Goal: Task Accomplishment & Management: Manage account settings

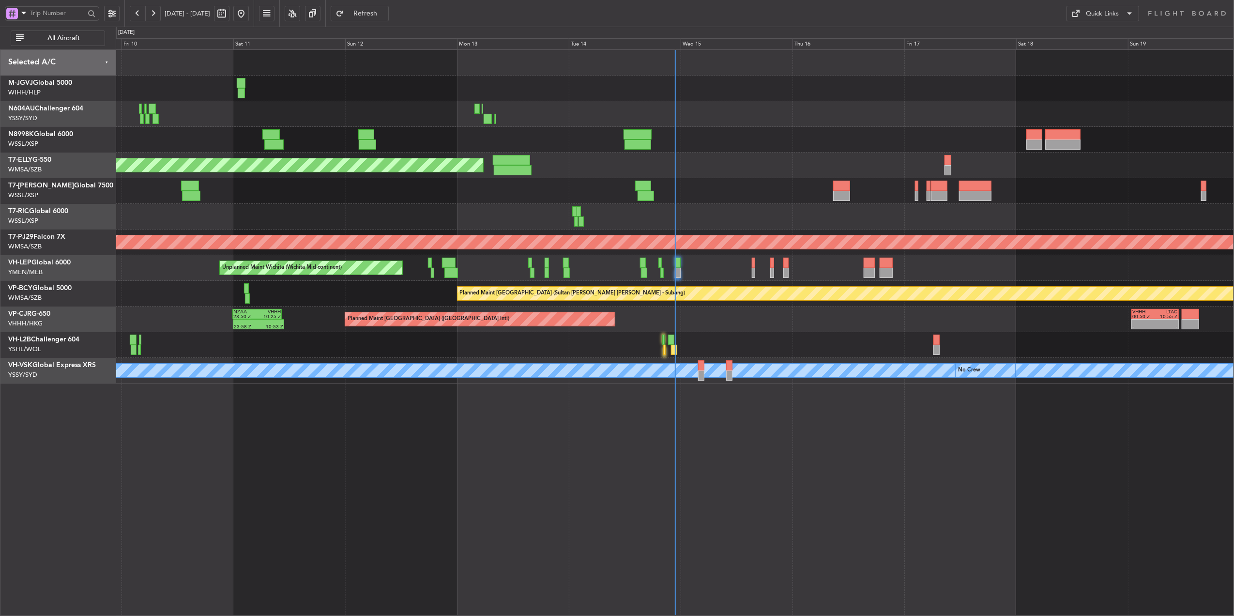
click at [610, 414] on div "Planned Maint Singapore (Seletar) Planned Maint Singapore (Seletar) Planned Mai…" at bounding box center [675, 332] width 1118 height 566
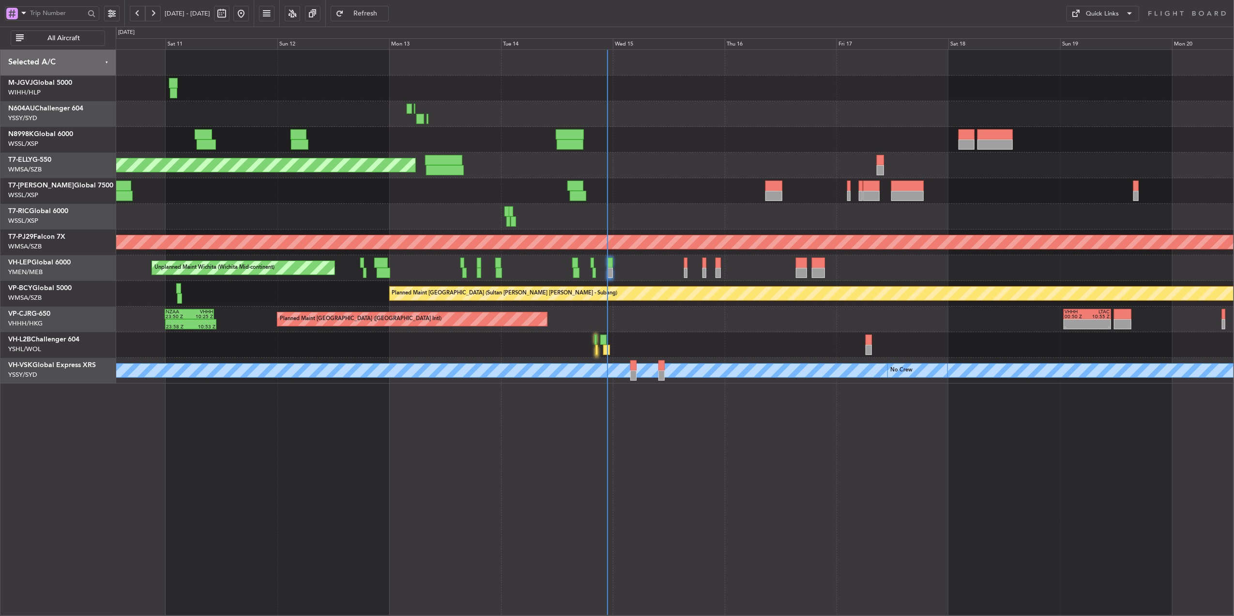
click at [360, 12] on fb-refresh-button "Refresh" at bounding box center [360, 13] width 68 height 27
click at [368, 12] on button "Refresh" at bounding box center [360, 13] width 58 height 15
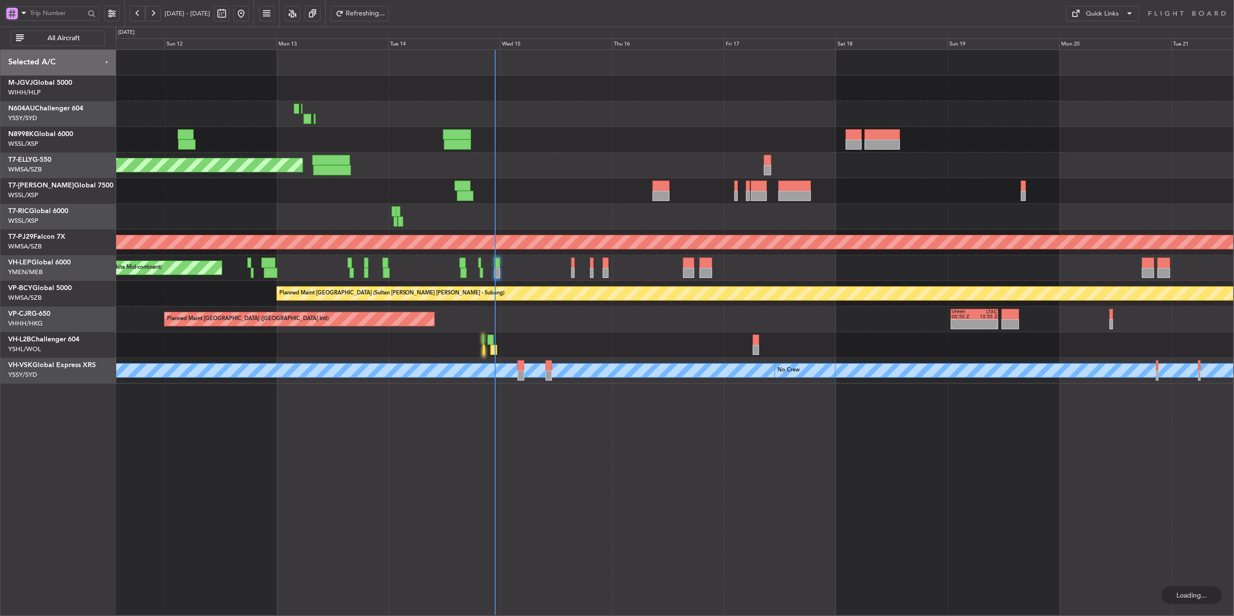
click at [576, 459] on div "Planned Maint Singapore (Seletar) Planned Maint Singapore (Seletar) Planned Mai…" at bounding box center [675, 332] width 1118 height 566
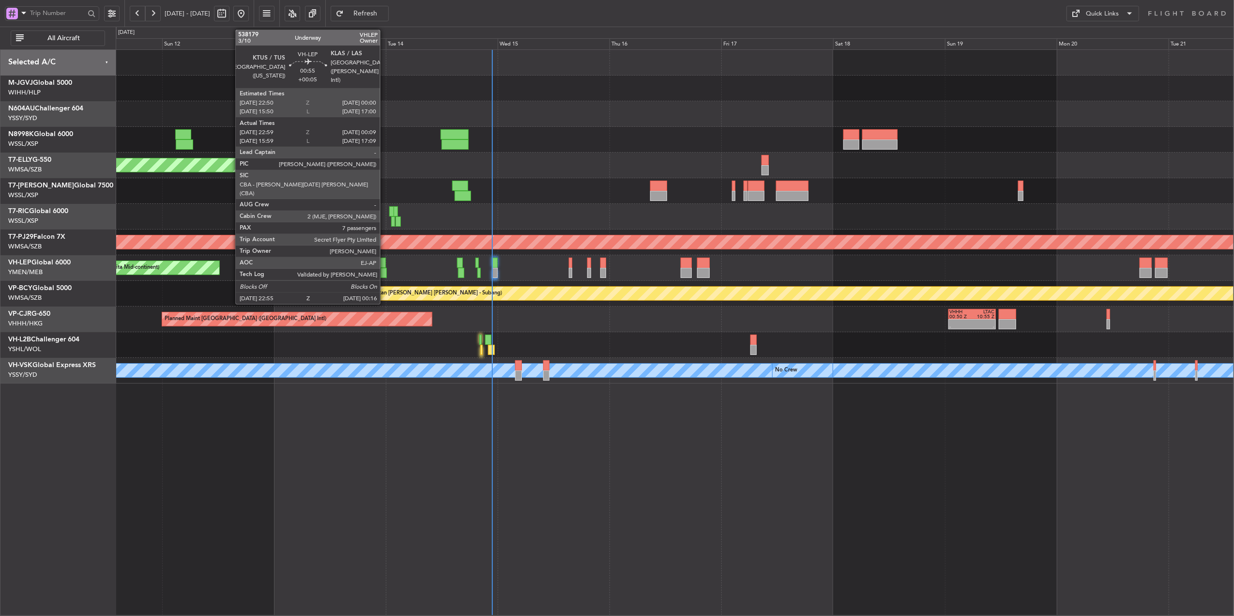
click at [384, 262] on div at bounding box center [383, 263] width 6 height 10
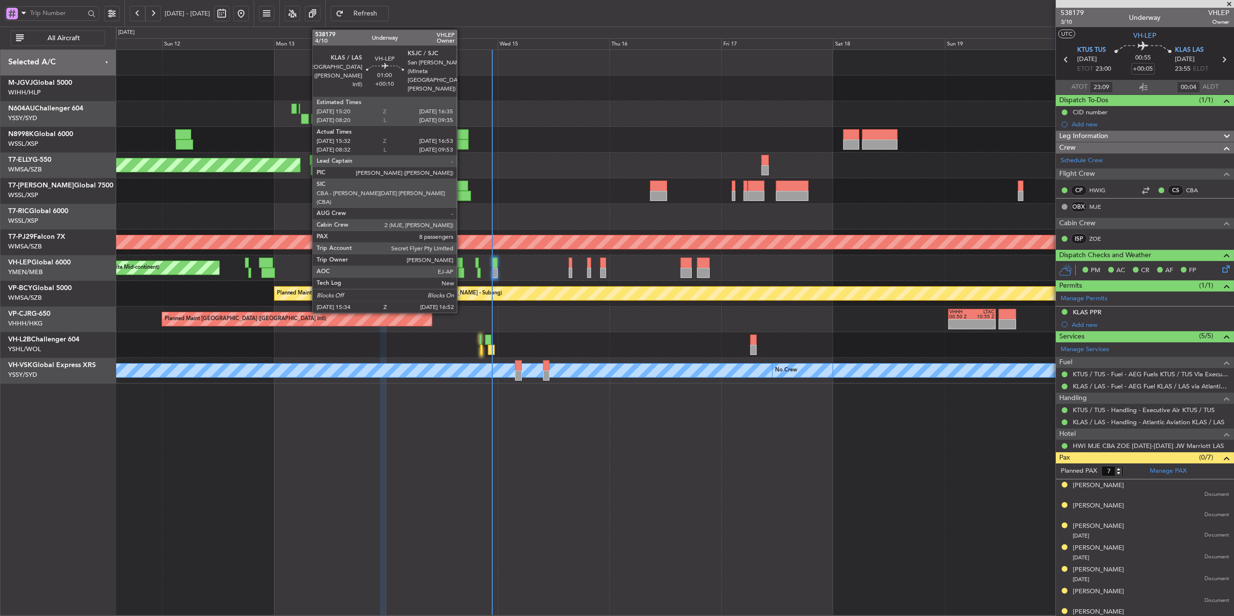
click at [460, 261] on div at bounding box center [460, 263] width 6 height 10
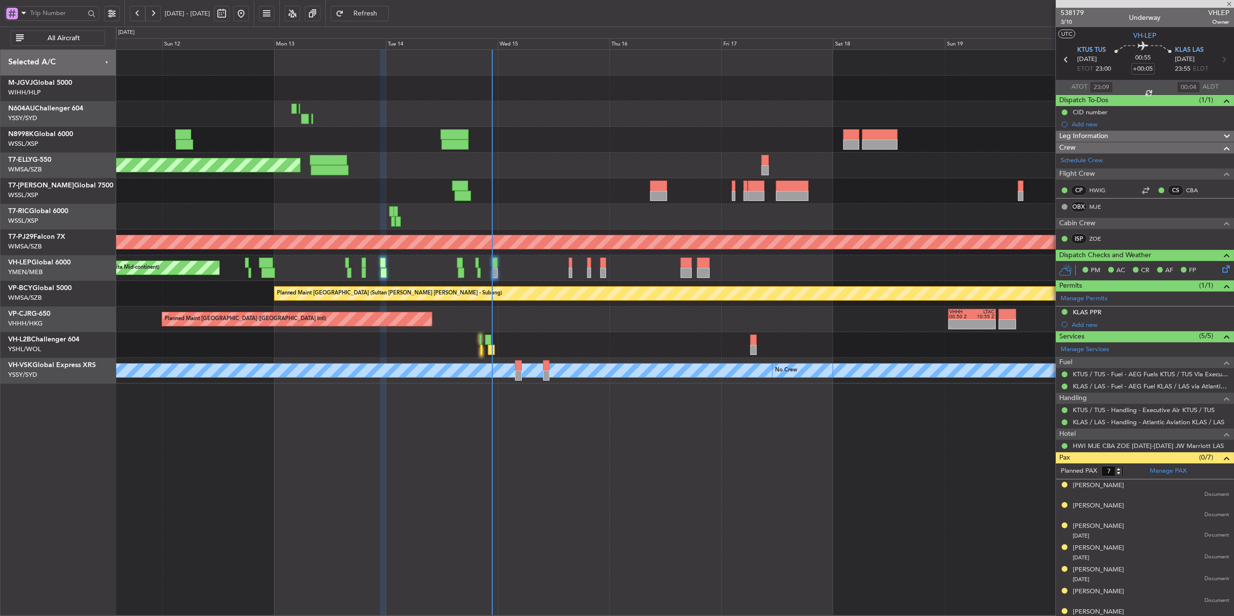
type input "+00:10"
type input "15:42"
type input "16:48"
type input "8"
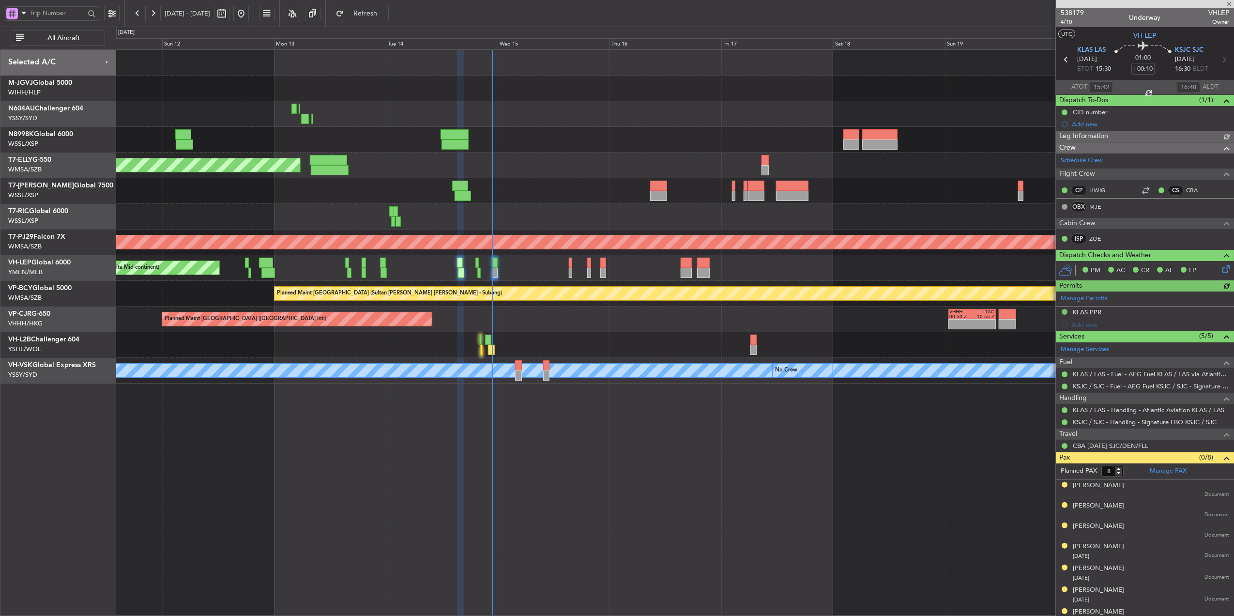
type input "[PERSON_NAME] (LEU)"
click at [566, 262] on div "Unplanned Maint Wichita (Wichita Mid-continent)" at bounding box center [675, 268] width 1118 height 26
click at [566, 271] on div "Unplanned Maint Wichita (Wichita Mid-continent)" at bounding box center [675, 268] width 1118 height 26
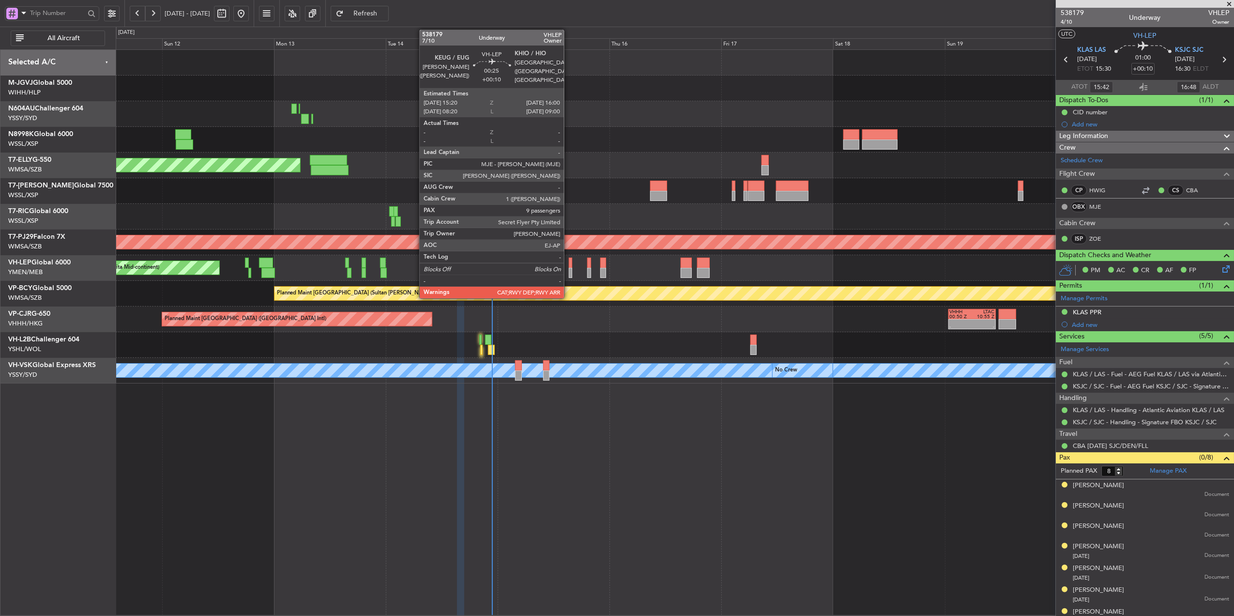
click at [569, 266] on div at bounding box center [570, 263] width 3 height 10
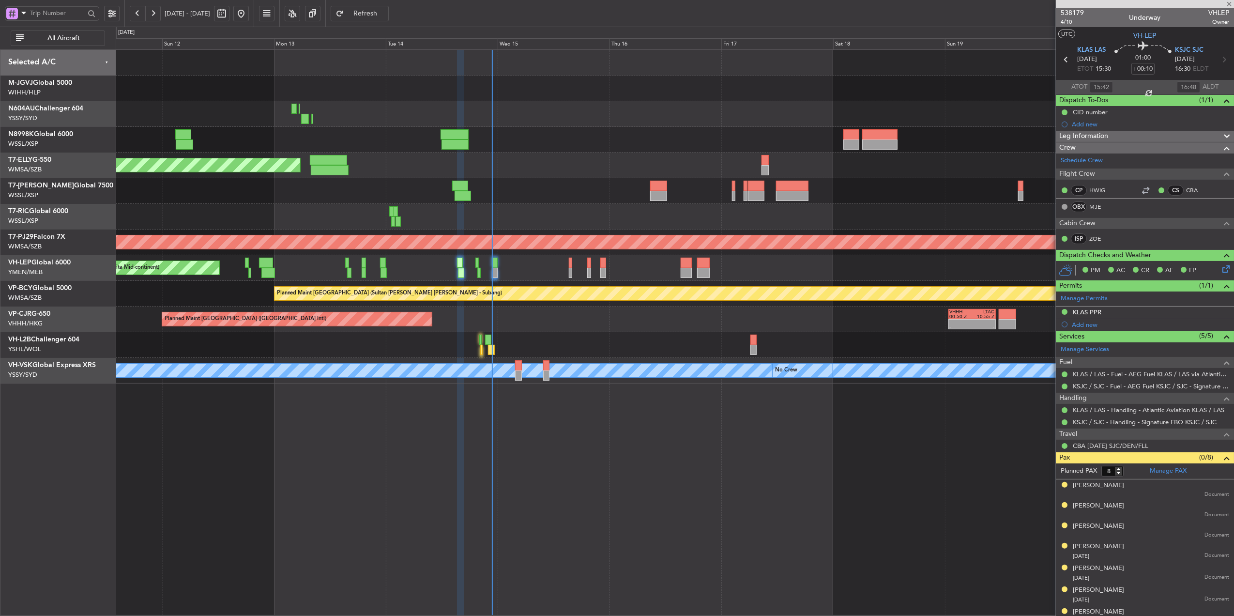
type input "9"
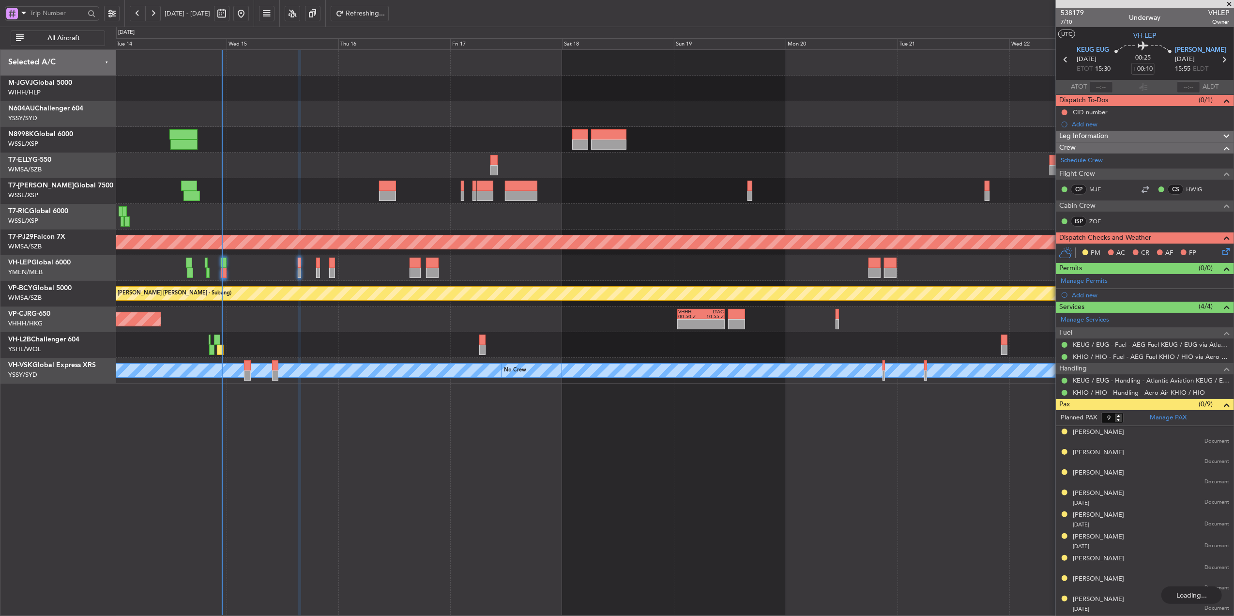
click at [514, 256] on div "- - HECA 12:50 Z WMSA 22:30 Z Planned Maint Dubai (Dubai Intl) Planned Maint Ku…" at bounding box center [675, 217] width 1118 height 334
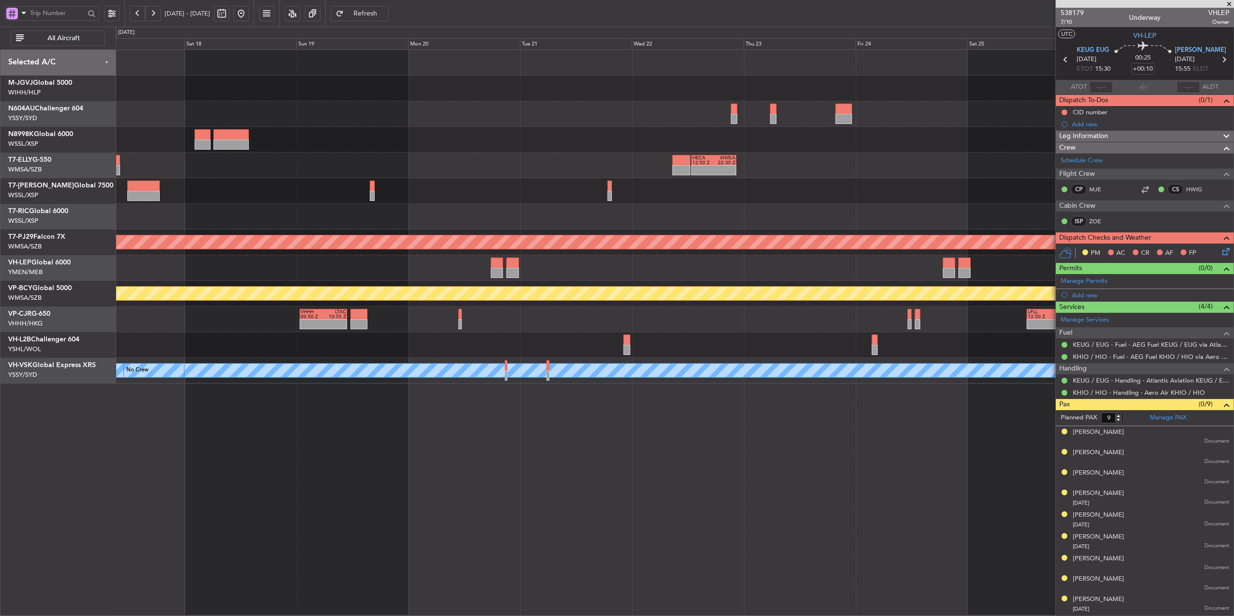
click at [676, 175] on div "- - HECA 12:50 Z WMSA 22:30 Z" at bounding box center [675, 166] width 1118 height 26
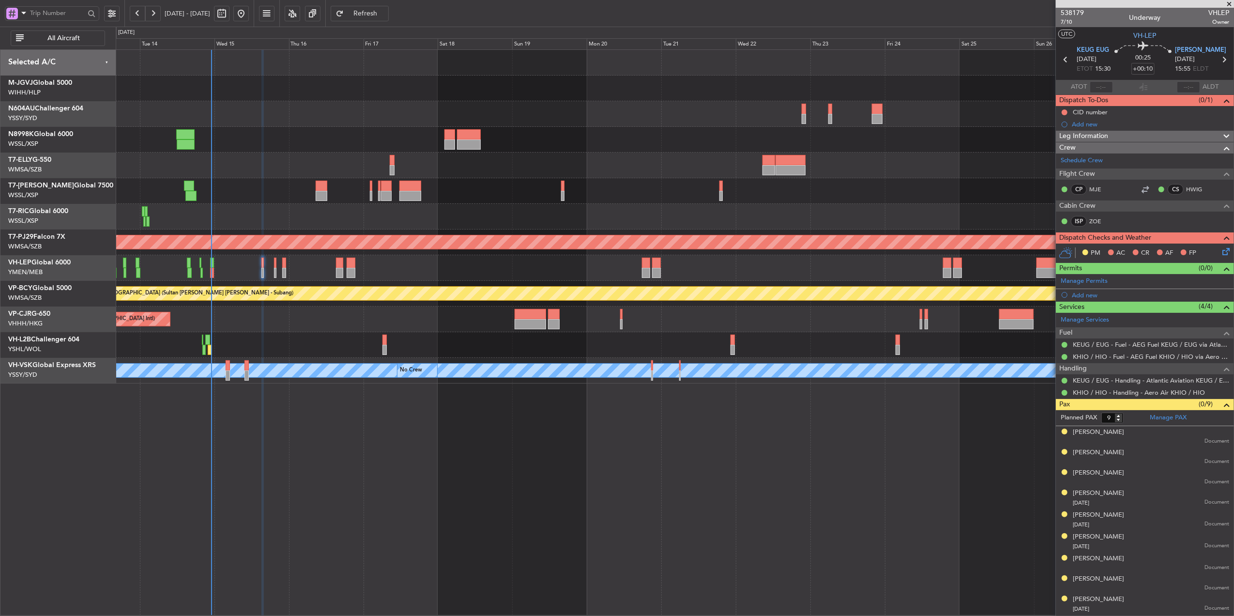
click at [684, 178] on div "Planned Maint Dubai (Dubai Intl) Planned Maint Kuala Lumpur (Sultan Abdul Aziz …" at bounding box center [675, 217] width 1118 height 334
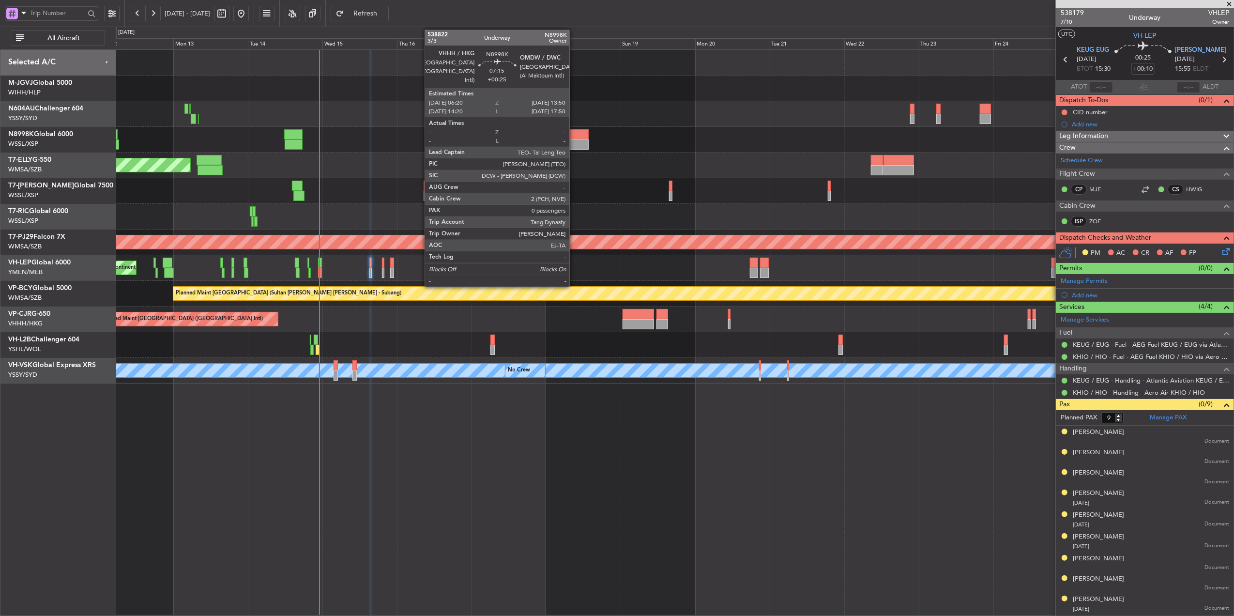
click at [574, 139] on div at bounding box center [577, 144] width 24 height 10
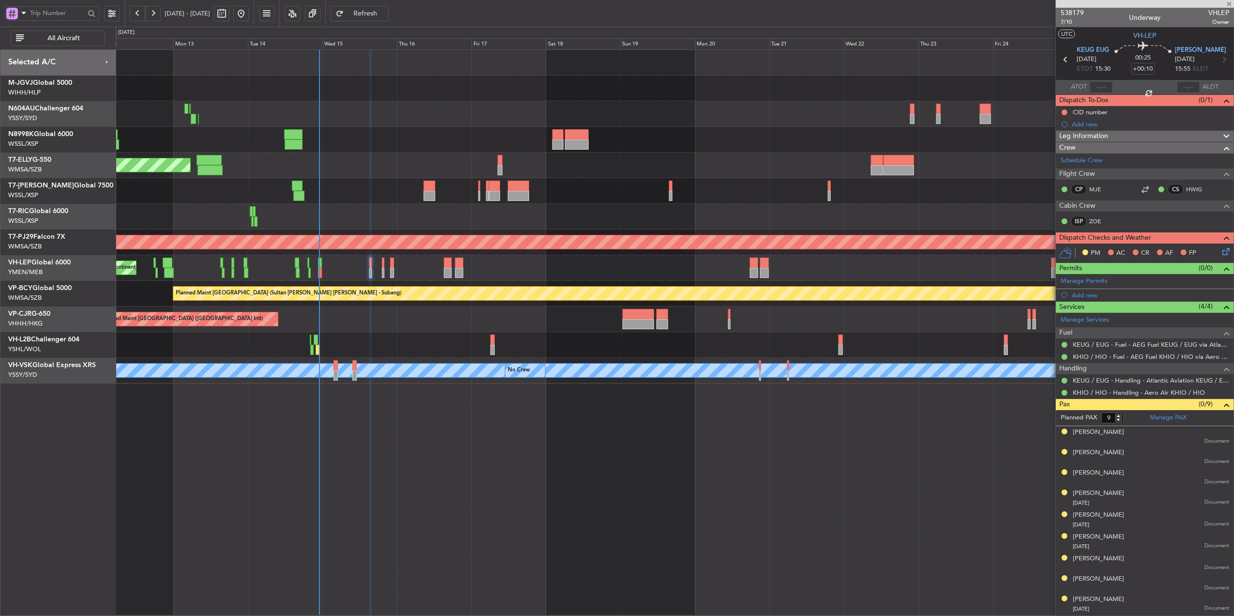
type input "+00:25"
type input "0"
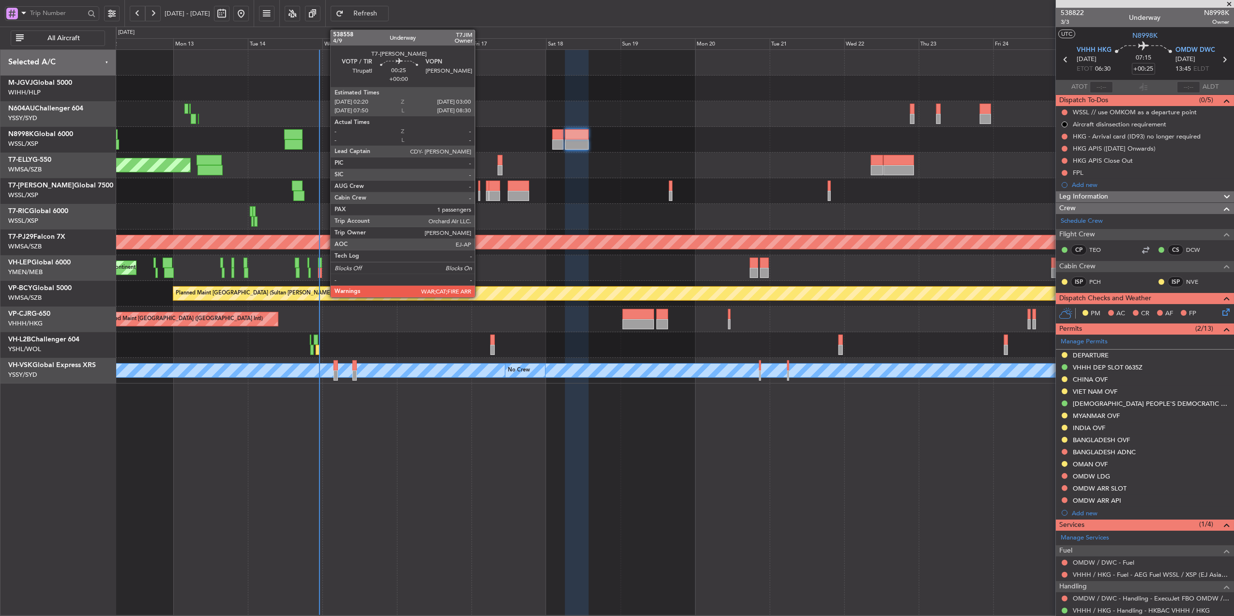
click at [479, 190] on div at bounding box center [479, 186] width 2 height 10
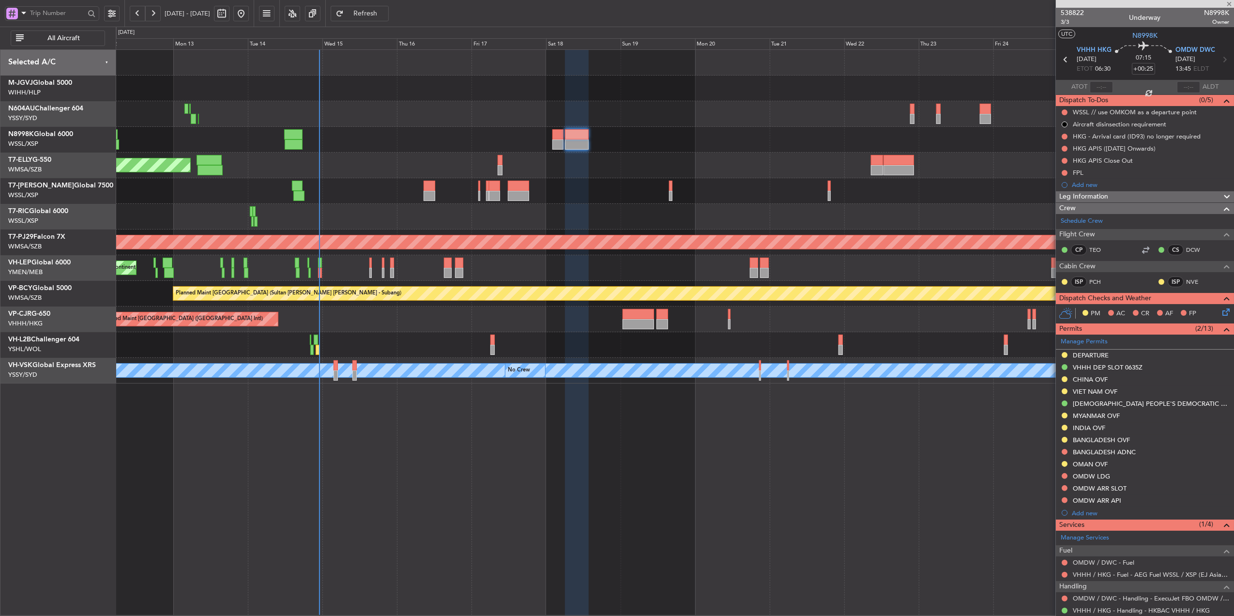
click at [579, 221] on div at bounding box center [675, 217] width 1118 height 26
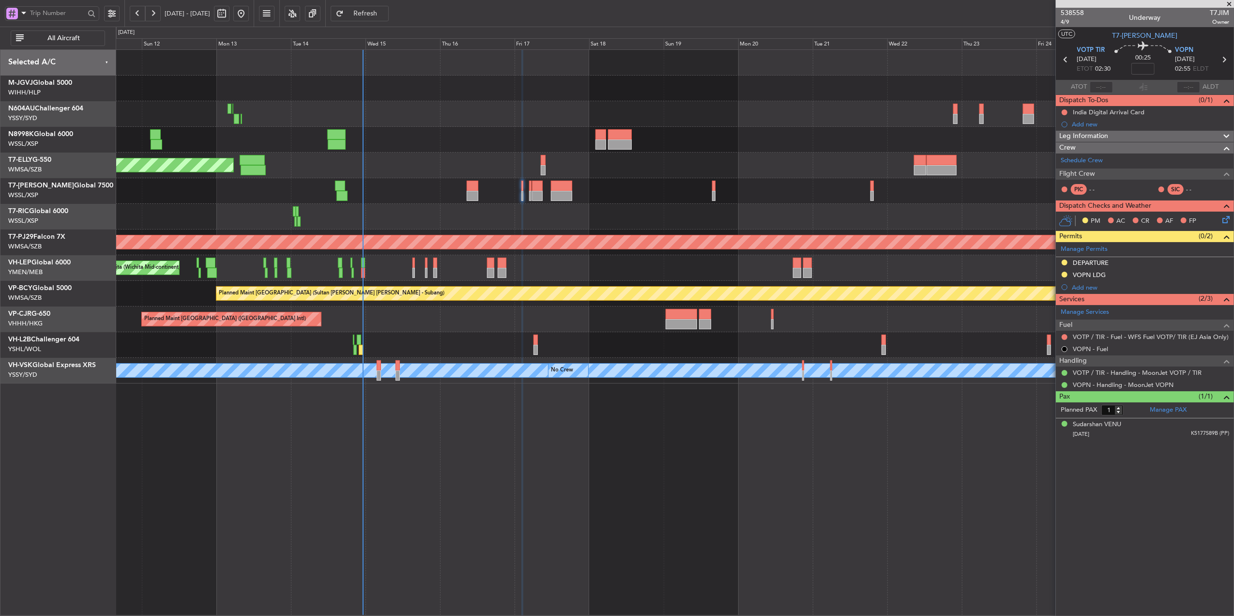
click at [464, 473] on div "Planned Maint Singapore (Seletar) Planned Maint Singapore (Seletar) Planned Mai…" at bounding box center [675, 332] width 1118 height 566
click at [491, 473] on div "Planned Maint Singapore (Seletar) Planned Maint Singapore (Seletar) Planned Mai…" at bounding box center [675, 332] width 1118 height 566
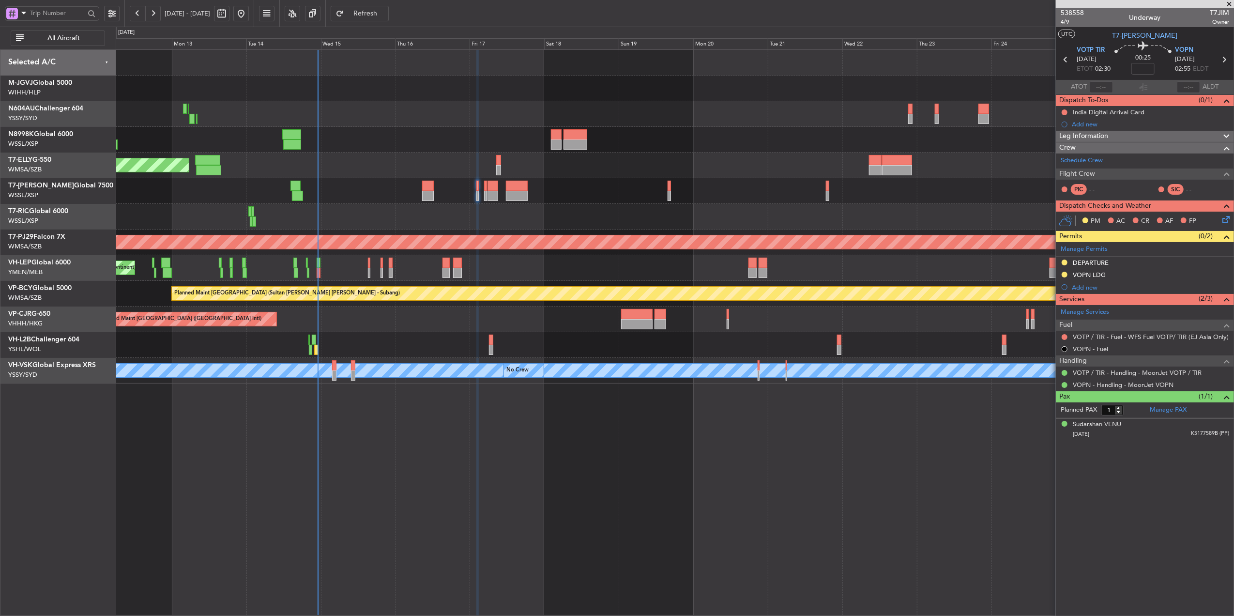
click at [676, 196] on div at bounding box center [675, 191] width 1118 height 26
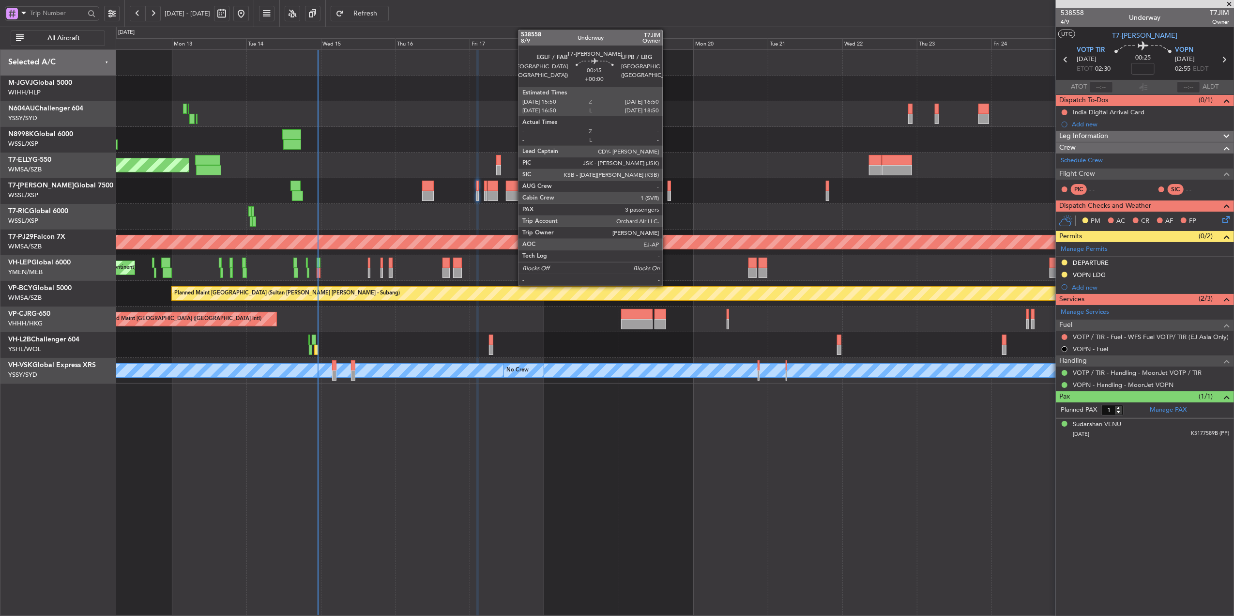
click at [668, 190] on div at bounding box center [669, 186] width 3 height 10
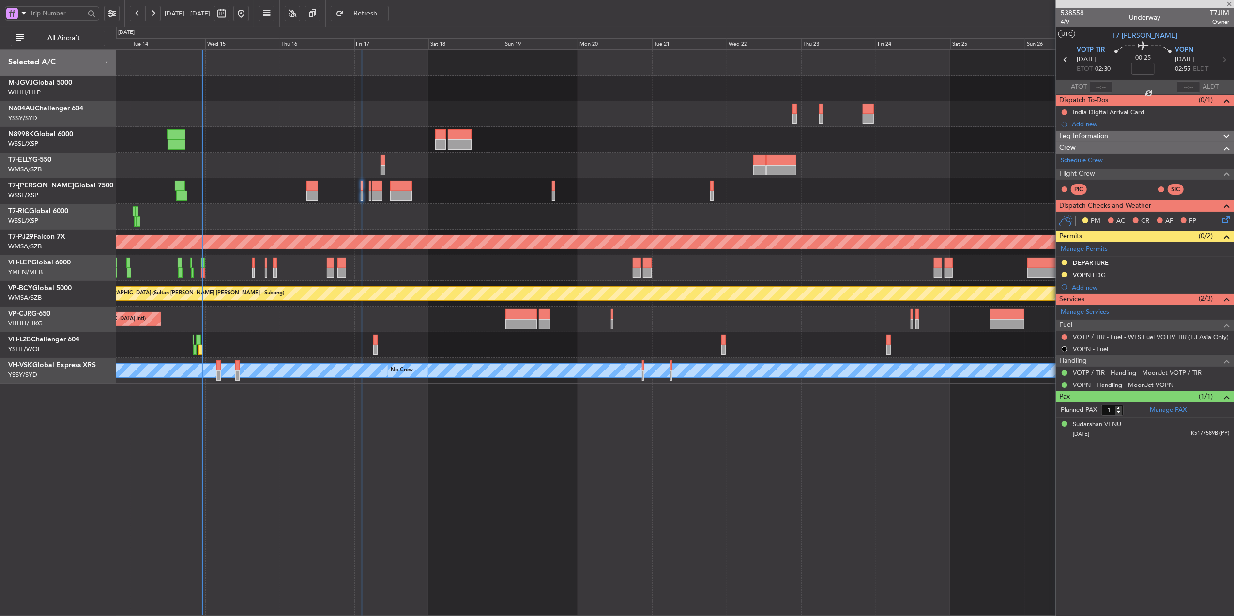
click at [599, 201] on div at bounding box center [675, 191] width 1118 height 26
type input "3"
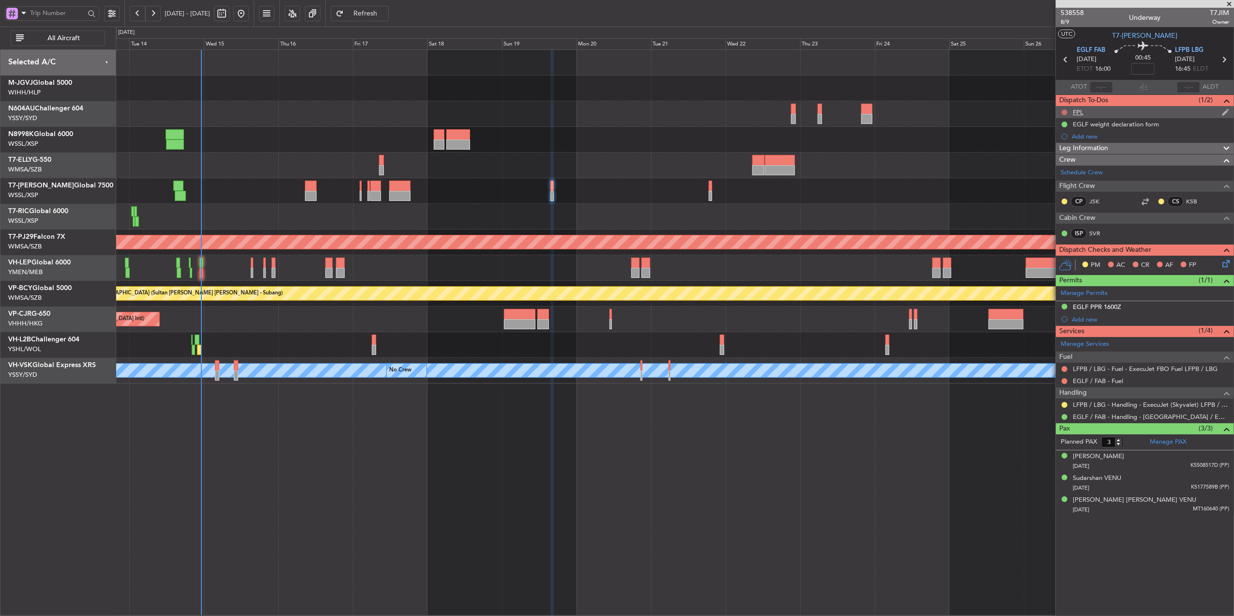
click at [1066, 109] on button at bounding box center [1065, 112] width 6 height 6
click at [1081, 109] on div "FPL" at bounding box center [1078, 112] width 11 height 8
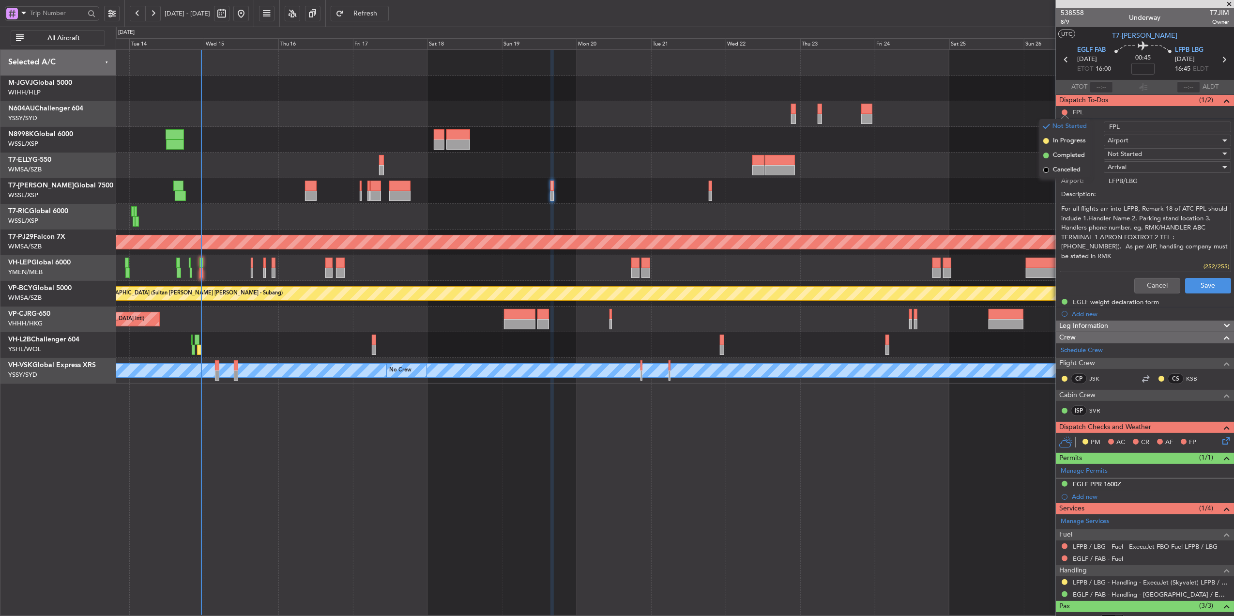
click at [543, 324] on div "Planned Maint Dubai (Dubai Intl) Planned Maint Kuala Lumpur (Sultan Abdul Aziz …" at bounding box center [675, 217] width 1118 height 334
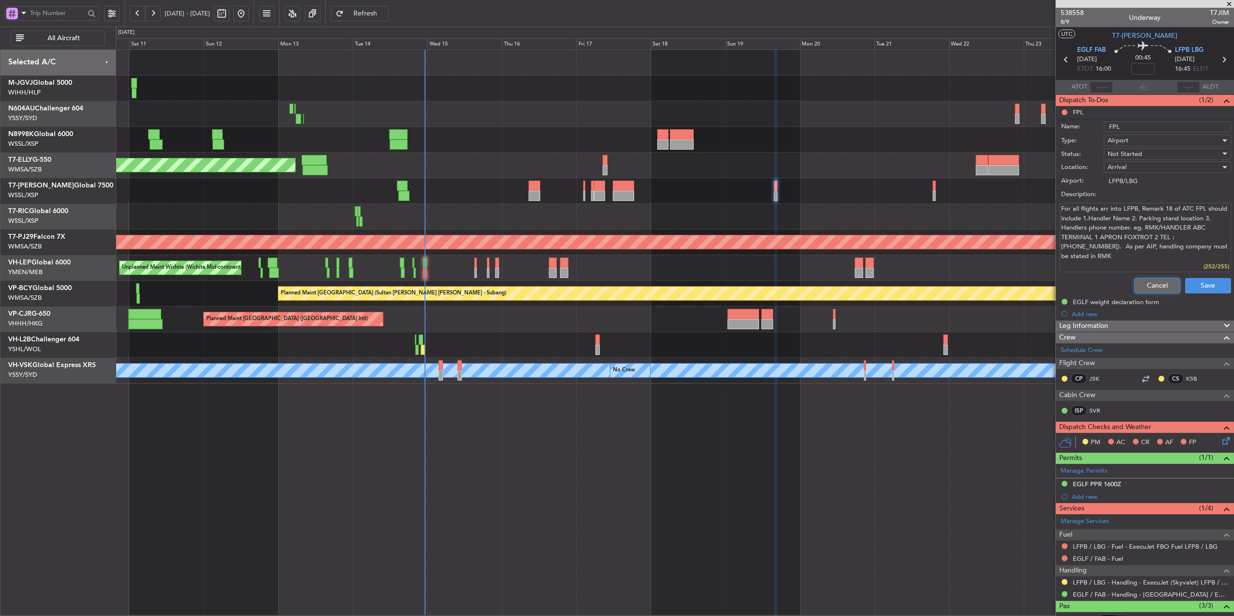
click at [1143, 286] on button "Cancel" at bounding box center [1157, 285] width 46 height 15
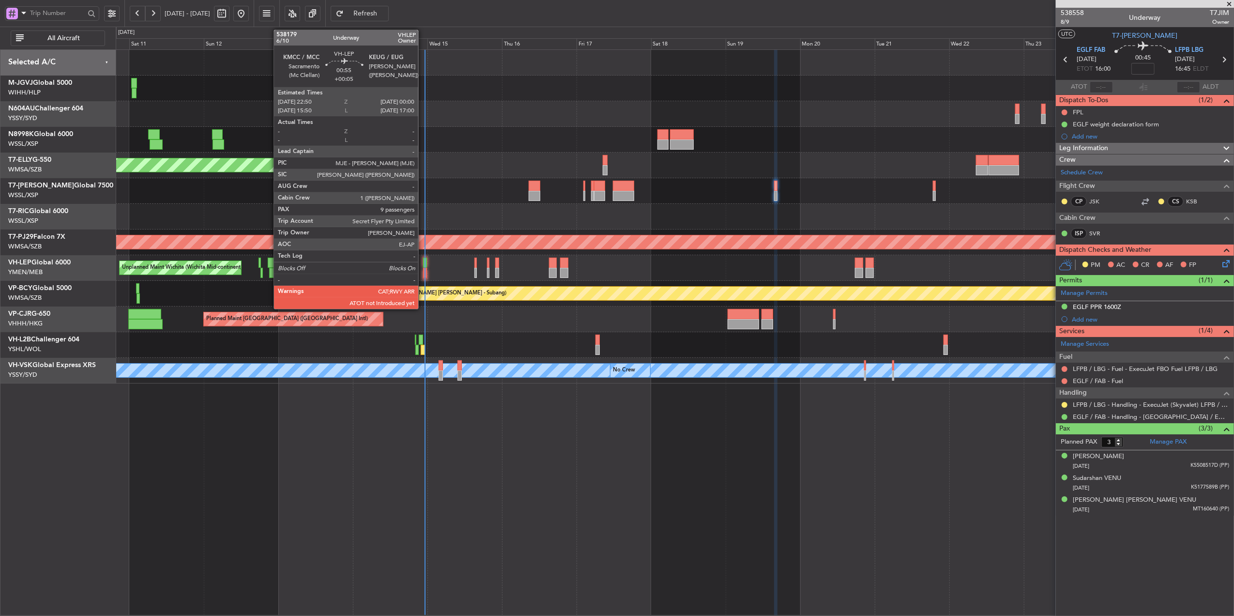
click at [423, 263] on div at bounding box center [425, 263] width 4 height 10
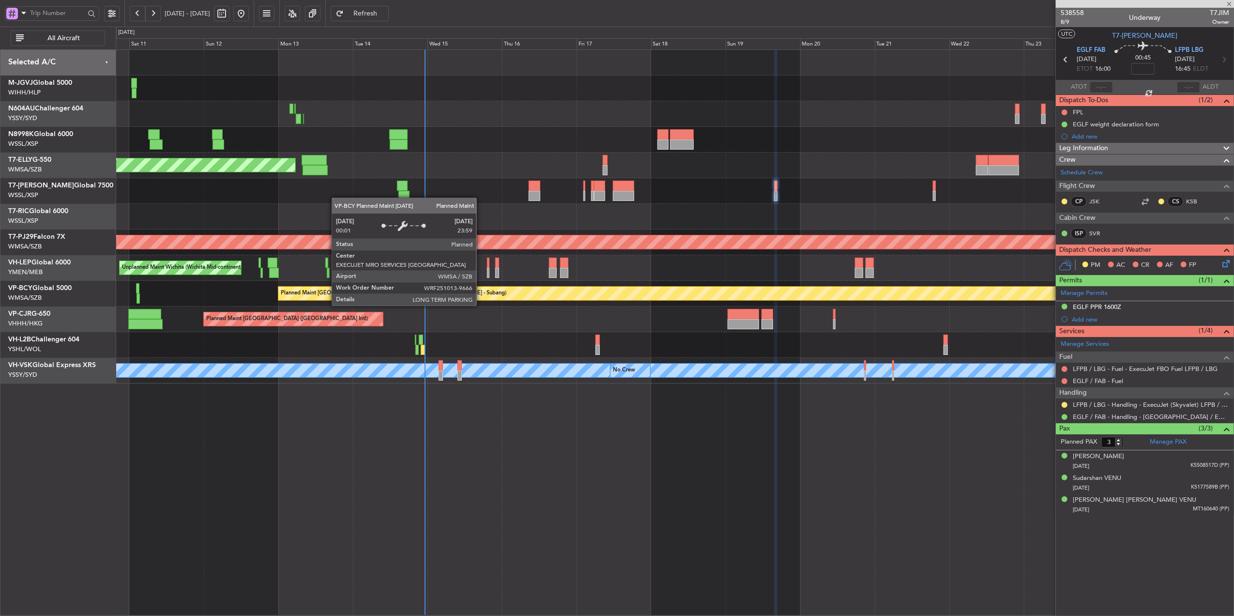
type input "+00:05"
type input "9"
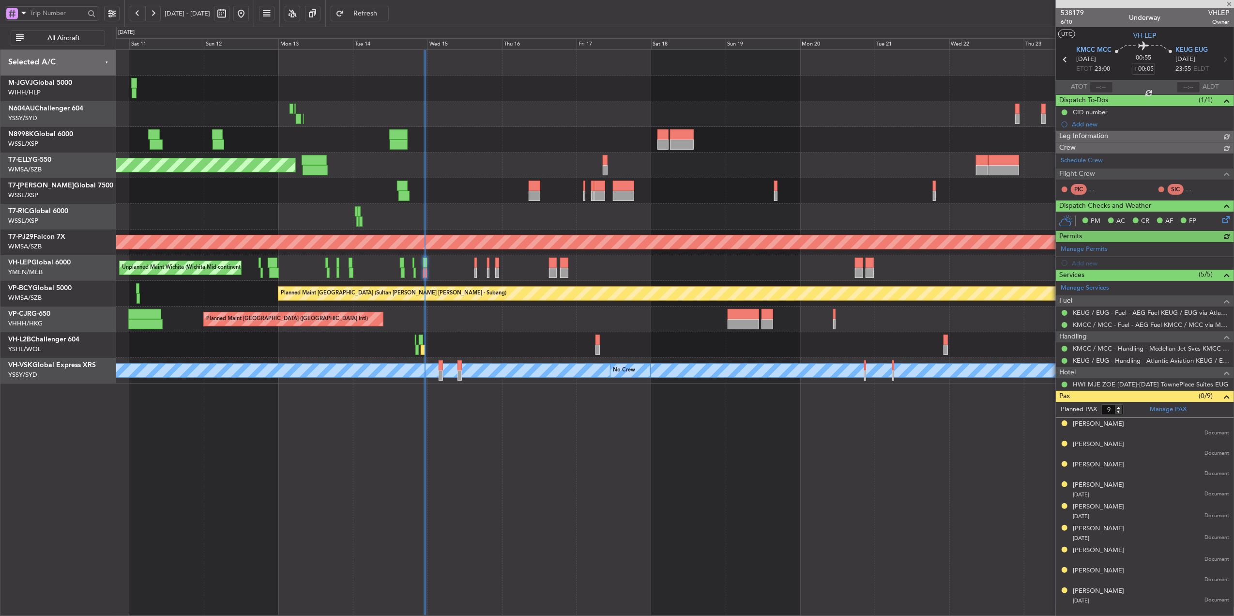
type input "[PERSON_NAME] (LEU)"
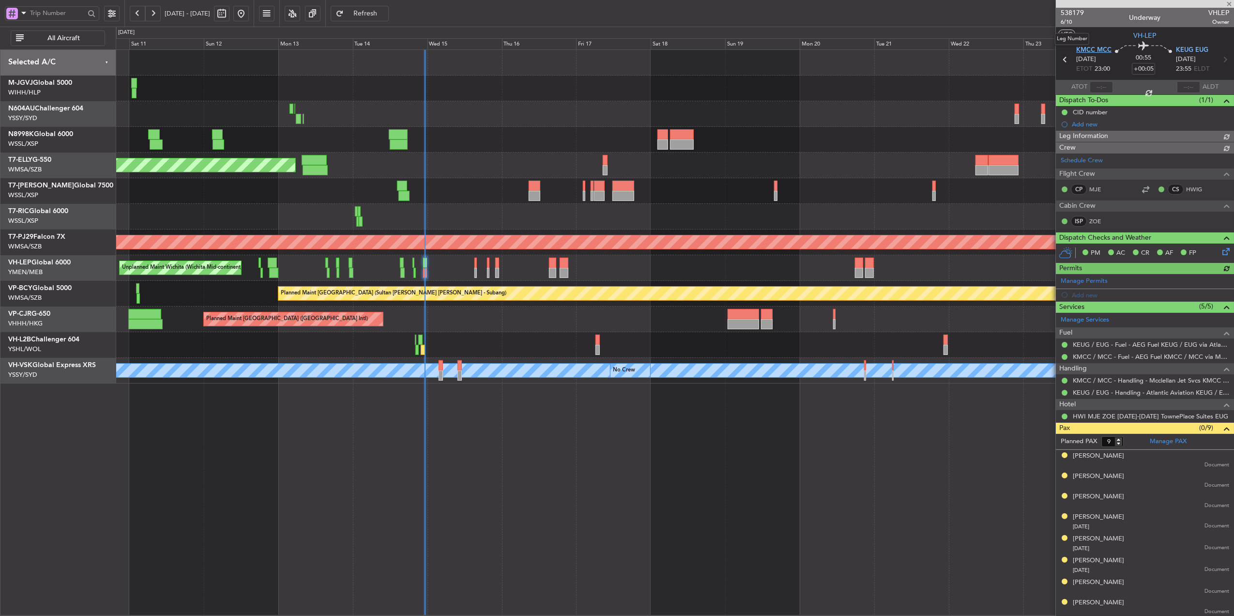
type input "[PERSON_NAME] (LEU)"
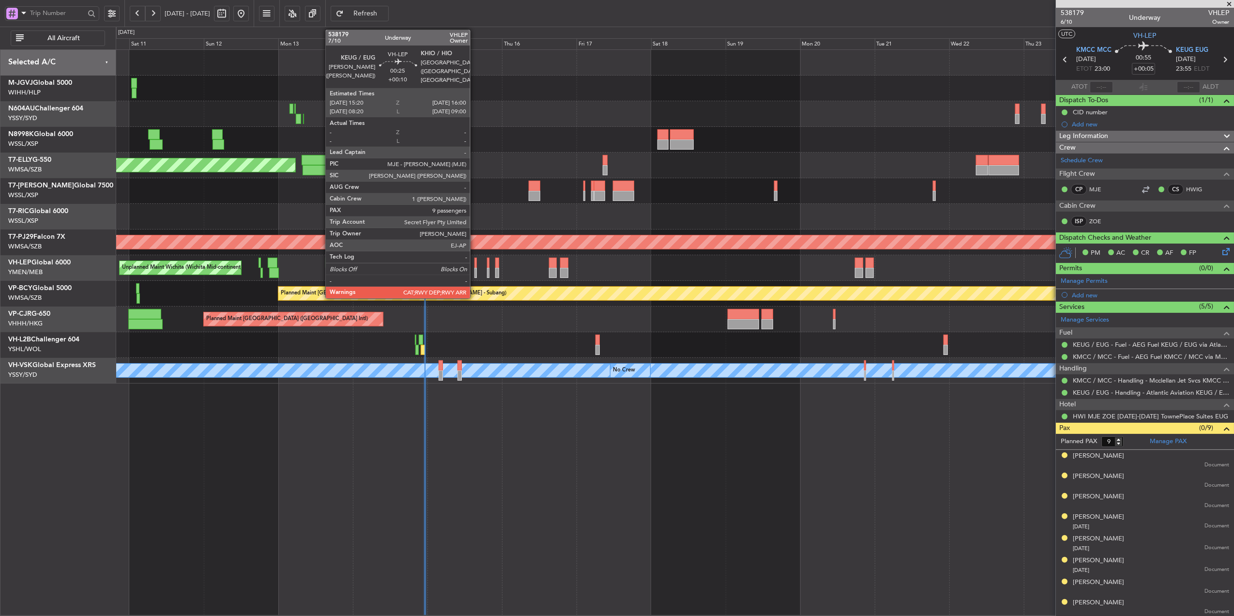
click at [474, 267] on div at bounding box center [475, 263] width 2 height 10
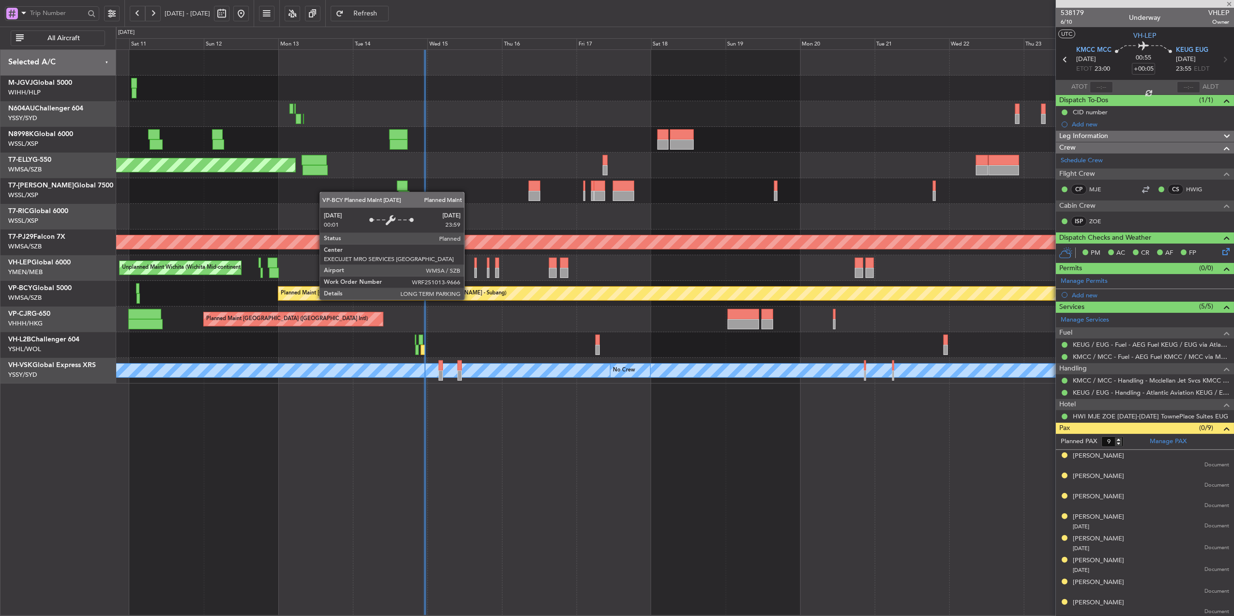
type input "+00:10"
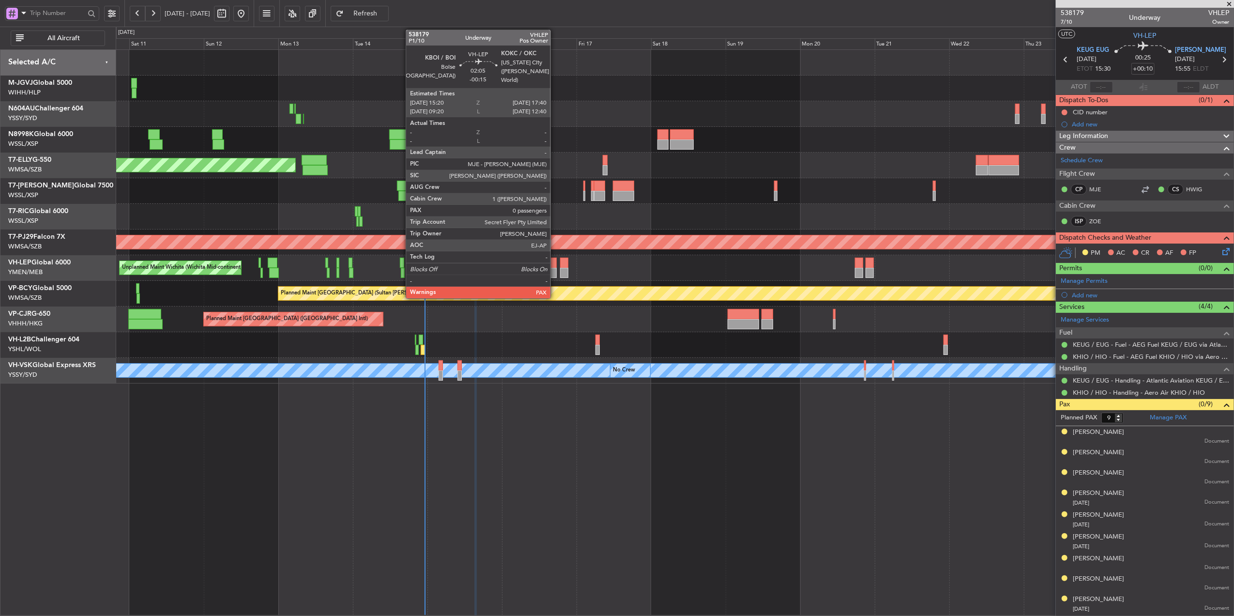
click at [555, 262] on div at bounding box center [552, 263] width 7 height 10
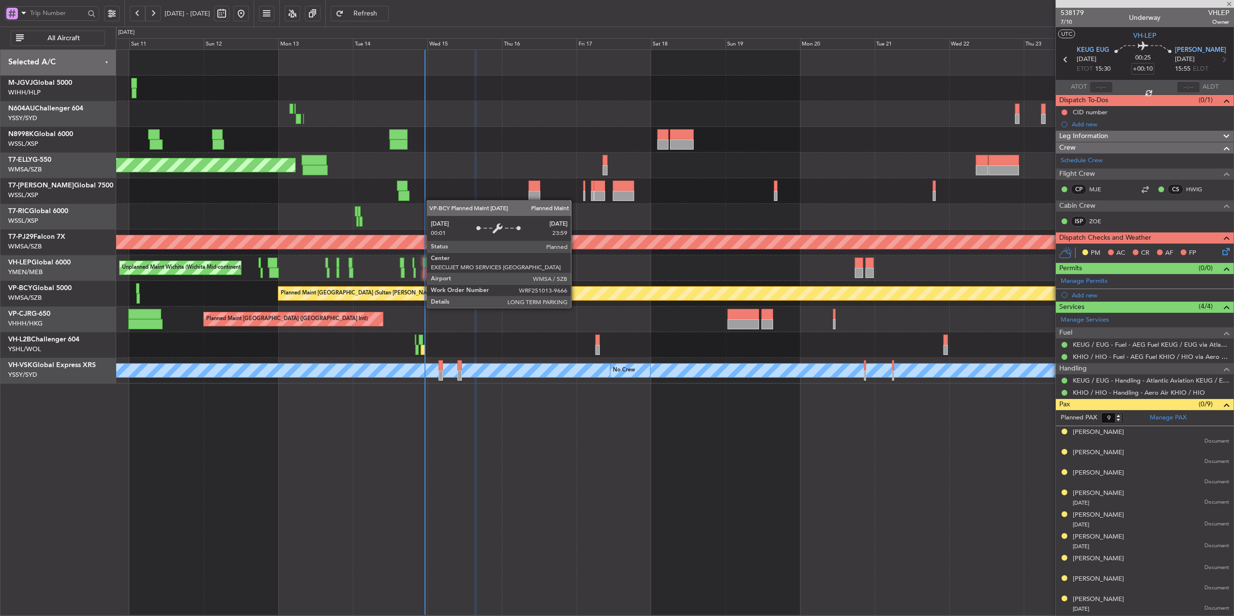
type input "-00:15"
type input "0"
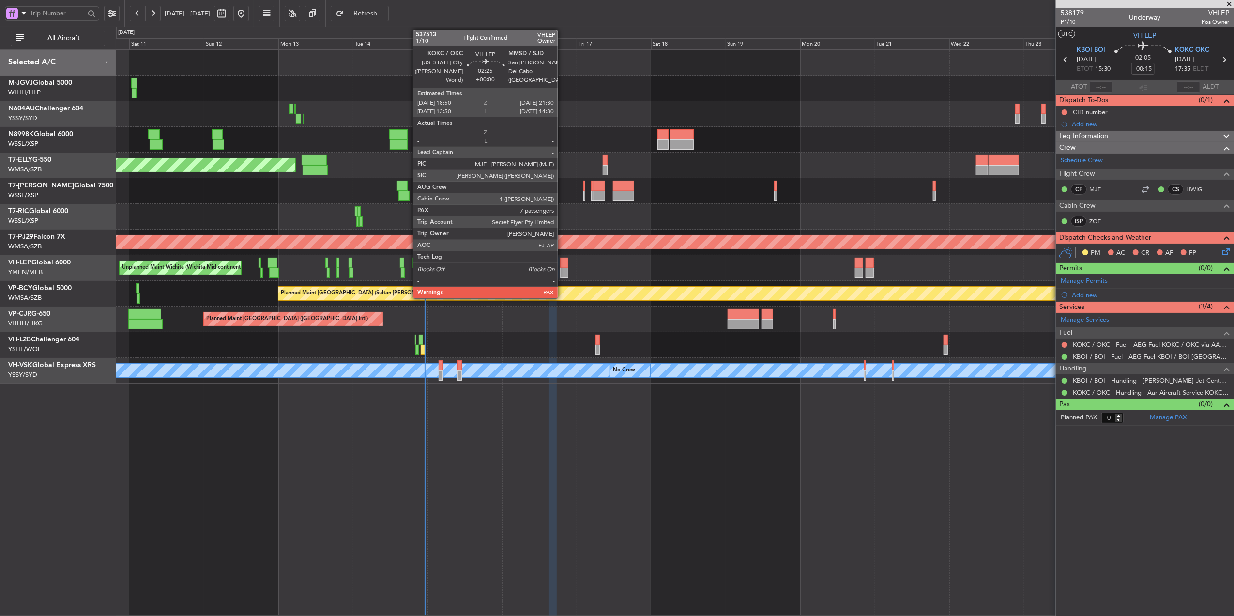
click at [562, 267] on div at bounding box center [564, 263] width 9 height 10
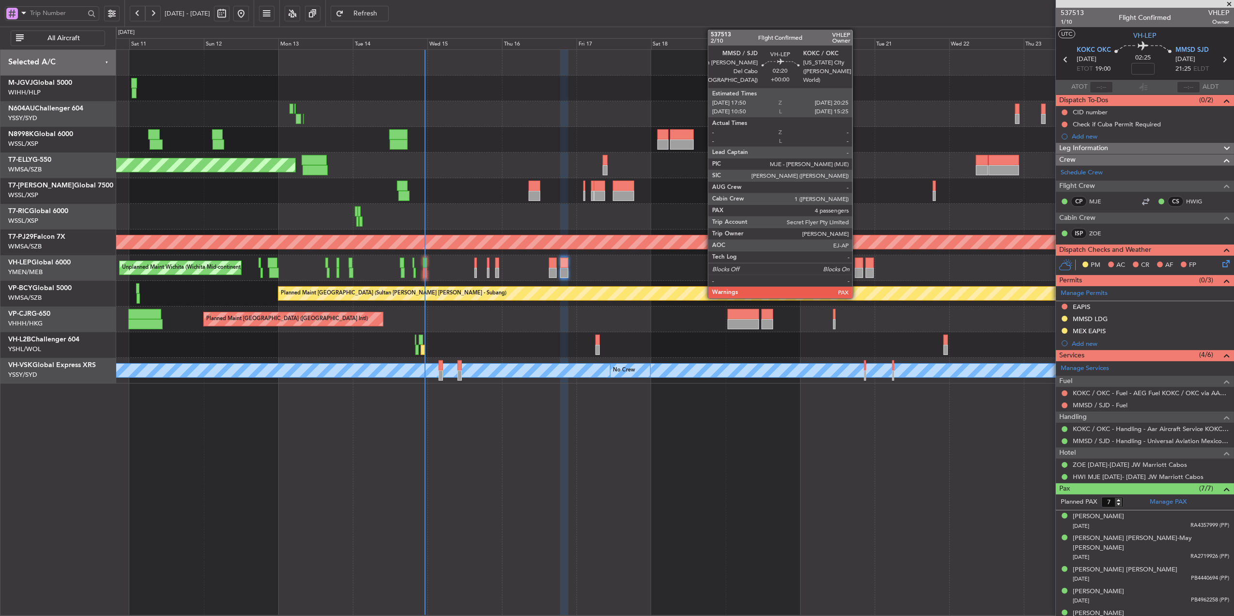
click at [857, 268] on div at bounding box center [859, 273] width 8 height 10
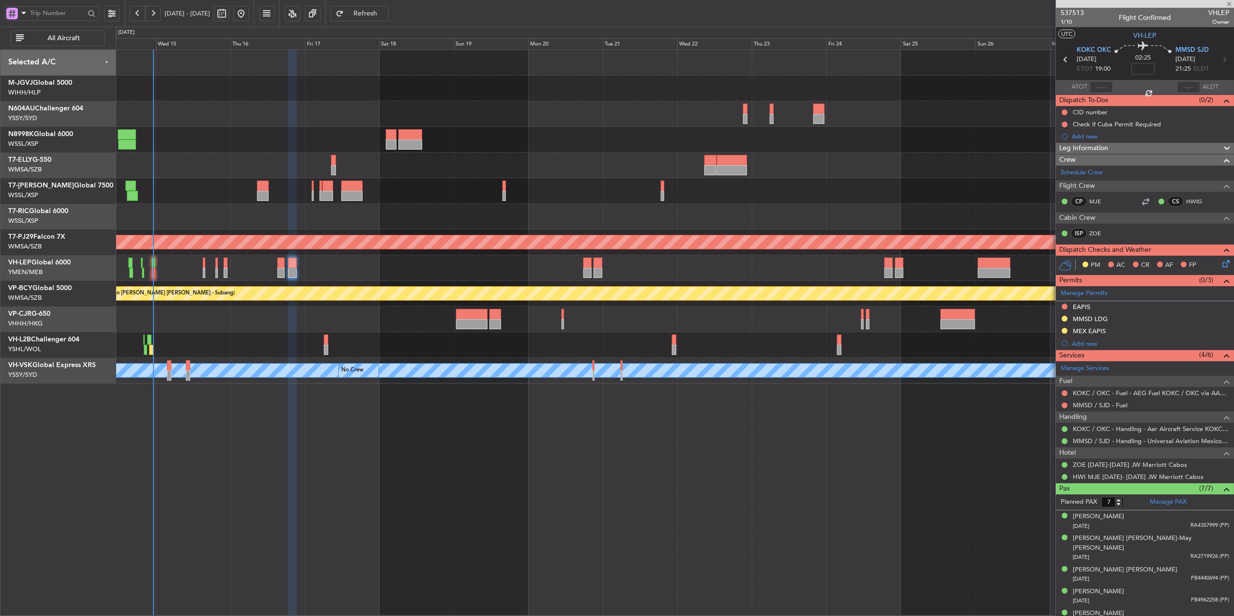
click at [457, 273] on div "Unplanned Maint Wichita (Wichita Mid-continent)" at bounding box center [675, 268] width 1118 height 26
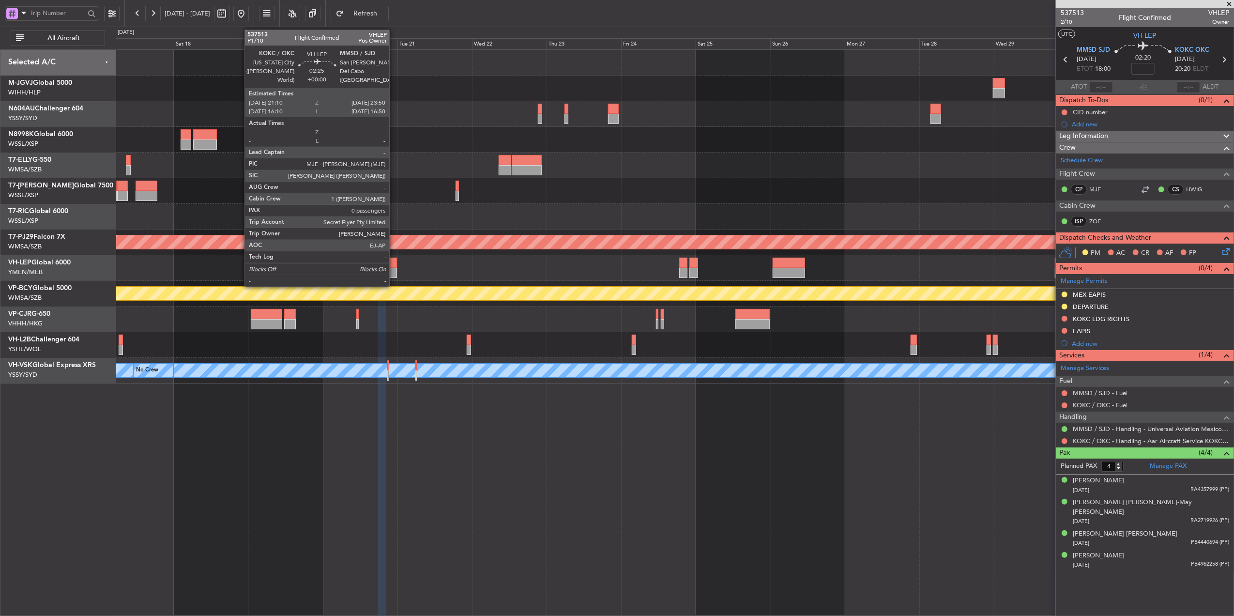
click at [394, 267] on div at bounding box center [392, 263] width 9 height 10
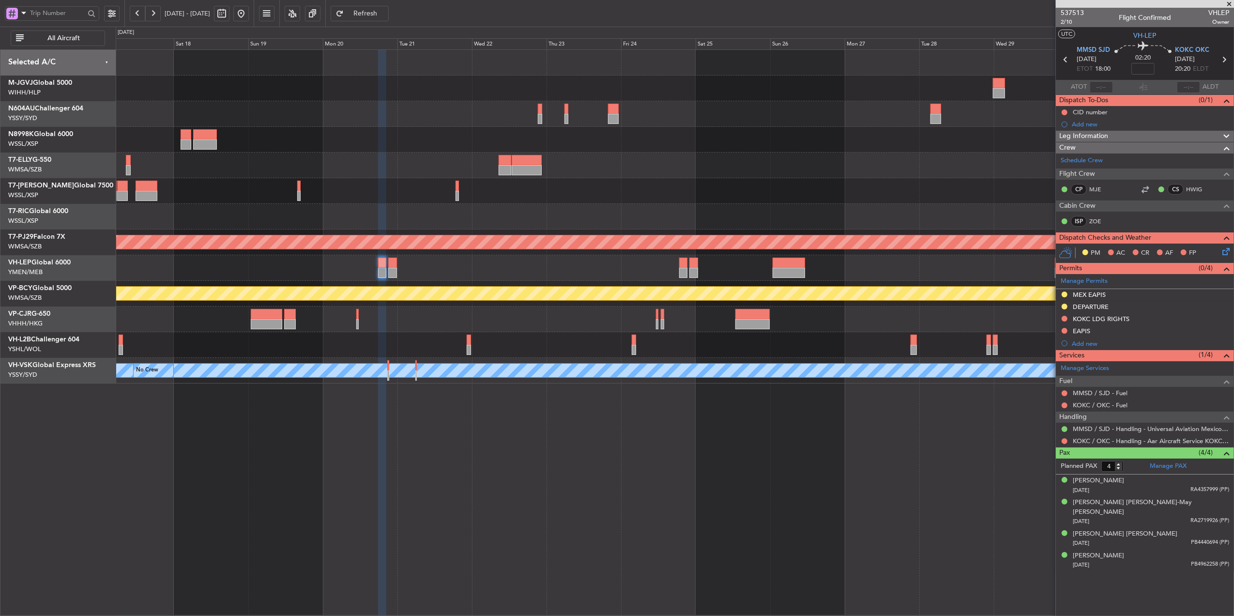
click at [645, 298] on div "Planned Maint Sydney (Kingsford Smith Intl) Planned Maint Kuala Lumpur (Sultan …" at bounding box center [675, 217] width 1118 height 334
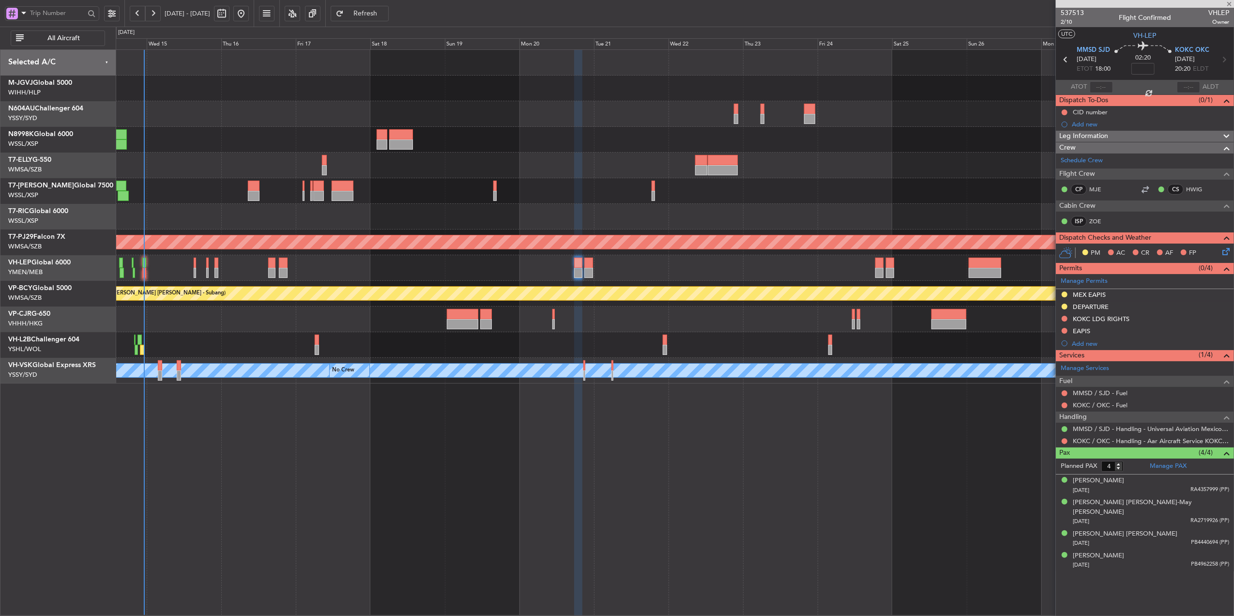
type input "0"
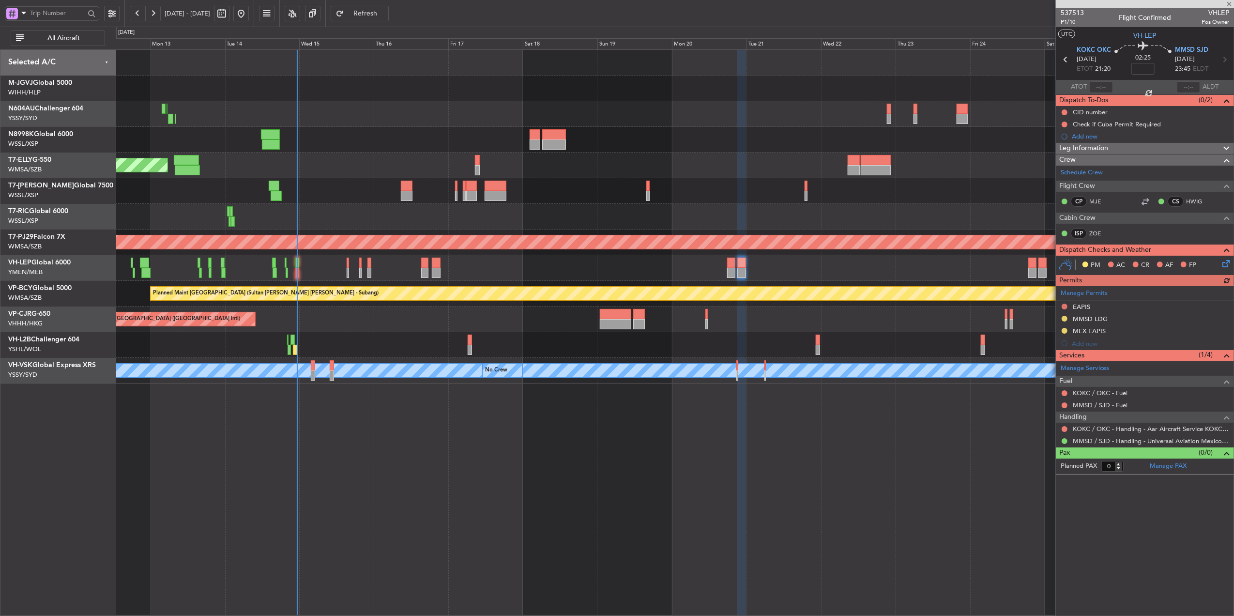
click at [584, 271] on div "Unplanned Maint Wichita (Wichita Mid-continent)" at bounding box center [675, 268] width 1118 height 26
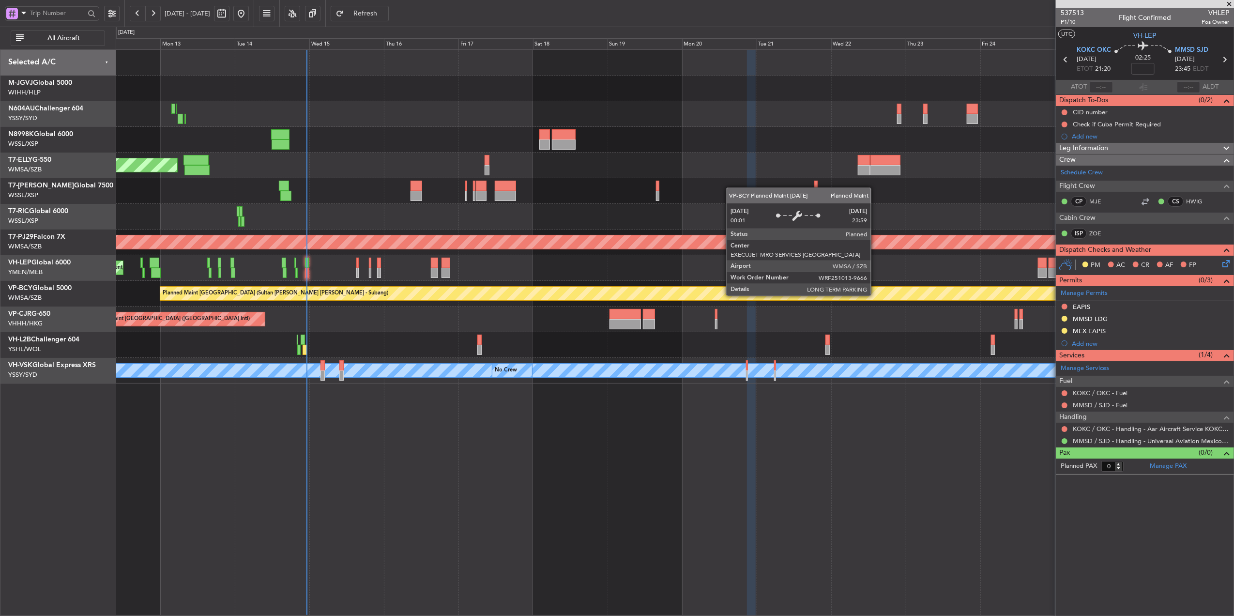
click at [537, 293] on div "Planned Maint [GEOGRAPHIC_DATA] (Sultan [PERSON_NAME] [PERSON_NAME] - Subang)" at bounding box center [1255, 294] width 2191 height 14
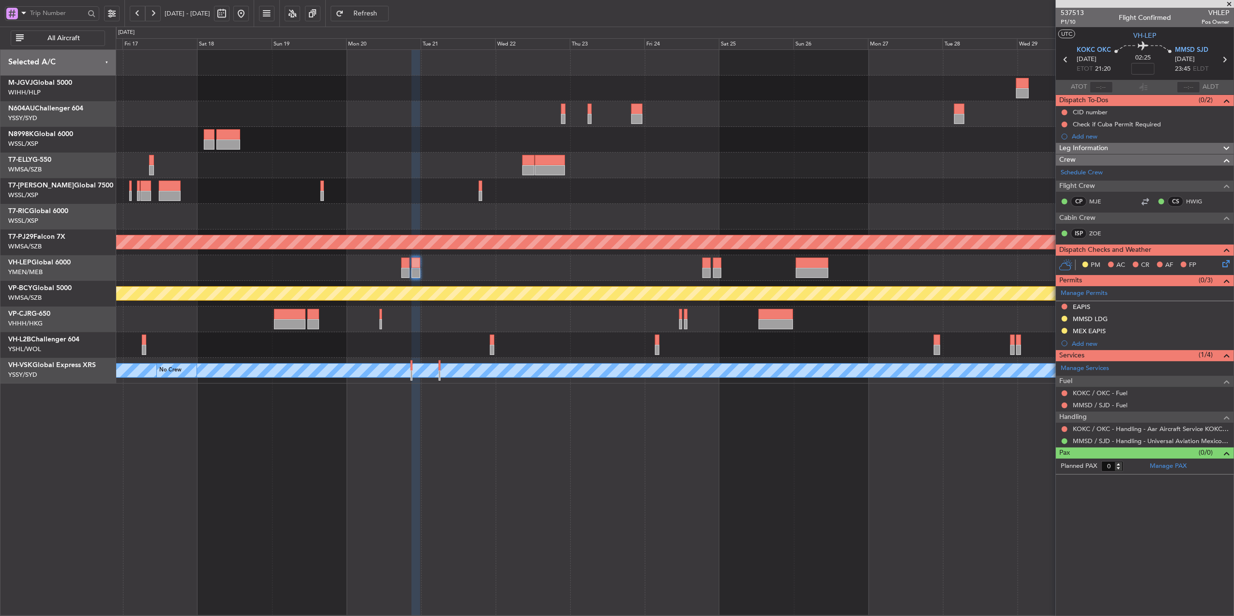
click at [721, 303] on div "Planned Maint Sydney (Kingsford Smith Intl) Planned Maint Dubai (Dubai Intl) Pl…" at bounding box center [675, 217] width 1118 height 334
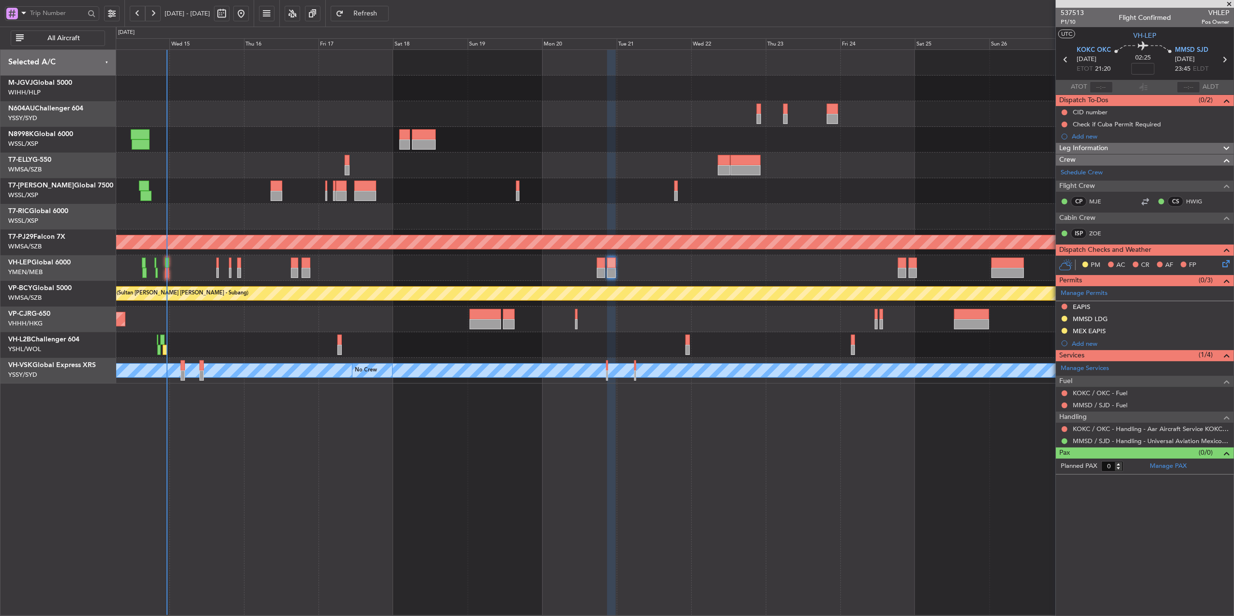
click at [634, 291] on div "Planned Maint [GEOGRAPHIC_DATA] (Sultan [PERSON_NAME] [PERSON_NAME] - Subang)" at bounding box center [675, 294] width 1118 height 26
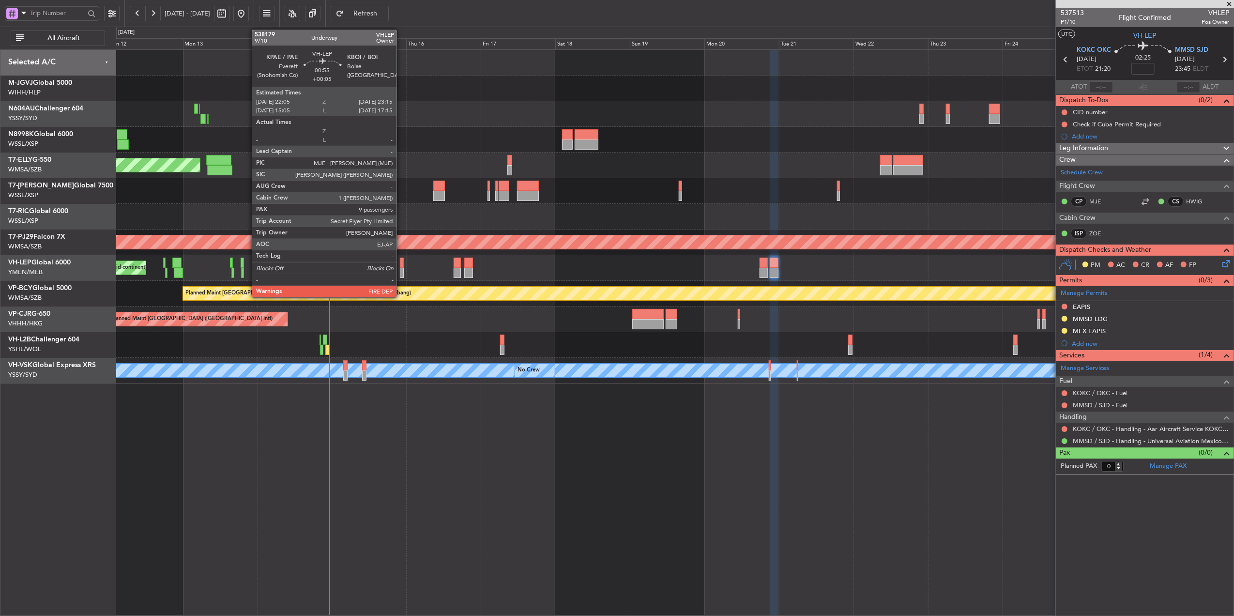
click at [401, 266] on div at bounding box center [402, 263] width 4 height 10
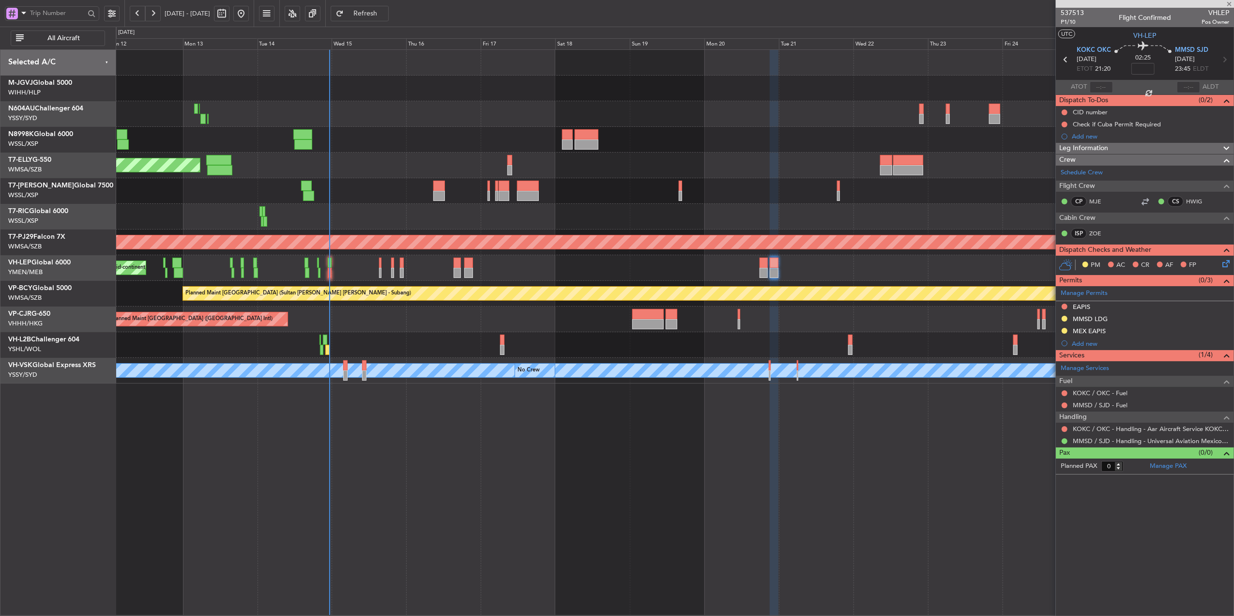
type input "+00:05"
type input "9"
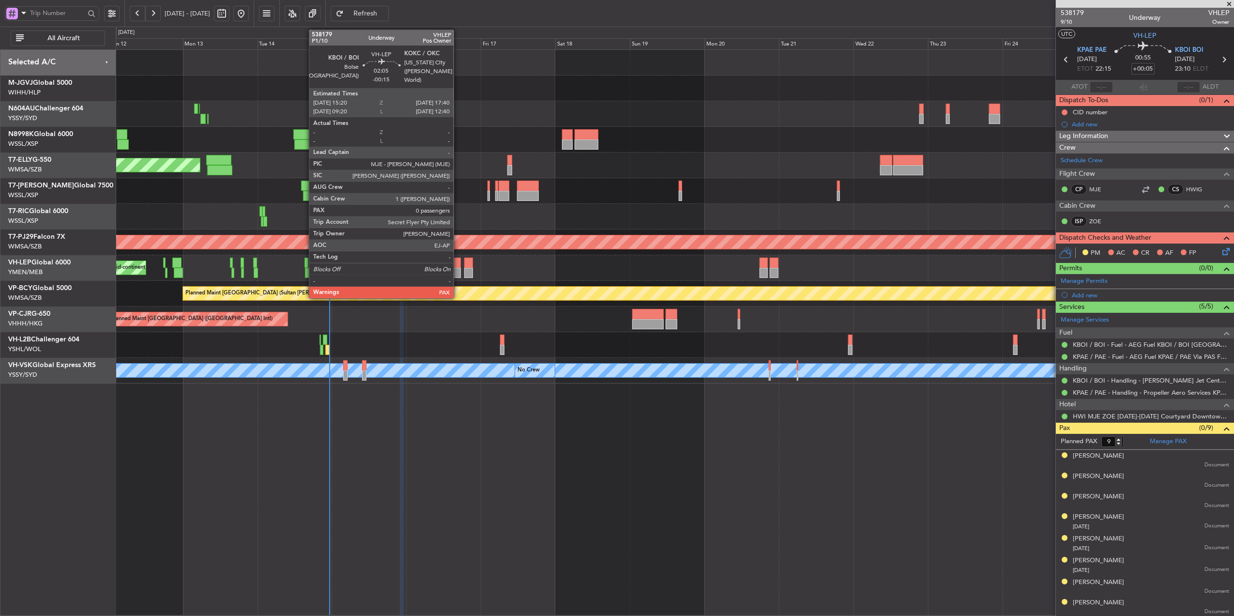
click at [463, 273] on div "Unplanned Maint Wichita (Wichita Mid-continent)" at bounding box center [675, 268] width 1118 height 26
click at [454, 264] on div at bounding box center [457, 263] width 7 height 10
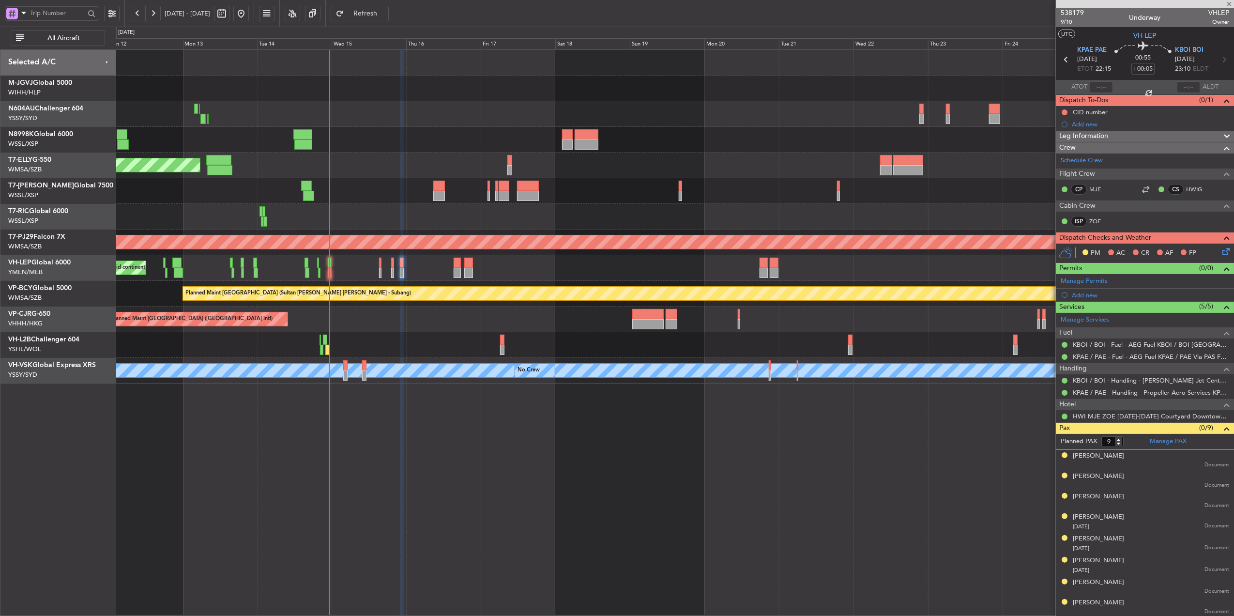
type input "-00:15"
type input "0"
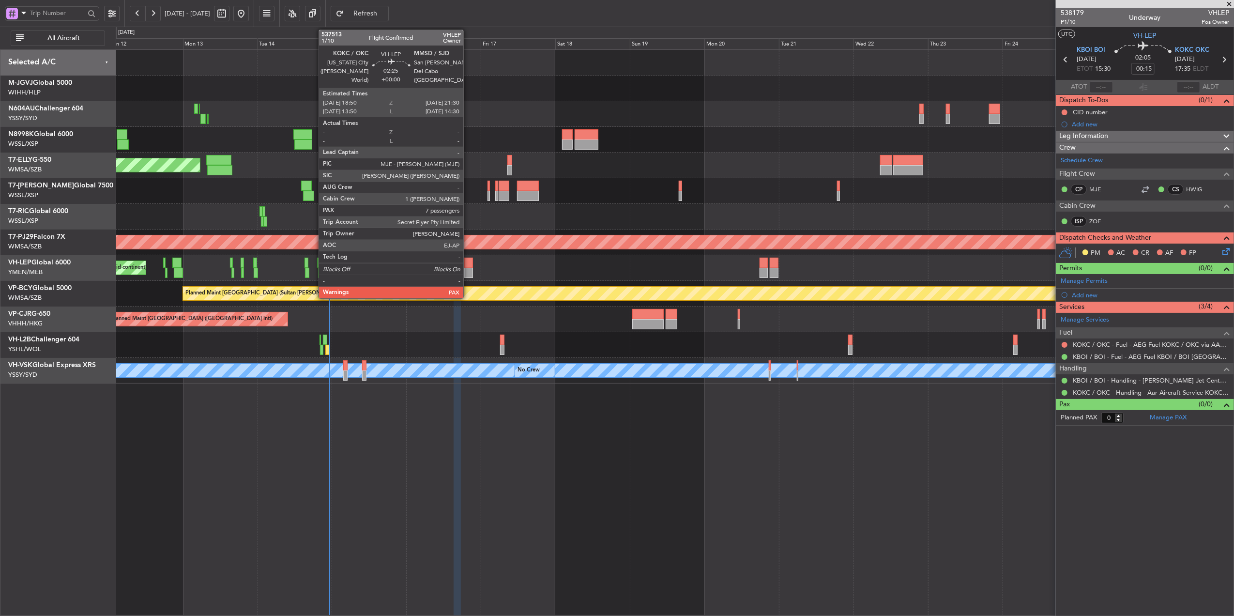
click at [469, 268] on div at bounding box center [468, 273] width 9 height 10
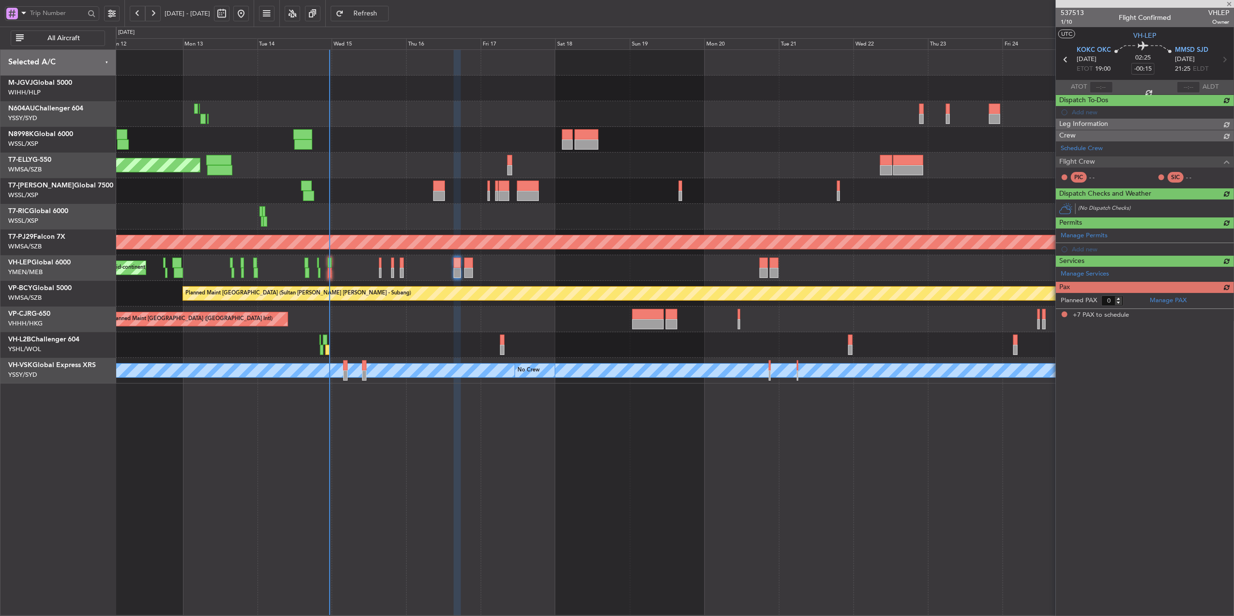
type input "7"
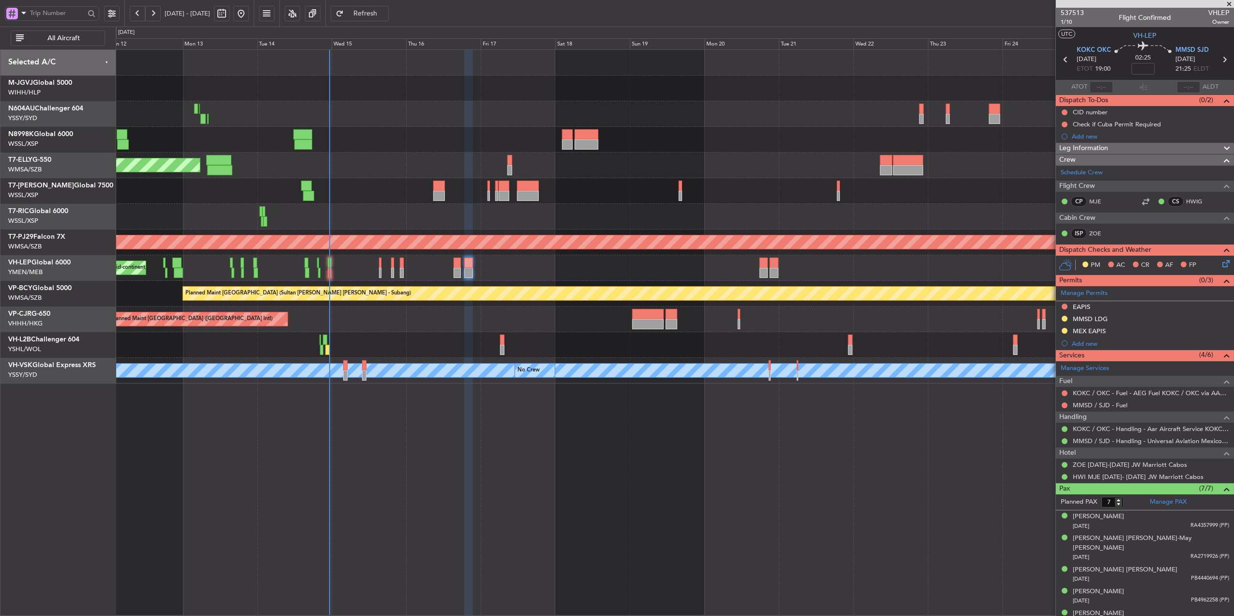
click at [518, 264] on div "Unplanned Maint Wichita (Wichita Mid-continent)" at bounding box center [675, 268] width 1118 height 26
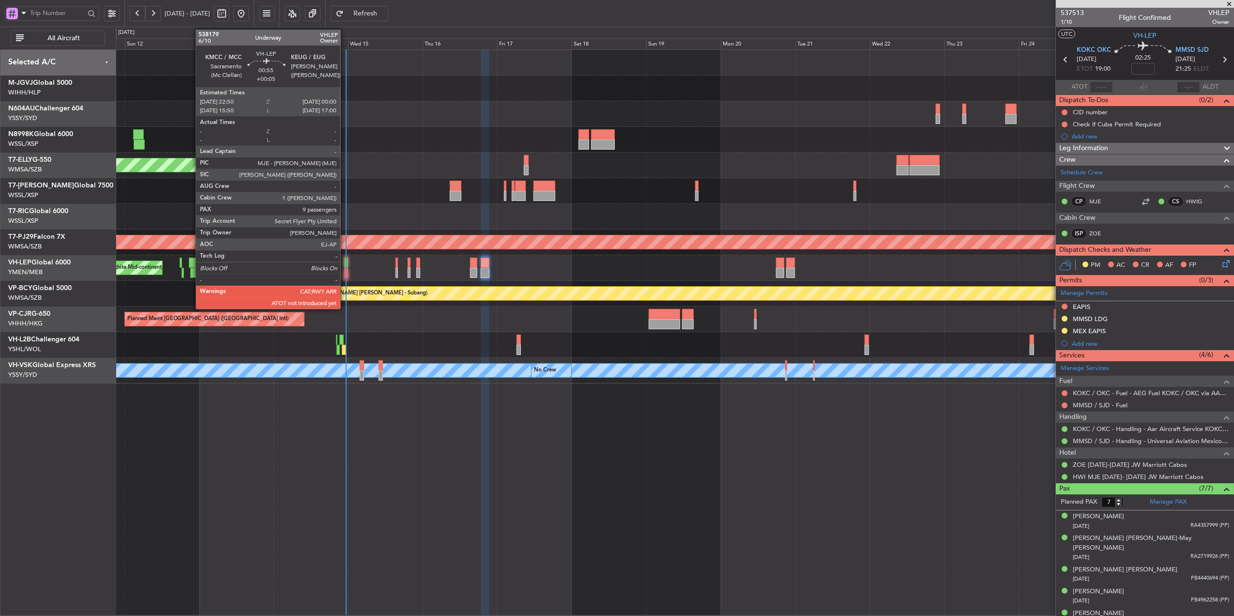
click at [345, 264] on div at bounding box center [346, 263] width 4 height 10
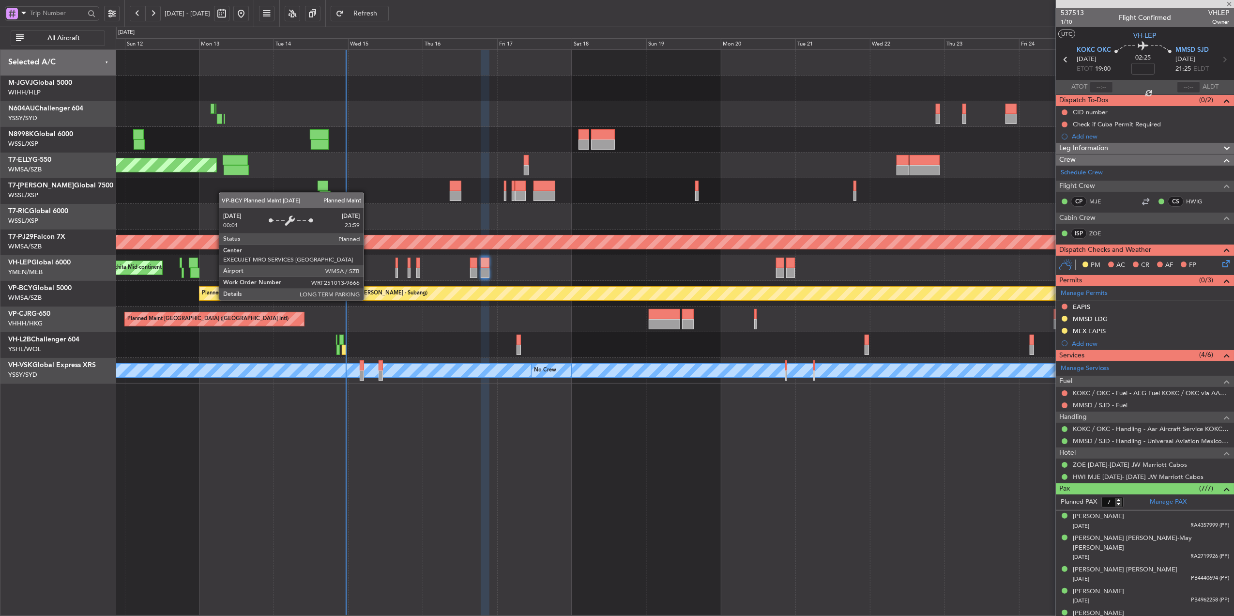
type input "+00:05"
type input "9"
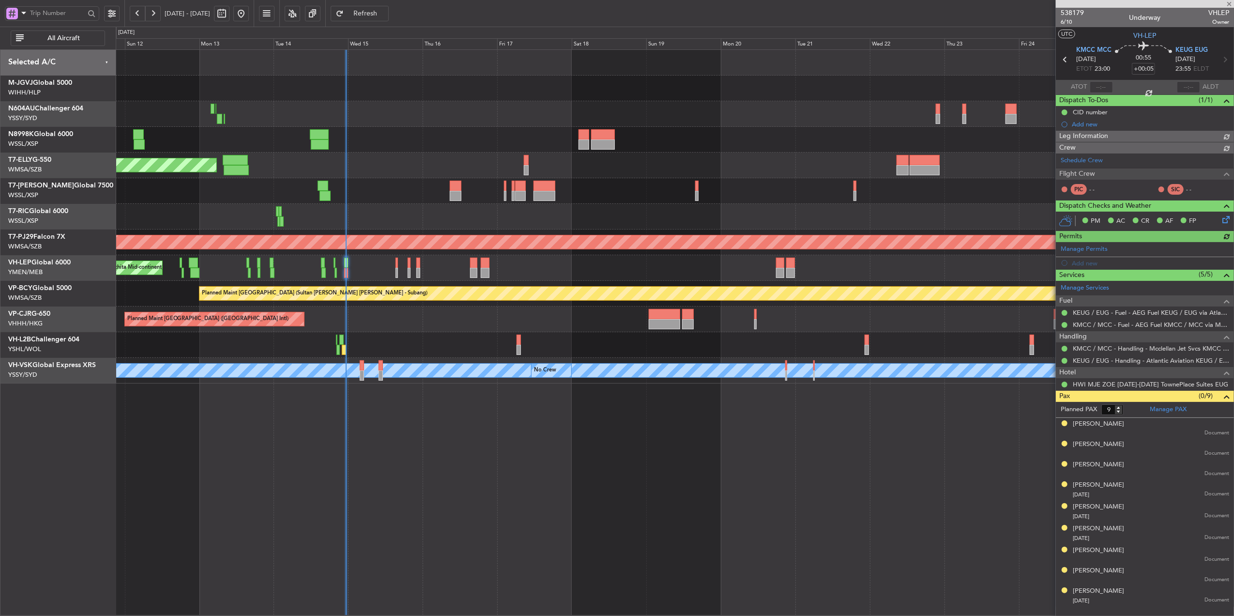
type input "[PERSON_NAME] (LEU)"
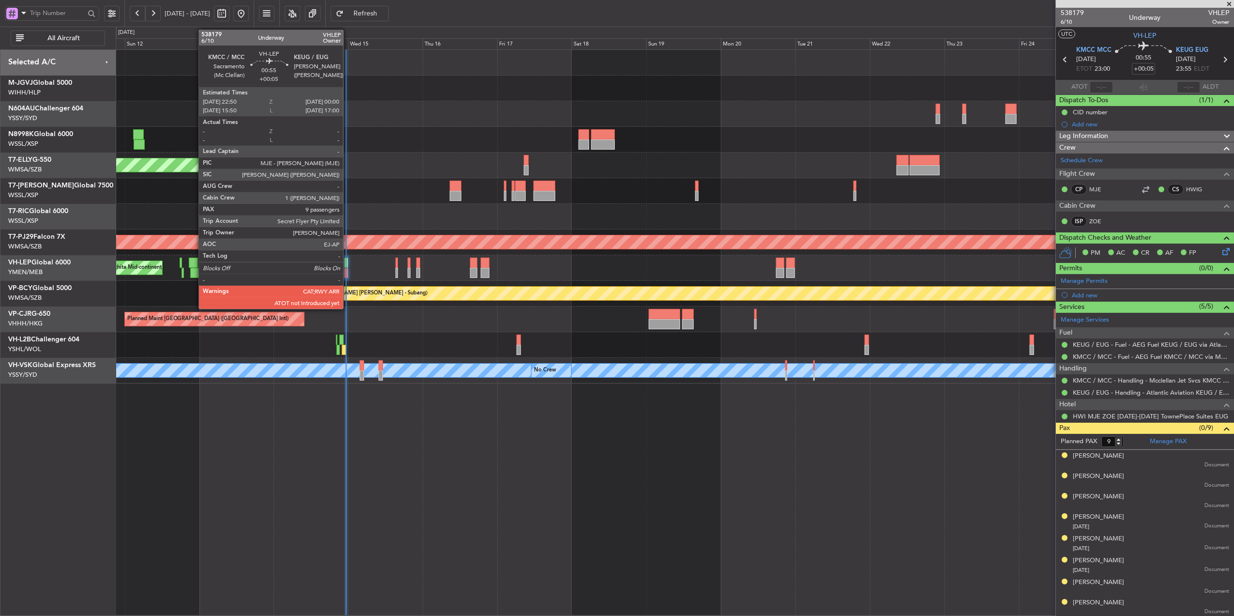
click at [351, 264] on div "Unplanned Maint Wichita (Wichita Mid-continent)" at bounding box center [675, 268] width 1118 height 26
click at [345, 260] on div at bounding box center [346, 263] width 4 height 10
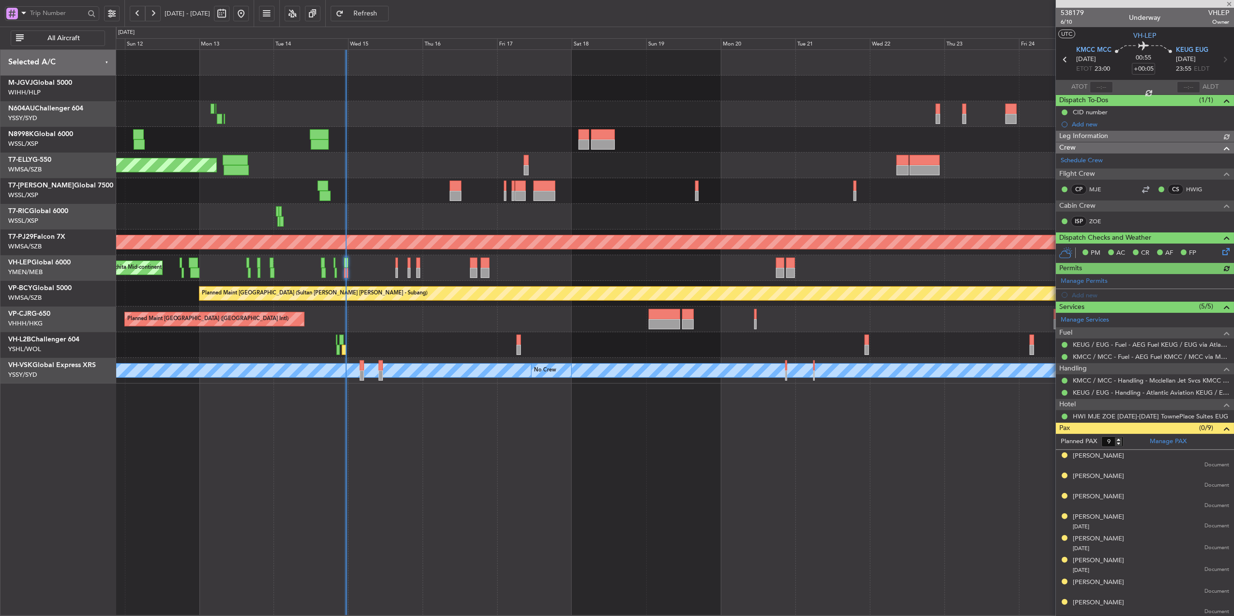
type input "[PERSON_NAME] (LEU)"
click at [1094, 88] on input "text" at bounding box center [1101, 87] width 23 height 12
type input "23:11"
type input "[PERSON_NAME] (LEU)"
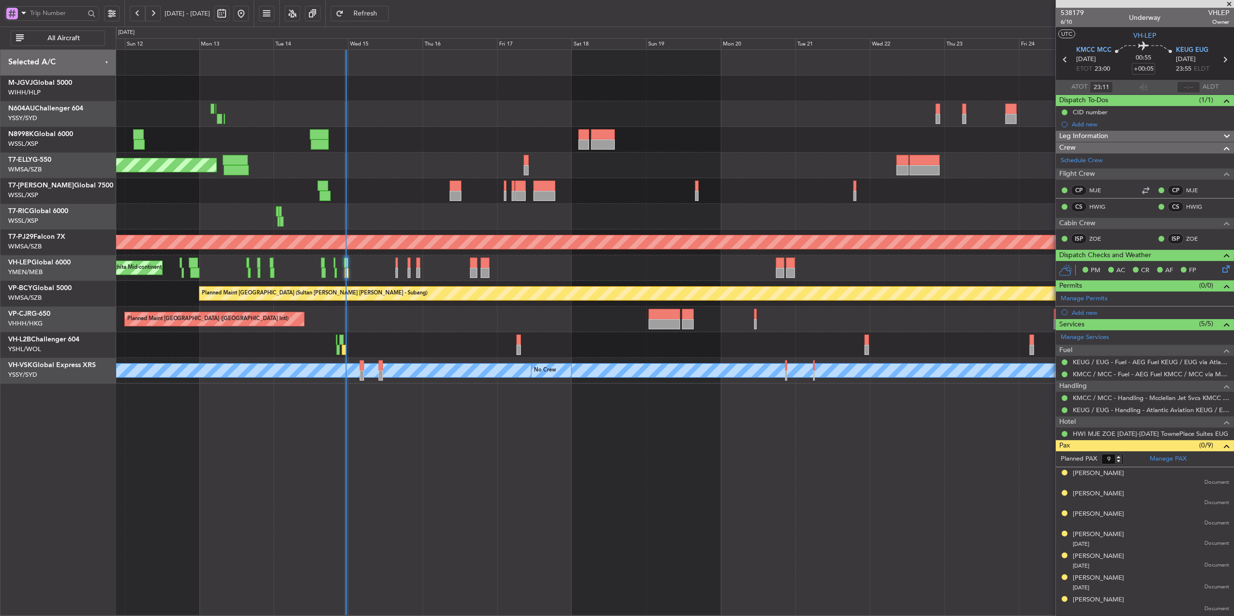
click at [688, 331] on div "Planned Maint Singapore (Seletar) Planned Maint Singapore (Seletar) Planned Mai…" at bounding box center [675, 217] width 1118 height 334
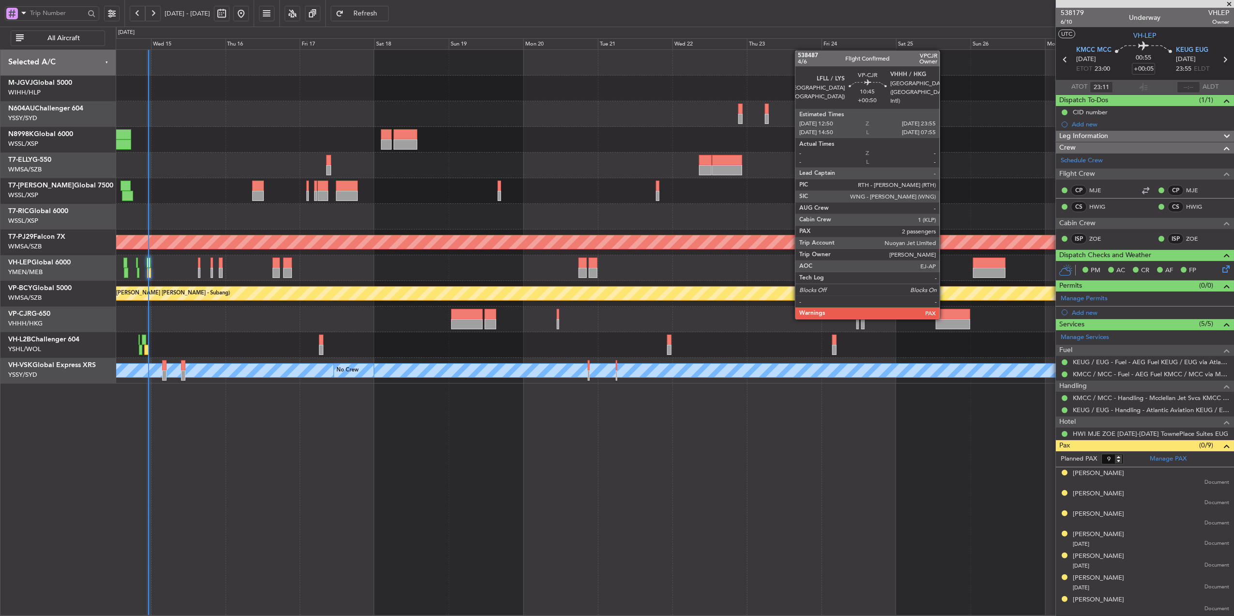
click at [944, 319] on div at bounding box center [953, 324] width 35 height 10
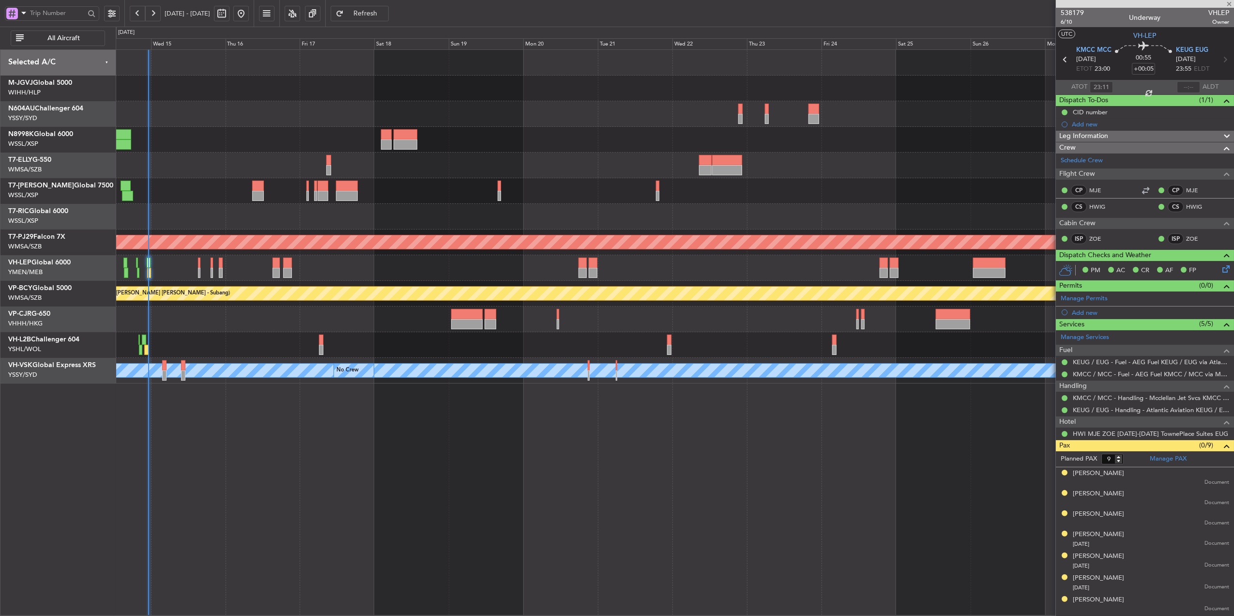
type input "+00:50"
type input "4"
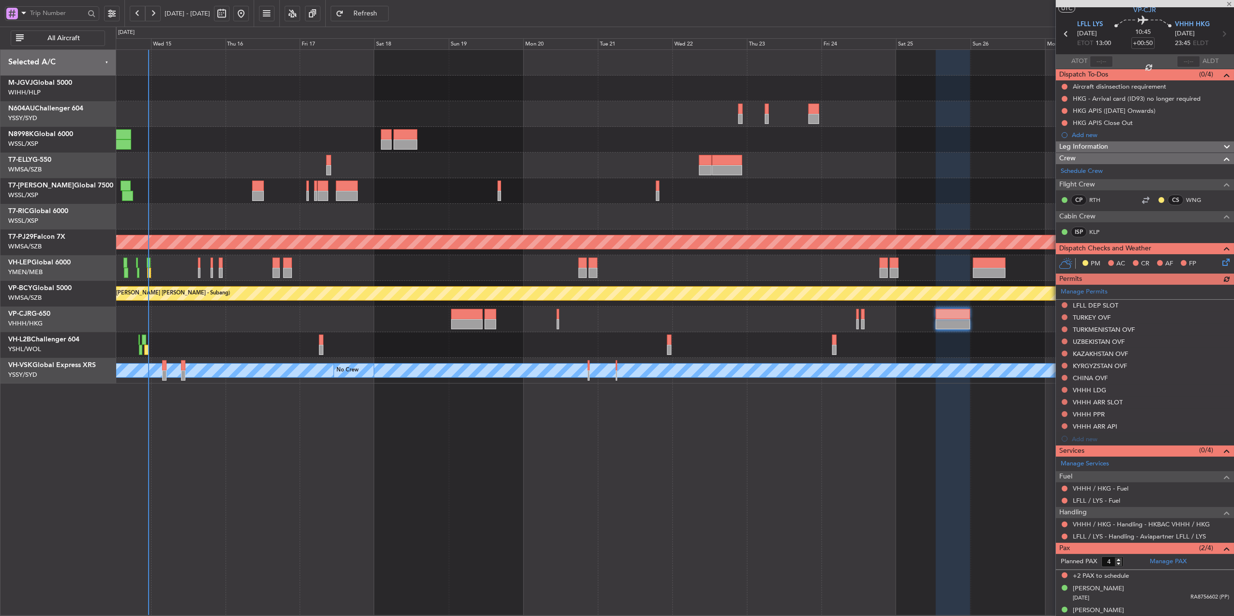
scroll to position [37, 0]
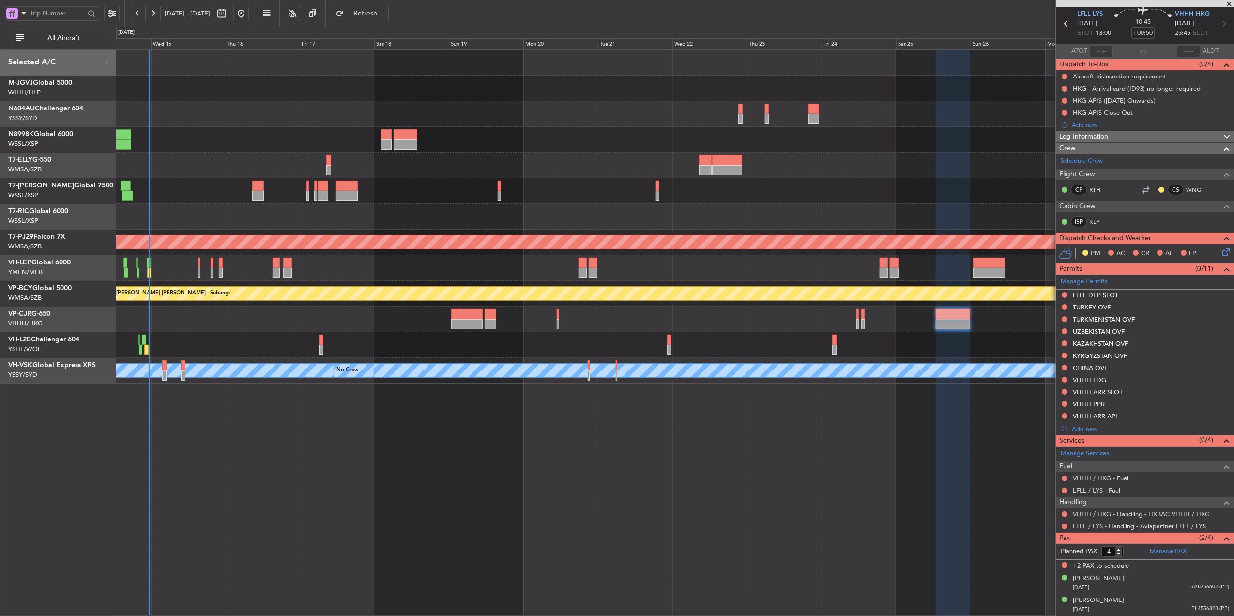
click at [508, 348] on div at bounding box center [675, 345] width 1118 height 26
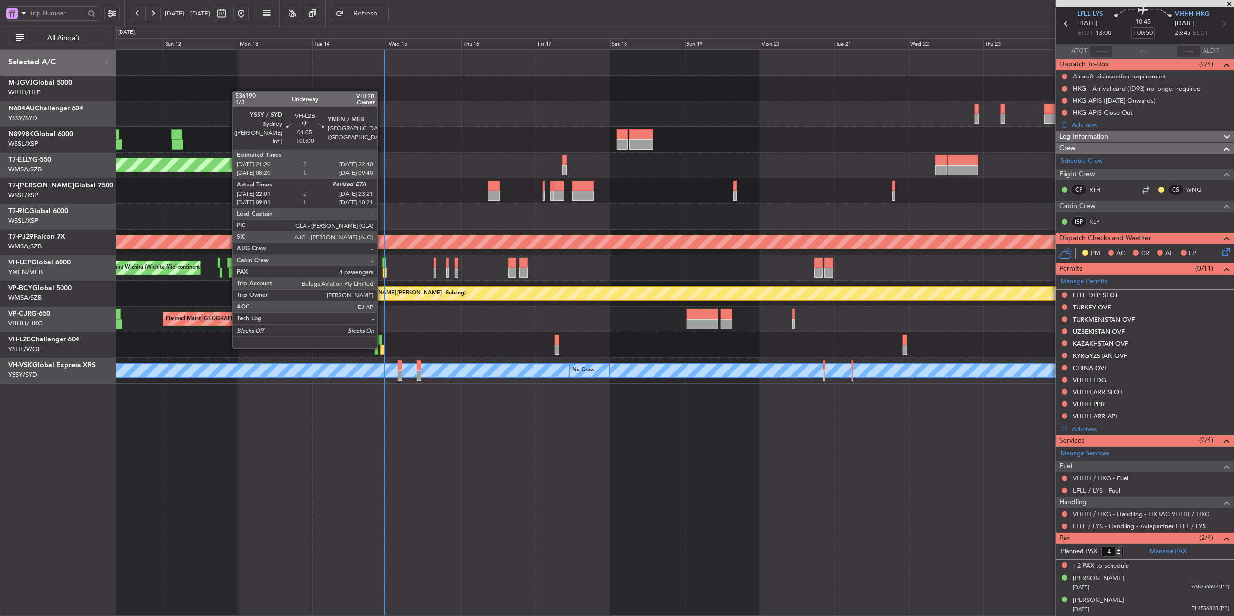
click at [382, 348] on div at bounding box center [382, 350] width 4 height 10
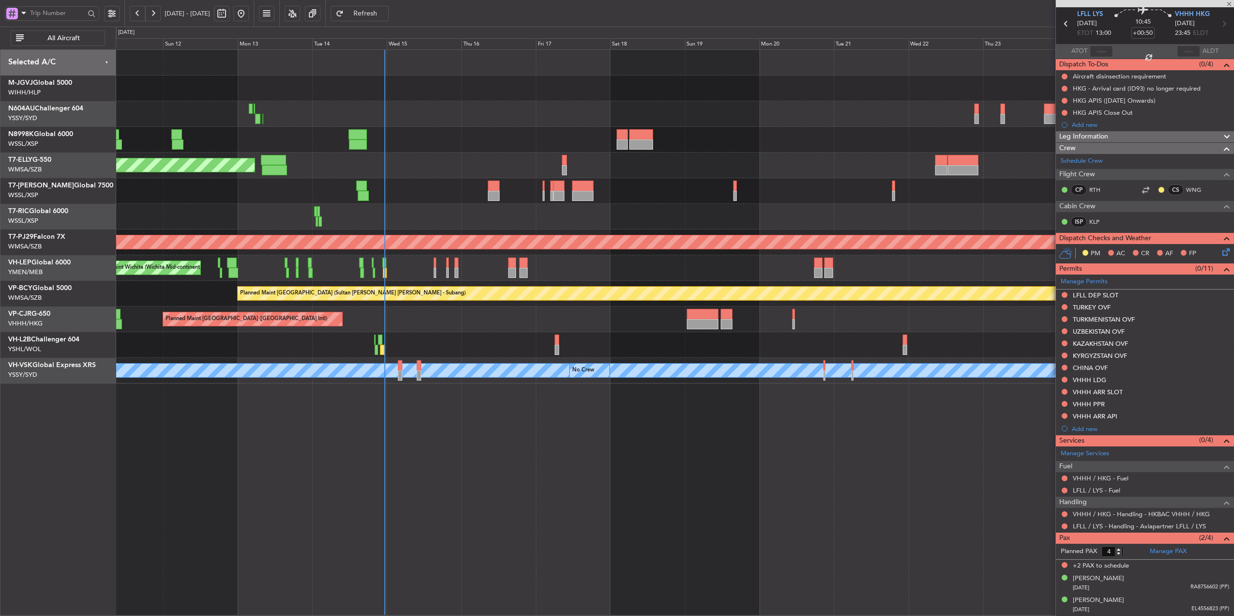
type input "22:11"
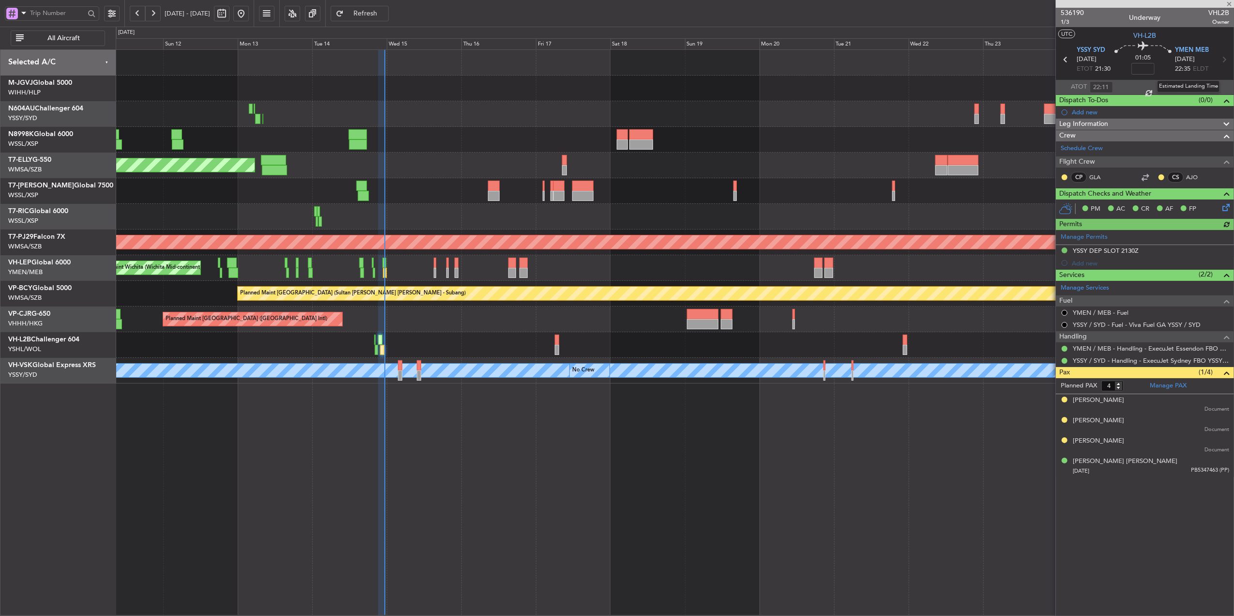
click at [1191, 83] on div "Estimated Landing Time" at bounding box center [1188, 86] width 63 height 12
click at [1189, 89] on input "text" at bounding box center [1188, 87] width 23 height 12
type input "23:18"
click at [442, 322] on div "Planned Maint [GEOGRAPHIC_DATA] ([GEOGRAPHIC_DATA] Intl)" at bounding box center [675, 319] width 1118 height 26
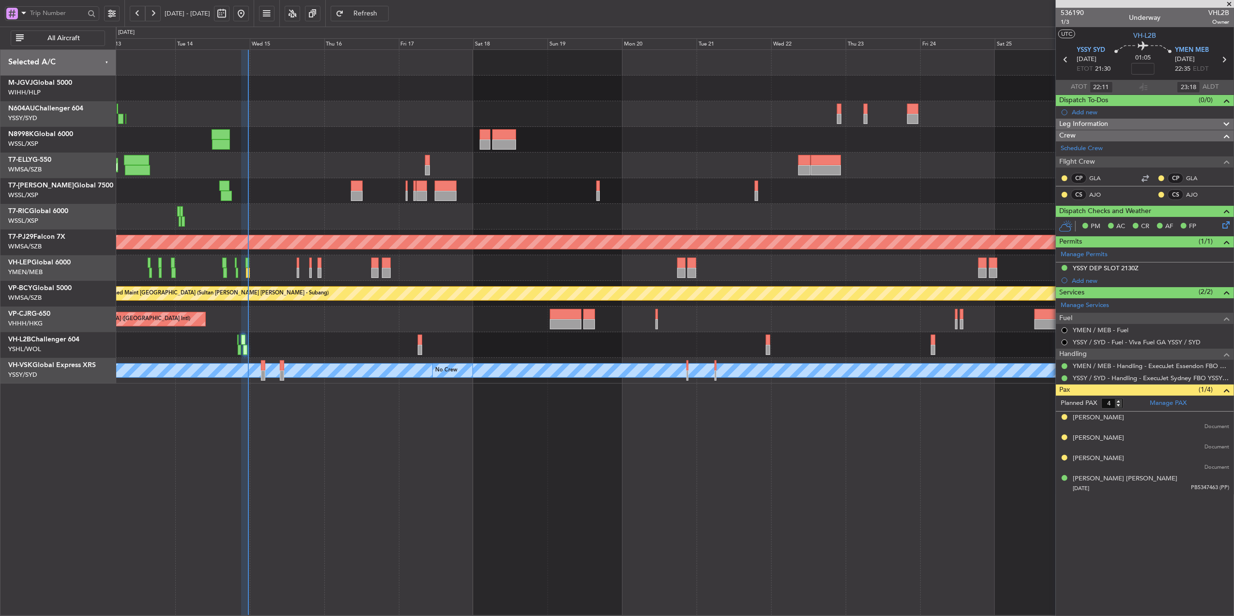
click at [444, 444] on div "Planned Maint Dubai (Dubai Intl) Planned Maint Kuala Lumpur (Sultan Abdul Aziz …" at bounding box center [675, 332] width 1118 height 566
click at [421, 346] on div at bounding box center [675, 345] width 1118 height 26
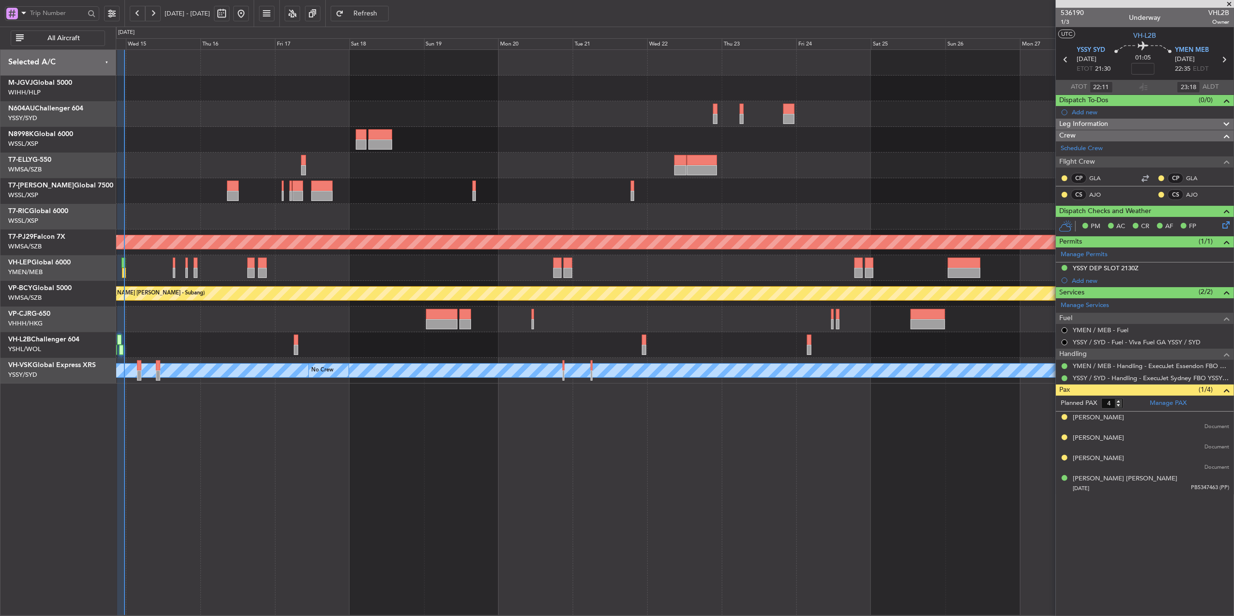
click at [436, 339] on div at bounding box center [675, 345] width 1118 height 26
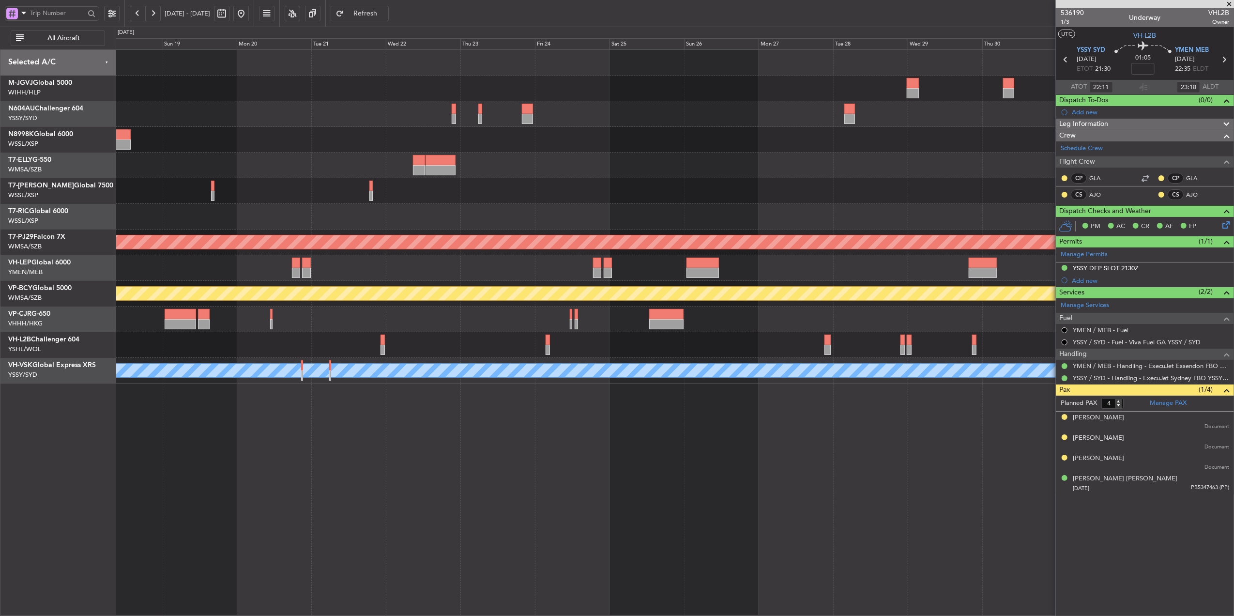
click at [249, 16] on button at bounding box center [240, 13] width 15 height 15
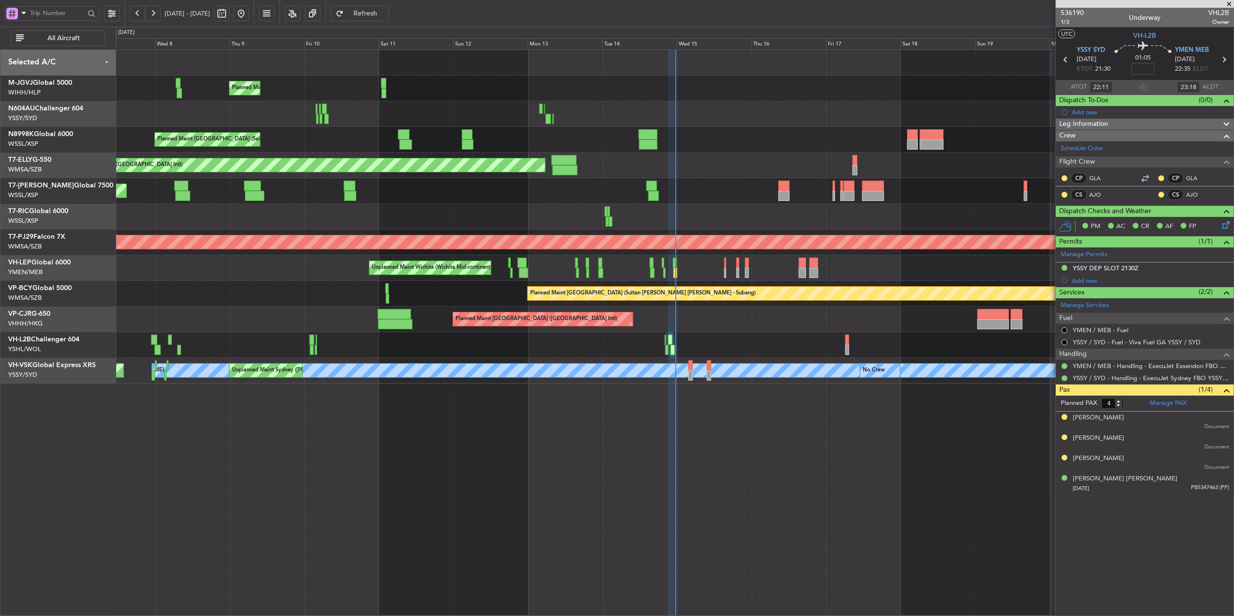
click at [664, 216] on div at bounding box center [675, 217] width 1118 height 26
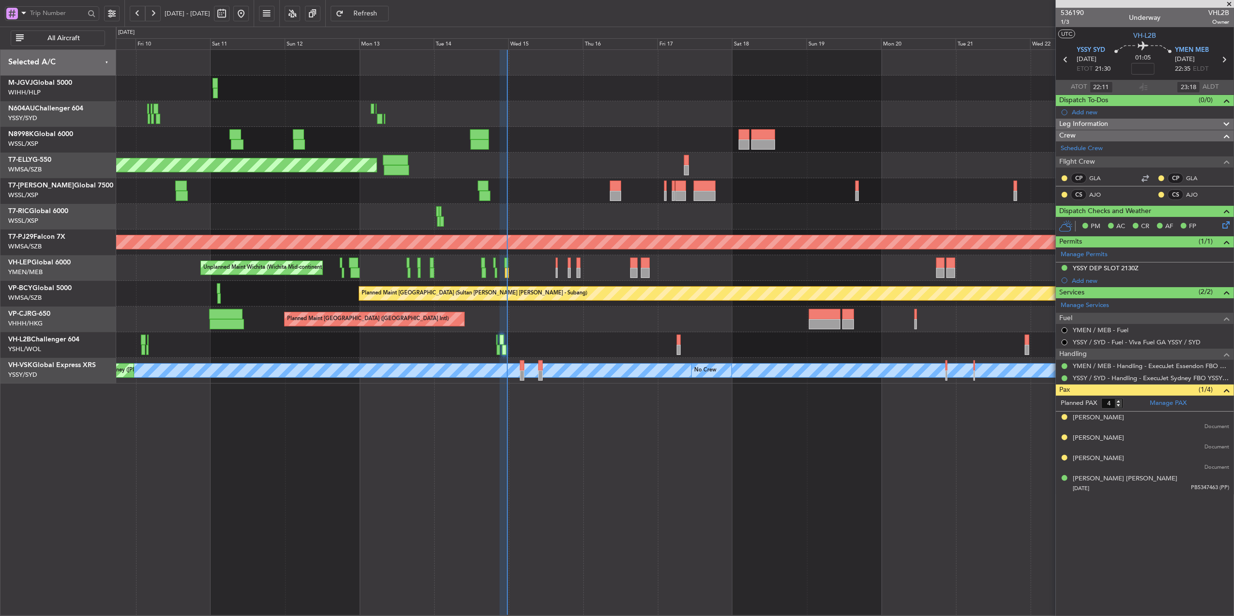
click at [703, 272] on div "Unplanned Maint Wichita (Wichita Mid-continent)" at bounding box center [675, 268] width 1118 height 26
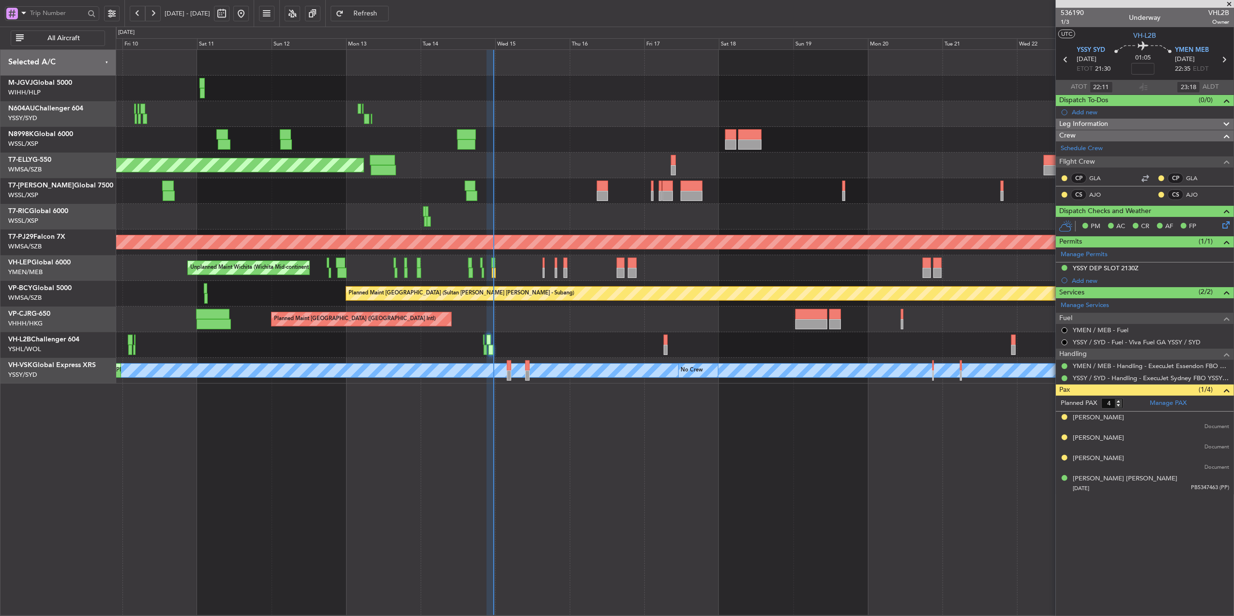
click at [671, 275] on div "Unplanned Maint Wichita (Wichita Mid-continent)" at bounding box center [675, 268] width 1118 height 26
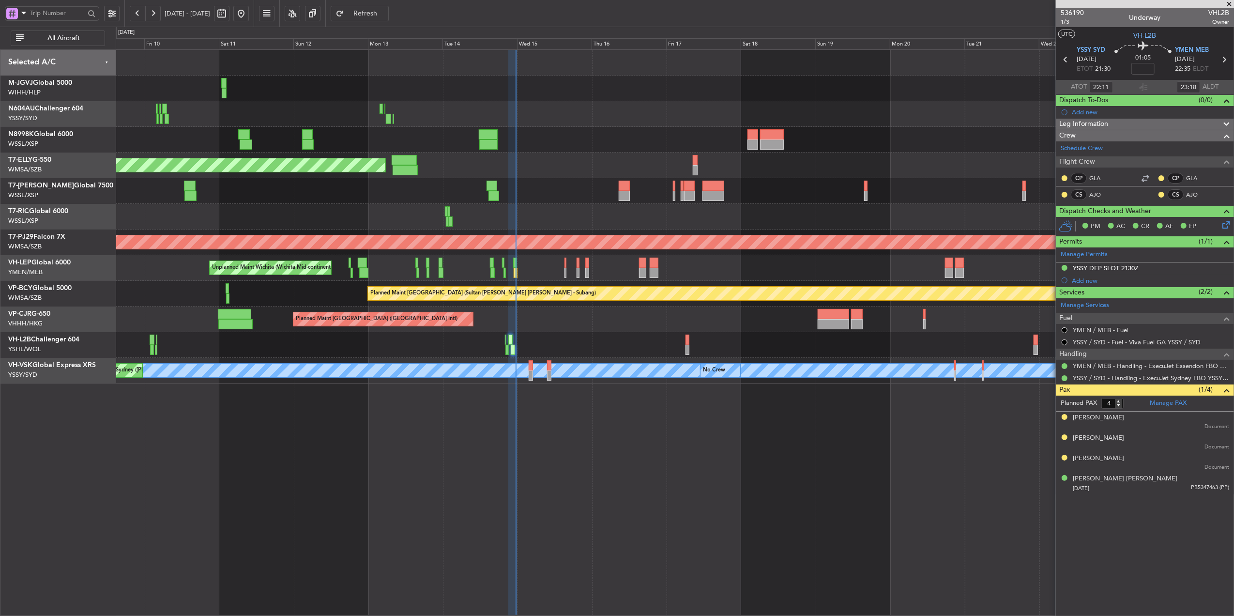
click at [653, 273] on div "Unplanned Maint Wichita (Wichita Mid-continent)" at bounding box center [675, 268] width 1118 height 26
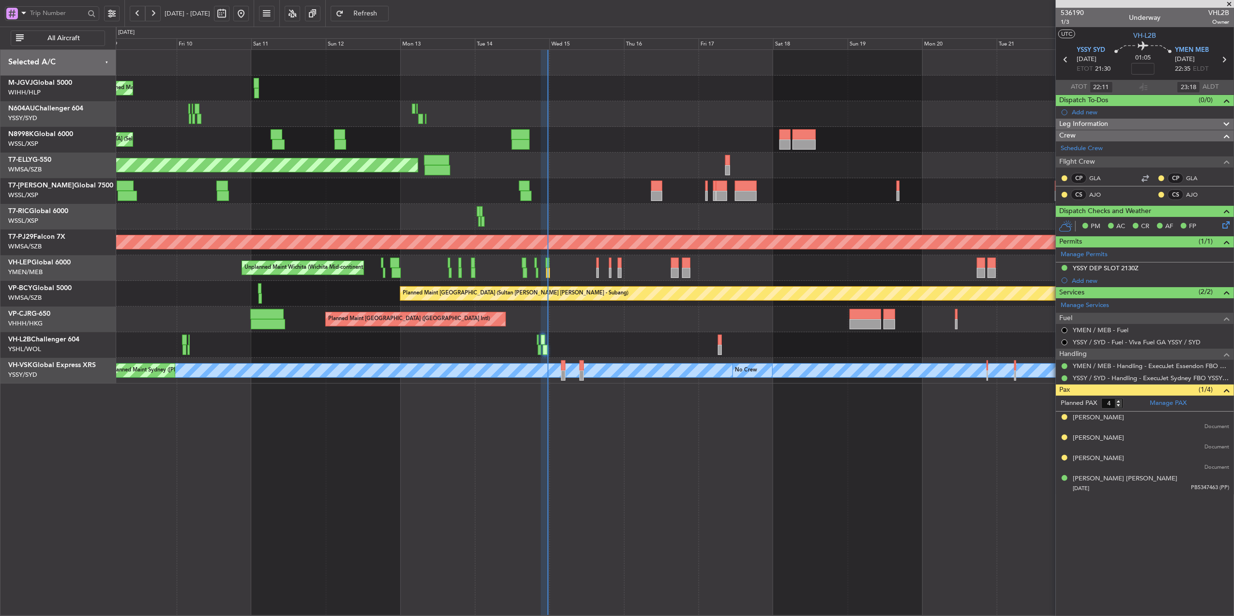
click at [627, 308] on div "Planned Maint [GEOGRAPHIC_DATA] ([GEOGRAPHIC_DATA] Intl)" at bounding box center [675, 319] width 1118 height 26
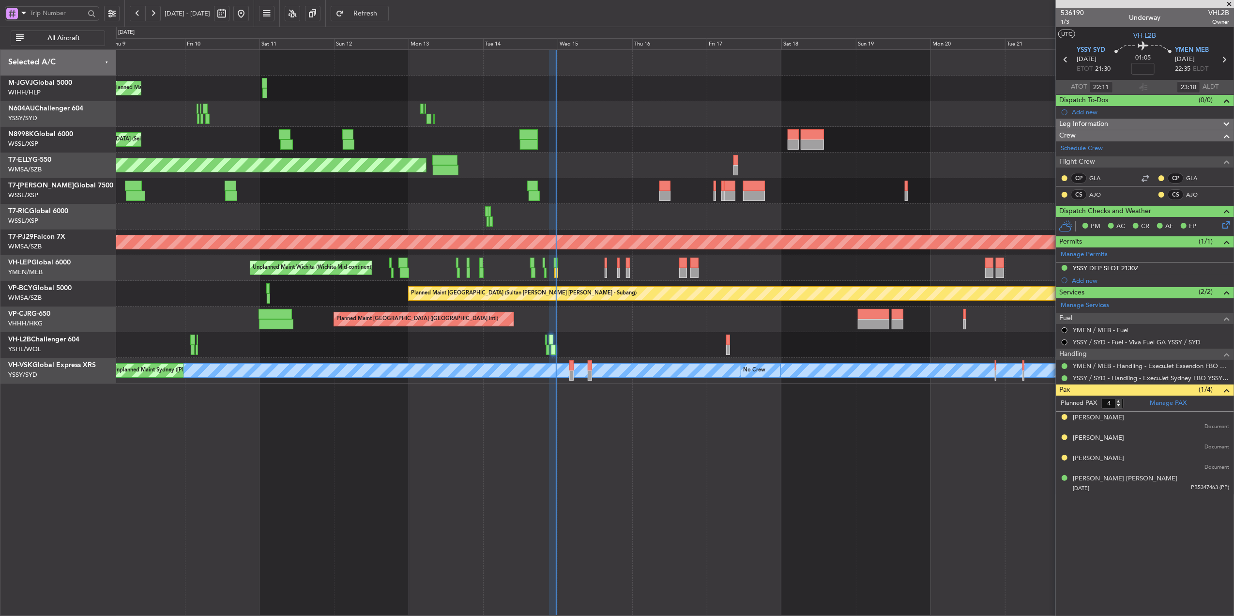
click at [619, 328] on div "Planned Maint [GEOGRAPHIC_DATA] ([GEOGRAPHIC_DATA] Intl)" at bounding box center [675, 319] width 1118 height 26
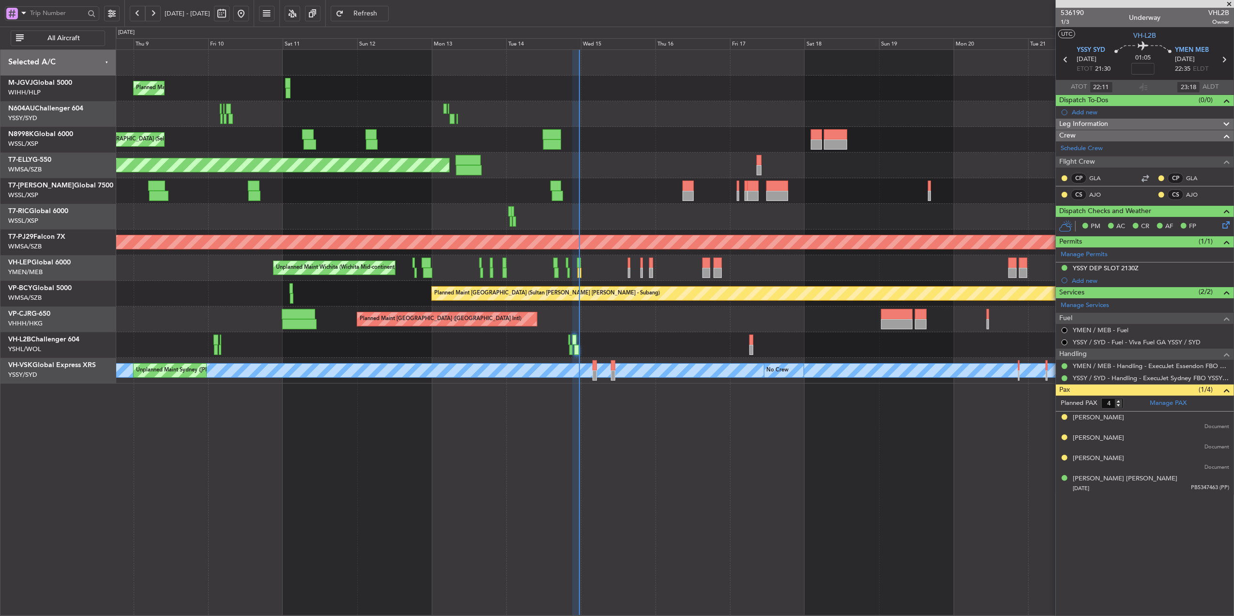
click at [669, 331] on div "Planned Maint [GEOGRAPHIC_DATA] ([GEOGRAPHIC_DATA] Intl)" at bounding box center [675, 319] width 1118 height 26
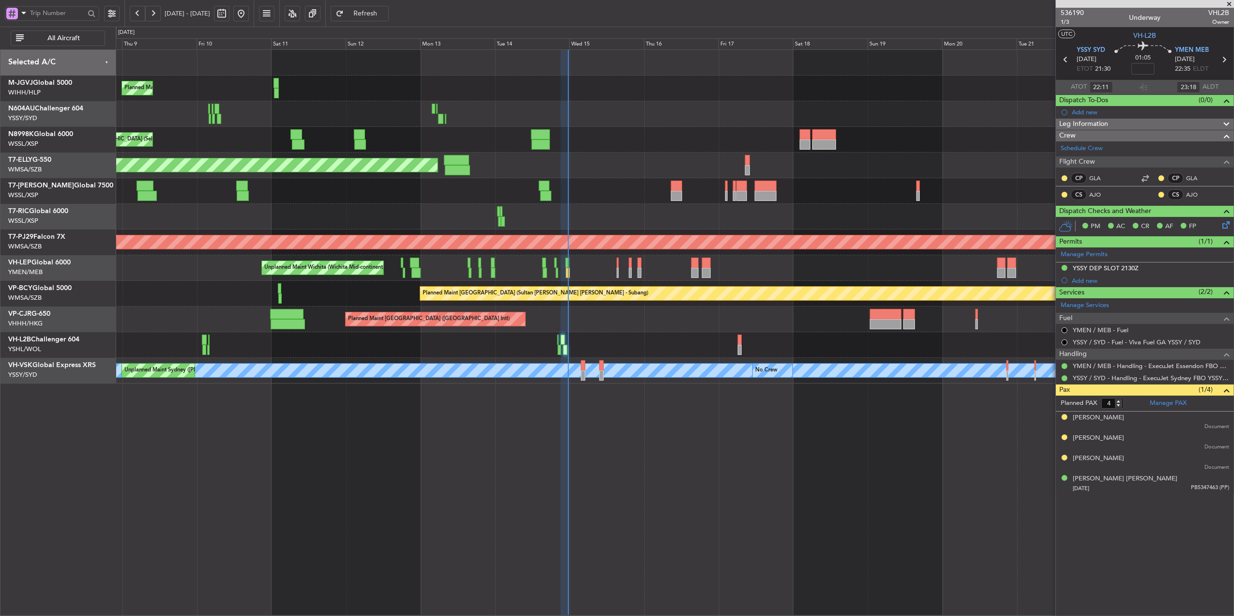
click at [617, 341] on div at bounding box center [675, 345] width 1118 height 26
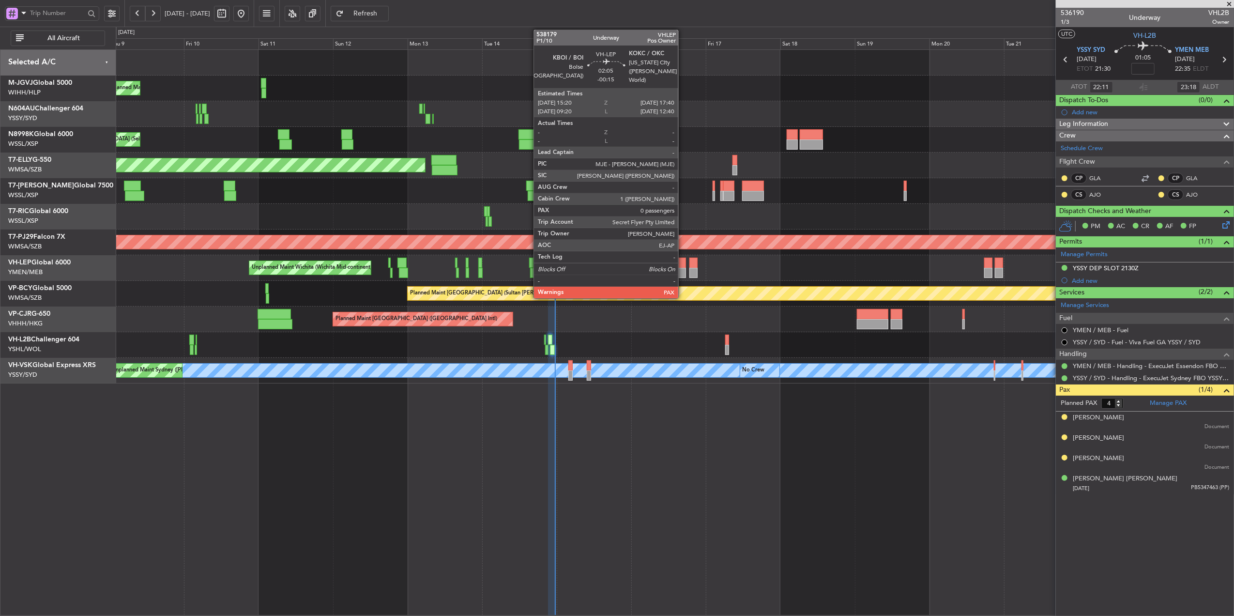
click at [683, 264] on div at bounding box center [681, 263] width 7 height 10
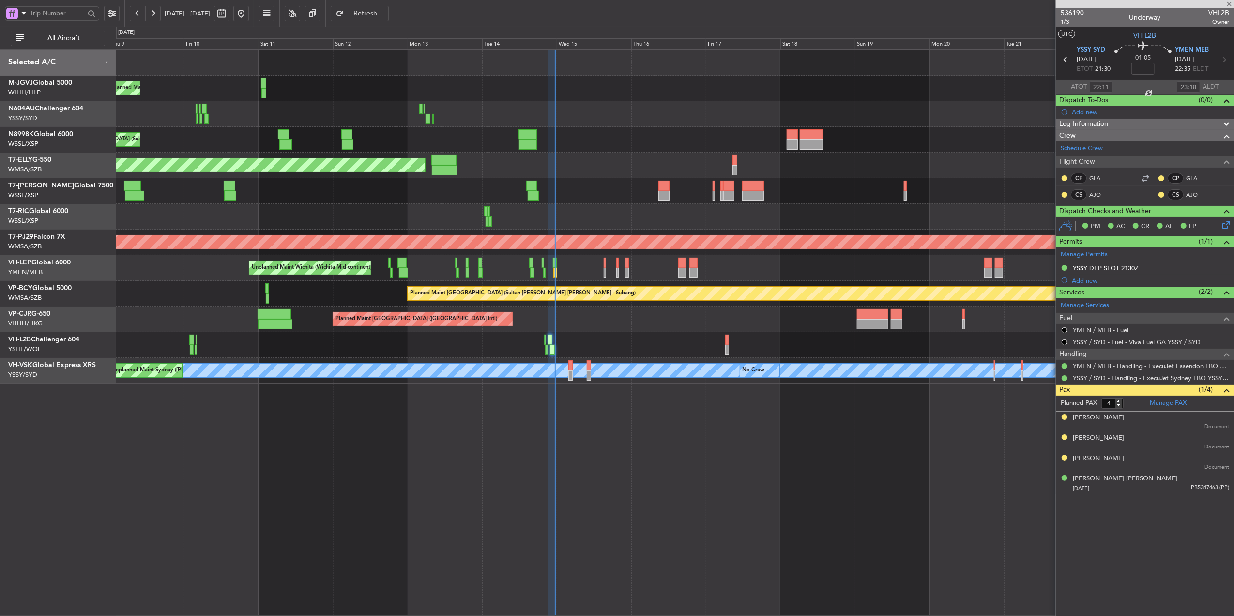
type input "-00:15"
type input "0"
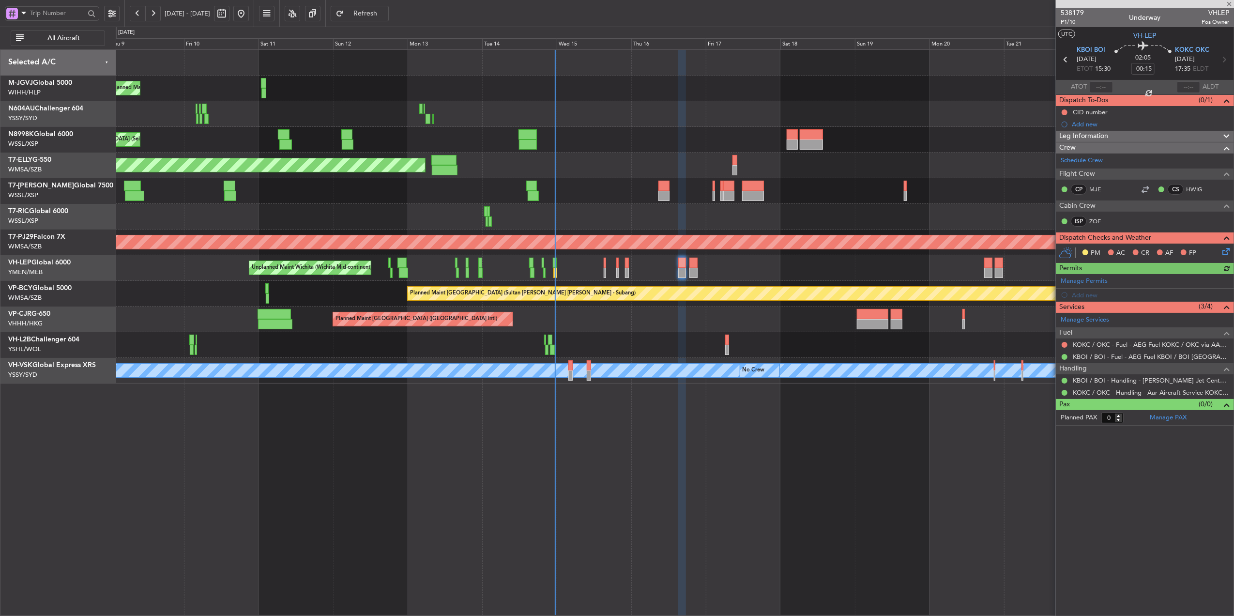
click at [580, 200] on div "Planned Maint [GEOGRAPHIC_DATA] (Seletar)" at bounding box center [675, 191] width 1118 height 26
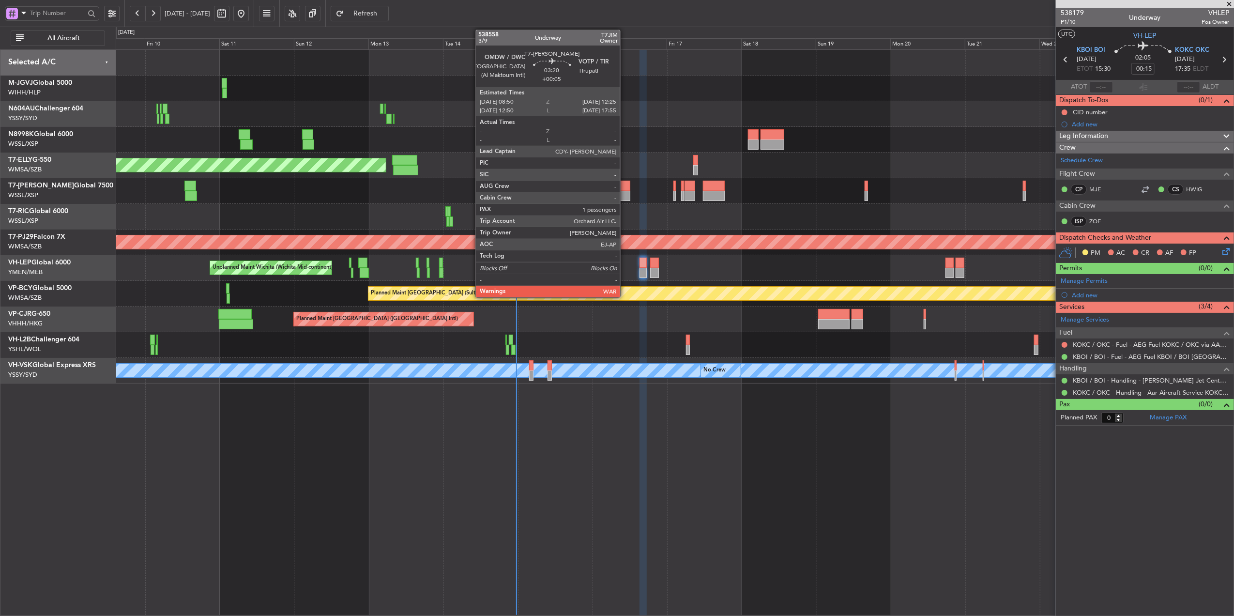
click at [625, 184] on div at bounding box center [624, 186] width 11 height 10
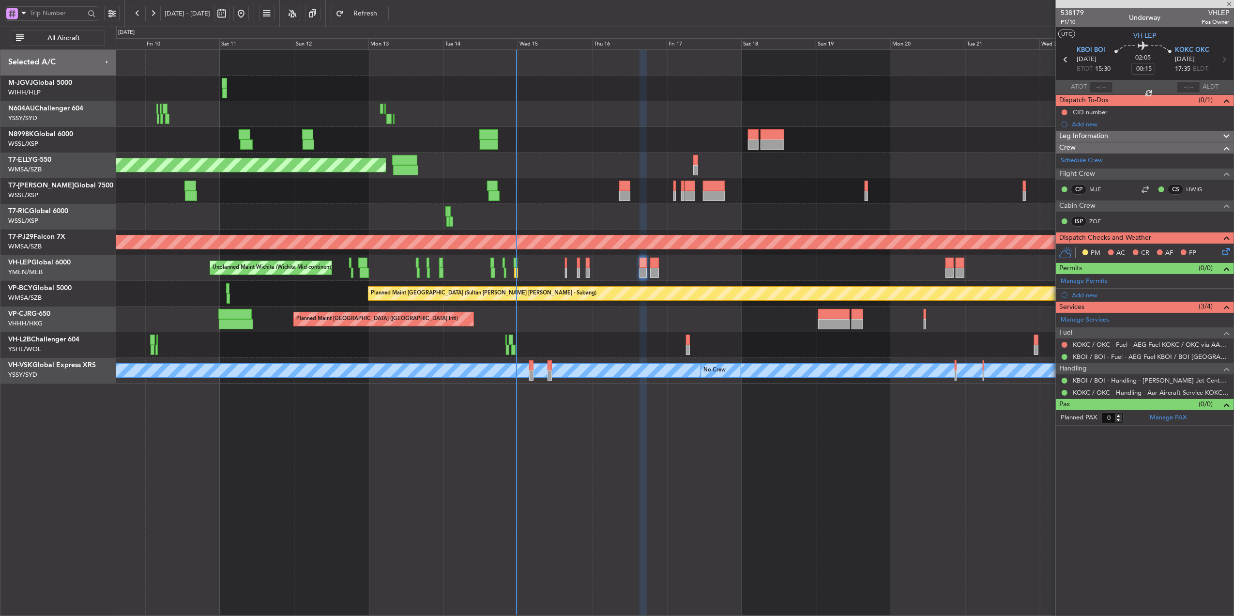
type input "+00:05"
type input "1"
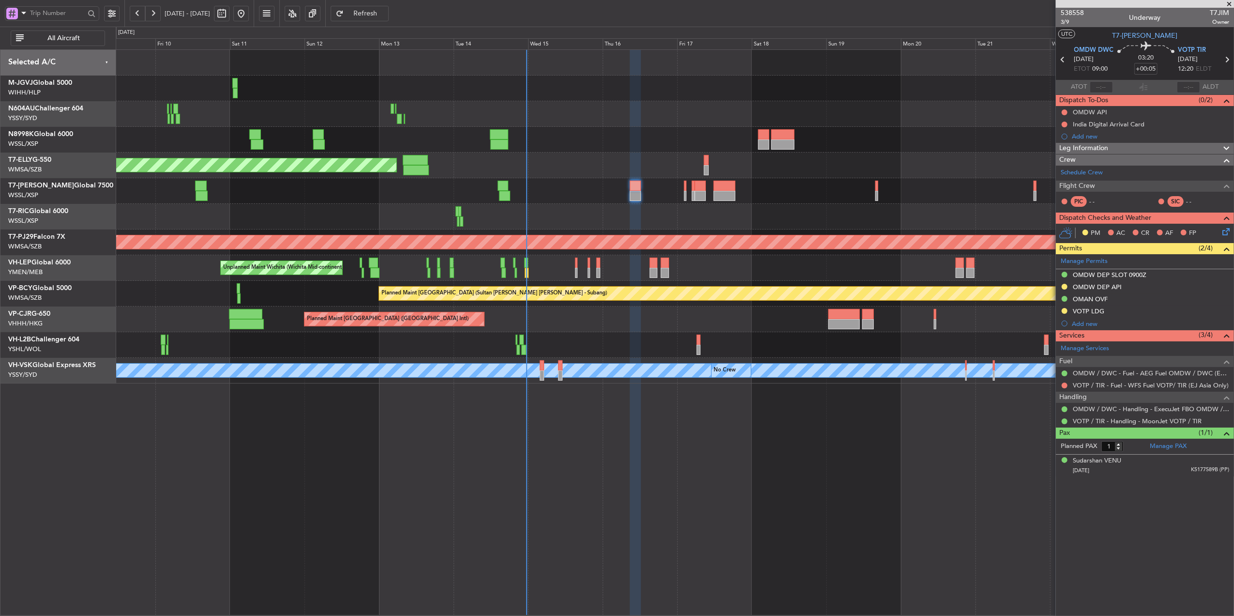
click at [616, 340] on div at bounding box center [675, 345] width 1118 height 26
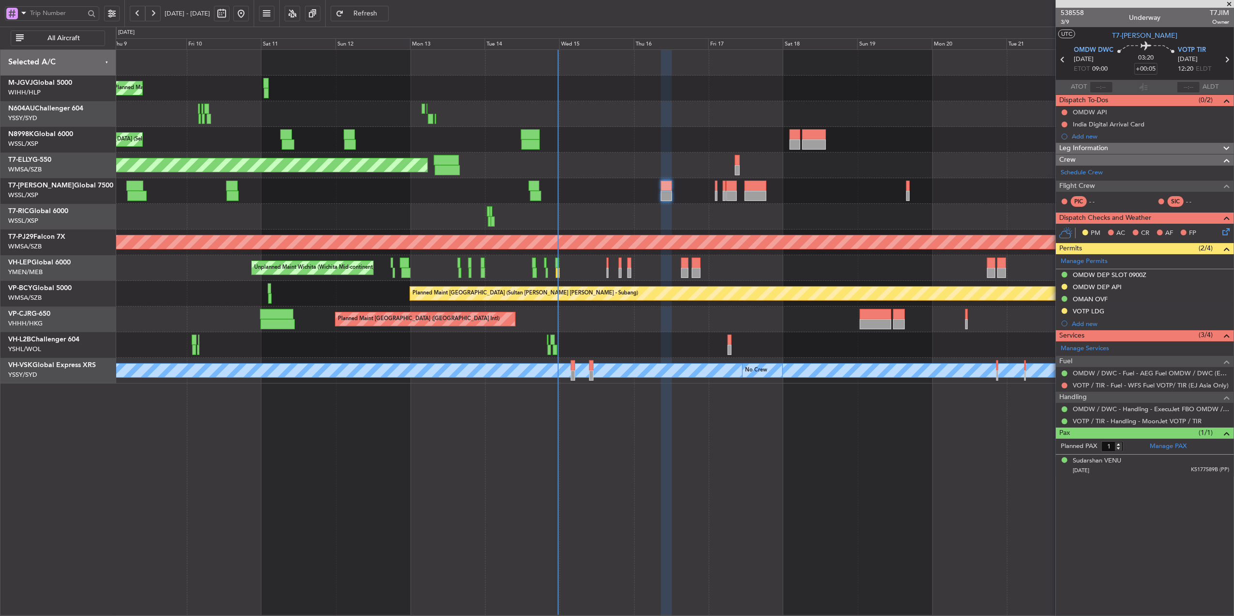
click at [527, 208] on div "Planned Maint Singapore (Seletar) Planned Maint Singapore (Seletar) Planned Mai…" at bounding box center [675, 217] width 1118 height 334
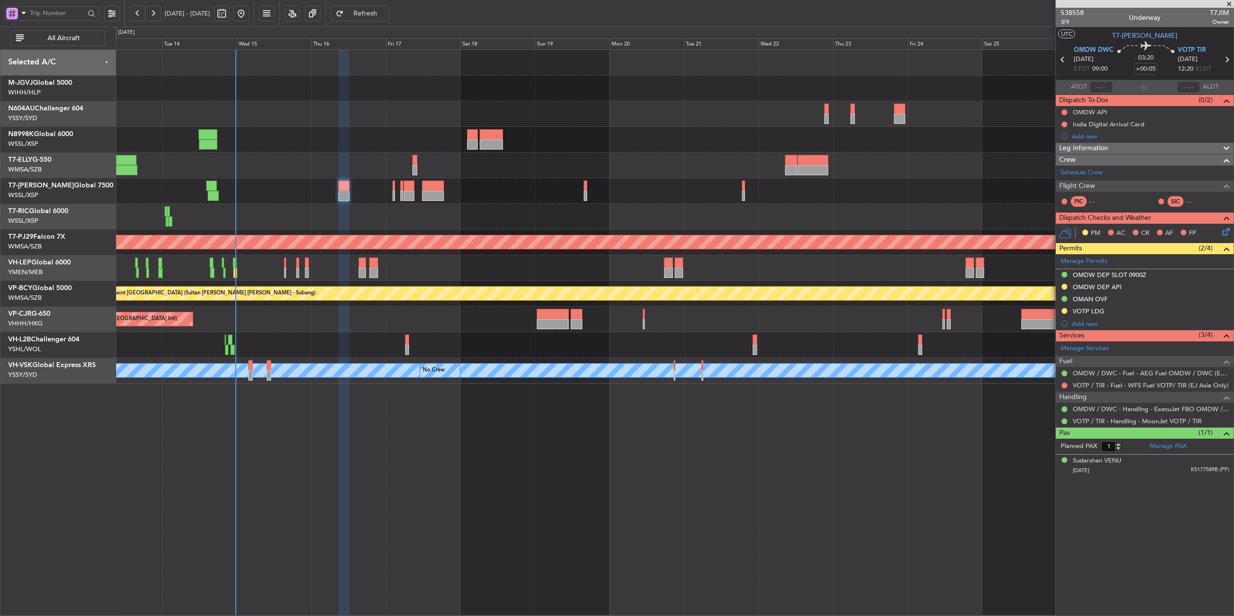
click at [570, 326] on div "Planned Maint [GEOGRAPHIC_DATA] ([GEOGRAPHIC_DATA] Intl)" at bounding box center [675, 319] width 1118 height 26
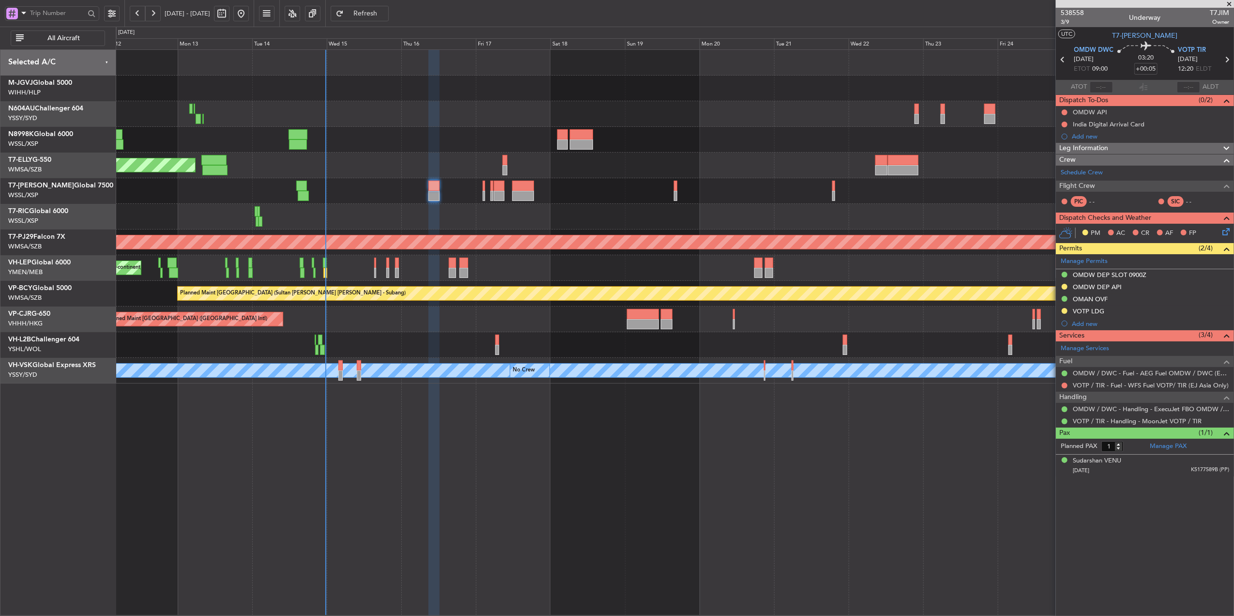
click at [459, 319] on div "Planned Maint [GEOGRAPHIC_DATA] ([GEOGRAPHIC_DATA] Intl)" at bounding box center [675, 319] width 1118 height 26
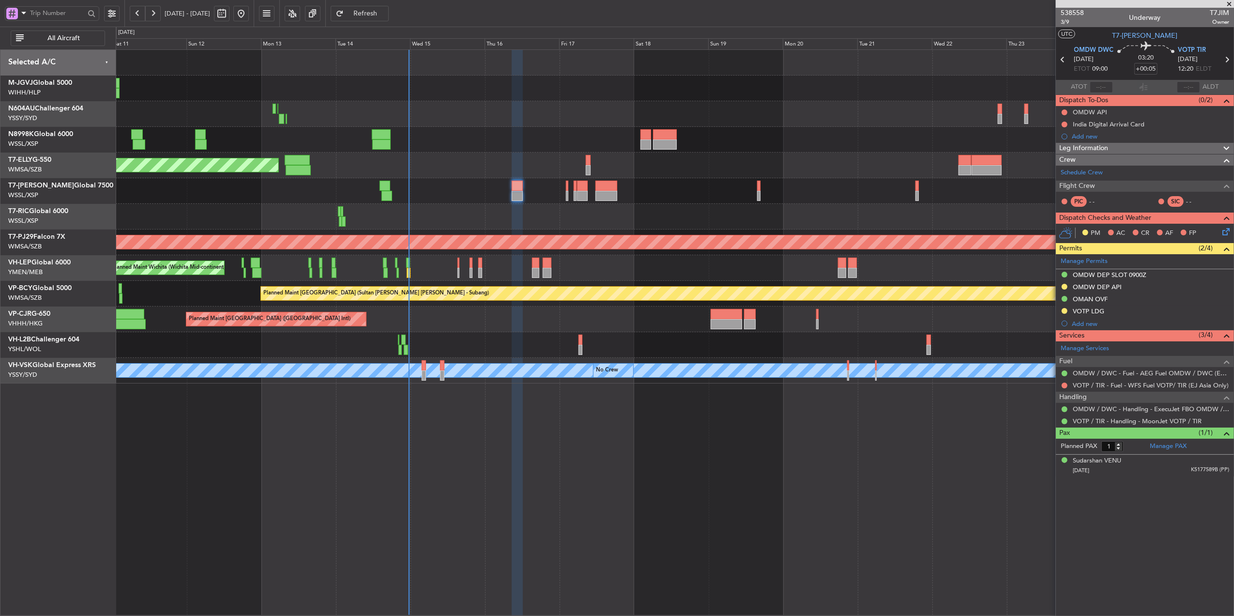
click at [500, 323] on div "Planned Maint [GEOGRAPHIC_DATA] ([GEOGRAPHIC_DATA] Intl)" at bounding box center [675, 319] width 1118 height 26
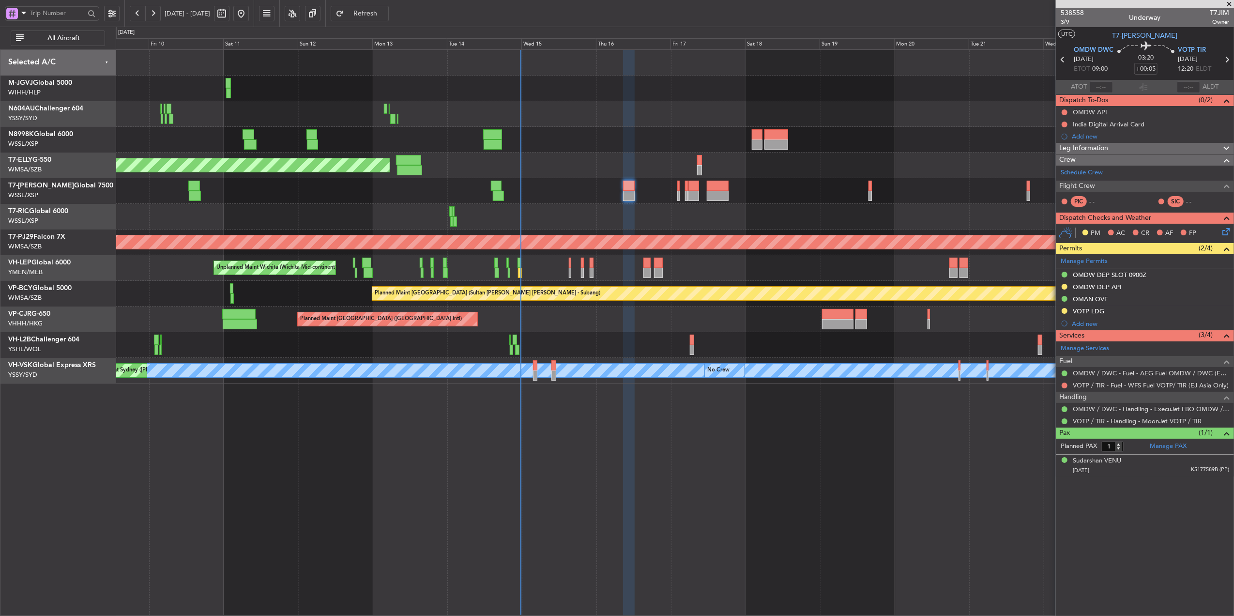
click at [335, 514] on div "Planned Maint Singapore (Seletar) Planned Maint Singapore (Seletar) Planned Mai…" at bounding box center [675, 332] width 1118 height 566
click at [548, 206] on div at bounding box center [675, 217] width 1118 height 26
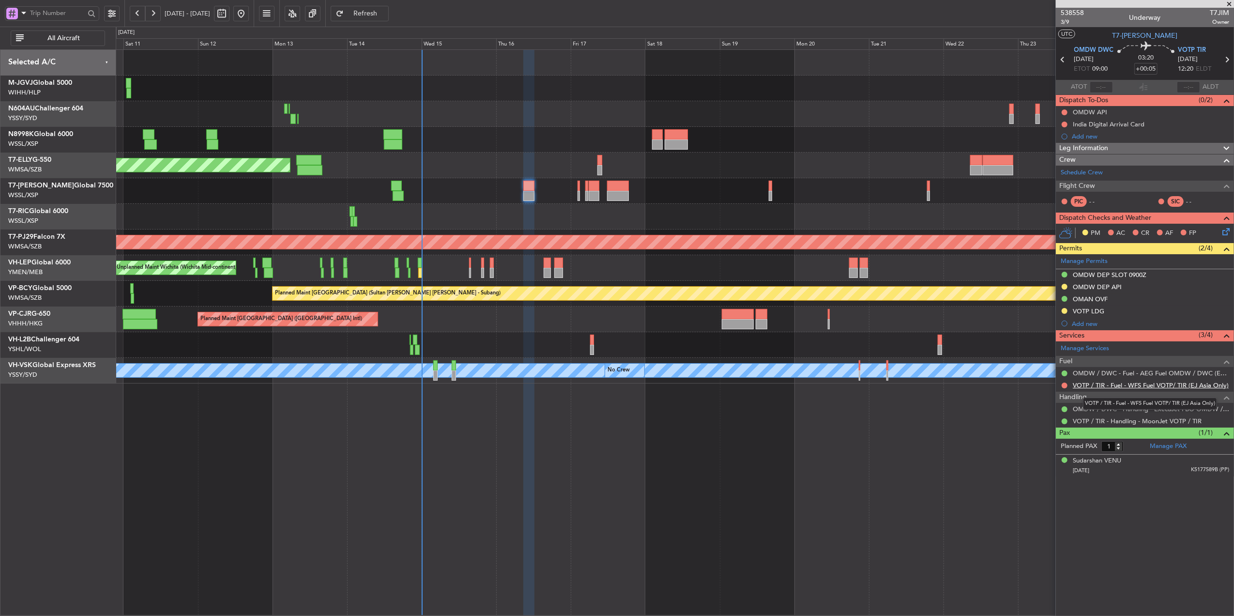
click at [1129, 387] on link "VOTP / TIR - Fuel - WFS Fuel VOTP/ TIR (EJ Asia Only)" at bounding box center [1151, 385] width 156 height 8
click at [484, 210] on div at bounding box center [675, 217] width 1118 height 26
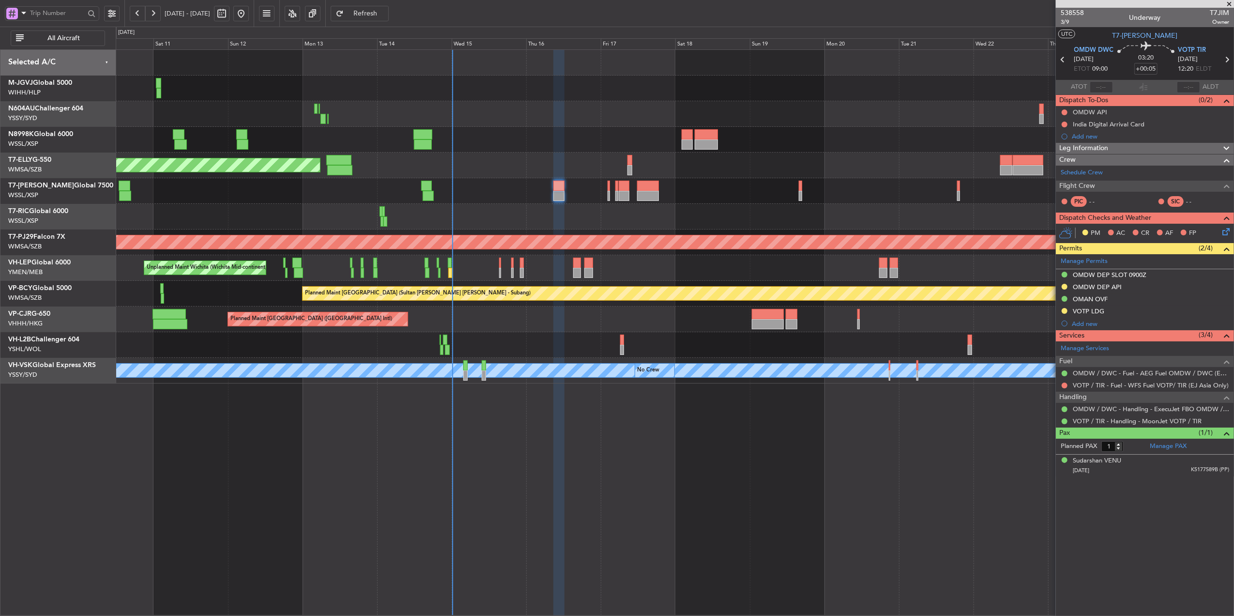
click at [502, 322] on div "Planned Maint [GEOGRAPHIC_DATA] ([GEOGRAPHIC_DATA] Intl)" at bounding box center [675, 319] width 1118 height 26
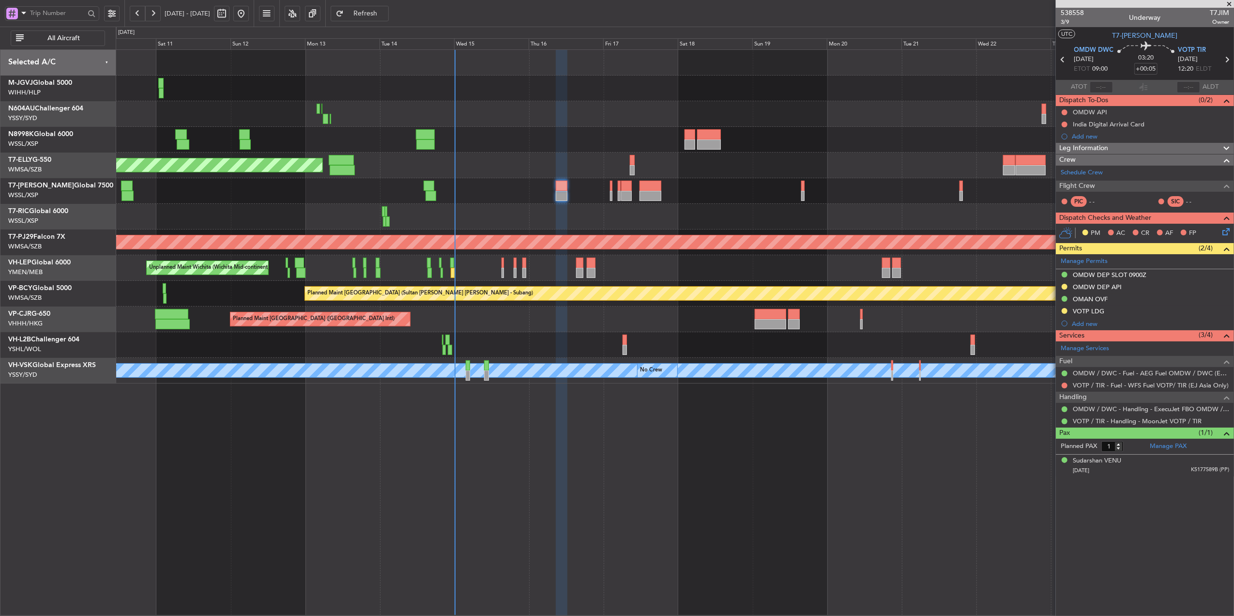
click at [392, 2] on fb-refresh-button "Refresh" at bounding box center [360, 13] width 68 height 27
click at [394, 24] on fb-refresh-button "Refresh" at bounding box center [360, 13] width 68 height 27
click at [385, 16] on span "Refresh" at bounding box center [366, 13] width 40 height 7
click at [541, 179] on div "Planned Maint Singapore (Seletar) Planned Maint Singapore (Seletar) Planned Mai…" at bounding box center [675, 217] width 1118 height 334
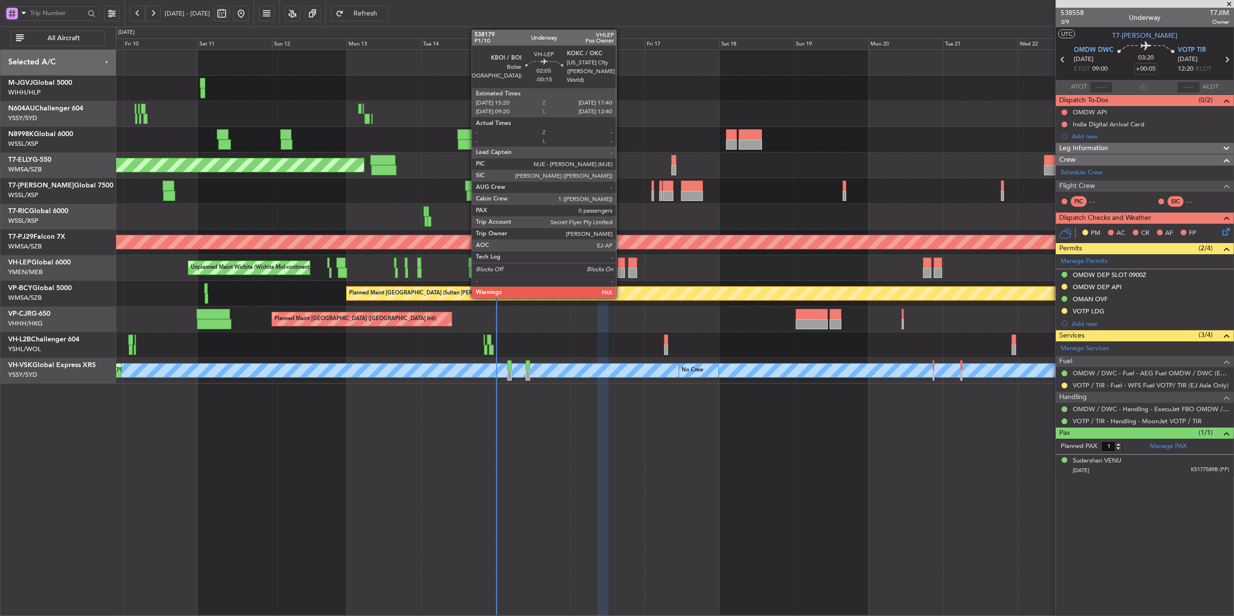
click at [621, 262] on div at bounding box center [621, 263] width 7 height 10
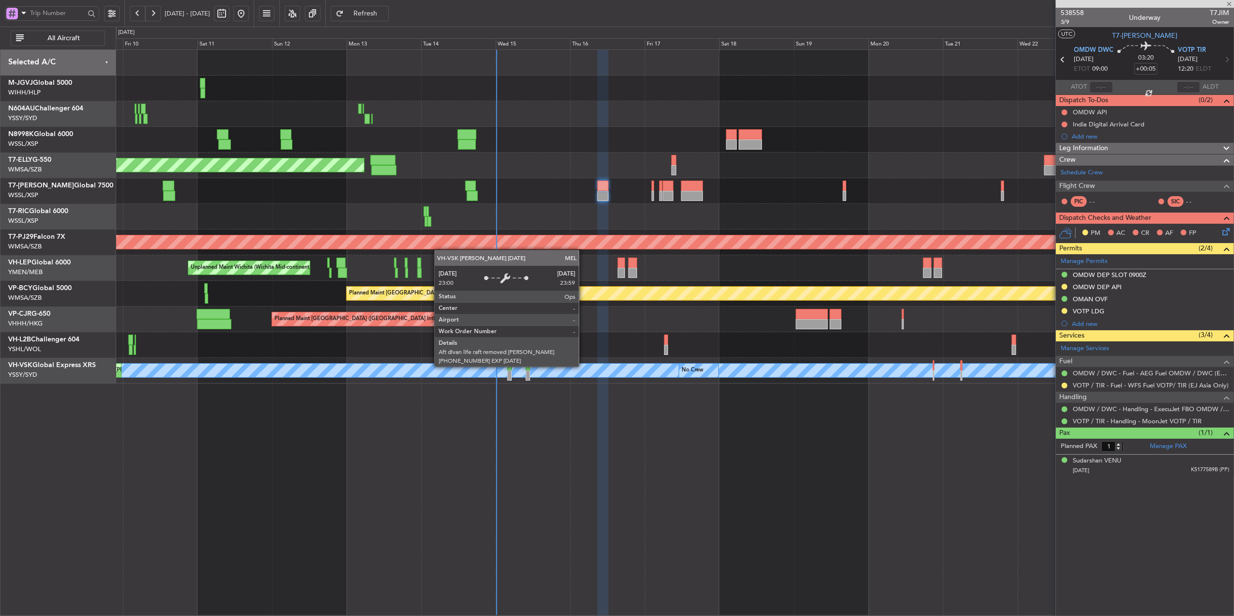
type input "-00:15"
type input "0"
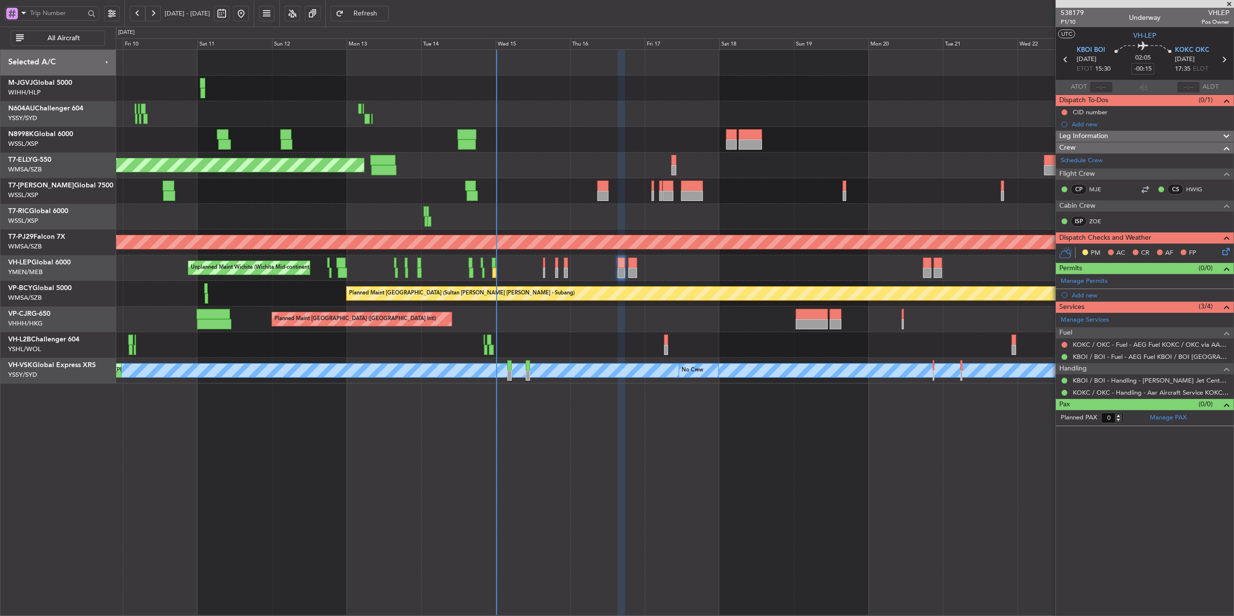
click at [684, 202] on div "Planned Maint [GEOGRAPHIC_DATA] (Seletar)" at bounding box center [675, 191] width 1118 height 26
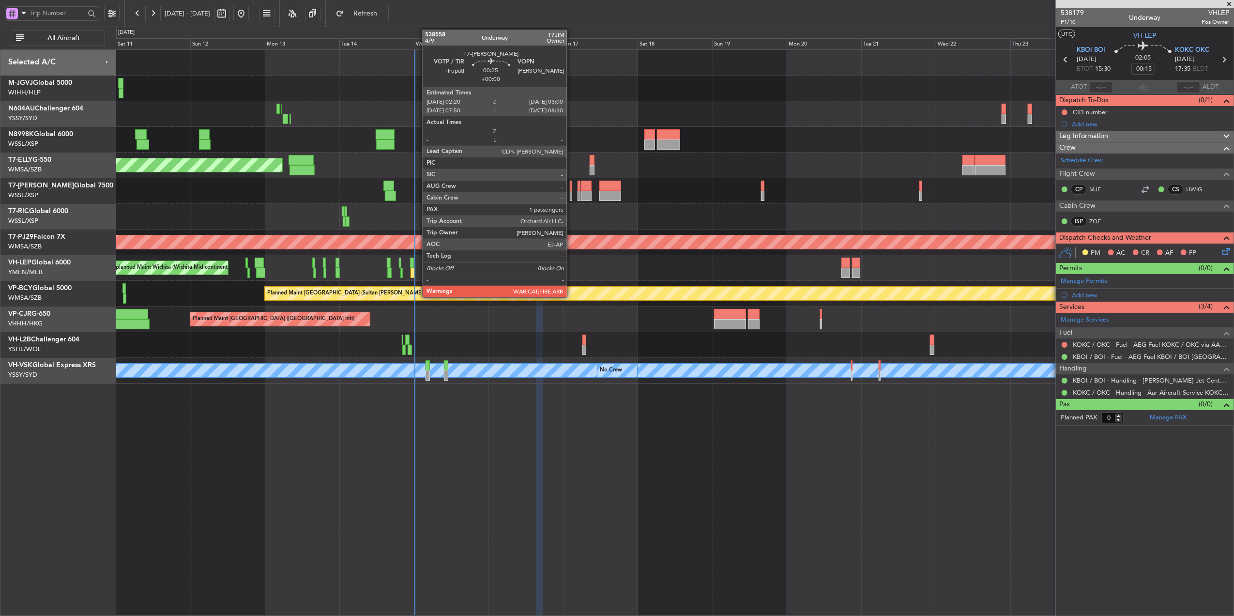
click at [571, 192] on div at bounding box center [571, 196] width 2 height 10
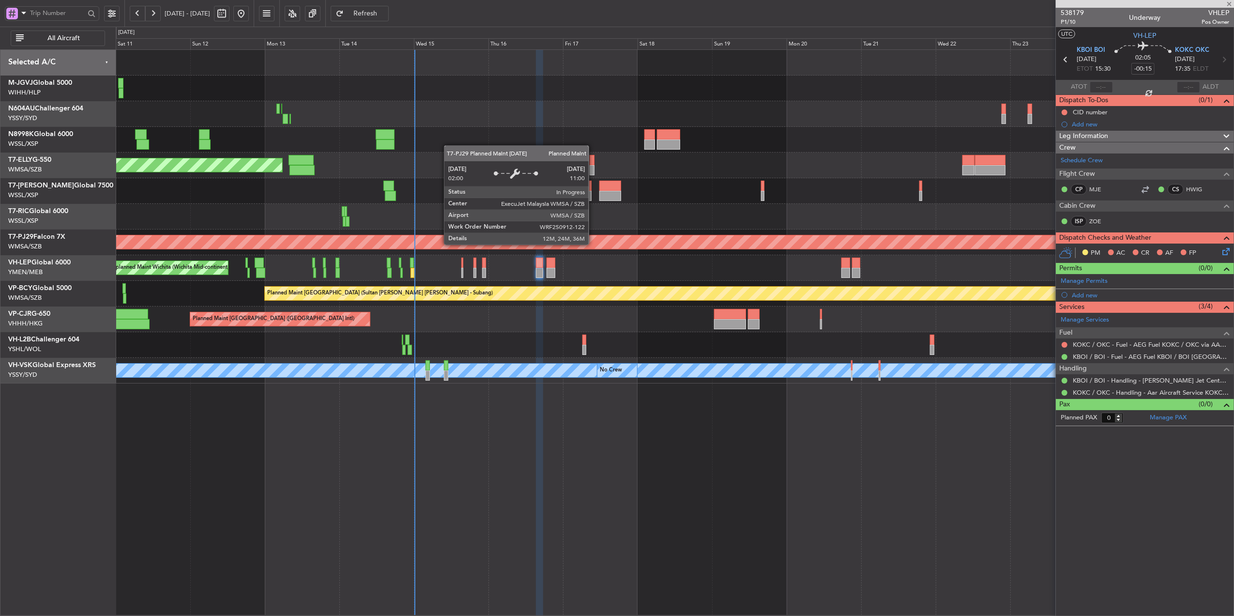
type input "1"
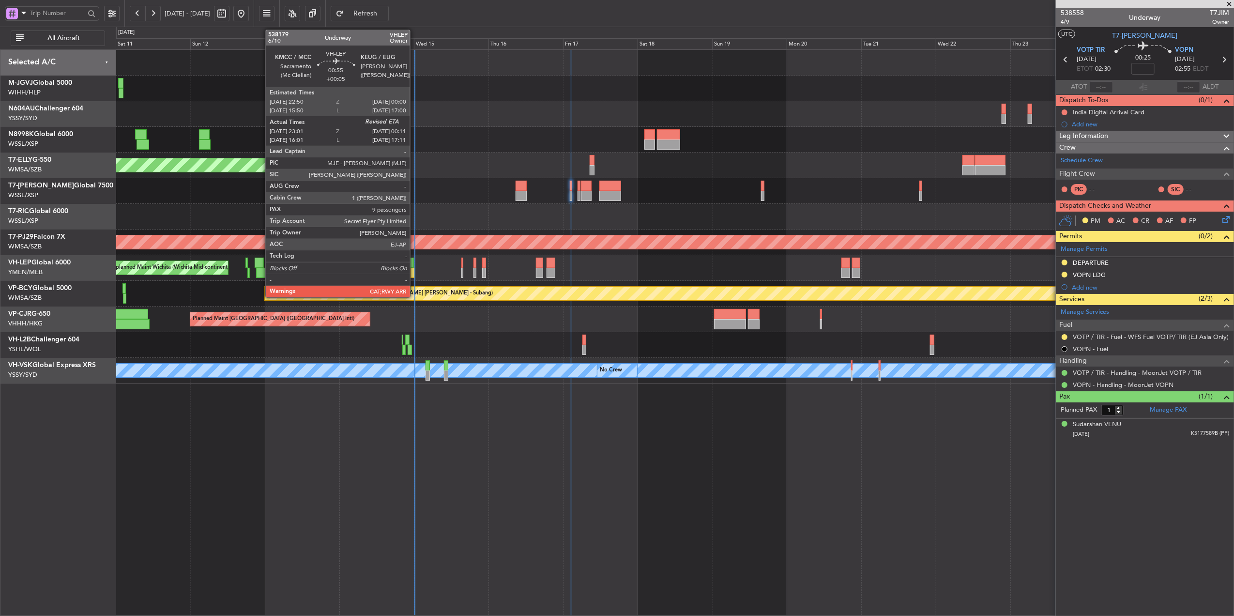
click at [414, 273] on div at bounding box center [413, 273] width 4 height 10
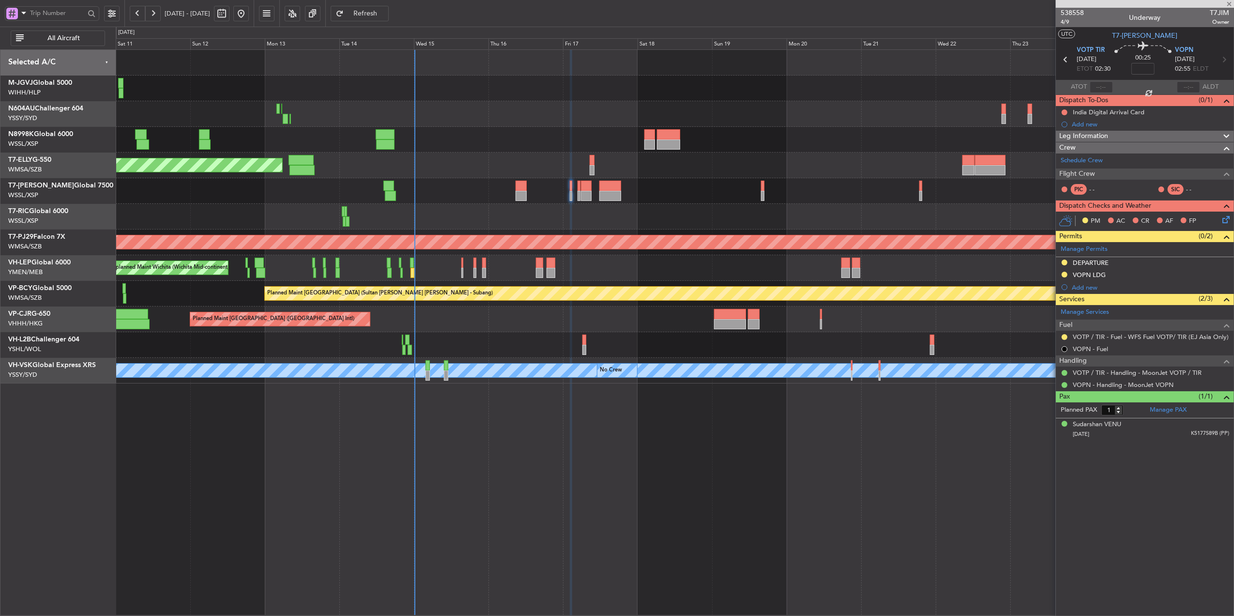
type input "+00:05"
type input "23:11"
type input "9"
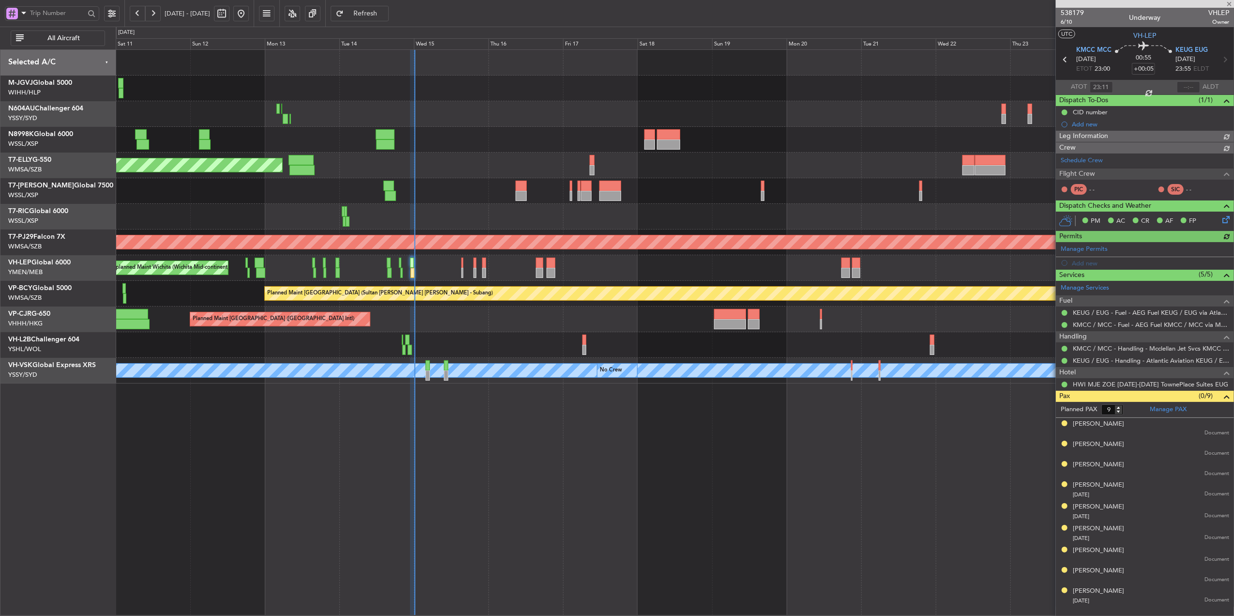
type input "[PERSON_NAME] (LEU)"
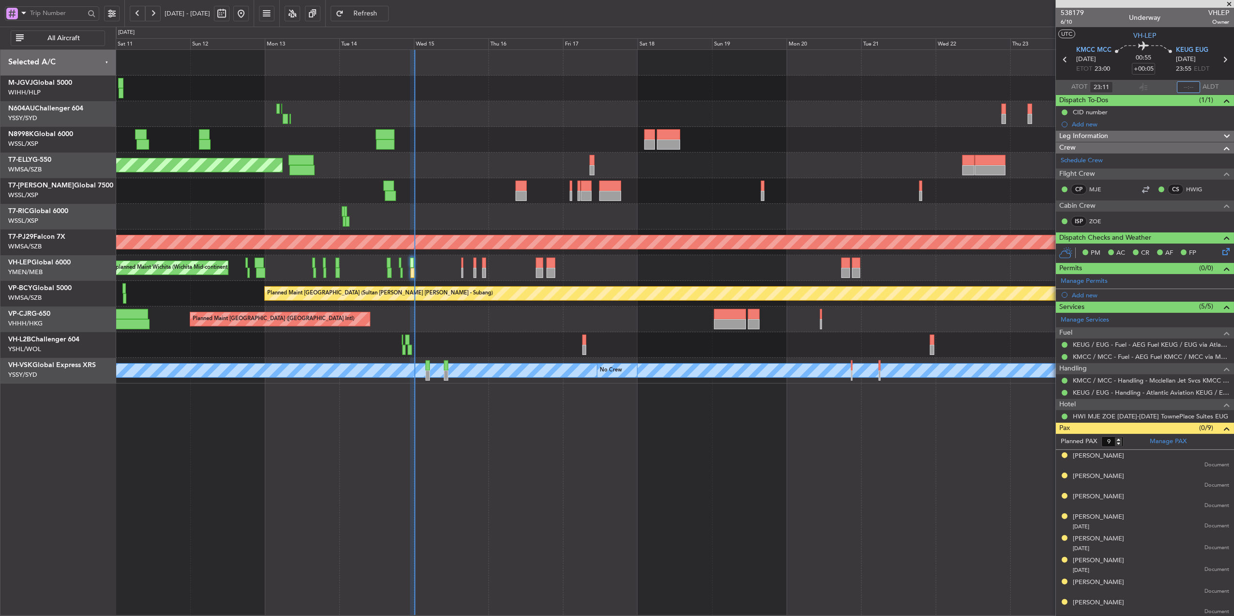
click at [1177, 86] on input "text" at bounding box center [1188, 87] width 23 height 12
click at [479, 332] on div "Planned Maint [GEOGRAPHIC_DATA] ([GEOGRAPHIC_DATA] Intl)" at bounding box center [675, 319] width 1118 height 26
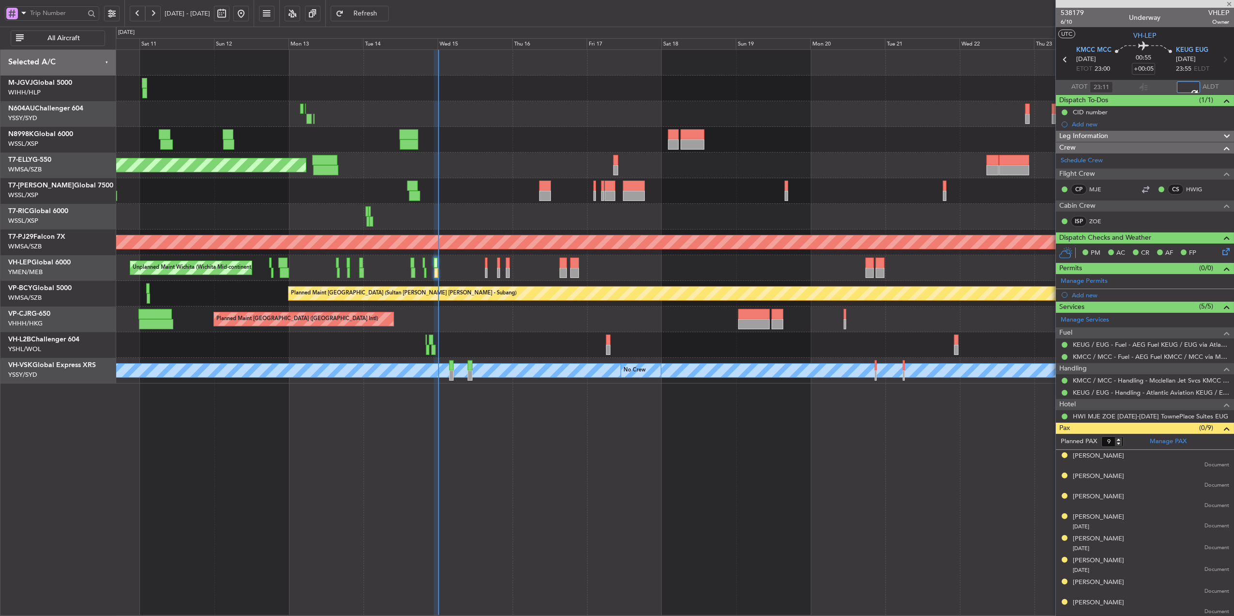
click at [514, 310] on div "Planned Maint [GEOGRAPHIC_DATA] ([GEOGRAPHIC_DATA] Intl)" at bounding box center [675, 319] width 1118 height 26
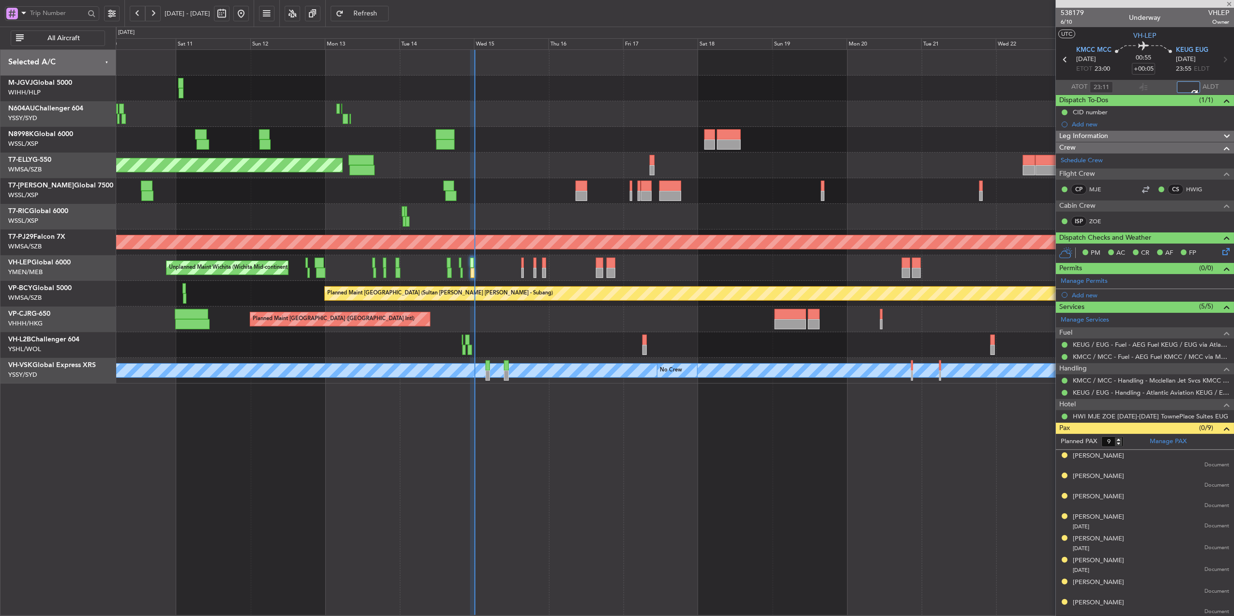
click at [531, 333] on div "Planned Maint Singapore (Seletar) Planned Maint Singapore (Seletar) Planned Mai…" at bounding box center [675, 217] width 1118 height 334
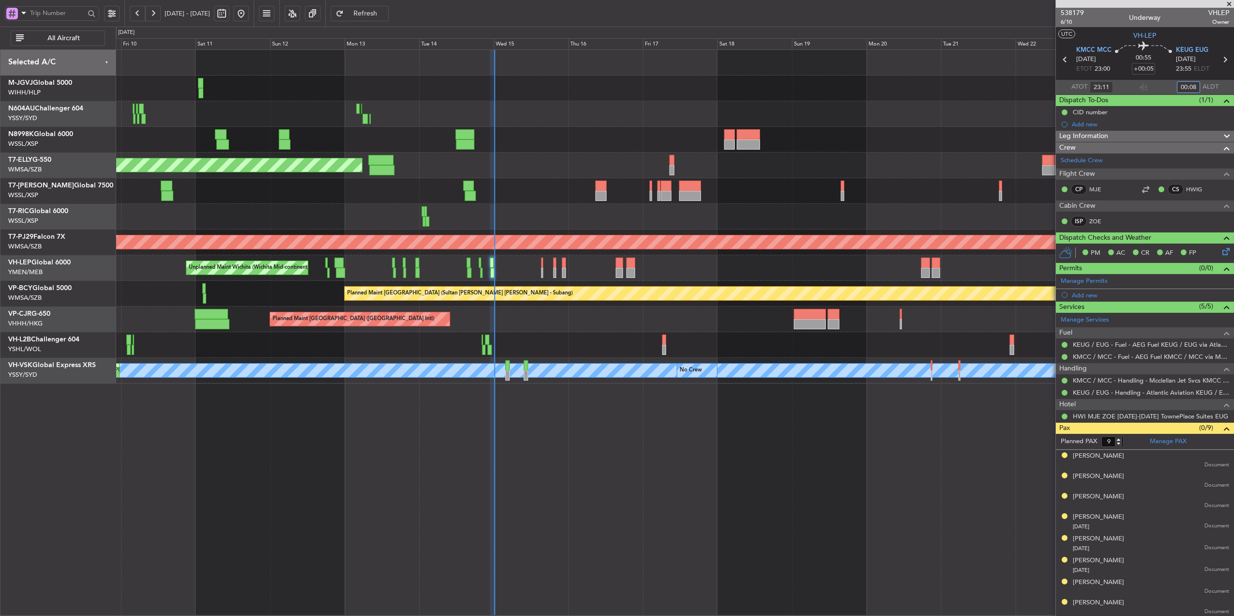
type input "00:08"
click at [592, 337] on div "Planned Maint Singapore (Seletar) Planned Maint Singapore (Seletar) Planned Mai…" at bounding box center [675, 217] width 1118 height 334
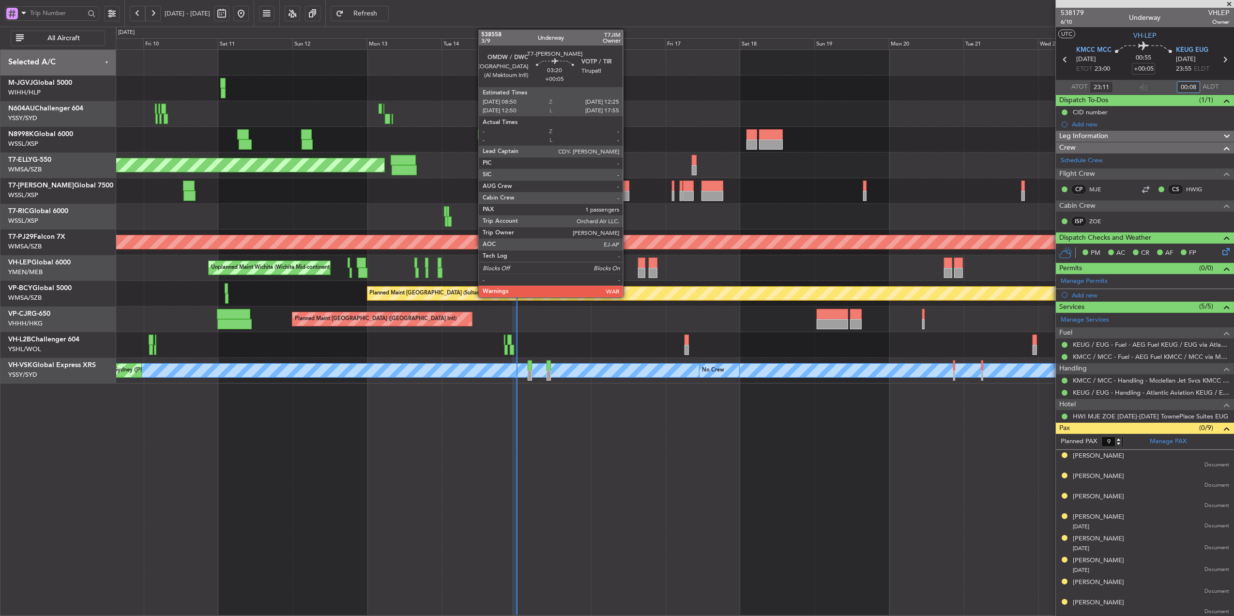
click at [630, 192] on div "Planned Maint [GEOGRAPHIC_DATA] (Seletar)" at bounding box center [675, 191] width 1118 height 26
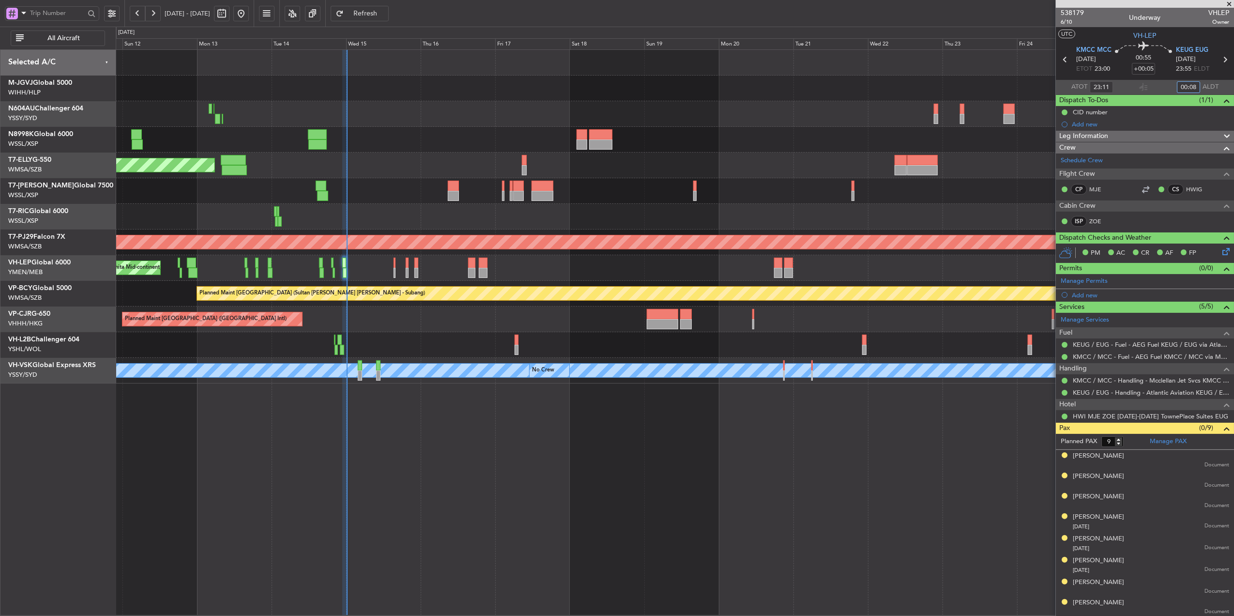
click at [585, 153] on div "Planned Maint Singapore (Seletar) Planned Maint Singapore (Seletar) Planned Mai…" at bounding box center [675, 217] width 1118 height 334
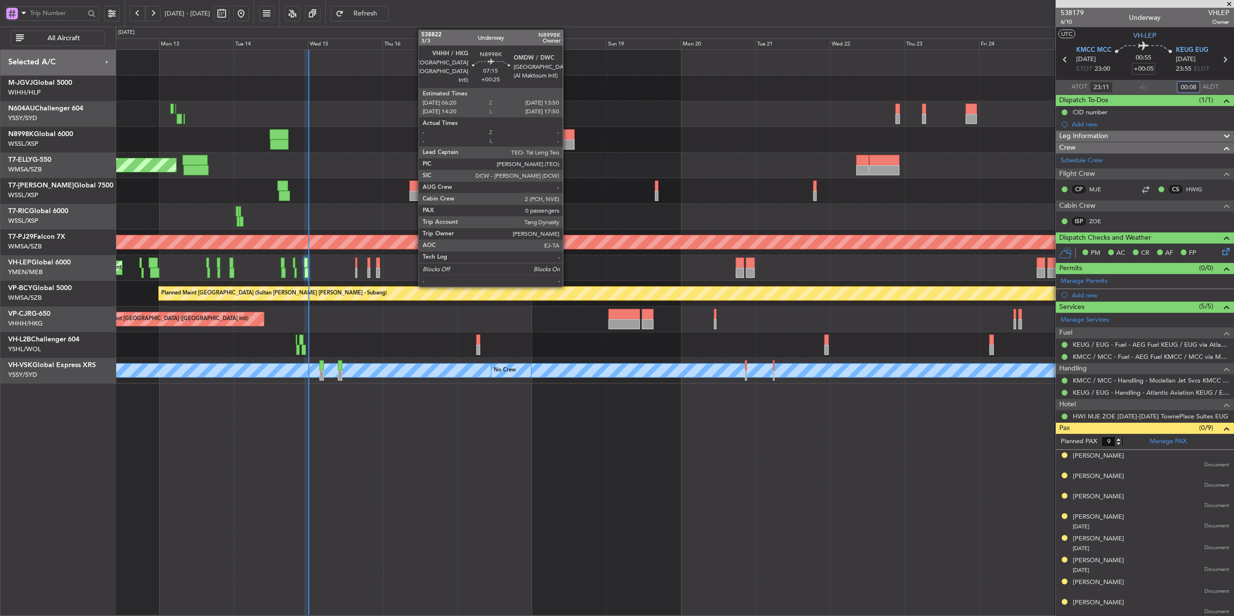
click at [567, 141] on div at bounding box center [563, 144] width 24 height 10
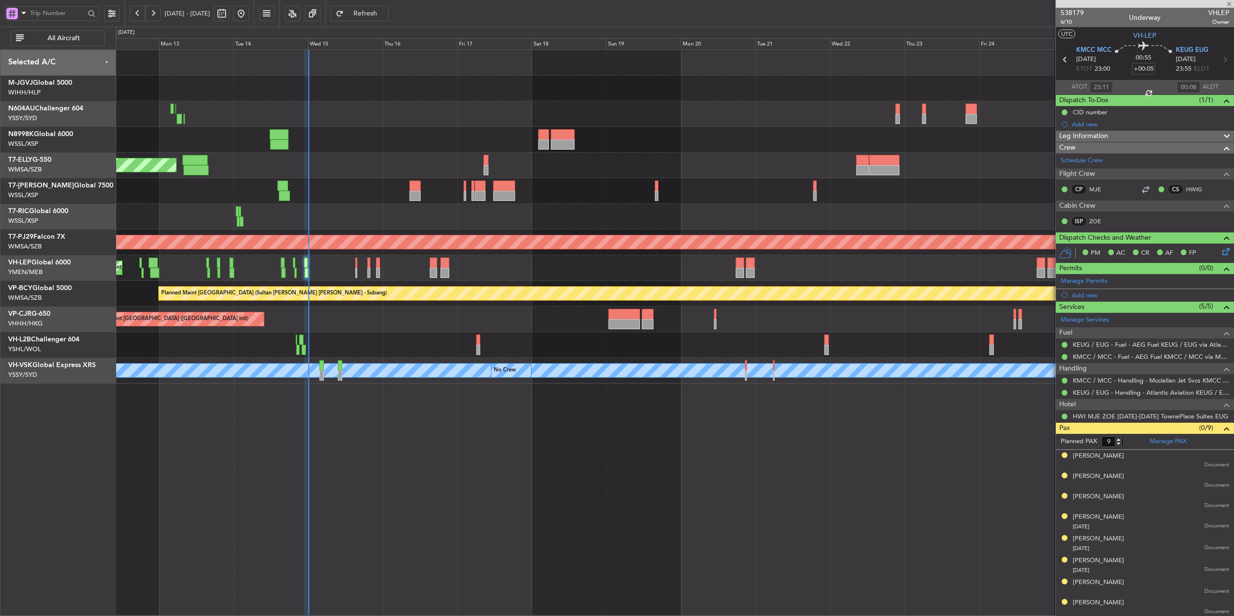
type input "+00:25"
type input "0"
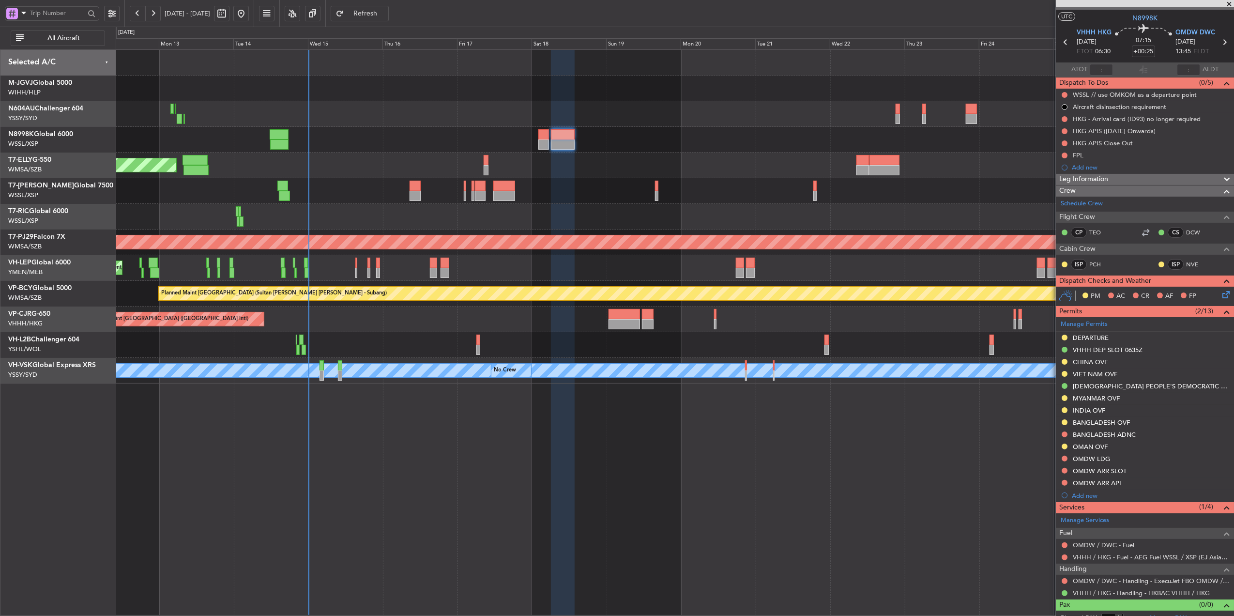
scroll to position [30, 0]
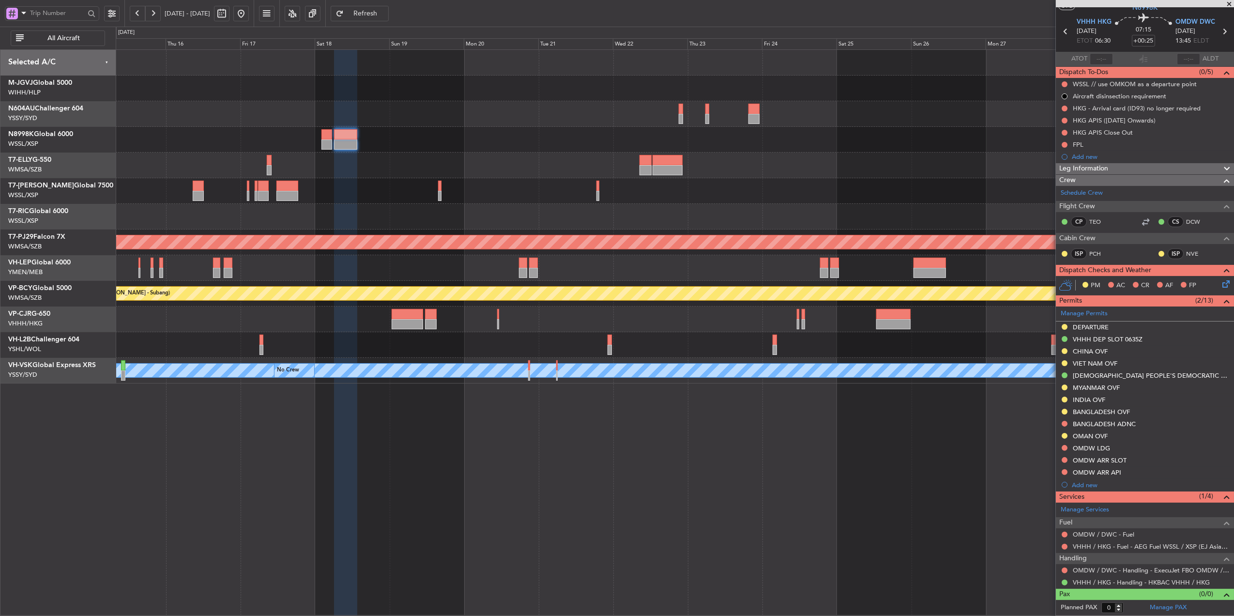
click at [845, 144] on div at bounding box center [675, 140] width 1118 height 26
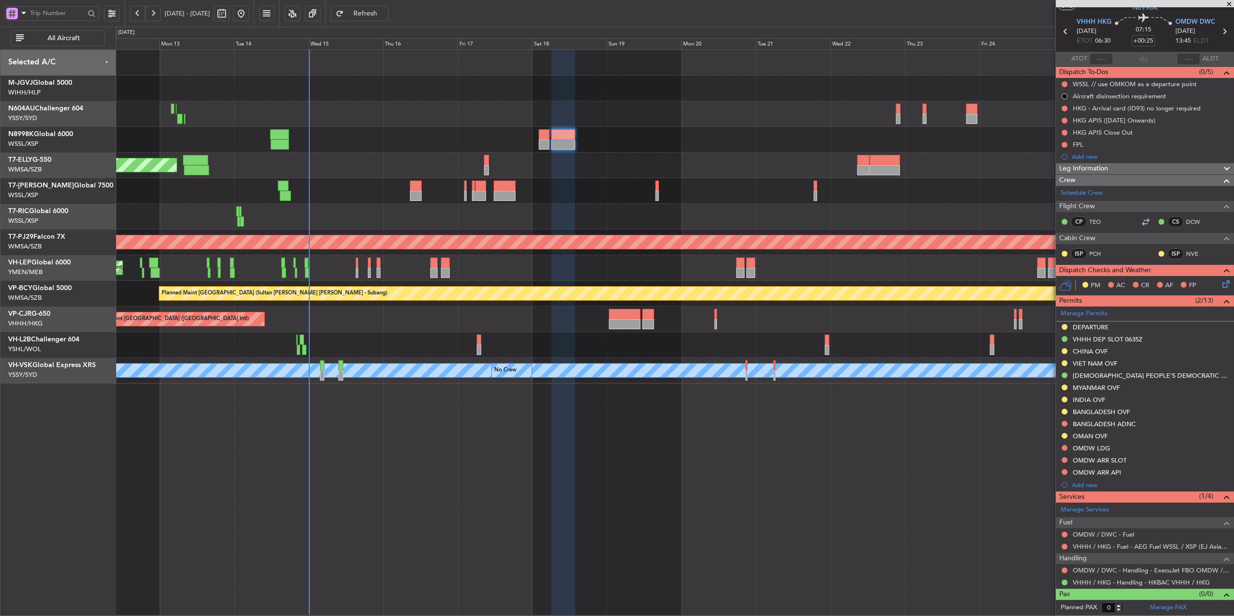
click at [783, 147] on div "Planned Maint [GEOGRAPHIC_DATA] (Seletar)" at bounding box center [675, 140] width 1118 height 26
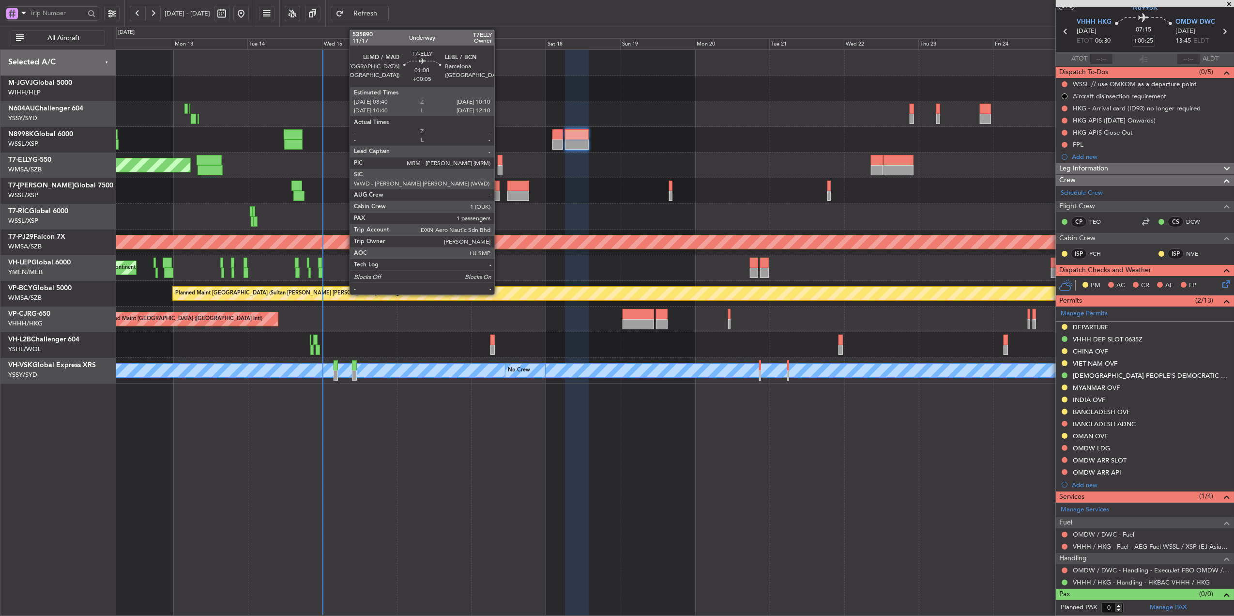
click at [499, 163] on div at bounding box center [500, 160] width 5 height 10
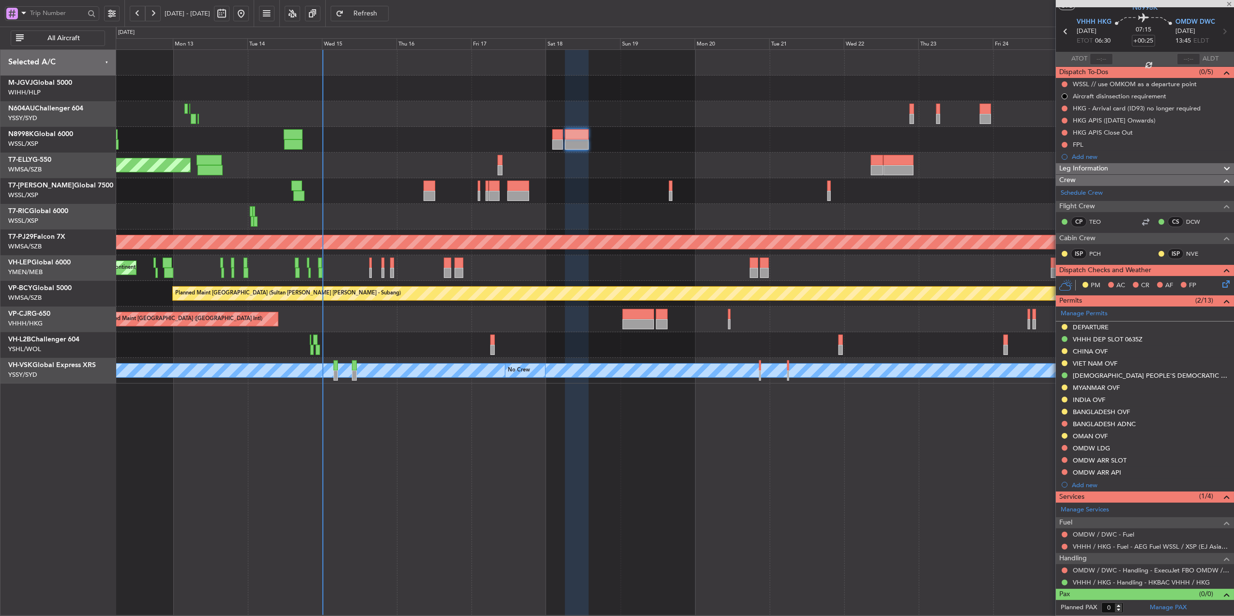
type input "+00:05"
type input "1"
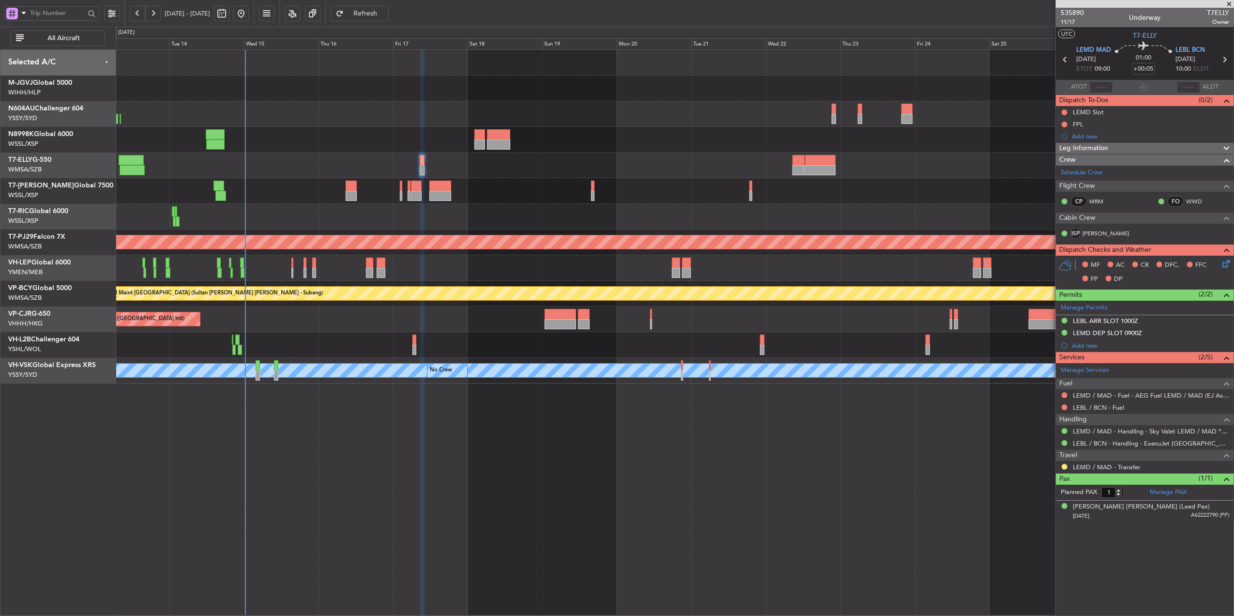
click at [367, 478] on div "Planned Maint Dubai (Dubai Intl) Planned Maint Kuala Lumpur (Sultan Abdul Aziz …" at bounding box center [675, 332] width 1118 height 566
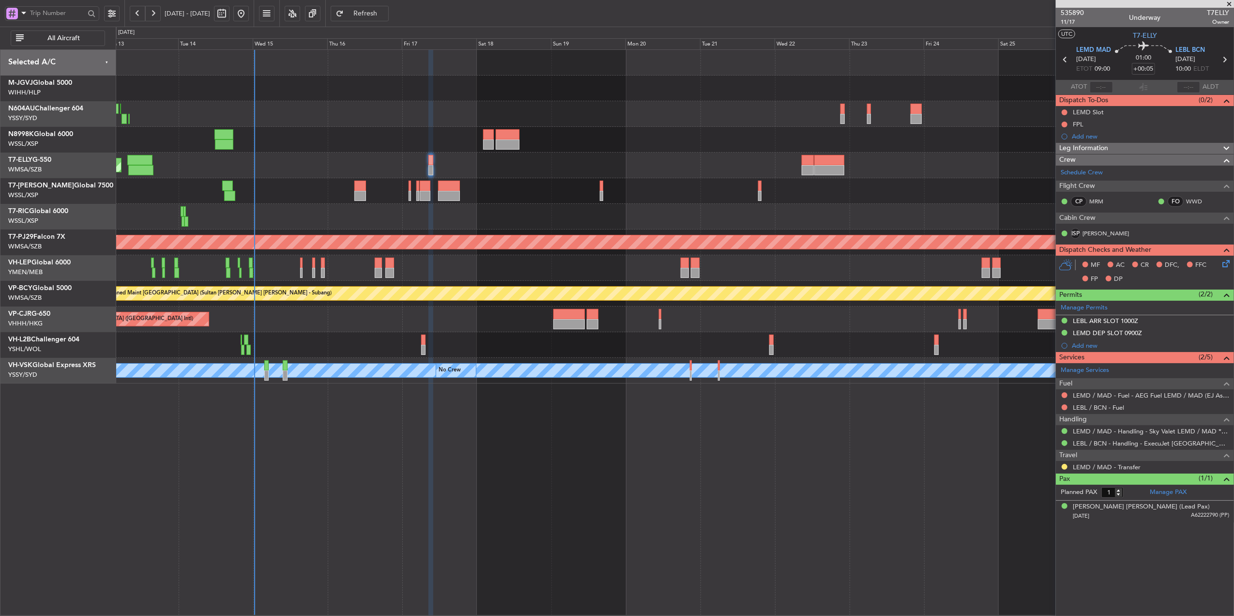
click at [352, 463] on div "Planned Maint Singapore (Seletar) Planned Maint Singapore (Seletar) Planned Mai…" at bounding box center [675, 332] width 1118 height 566
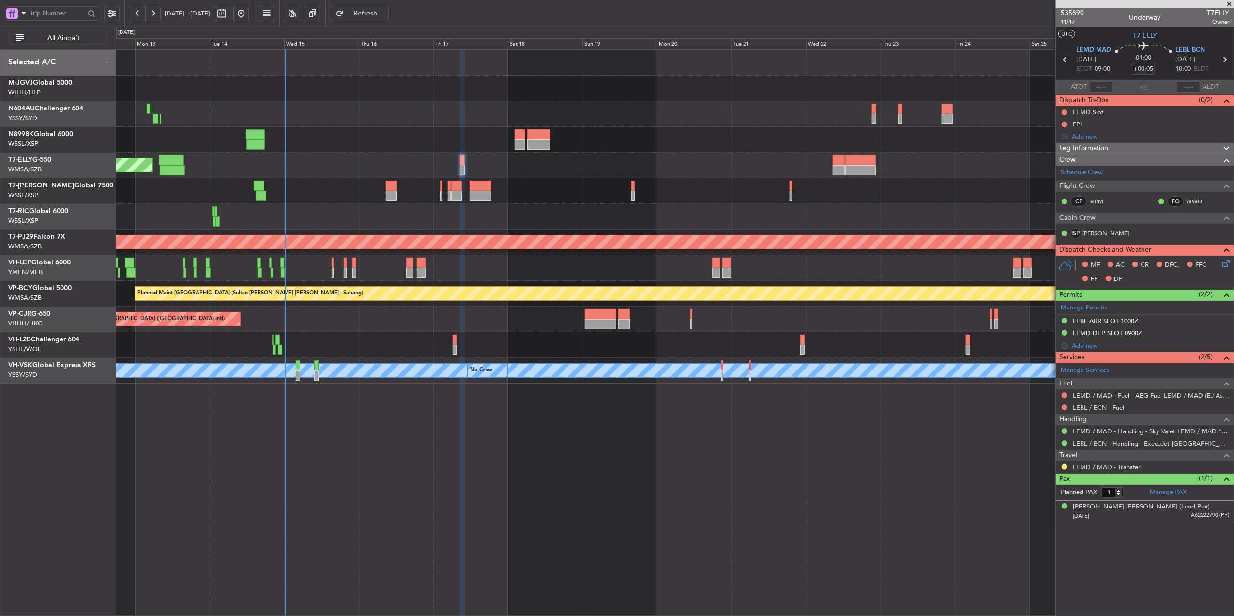
click at [391, 449] on div "Planned Maint Singapore (Seletar) Planned Maint Singapore (Seletar) Planned Mai…" at bounding box center [675, 332] width 1118 height 566
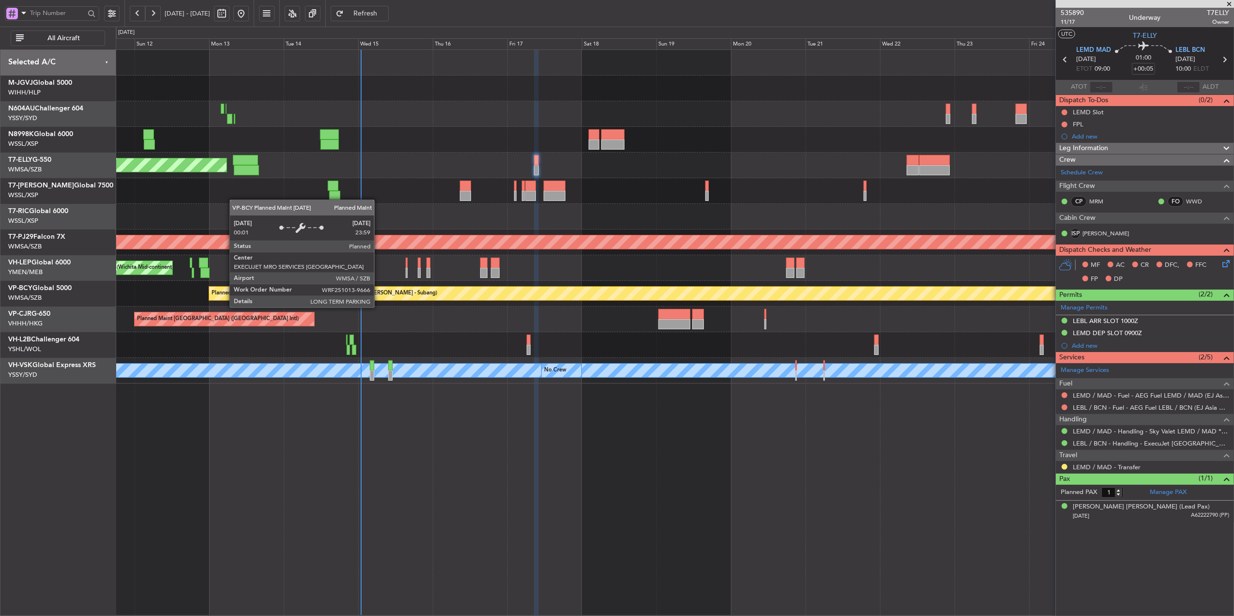
click at [479, 332] on div "Planned Maint [GEOGRAPHIC_DATA] ([GEOGRAPHIC_DATA] Intl)" at bounding box center [675, 319] width 1118 height 26
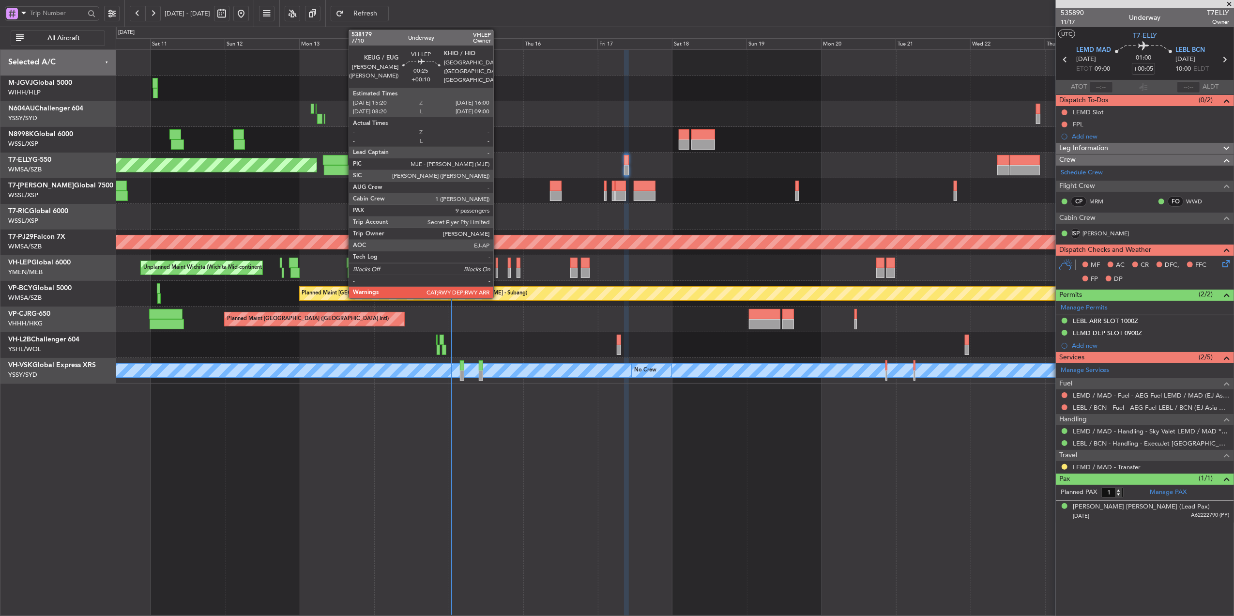
click at [498, 266] on div at bounding box center [497, 263] width 2 height 10
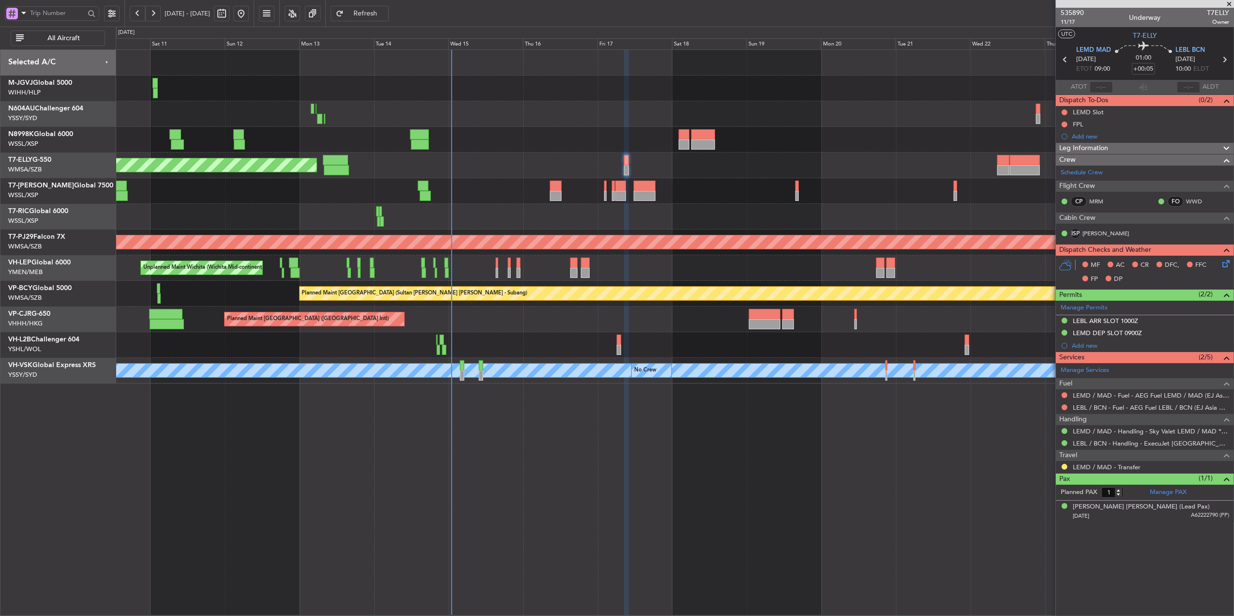
click at [520, 213] on div at bounding box center [675, 217] width 1118 height 26
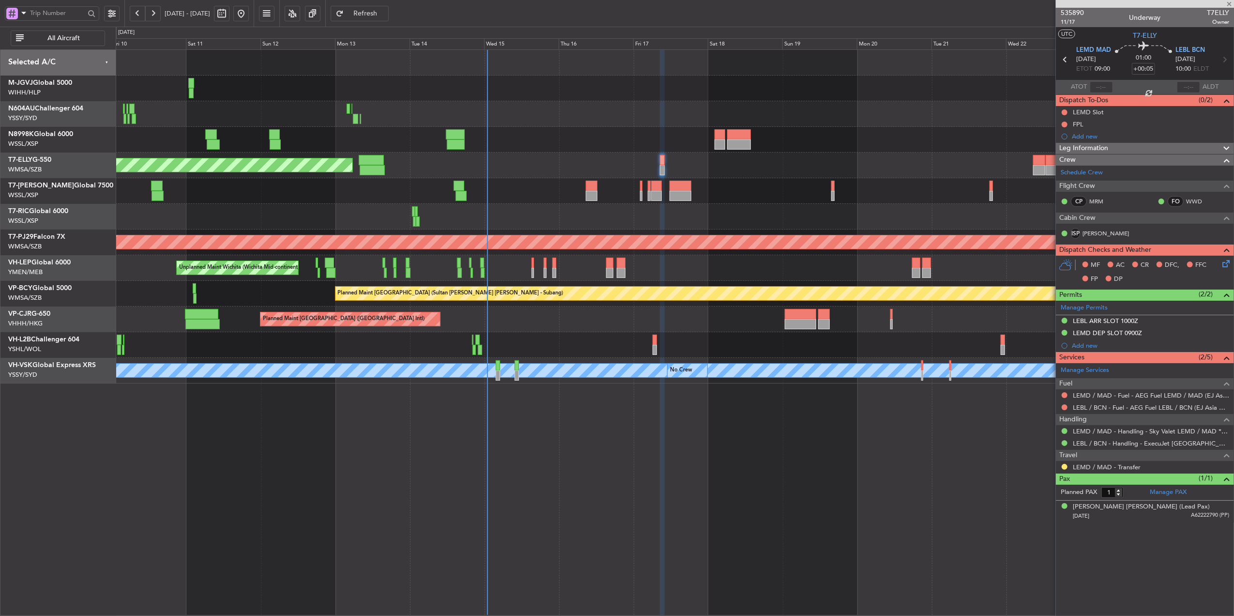
type input "+00:10"
type input "9"
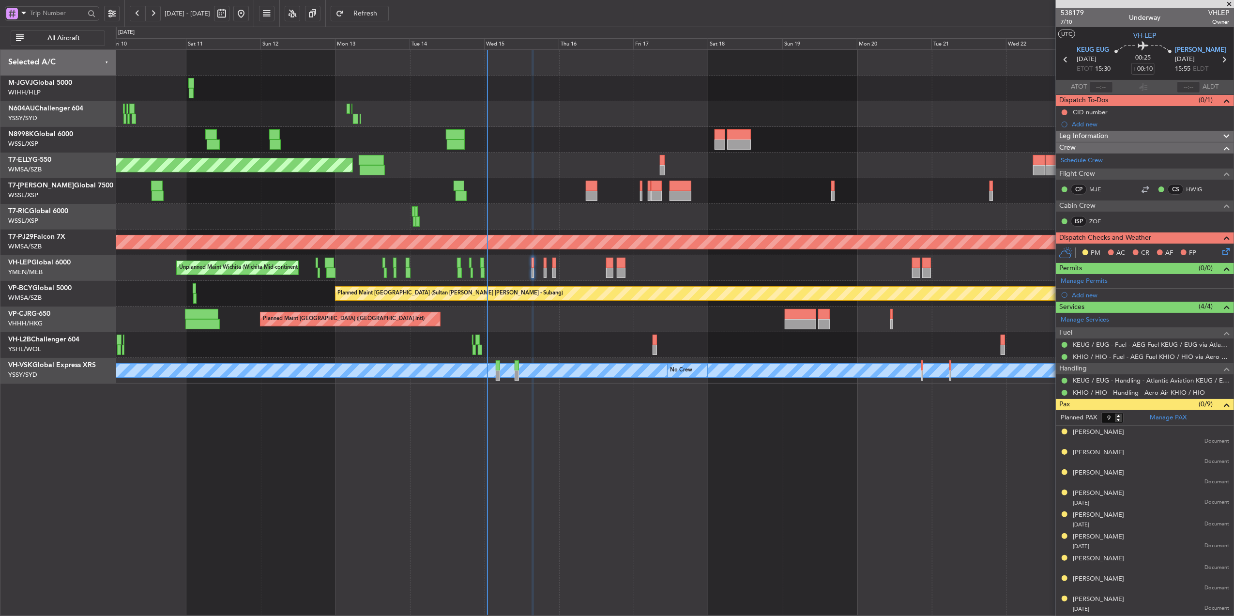
click at [414, 423] on div "Planned Maint Singapore (Seletar) Planned Maint Singapore (Seletar) Planned Mai…" at bounding box center [675, 332] width 1118 height 566
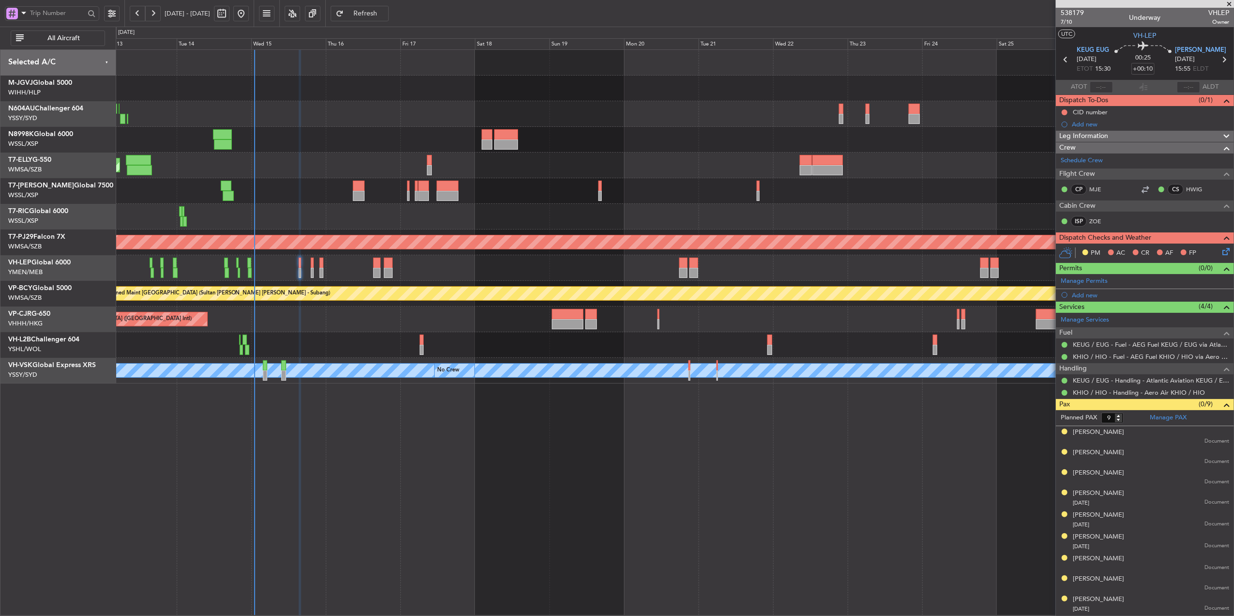
click at [432, 421] on div "Planned Maint Dubai (Dubai Intl) Planned Maint Kuala Lumpur (Sultan Abdul Aziz …" at bounding box center [675, 332] width 1118 height 566
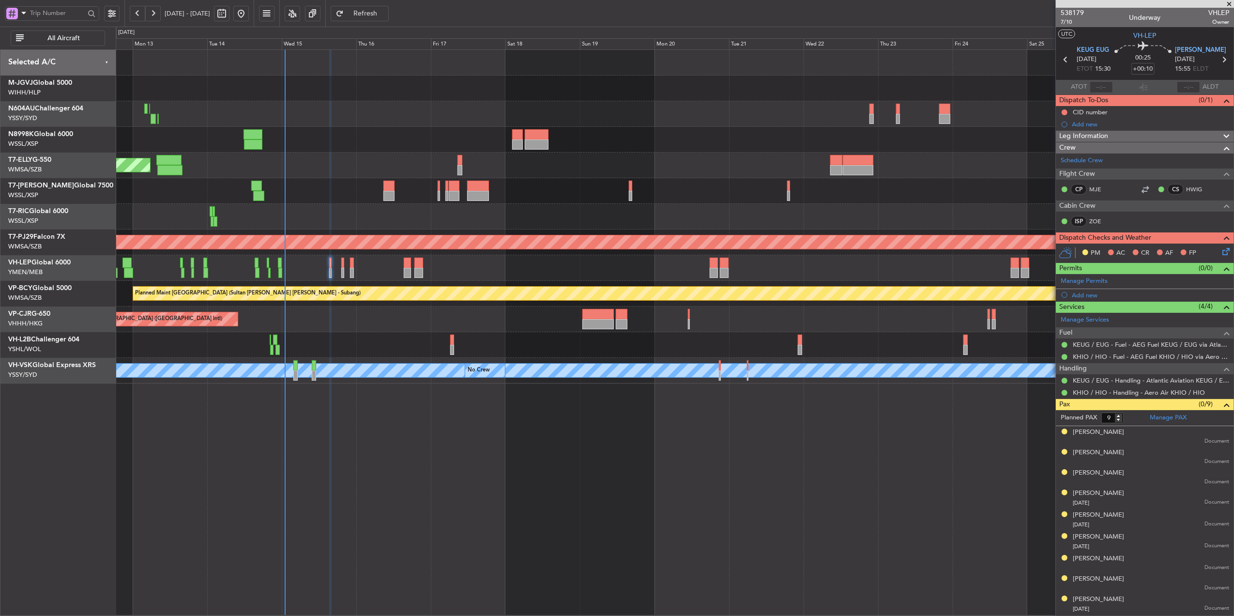
click at [434, 458] on div "Planned Maint Singapore (Seletar) Planned Maint Singapore (Seletar) Planned Mai…" at bounding box center [675, 332] width 1118 height 566
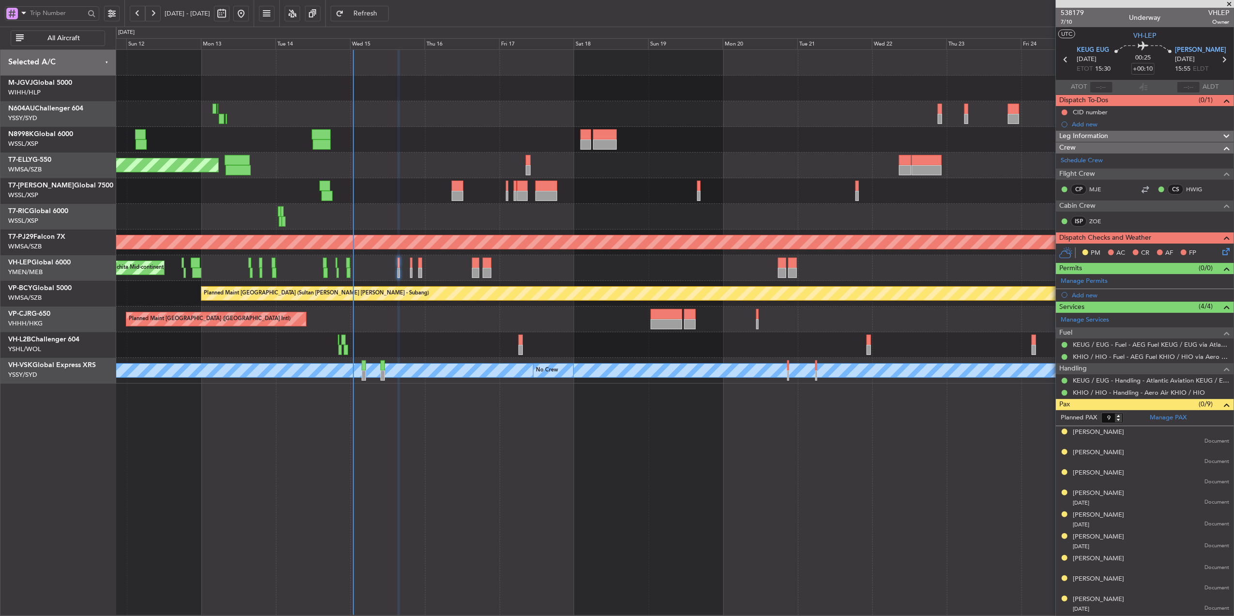
click at [481, 347] on div at bounding box center [675, 345] width 1118 height 26
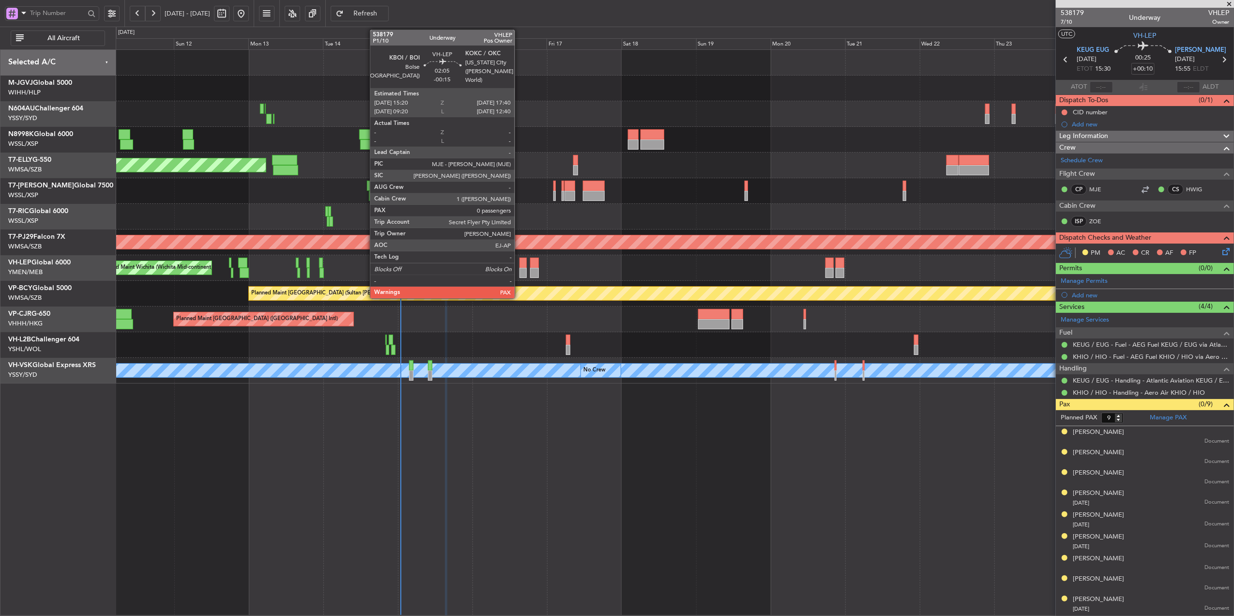
click at [520, 270] on div at bounding box center [522, 273] width 7 height 10
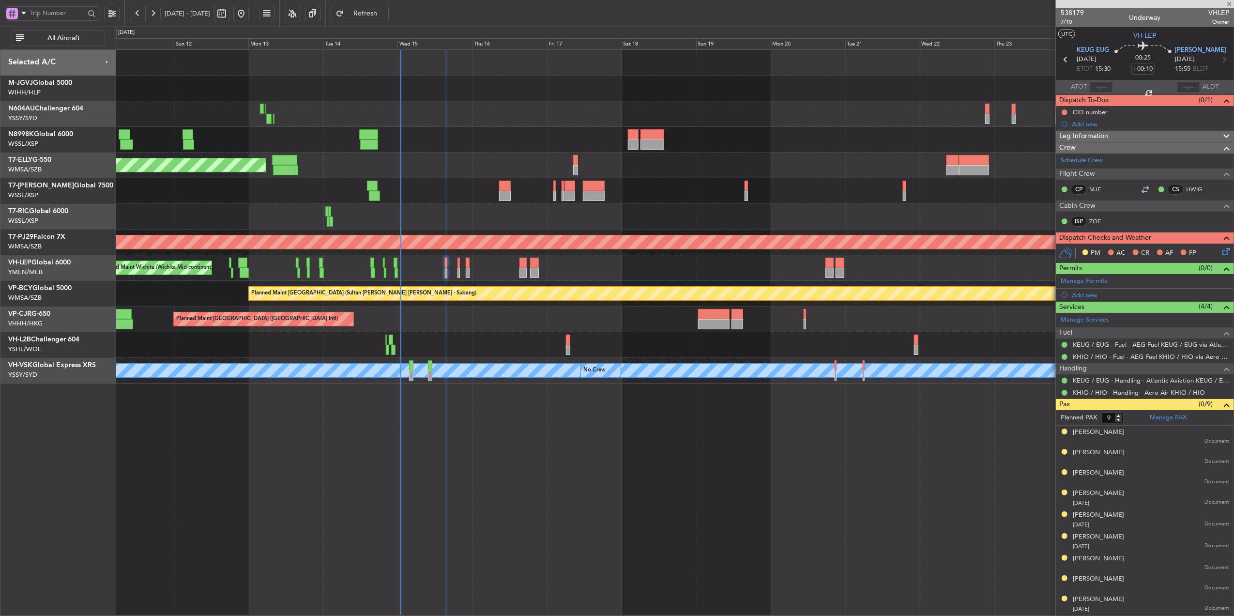
type input "-00:15"
type input "0"
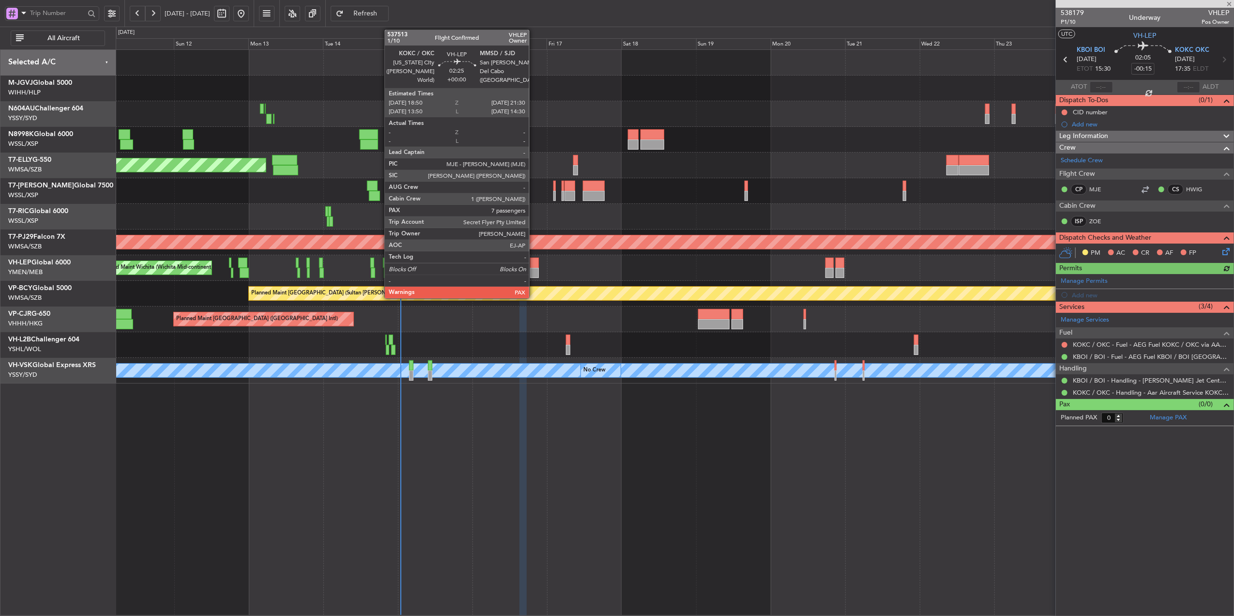
click at [534, 271] on div at bounding box center [534, 273] width 9 height 10
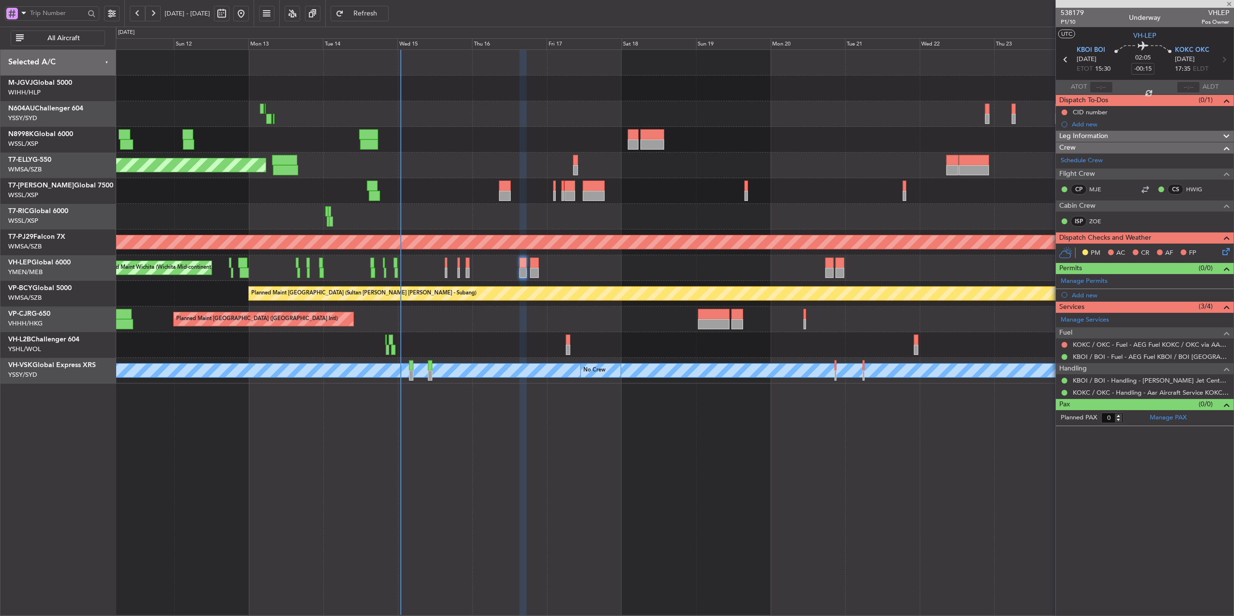
type input "7"
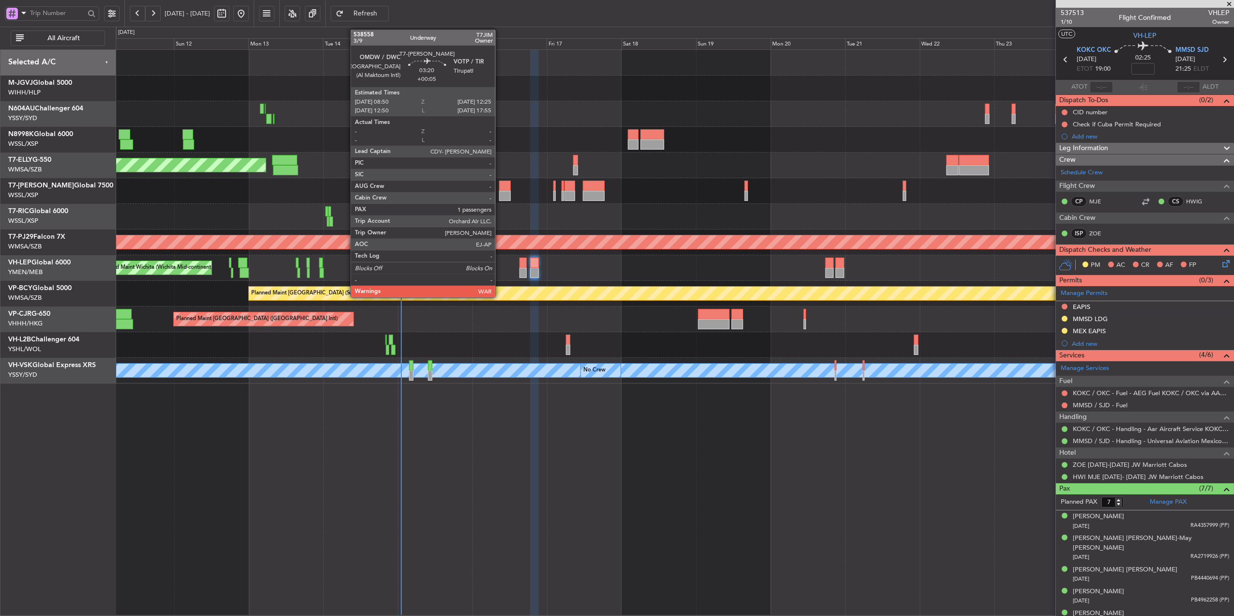
click at [500, 186] on div at bounding box center [504, 186] width 11 height 10
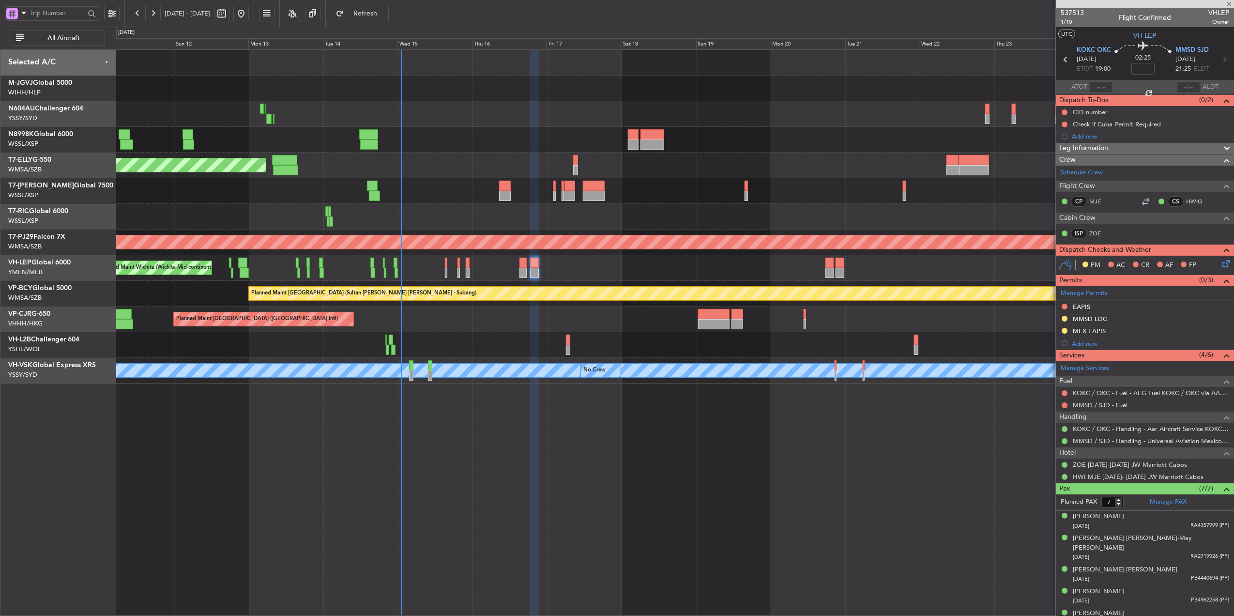
type input "+00:05"
type input "1"
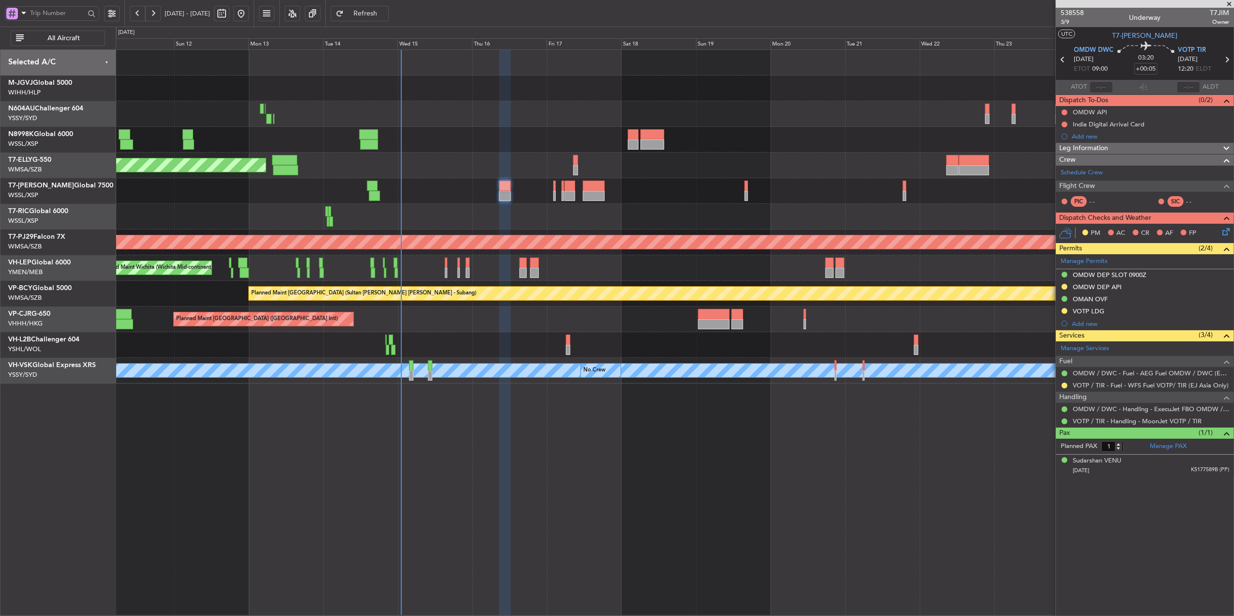
click at [1061, 386] on div at bounding box center [1065, 386] width 8 height 8
click at [1066, 386] on button at bounding box center [1065, 385] width 6 height 6
click at [1034, 504] on span "Confirmed" at bounding box center [1037, 502] width 30 height 10
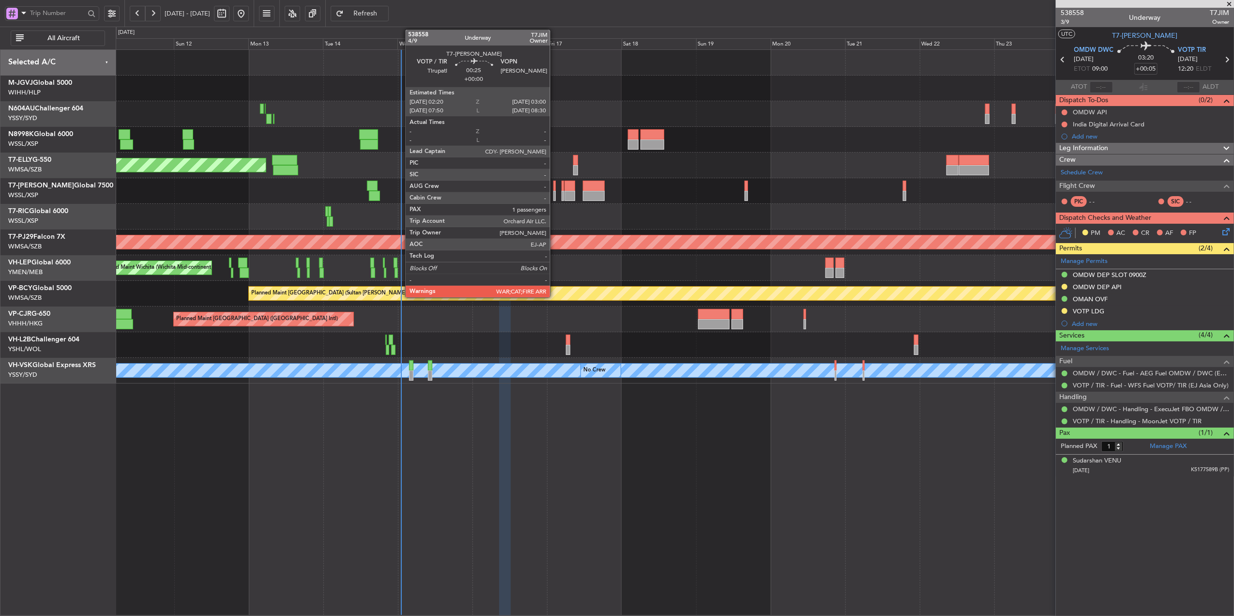
click at [554, 189] on div at bounding box center [554, 186] width 2 height 10
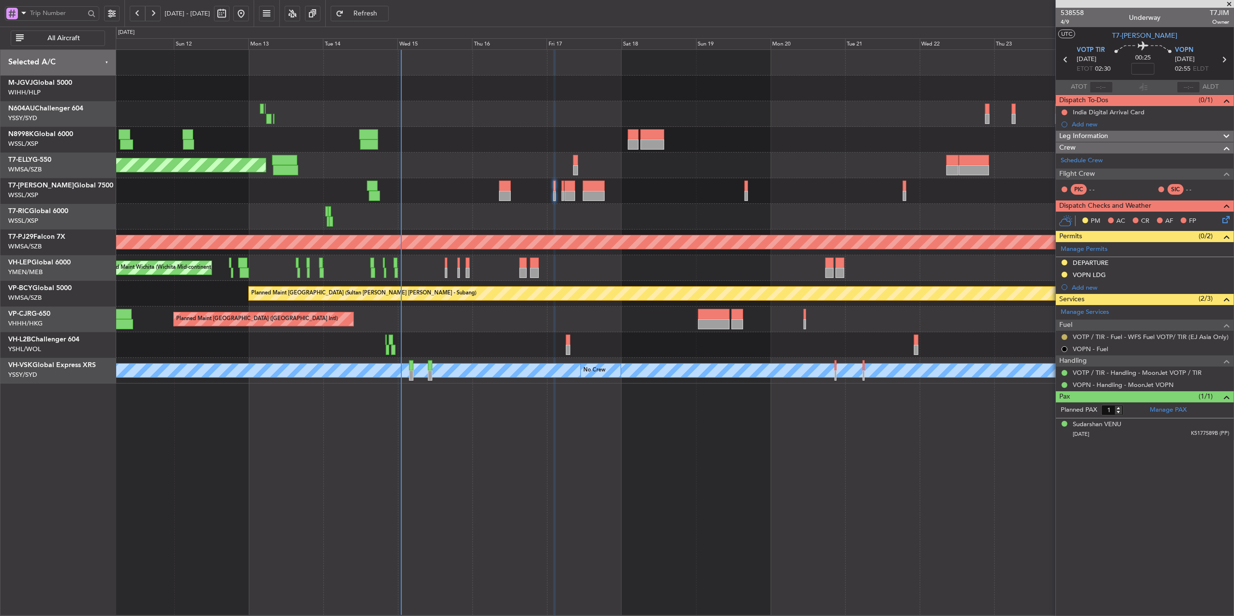
click at [1062, 337] on button at bounding box center [1065, 337] width 6 height 6
click at [1024, 451] on span "Confirmed" at bounding box center [1037, 454] width 30 height 10
click at [1144, 337] on link "VOTP / TIR - Fuel - WFS Fuel VOTP/ TIR (EJ Asia Only)" at bounding box center [1151, 337] width 156 height 8
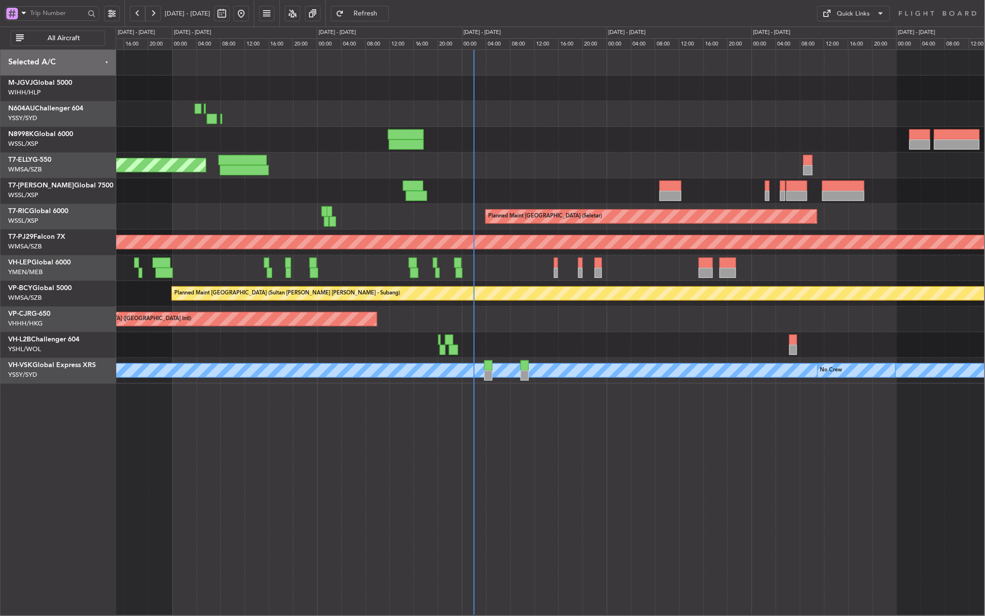
click at [705, 343] on div at bounding box center [550, 345] width 869 height 26
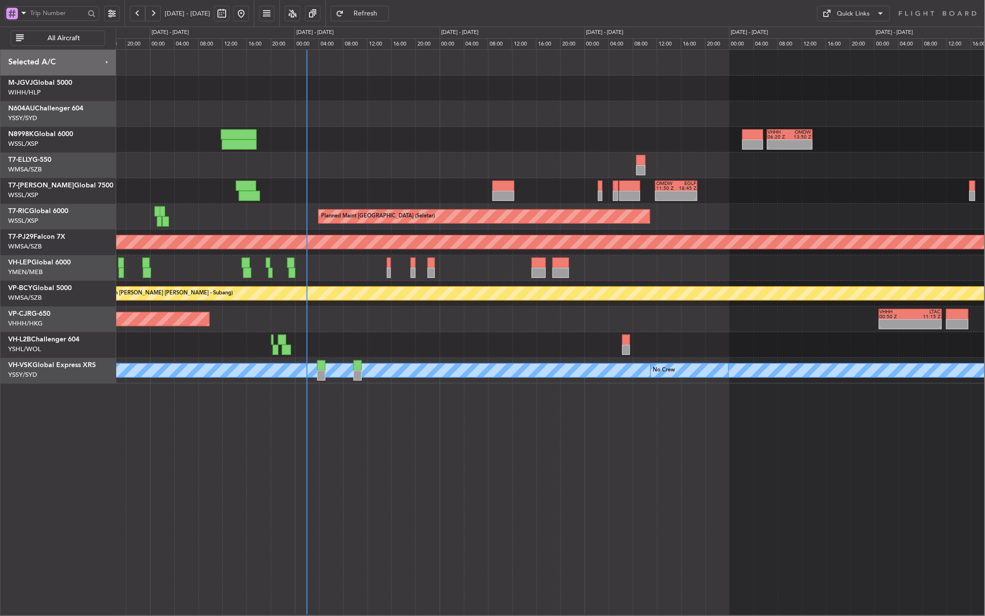
click at [734, 318] on div "Planned Maint [GEOGRAPHIC_DATA] ([GEOGRAPHIC_DATA] Intl) VHHH 00:50 Z LTAC 11:1…" at bounding box center [550, 319] width 869 height 26
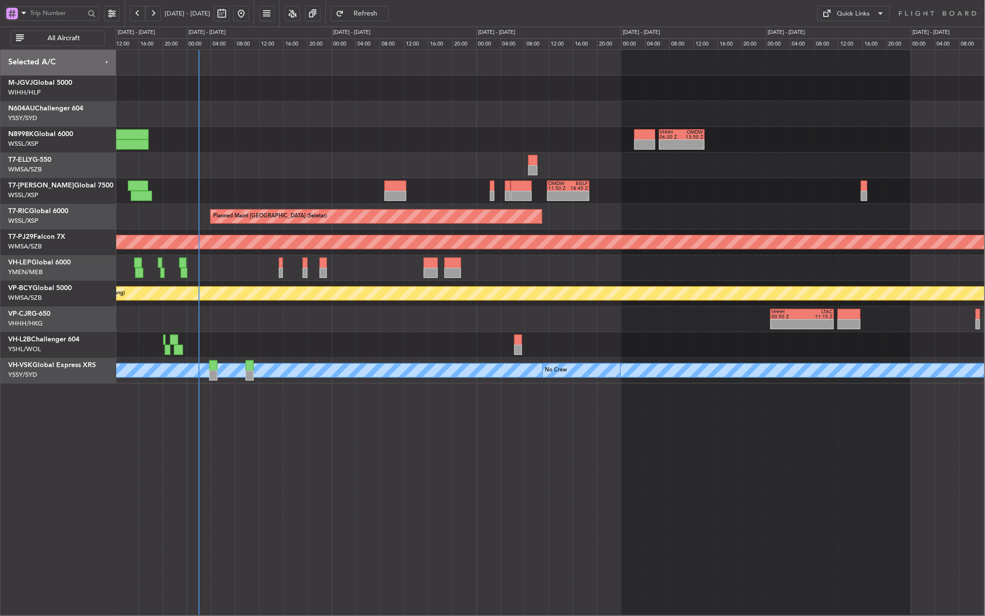
click at [634, 322] on div "VHHH 00:50 Z LTAC 11:15 Z - - Planned Maint [GEOGRAPHIC_DATA] ([GEOGRAPHIC_DATA…" at bounding box center [550, 319] width 869 height 26
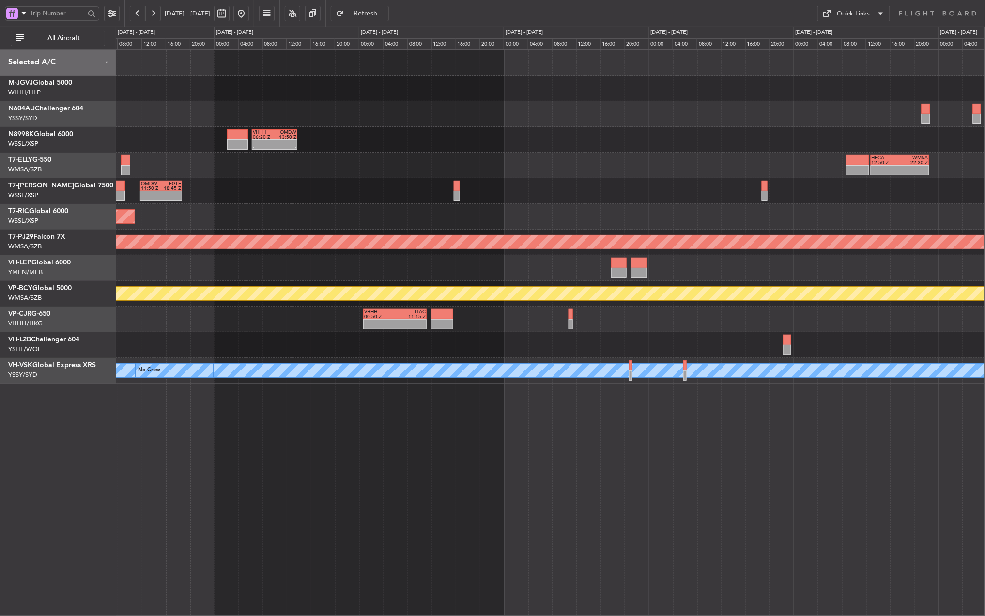
click at [538, 200] on div "- - OMDW 11:50 Z EGLF 18:45 Z" at bounding box center [550, 191] width 869 height 26
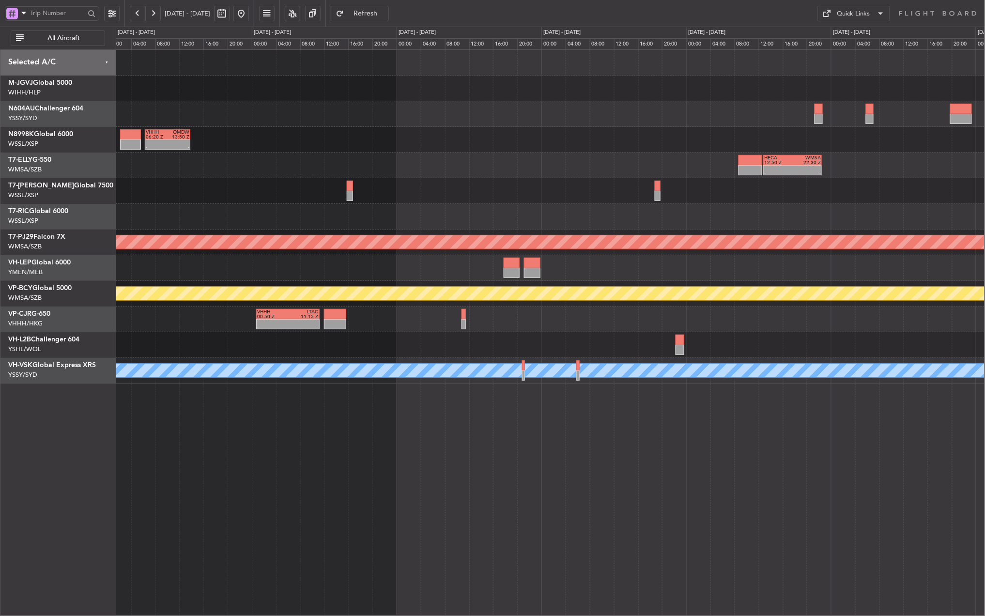
click at [576, 444] on div "- - VHHH 06:20 Z OMDW 13:50 Z - - HECA 12:50 Z WMSA 22:30 Z - - OMDW 11:50 Z EG…" at bounding box center [550, 332] width 869 height 566
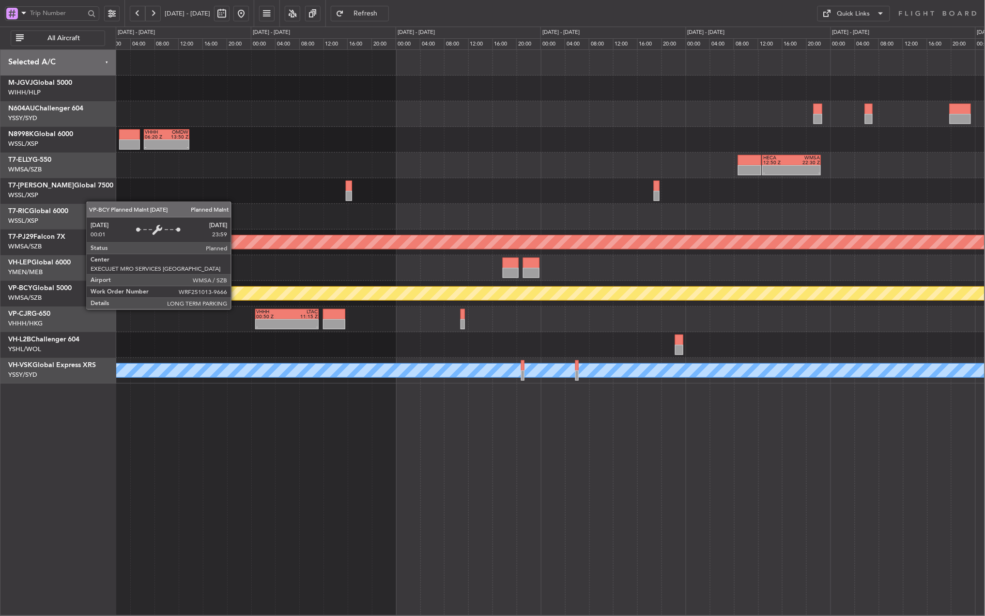
click at [388, 312] on div "- - VHHH 06:20 Z OMDW 13:50 Z - - HECA 12:50 Z WMSA 22:30 Z - - OMDW 11:50 Z EG…" at bounding box center [550, 217] width 869 height 334
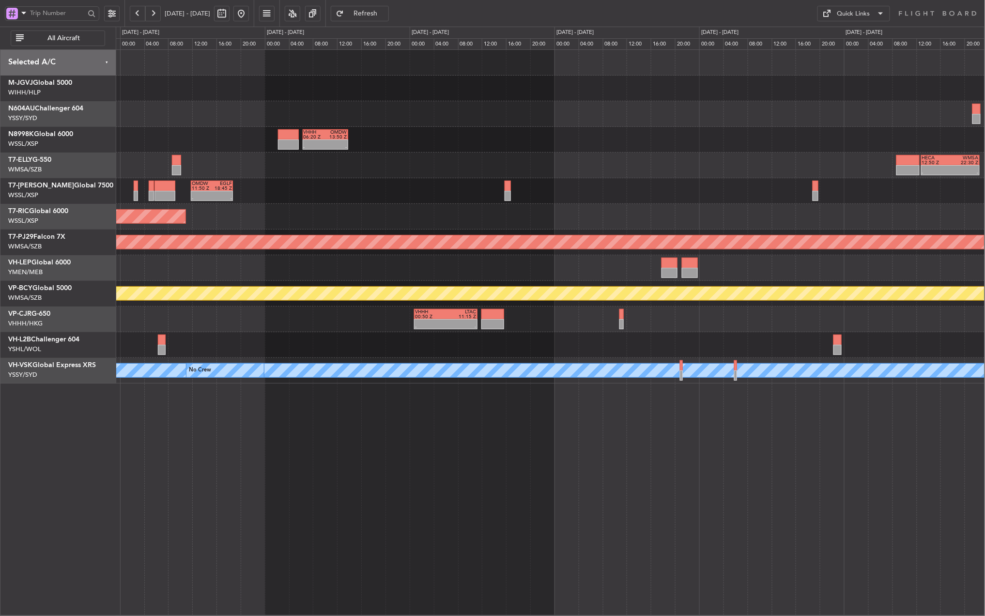
click at [510, 287] on div "- - VHHH 06:20 Z OMDW 13:50 Z - - HECA 12:50 Z WMSA 22:30 Z - - OMDW 11:50 Z EG…" at bounding box center [550, 217] width 869 height 334
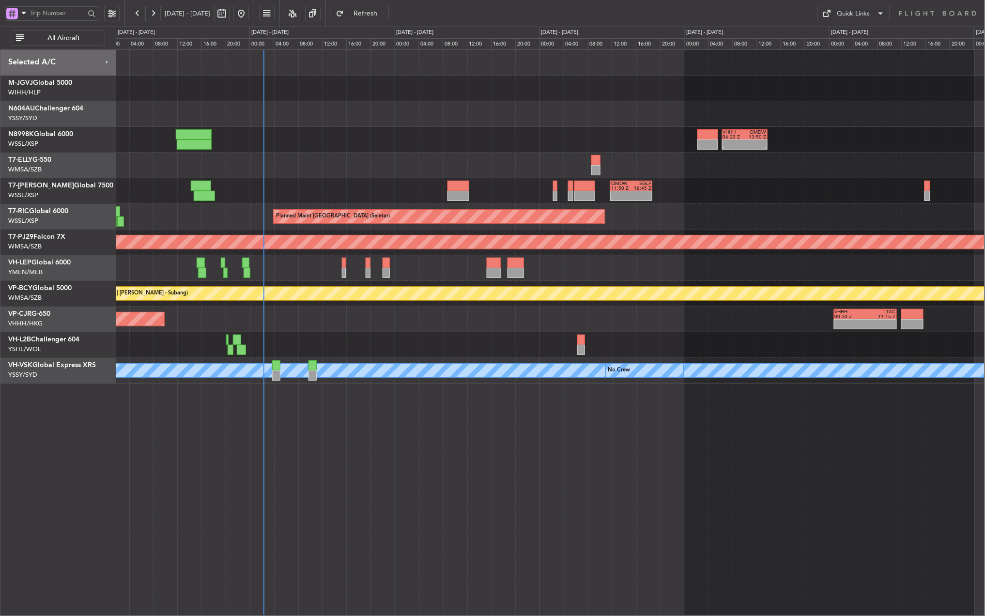
click at [632, 259] on div at bounding box center [550, 268] width 869 height 26
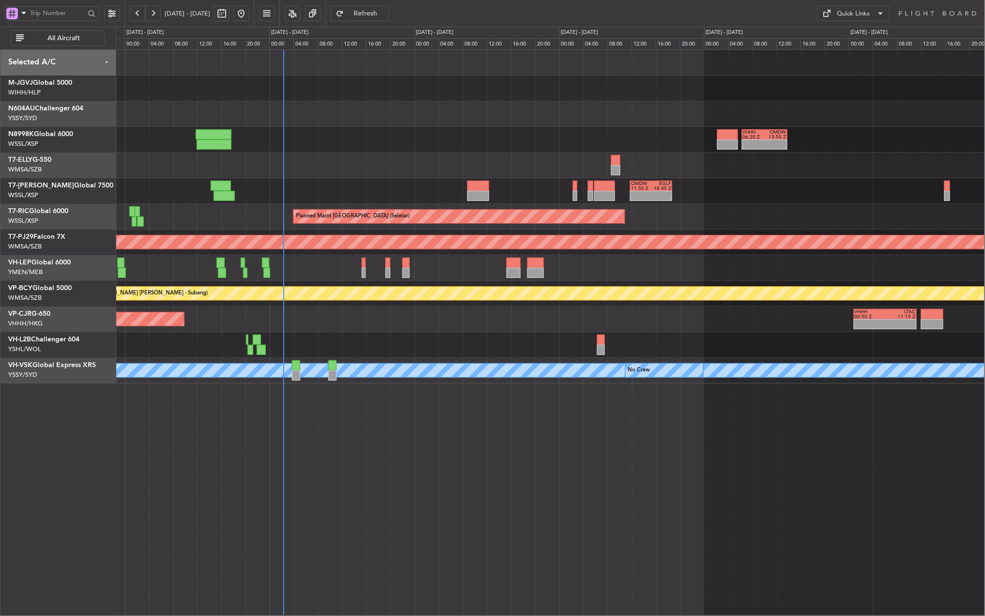
click at [554, 322] on div "- - VHHH 00:50 Z LTAC 11:15 Z Planned Maint [GEOGRAPHIC_DATA] ([GEOGRAPHIC_DATA…" at bounding box center [550, 319] width 869 height 26
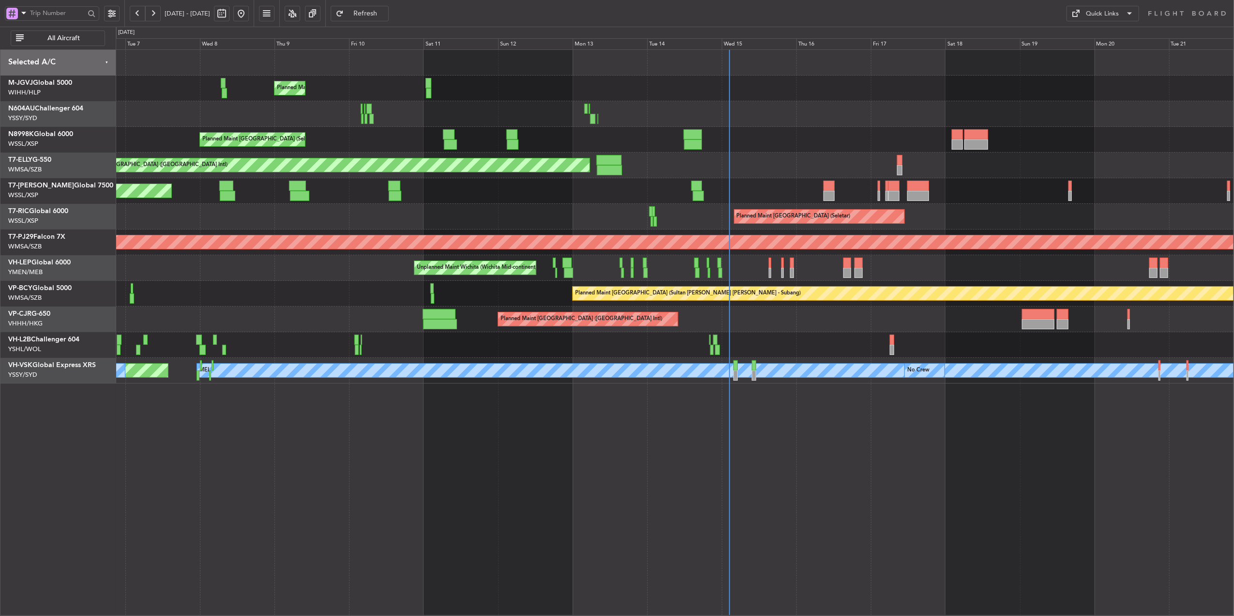
click at [475, 337] on div at bounding box center [675, 345] width 1118 height 26
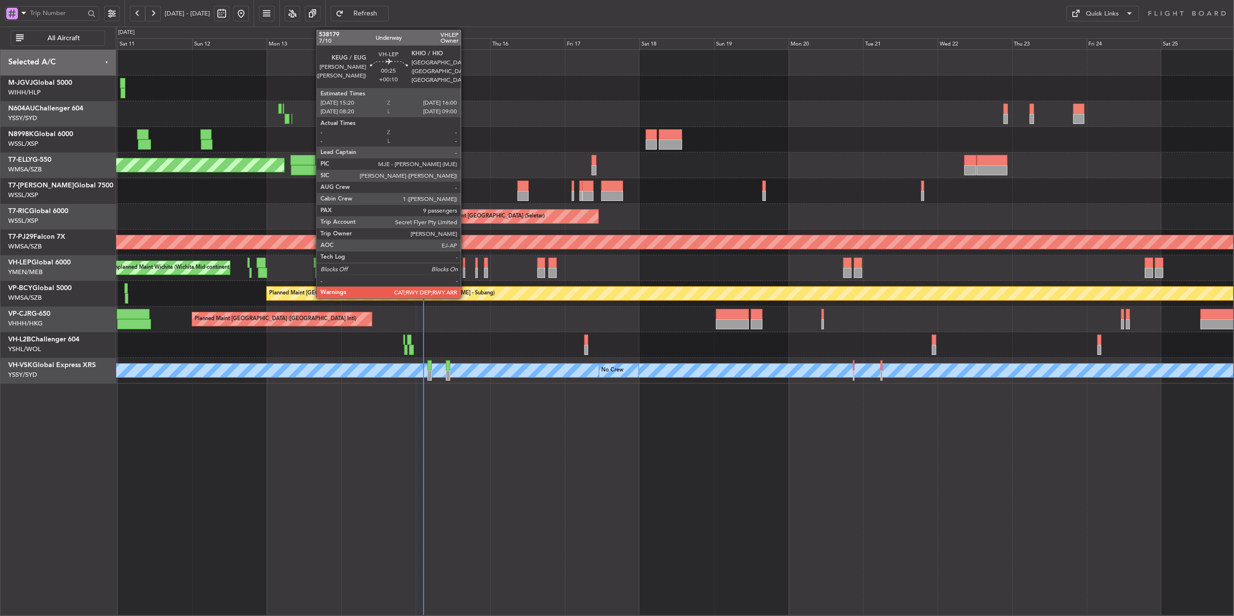
click at [465, 258] on div at bounding box center [464, 263] width 2 height 10
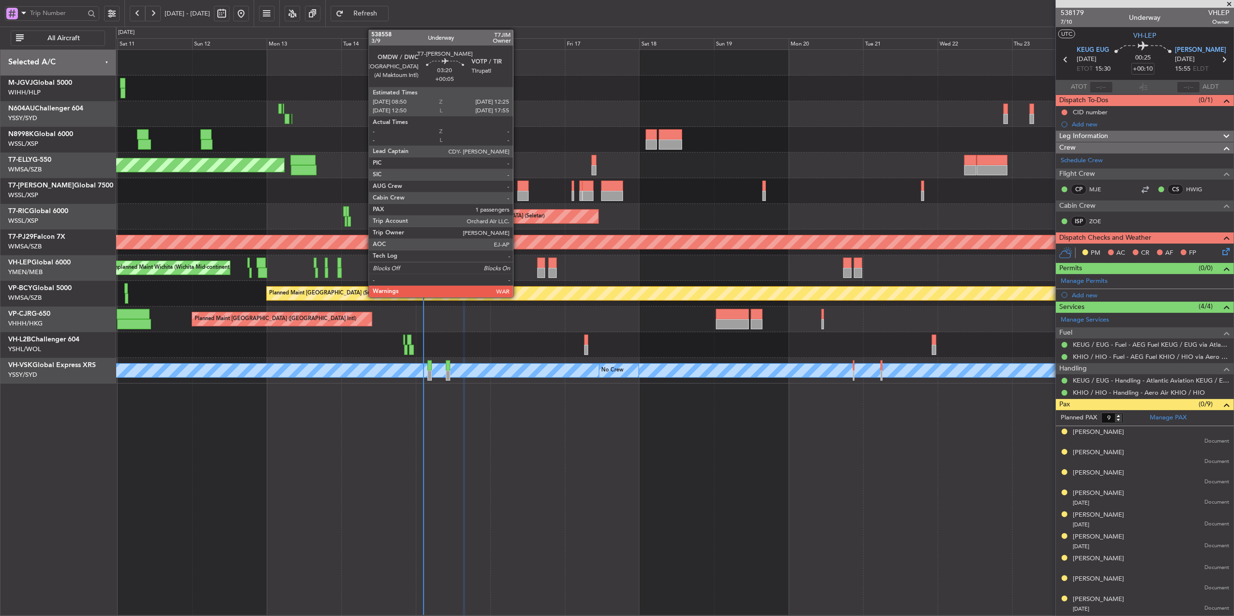
click at [518, 191] on div at bounding box center [523, 196] width 11 height 10
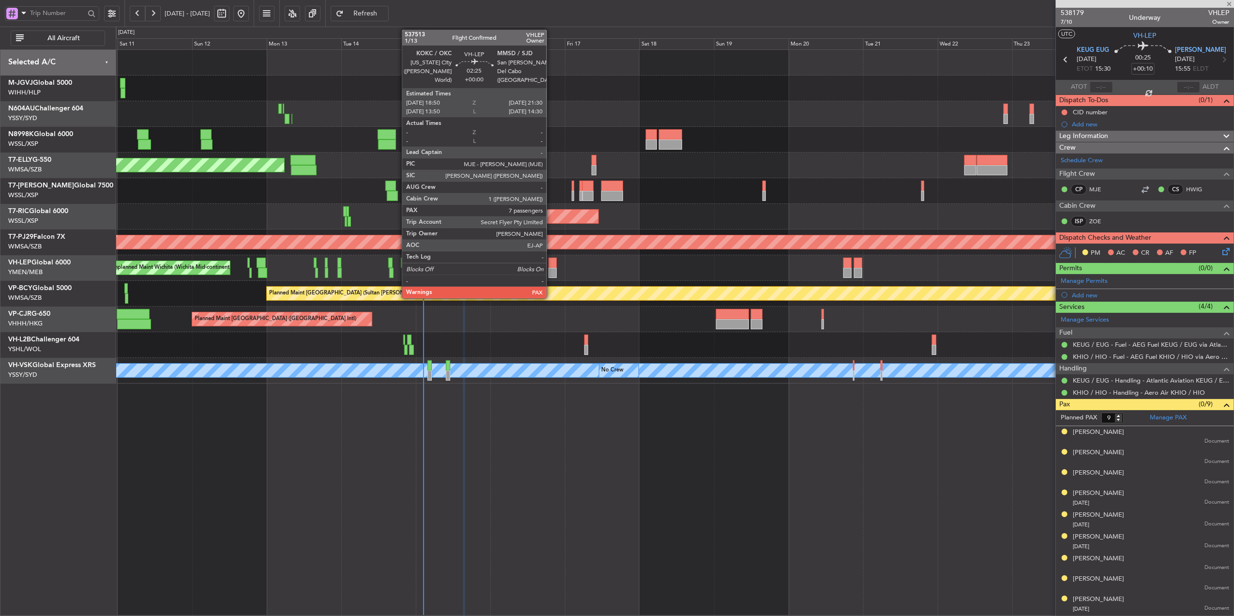
type input "+00:05"
type input "1"
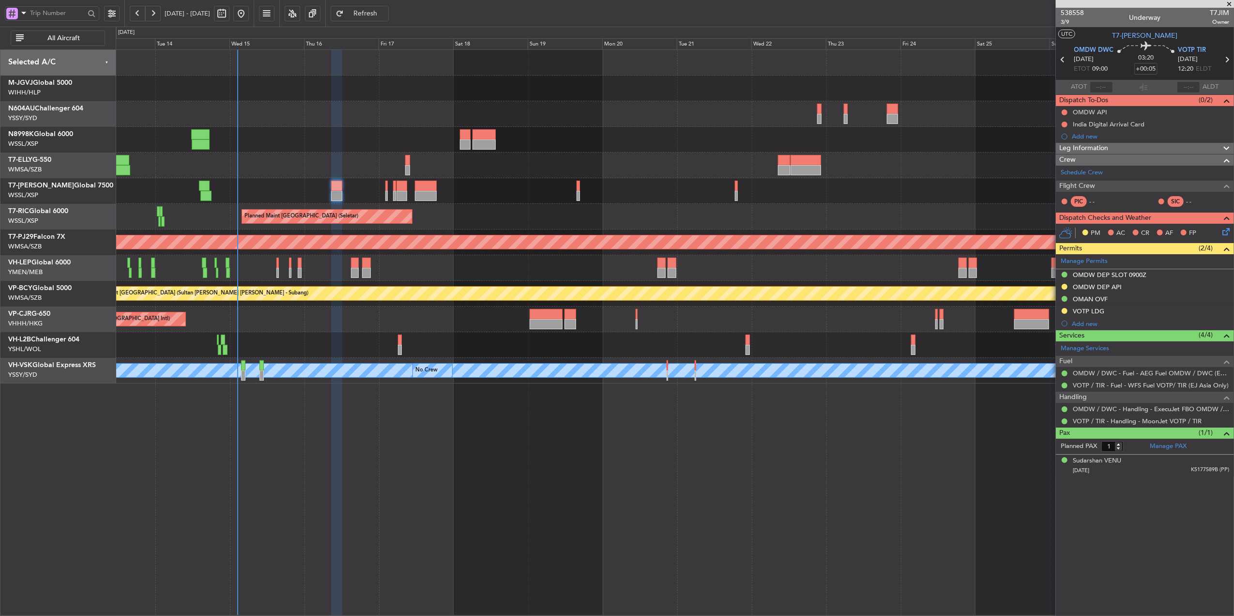
click at [273, 351] on div at bounding box center [675, 345] width 1118 height 26
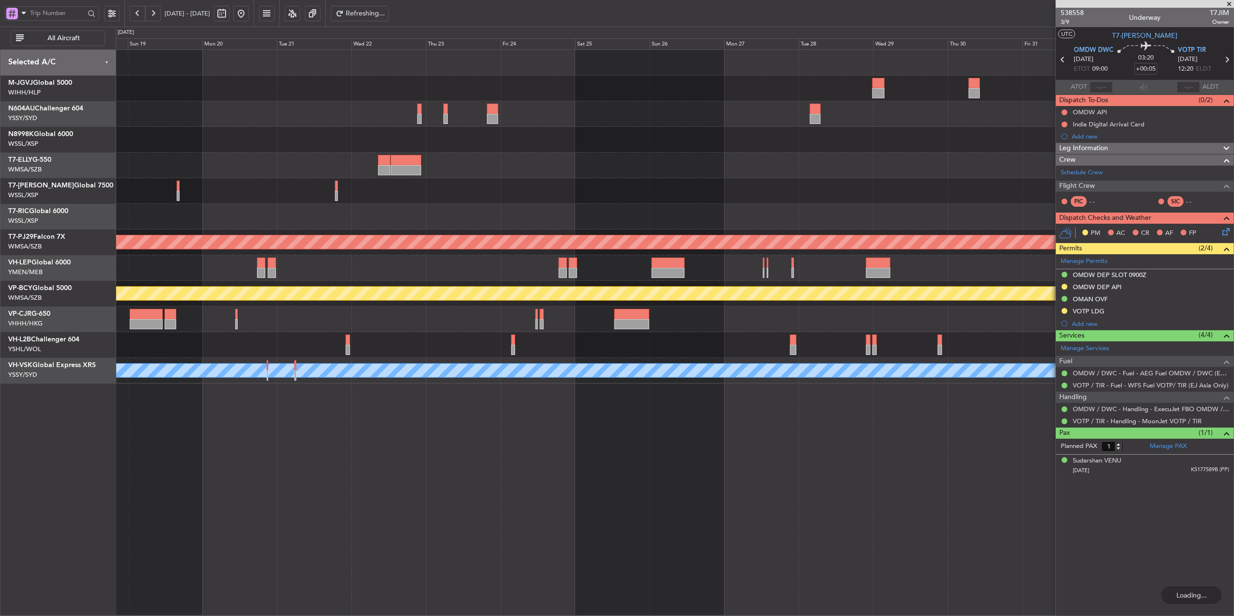
click at [537, 351] on div at bounding box center [675, 345] width 1118 height 26
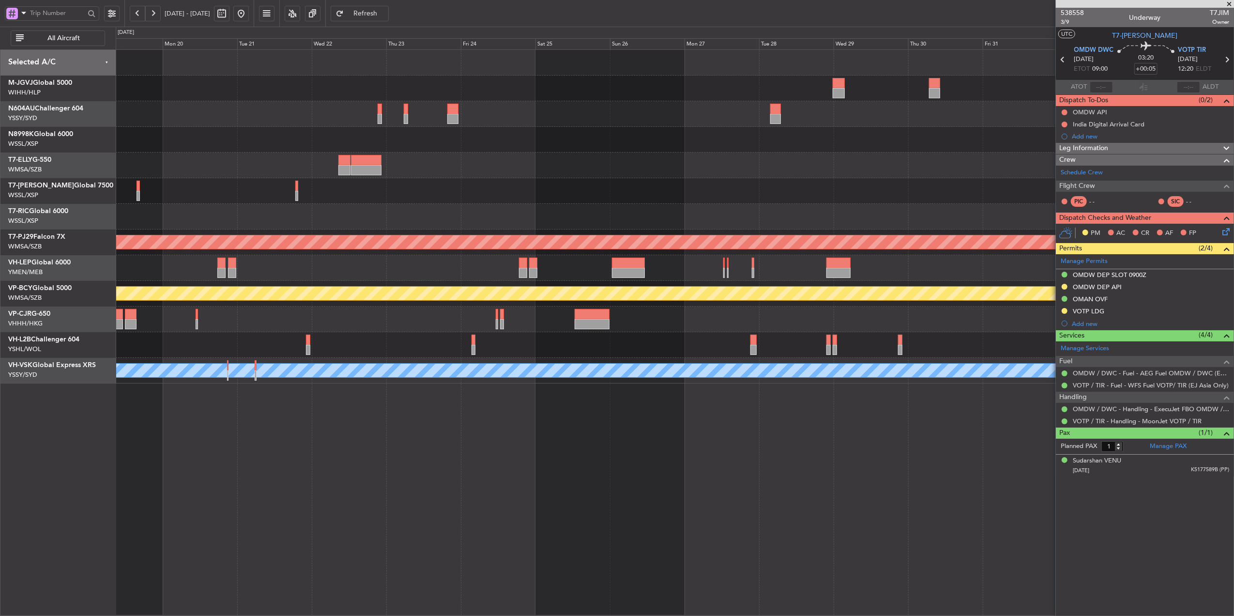
click at [385, 14] on span "Refresh" at bounding box center [366, 13] width 40 height 7
click at [598, 321] on div at bounding box center [592, 324] width 35 height 10
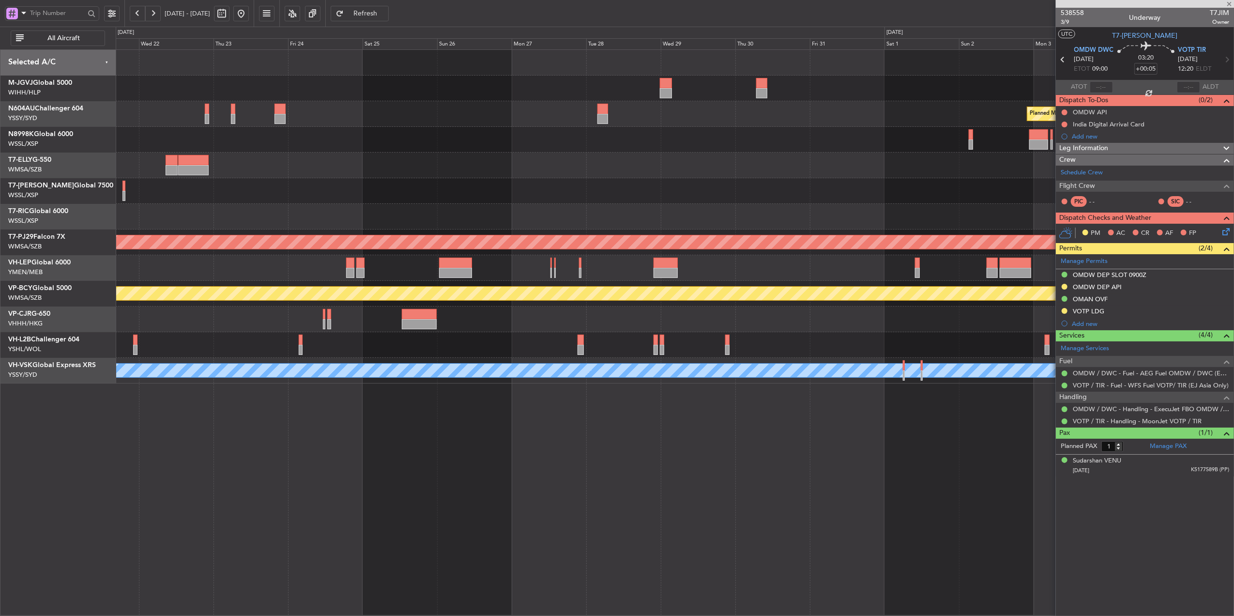
click at [448, 324] on div at bounding box center [675, 319] width 1118 height 26
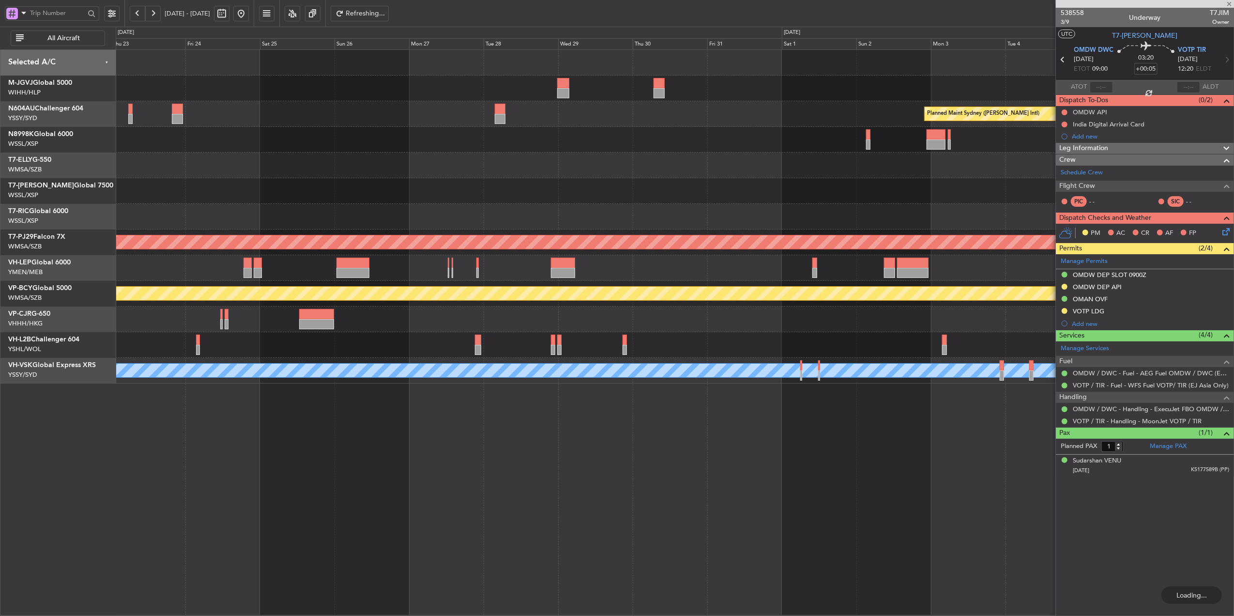
type input "+00:50"
type input "4"
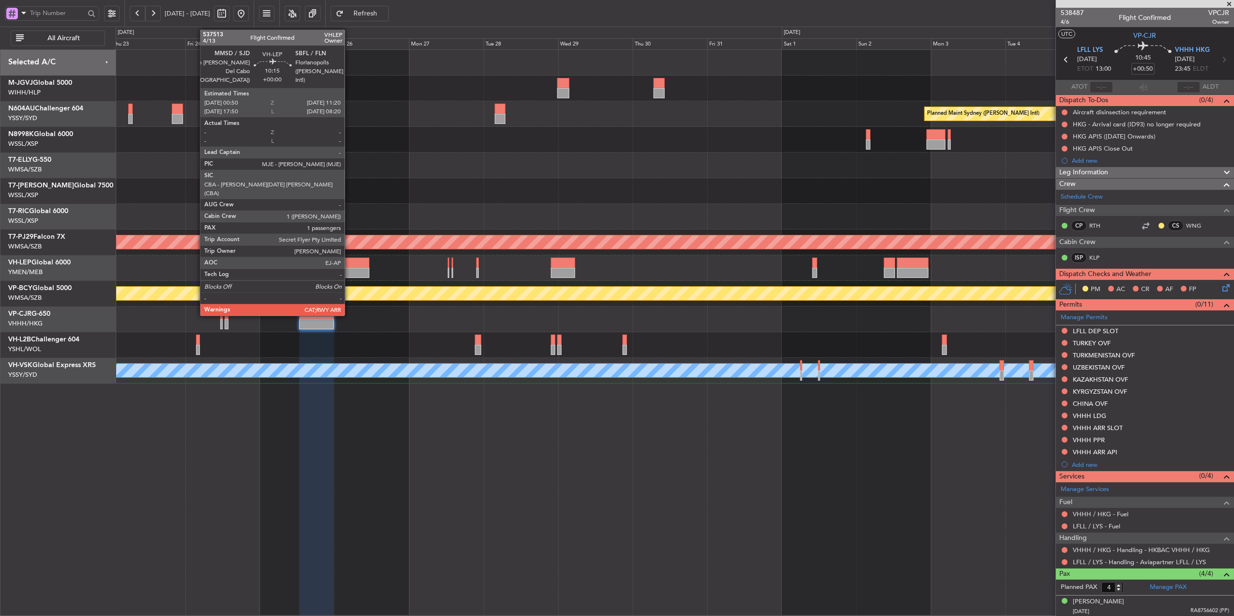
click at [350, 268] on div at bounding box center [675, 268] width 1118 height 26
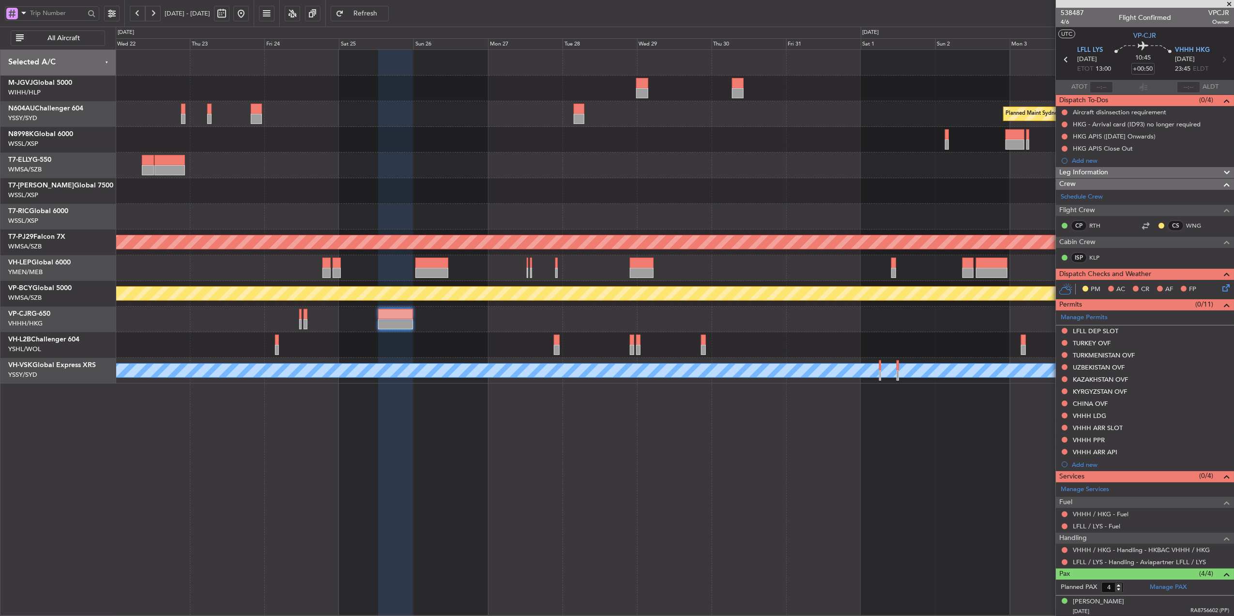
click at [377, 272] on div at bounding box center [675, 268] width 1118 height 26
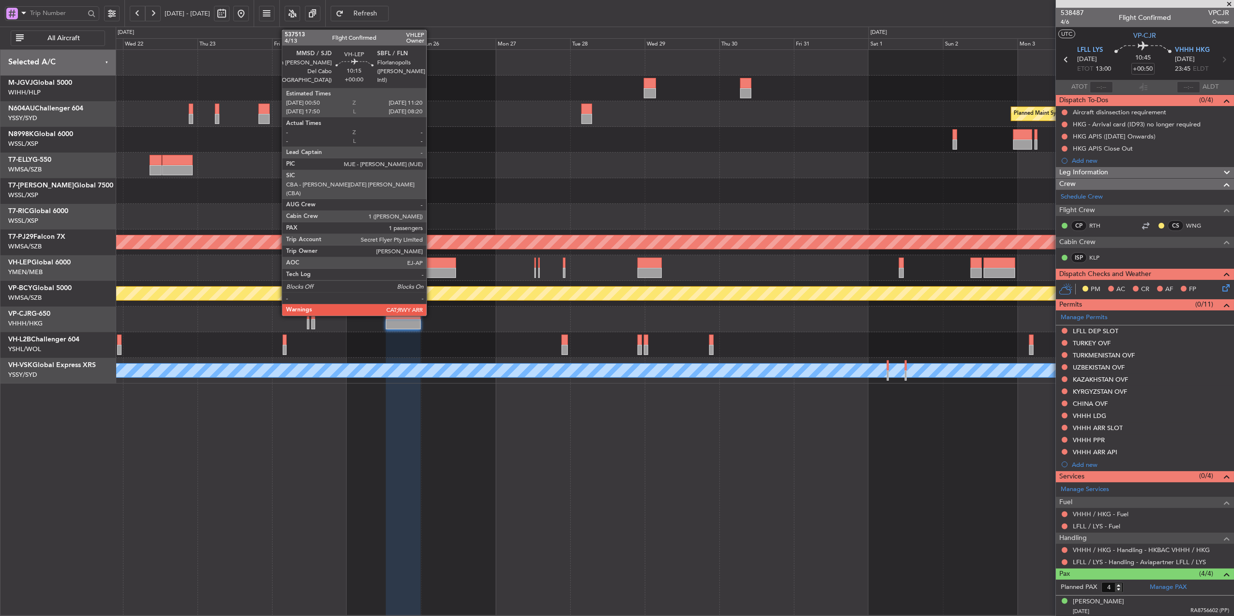
click at [438, 270] on div at bounding box center [439, 273] width 33 height 10
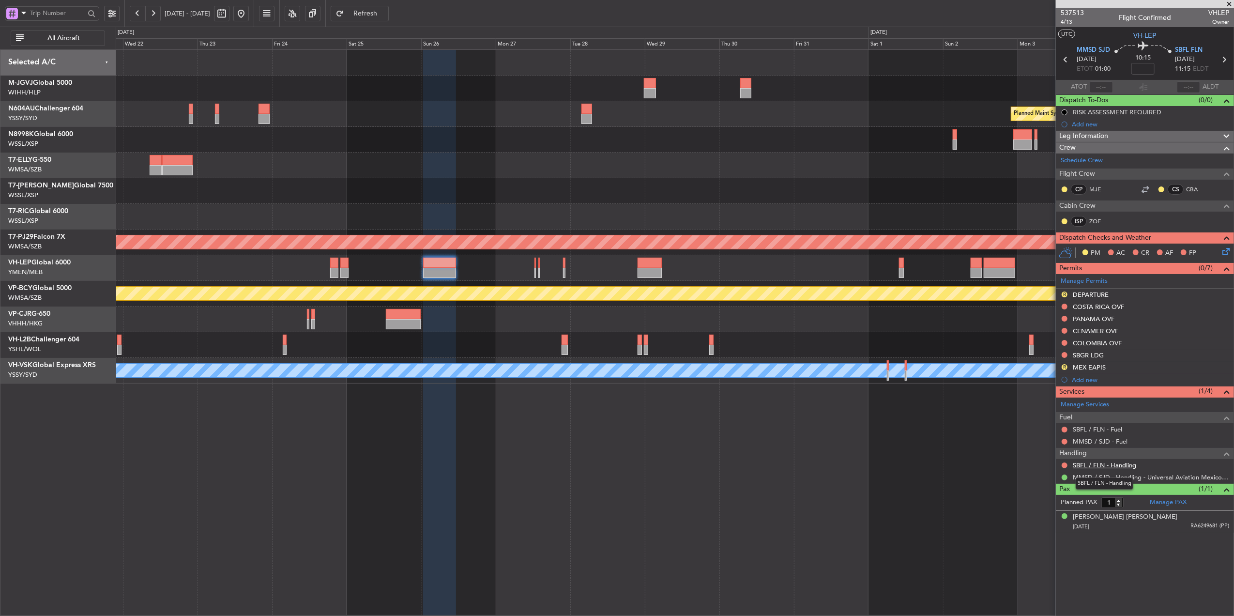
click at [925, 461] on link "SBFL / FLN - Handling" at bounding box center [1104, 465] width 63 height 8
click at [385, 15] on span "Refresh" at bounding box center [366, 13] width 40 height 7
click at [385, 13] on span "Refresh" at bounding box center [366, 13] width 40 height 7
click at [456, 461] on div at bounding box center [439, 333] width 33 height 566
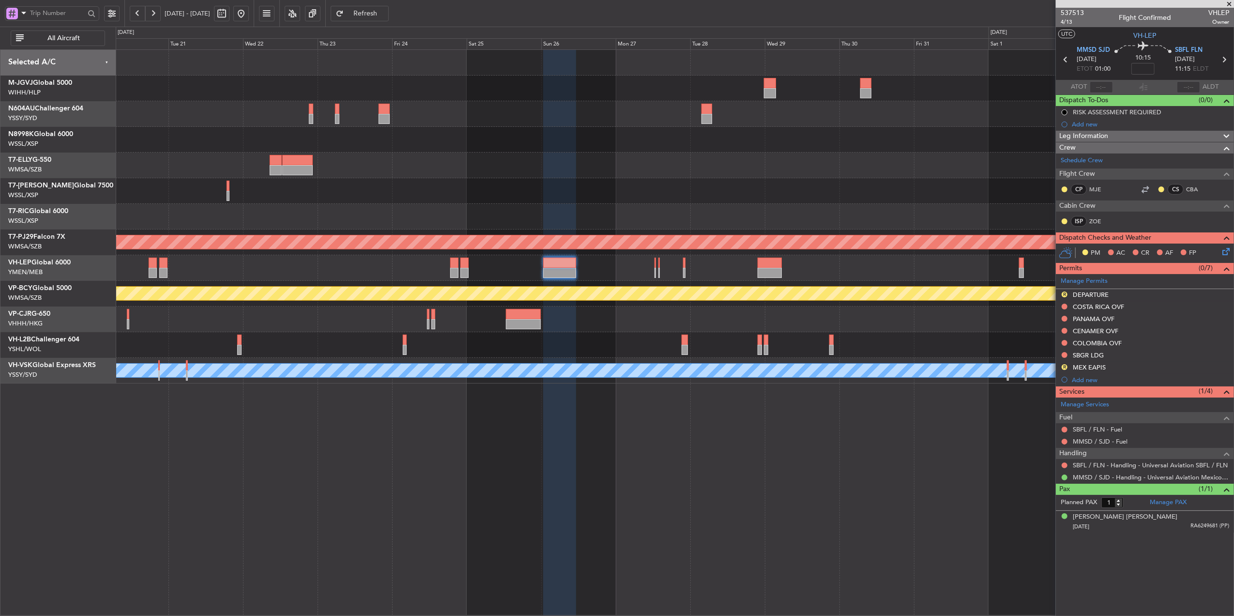
click at [659, 442] on div "Planned Maint Sydney ([PERSON_NAME] Intl) Planned Maint [GEOGRAPHIC_DATA] (Sele…" at bounding box center [675, 332] width 1118 height 566
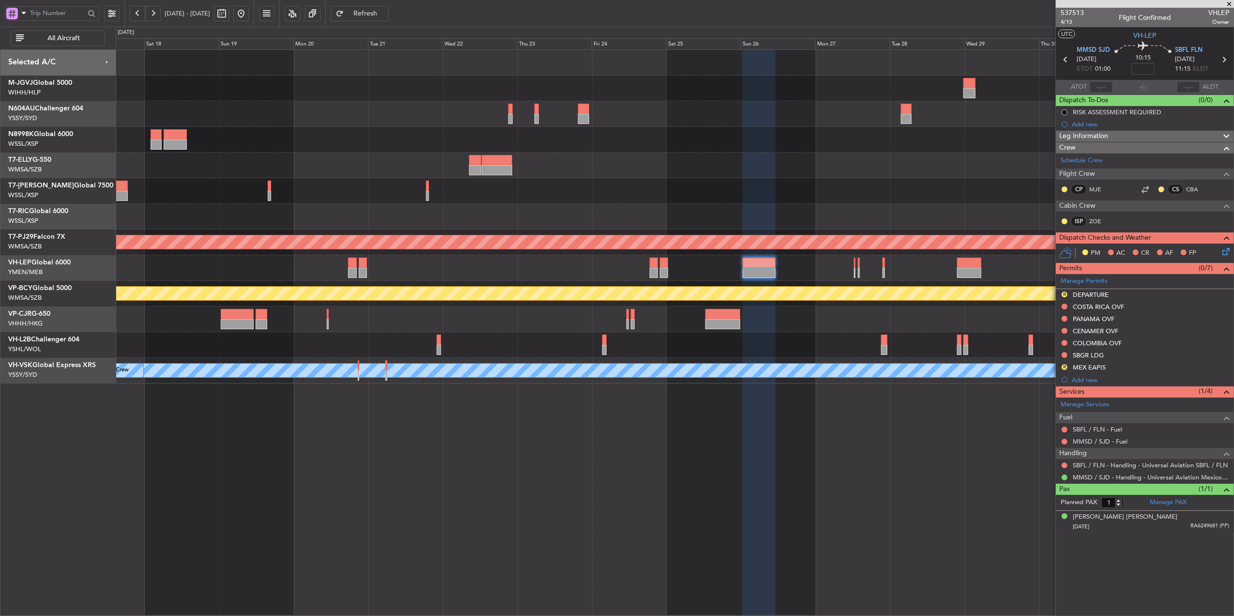
click at [578, 444] on div "Planned Maint Sydney ([PERSON_NAME] Intl) Planned Maint [GEOGRAPHIC_DATA] (Sele…" at bounding box center [675, 332] width 1118 height 566
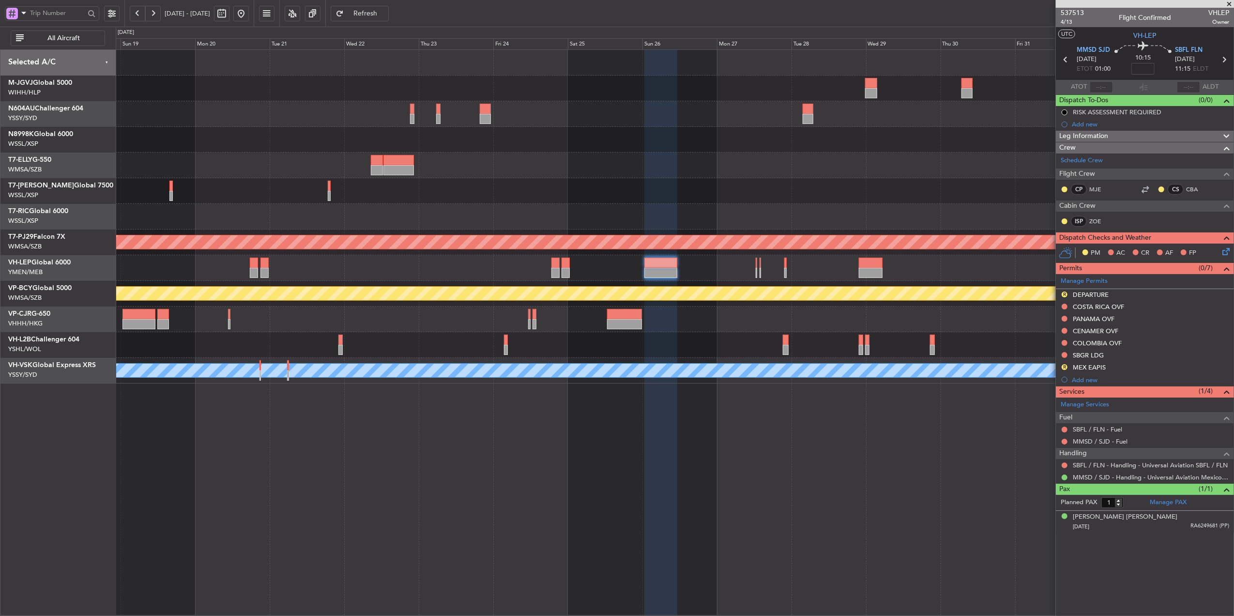
click at [465, 461] on div "Planned Maint Sydney ([PERSON_NAME] Intl) Planned Maint [GEOGRAPHIC_DATA] (Sele…" at bounding box center [675, 332] width 1118 height 566
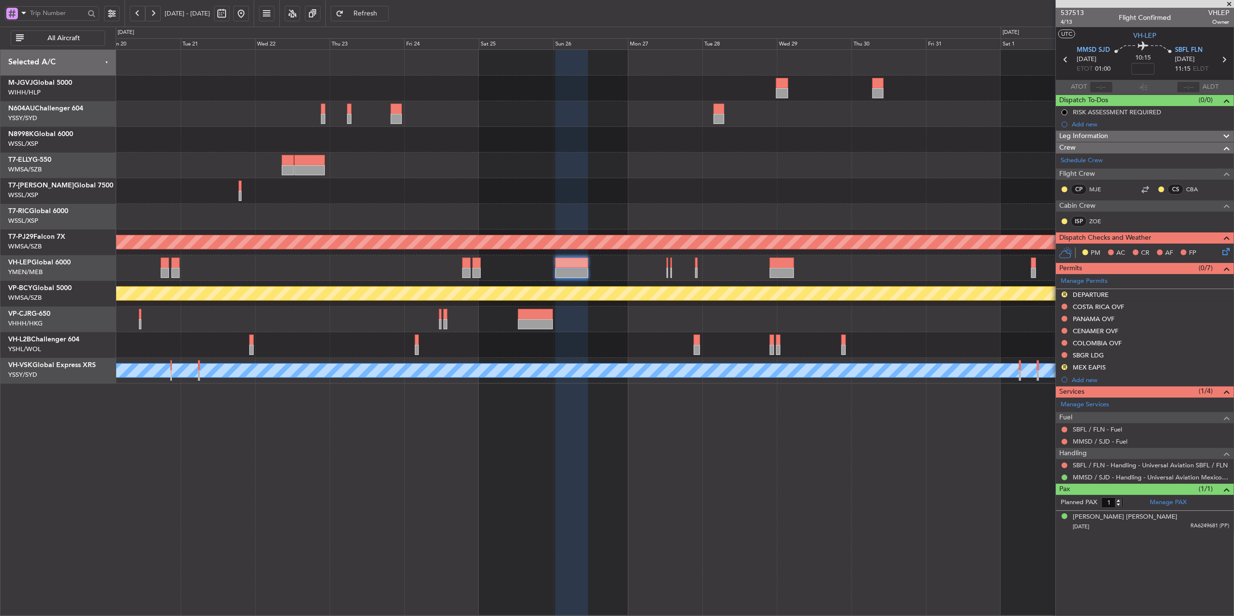
click at [577, 461] on div "Planned Maint Sydney ([PERSON_NAME] Intl) Planned Maint [GEOGRAPHIC_DATA] (Sele…" at bounding box center [675, 332] width 1118 height 566
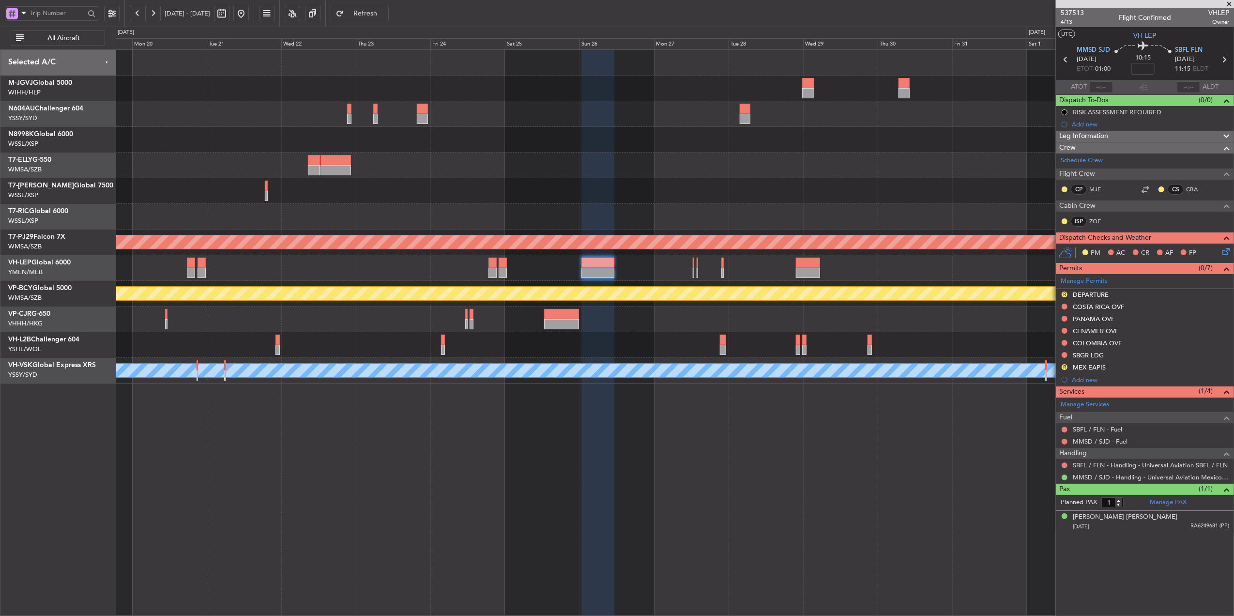
click at [582, 445] on div "Planned Maint Sydney ([PERSON_NAME] Intl) Planned Maint [GEOGRAPHIC_DATA] (Sele…" at bounding box center [675, 332] width 1118 height 566
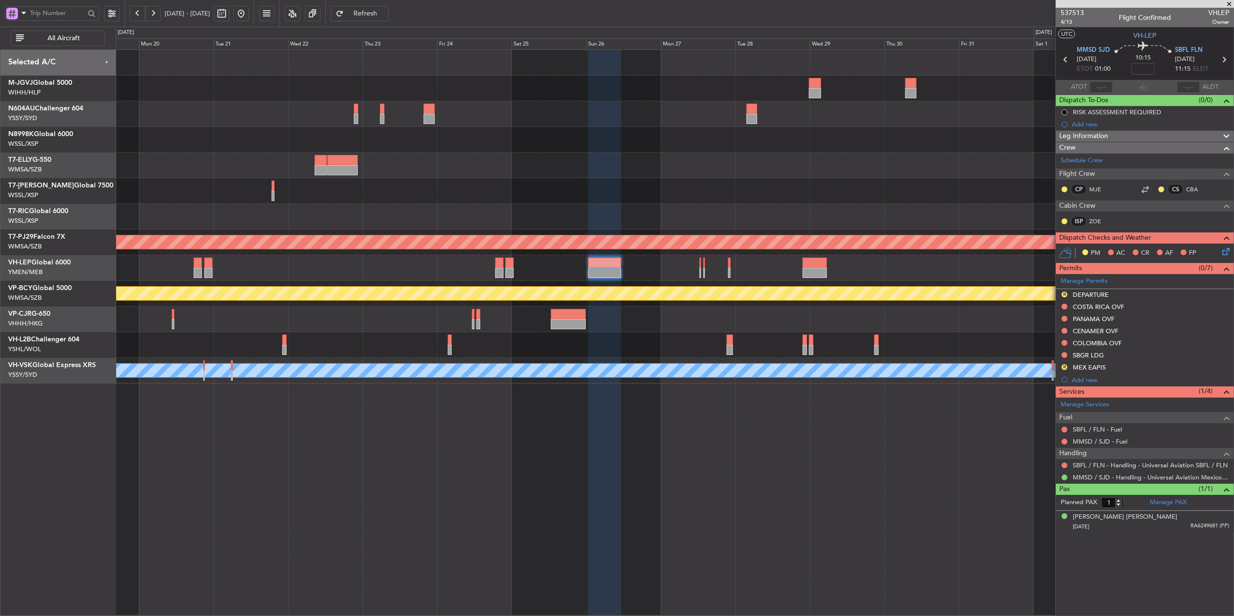
click at [599, 269] on div at bounding box center [675, 268] width 1118 height 26
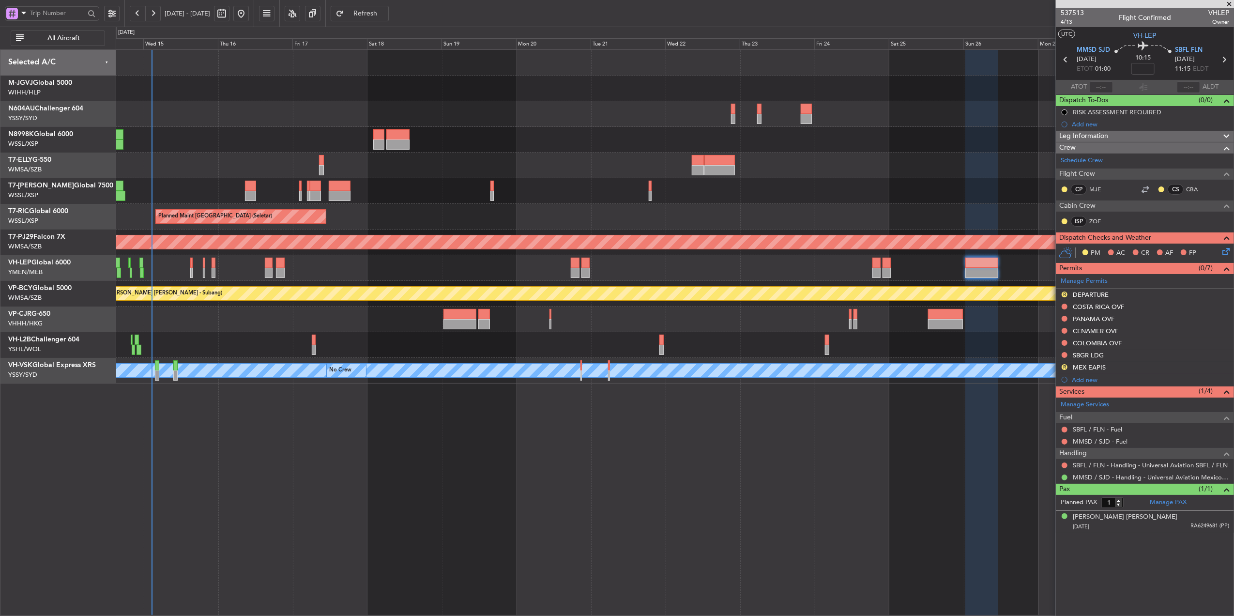
click at [665, 275] on div "Unplanned Maint Wichita (Wichita Mid-continent)" at bounding box center [675, 268] width 1118 height 26
click at [502, 461] on div "Planned Maint [GEOGRAPHIC_DATA] ([GEOGRAPHIC_DATA] Intl) Planned Maint [GEOGRAP…" at bounding box center [675, 332] width 1118 height 566
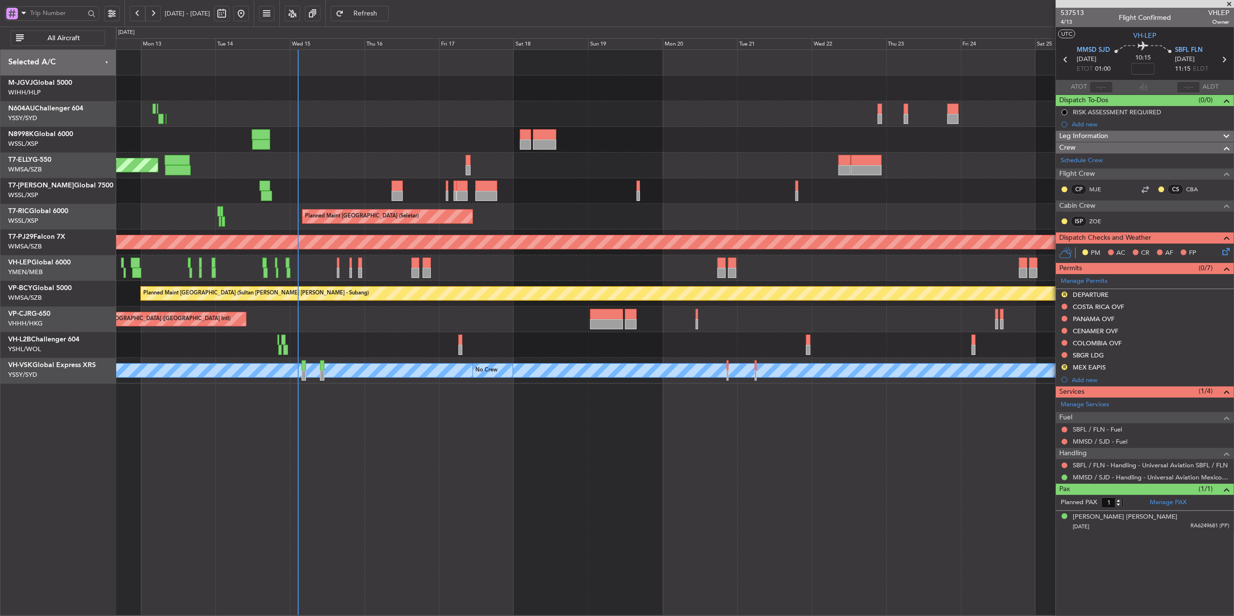
click at [435, 461] on div "Planned Maint [GEOGRAPHIC_DATA] (Seletar) Planned Maint [GEOGRAPHIC_DATA] (Sele…" at bounding box center [675, 332] width 1118 height 566
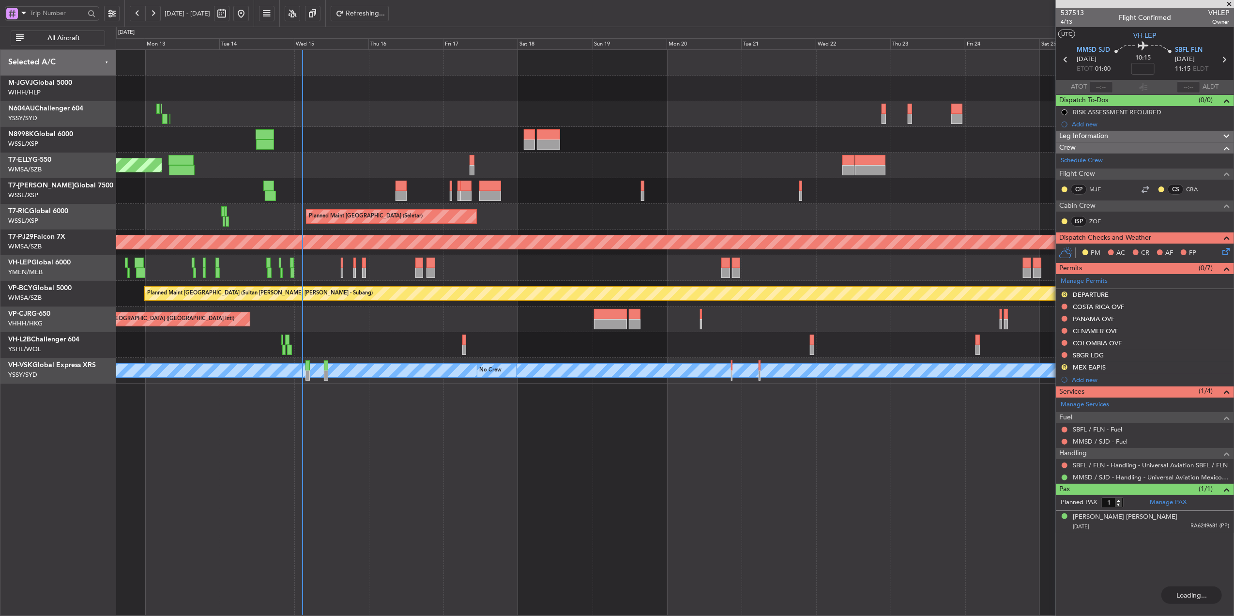
click at [645, 461] on div "Planned Maint [GEOGRAPHIC_DATA] (Seletar) Planned Maint [GEOGRAPHIC_DATA] (Sele…" at bounding box center [675, 332] width 1118 height 566
click at [461, 266] on div "Unplanned Maint Wichita (Wichita Mid-continent)" at bounding box center [675, 268] width 1118 height 26
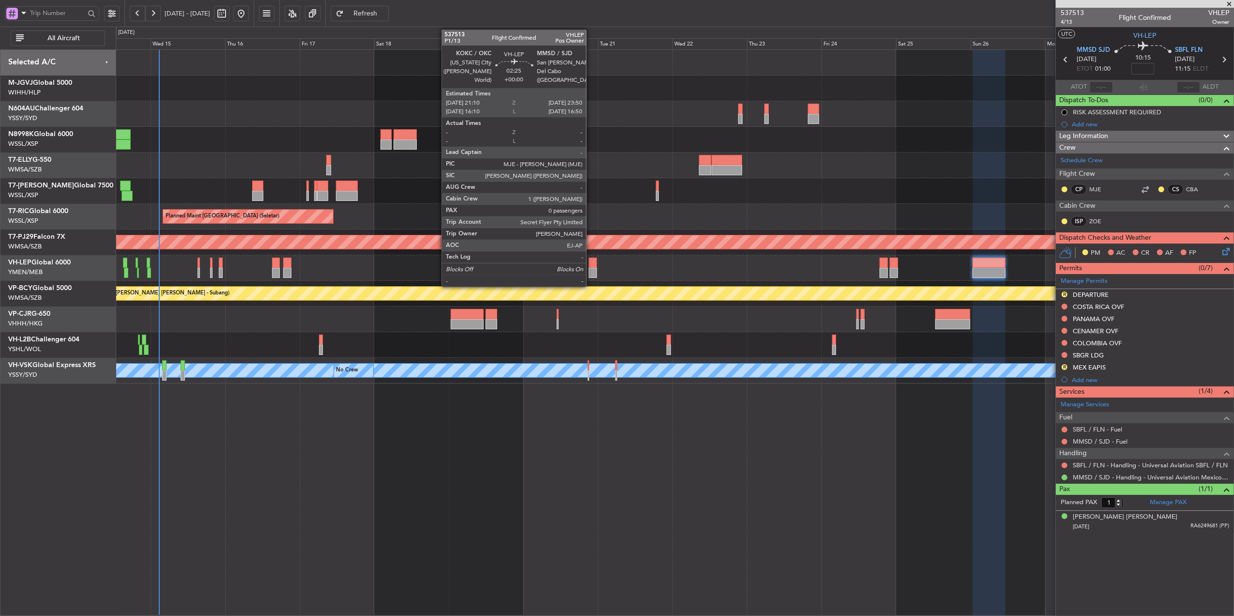
click at [591, 264] on div at bounding box center [593, 263] width 9 height 10
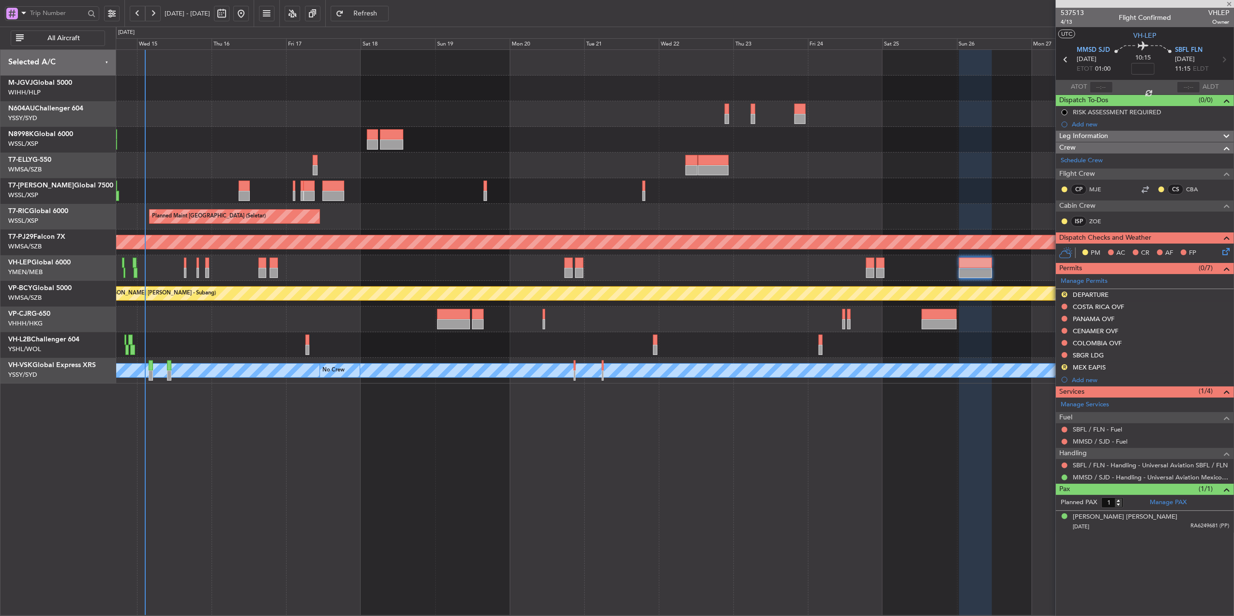
click at [572, 288] on div "Planned Maint [GEOGRAPHIC_DATA] ([GEOGRAPHIC_DATA] Intl) Planned Maint [GEOGRAP…" at bounding box center [675, 217] width 1118 height 334
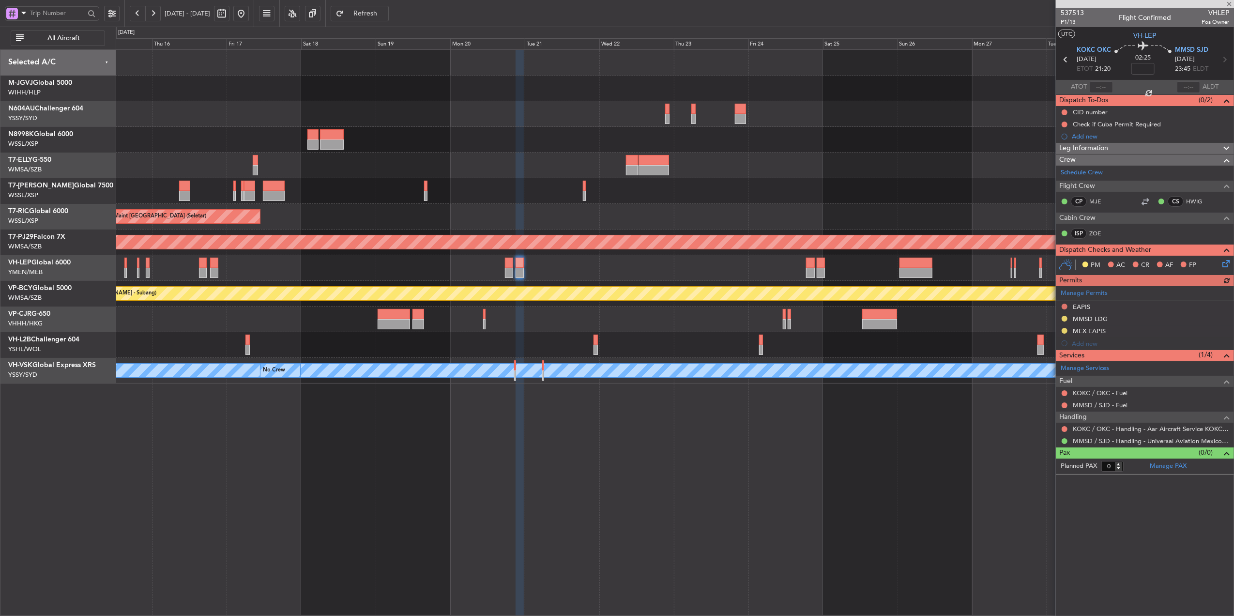
click at [518, 266] on div "Unplanned Maint Wichita (Wichita Mid-continent)" at bounding box center [675, 268] width 1118 height 26
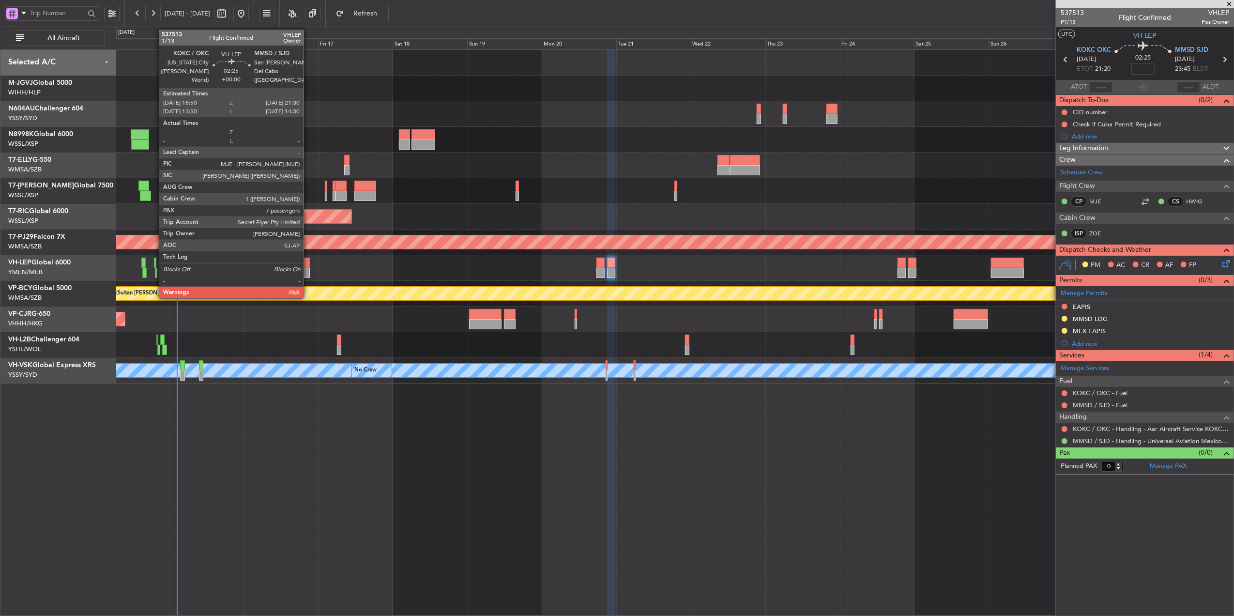
click at [307, 264] on div at bounding box center [306, 263] width 9 height 10
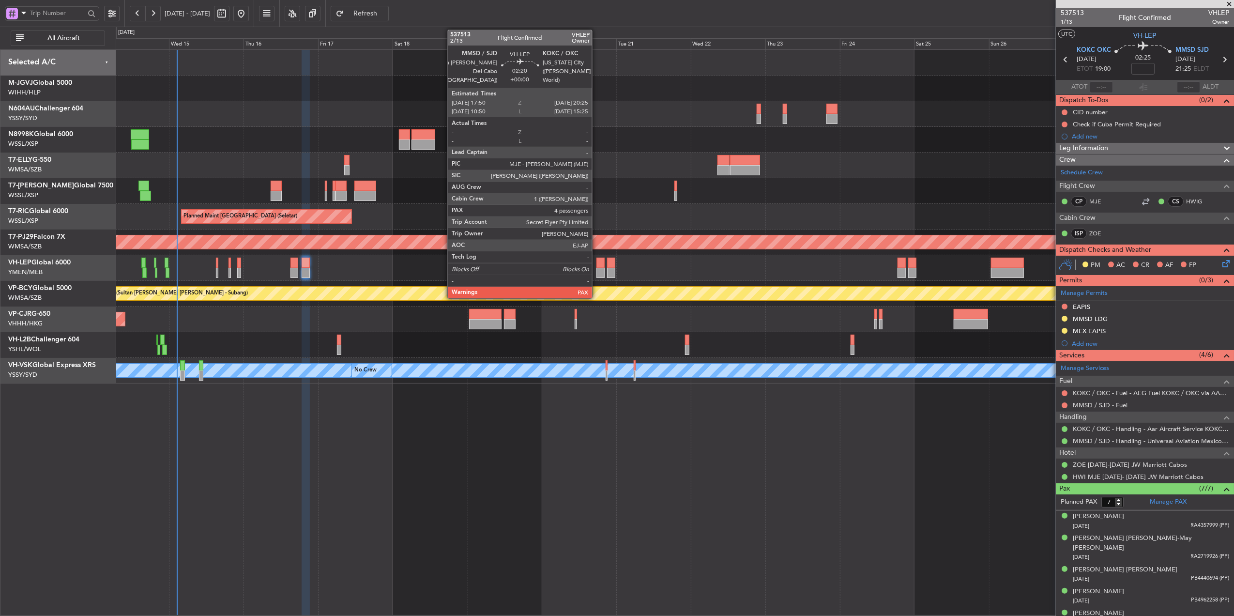
click at [596, 263] on div at bounding box center [600, 263] width 8 height 10
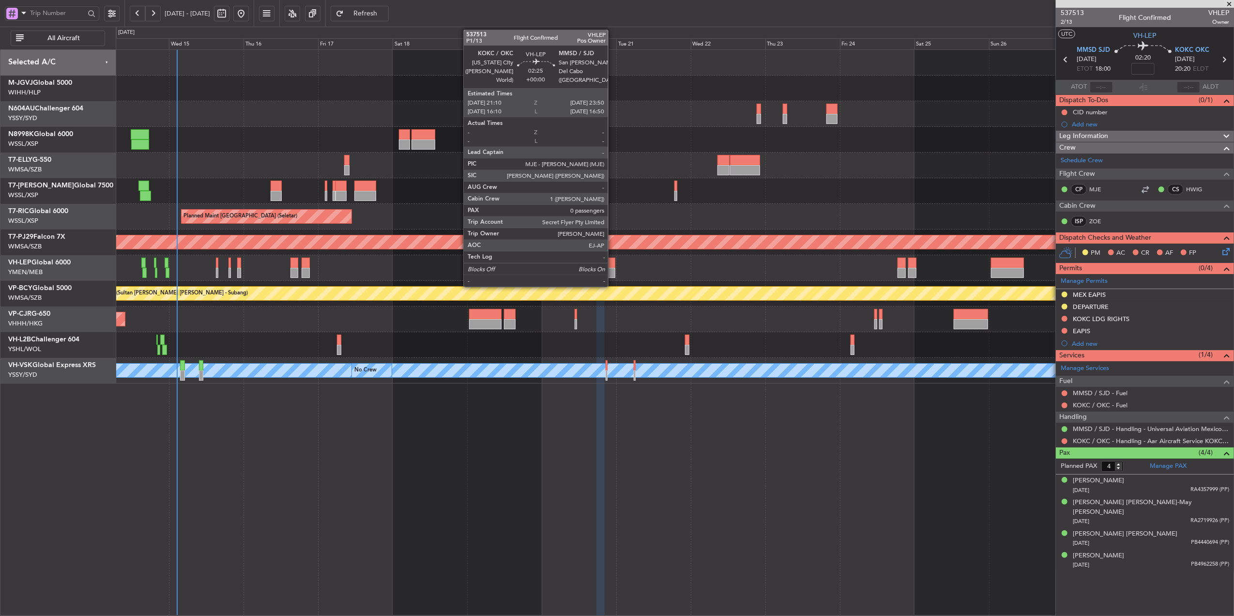
click at [612, 268] on div at bounding box center [611, 273] width 9 height 10
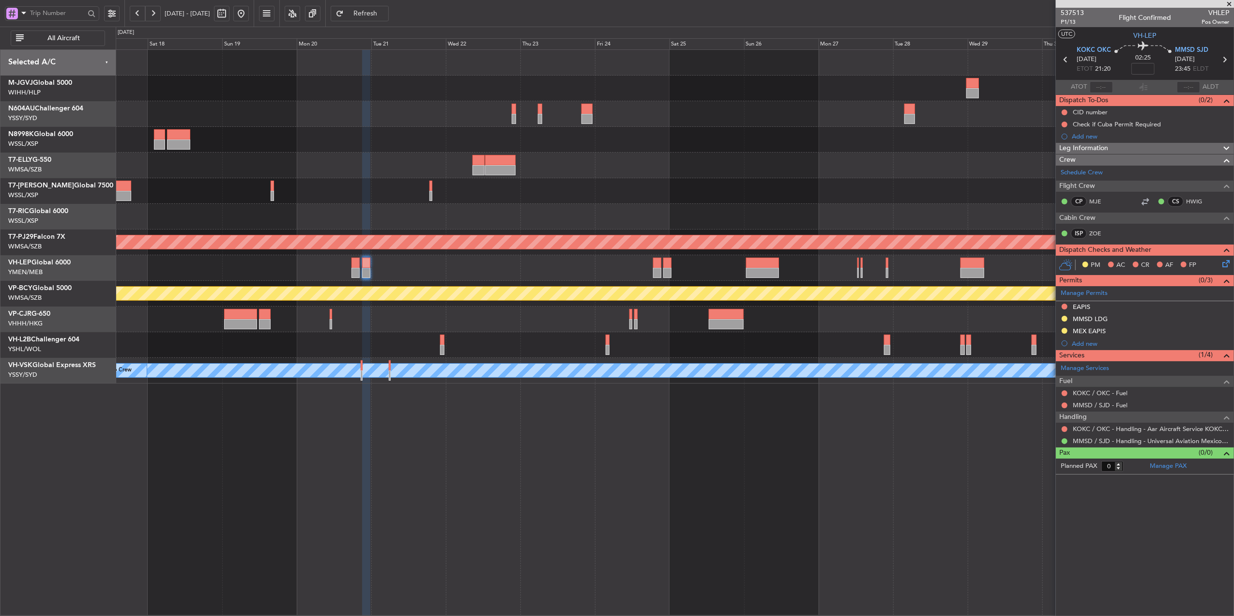
click at [559, 279] on div at bounding box center [675, 268] width 1118 height 26
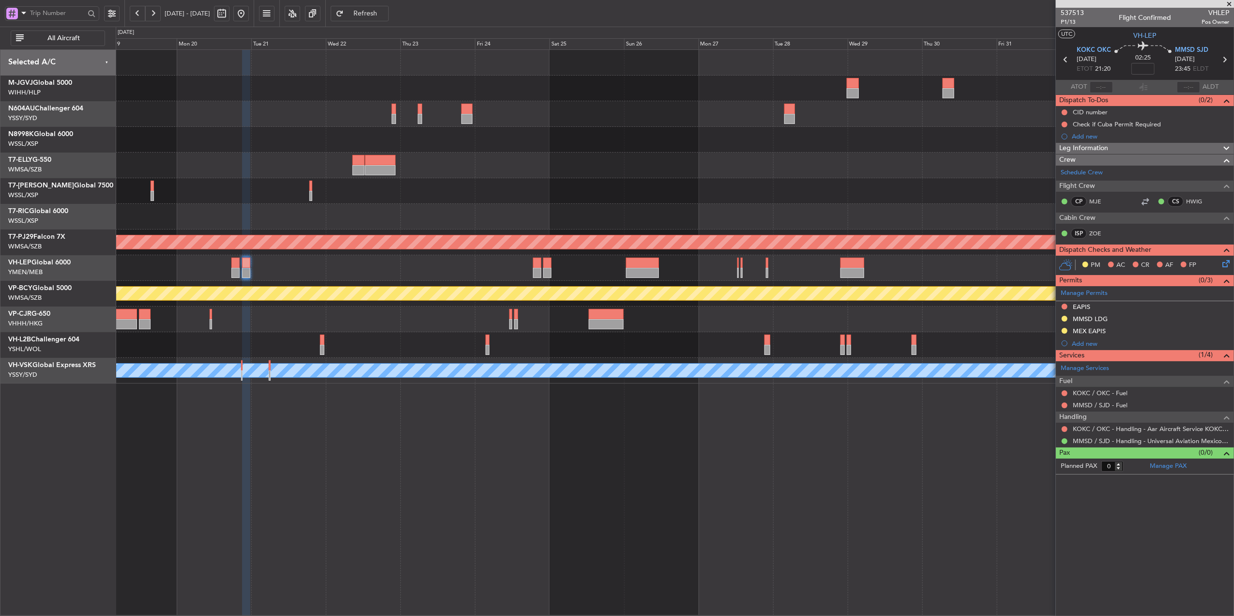
click at [585, 269] on div at bounding box center [675, 268] width 1118 height 26
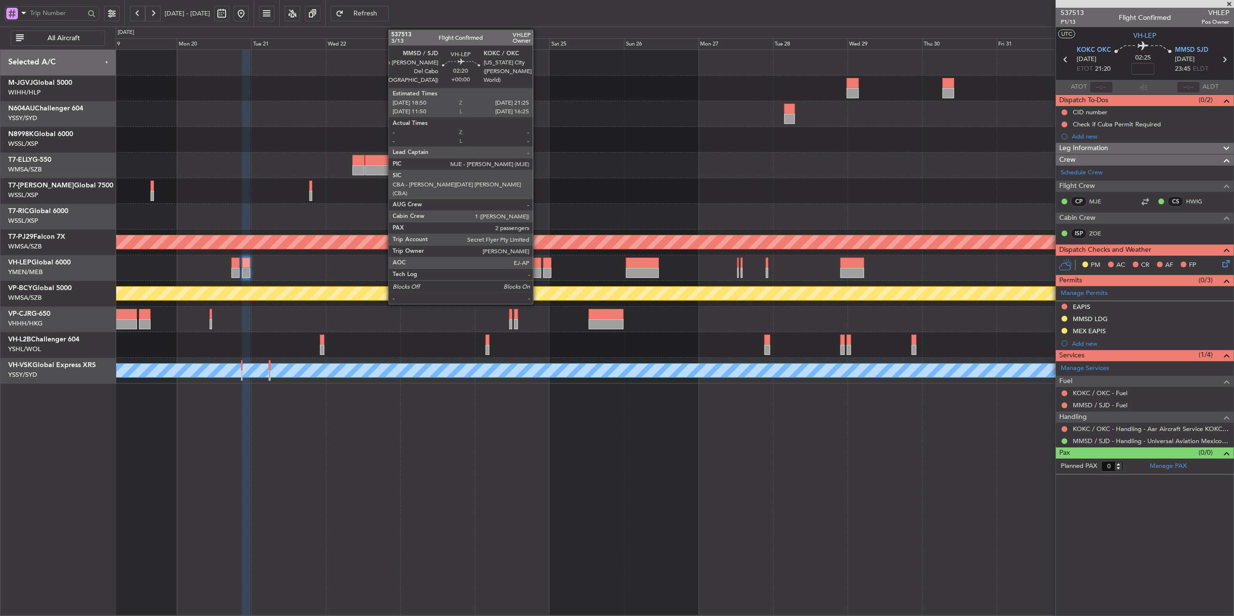
click at [537, 267] on div at bounding box center [537, 263] width 8 height 10
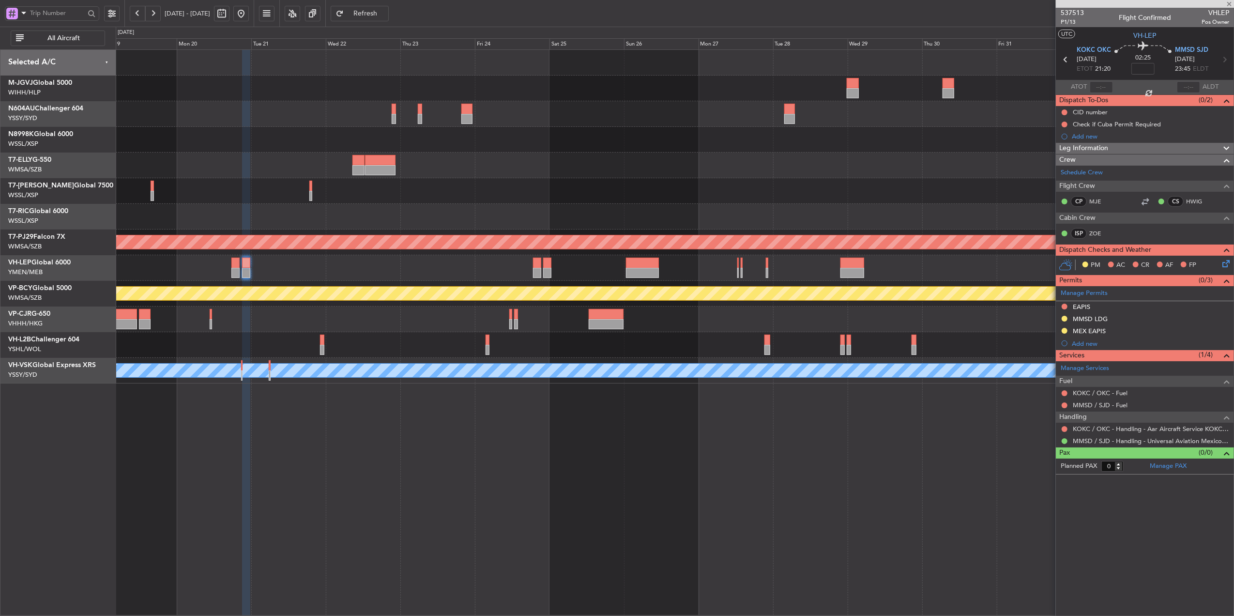
type input "2"
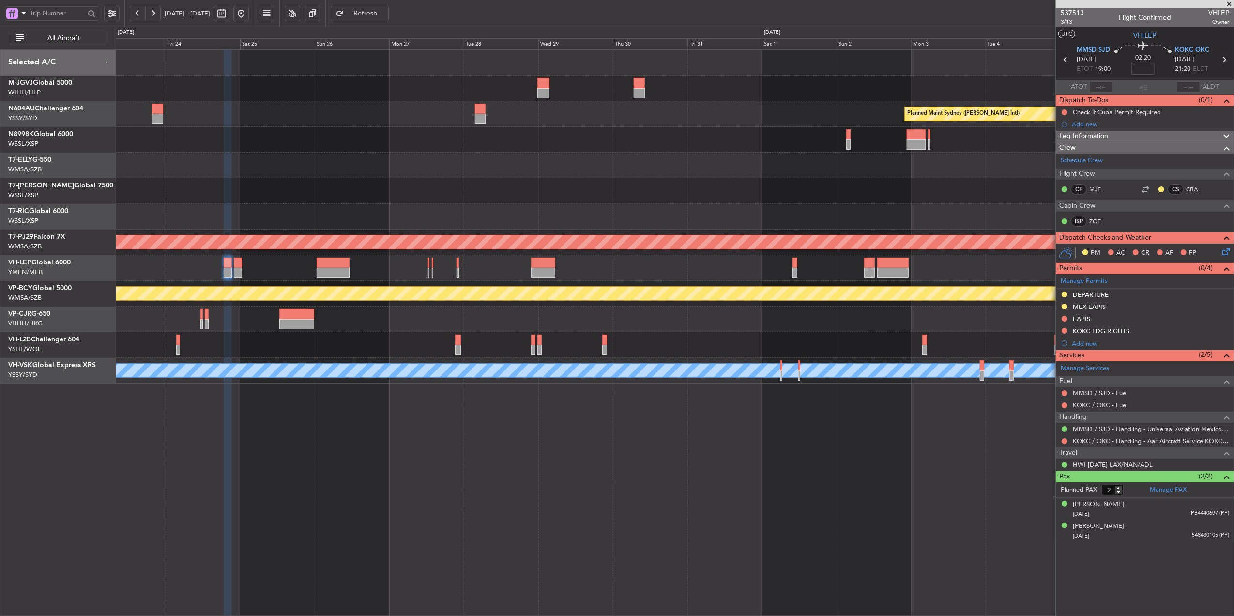
click at [600, 277] on div at bounding box center [675, 268] width 1118 height 26
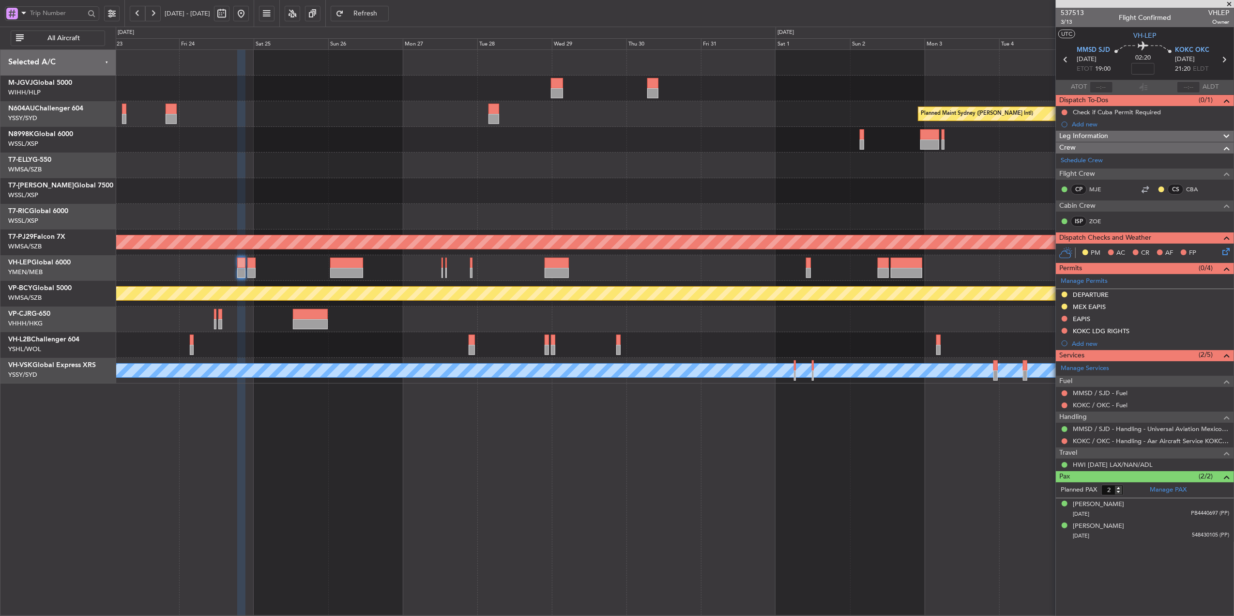
click at [810, 261] on div at bounding box center [675, 268] width 1118 height 26
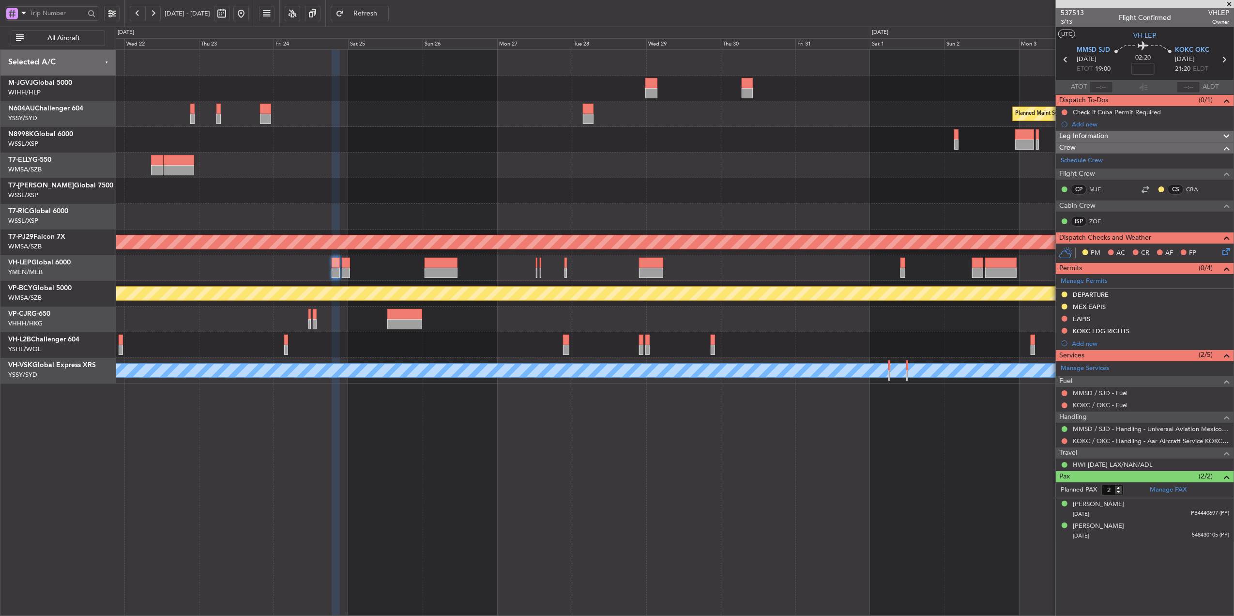
click at [744, 256] on div at bounding box center [675, 268] width 1118 height 26
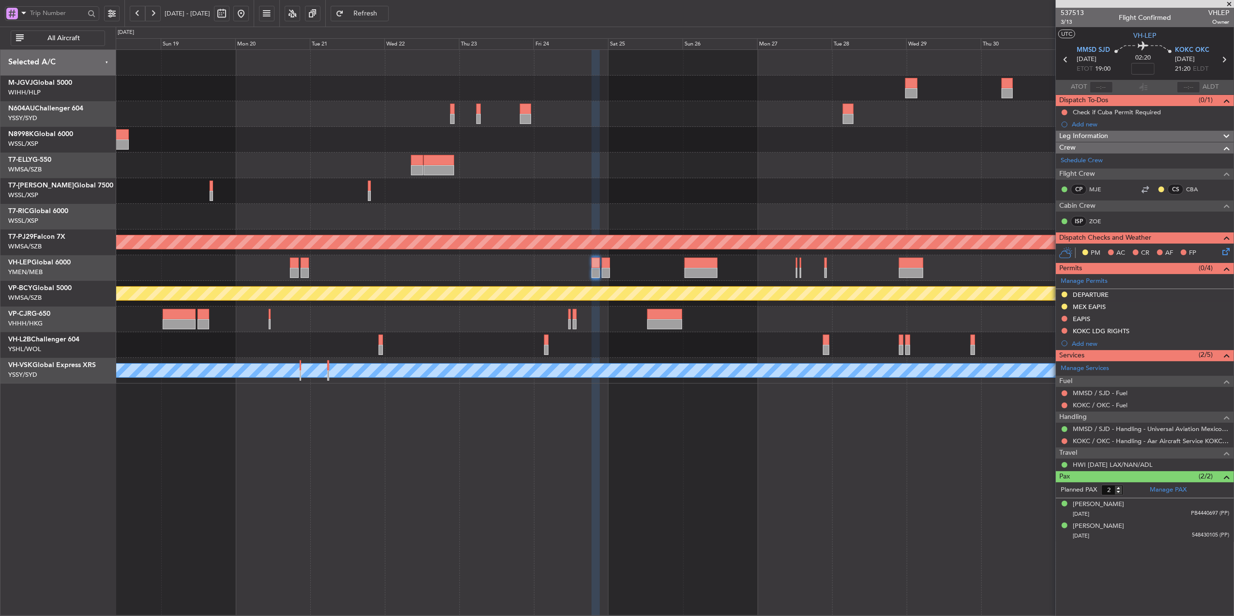
click at [405, 264] on div at bounding box center [675, 268] width 1118 height 26
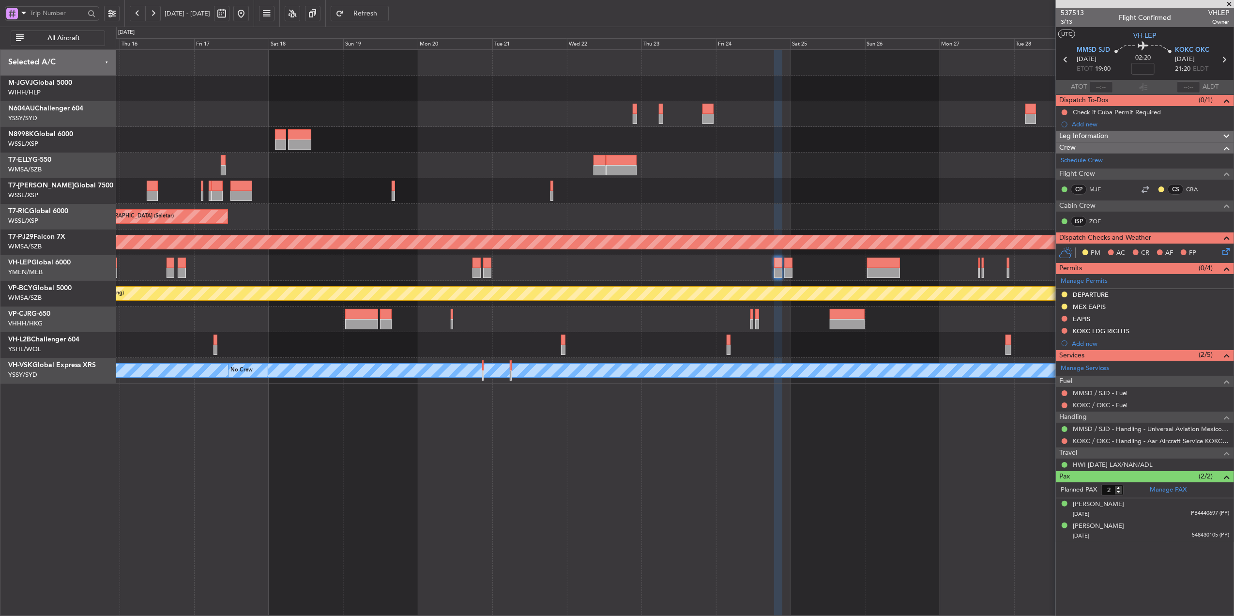
click at [719, 187] on div at bounding box center [675, 191] width 1118 height 26
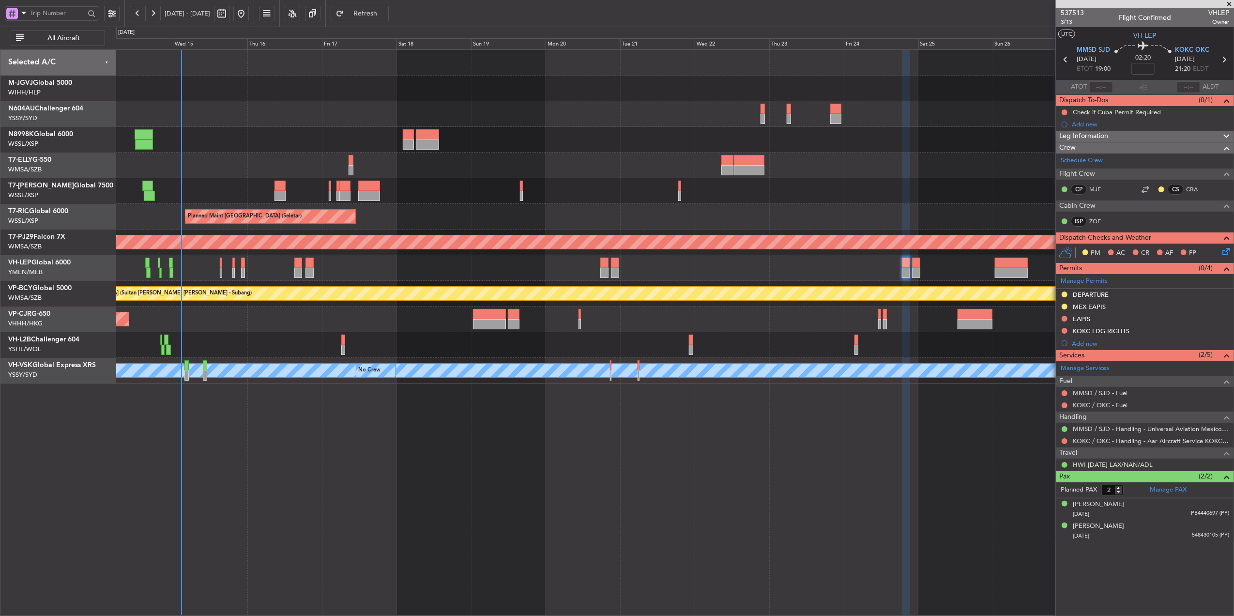
click at [603, 186] on div at bounding box center [675, 191] width 1118 height 26
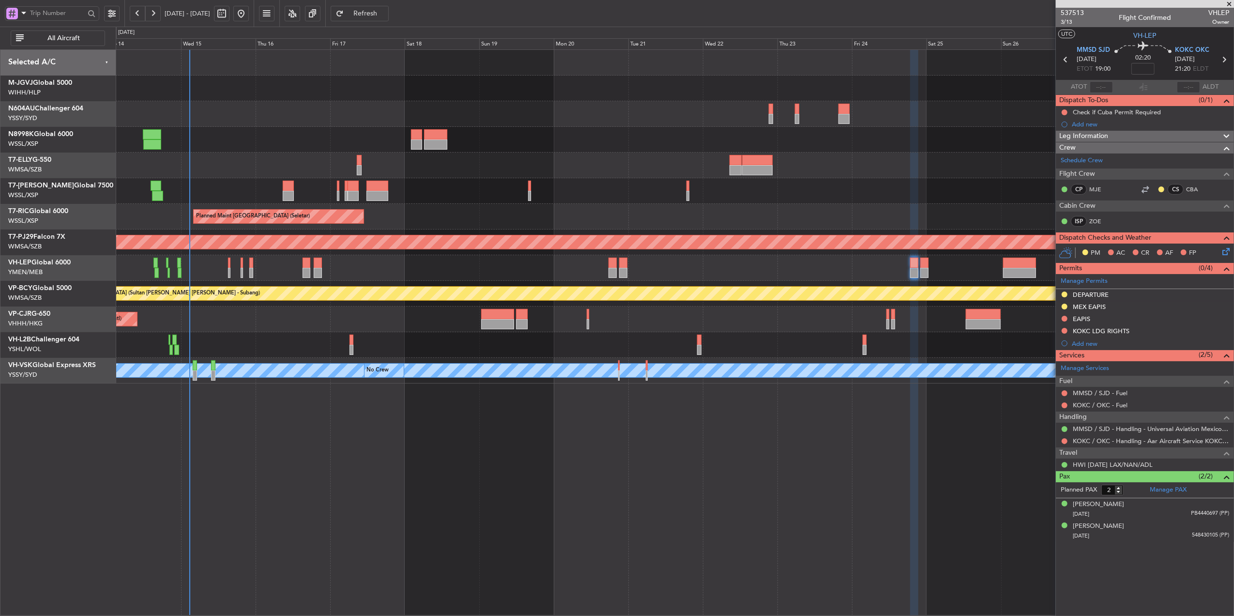
click at [568, 177] on div "Planned Maint [GEOGRAPHIC_DATA] ([GEOGRAPHIC_DATA] Intl)" at bounding box center [675, 166] width 1118 height 26
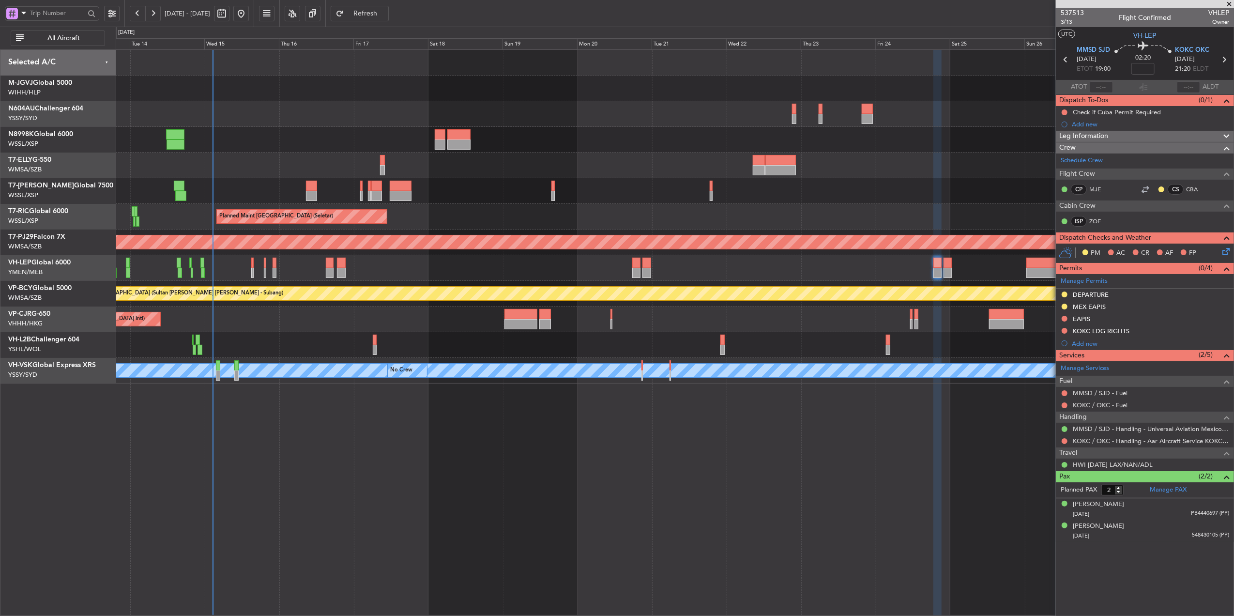
click at [626, 177] on div "Planned Maint [GEOGRAPHIC_DATA] ([GEOGRAPHIC_DATA] Intl)" at bounding box center [675, 166] width 1118 height 26
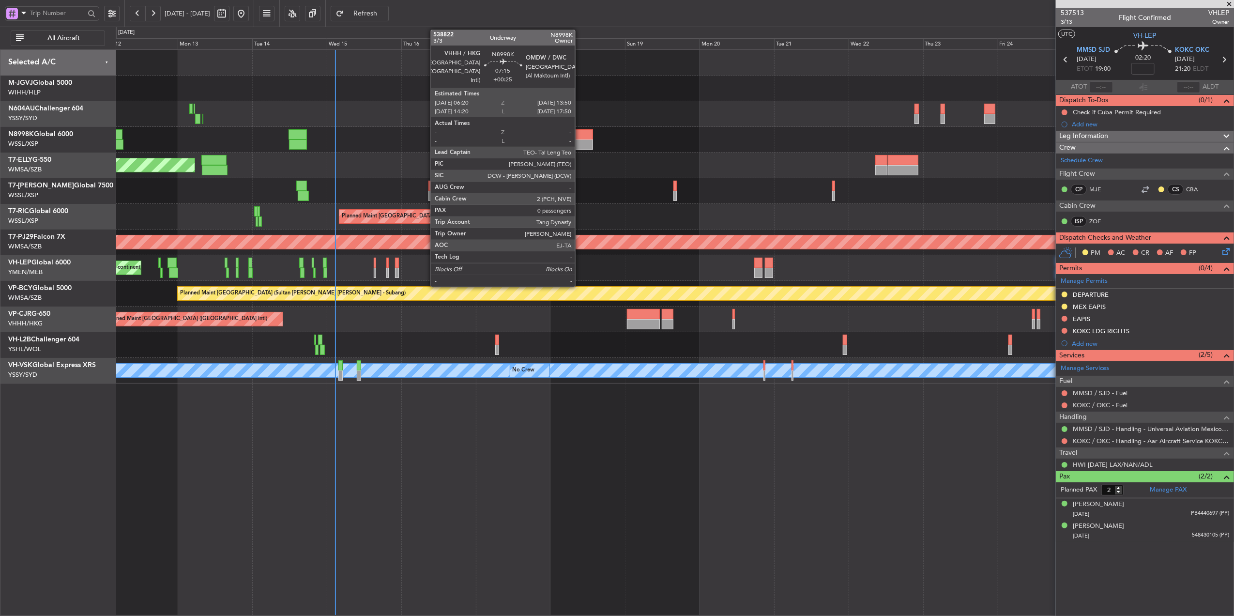
click at [580, 142] on div at bounding box center [582, 144] width 24 height 10
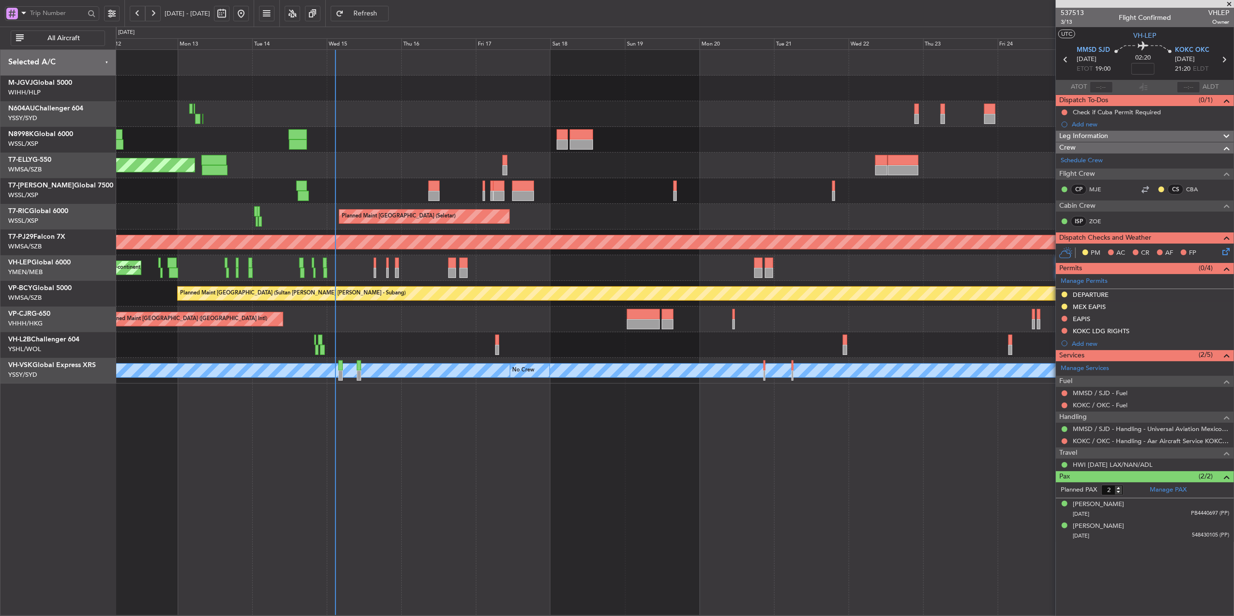
click at [625, 184] on div at bounding box center [675, 191] width 1118 height 26
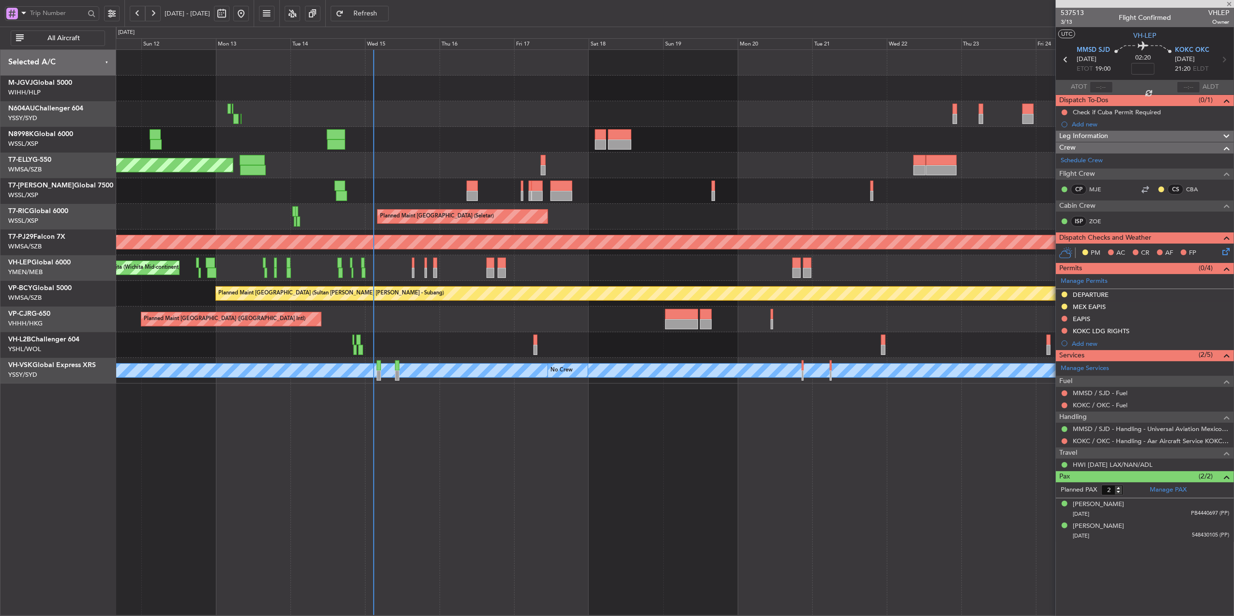
type input "+00:25"
type input "0"
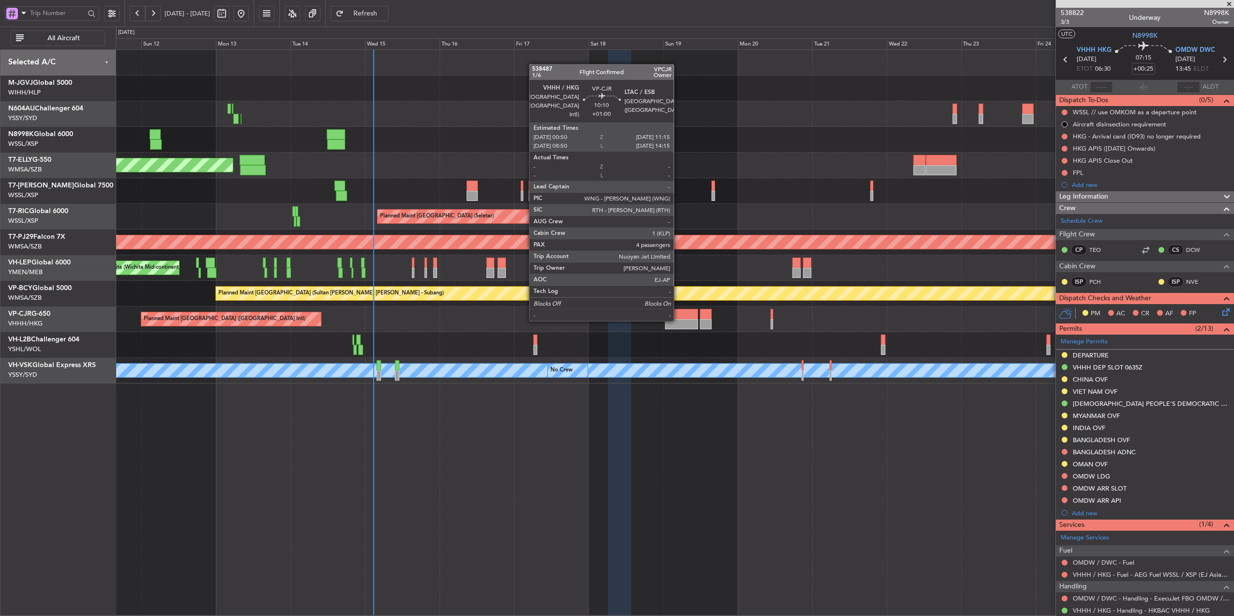
click at [678, 321] on div at bounding box center [681, 324] width 32 height 10
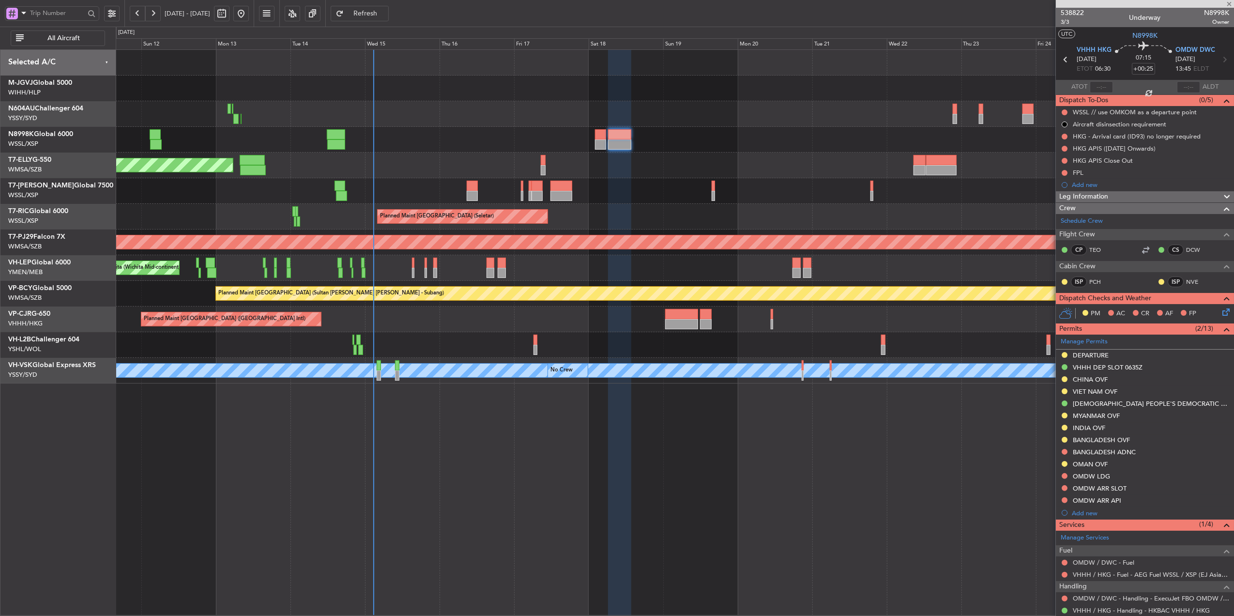
type input "+01:00"
type input "4"
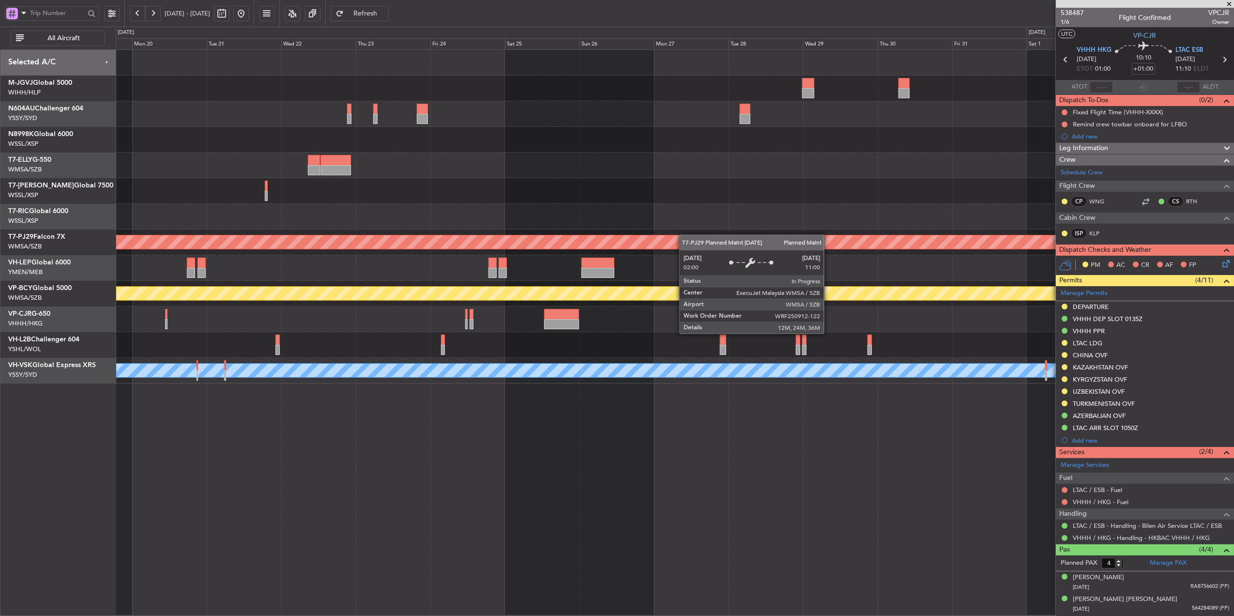
click at [211, 245] on div "Planned Maint [GEOGRAPHIC_DATA] (Sultan [PERSON_NAME] [PERSON_NAME] - Subang)" at bounding box center [675, 242] width 1118 height 26
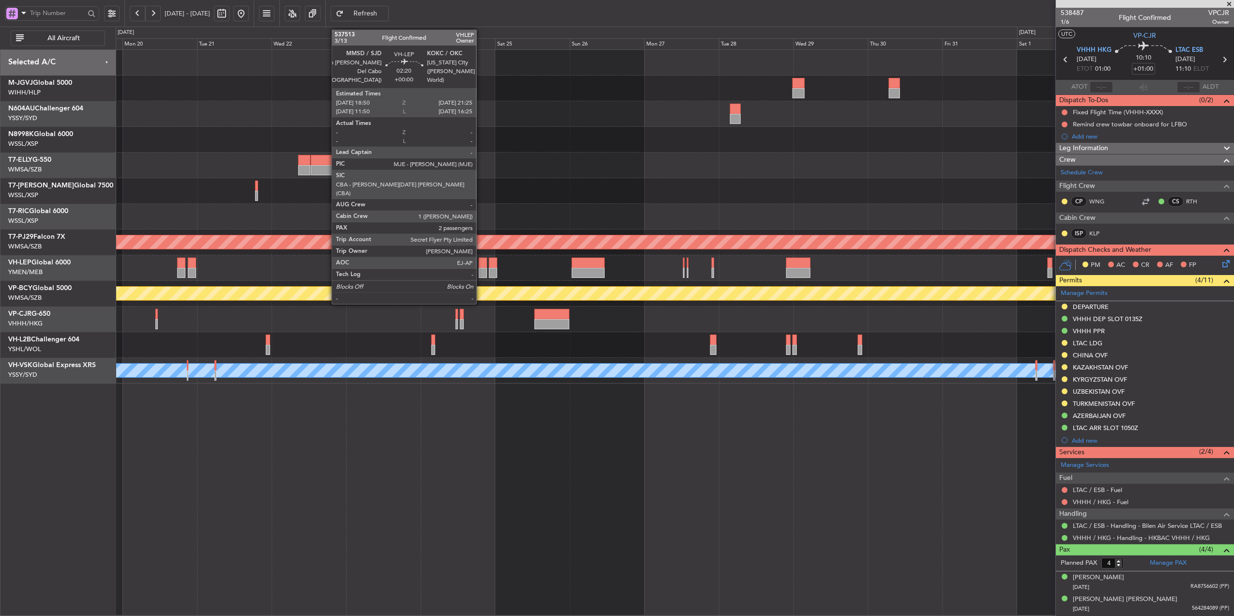
click at [481, 263] on div at bounding box center [483, 263] width 8 height 10
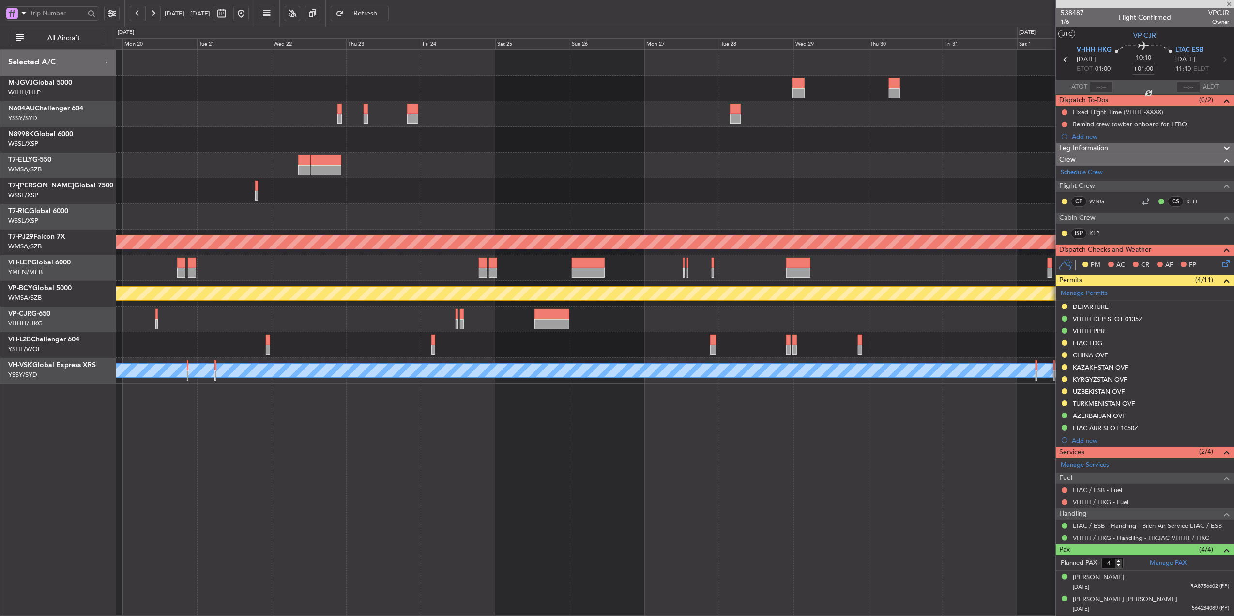
type input "2"
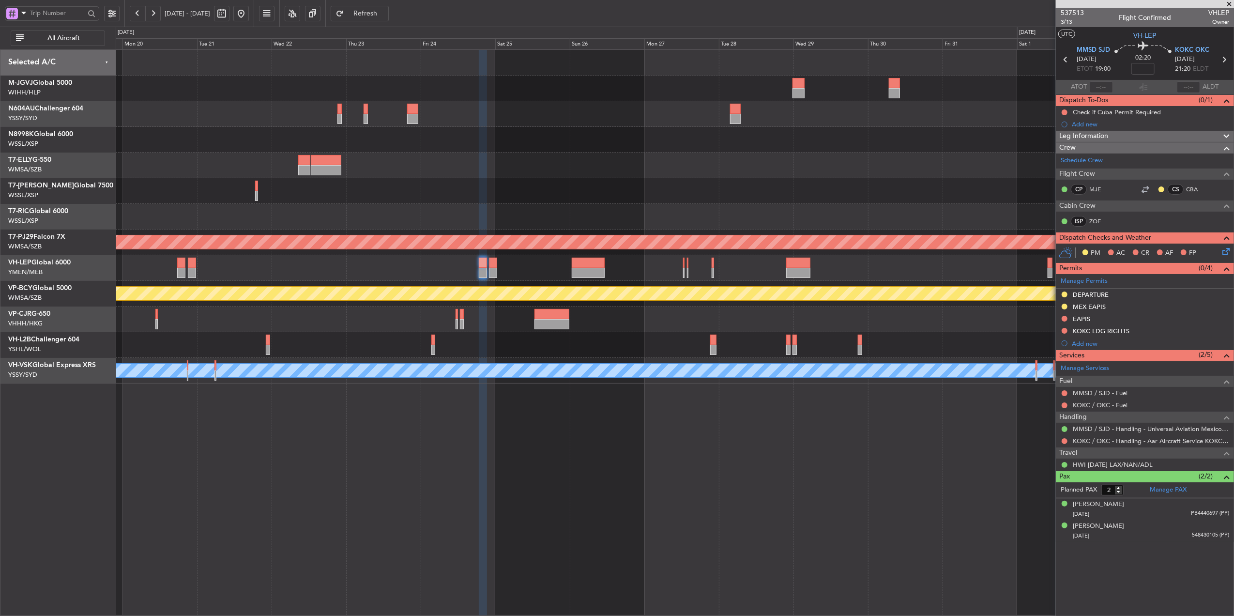
click at [638, 211] on div "Planned Maint [GEOGRAPHIC_DATA] (Seletar)" at bounding box center [675, 217] width 1118 height 26
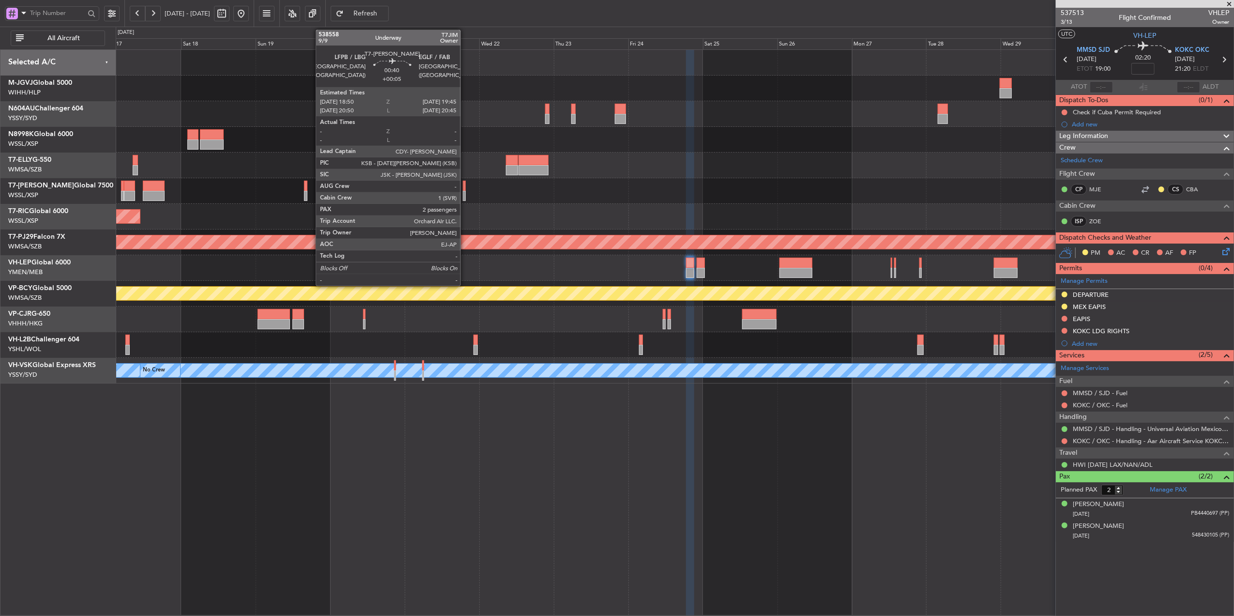
click at [662, 190] on div at bounding box center [675, 191] width 1118 height 26
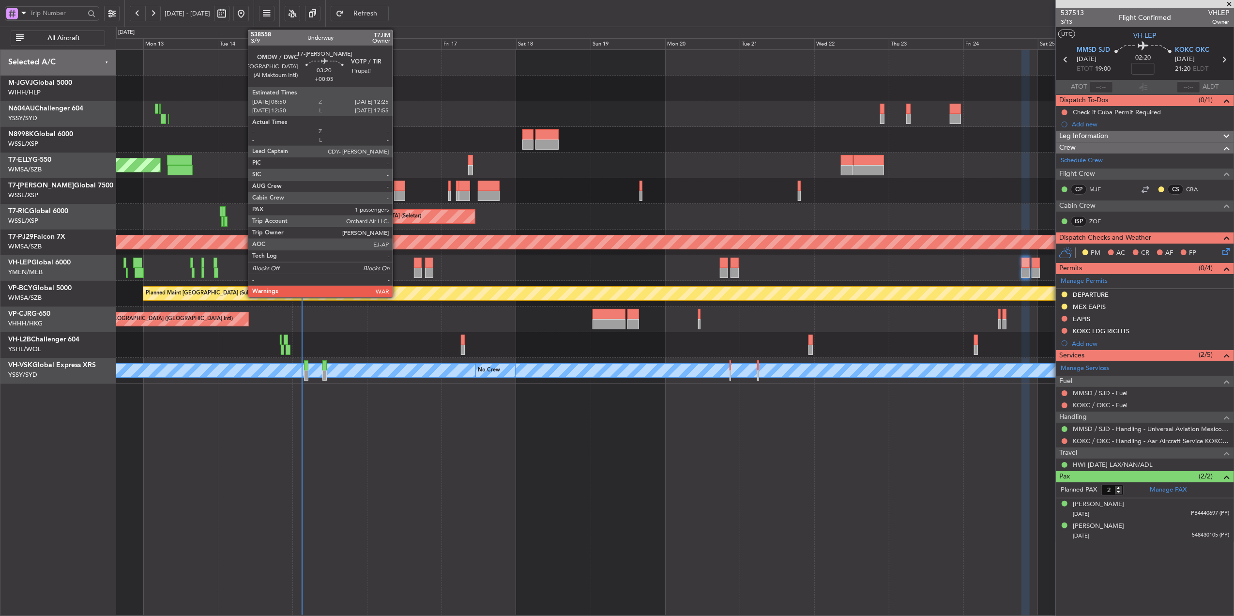
click at [396, 187] on div at bounding box center [399, 186] width 11 height 10
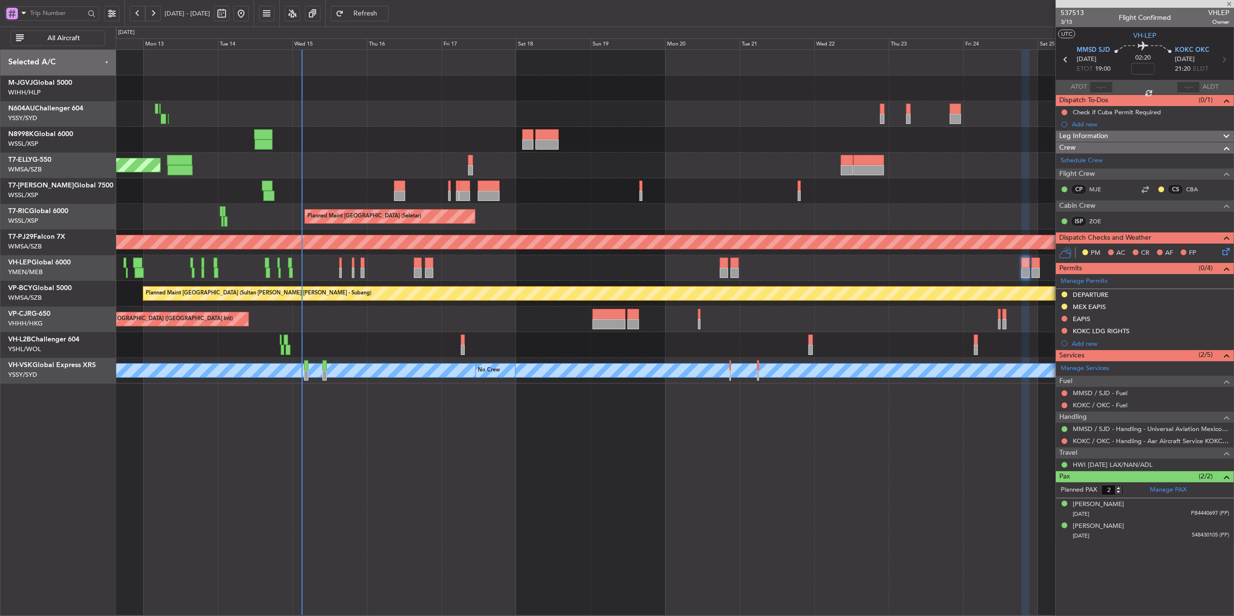
type input "+00:05"
type input "1"
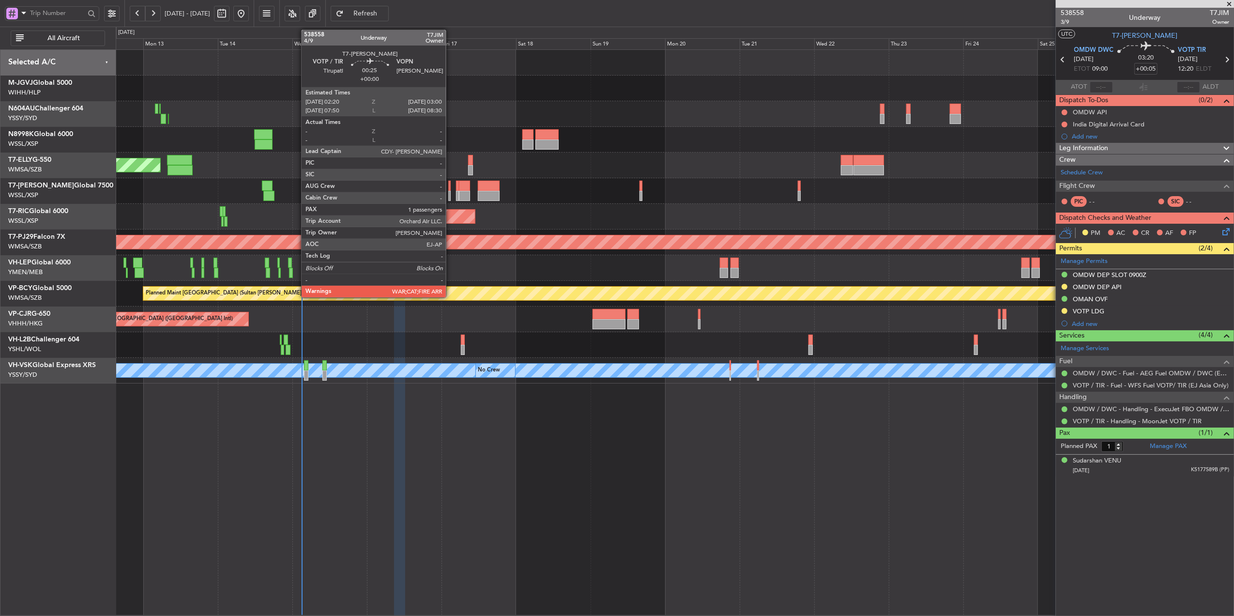
click at [450, 185] on div at bounding box center [449, 186] width 2 height 10
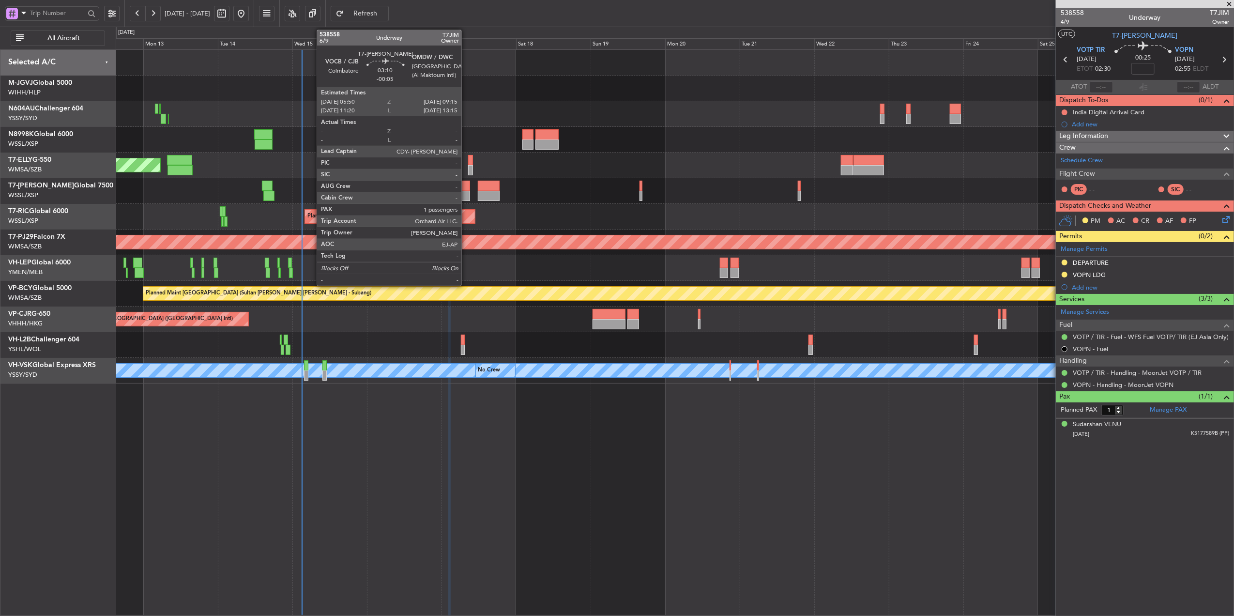
click at [466, 191] on div at bounding box center [464, 196] width 11 height 10
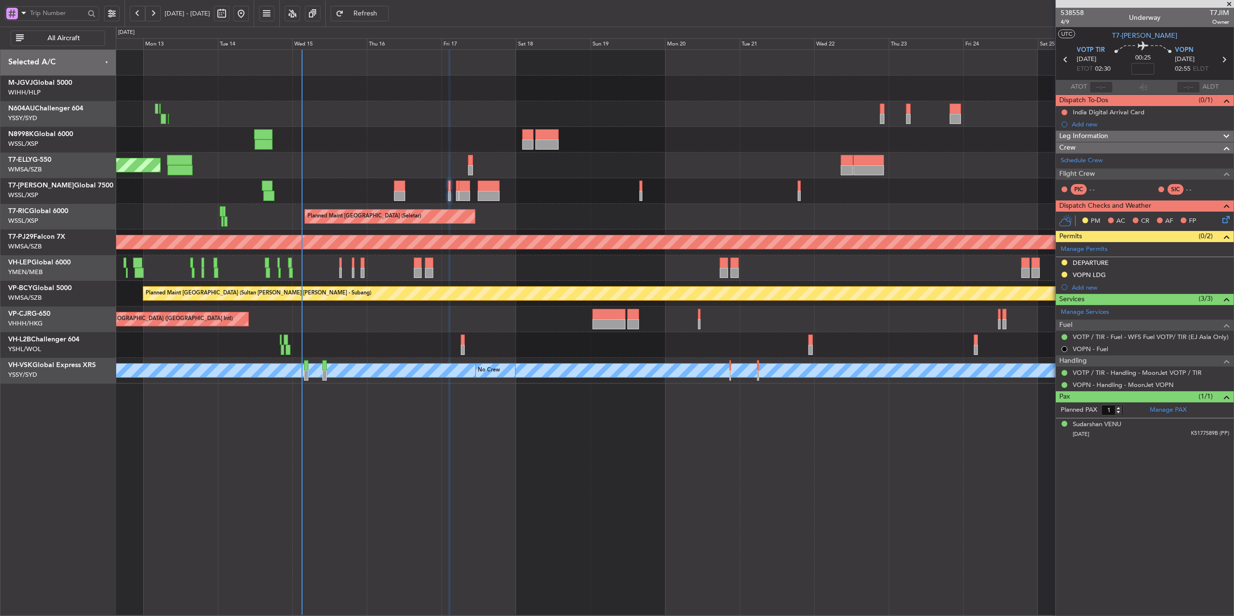
click at [385, 10] on span "Refresh" at bounding box center [366, 13] width 40 height 7
click at [925, 376] on button at bounding box center [1065, 373] width 6 height 6
click at [925, 461] on span "Cancelled - Notification Required" at bounding box center [1069, 461] width 94 height 10
click at [925, 384] on button at bounding box center [1065, 385] width 6 height 6
click at [925, 461] on span "Cancelled - Notification Required" at bounding box center [1069, 473] width 94 height 10
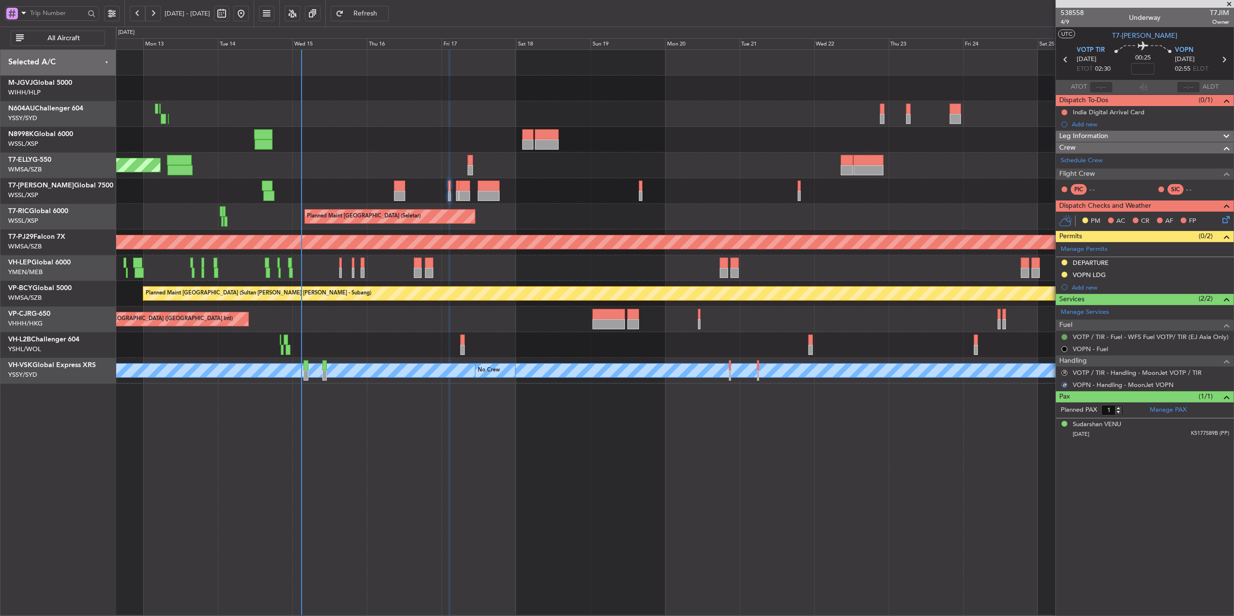
click at [925, 337] on button at bounding box center [1065, 337] width 6 height 6
click at [925, 425] on span "Cancelled - Notification Required" at bounding box center [1069, 425] width 94 height 10
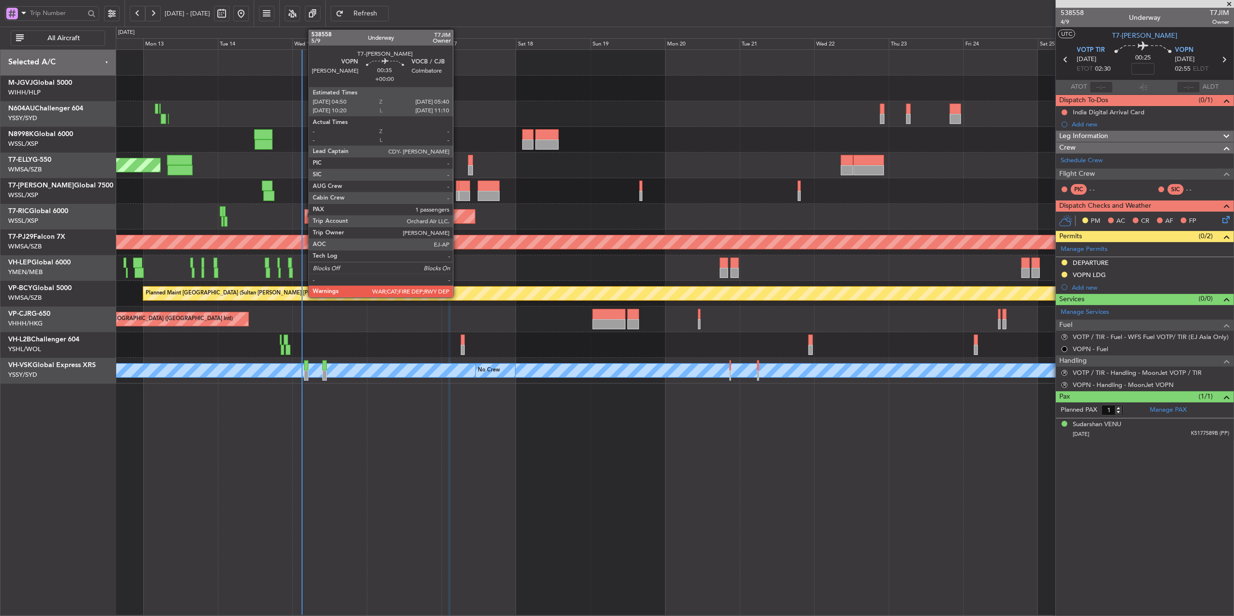
click at [458, 188] on div at bounding box center [457, 186] width 3 height 10
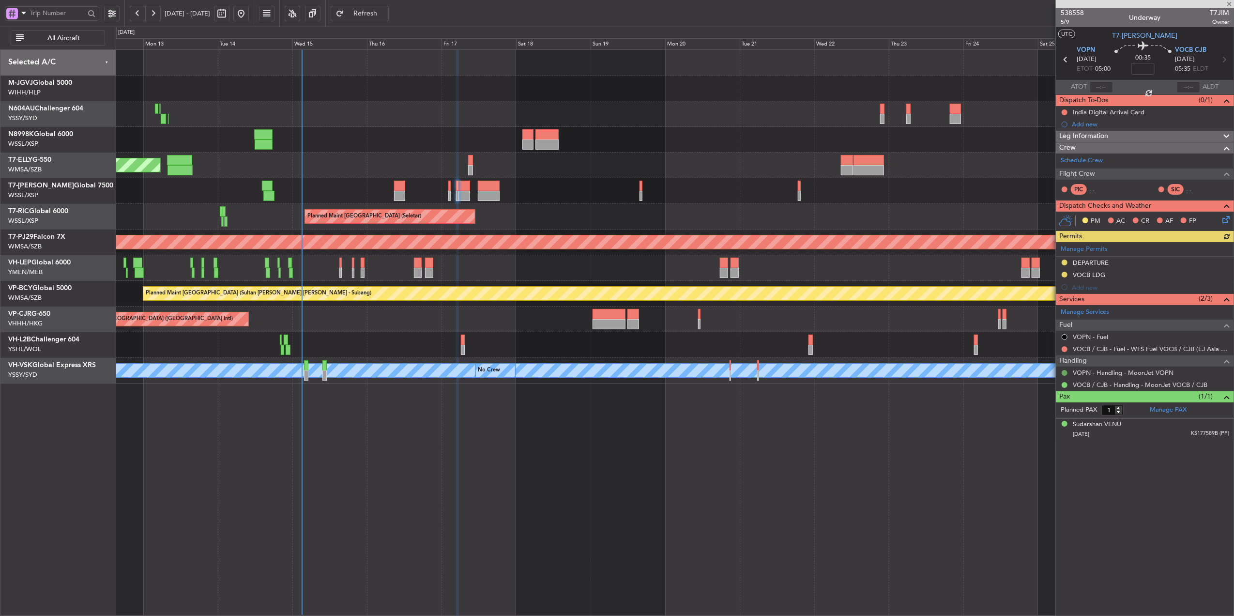
click at [925, 372] on button at bounding box center [1065, 373] width 6 height 6
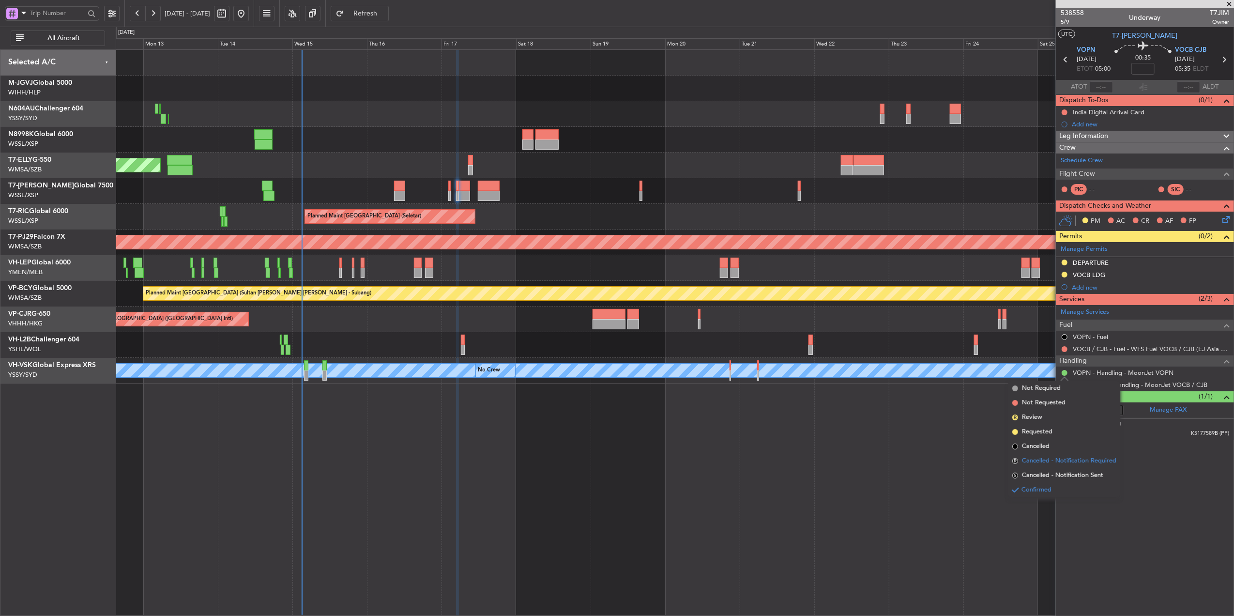
click at [925, 455] on li "R Cancelled - Notification Required" at bounding box center [1064, 461] width 112 height 15
click at [925, 386] on button at bounding box center [1065, 385] width 6 height 6
click at [925, 461] on span "Cancelled - Notification Required" at bounding box center [1069, 473] width 94 height 10
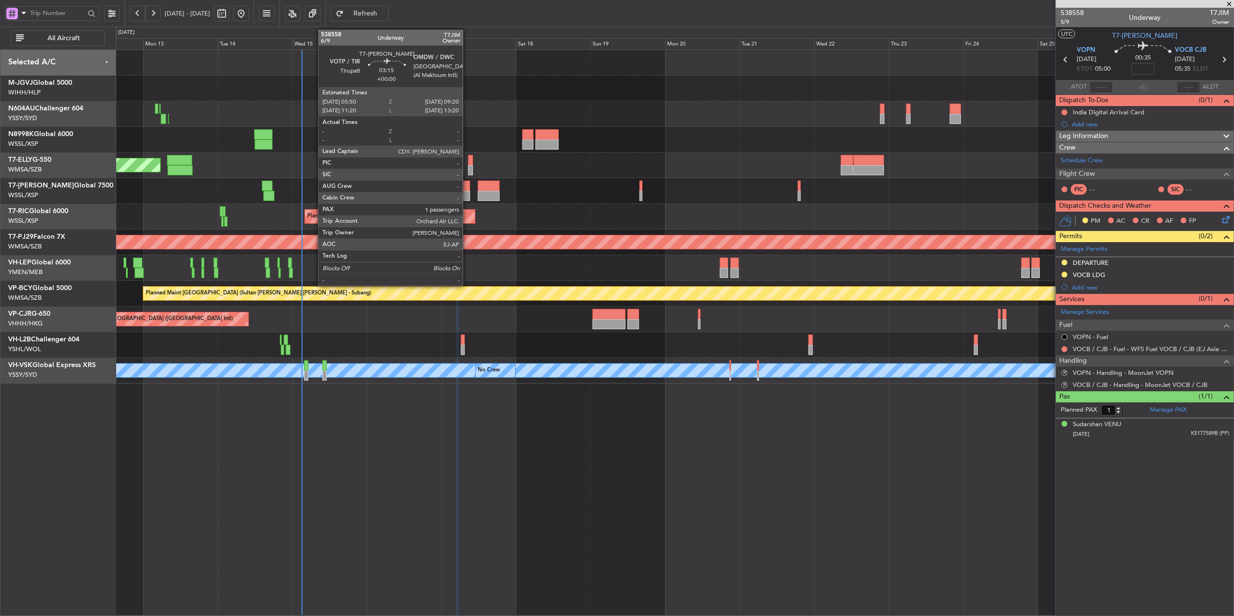
click at [467, 197] on div at bounding box center [464, 196] width 11 height 10
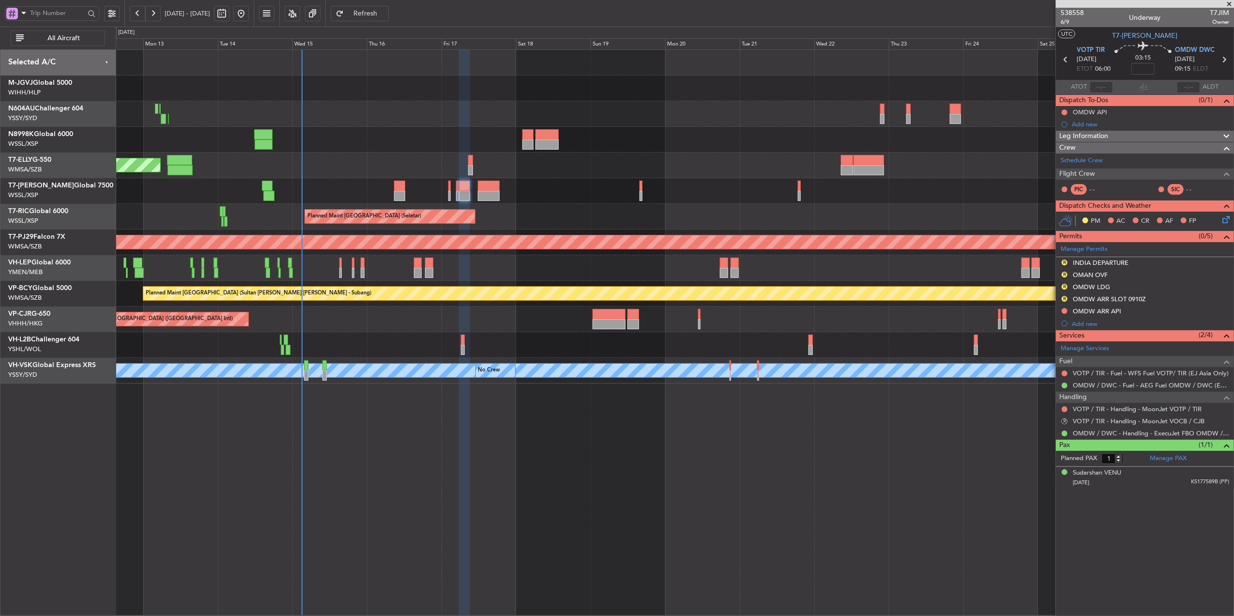
click at [424, 150] on div "Planned Maint [GEOGRAPHIC_DATA] (Seletar)" at bounding box center [675, 140] width 1118 height 26
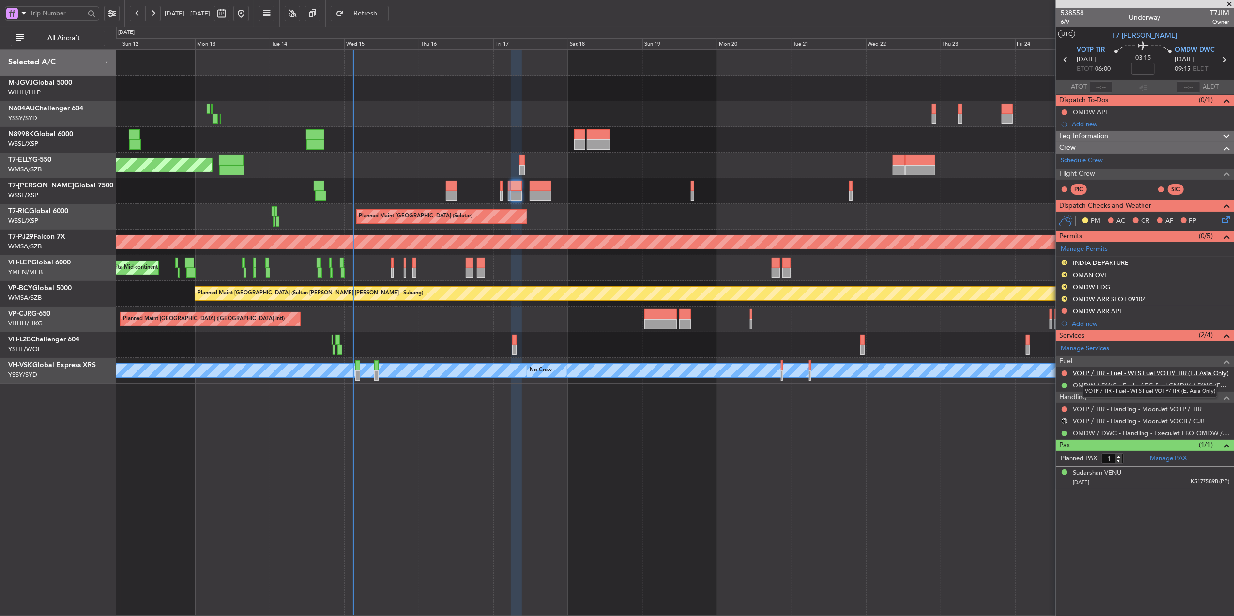
click at [925, 371] on link "VOTP / TIR - Fuel - WFS Fuel VOTP/ TIR (EJ Asia Only)" at bounding box center [1151, 373] width 156 height 8
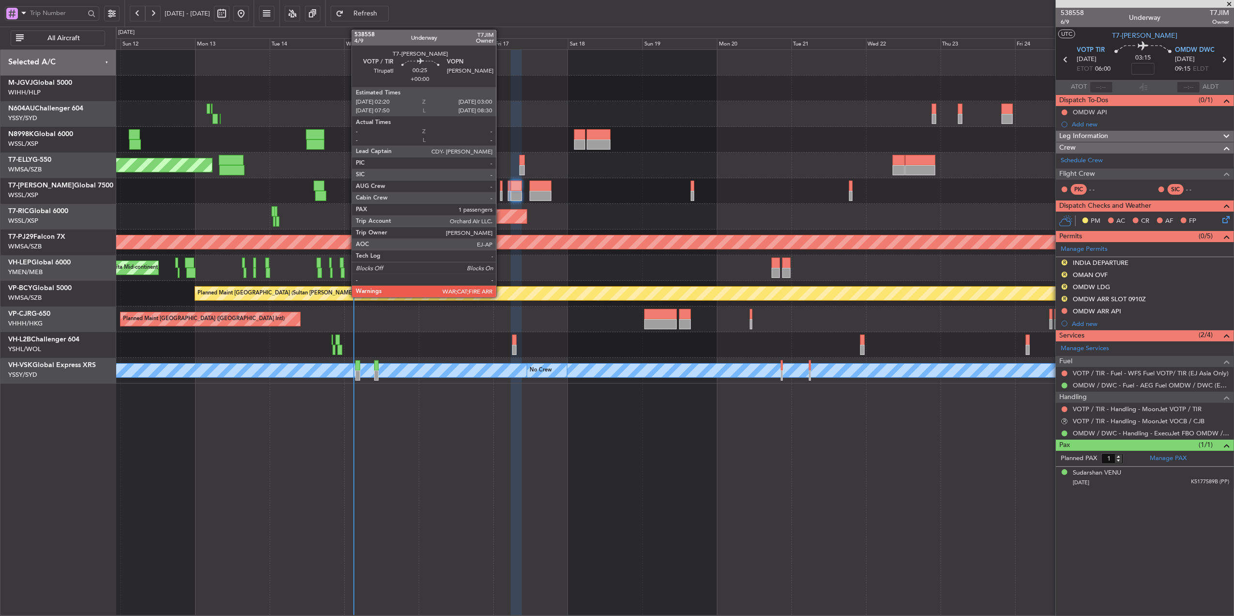
click at [501, 190] on div at bounding box center [501, 186] width 2 height 10
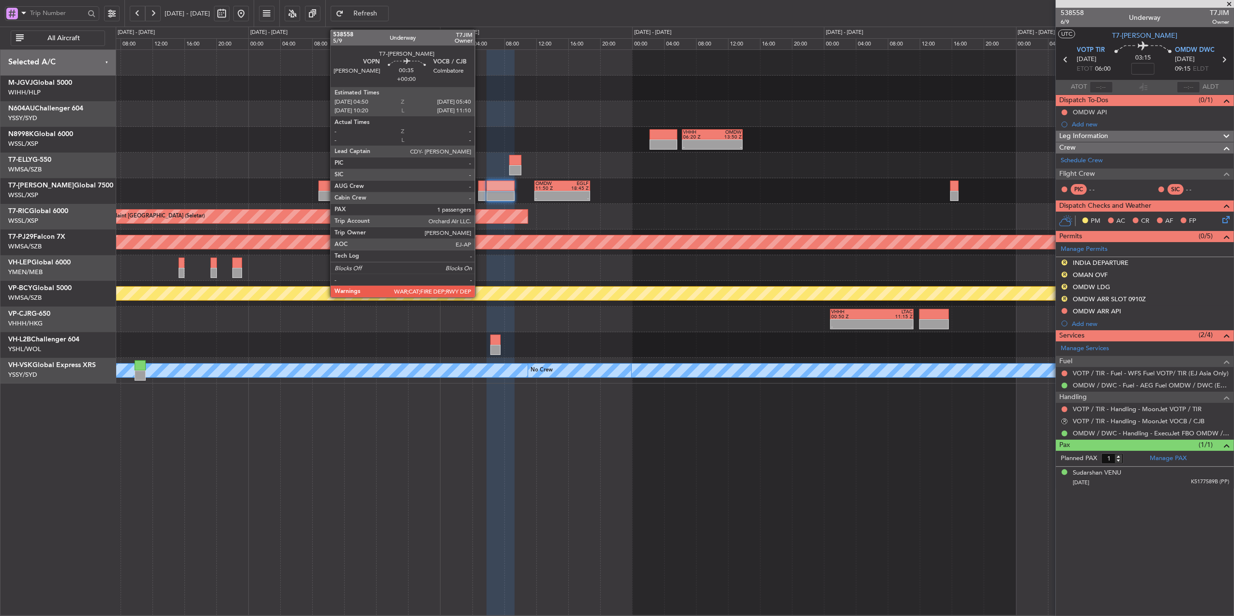
click at [479, 186] on div at bounding box center [481, 186] width 7 height 10
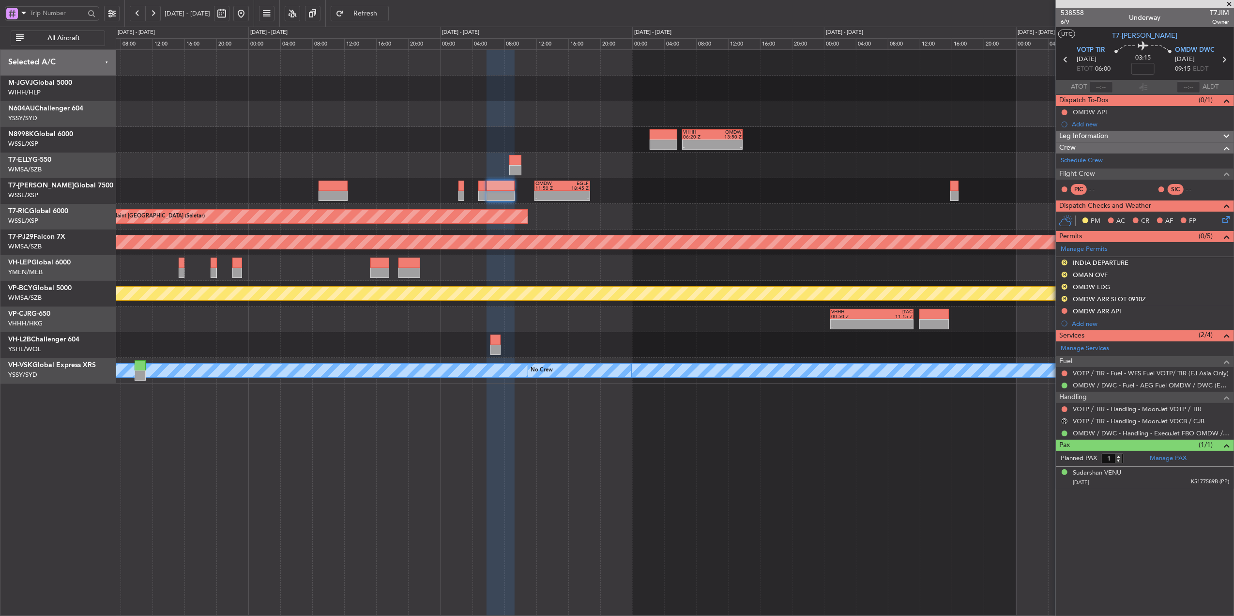
click at [385, 13] on span "Refresh" at bounding box center [366, 13] width 40 height 7
click at [432, 149] on div "- - VHHH 06:20 Z OMDW 13:50 Z" at bounding box center [675, 140] width 1118 height 26
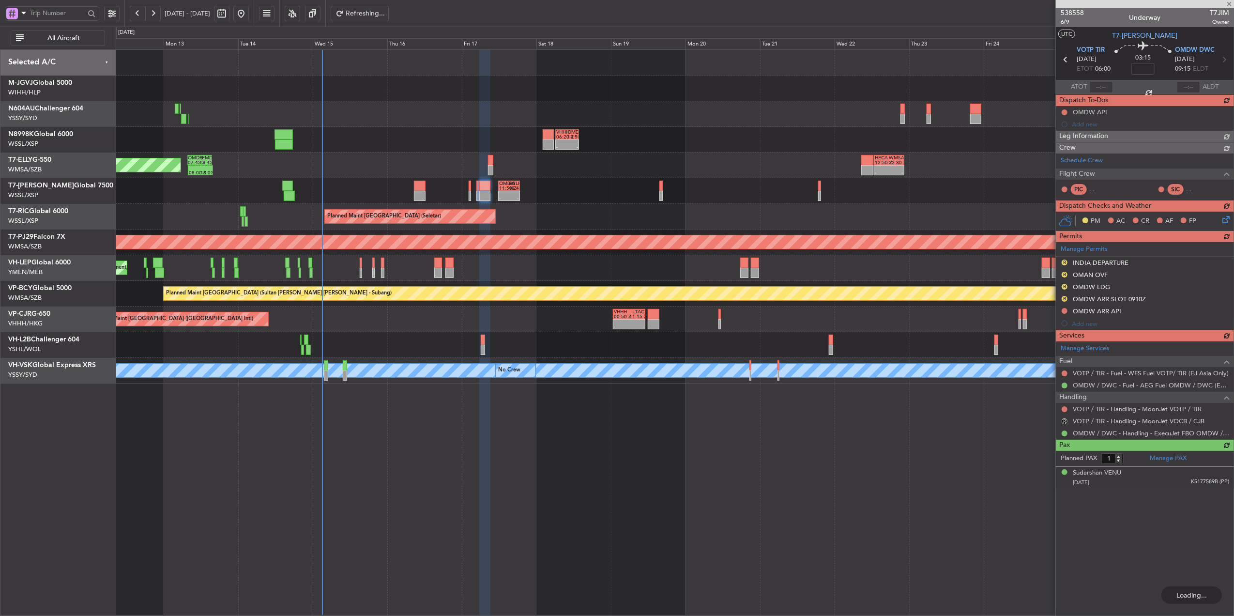
click at [520, 127] on div "Planned Maint Singapore (Seletar) - - VHHH 06:20 Z OMDW 13:50 Z Planned Maint S…" at bounding box center [675, 217] width 1118 height 334
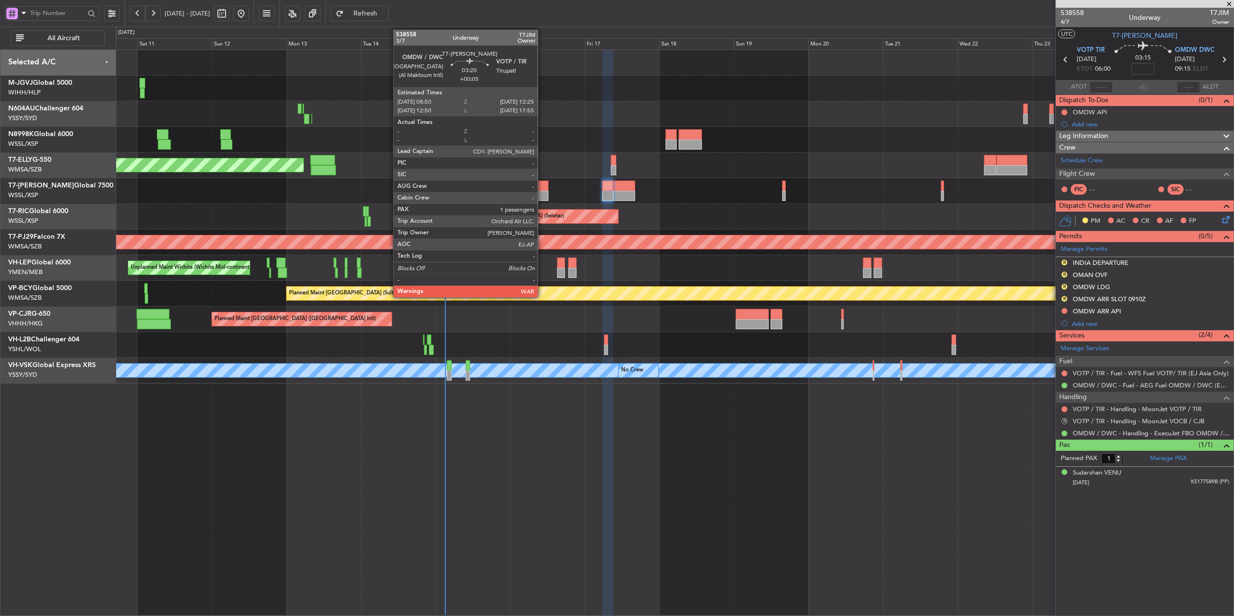
click at [542, 189] on div at bounding box center [542, 186] width 11 height 10
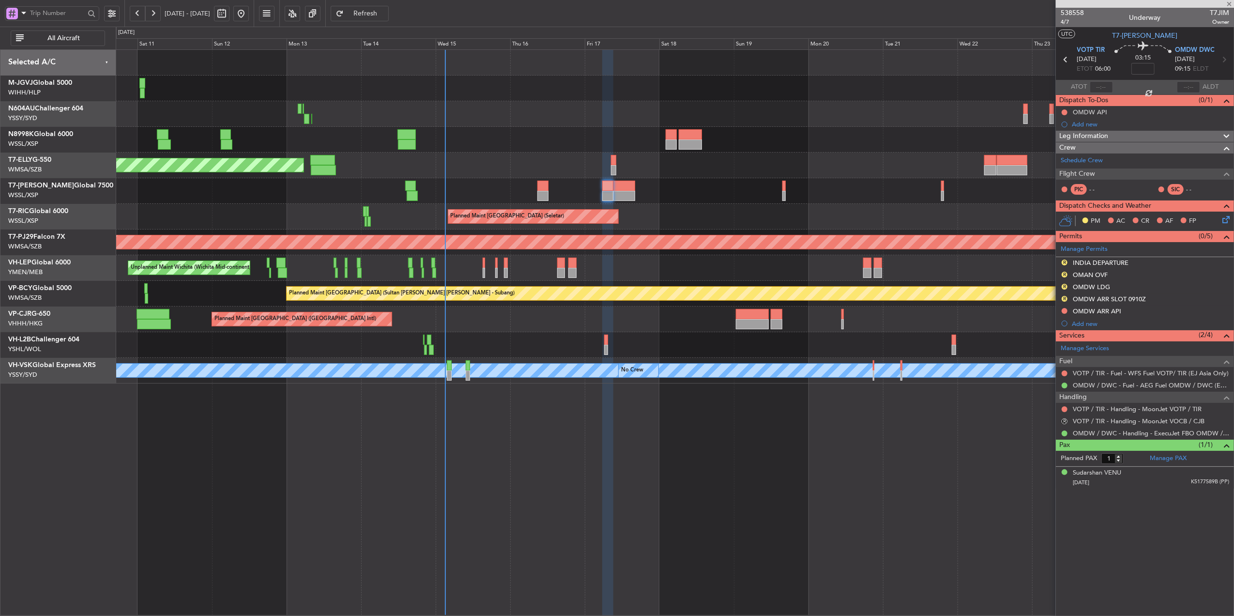
type input "+00:05"
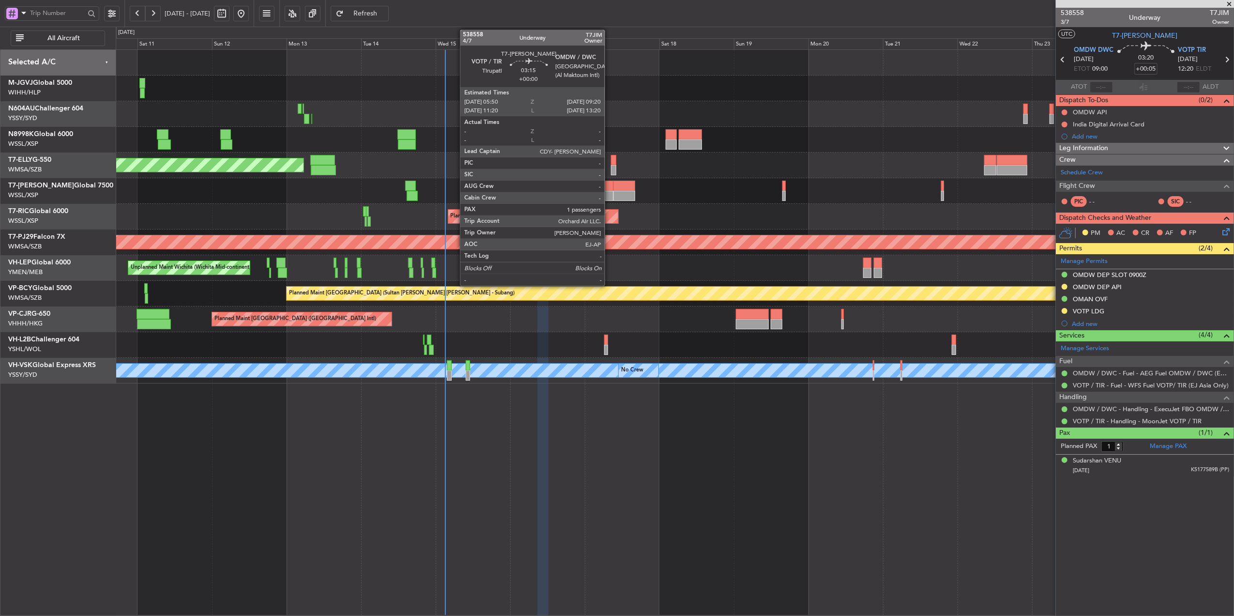
click at [609, 192] on div at bounding box center [607, 196] width 11 height 10
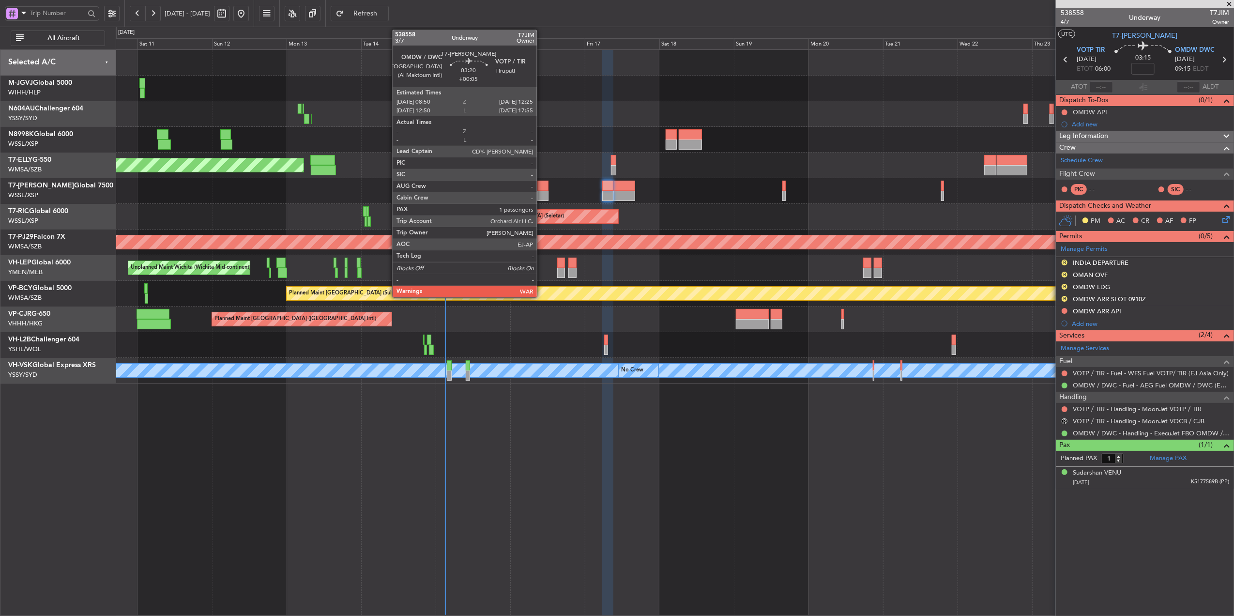
click at [541, 182] on div at bounding box center [542, 186] width 11 height 10
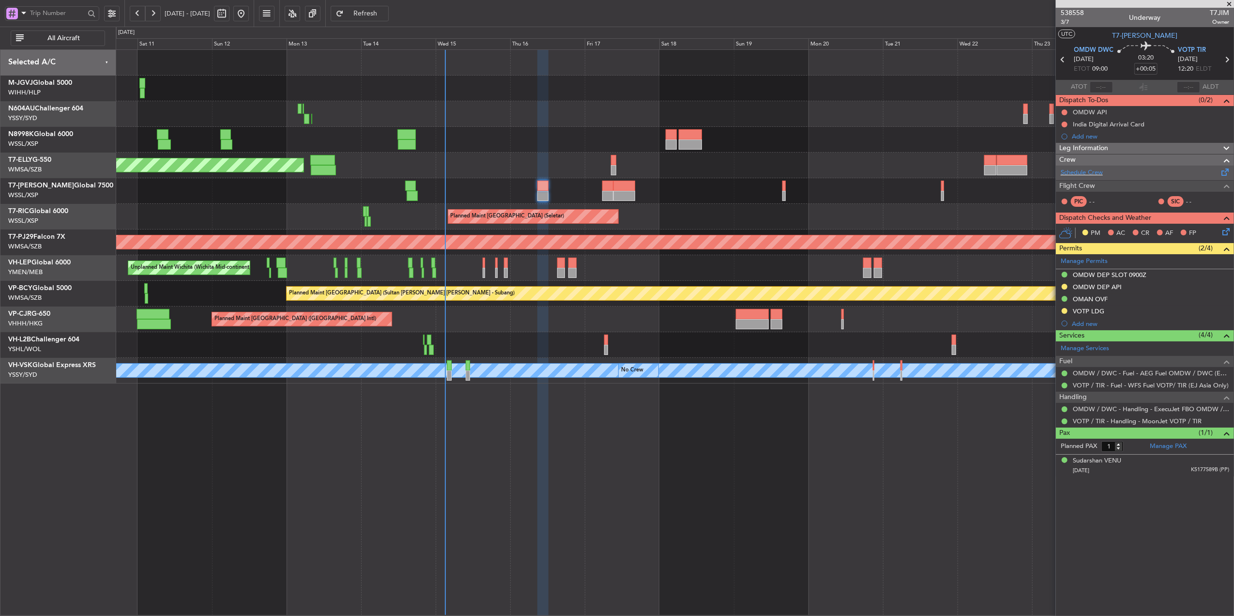
click at [925, 173] on div "Schedule Crew" at bounding box center [1145, 173] width 178 height 15
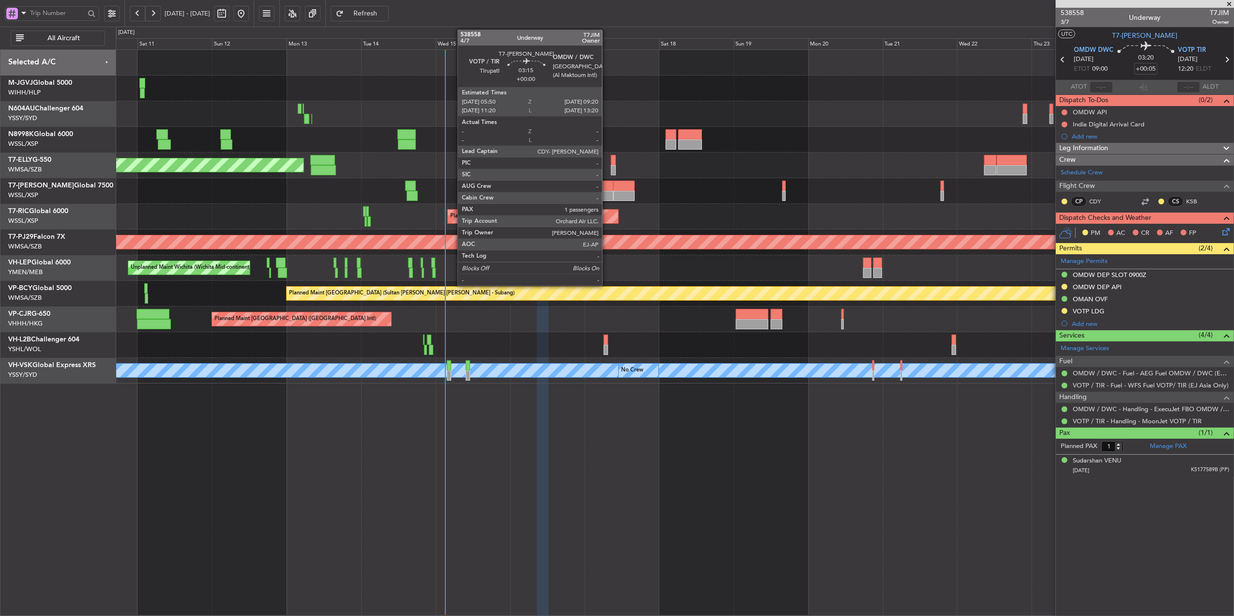
click at [609, 182] on div at bounding box center [607, 186] width 11 height 10
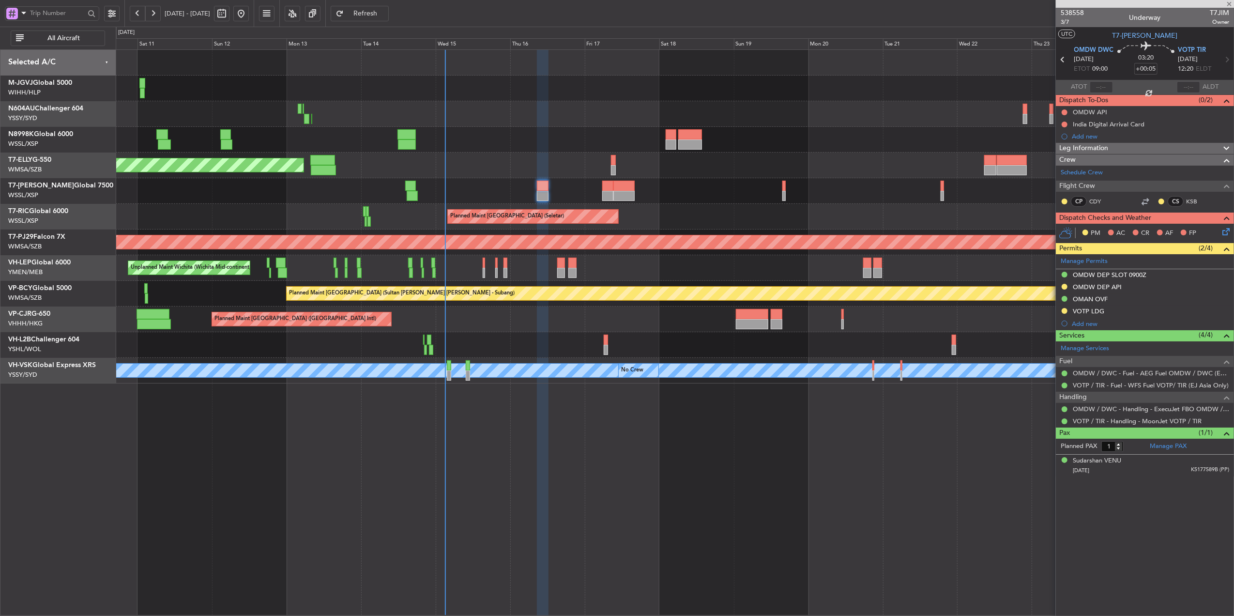
click at [628, 192] on div at bounding box center [624, 196] width 22 height 10
type input "+00:30"
type input "2"
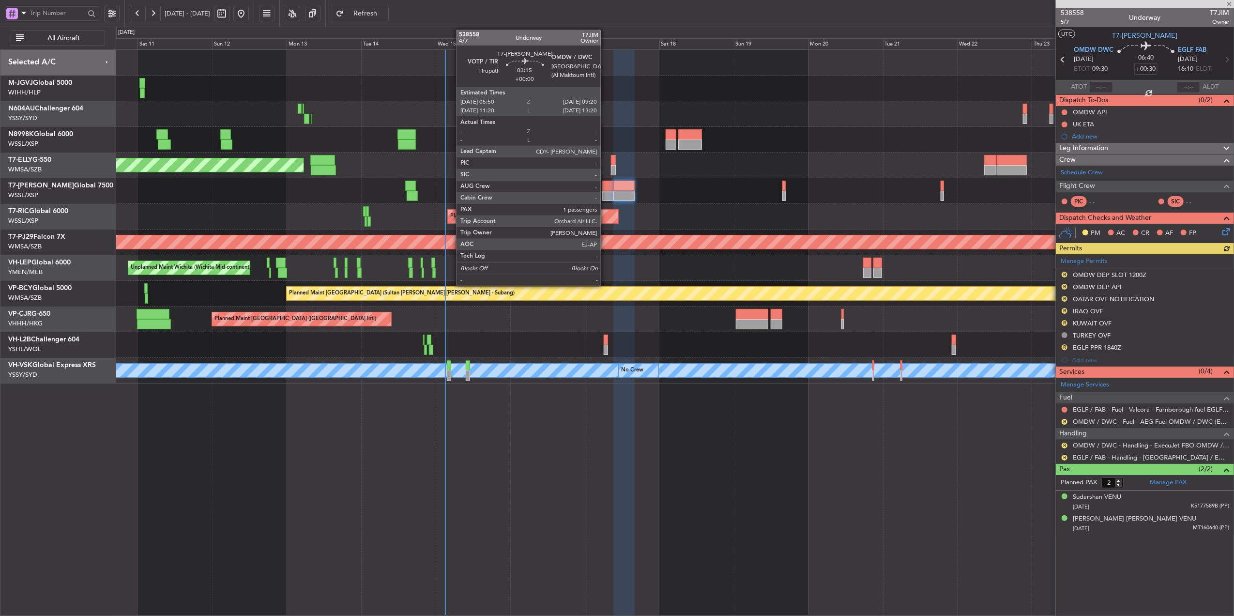
click at [605, 187] on div at bounding box center [607, 186] width 11 height 10
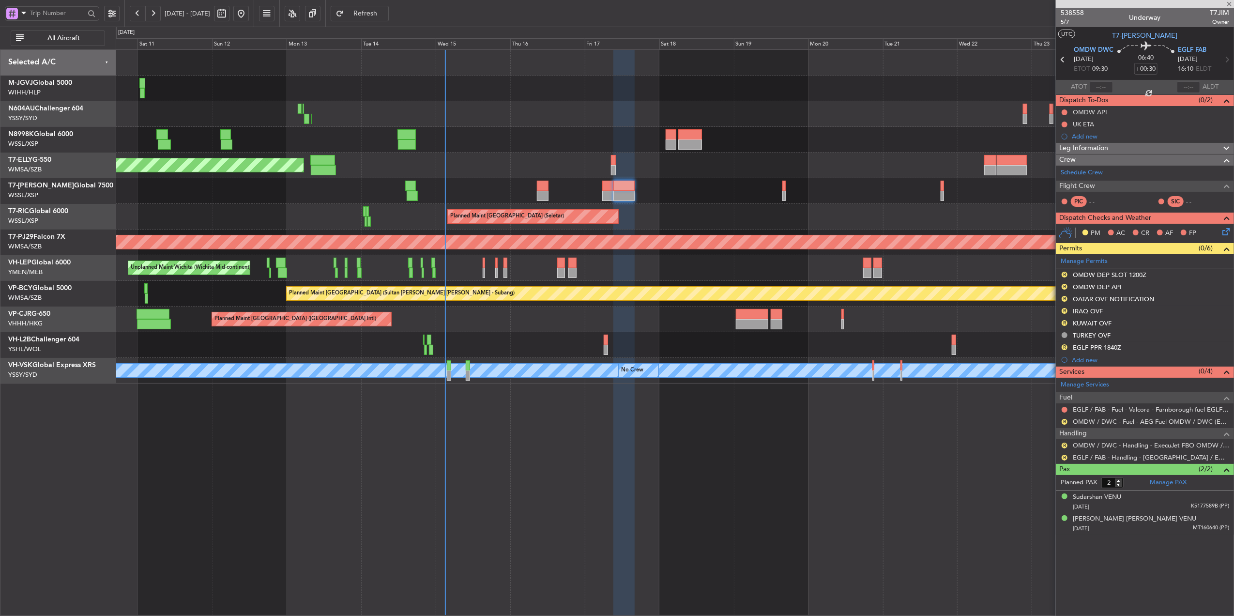
type input "1"
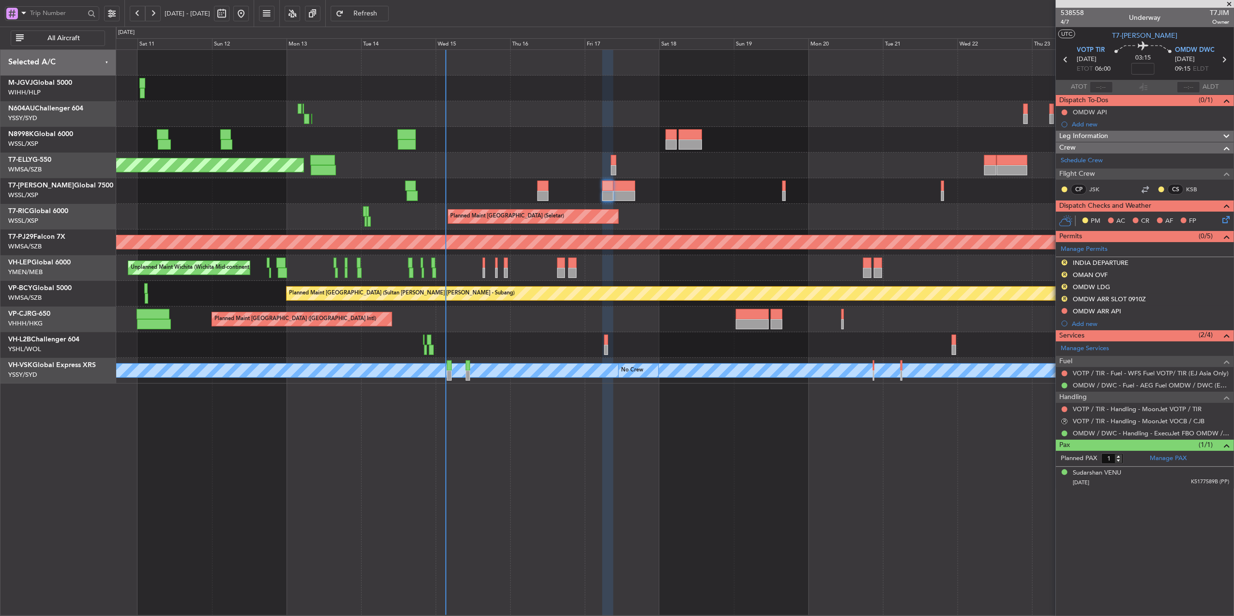
click at [389, 19] on button "Refresh" at bounding box center [360, 13] width 58 height 15
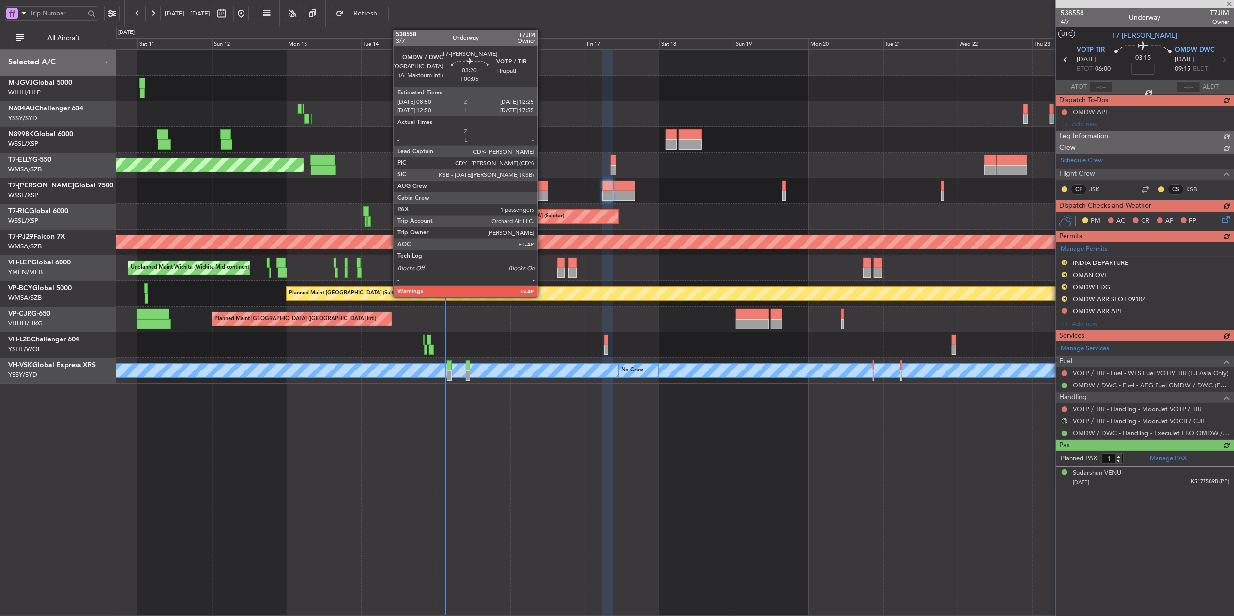
click at [542, 195] on div at bounding box center [542, 196] width 11 height 10
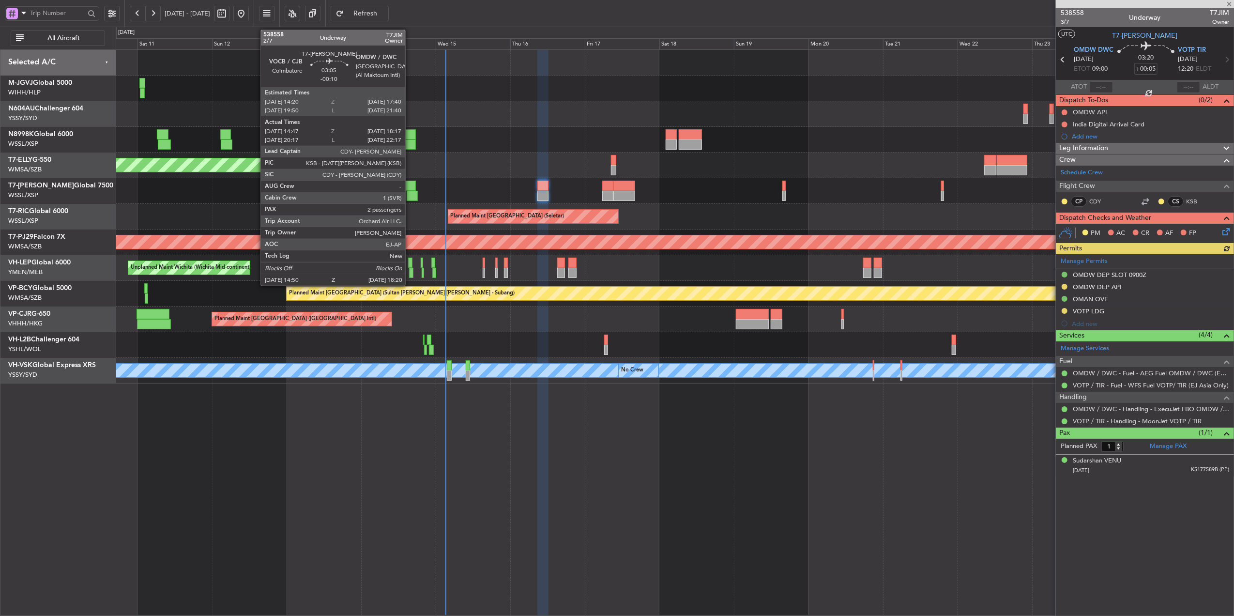
click at [410, 193] on div at bounding box center [412, 196] width 11 height 10
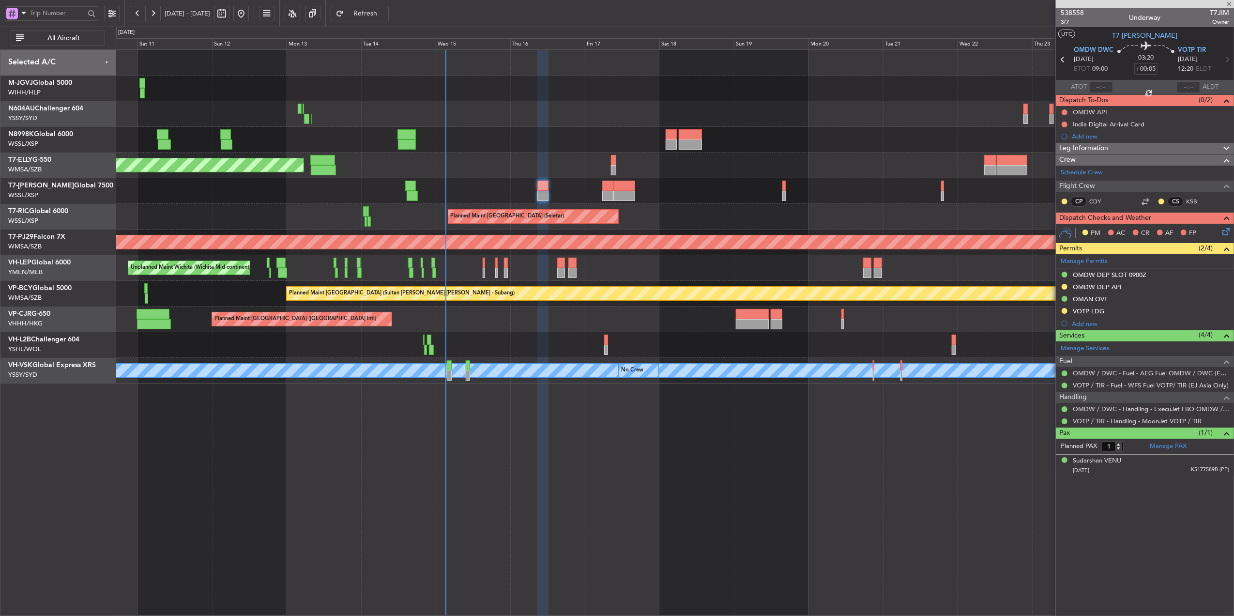
type input "-00:10"
type input "14:57"
type input "18:12"
type input "2"
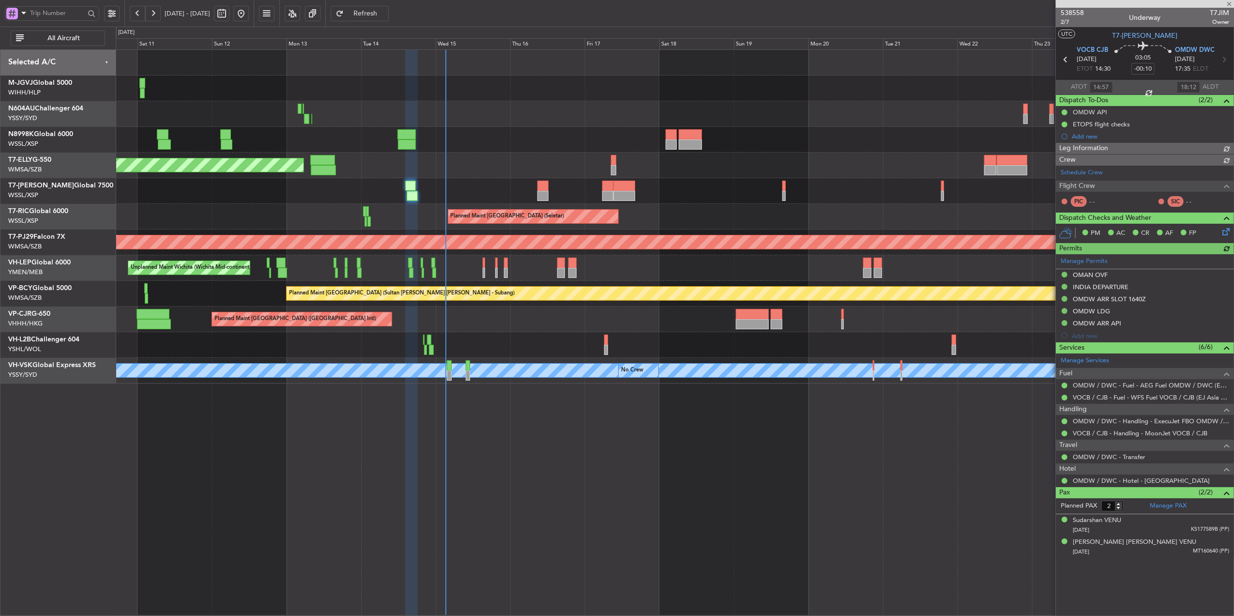
type input "Terry Leung (LEU)"
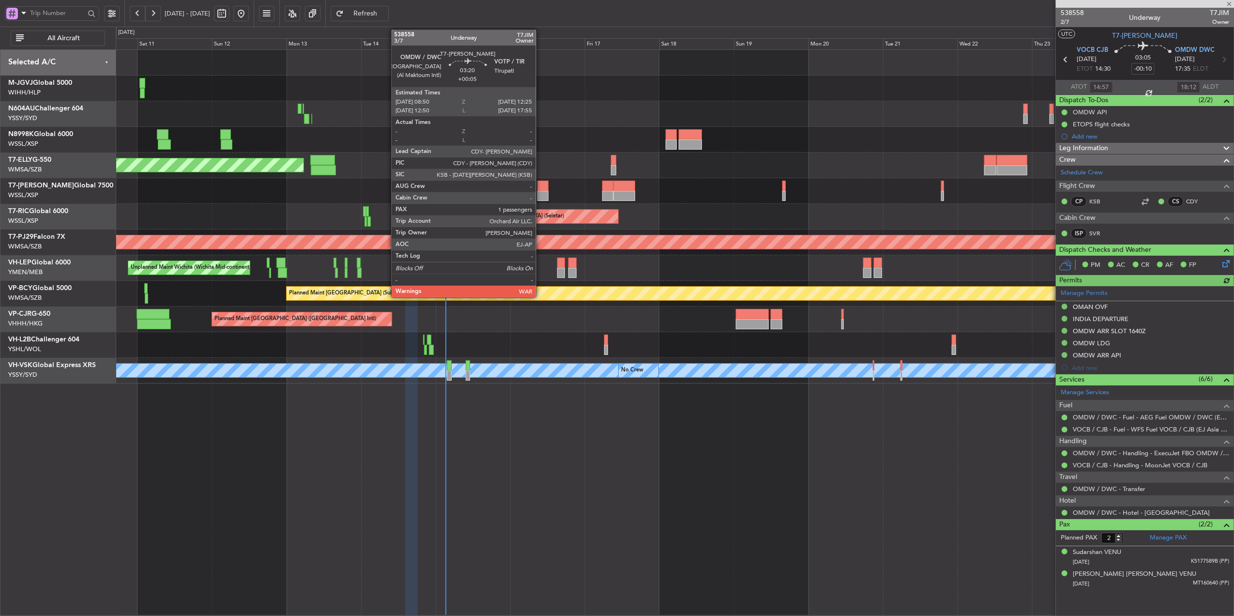
click at [541, 188] on div at bounding box center [542, 186] width 11 height 10
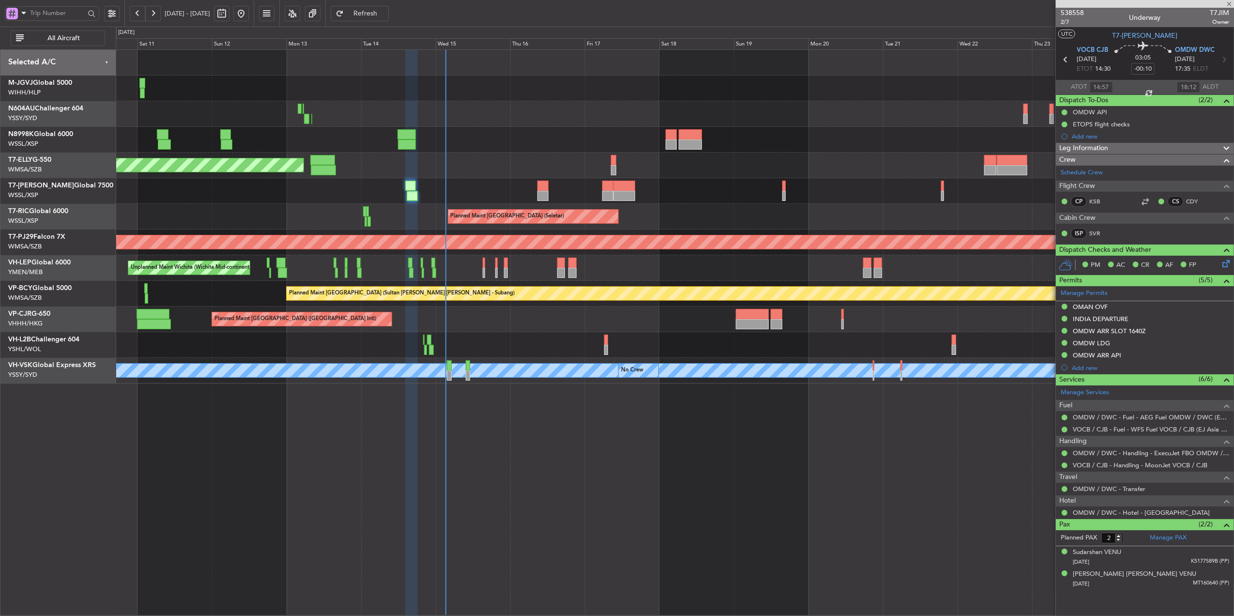
type input "+00:05"
type input "1"
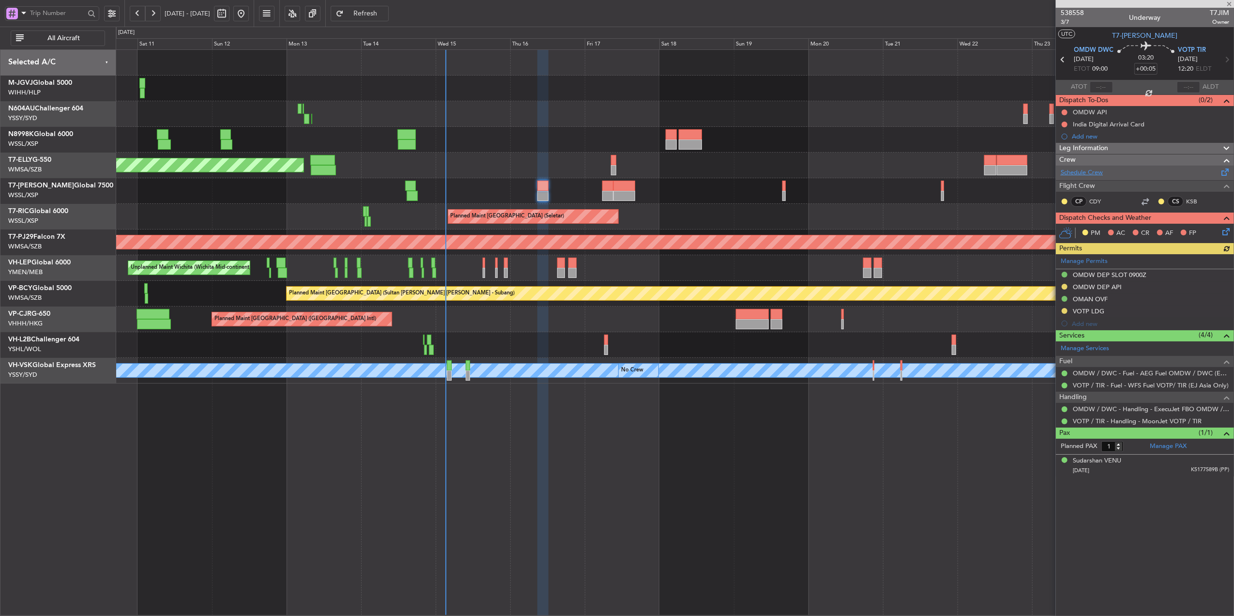
click at [925, 172] on link "Schedule Crew" at bounding box center [1082, 173] width 42 height 10
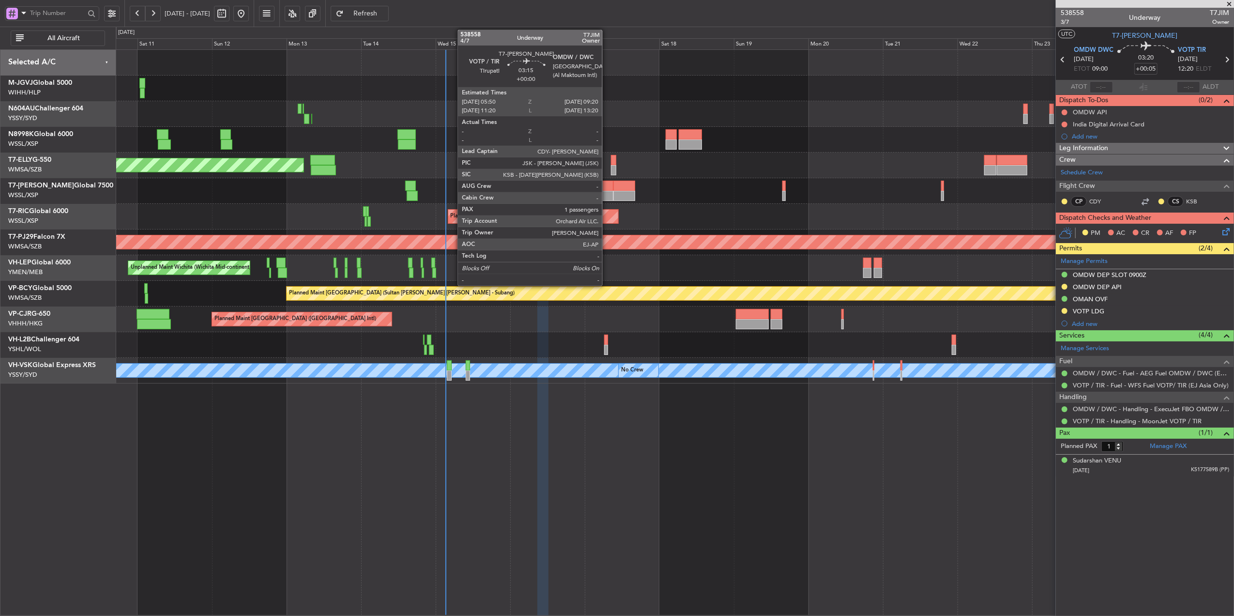
click at [607, 190] on div at bounding box center [607, 186] width 11 height 10
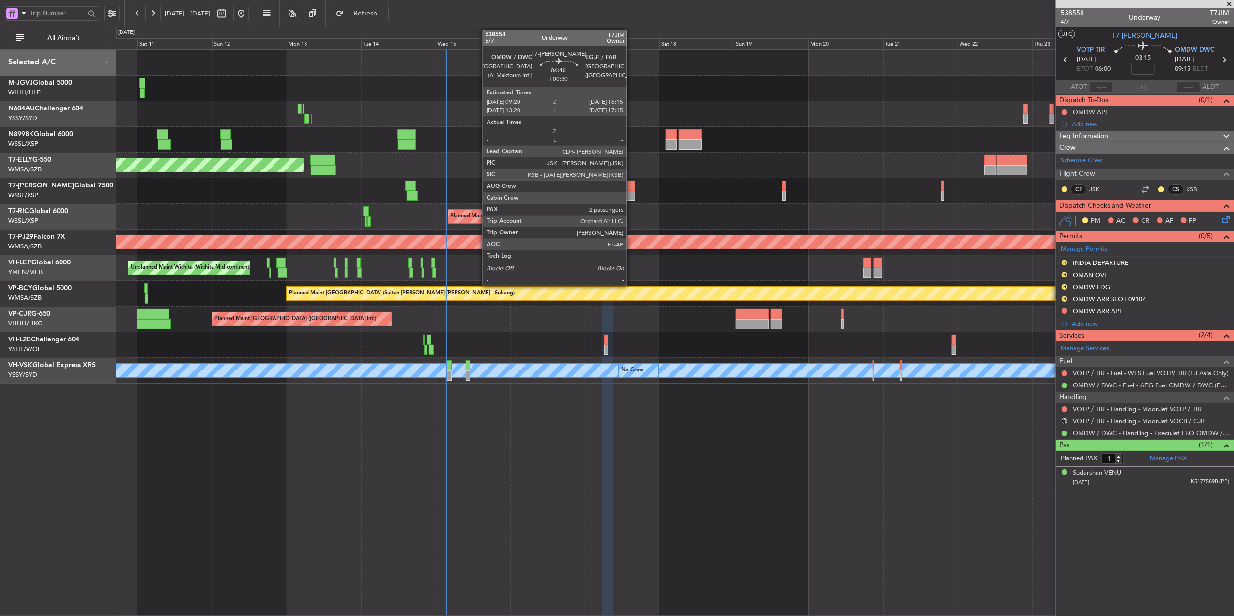
click at [631, 192] on div at bounding box center [624, 196] width 22 height 10
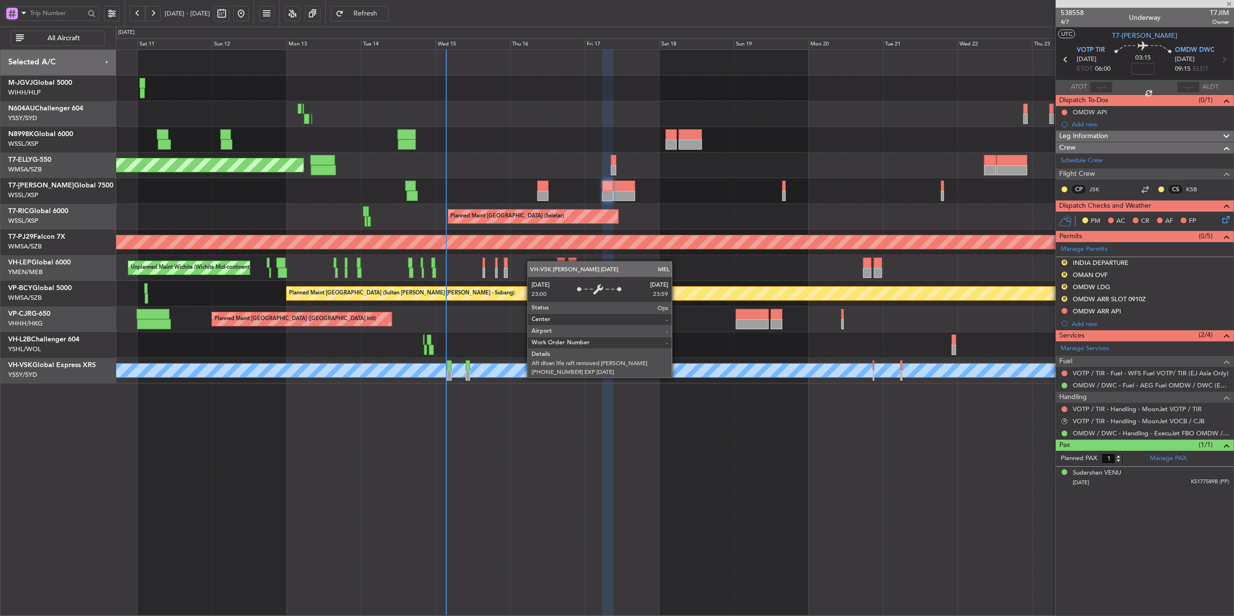
type input "+00:30"
type input "2"
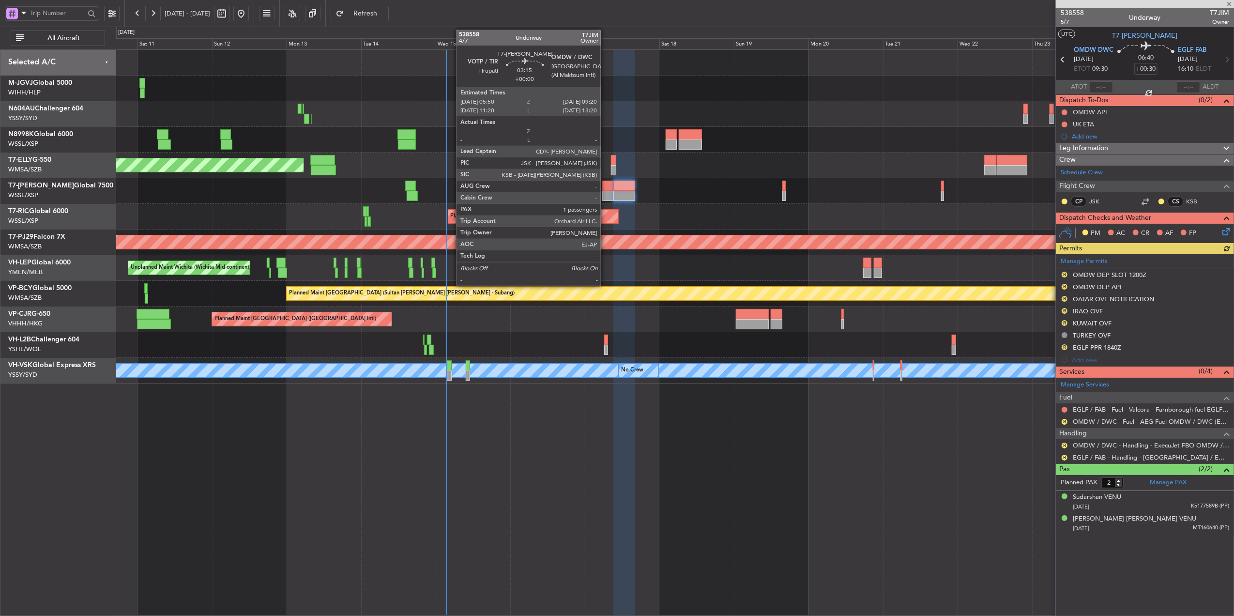
click at [605, 191] on div at bounding box center [607, 196] width 11 height 10
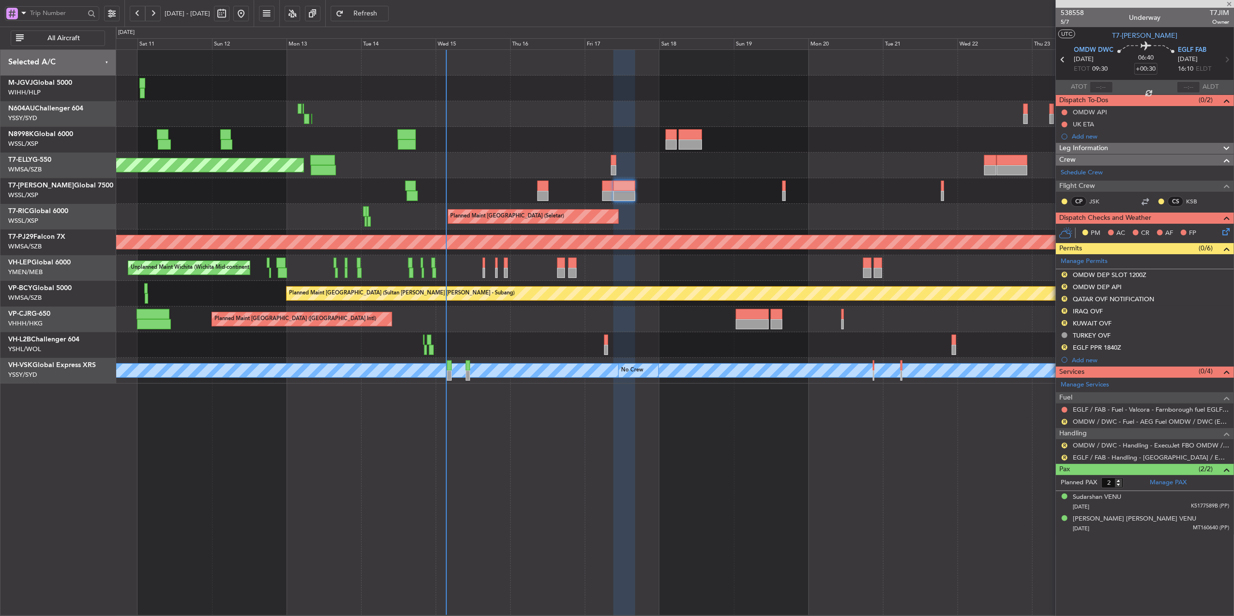
type input "1"
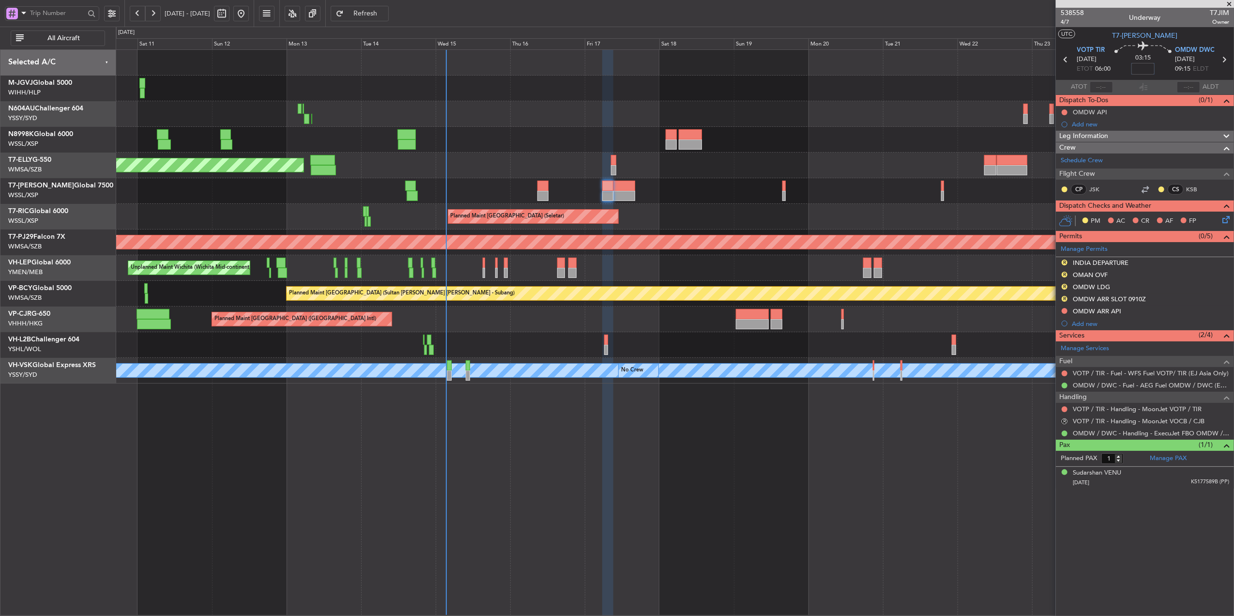
click at [1143, 74] on input at bounding box center [1142, 69] width 23 height 12
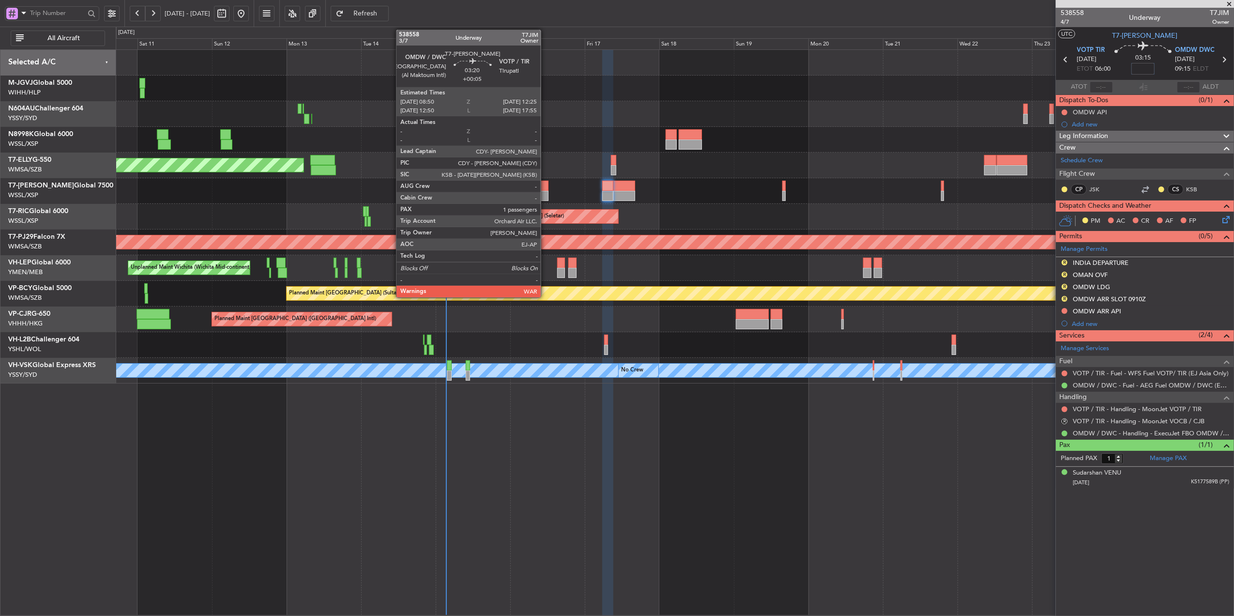
click at [545, 188] on div at bounding box center [542, 186] width 11 height 10
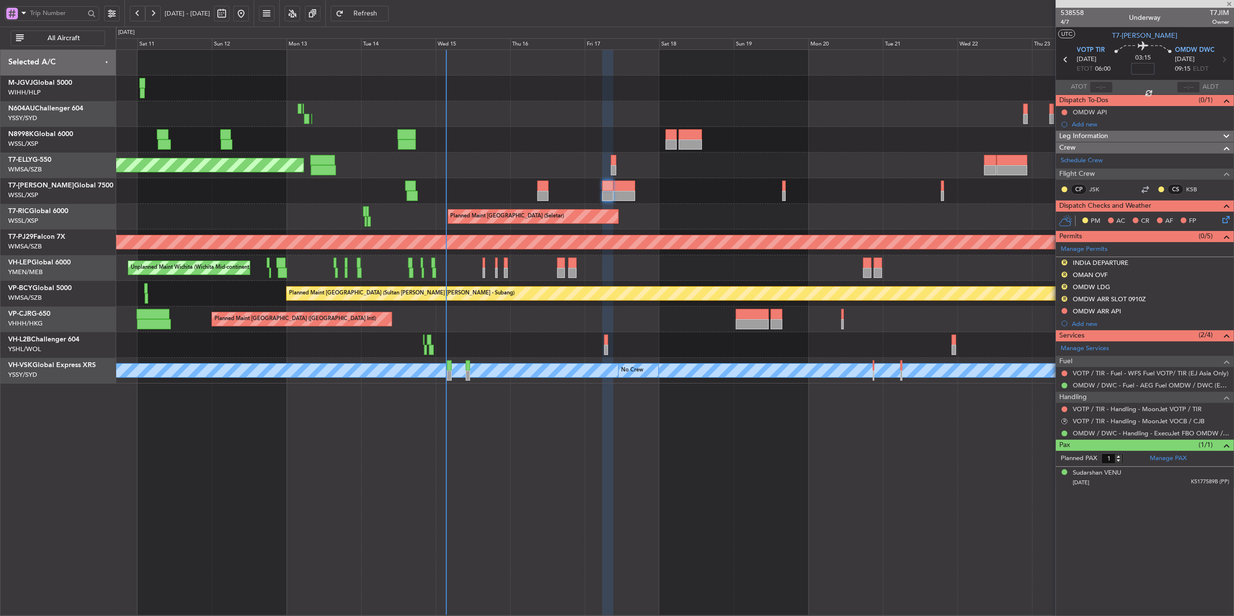
type input "+00:05"
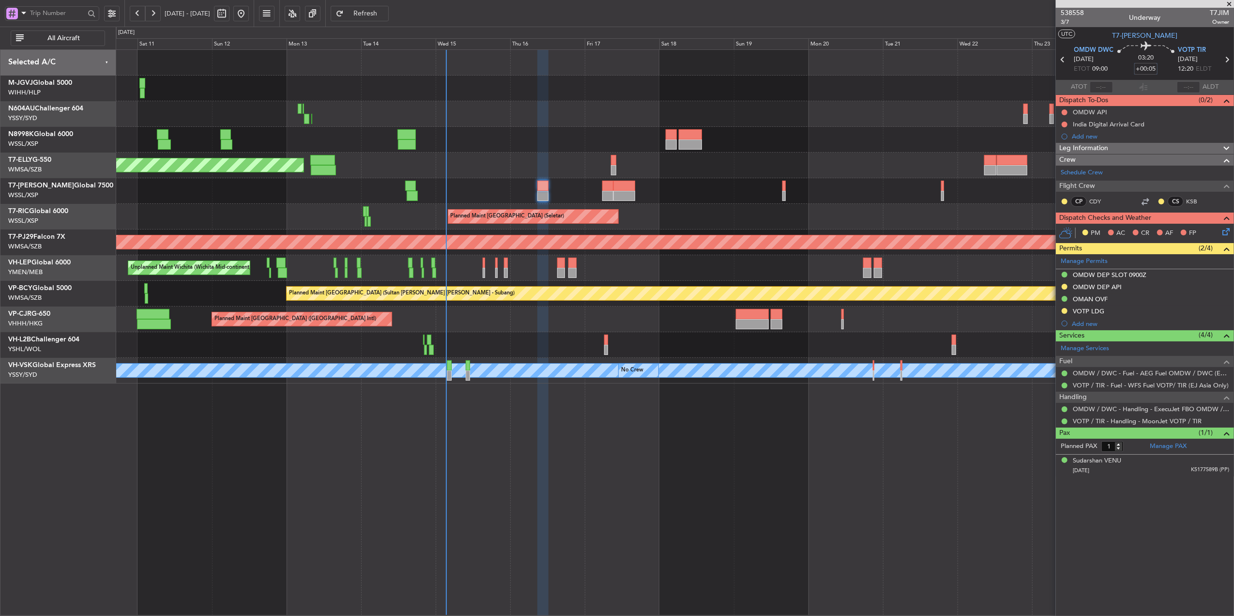
click at [683, 452] on div "Planned Maint Singapore (Seletar) Planned Maint Singapore (Seletar) Planned Mai…" at bounding box center [675, 332] width 1118 height 566
click at [895, 462] on div "Planned Maint Singapore (Seletar) Planned Maint Singapore (Seletar) Planned Mai…" at bounding box center [675, 332] width 1118 height 566
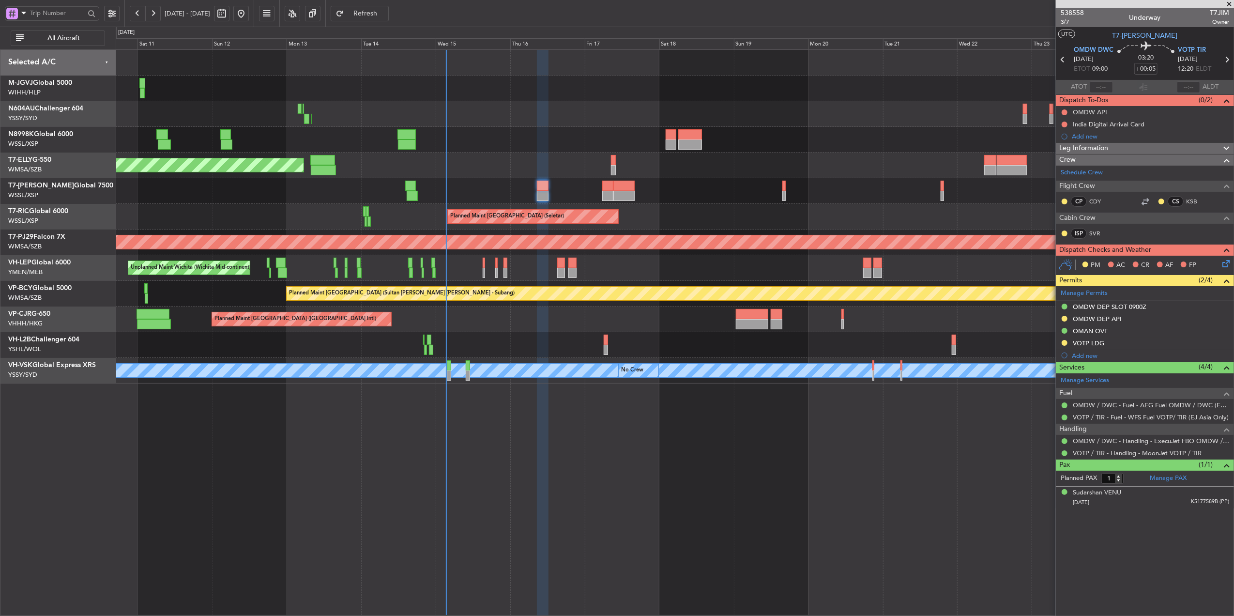
click at [385, 13] on span "Refresh" at bounding box center [366, 13] width 40 height 7
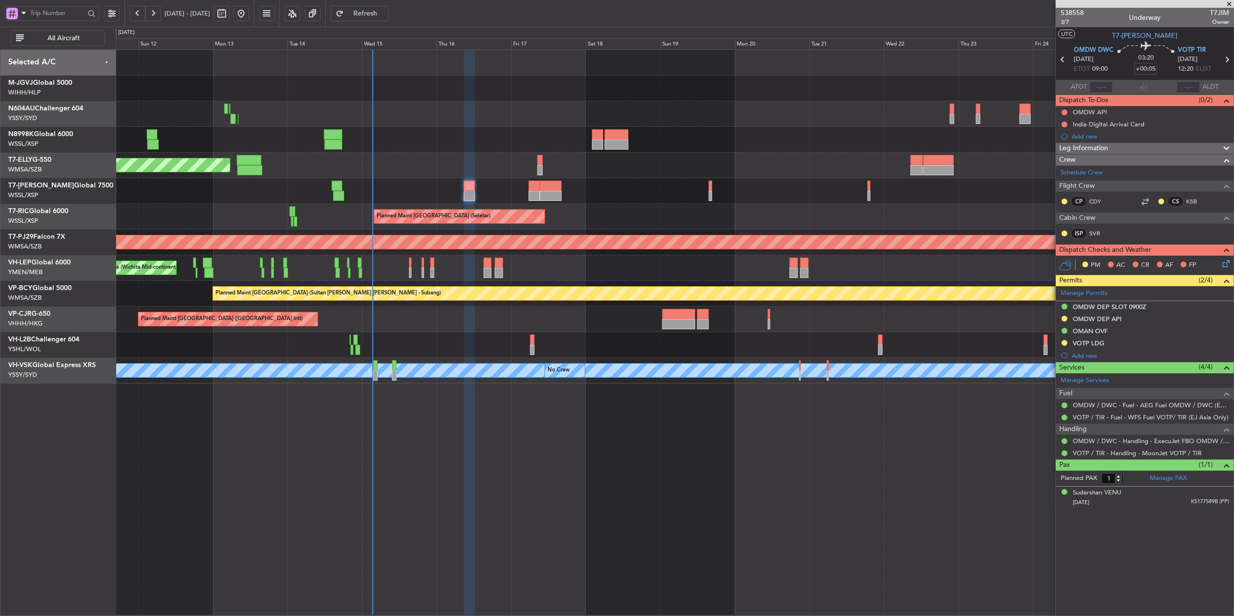
click at [607, 429] on div "Planned Maint [GEOGRAPHIC_DATA] (Seletar) Planned Maint [GEOGRAPHIC_DATA] (Sele…" at bounding box center [675, 332] width 1118 height 566
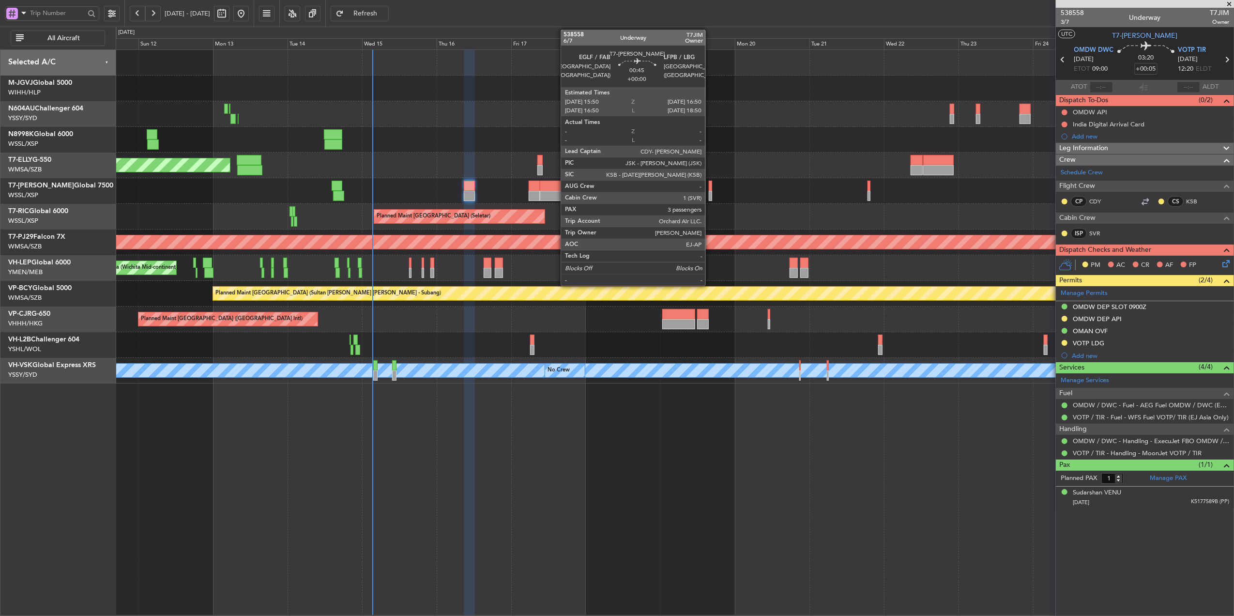
click at [710, 194] on div at bounding box center [710, 196] width 3 height 10
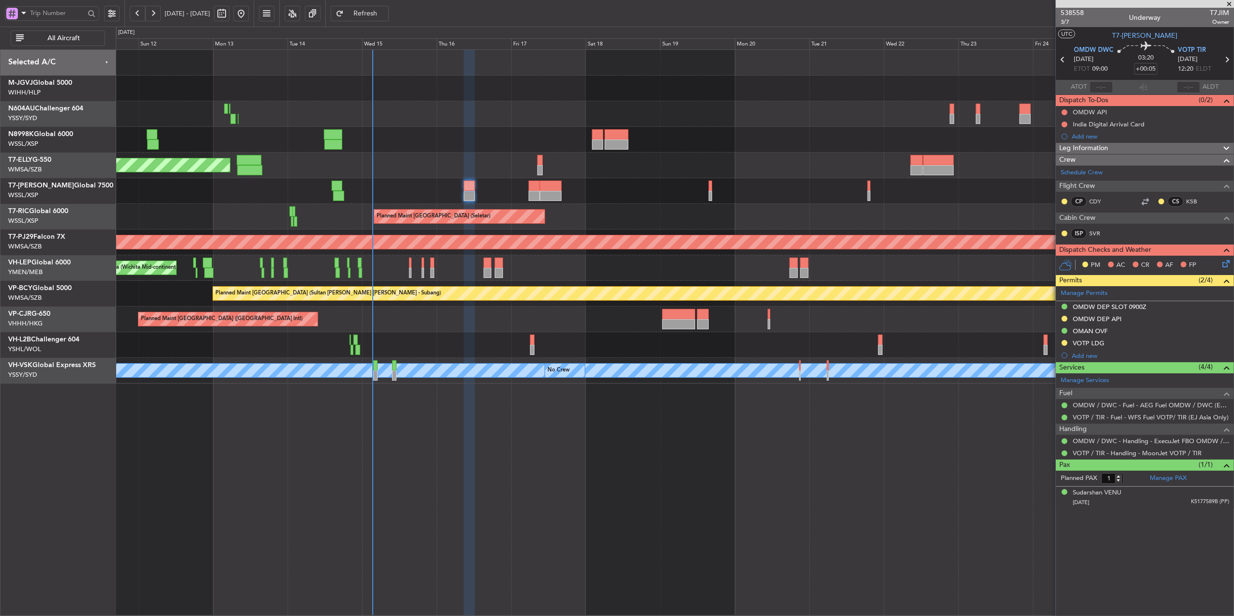
click at [584, 202] on div at bounding box center [675, 191] width 1118 height 26
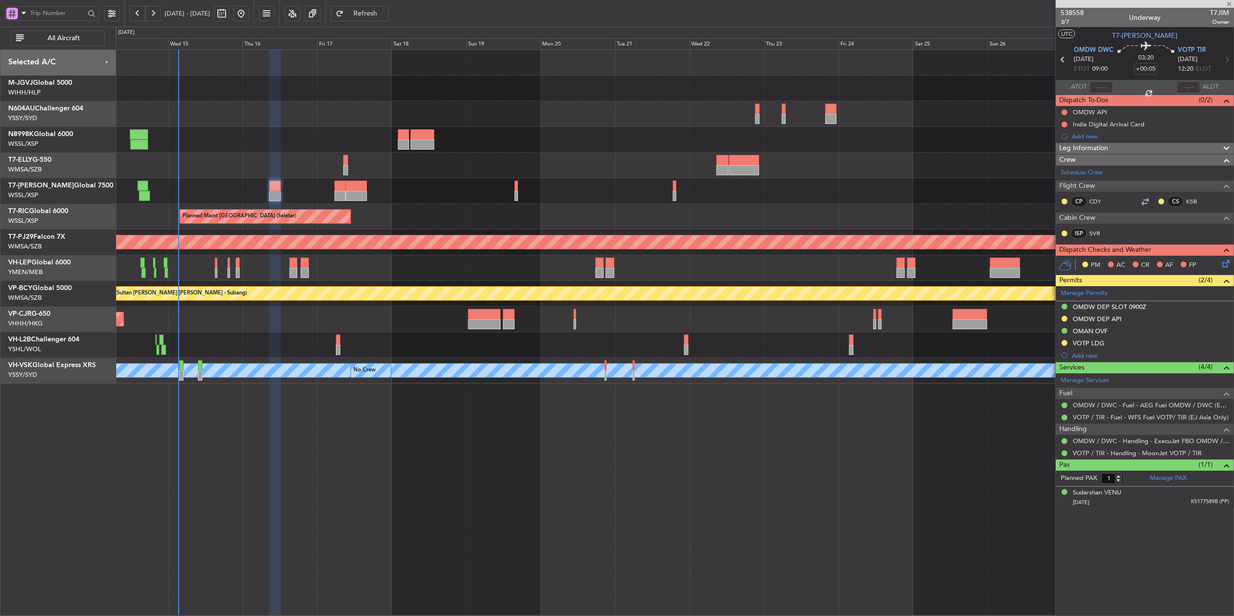
type input "3"
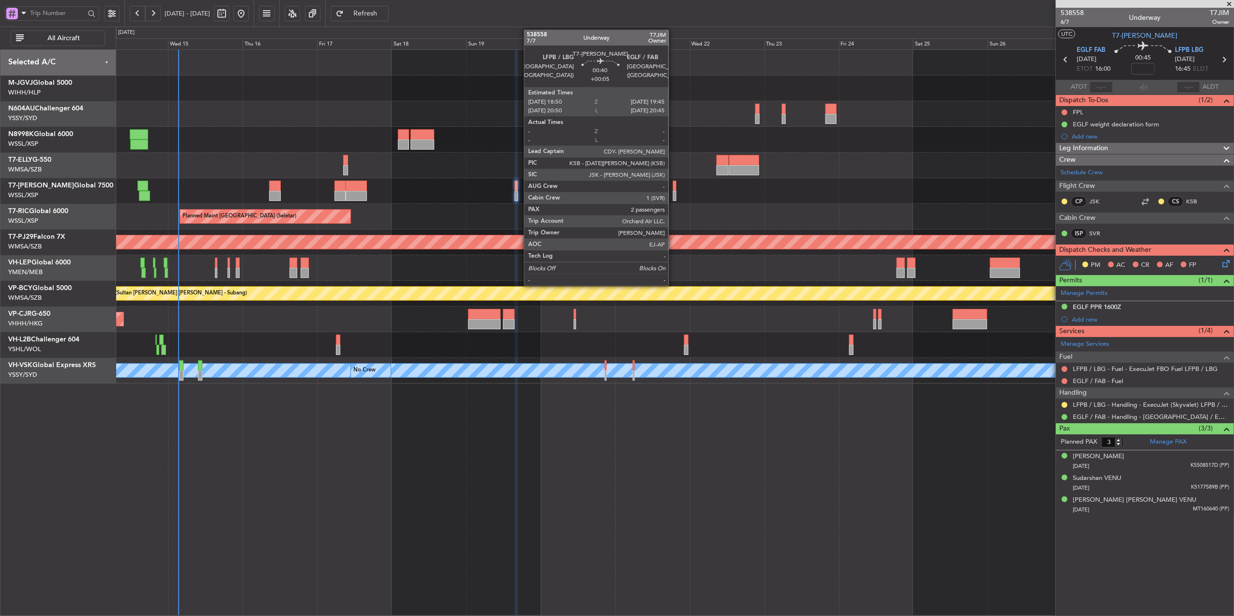
click at [673, 188] on div at bounding box center [674, 186] width 3 height 10
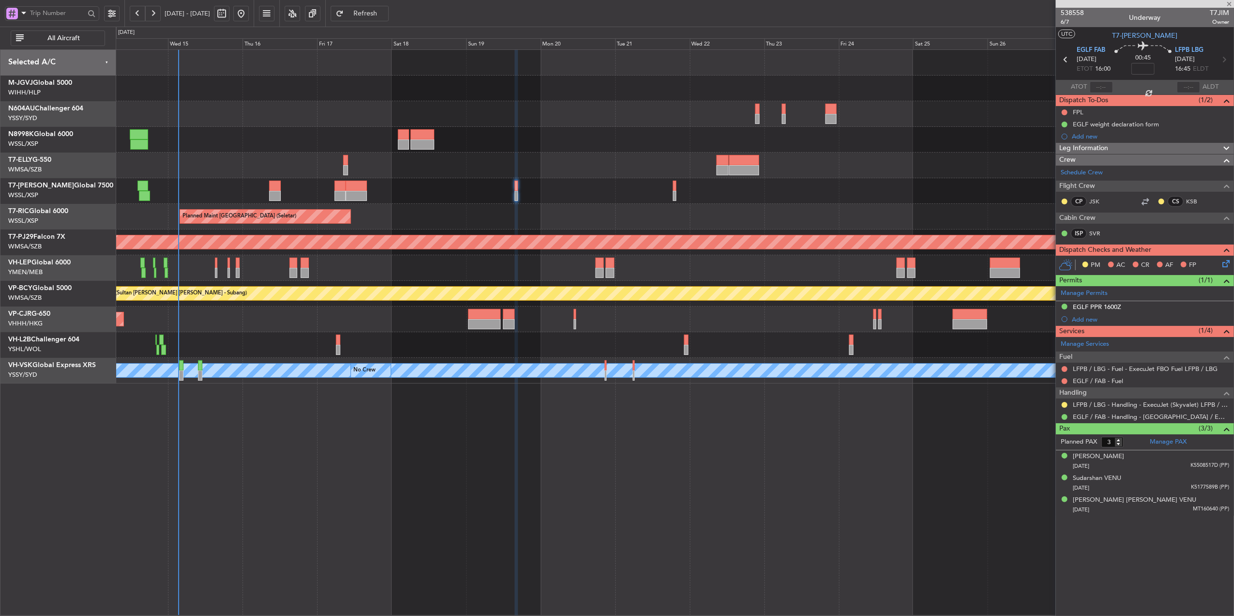
type input "+00:05"
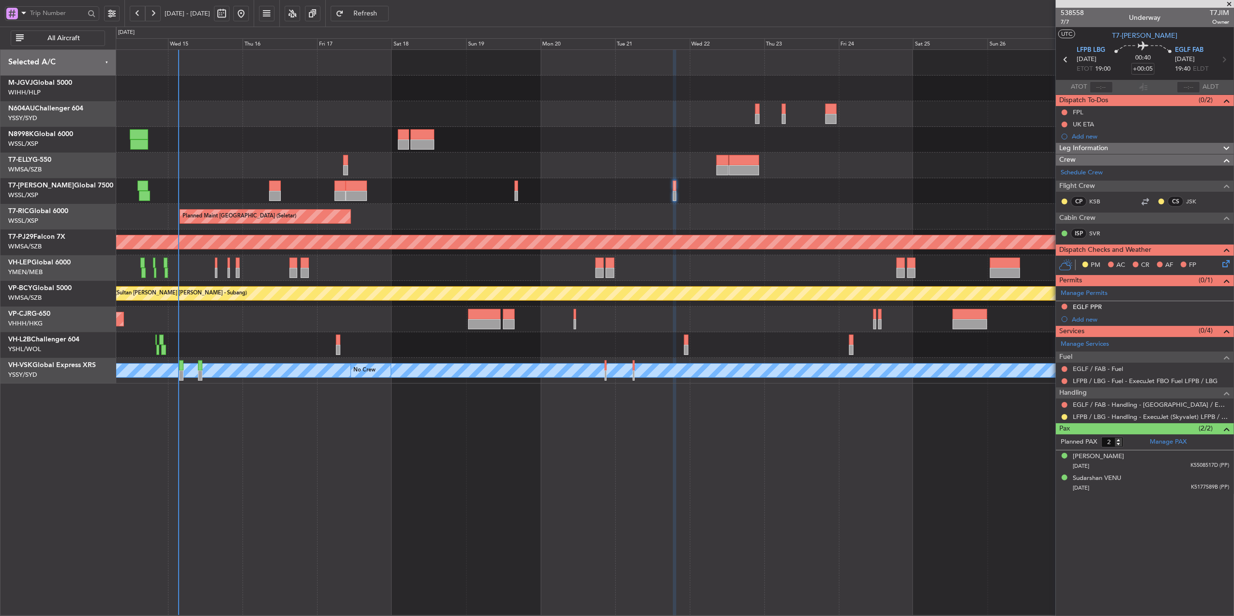
click at [510, 117] on div "Planned Maint [GEOGRAPHIC_DATA] ([GEOGRAPHIC_DATA] Intl) Planned Maint [GEOGRAP…" at bounding box center [675, 217] width 1118 height 334
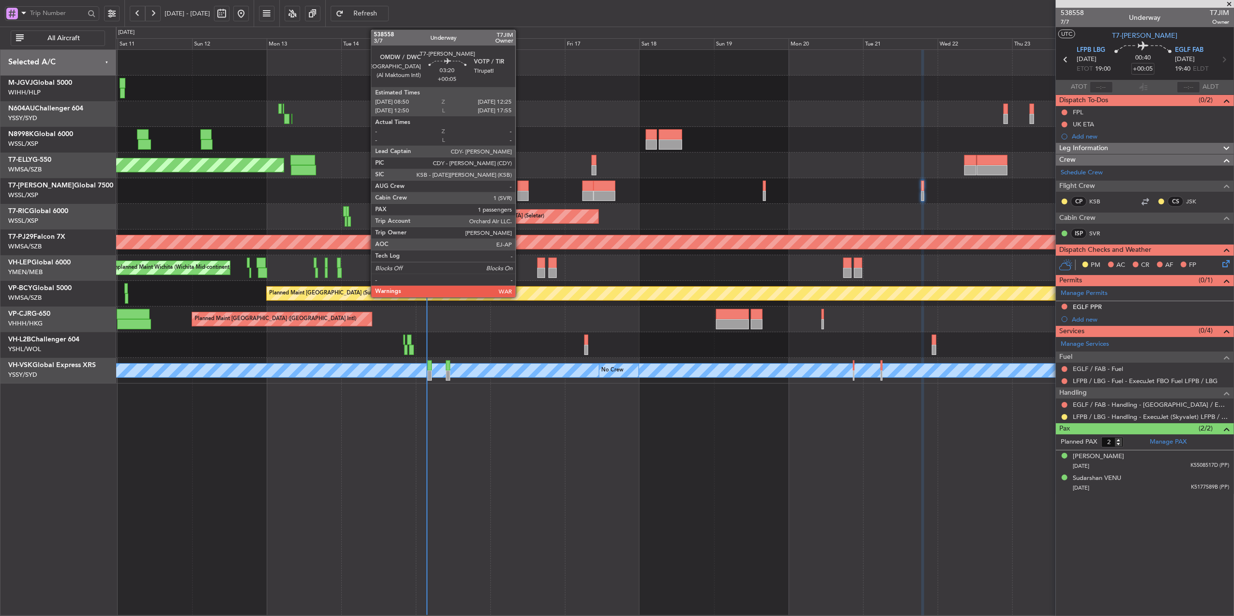
click at [520, 190] on div at bounding box center [523, 186] width 11 height 10
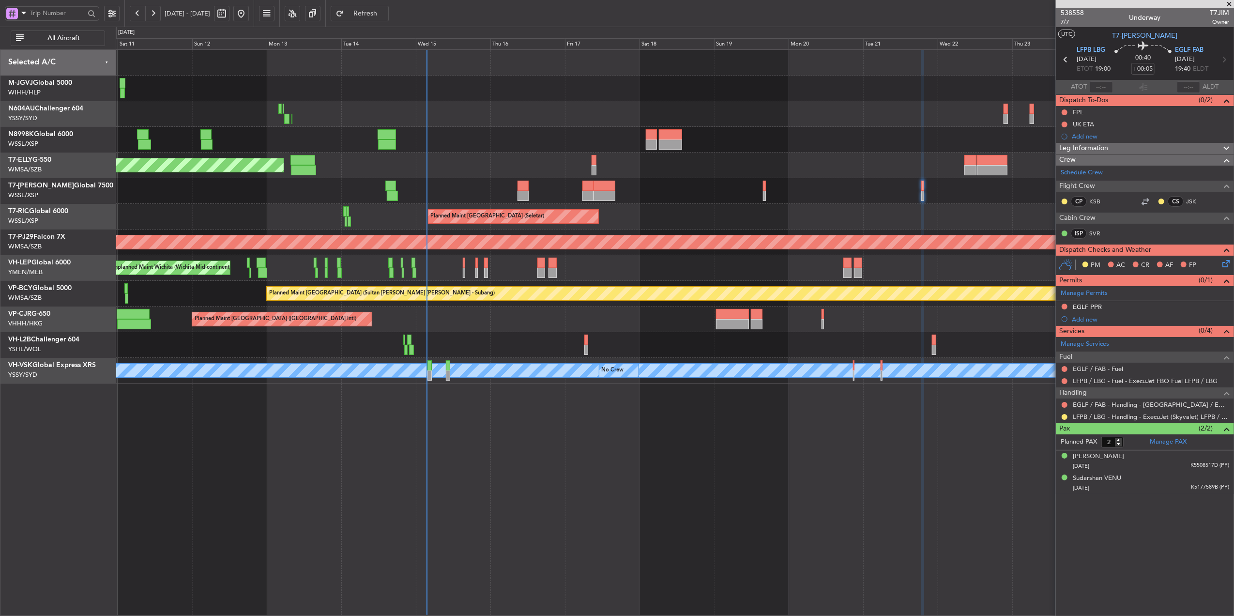
click at [552, 337] on div at bounding box center [675, 345] width 1118 height 26
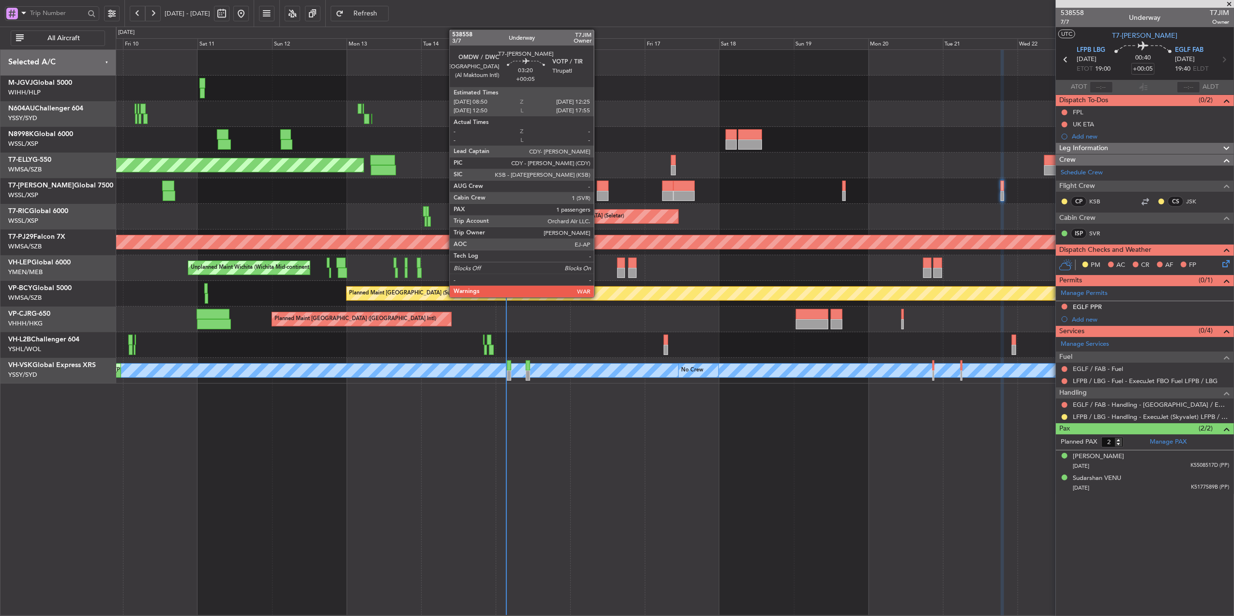
click at [597, 193] on div at bounding box center [602, 196] width 11 height 10
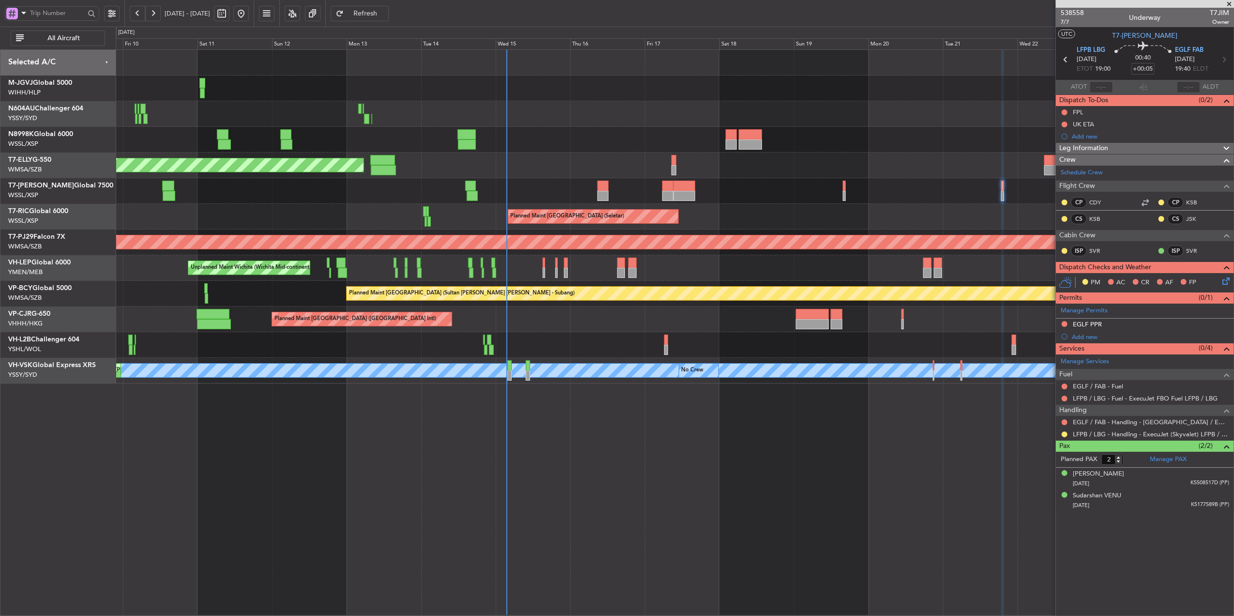
click at [597, 193] on div at bounding box center [602, 196] width 11 height 10
type input "1"
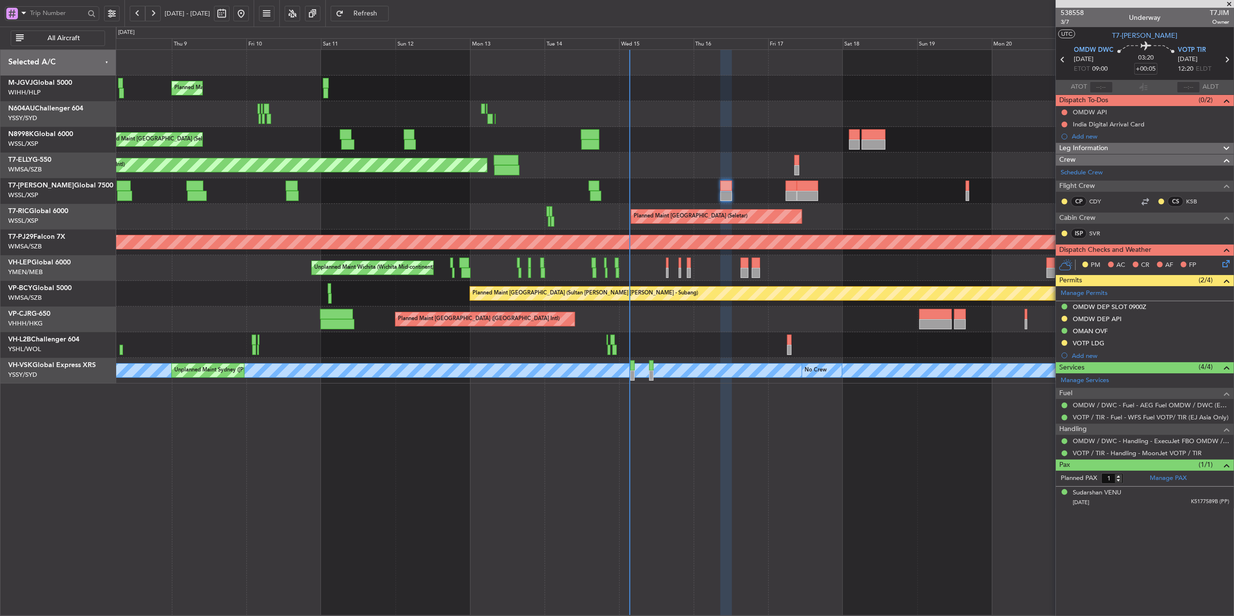
click at [431, 214] on div "Planned Maint [GEOGRAPHIC_DATA] (Seletar)" at bounding box center [675, 217] width 1118 height 26
click at [466, 177] on div "Planned Maint Singapore (Seletar) Planned Maint Singapore (Seletar) Planned Mai…" at bounding box center [675, 217] width 1118 height 334
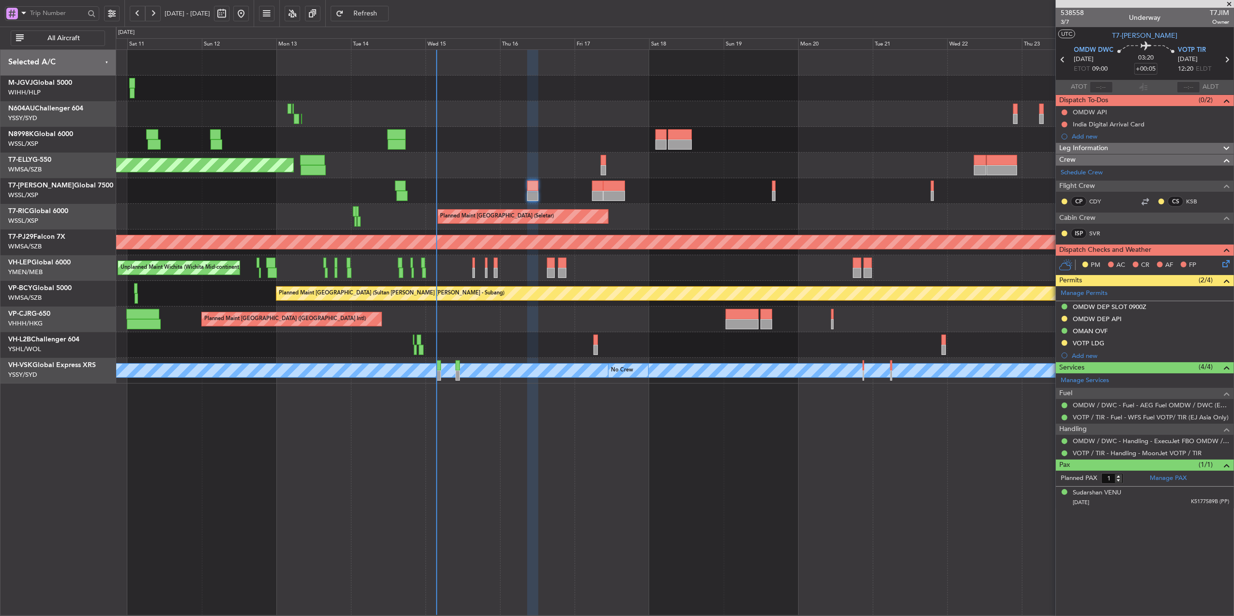
click at [504, 146] on div "Planned Maint [GEOGRAPHIC_DATA] (Seletar)" at bounding box center [675, 140] width 1118 height 26
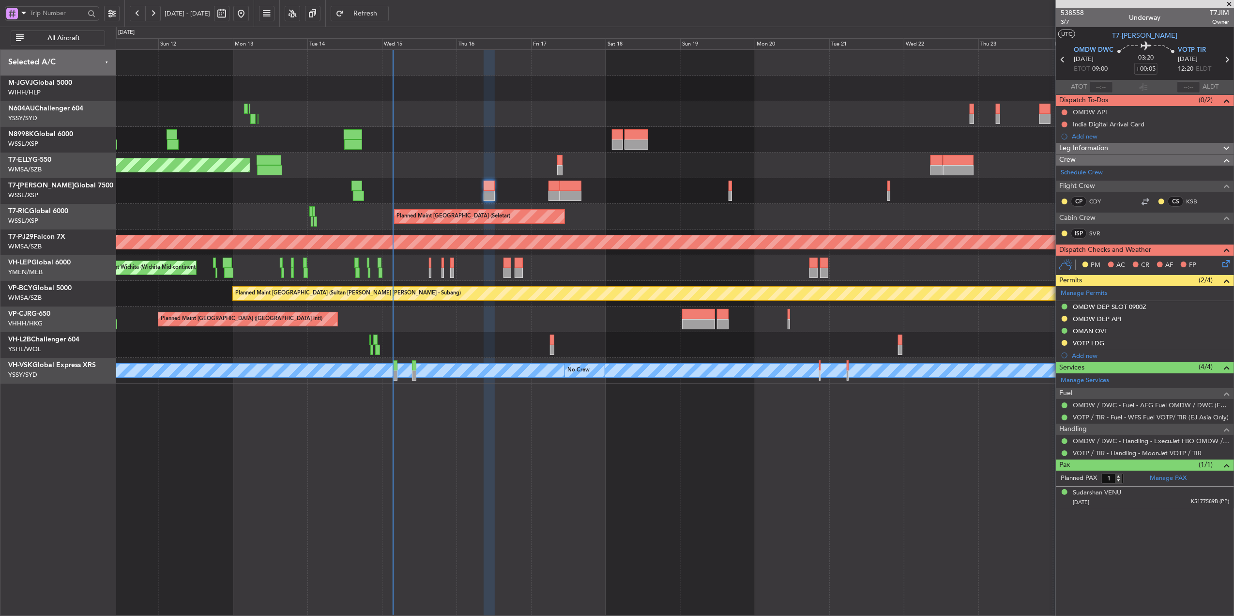
drag, startPoint x: 1099, startPoint y: 122, endPoint x: 1114, endPoint y: 128, distance: 17.2
click at [1099, 122] on div "India Digital Arrival Card" at bounding box center [1109, 124] width 72 height 8
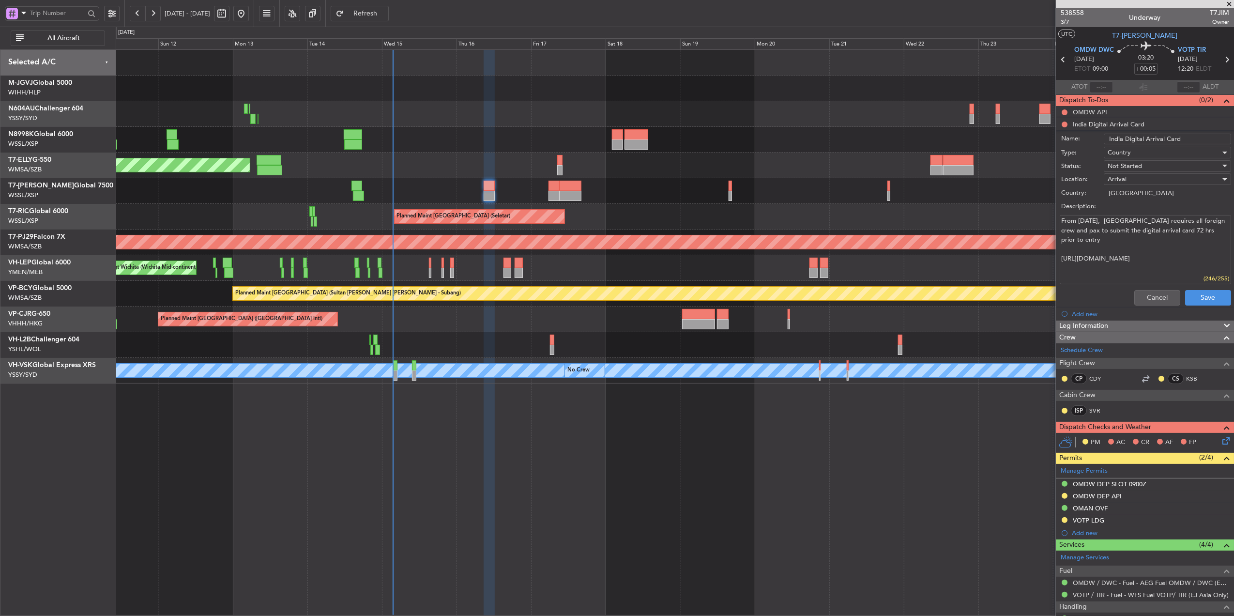
drag, startPoint x: 1098, startPoint y: 278, endPoint x: 1050, endPoint y: 210, distance: 83.0
click at [1050, 210] on fb-app "11 Oct 2025 - 26 Oct 2025 Refresh Quick Links All Aircraft Planned Maint Singap…" at bounding box center [617, 314] width 1234 height 604
click at [1143, 301] on button "Cancel" at bounding box center [1157, 297] width 46 height 15
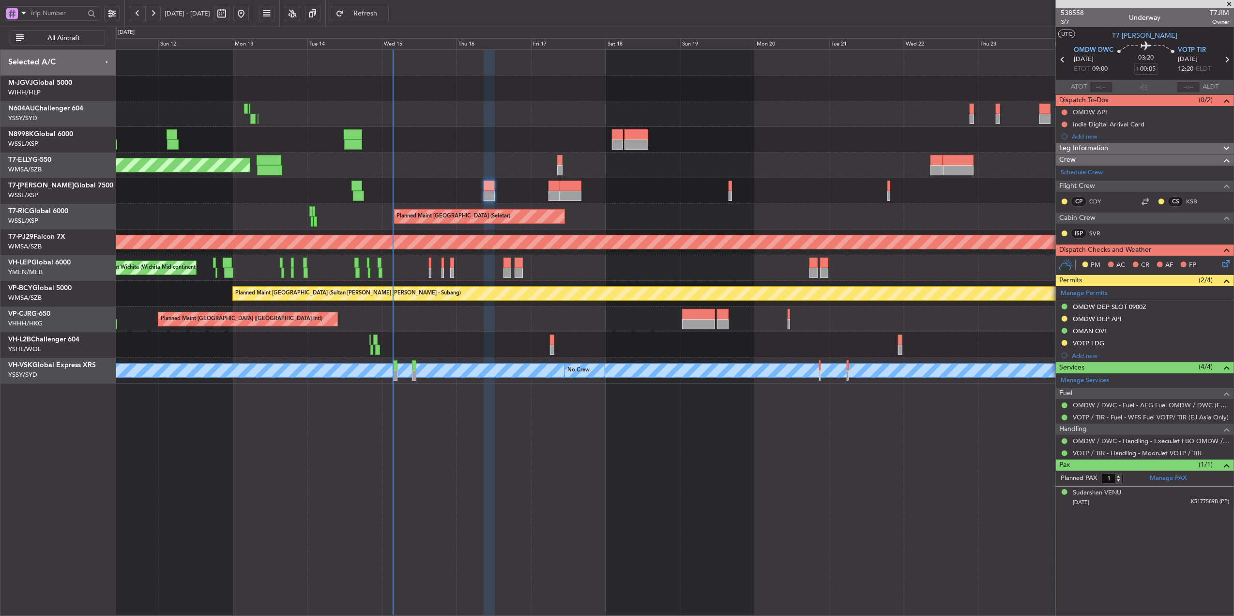
click at [353, 188] on div at bounding box center [356, 186] width 11 height 10
type input "-00:10"
type input "14:57"
type input "18:12"
type input "2"
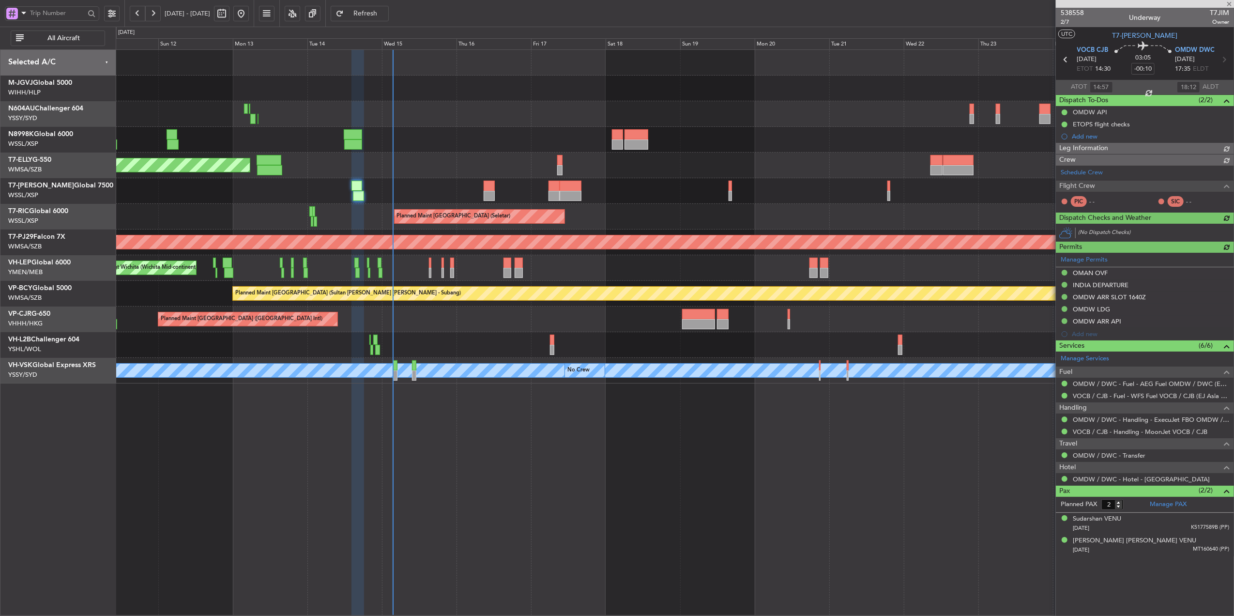
type input "[PERSON_NAME] (LEU)"
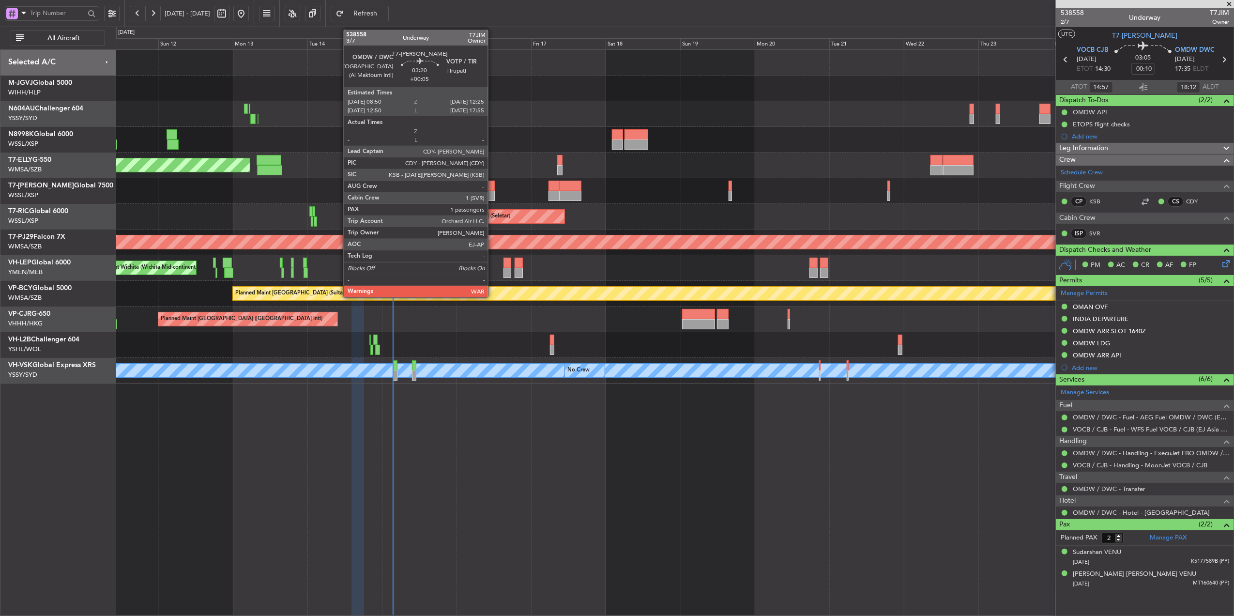
click at [492, 191] on div at bounding box center [489, 196] width 11 height 10
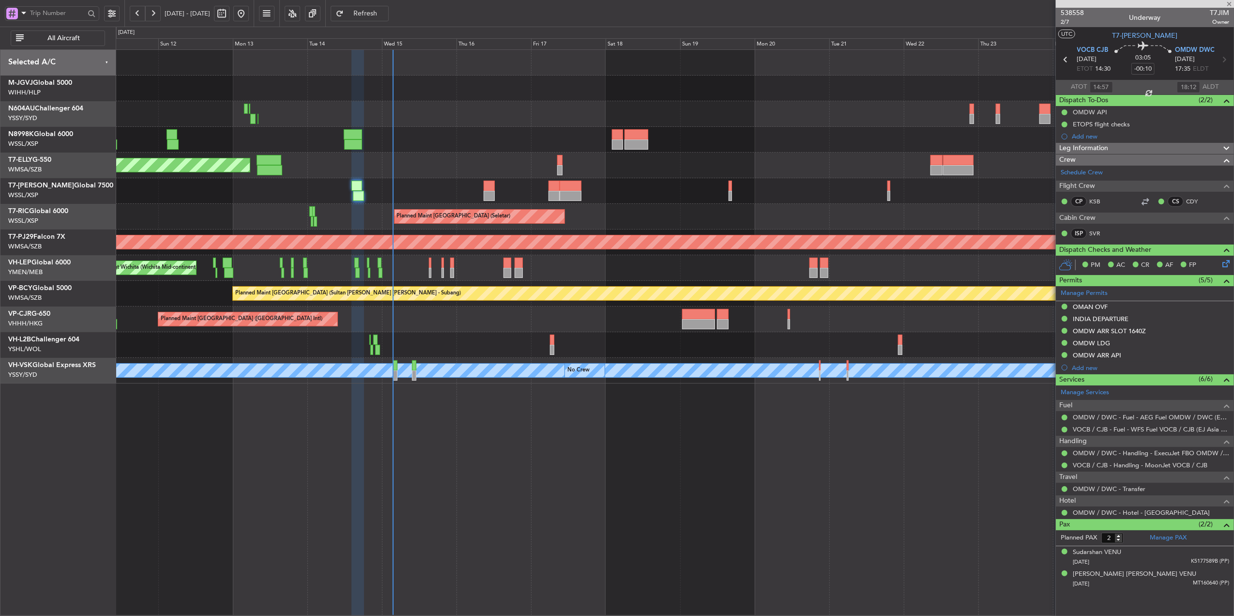
type input "+00:05"
type input "1"
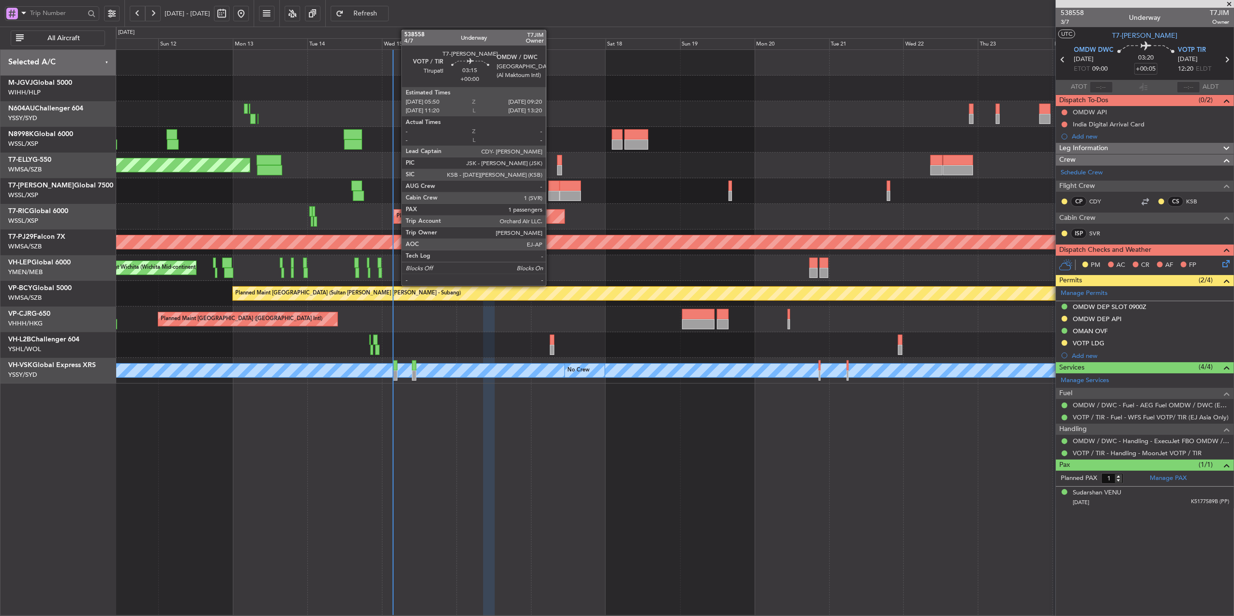
click at [550, 186] on div at bounding box center [554, 186] width 11 height 10
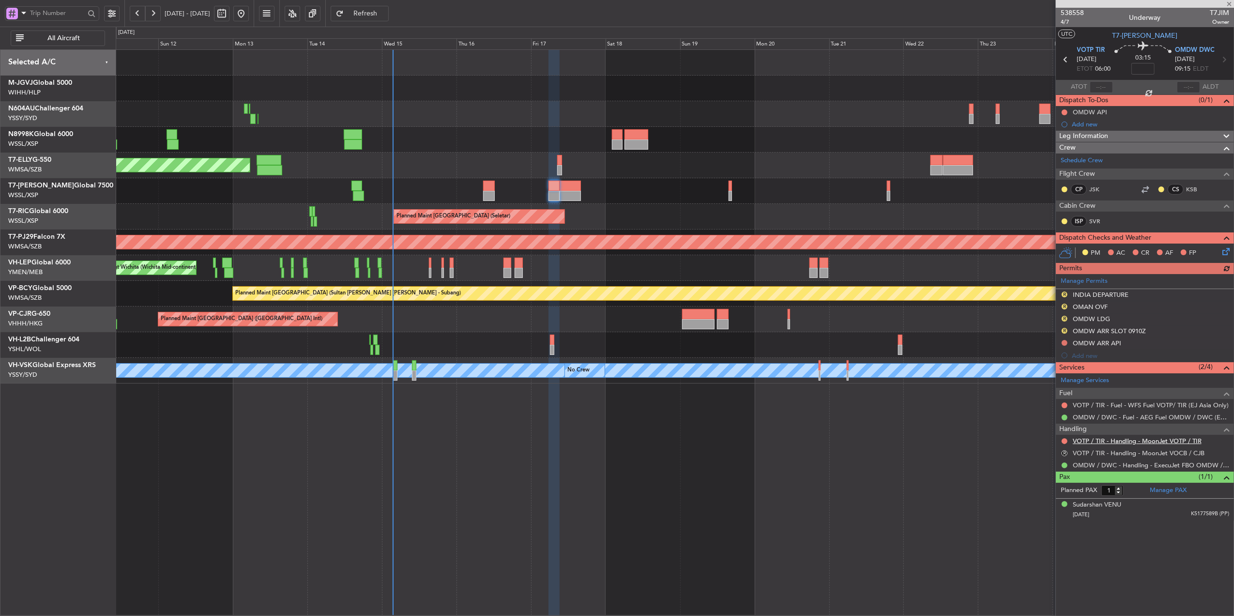
click at [1109, 440] on link "VOTP / TIR - Handling - MoonJet VOTP / TIR" at bounding box center [1137, 441] width 129 height 8
click at [677, 221] on div "Planned Maint [GEOGRAPHIC_DATA] (Seletar)" at bounding box center [675, 217] width 1118 height 26
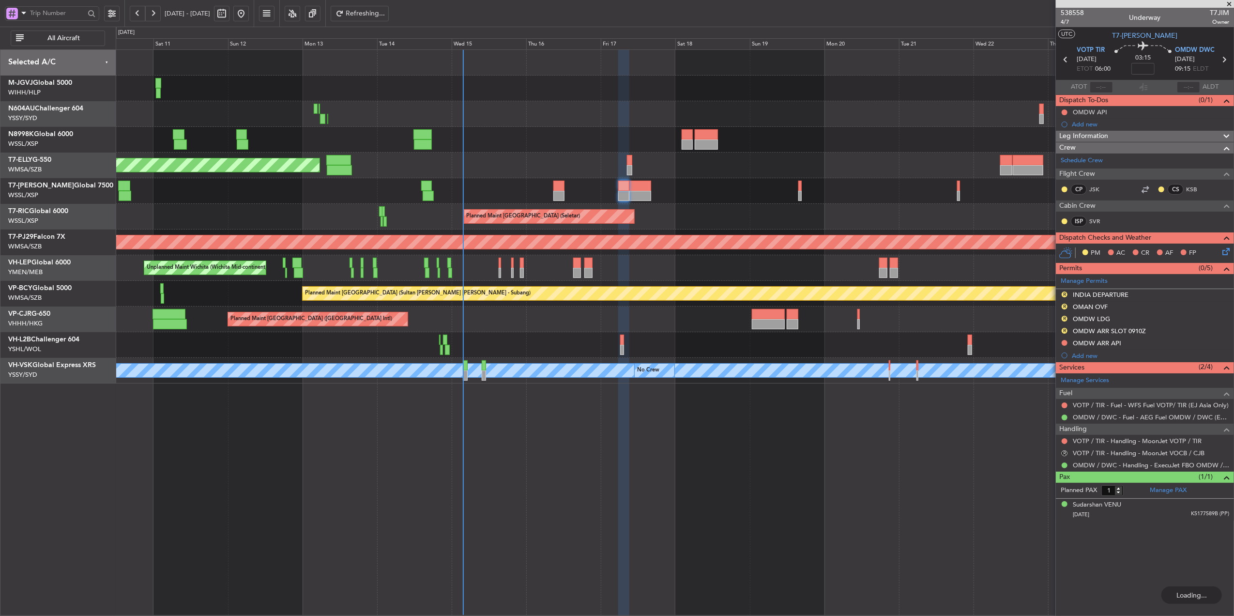
click at [585, 152] on div "Planned Maint Singapore (Seletar) Planned Maint Singapore (Seletar) Planned Mai…" at bounding box center [675, 217] width 1118 height 334
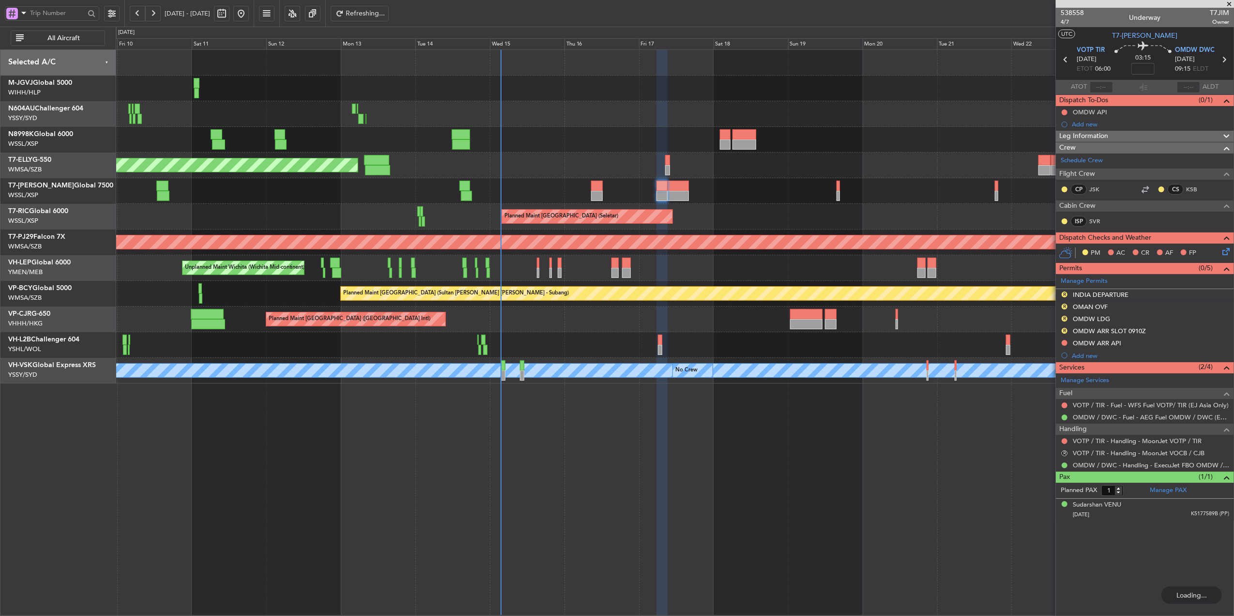
click at [607, 331] on div "Planned Maint [GEOGRAPHIC_DATA] ([GEOGRAPHIC_DATA] Intl)" at bounding box center [675, 319] width 1118 height 26
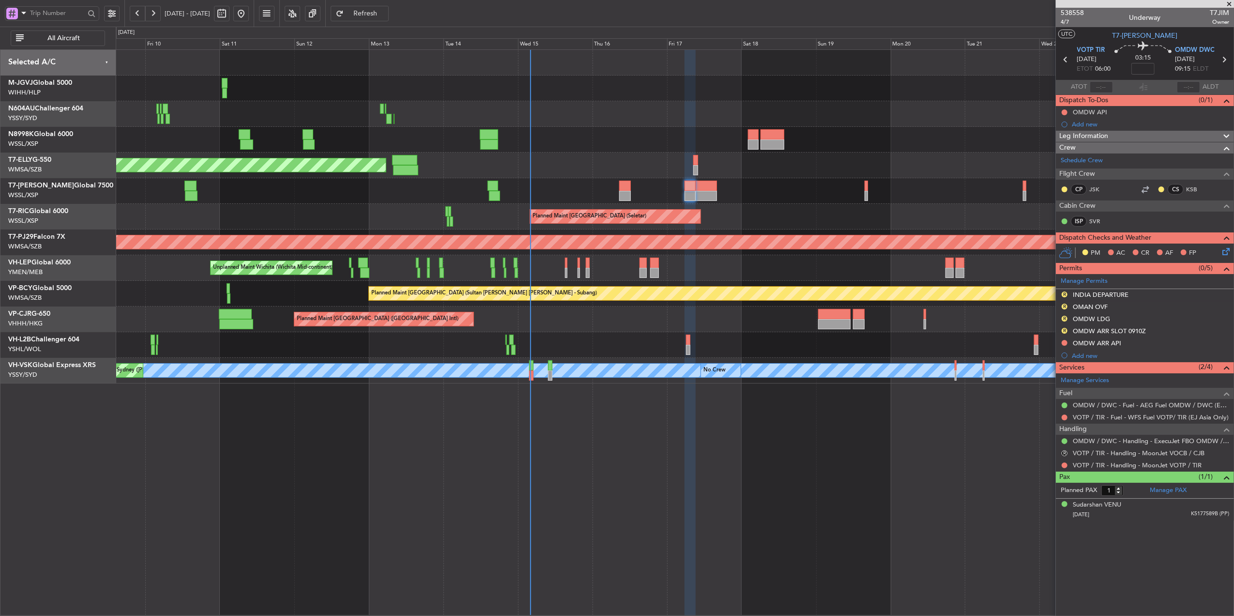
click at [622, 477] on div "Planned Maint Singapore (Seletar) Planned Maint Singapore (Seletar) Planned Mai…" at bounding box center [675, 332] width 1118 height 566
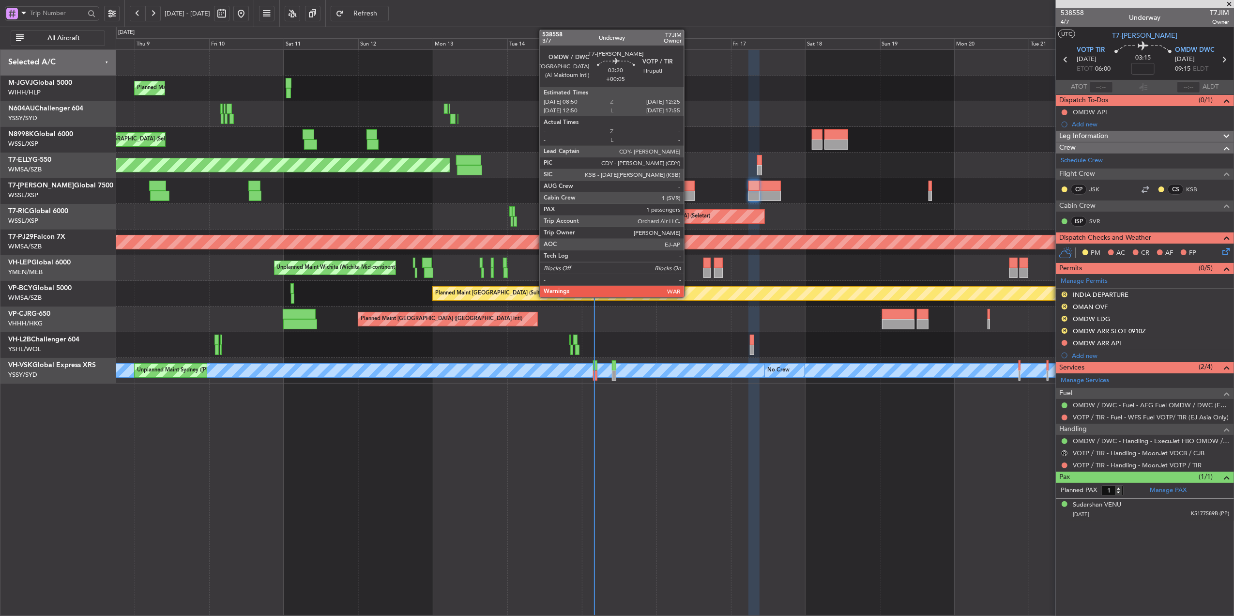
click at [688, 195] on div at bounding box center [688, 196] width 11 height 10
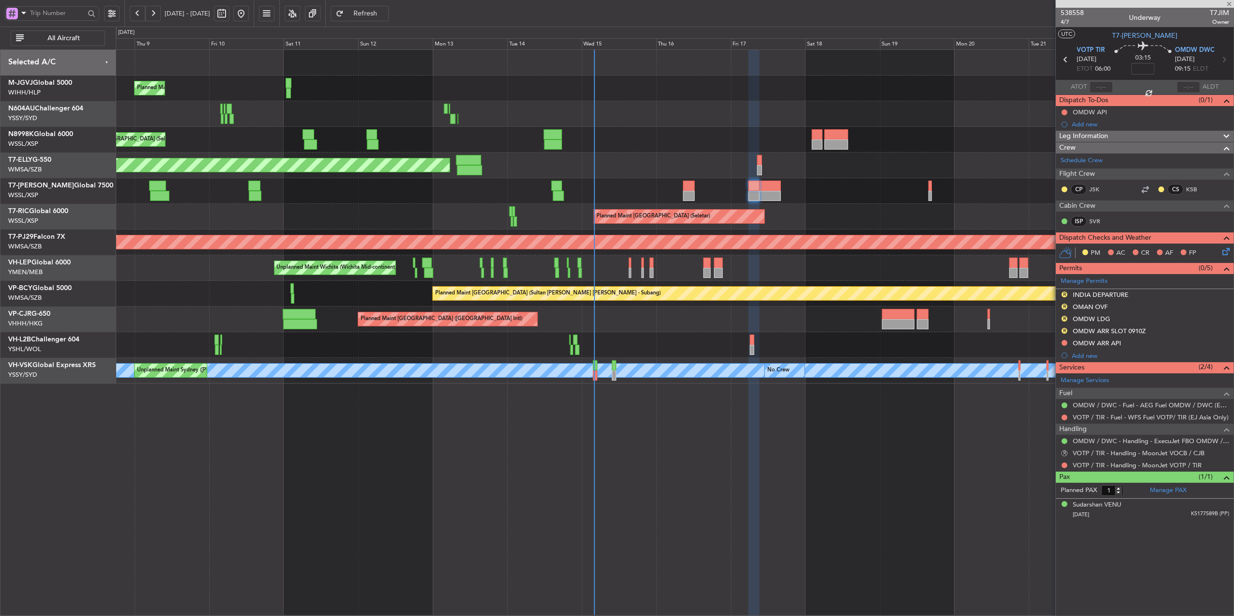
click at [671, 148] on div "Planned Maint [GEOGRAPHIC_DATA] (Seletar)" at bounding box center [675, 140] width 1118 height 26
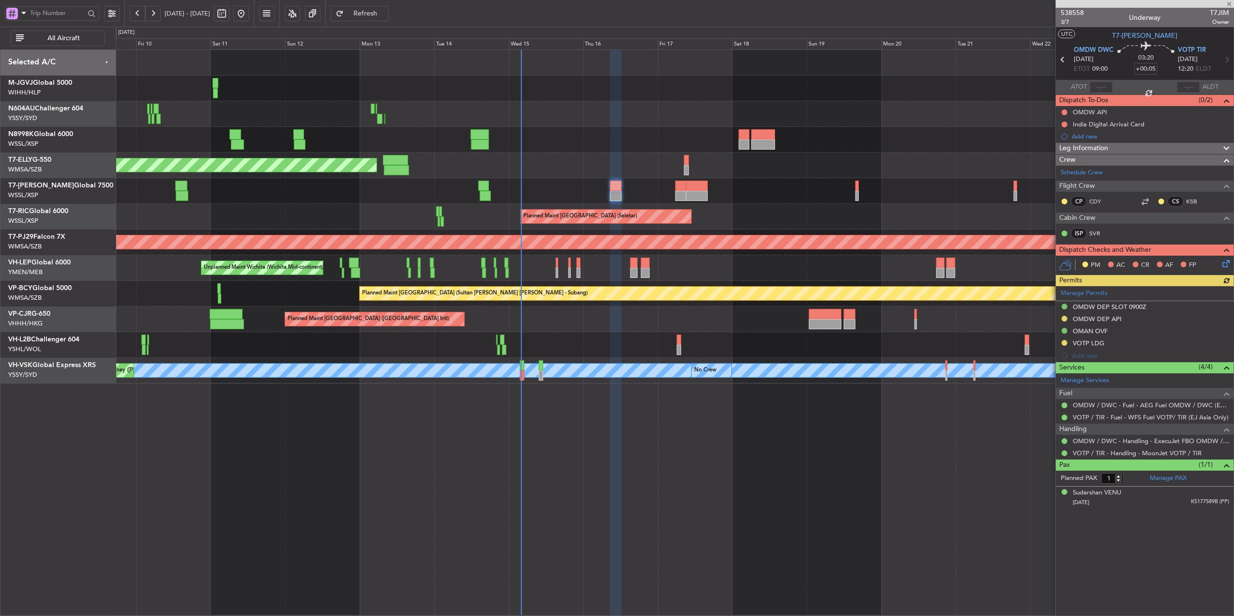
click at [804, 467] on div "Planned Maint Singapore (Seletar) Planned Maint Singapore (Seletar) Planned Mai…" at bounding box center [675, 332] width 1118 height 566
click at [554, 266] on div "Unplanned Maint Wichita (Wichita Mid-continent)" at bounding box center [675, 268] width 1118 height 26
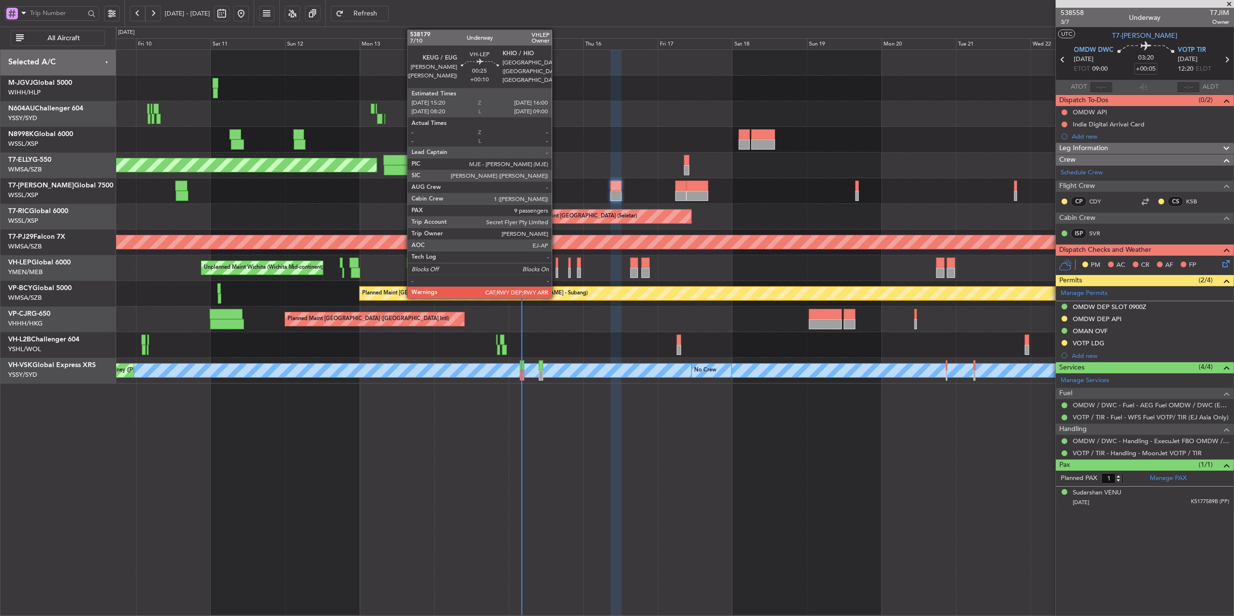
click at [556, 270] on div at bounding box center [557, 273] width 2 height 10
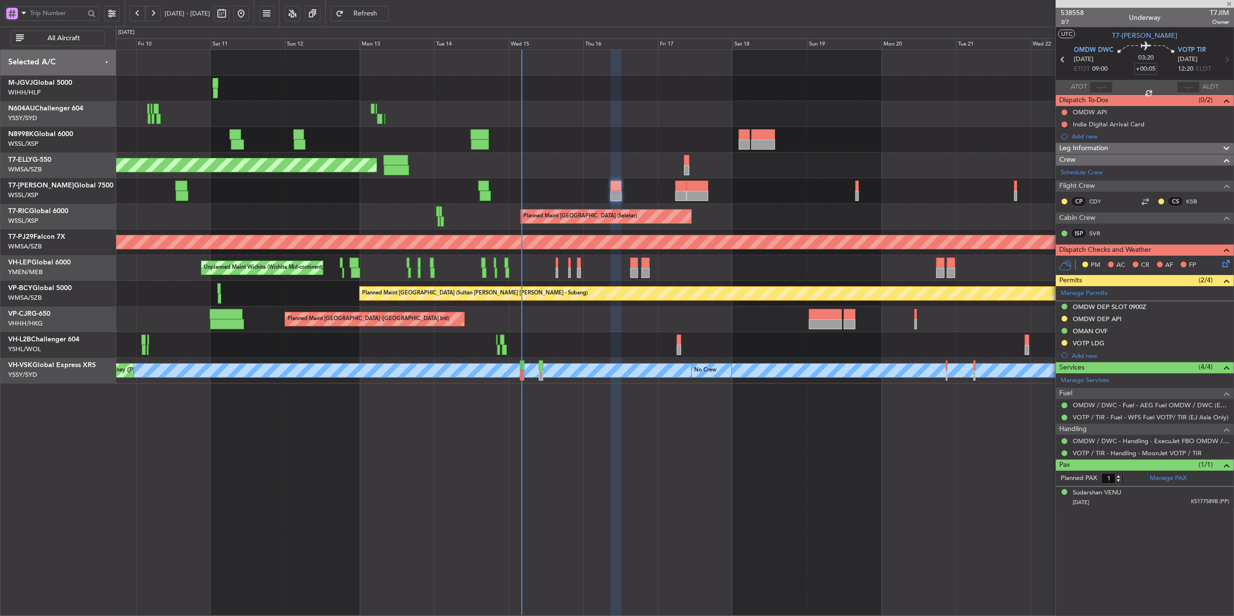
click at [578, 308] on div "Planned Maint Singapore (Seletar) Planned Maint Singapore (Seletar) Planned Mai…" at bounding box center [675, 217] width 1118 height 334
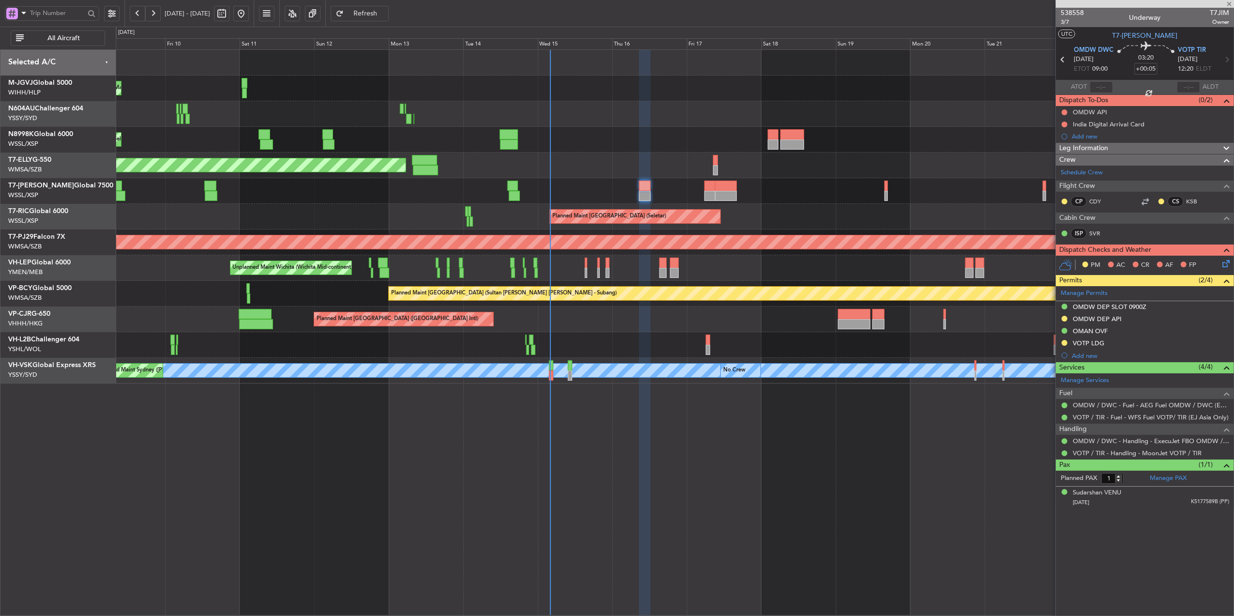
type input "+00:10"
type input "9"
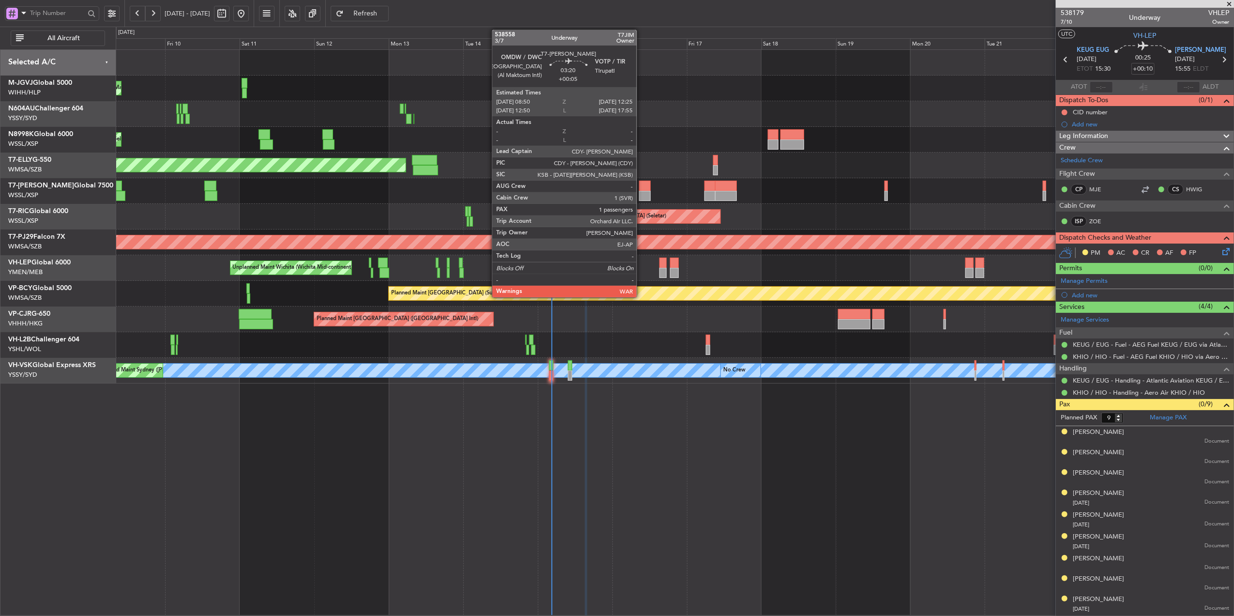
click at [642, 196] on div at bounding box center [644, 196] width 11 height 10
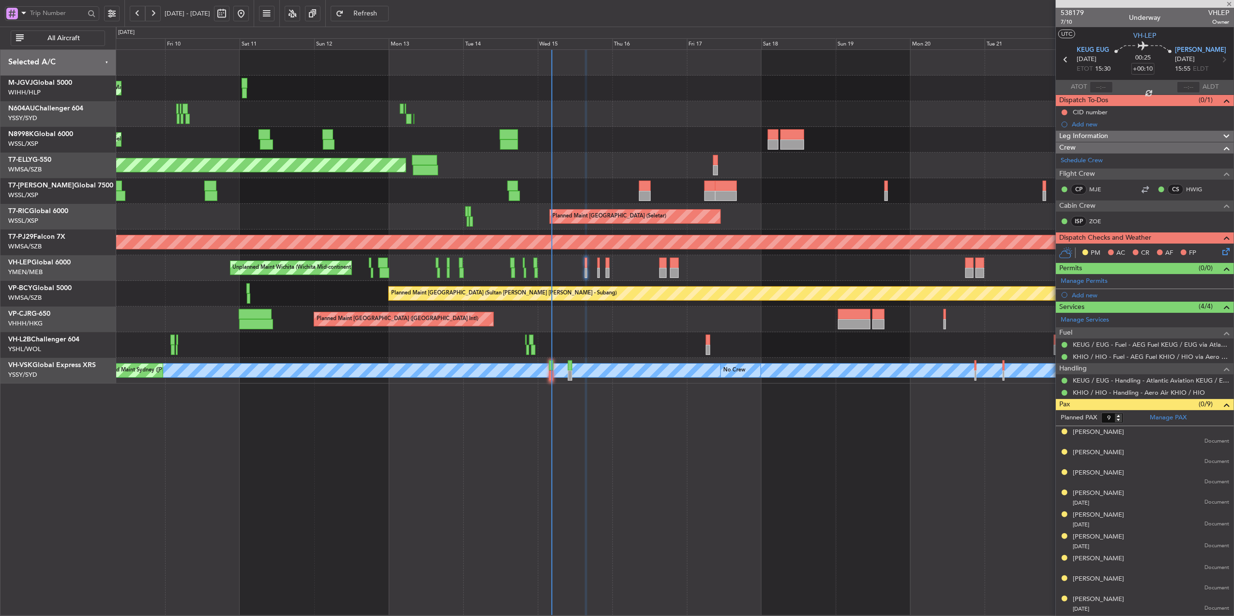
click at [551, 137] on div "Planned Maint [GEOGRAPHIC_DATA] (Seletar)" at bounding box center [675, 140] width 1118 height 26
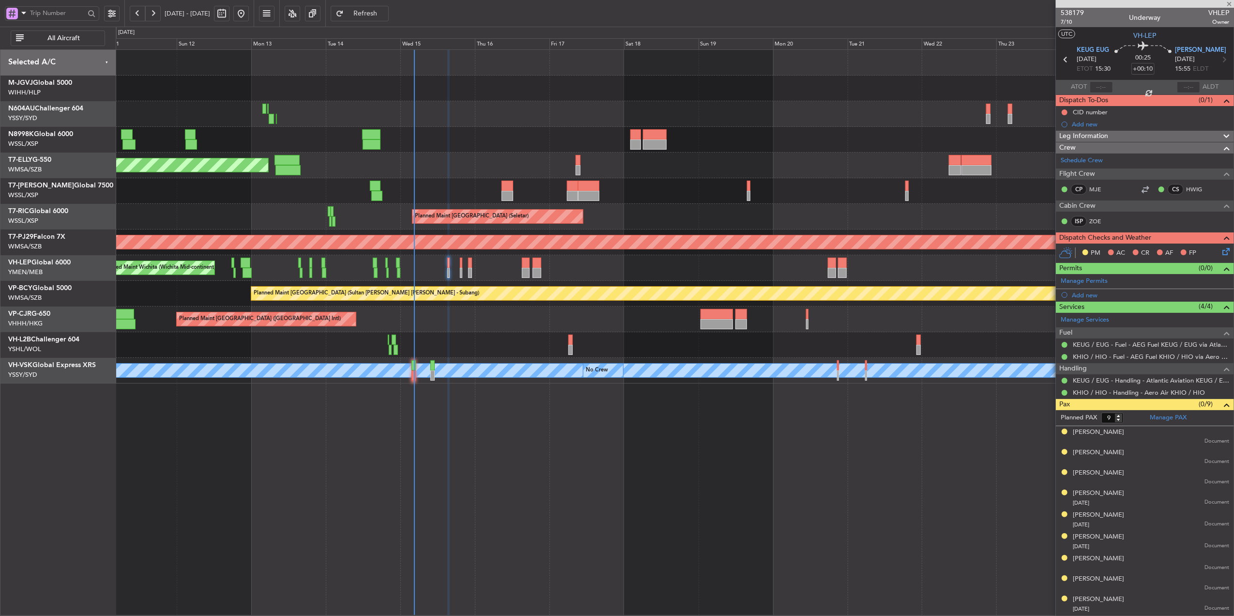
type input "+00:05"
type input "1"
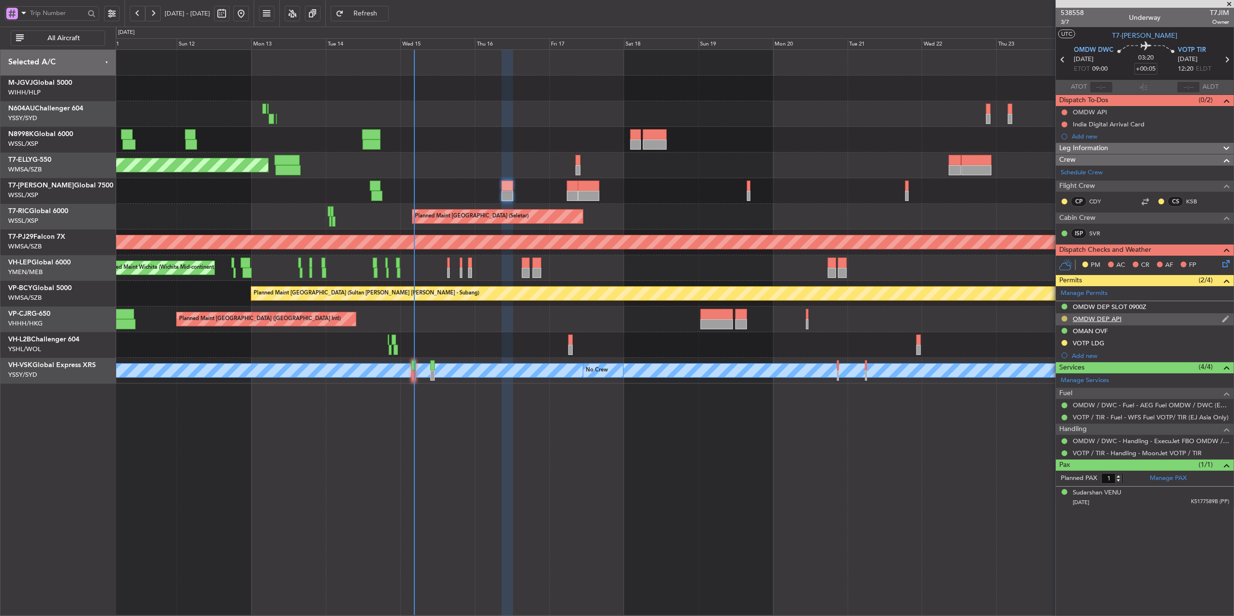
click at [1064, 319] on button at bounding box center [1065, 319] width 6 height 6
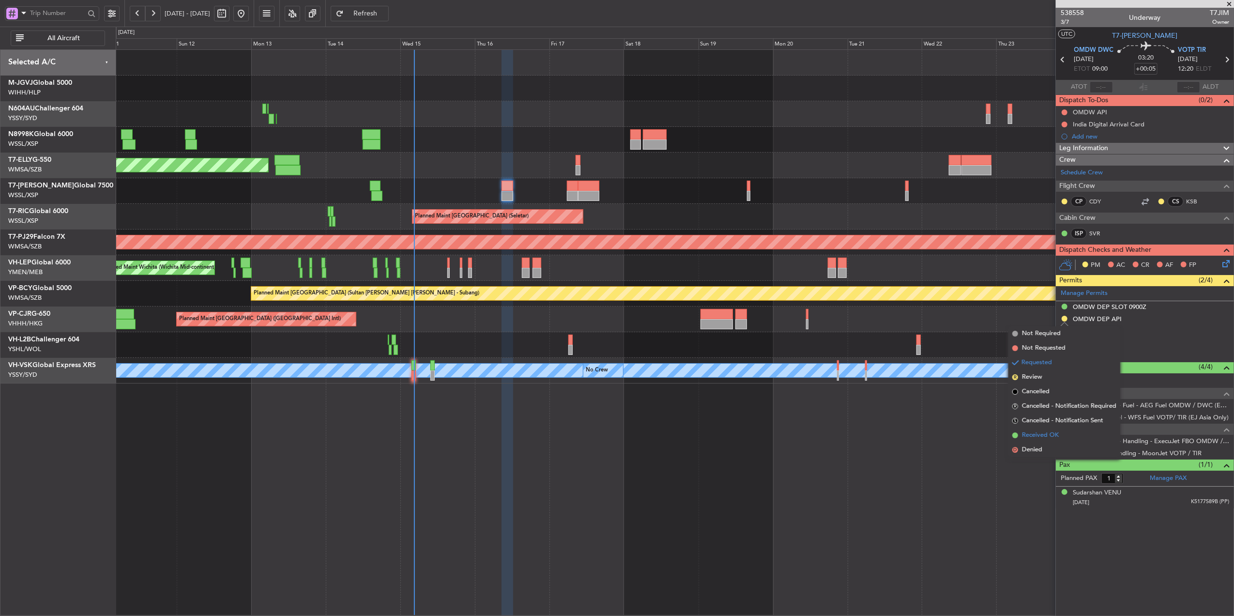
click at [1042, 437] on span "Received OK" at bounding box center [1040, 435] width 37 height 10
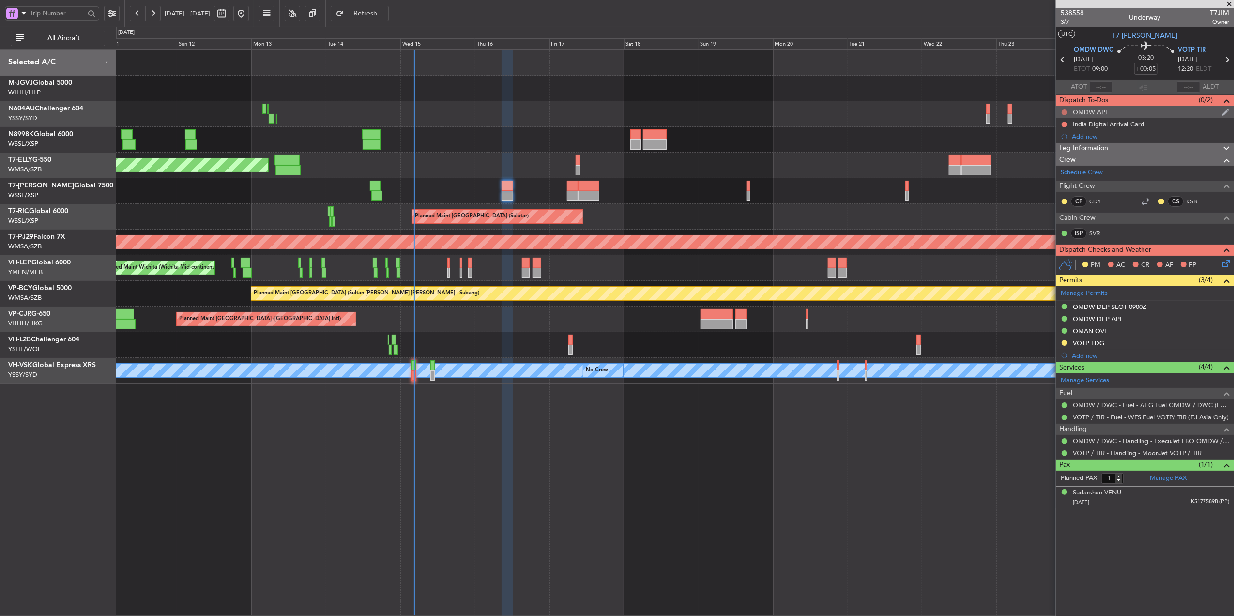
click at [1062, 111] on button at bounding box center [1065, 112] width 6 height 6
click at [1058, 155] on span "Completed" at bounding box center [1069, 156] width 32 height 10
click at [1063, 122] on button at bounding box center [1065, 125] width 6 height 6
click at [1048, 148] on li "In Progress" at bounding box center [1064, 153] width 51 height 15
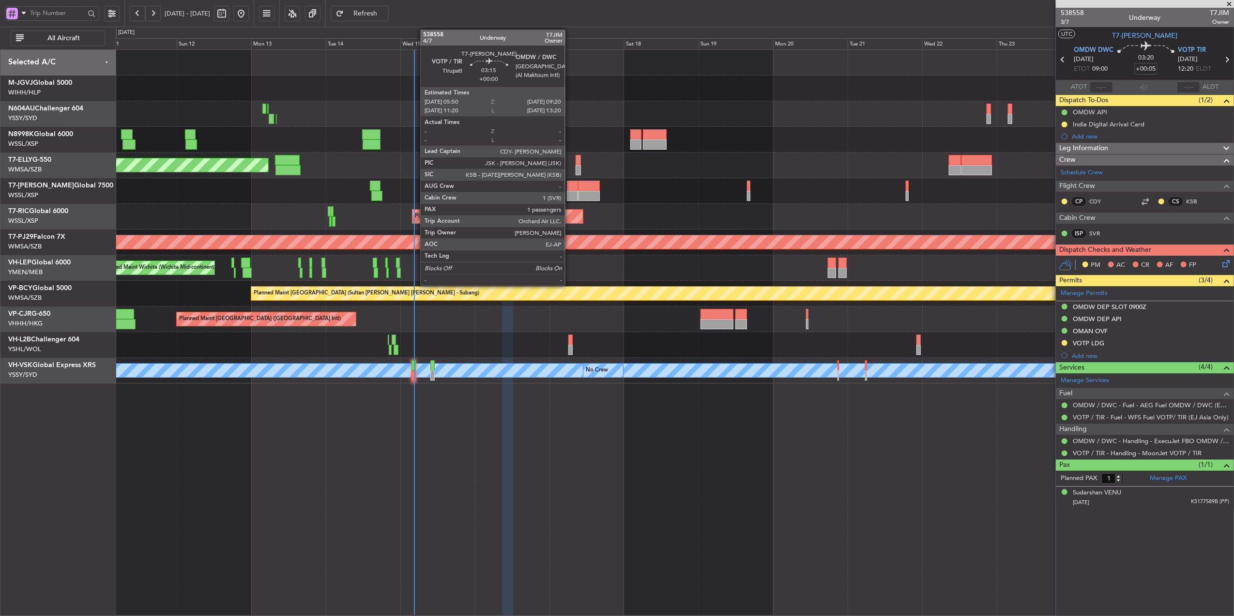
click at [569, 192] on div at bounding box center [572, 196] width 11 height 10
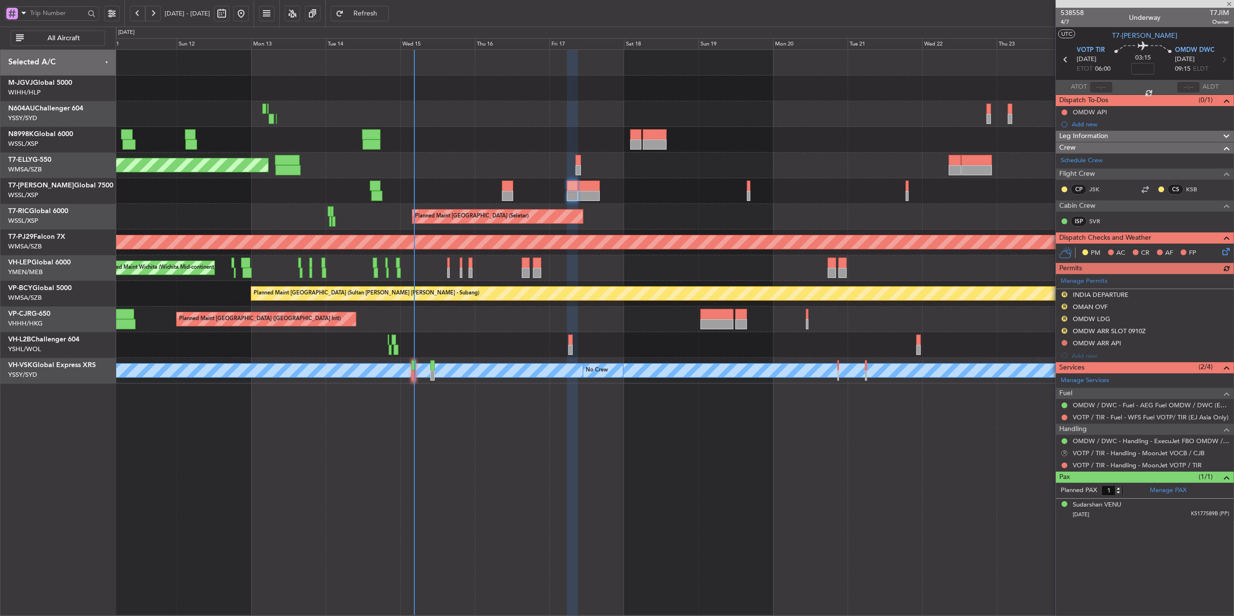
click at [1064, 456] on button "R" at bounding box center [1065, 453] width 6 height 6
click at [1032, 525] on span "Cancelled" at bounding box center [1037, 527] width 28 height 10
click at [1067, 468] on button at bounding box center [1065, 465] width 6 height 6
click at [1040, 589] on li "Confirmed" at bounding box center [1064, 582] width 112 height 15
click at [1066, 292] on button "R" at bounding box center [1065, 294] width 6 height 6
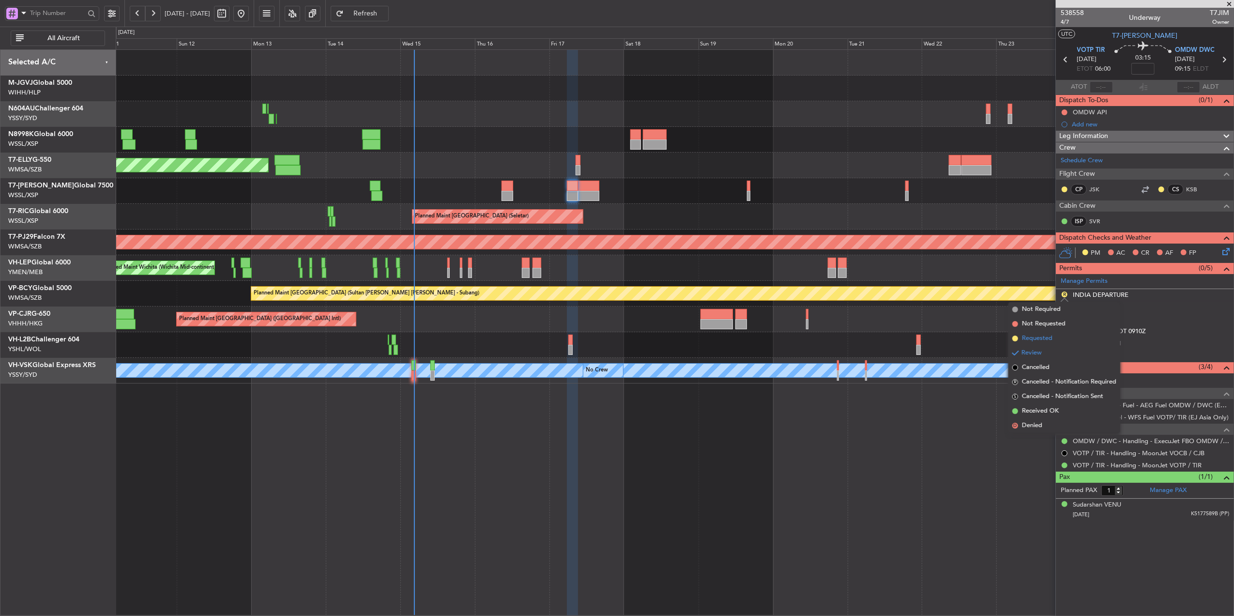
click at [1041, 338] on span "Requested" at bounding box center [1037, 339] width 31 height 10
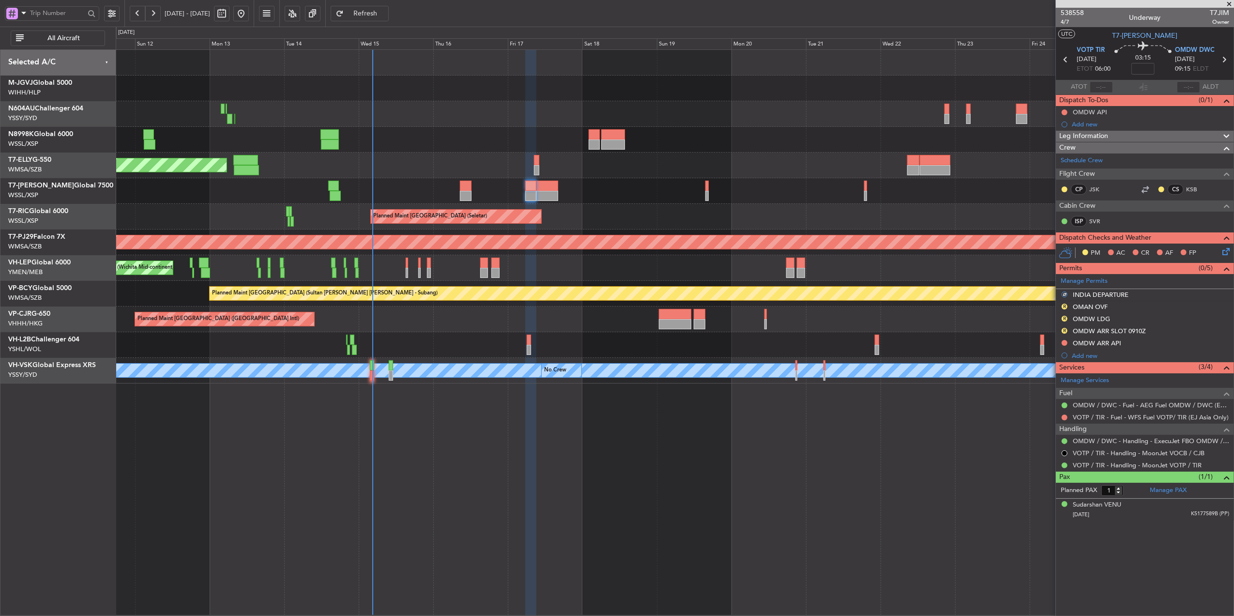
click at [793, 219] on div "Planned Maint [GEOGRAPHIC_DATA] (Seletar)" at bounding box center [675, 217] width 1118 height 26
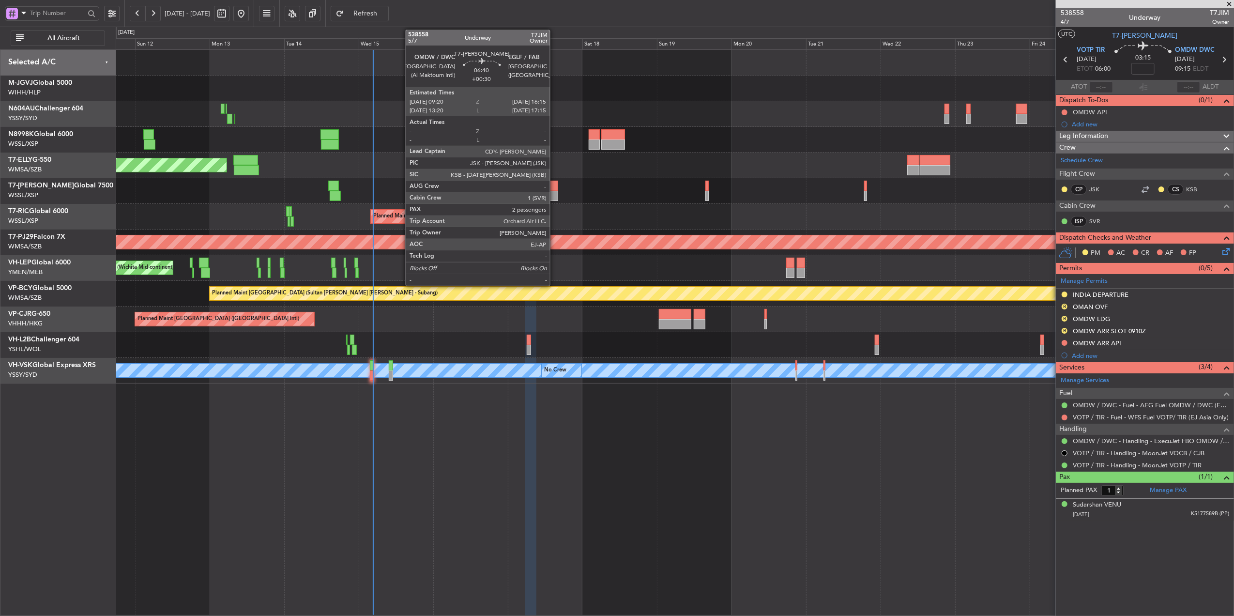
click at [554, 188] on div at bounding box center [547, 186] width 22 height 10
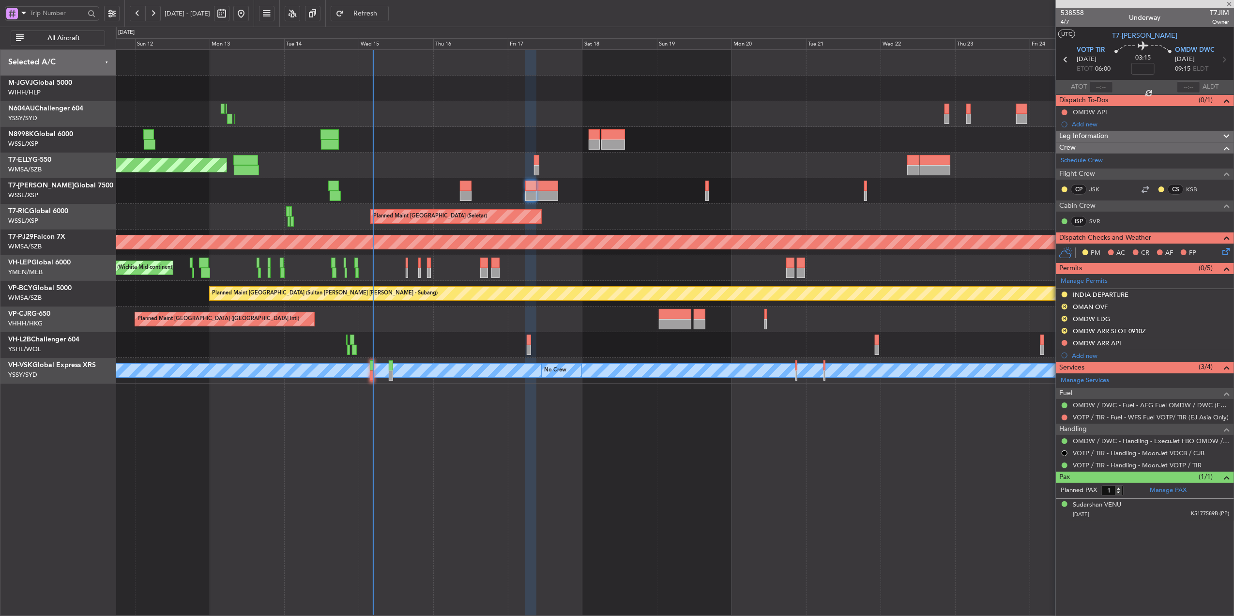
type input "+00:30"
type input "2"
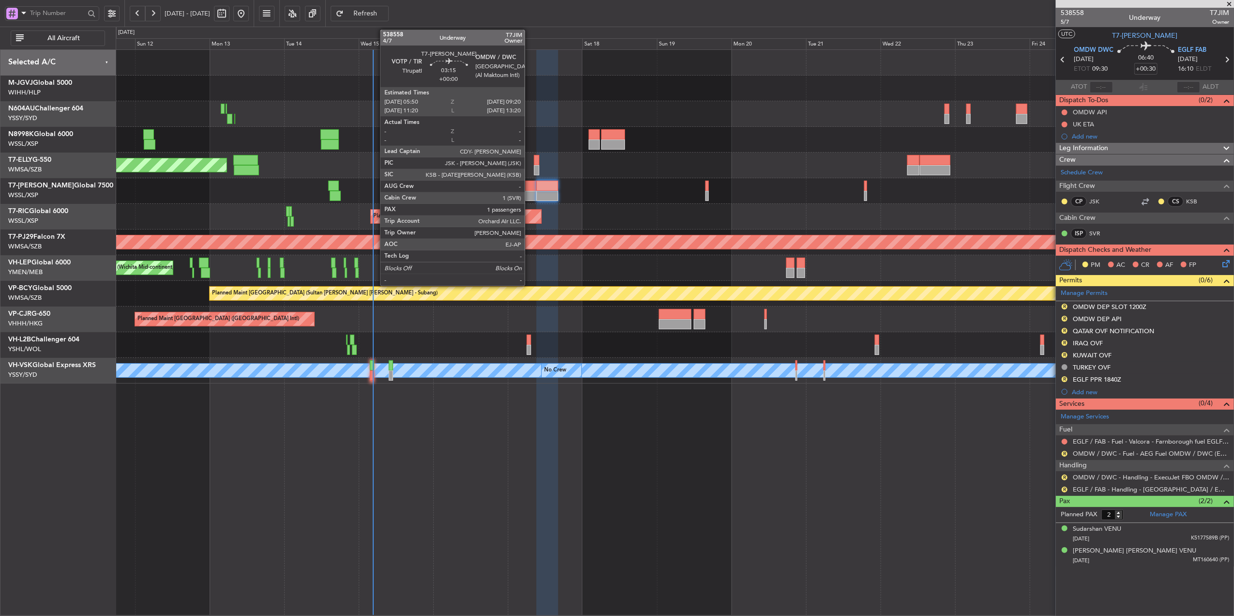
click at [529, 185] on div at bounding box center [530, 186] width 11 height 10
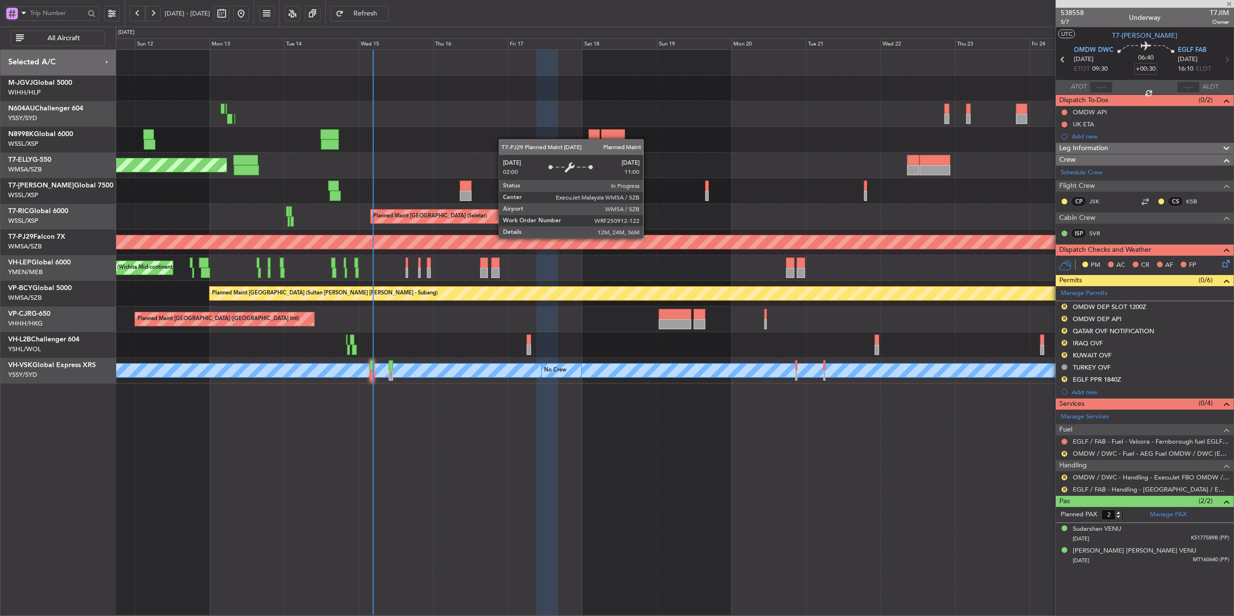
type input "1"
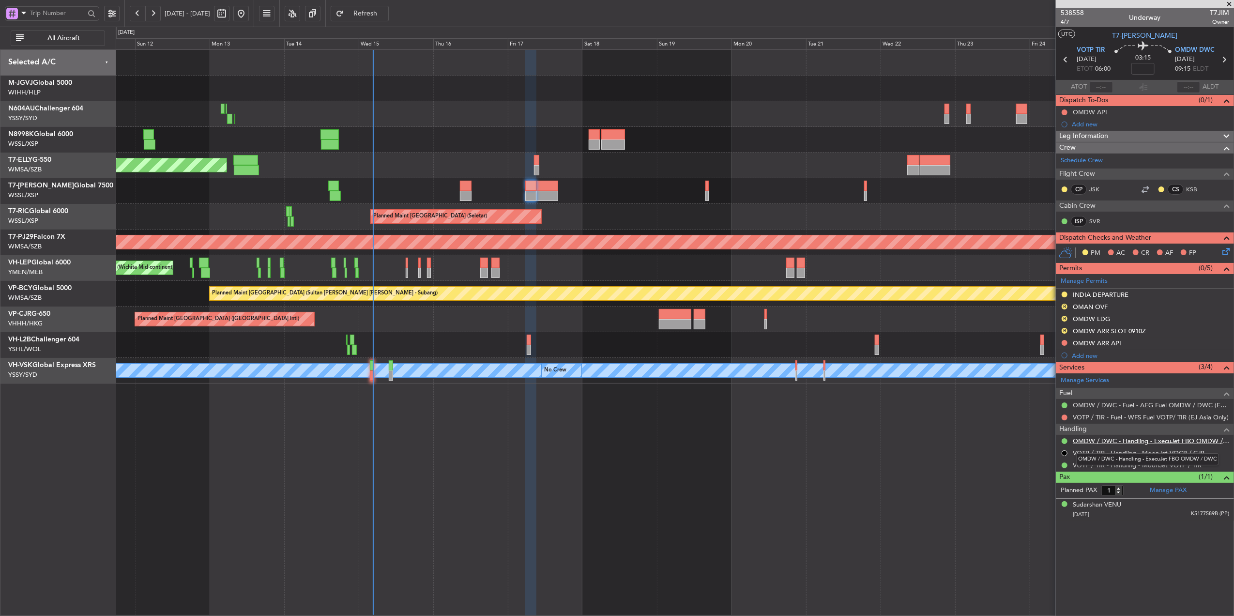
click at [1097, 444] on link "OMDW / DWC - Handling - ExecuJet FBO OMDW / DWC" at bounding box center [1151, 441] width 156 height 8
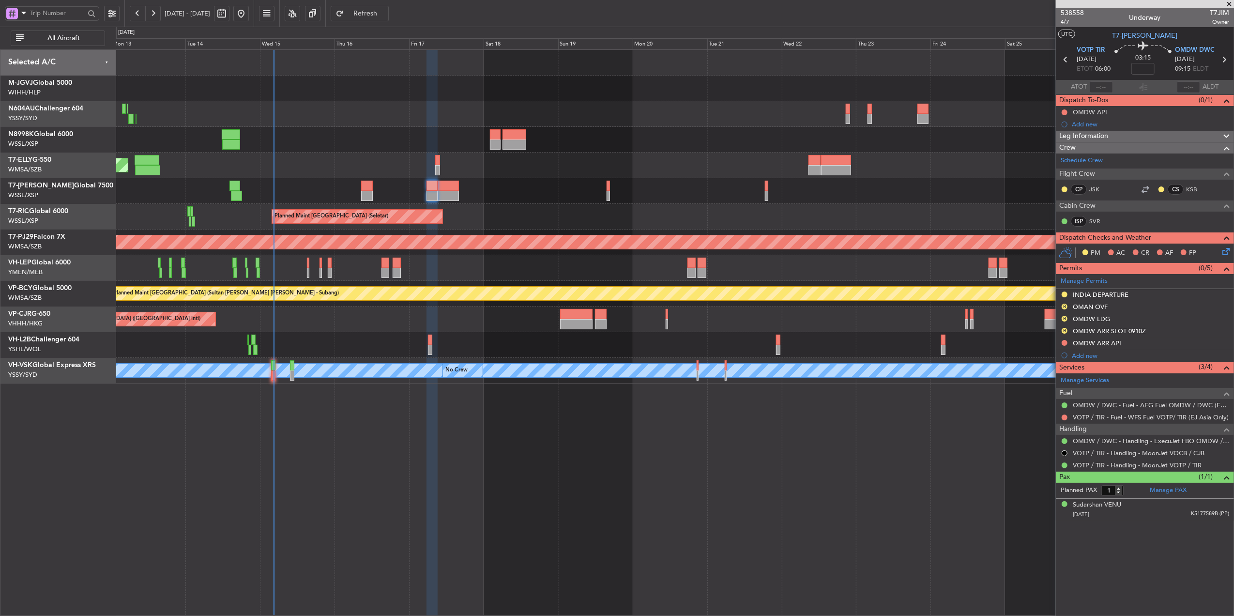
click at [607, 226] on div "Planned Maint [GEOGRAPHIC_DATA] (Seletar)" at bounding box center [675, 217] width 1118 height 26
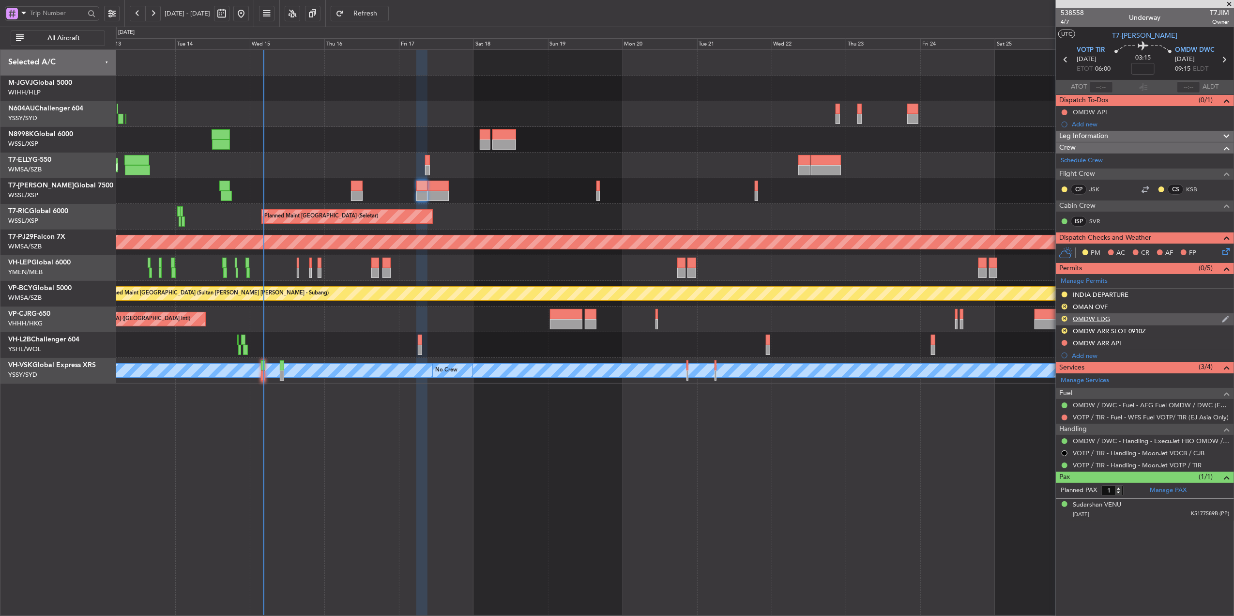
click at [1093, 321] on div "OMDW LDG" at bounding box center [1091, 319] width 37 height 8
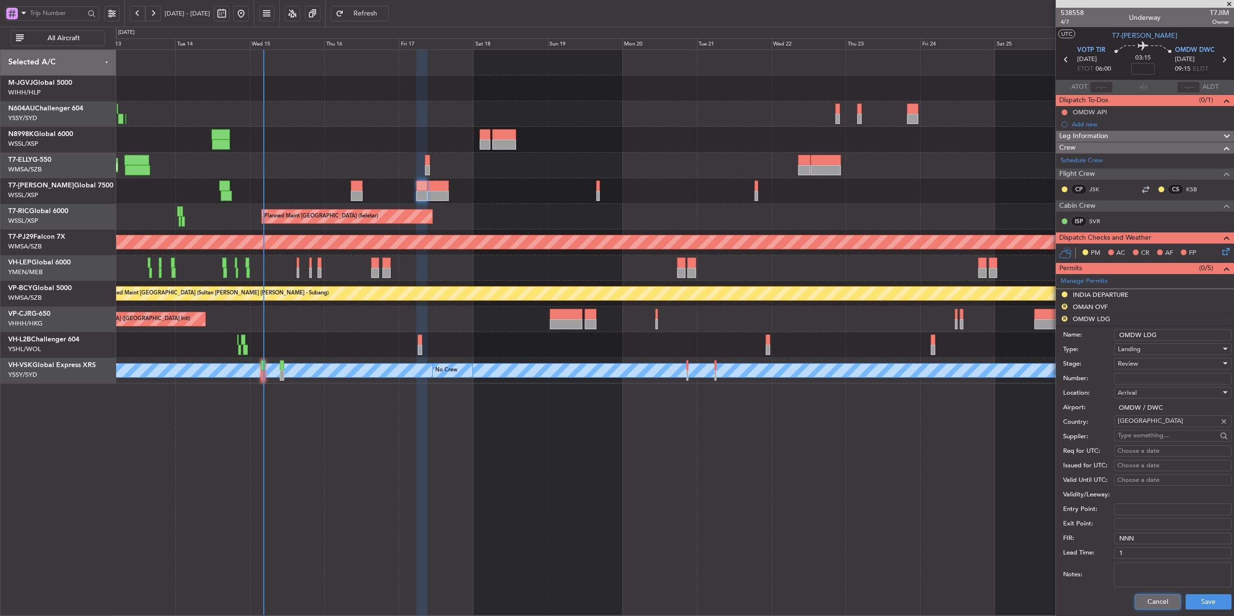
click at [1141, 603] on button "Cancel" at bounding box center [1158, 601] width 46 height 15
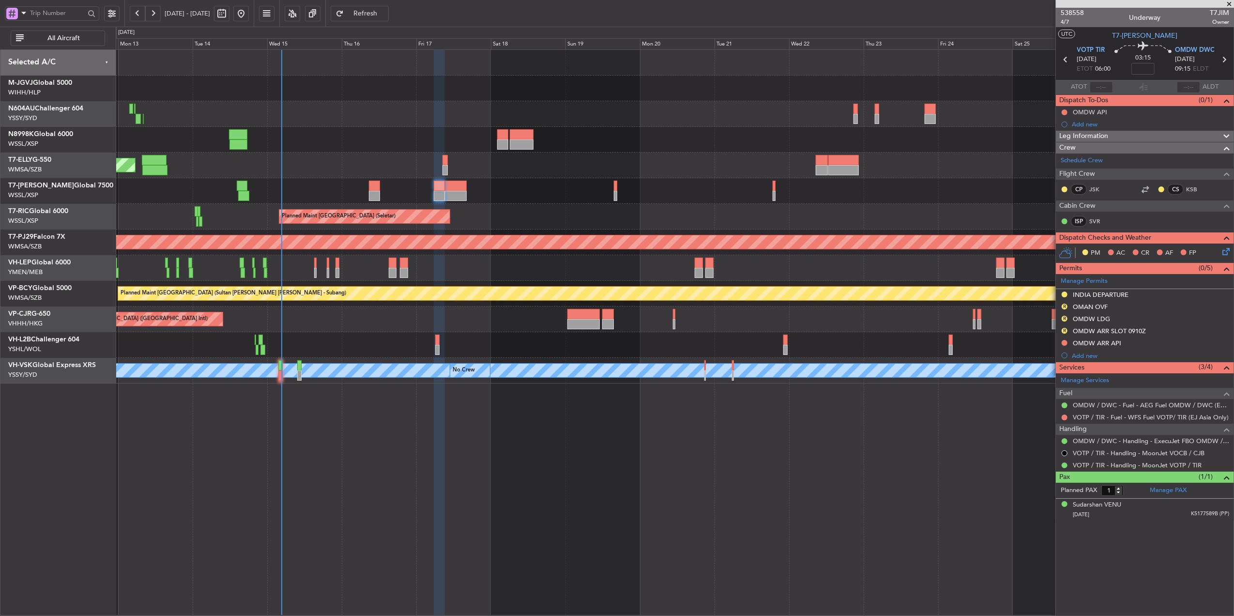
click at [548, 335] on div at bounding box center [675, 345] width 1118 height 26
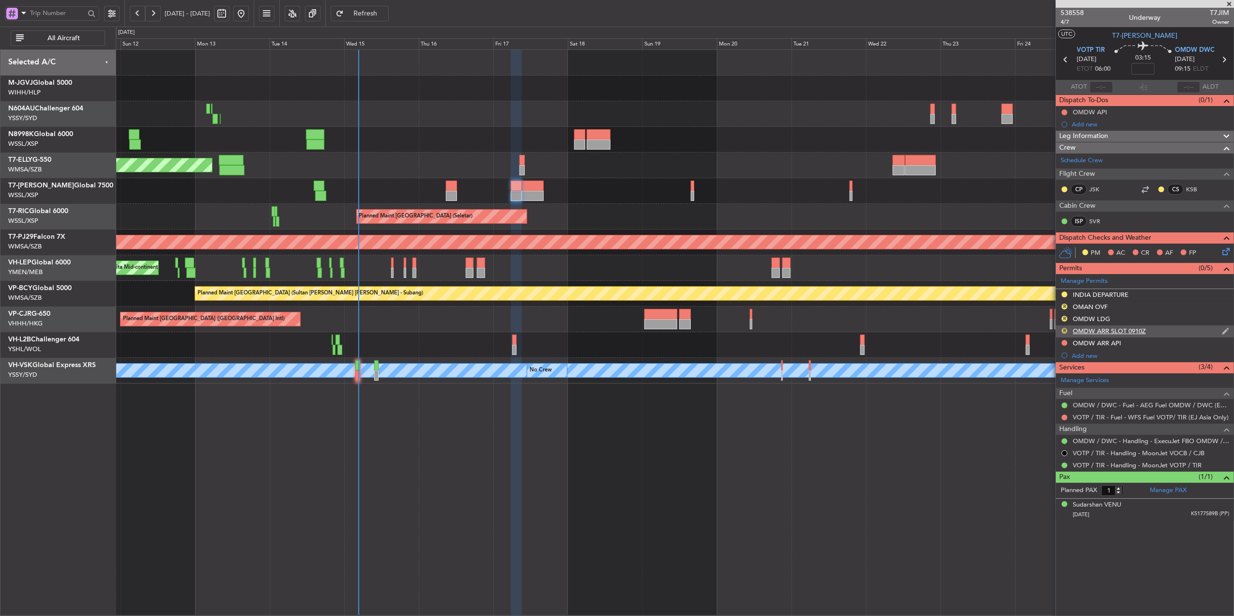
click at [1064, 333] on button "R" at bounding box center [1065, 331] width 6 height 6
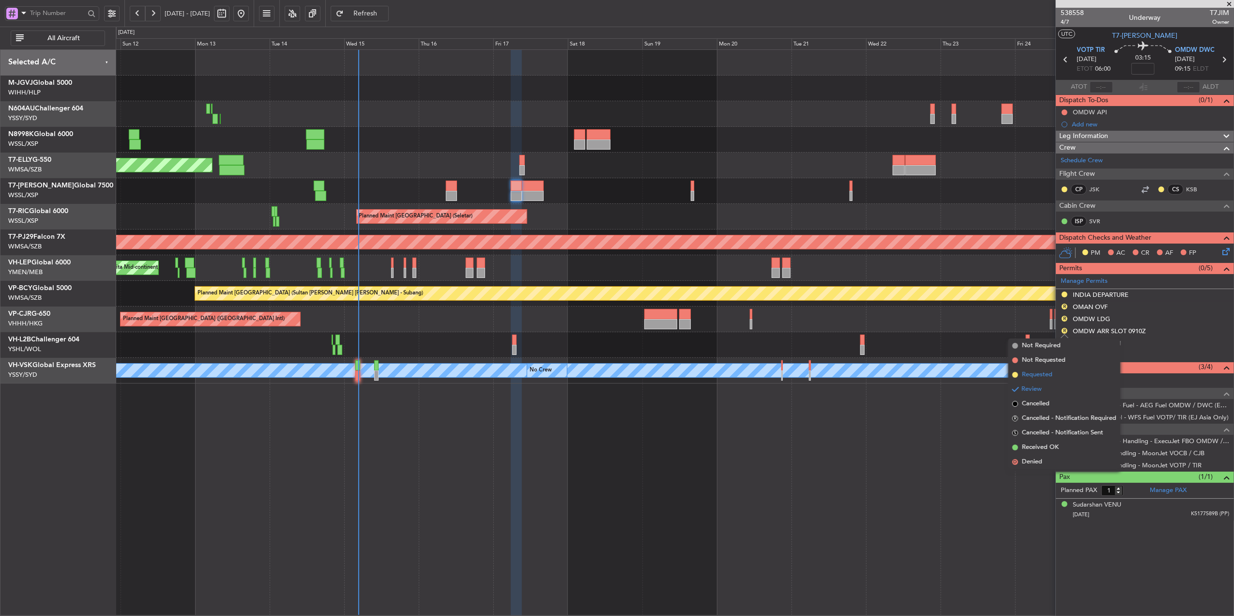
click at [1045, 370] on span "Requested" at bounding box center [1037, 375] width 31 height 10
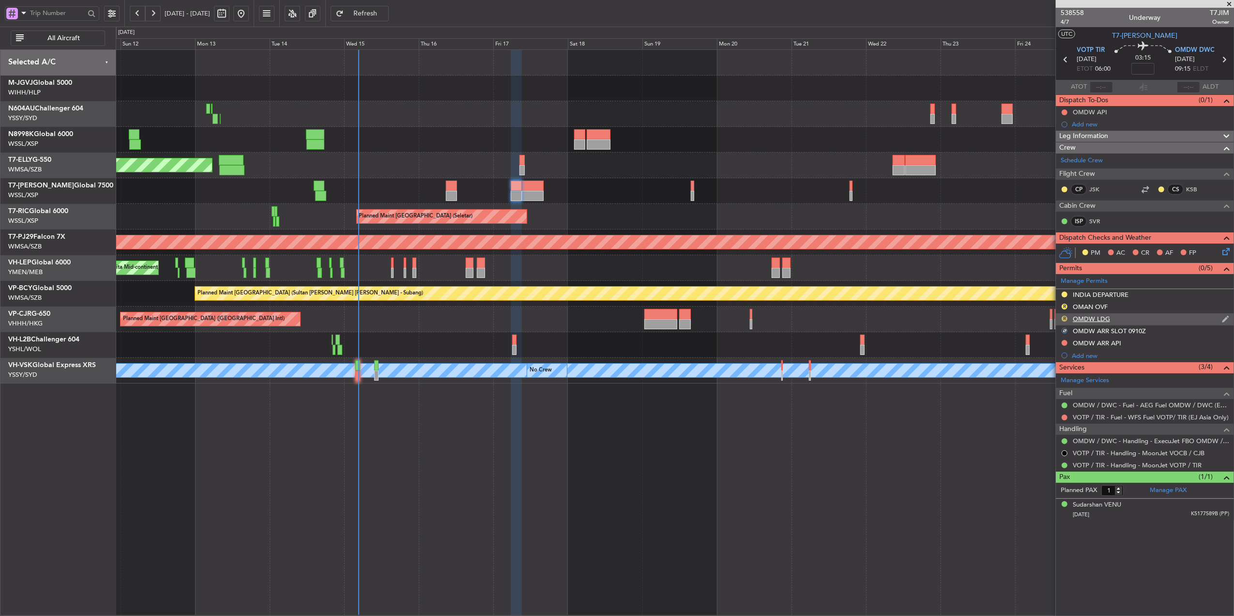
click at [1062, 319] on button "R" at bounding box center [1065, 319] width 6 height 6
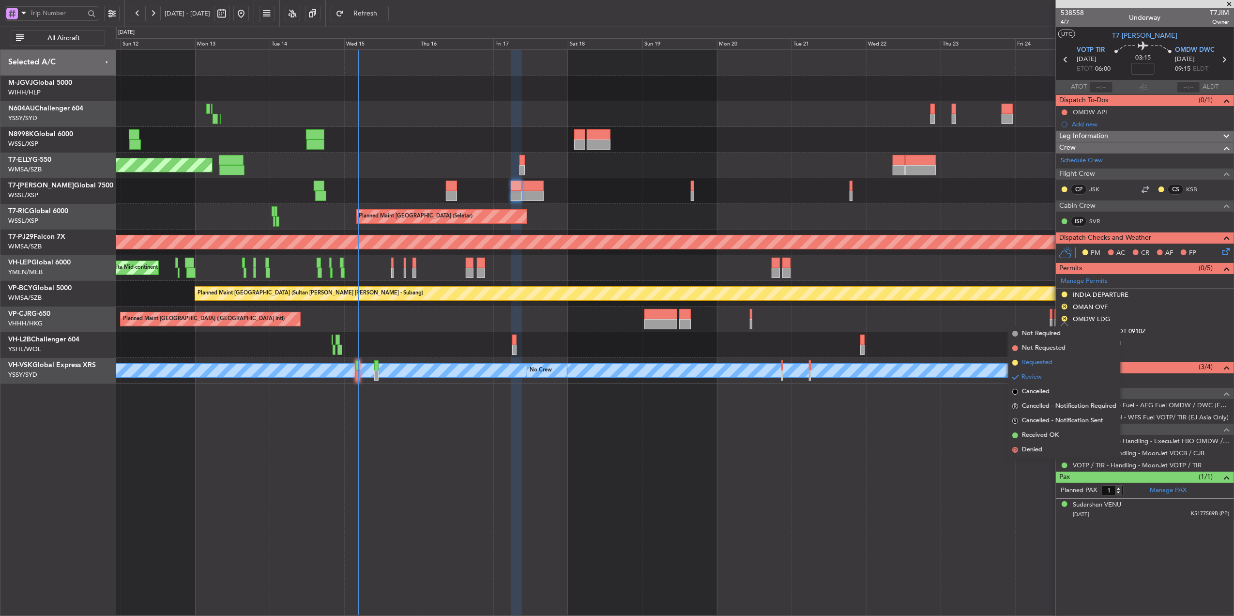
click at [1052, 359] on span "Requested" at bounding box center [1037, 363] width 31 height 10
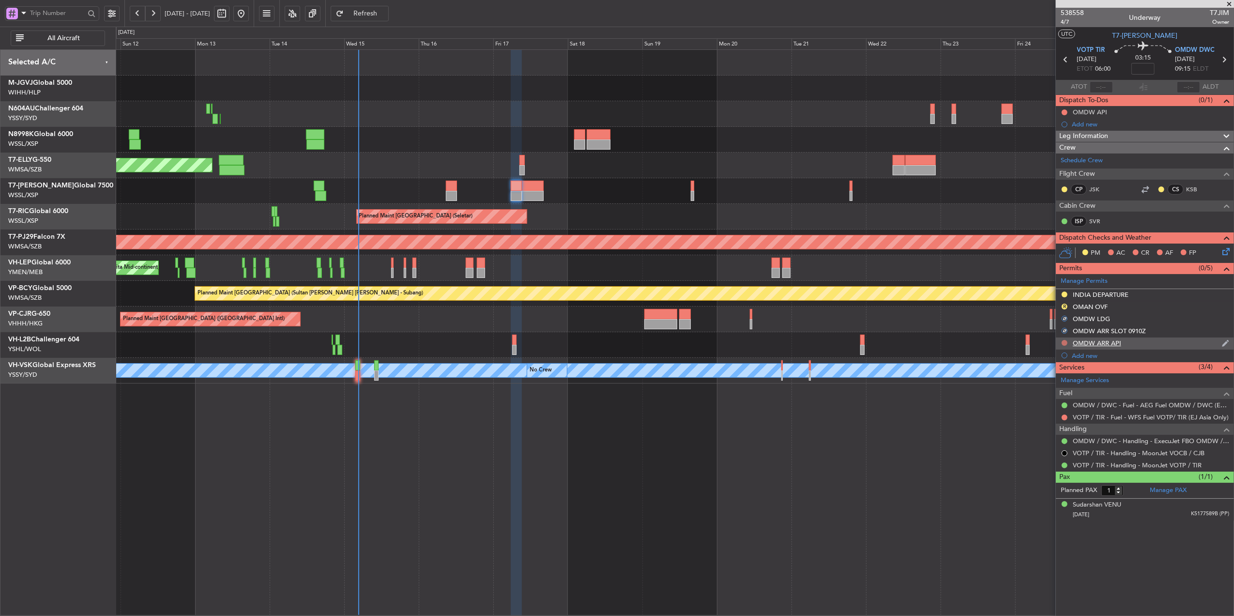
click at [1063, 343] on button at bounding box center [1065, 343] width 6 height 6
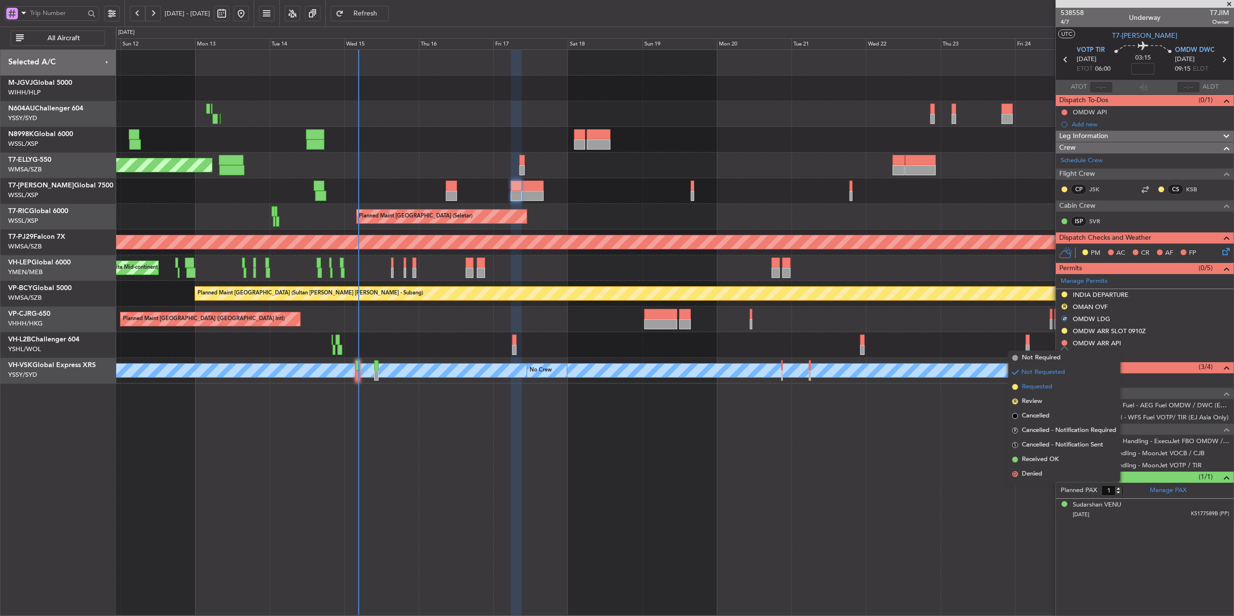
click at [1050, 387] on span "Requested" at bounding box center [1037, 387] width 31 height 10
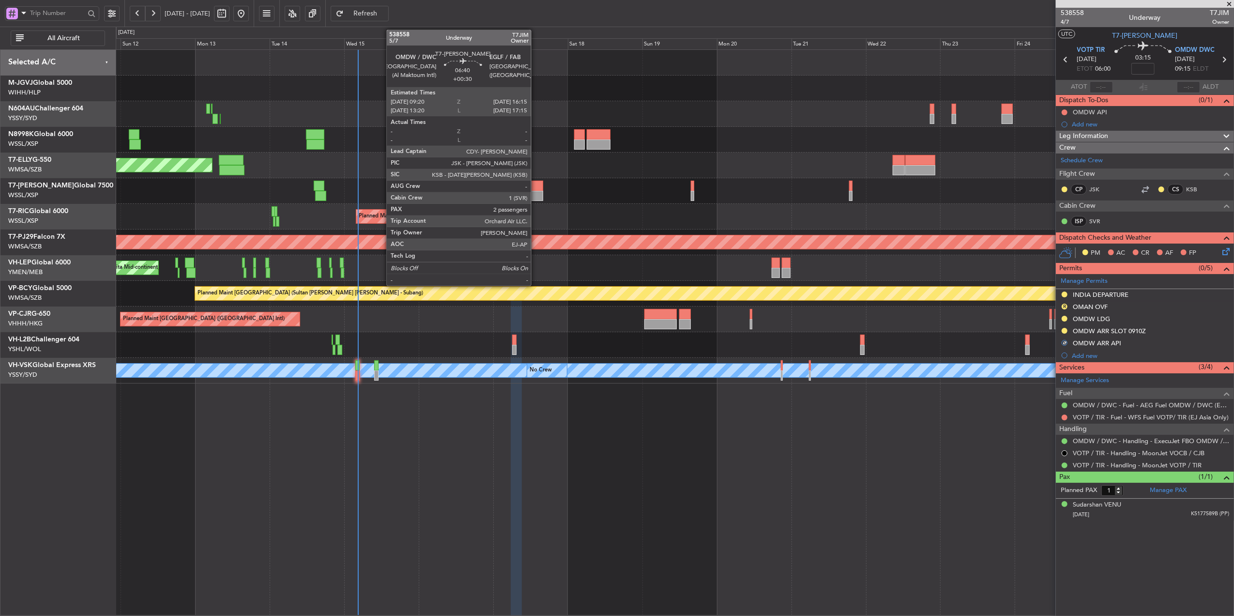
click at [535, 194] on div at bounding box center [533, 196] width 22 height 10
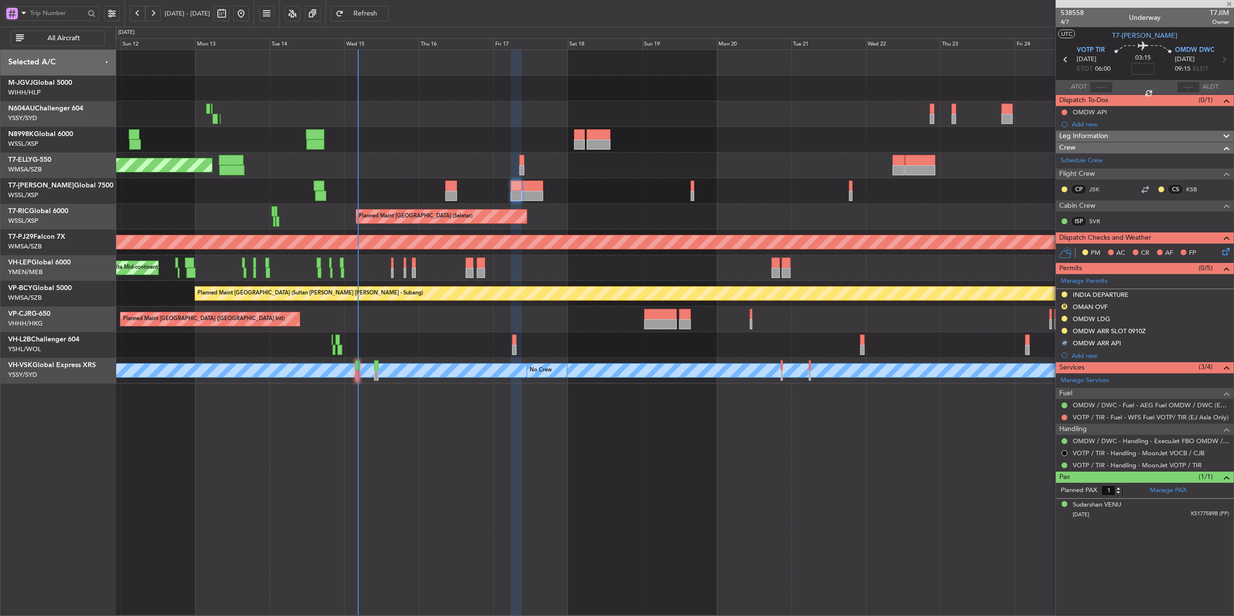
type input "+00:30"
type input "2"
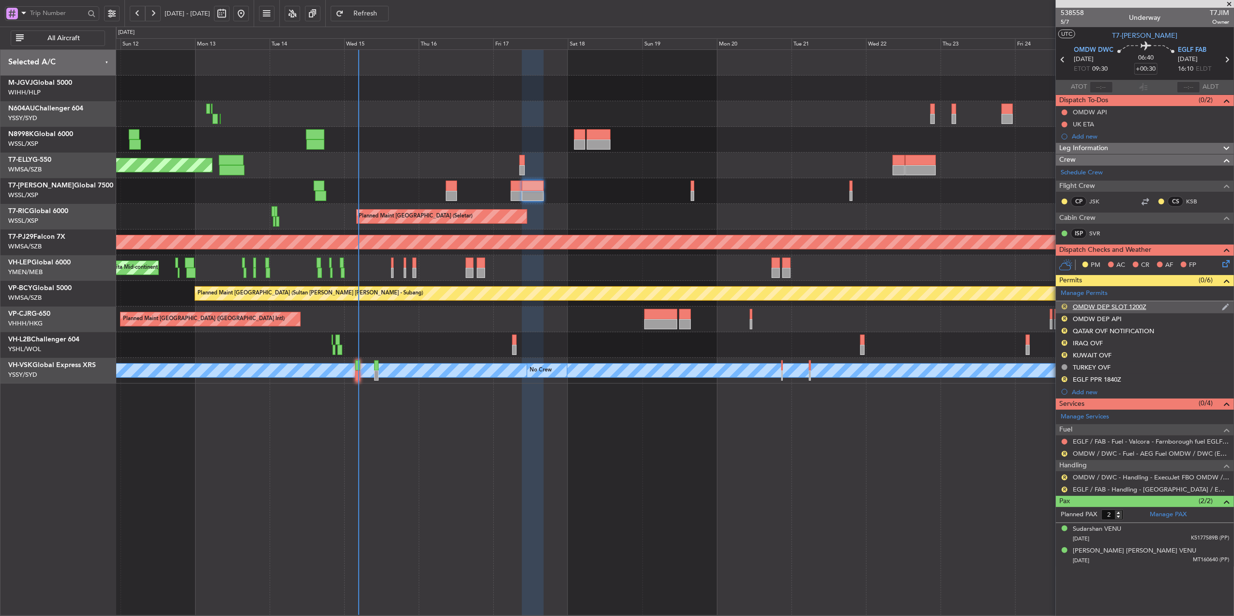
click at [1064, 308] on button "R" at bounding box center [1065, 307] width 6 height 6
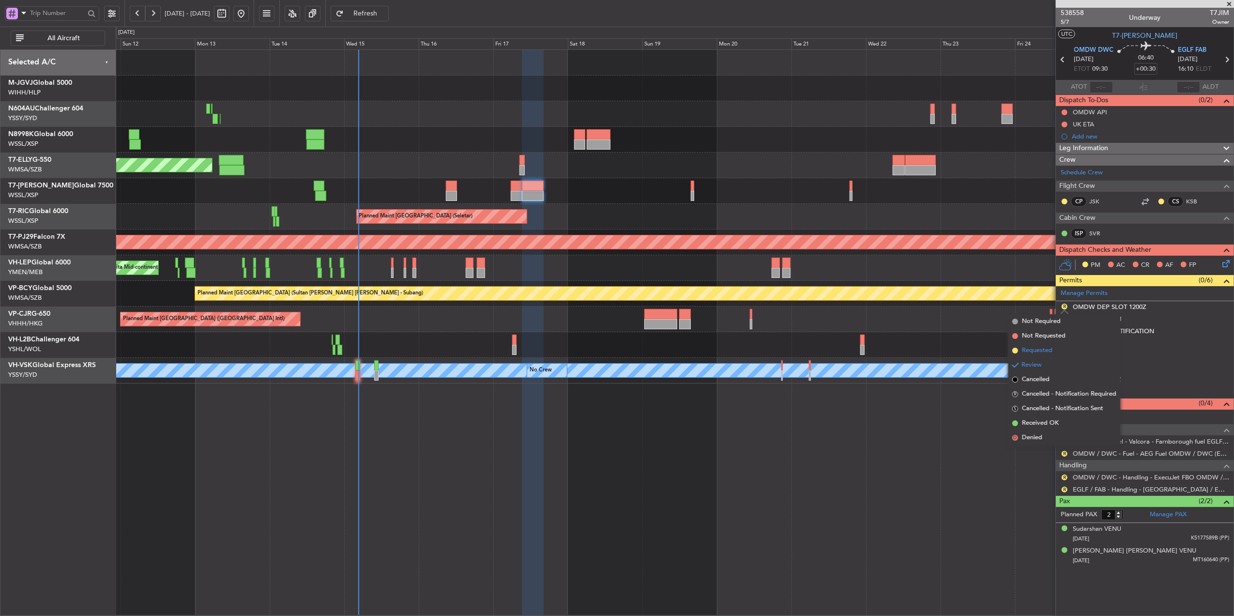
click at [1052, 344] on li "Requested" at bounding box center [1064, 350] width 112 height 15
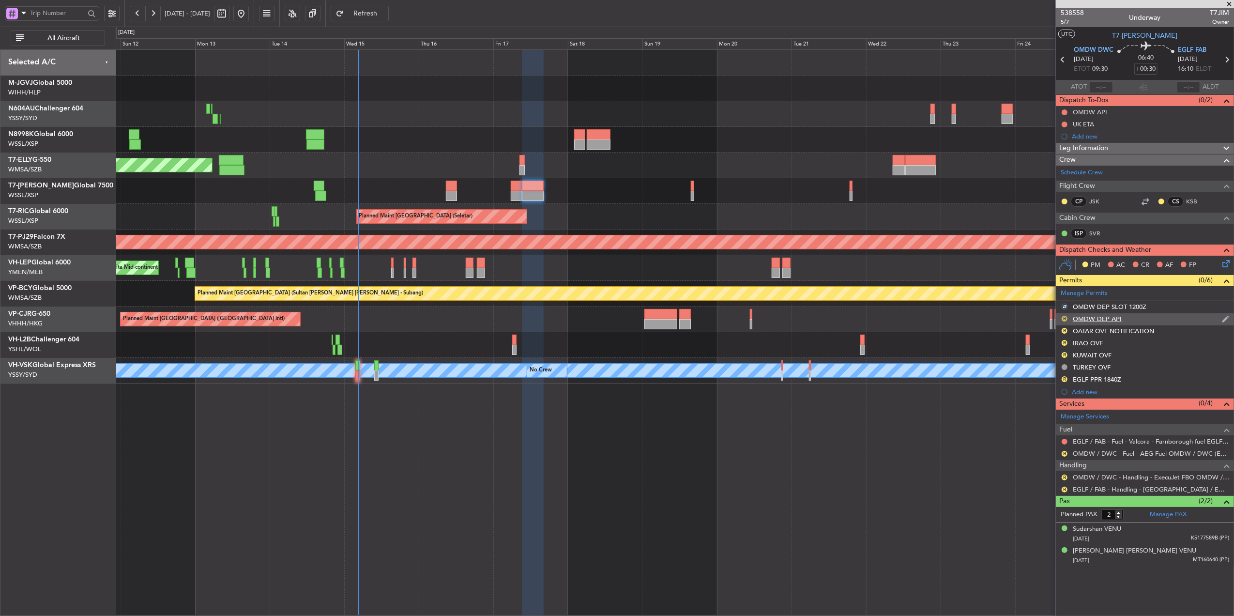
click at [1064, 320] on button "R" at bounding box center [1065, 319] width 6 height 6
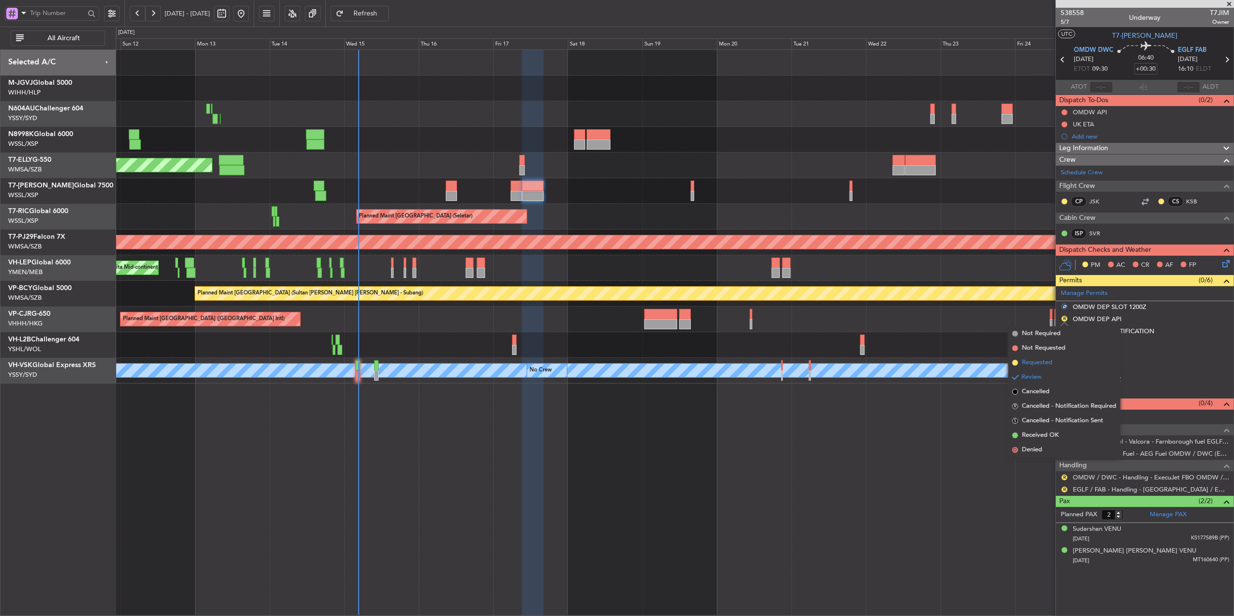
click at [1056, 359] on li "Requested" at bounding box center [1064, 362] width 112 height 15
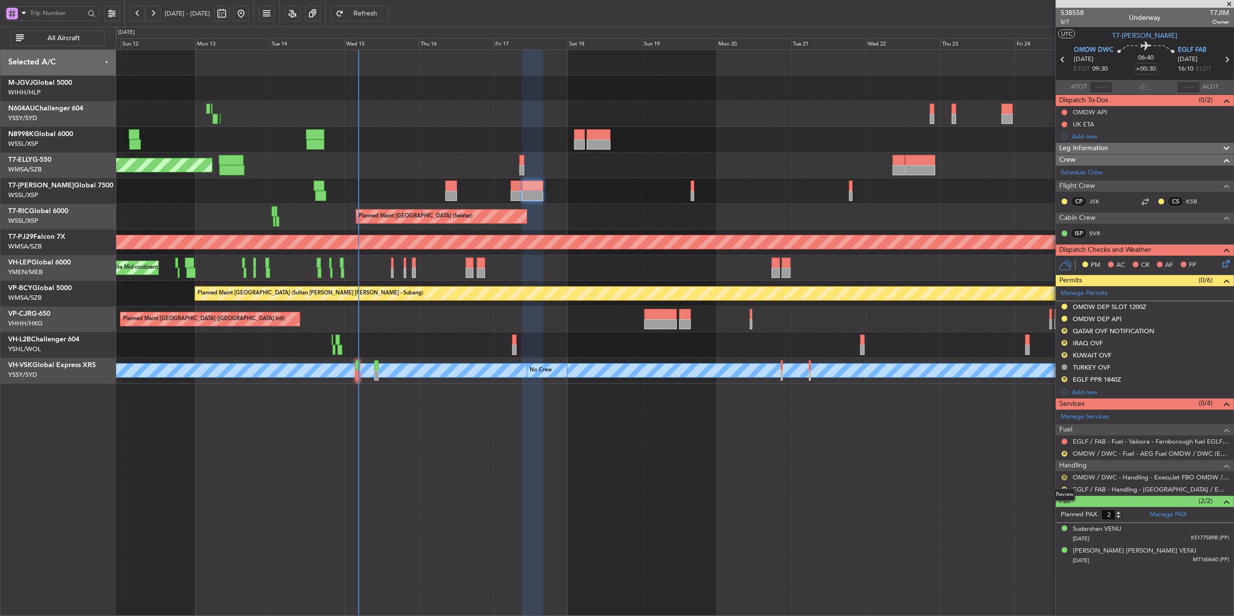
click at [1066, 479] on button "R" at bounding box center [1065, 477] width 6 height 6
click at [1047, 533] on span "Requested" at bounding box center [1037, 537] width 31 height 10
click at [1147, 456] on link "OMDW / DWC - Fuel - AEG Fuel OMDW / DWC (EJ Asia Only)" at bounding box center [1151, 453] width 156 height 8
click at [1065, 454] on button "R" at bounding box center [1065, 454] width 6 height 6
click at [1041, 482] on span "Not Requested" at bounding box center [1044, 484] width 44 height 10
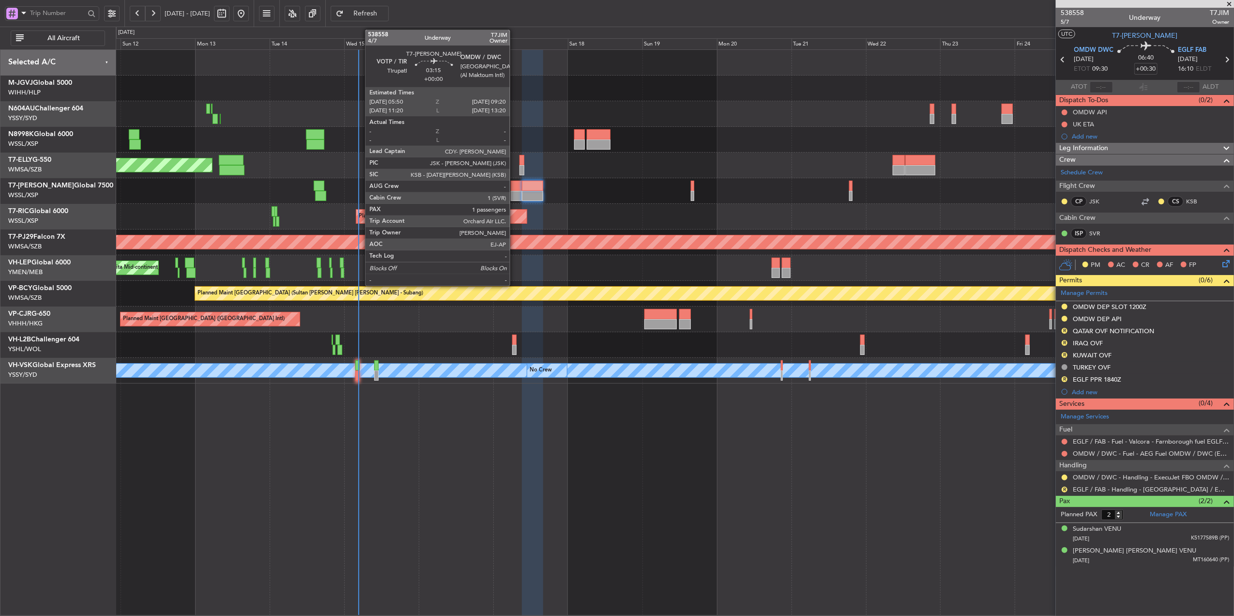
click at [514, 192] on div at bounding box center [516, 196] width 11 height 10
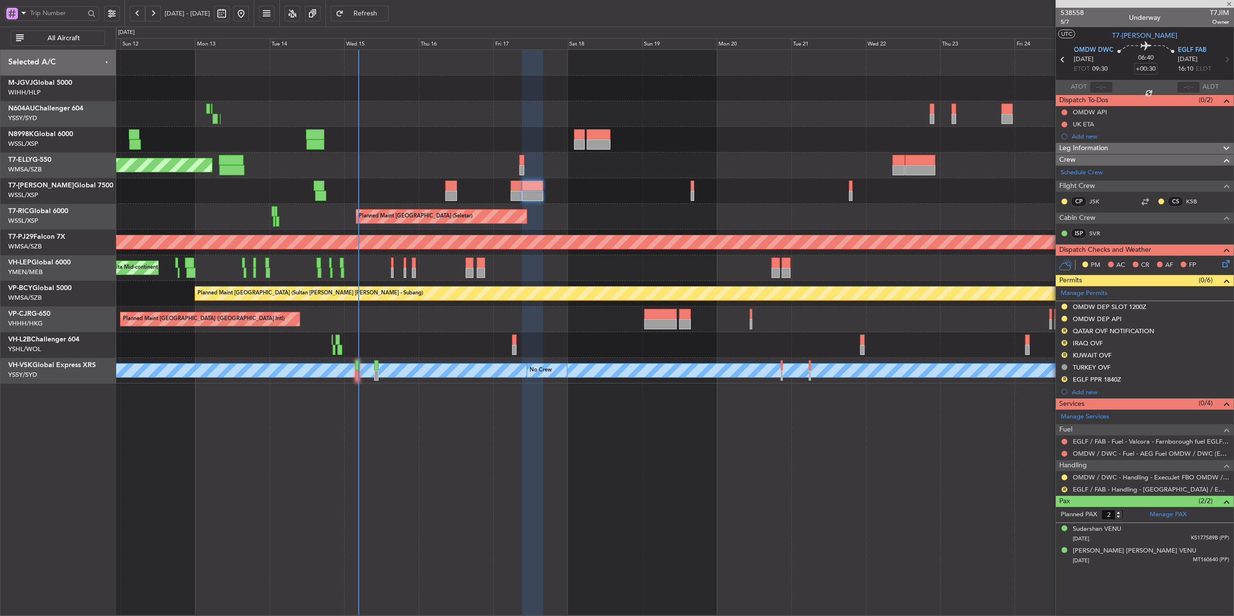
type input "1"
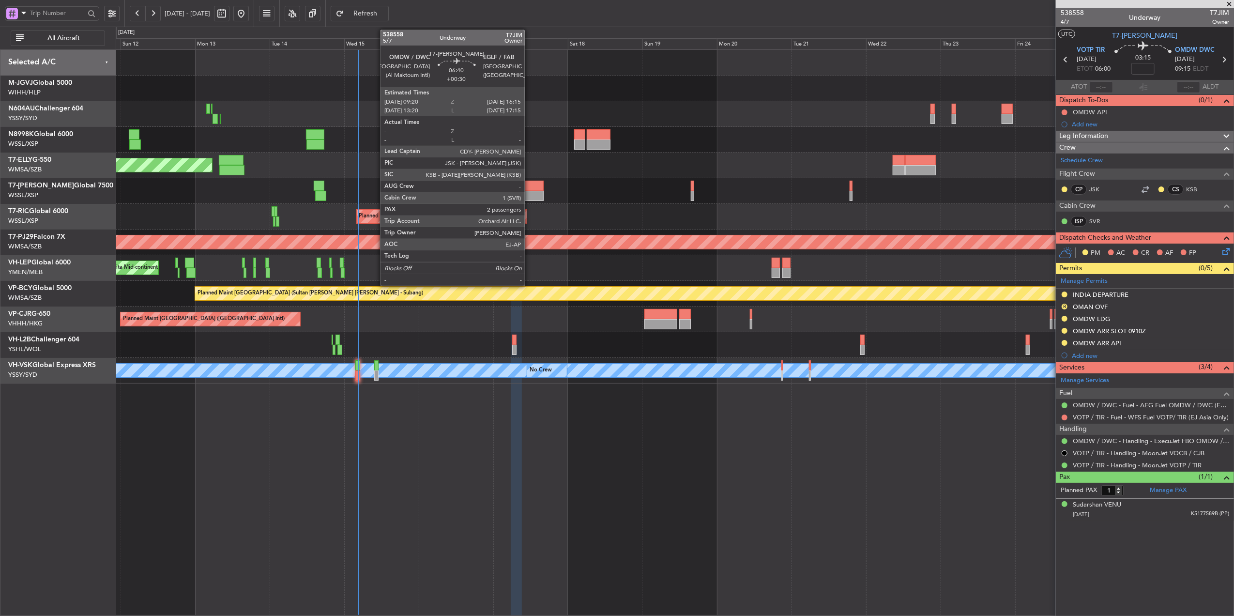
click at [533, 189] on div at bounding box center [533, 186] width 22 height 10
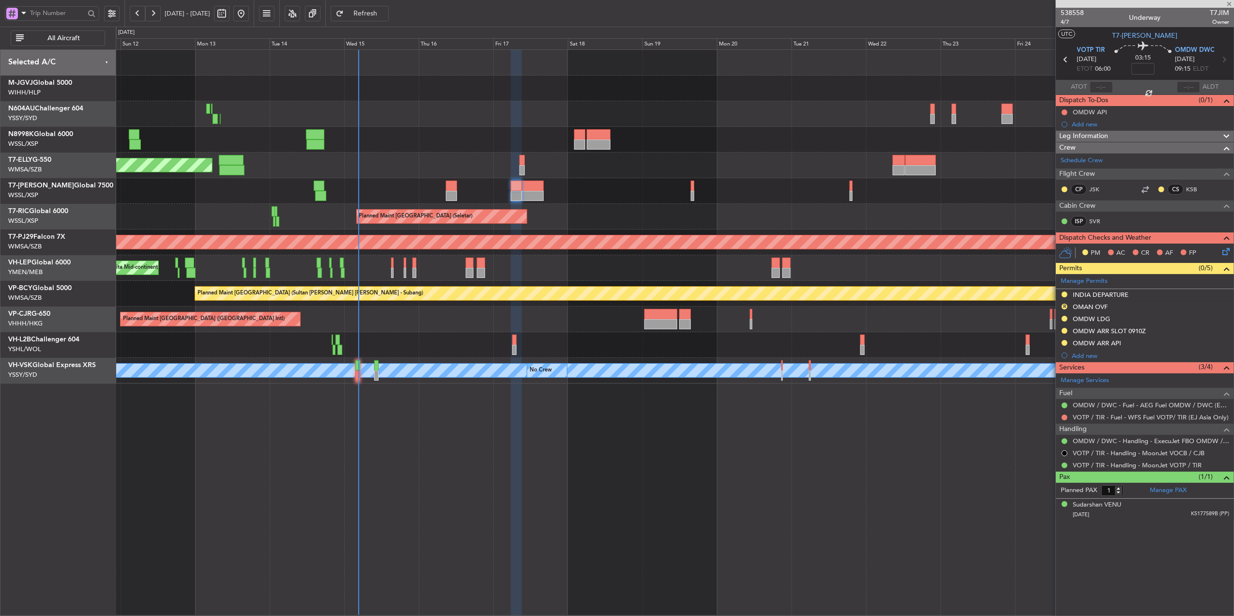
type input "+00:30"
type input "2"
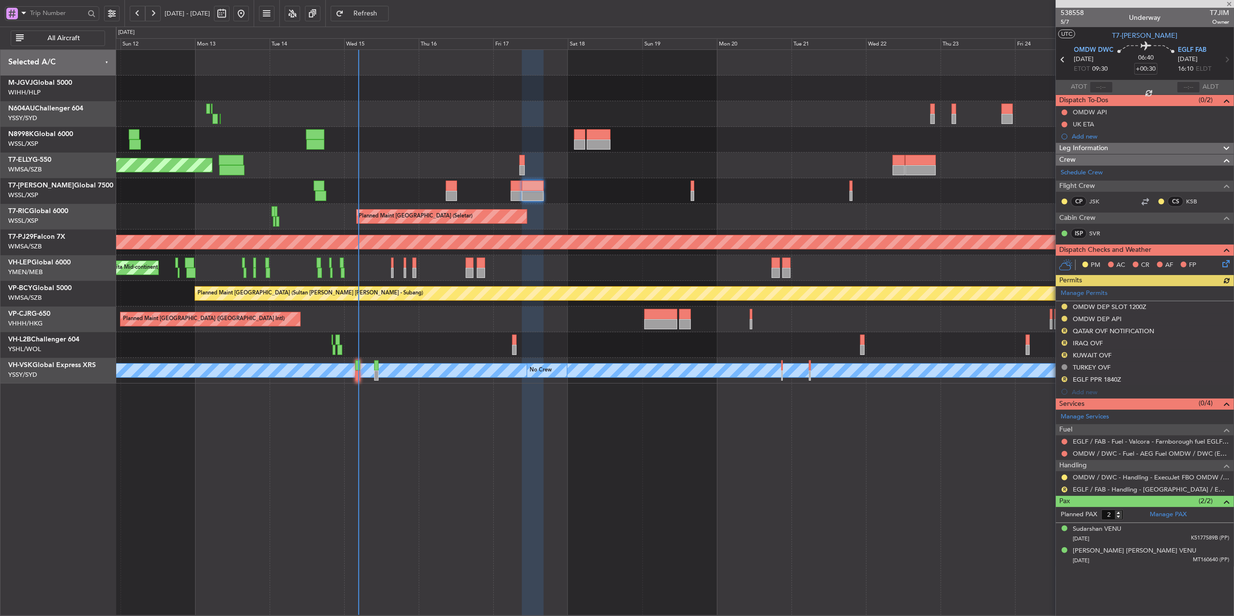
click at [1067, 452] on div at bounding box center [1065, 454] width 8 height 8
click at [1066, 453] on button at bounding box center [1065, 454] width 6 height 6
click at [1042, 512] on span "Requested" at bounding box center [1037, 513] width 31 height 10
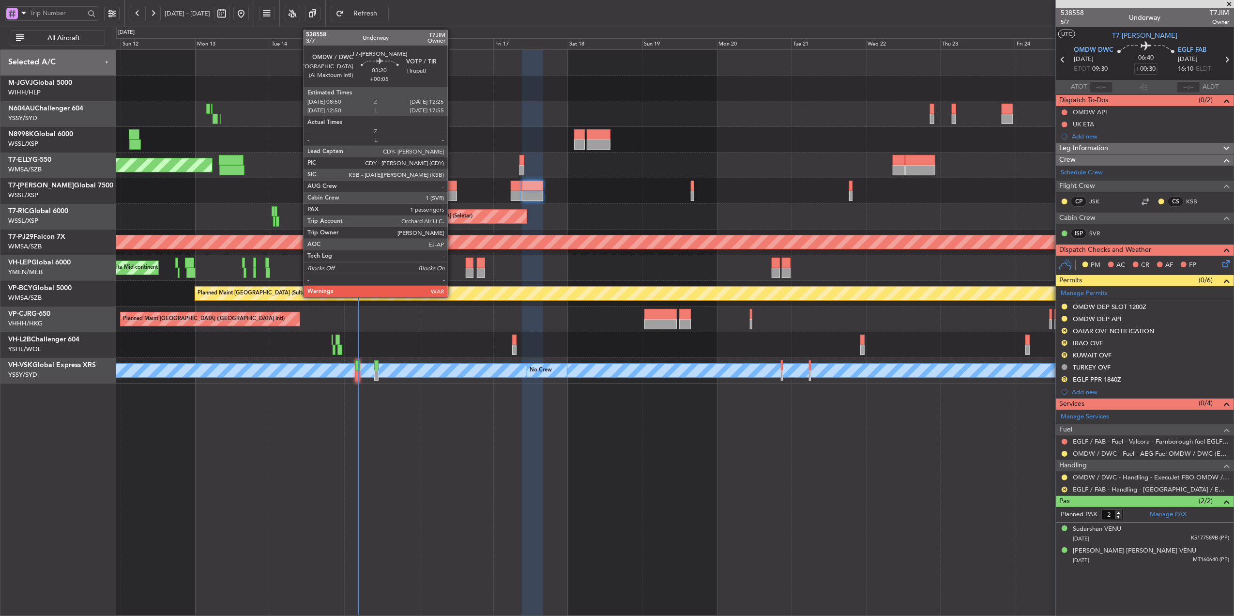
click at [452, 192] on div at bounding box center [450, 196] width 11 height 10
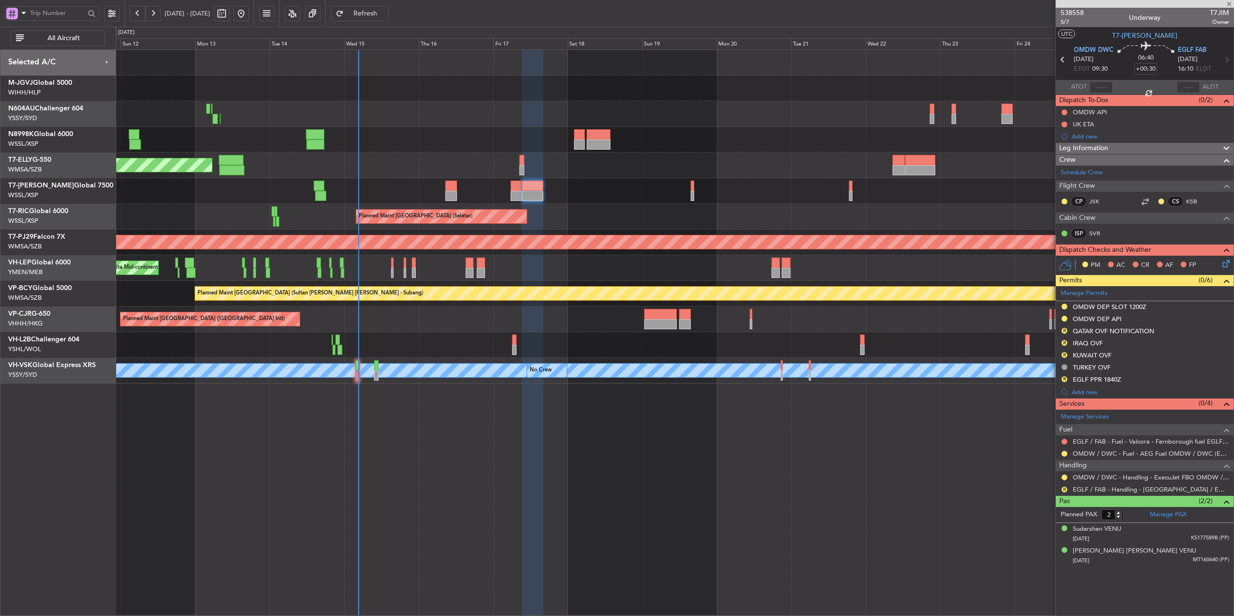
type input "+00:05"
type input "1"
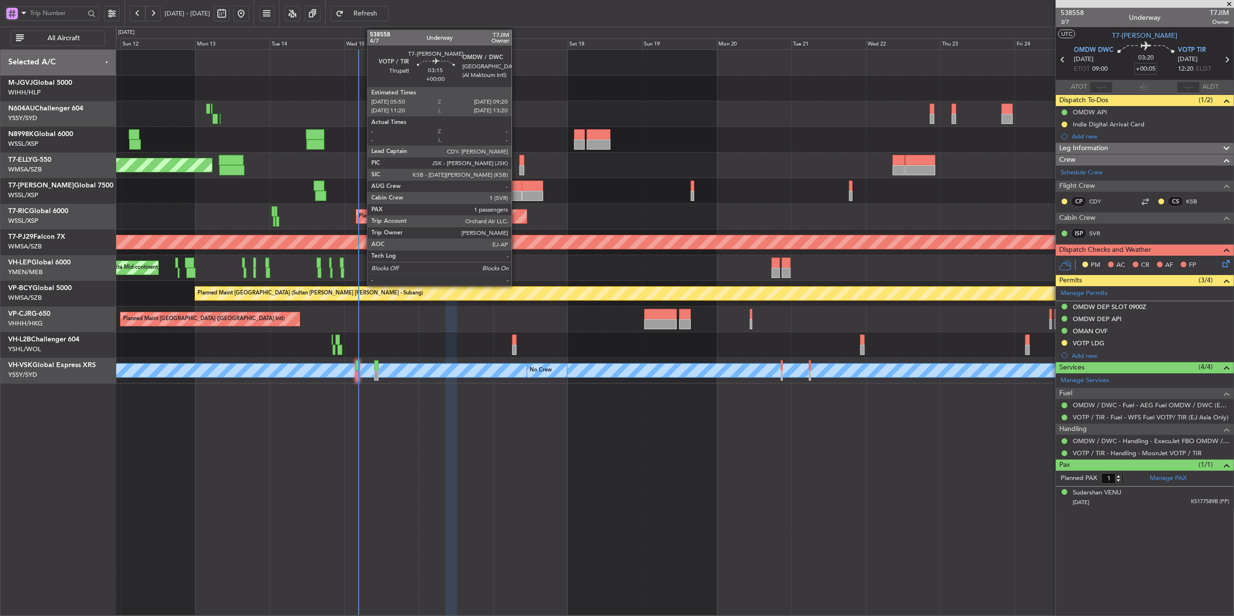
click at [516, 188] on div at bounding box center [516, 186] width 11 height 10
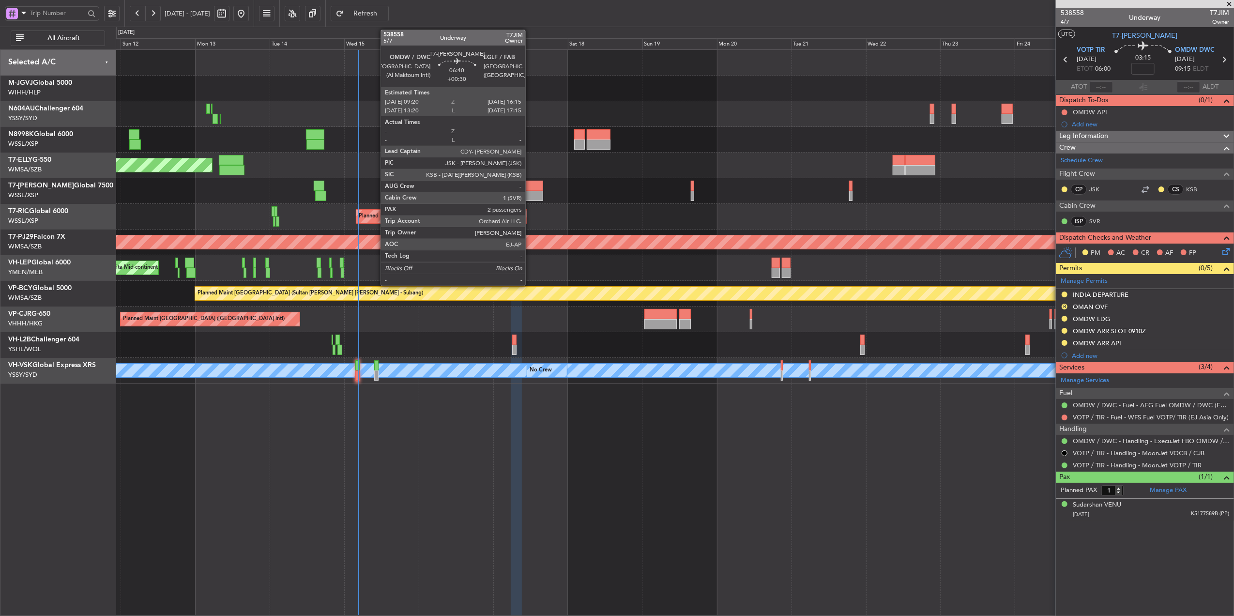
click at [530, 194] on div at bounding box center [533, 196] width 22 height 10
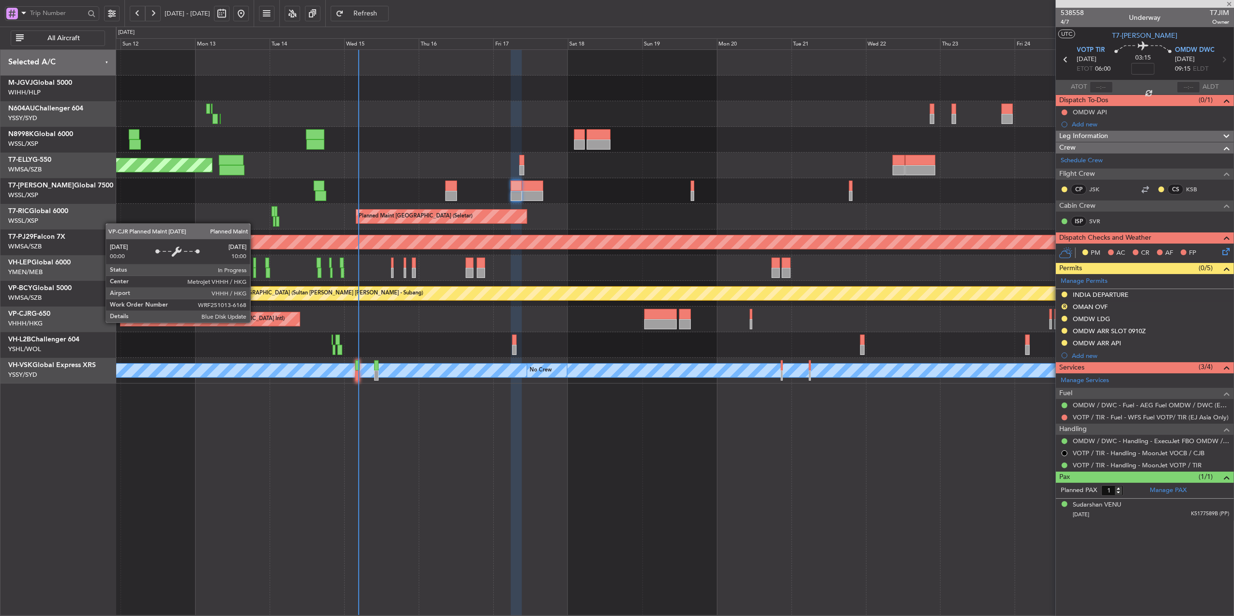
type input "+00:30"
type input "2"
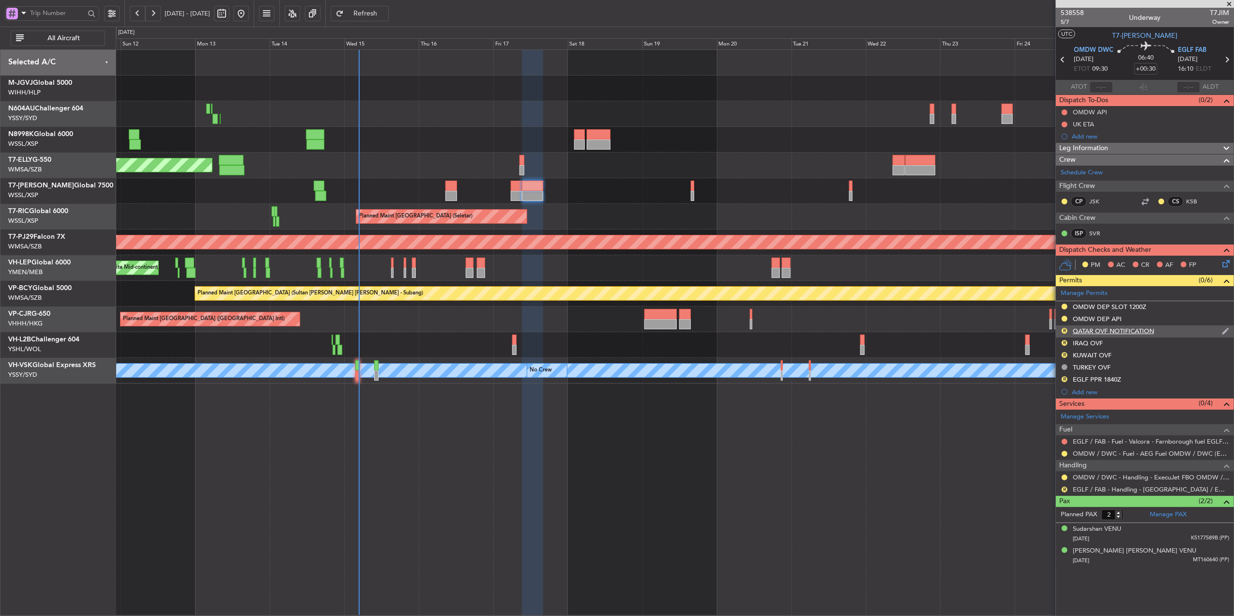
click at [1100, 337] on div "R QATAR OVF NOTIFICATION" at bounding box center [1145, 331] width 178 height 12
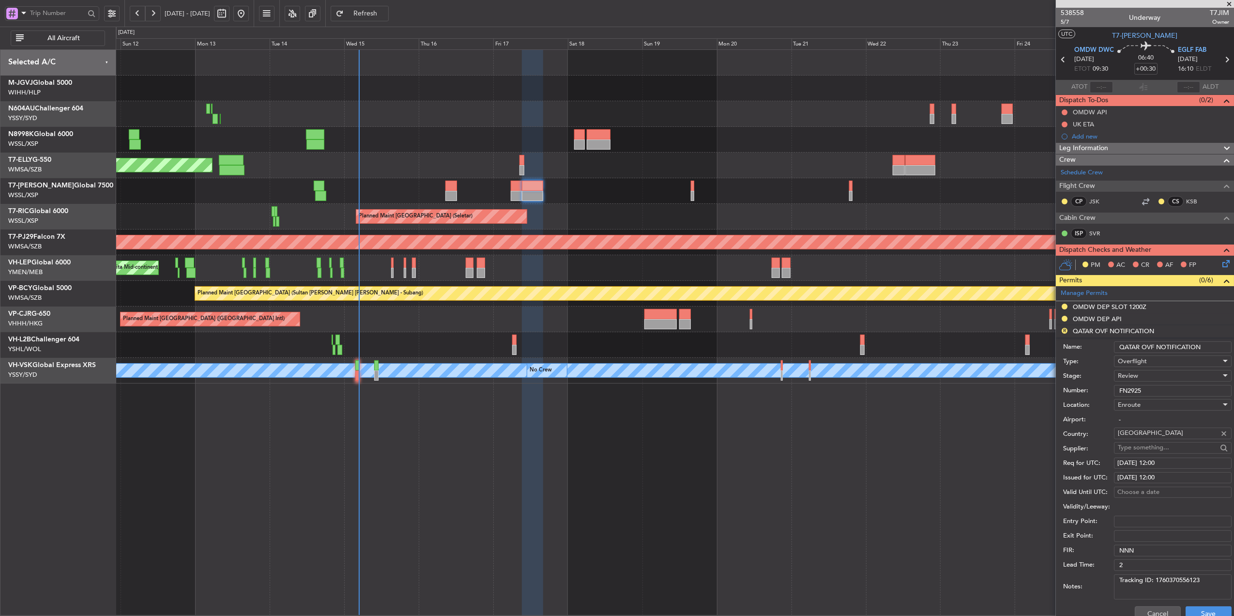
scroll to position [64, 0]
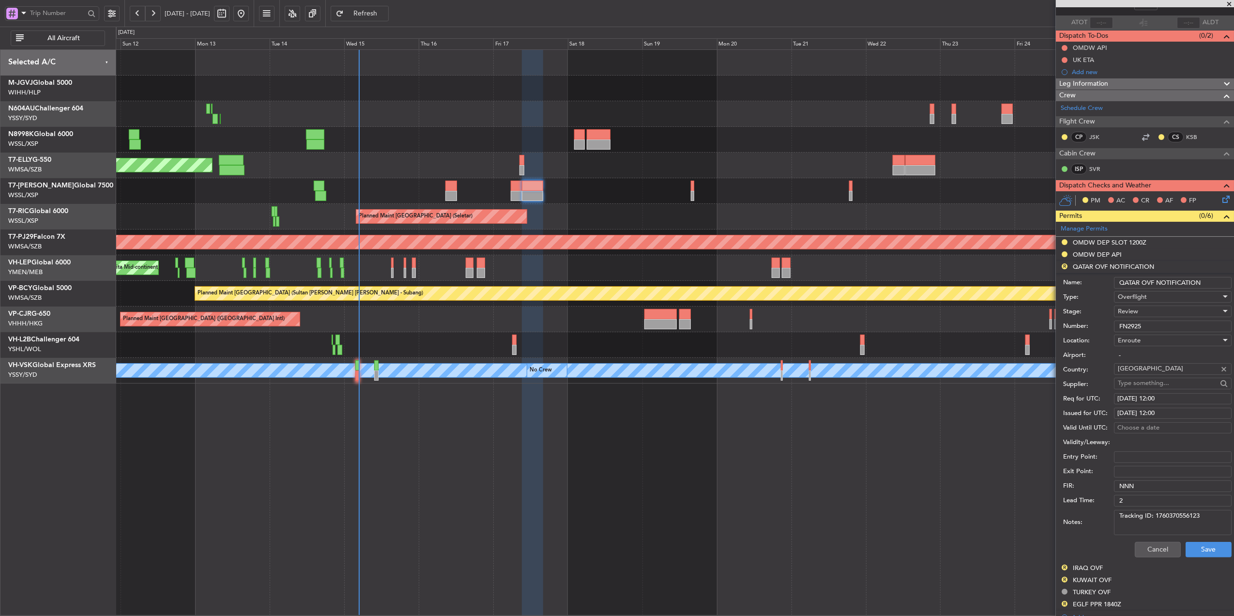
click at [1208, 516] on textarea "Tracking ID: 1760370556123" at bounding box center [1173, 522] width 118 height 25
drag, startPoint x: 1211, startPoint y: 517, endPoint x: 1156, endPoint y: 519, distance: 55.2
click at [1156, 519] on textarea "Tracking ID: 1760370556123" at bounding box center [1173, 522] width 118 height 25
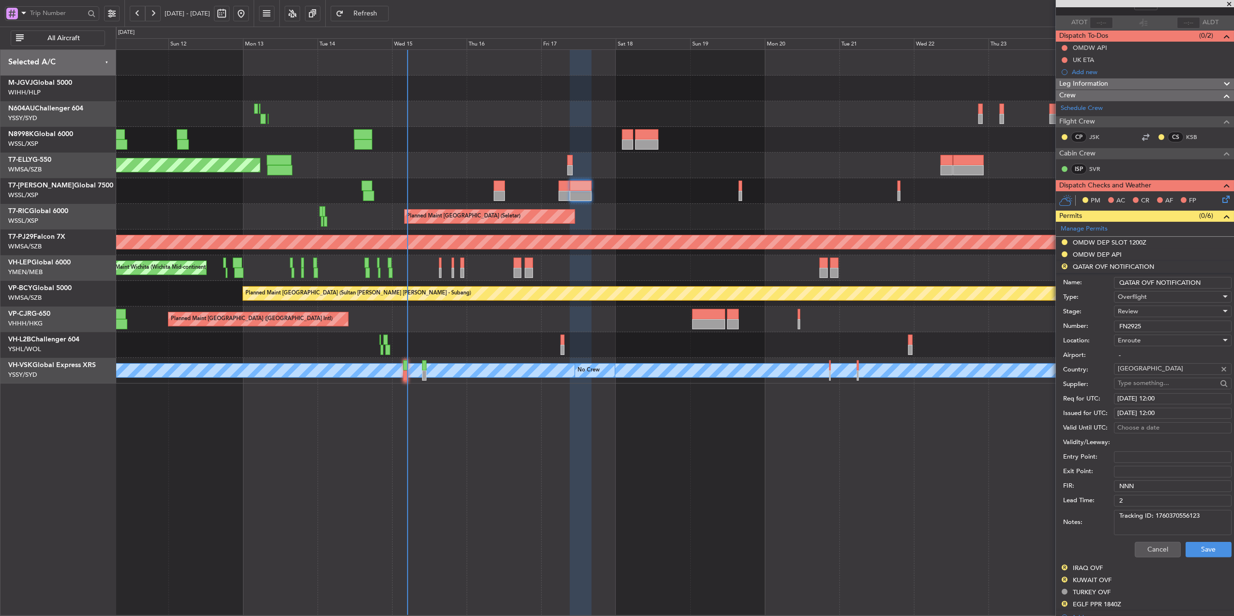
click at [605, 330] on div "Planned Maint [GEOGRAPHIC_DATA] ([GEOGRAPHIC_DATA] Intl)" at bounding box center [675, 319] width 1118 height 26
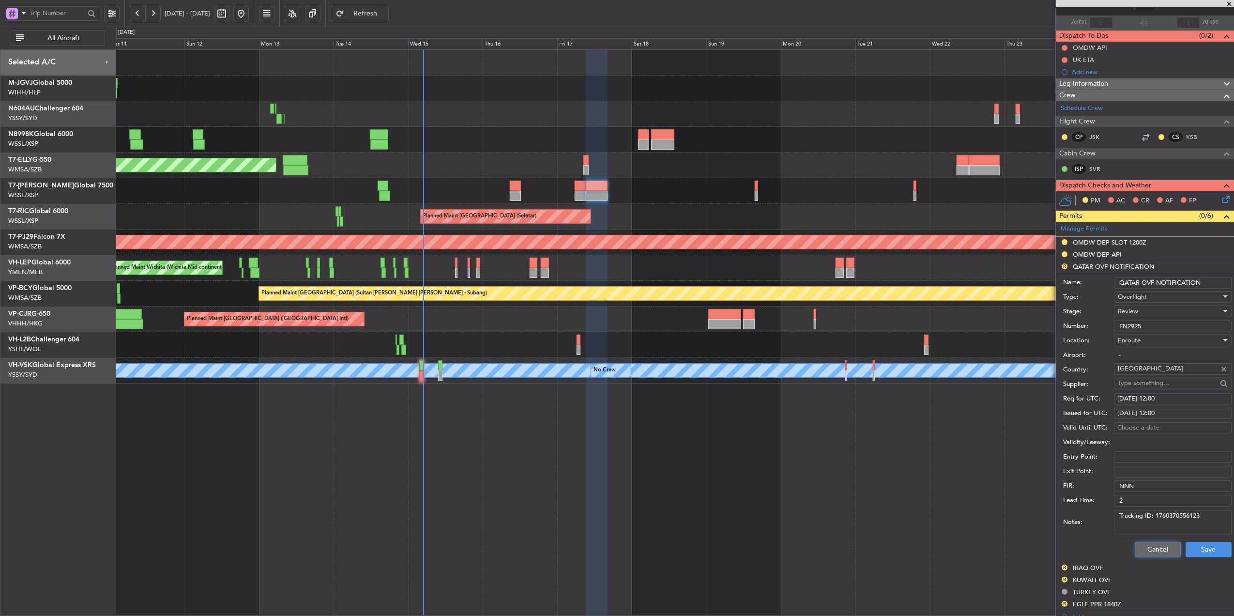
click at [1142, 550] on button "Cancel" at bounding box center [1158, 549] width 46 height 15
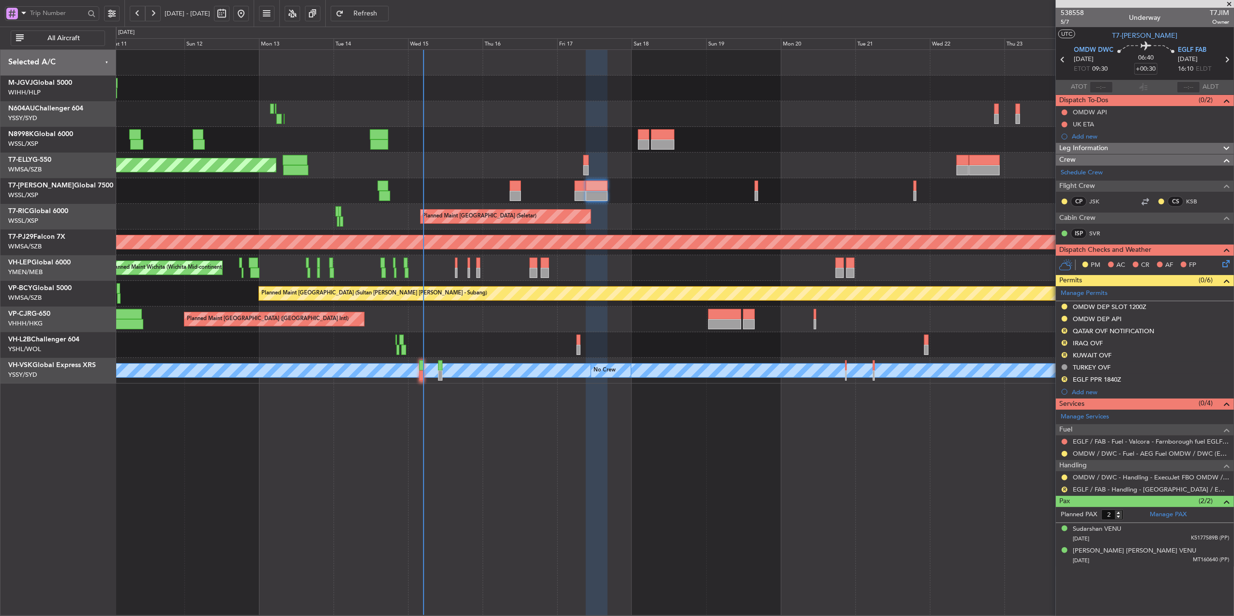
scroll to position [0, 0]
click at [1101, 328] on div "QATAR OVF NOTIFICATION" at bounding box center [1113, 331] width 81 height 8
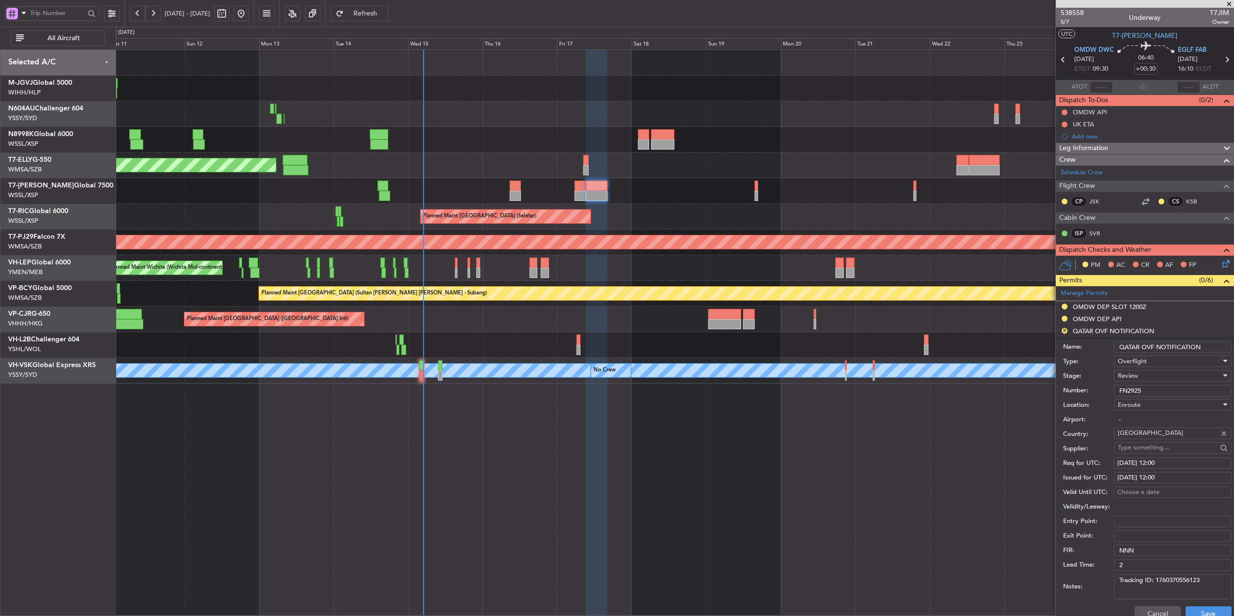
drag, startPoint x: 1201, startPoint y: 576, endPoint x: 1041, endPoint y: 576, distance: 160.3
click at [1056, 576] on form "Name: QATAR OVF NOTIFICATION Type: Overflight Stage: Review Number: FN2925 Loca…" at bounding box center [1145, 481] width 178 height 289
paste textarea "503839345"
type textarea "Tracking ID: 1760503839345"
click at [1151, 374] on div "Review" at bounding box center [1169, 375] width 103 height 15
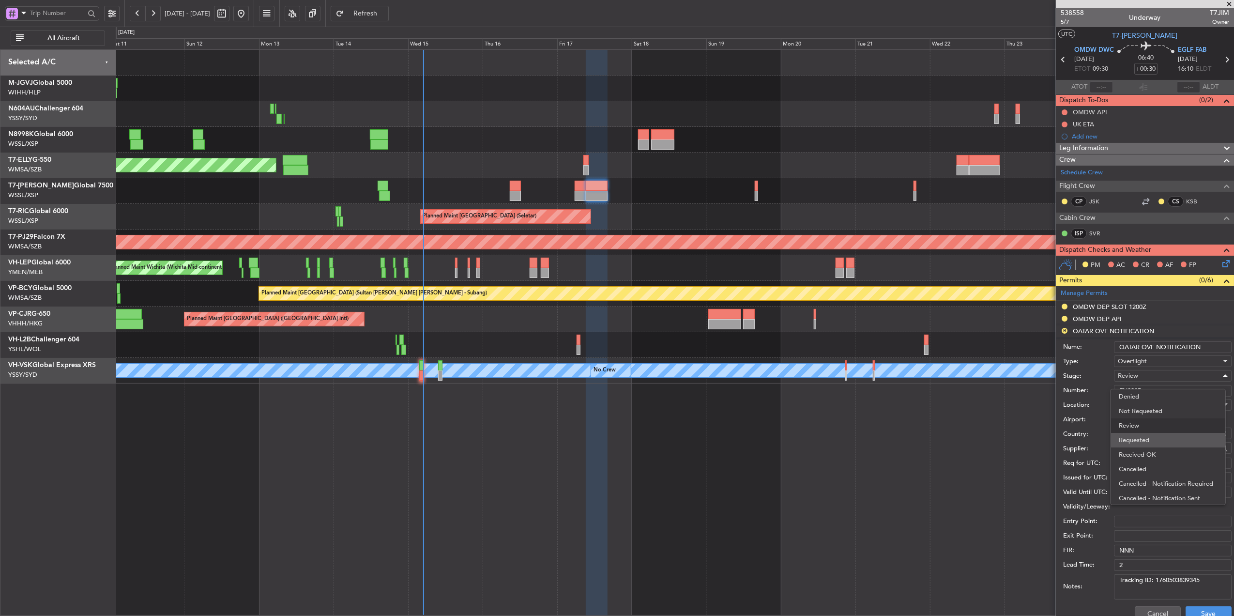
click at [1151, 443] on span "Requested" at bounding box center [1168, 440] width 99 height 15
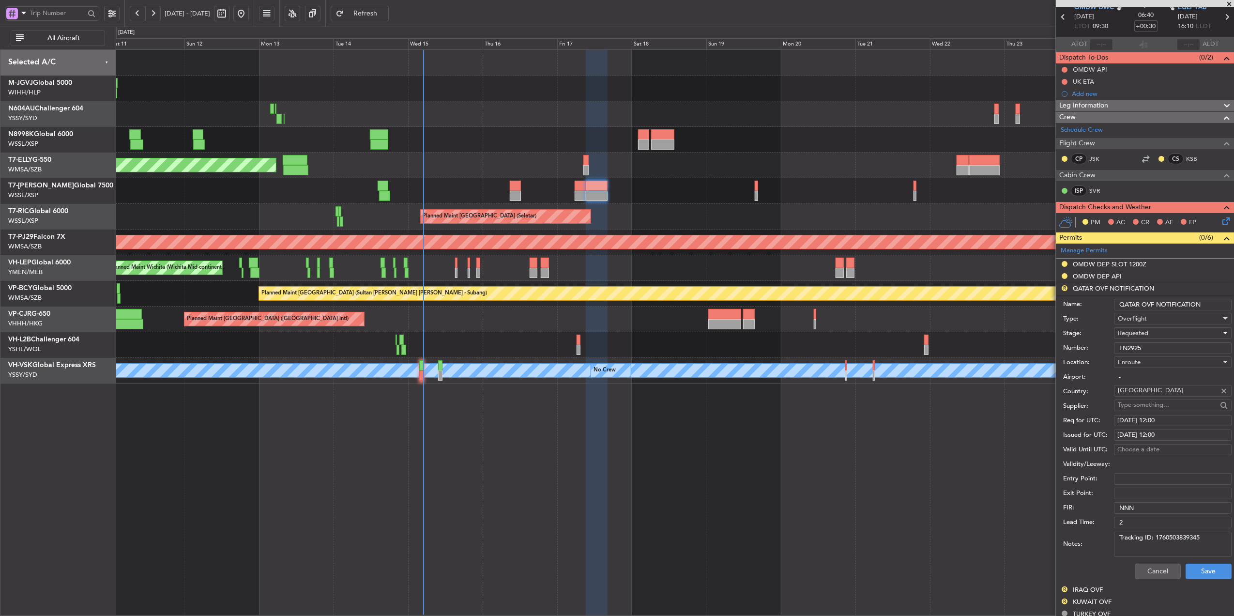
scroll to position [64, 0]
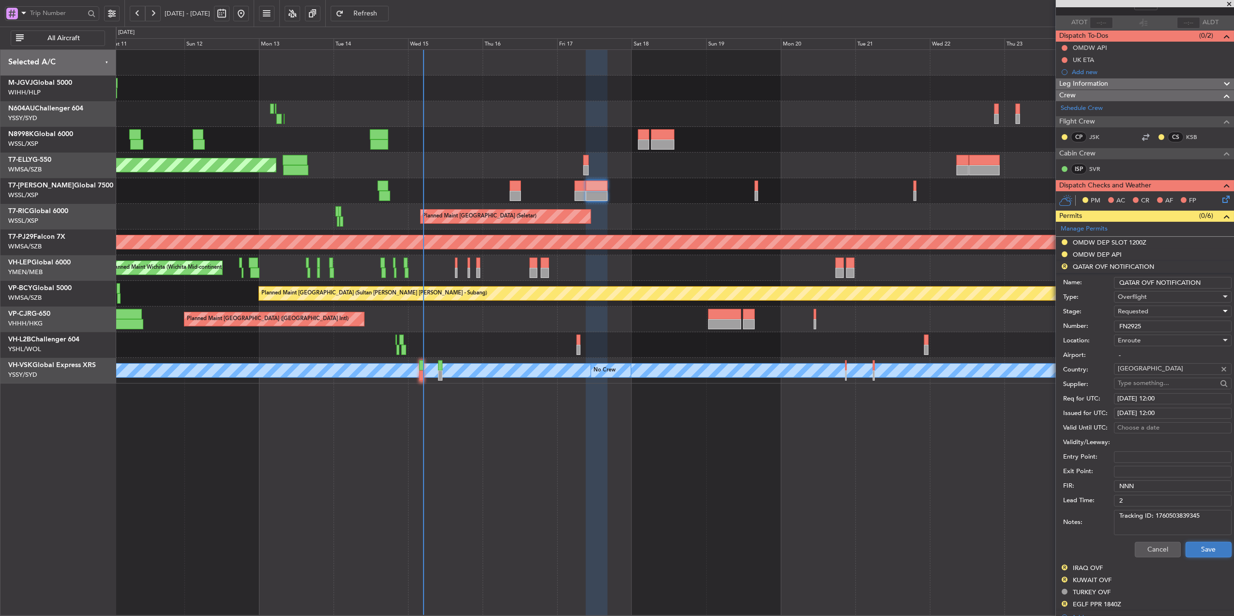
click at [1203, 547] on button "Save" at bounding box center [1209, 549] width 46 height 15
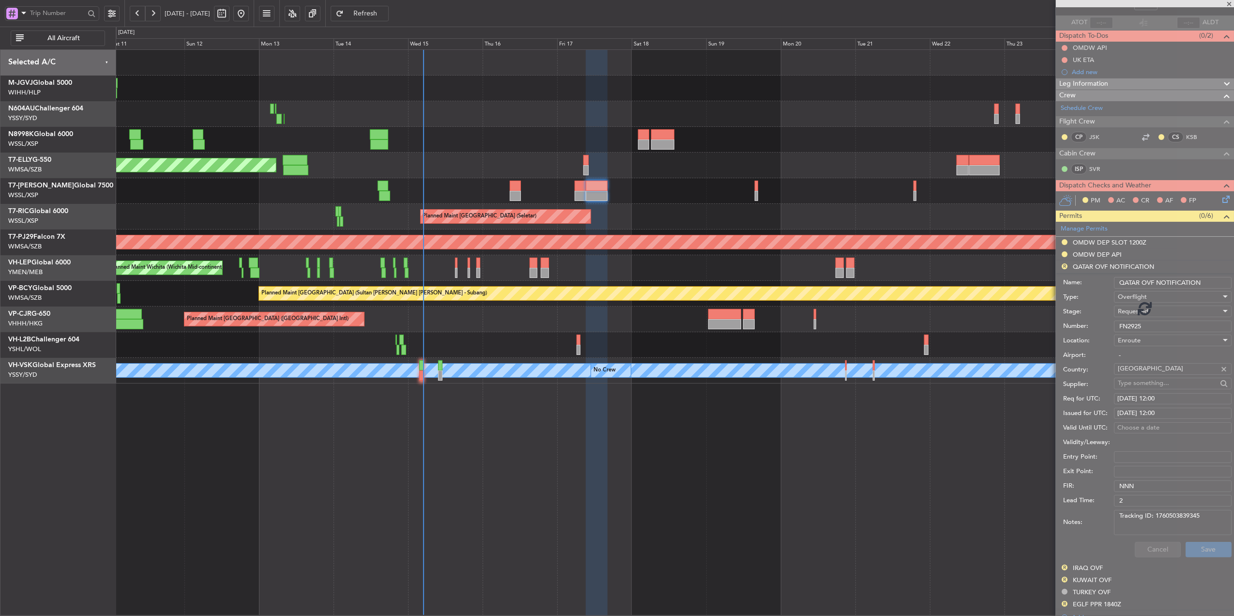
scroll to position [0, 0]
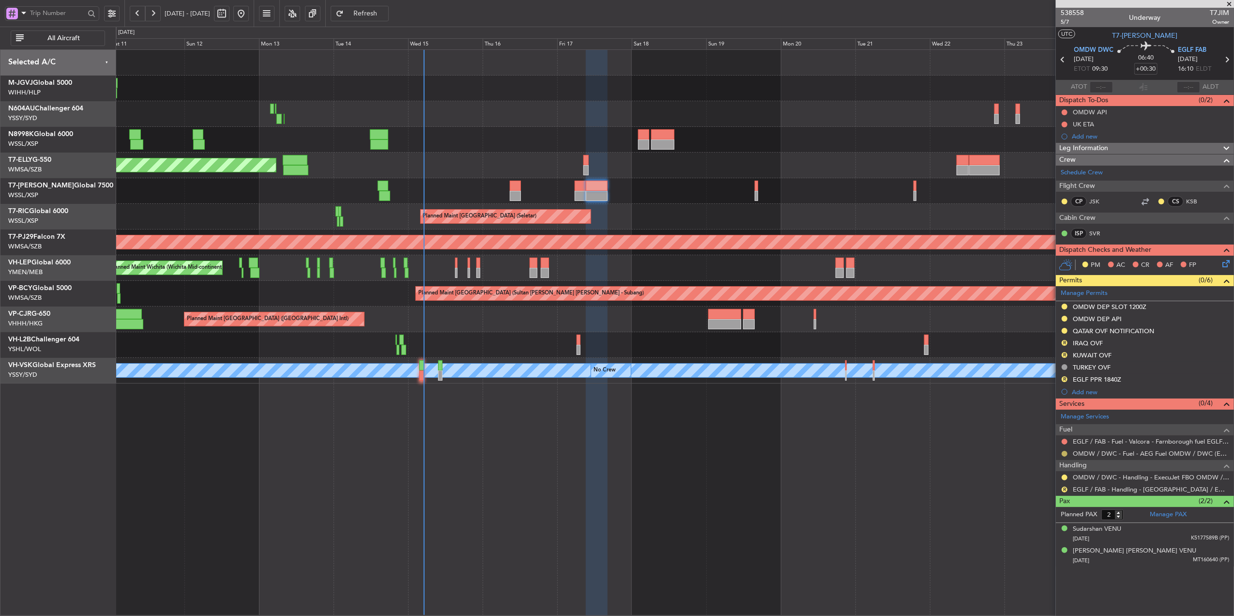
click at [1065, 456] on button at bounding box center [1065, 454] width 6 height 6
click at [1048, 573] on span "Confirmed" at bounding box center [1037, 571] width 30 height 10
click at [1066, 343] on button "R" at bounding box center [1065, 343] width 6 height 6
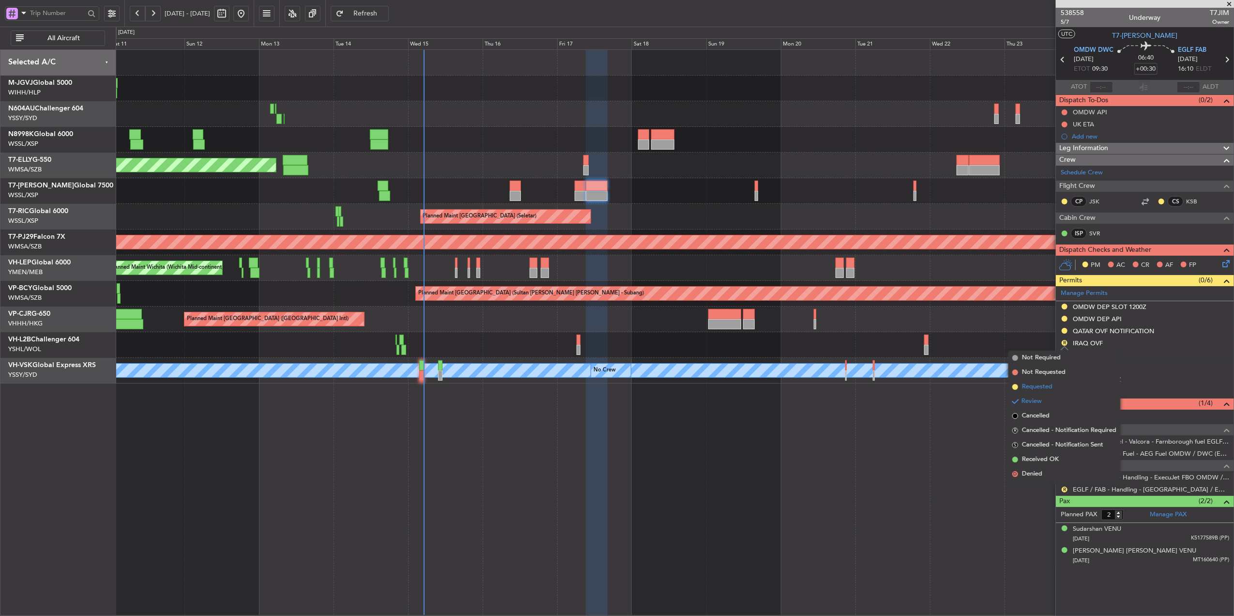
click at [1050, 384] on span "Requested" at bounding box center [1037, 387] width 31 height 10
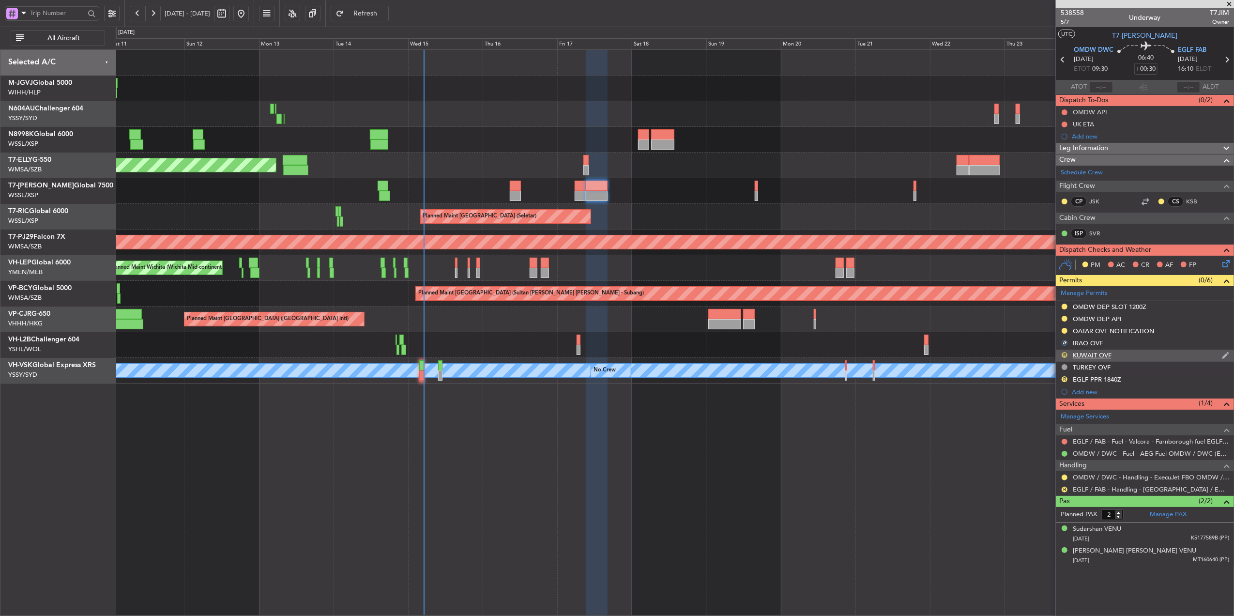
click at [1066, 355] on button "R" at bounding box center [1065, 355] width 6 height 6
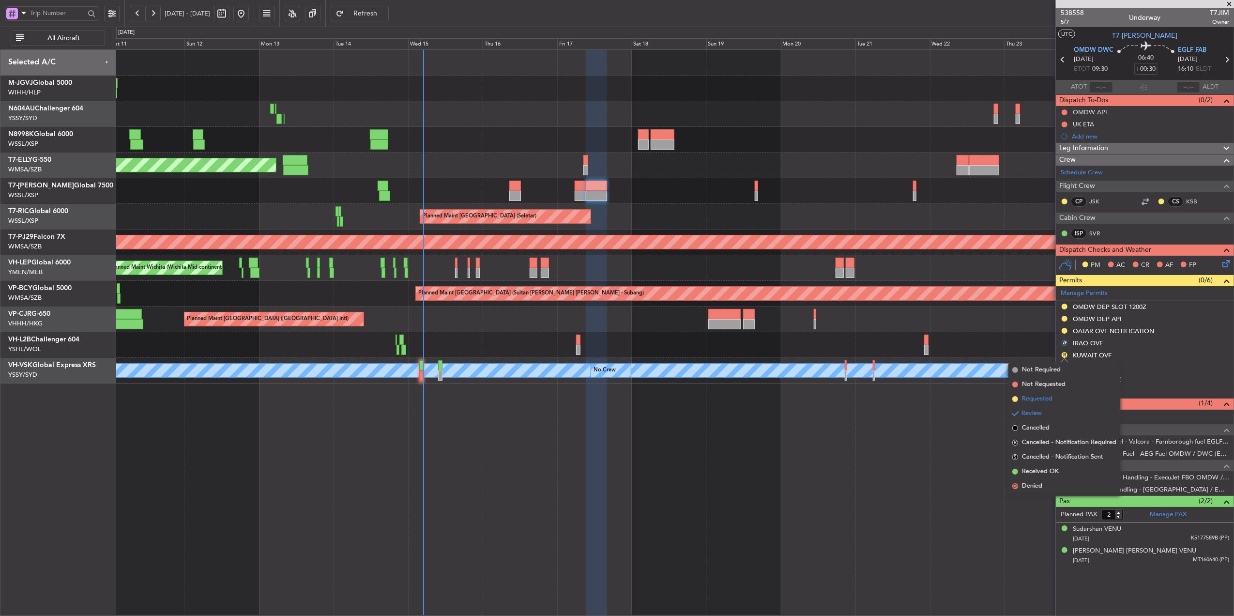
click at [1048, 399] on span "Requested" at bounding box center [1037, 399] width 31 height 10
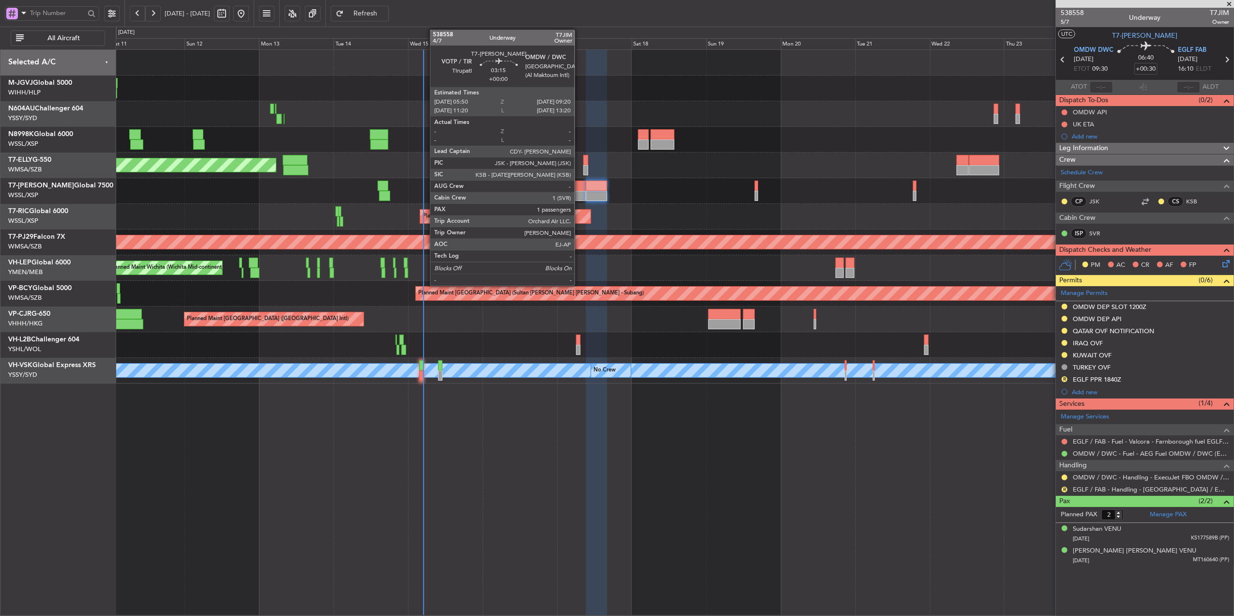
click at [579, 188] on div at bounding box center [580, 186] width 11 height 10
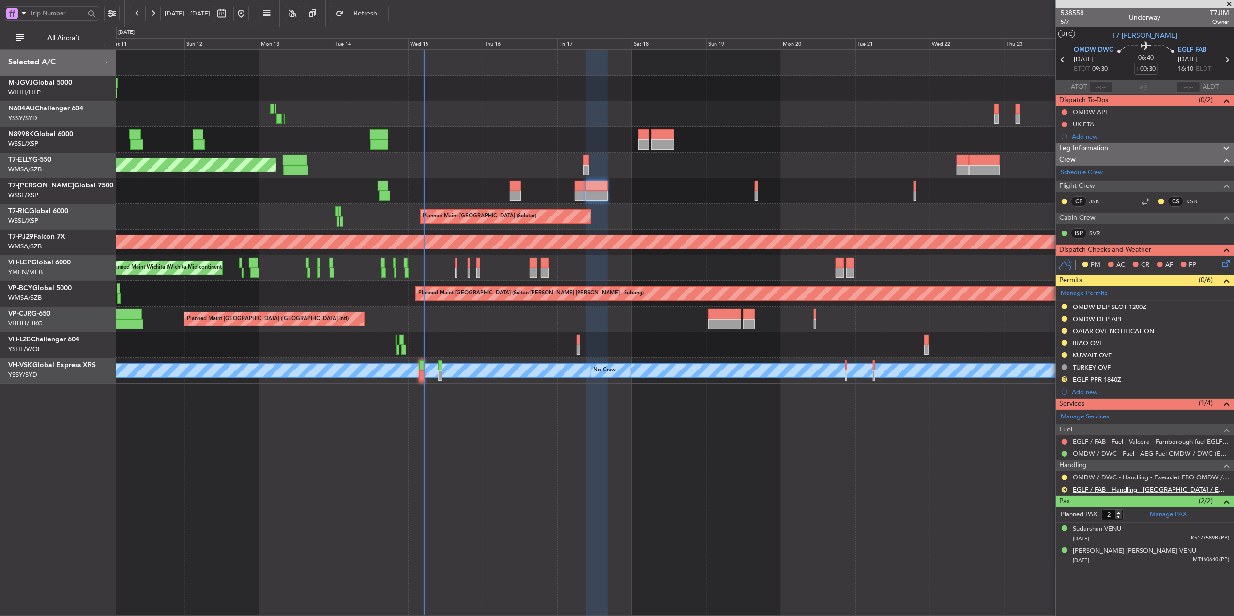
click at [1141, 490] on link "EGLF / FAB - Handling - Farnborough Airport / EGLF / FAB" at bounding box center [1151, 489] width 156 height 8
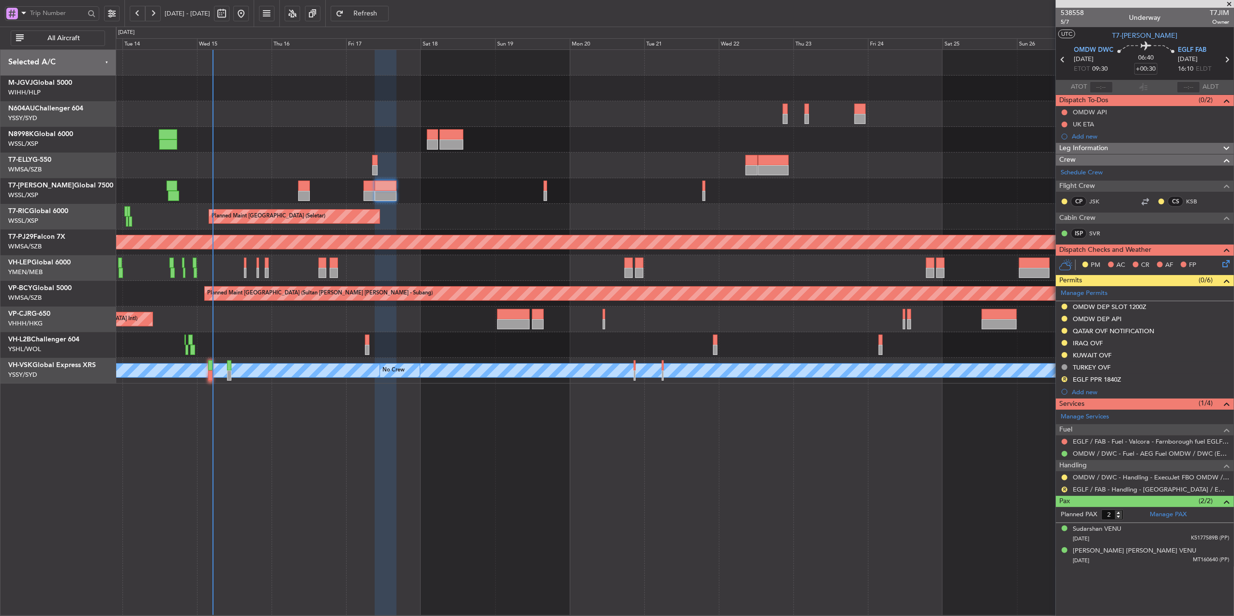
click at [504, 202] on div at bounding box center [675, 191] width 1118 height 26
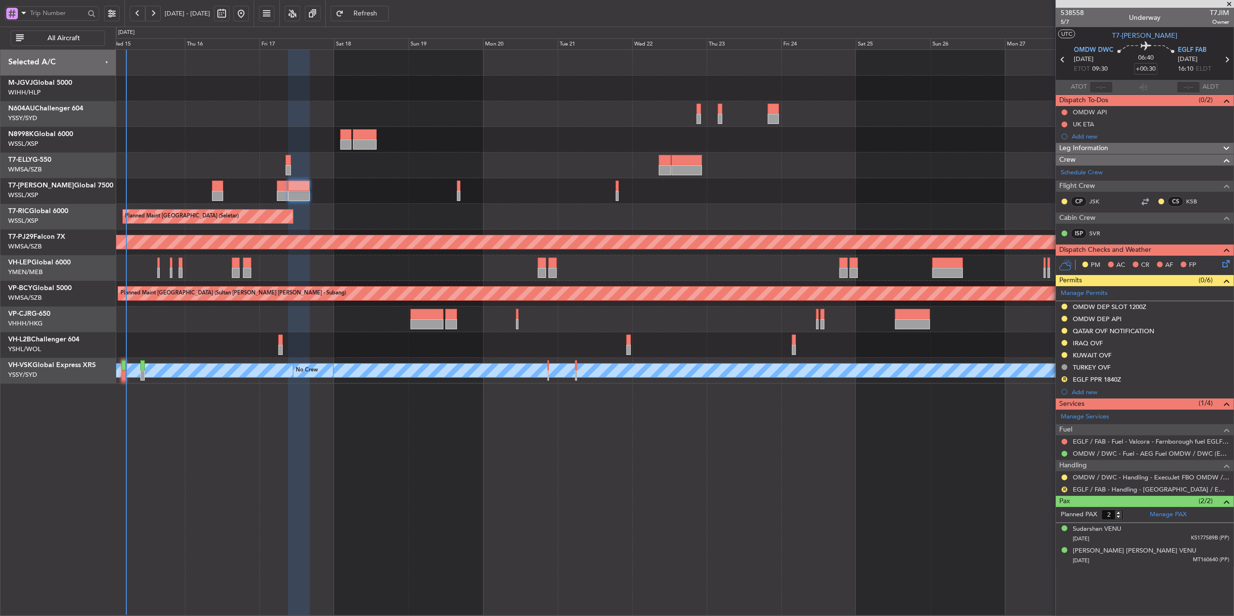
click at [725, 198] on div at bounding box center [675, 191] width 1118 height 26
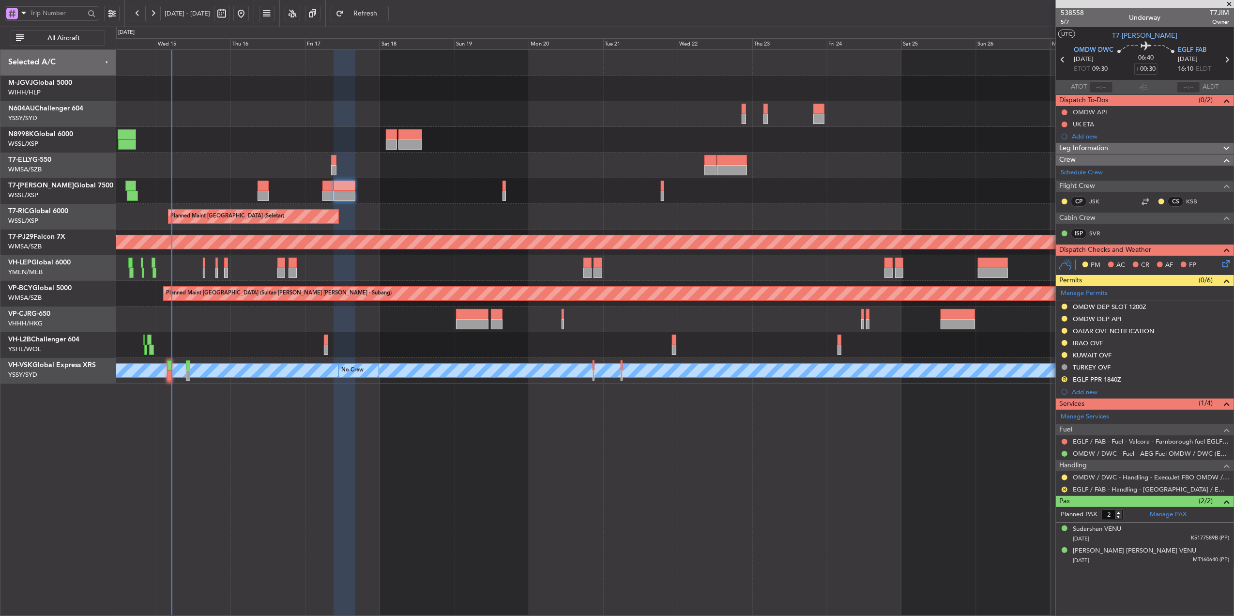
click at [565, 215] on div "Planned Maint [GEOGRAPHIC_DATA] (Seletar)" at bounding box center [675, 217] width 1118 height 26
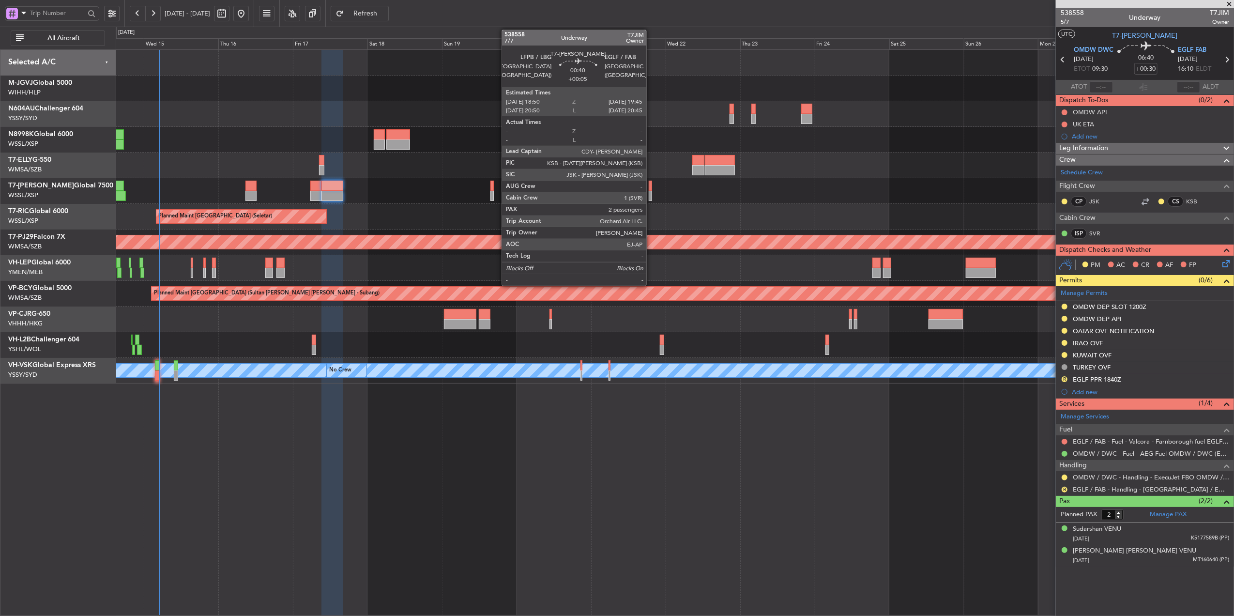
click at [651, 192] on div at bounding box center [650, 196] width 3 height 10
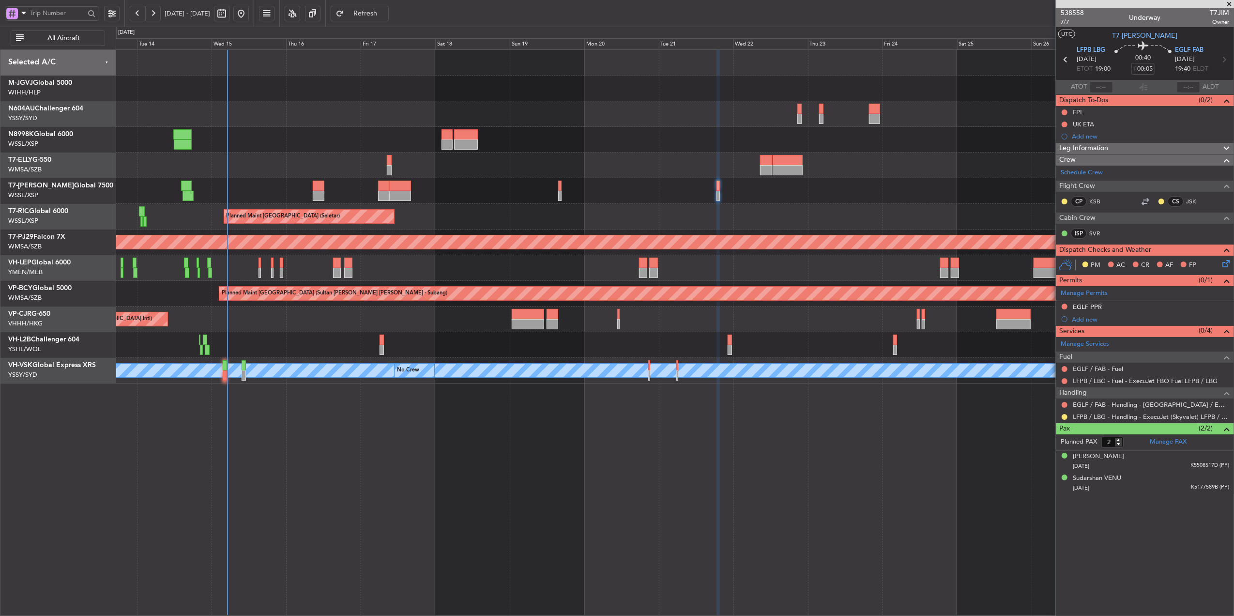
click at [612, 204] on div "Planned Maint [GEOGRAPHIC_DATA] ([GEOGRAPHIC_DATA] Intl) Planned Maint [GEOGRAP…" at bounding box center [675, 217] width 1118 height 334
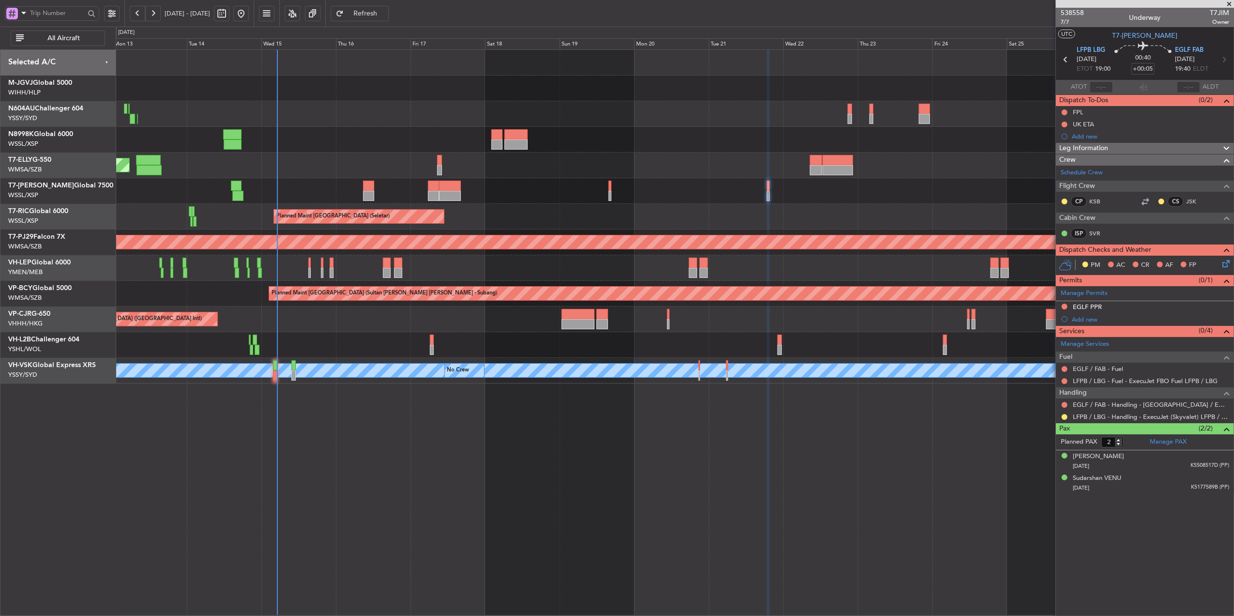
click at [645, 219] on div "Planned Maint [GEOGRAPHIC_DATA] (Seletar)" at bounding box center [675, 217] width 1118 height 26
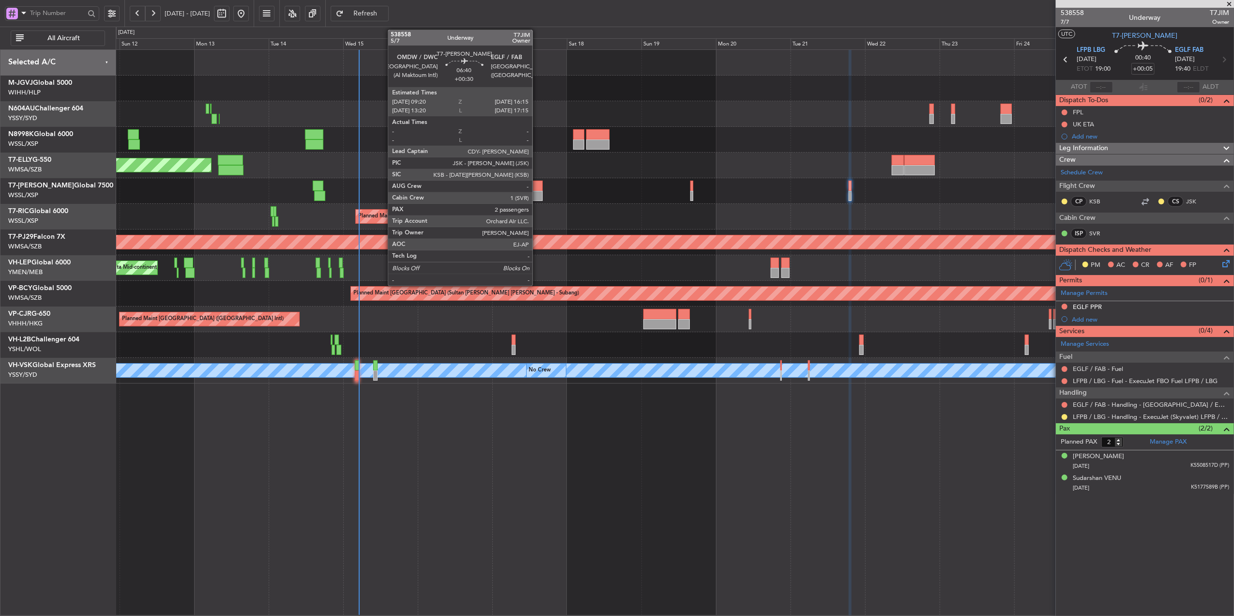
click at [537, 188] on div at bounding box center [532, 186] width 22 height 10
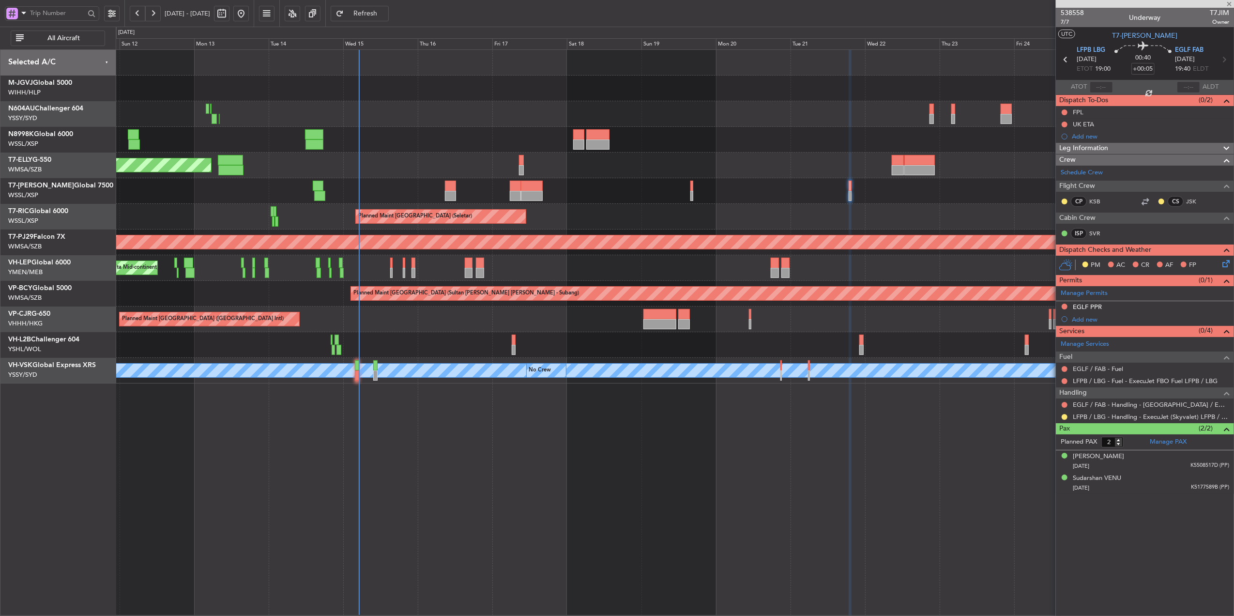
type input "+00:30"
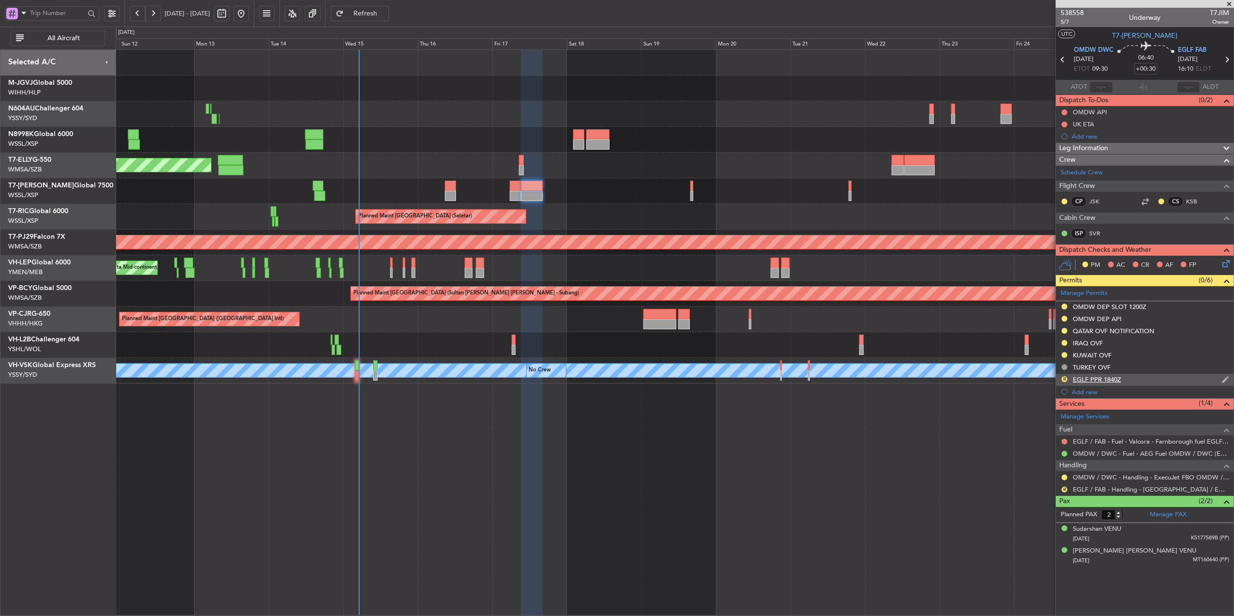
click at [1114, 382] on div "EGLF PPR 1840Z" at bounding box center [1097, 379] width 48 height 8
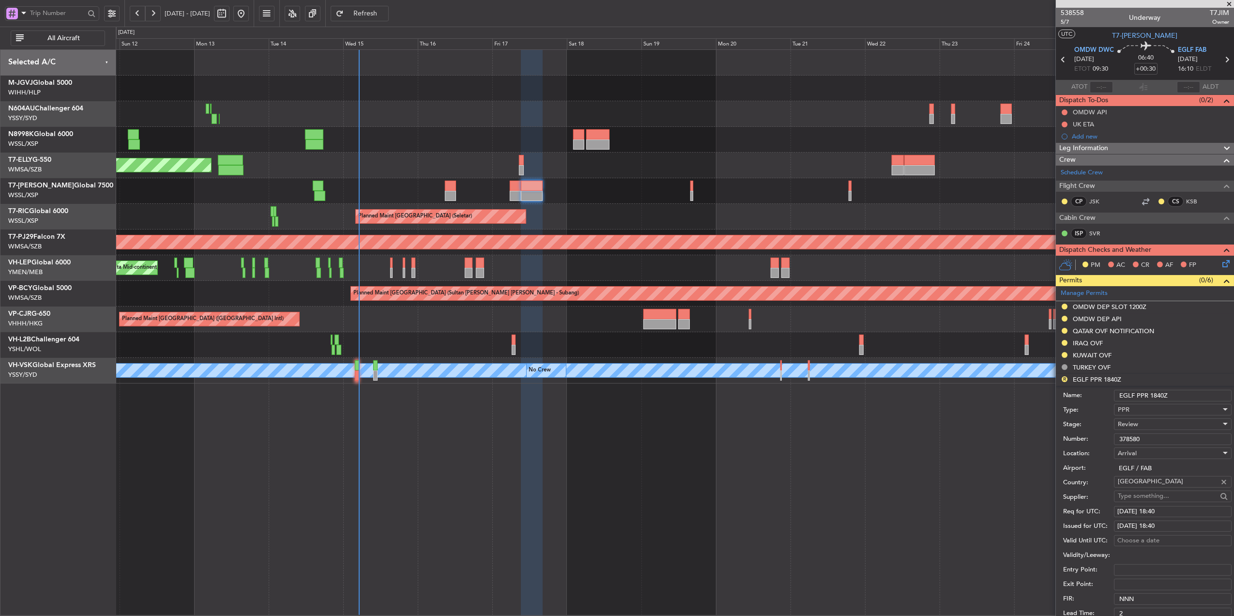
drag, startPoint x: 1135, startPoint y: 442, endPoint x: 1068, endPoint y: 440, distance: 67.3
click at [1069, 441] on div "Number: 378580" at bounding box center [1147, 439] width 168 height 15
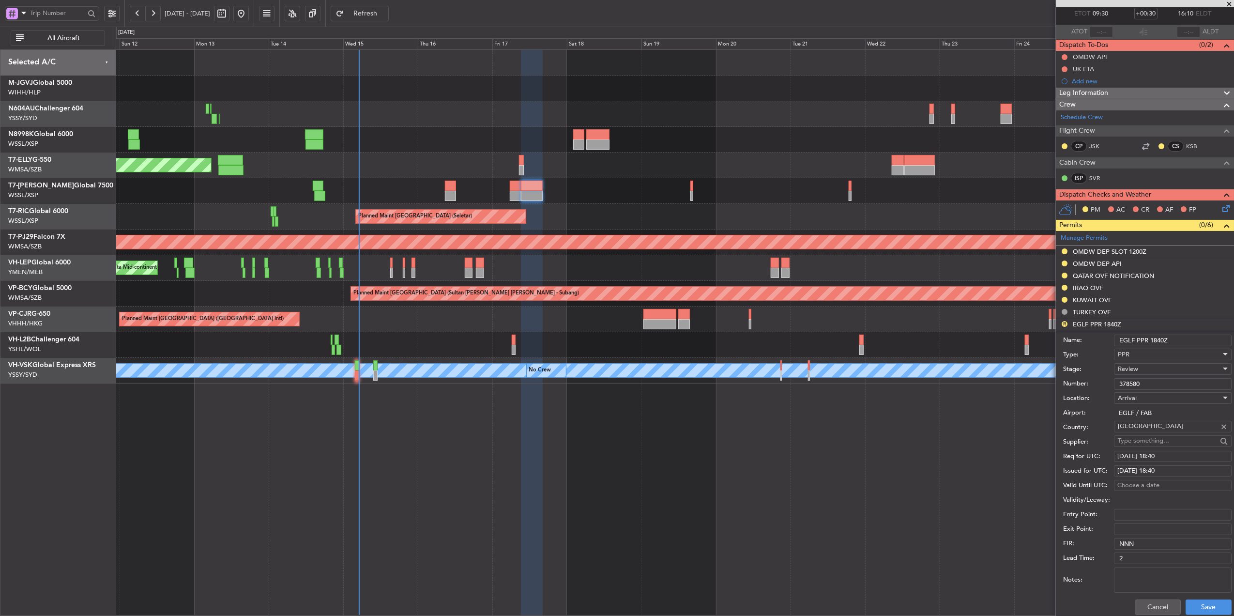
scroll to position [129, 0]
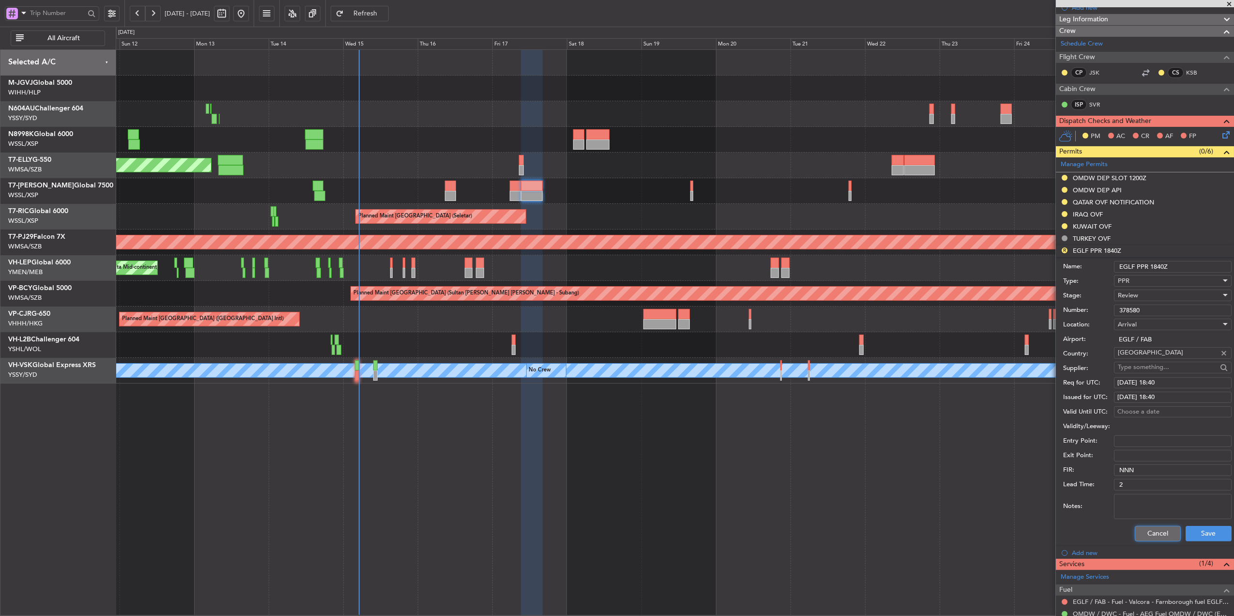
click at [1139, 539] on button "Cancel" at bounding box center [1158, 533] width 46 height 15
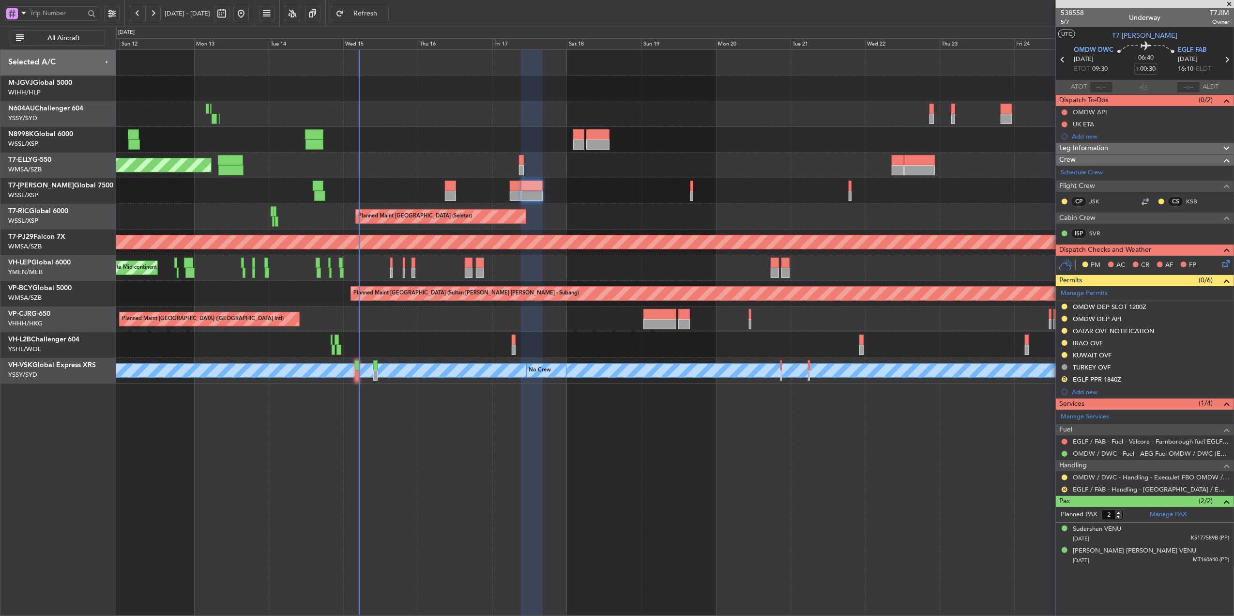
scroll to position [0, 0]
click at [550, 196] on div at bounding box center [675, 191] width 1118 height 26
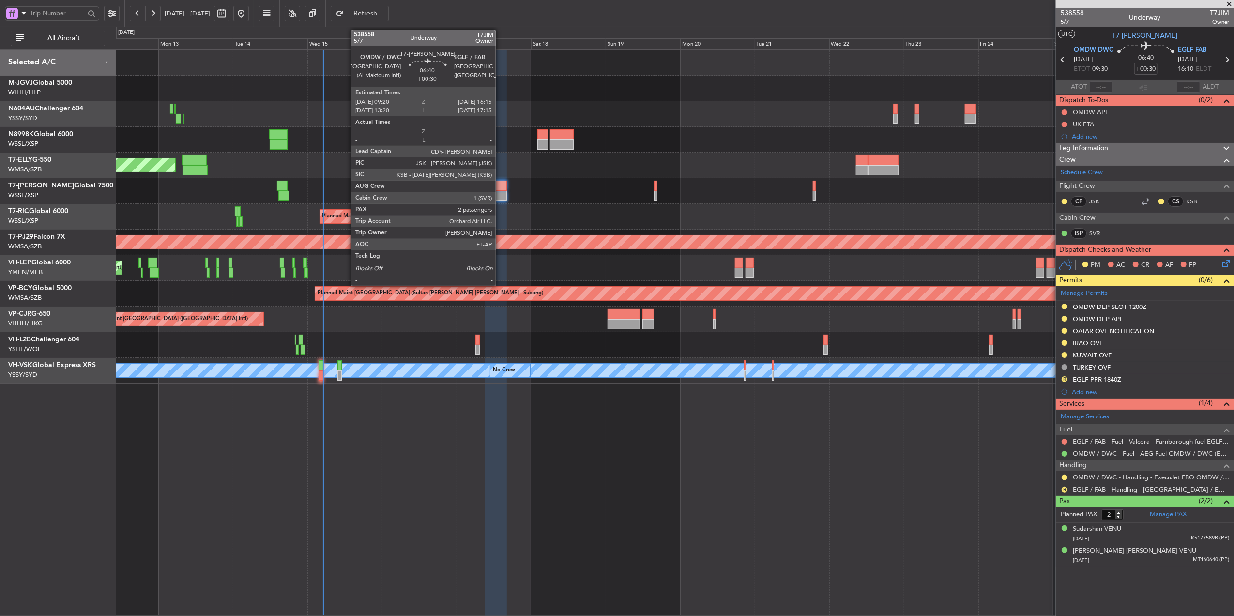
click at [500, 189] on div at bounding box center [496, 186] width 22 height 10
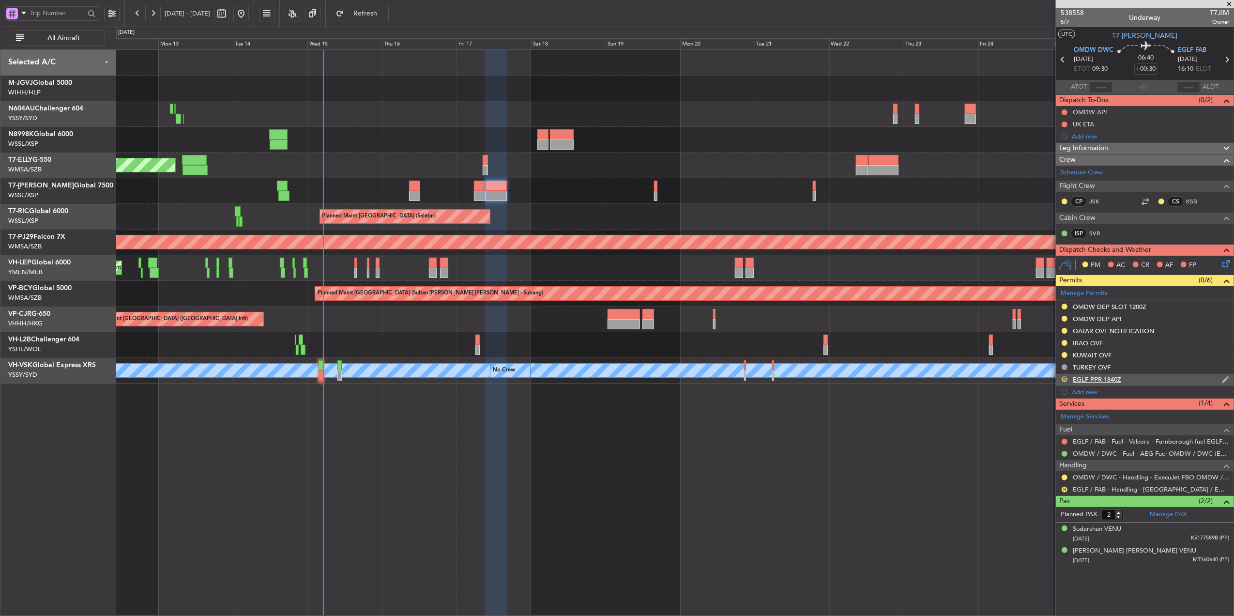
click at [1063, 380] on button "R" at bounding box center [1065, 379] width 6 height 6
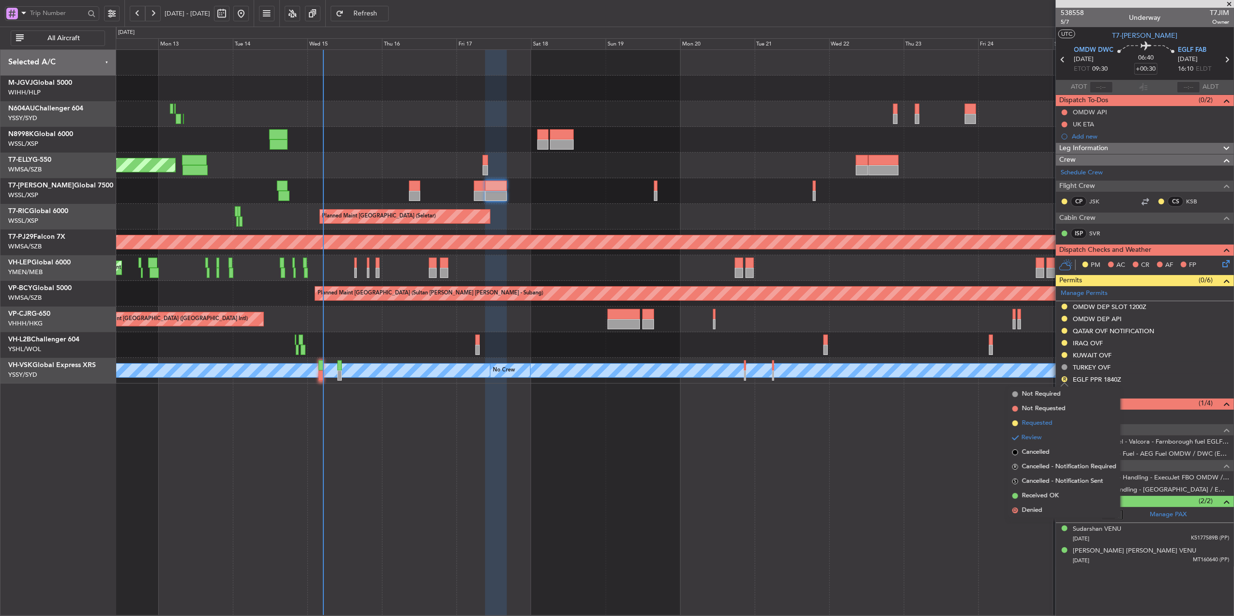
click at [1044, 423] on span "Requested" at bounding box center [1037, 423] width 31 height 10
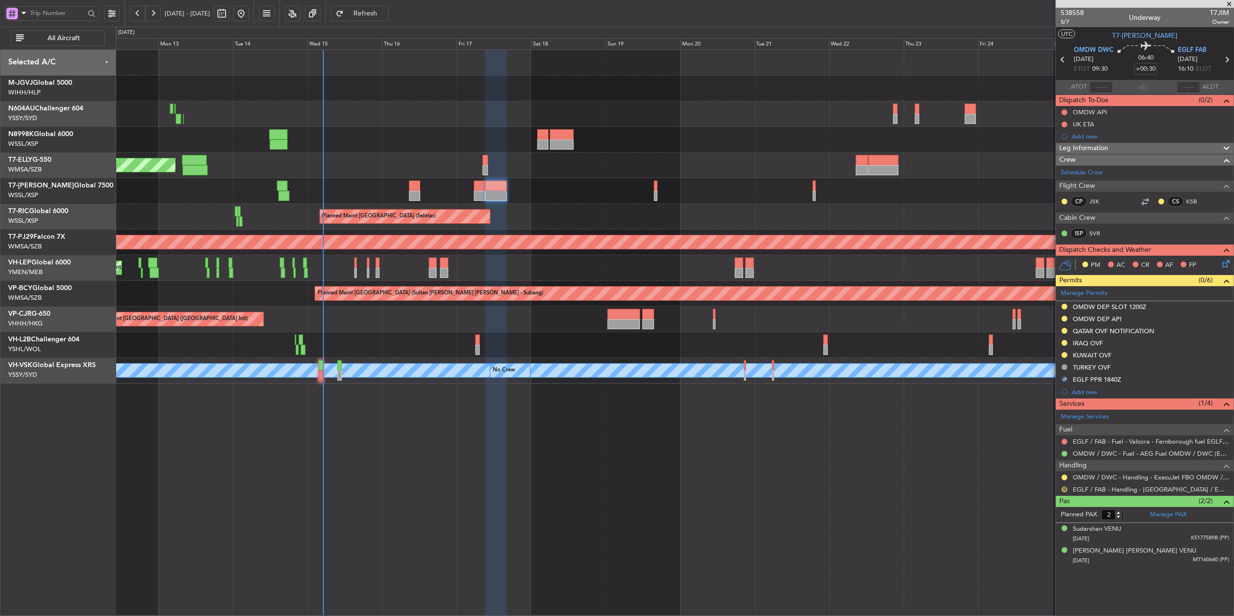
click at [1066, 491] on button "R" at bounding box center [1065, 490] width 6 height 6
click at [1030, 544] on span "Requested" at bounding box center [1037, 549] width 31 height 10
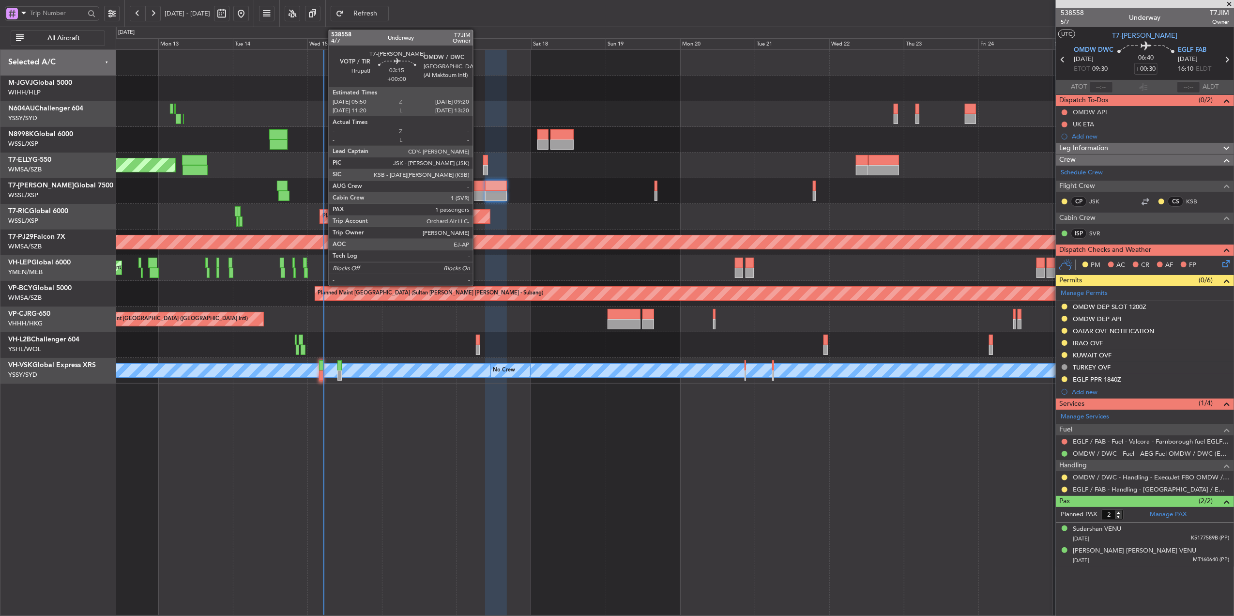
click at [477, 188] on div at bounding box center [479, 186] width 11 height 10
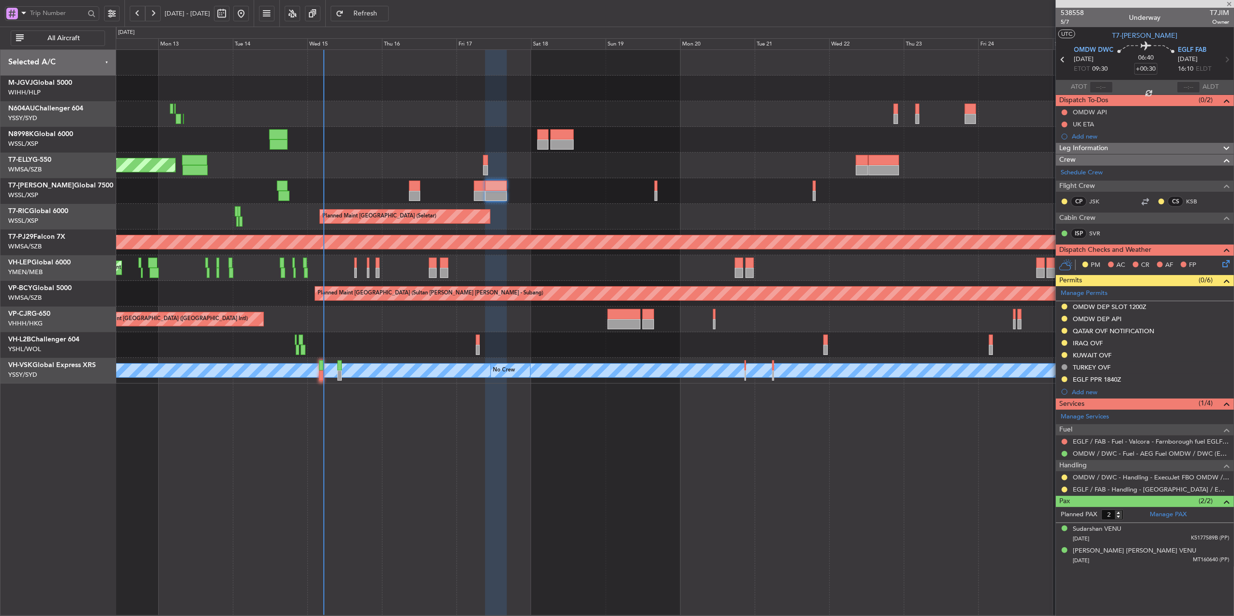
click at [752, 210] on div "Planned Maint [GEOGRAPHIC_DATA] (Seletar) Planned Maint [GEOGRAPHIC_DATA] (Sele…" at bounding box center [675, 217] width 1118 height 334
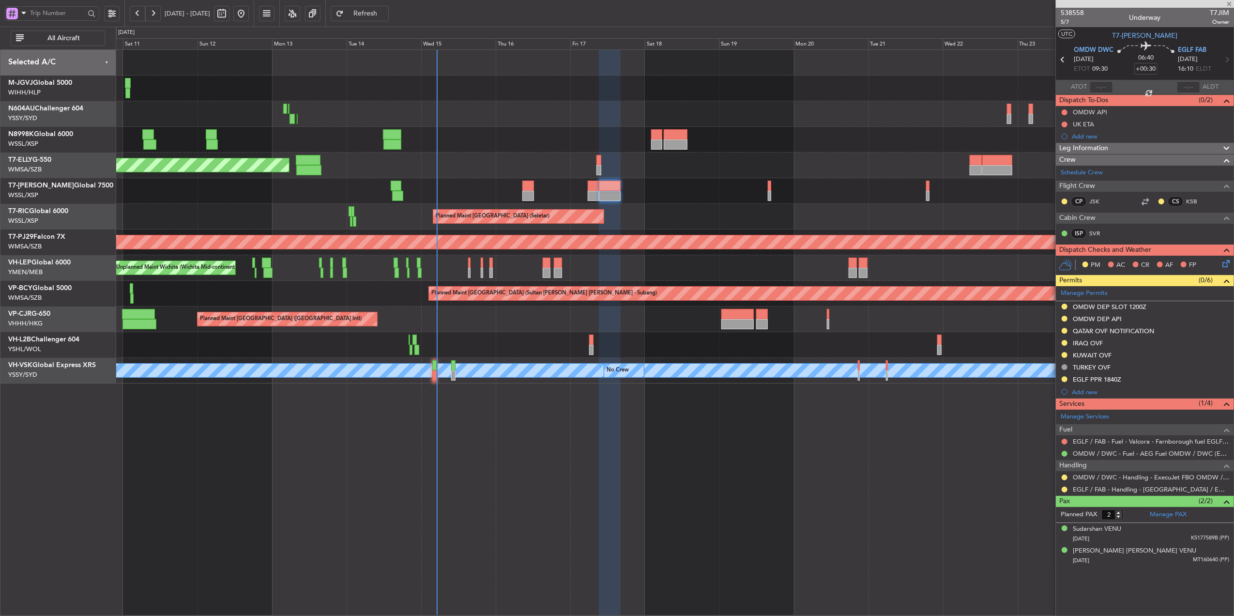
type input "1"
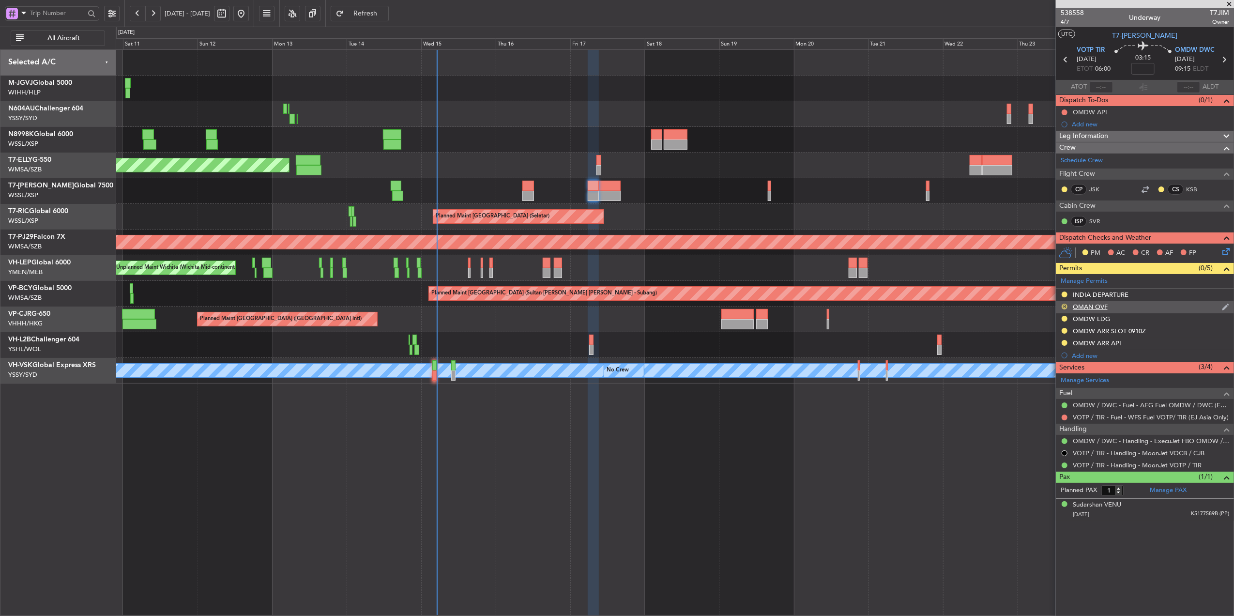
click at [1062, 307] on button "R" at bounding box center [1065, 307] width 6 height 6
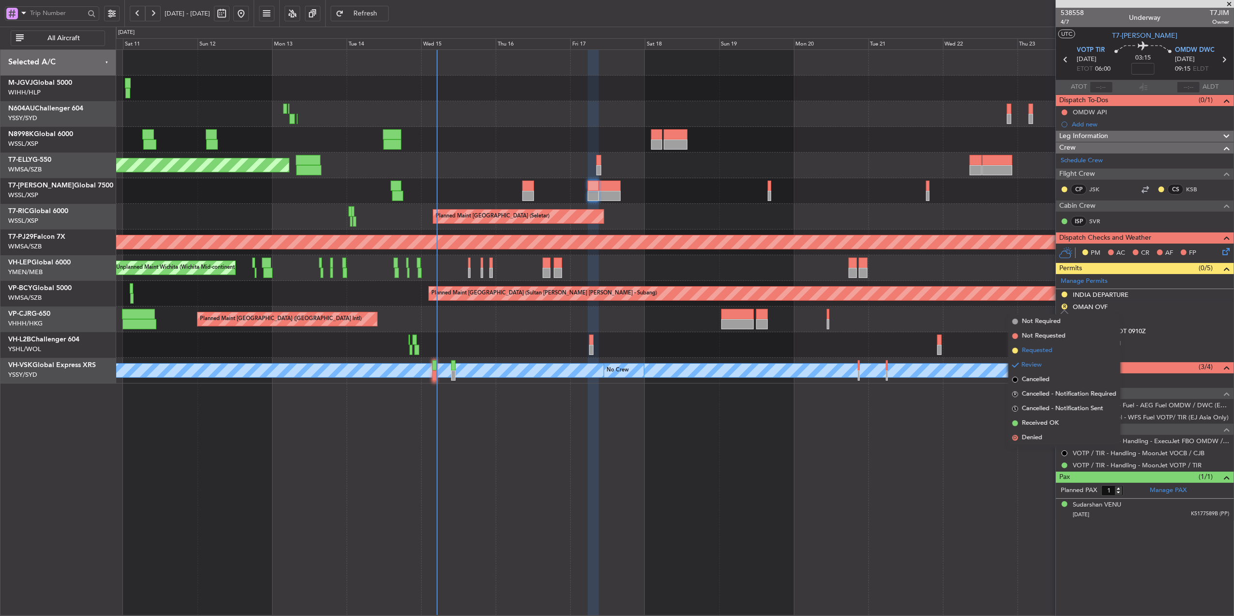
click at [1042, 348] on span "Requested" at bounding box center [1037, 351] width 31 height 10
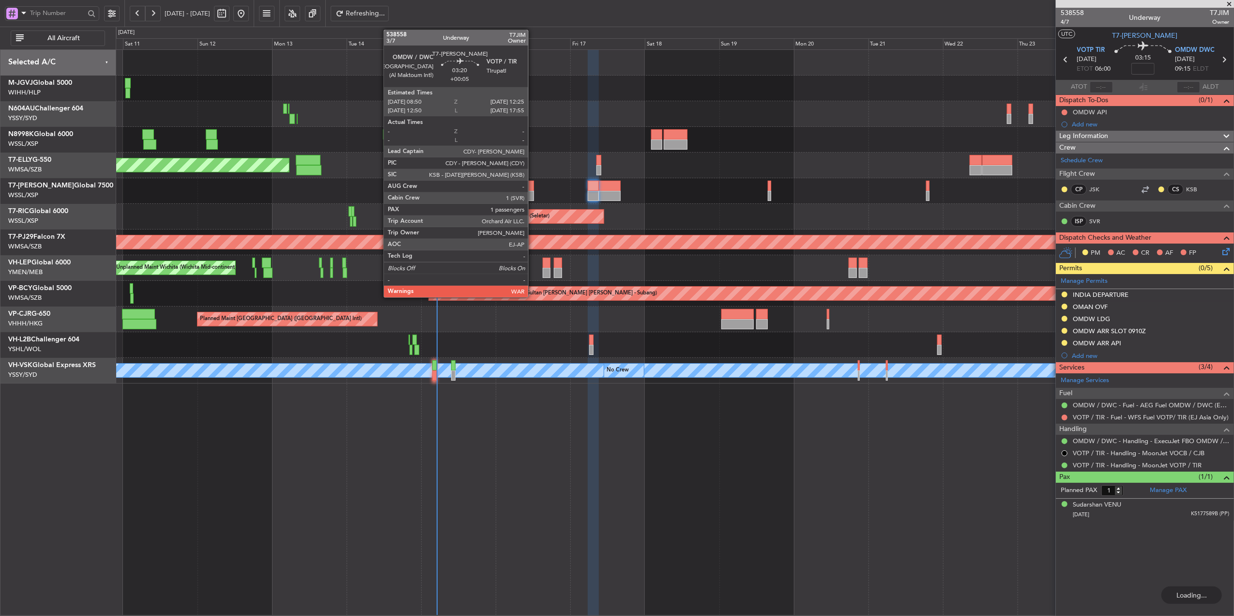
click at [533, 193] on div at bounding box center [527, 196] width 11 height 10
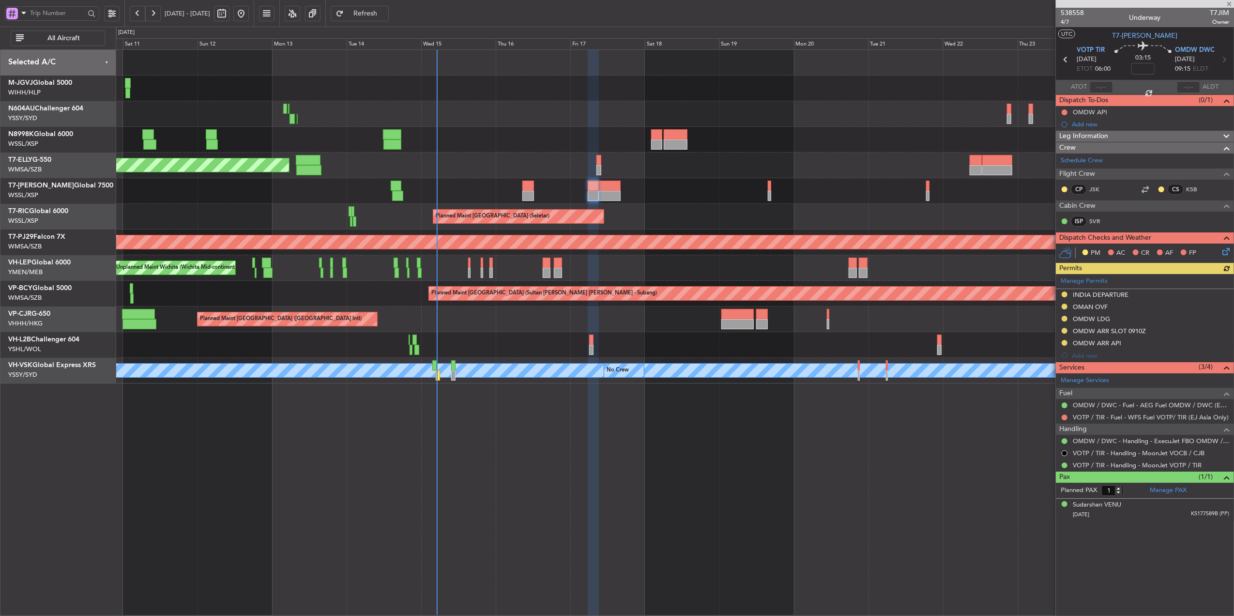
type input "+00:05"
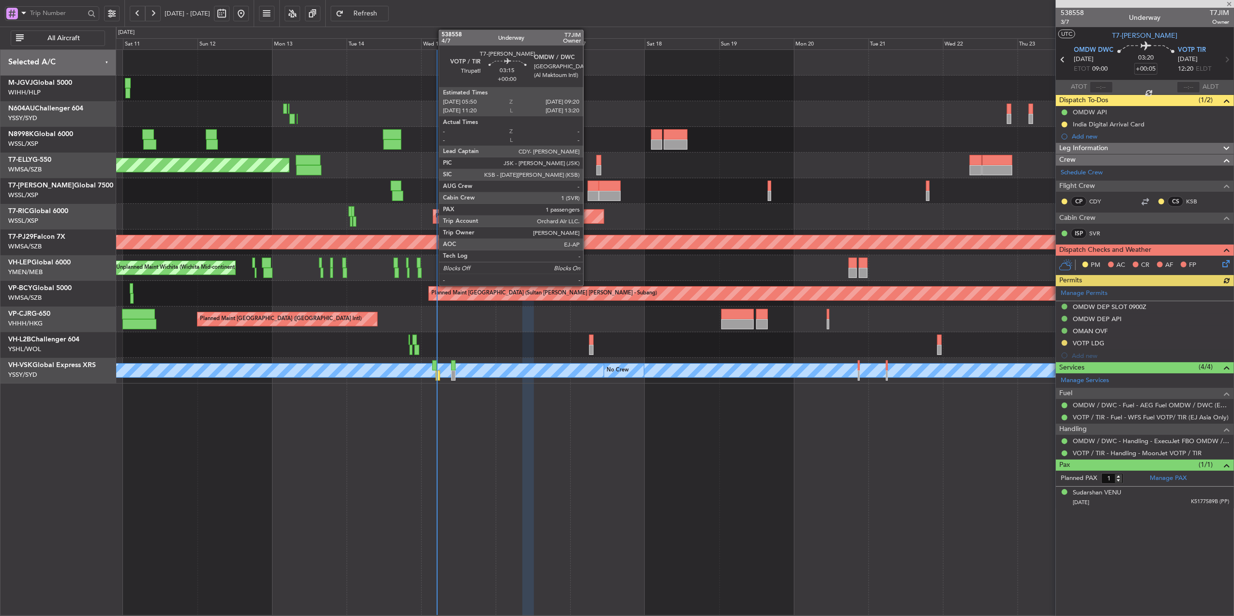
click at [590, 190] on div at bounding box center [593, 186] width 11 height 10
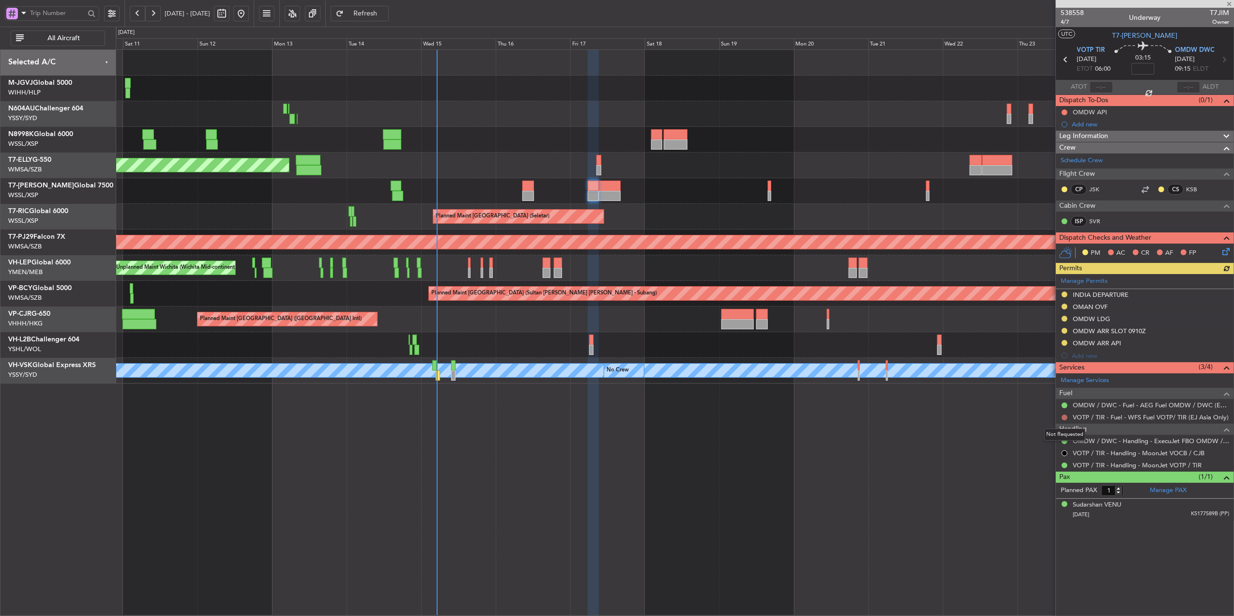
click at [1066, 418] on button at bounding box center [1065, 417] width 6 height 6
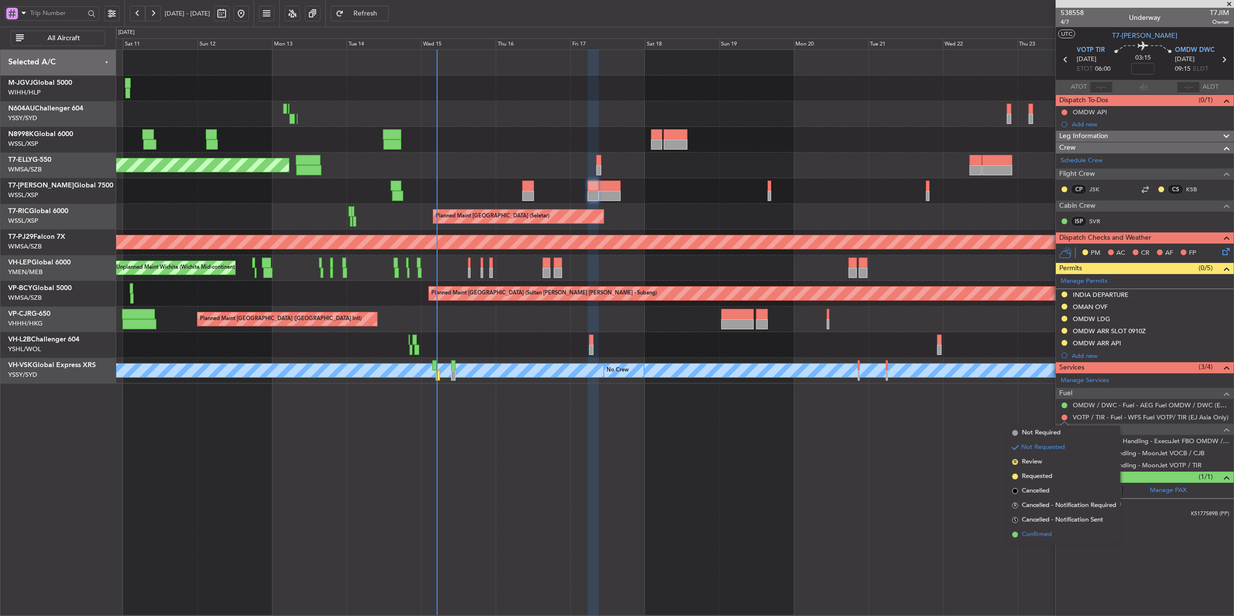
click at [1033, 536] on span "Confirmed" at bounding box center [1037, 535] width 30 height 10
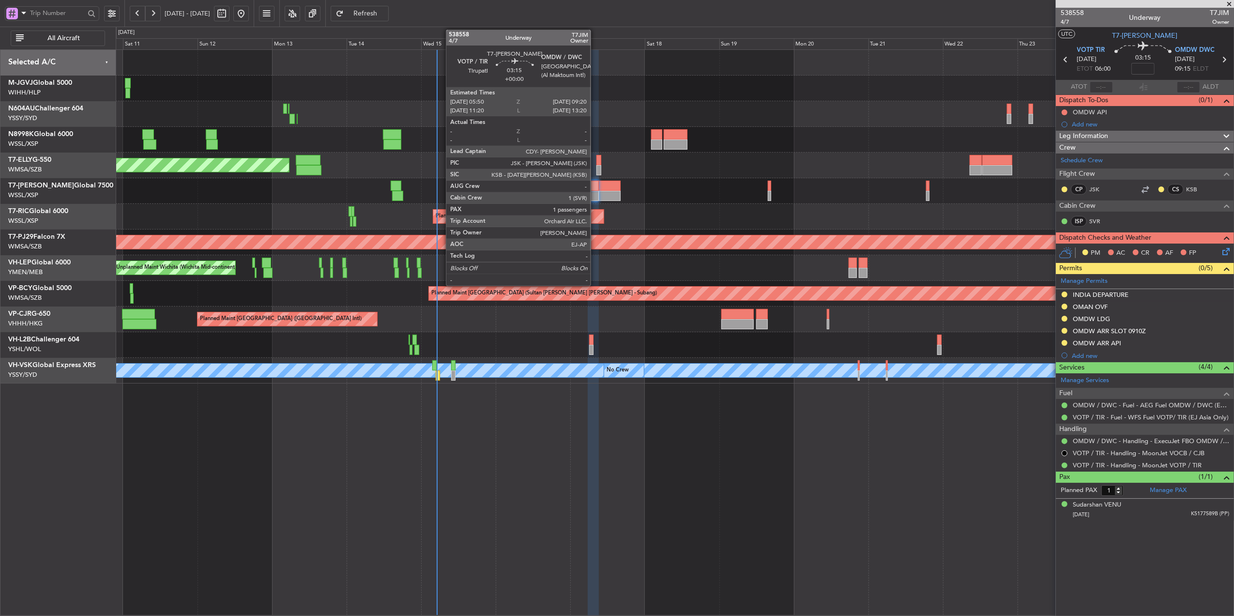
click at [592, 186] on div at bounding box center [593, 186] width 11 height 10
click at [592, 187] on div at bounding box center [593, 186] width 11 height 10
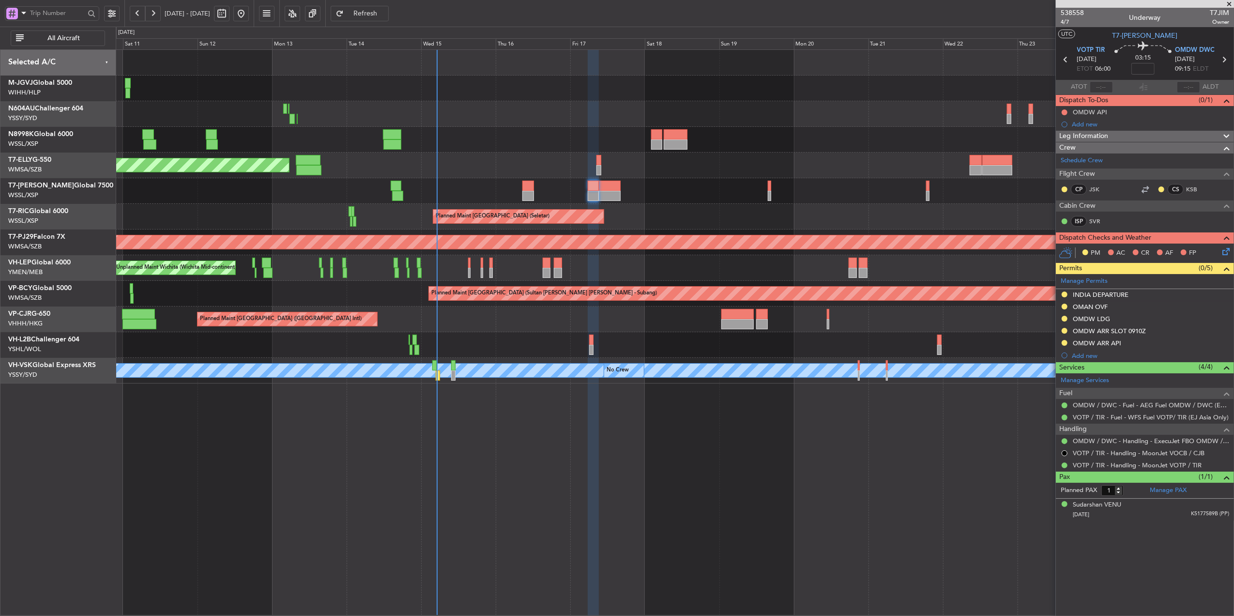
click at [453, 175] on div "Planned Maint Singapore (Seletar) Planned Maint Singapore (Seletar) Planned Mai…" at bounding box center [675, 217] width 1118 height 334
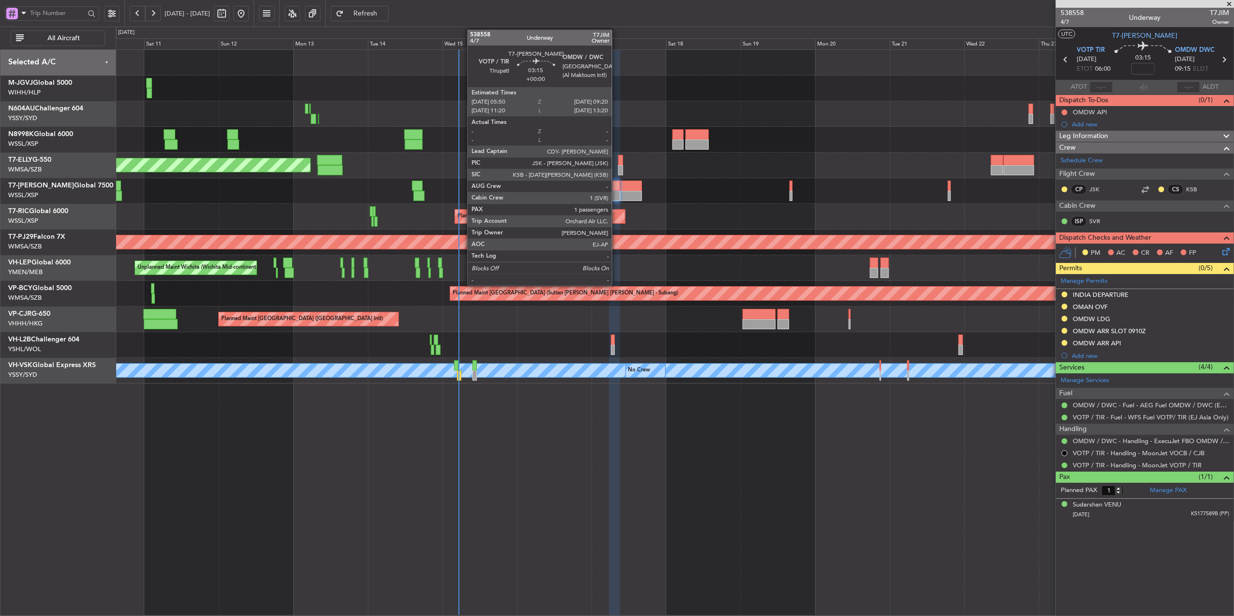
click at [616, 192] on div at bounding box center [614, 196] width 11 height 10
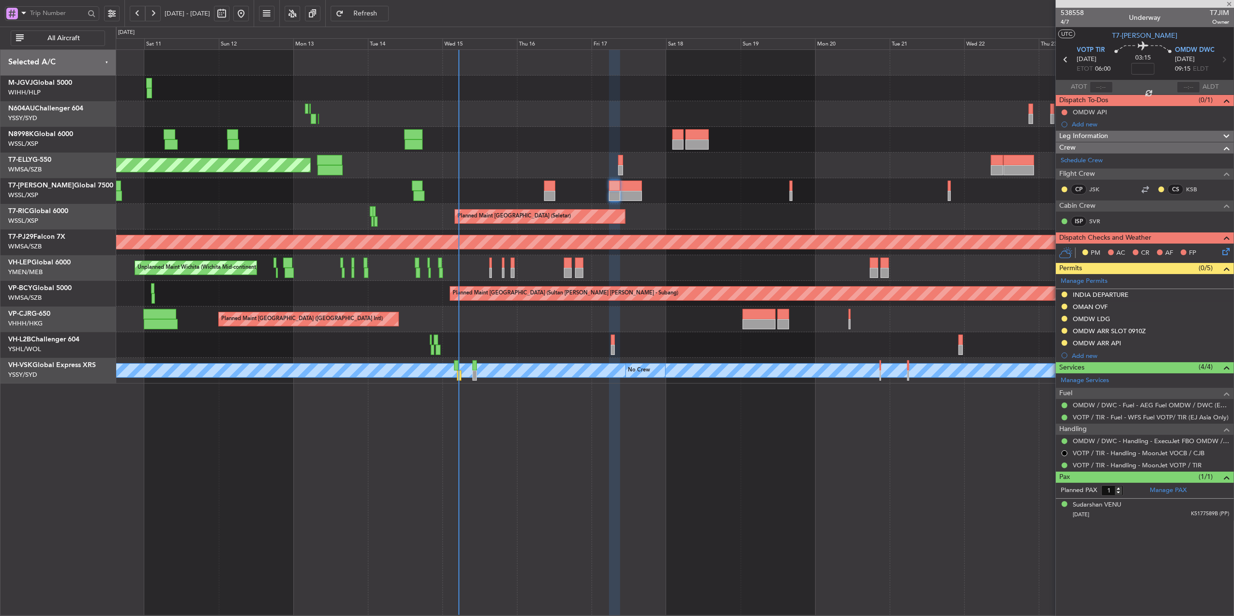
click at [645, 200] on div "Planned Maint [GEOGRAPHIC_DATA] (Seletar)" at bounding box center [675, 191] width 1118 height 26
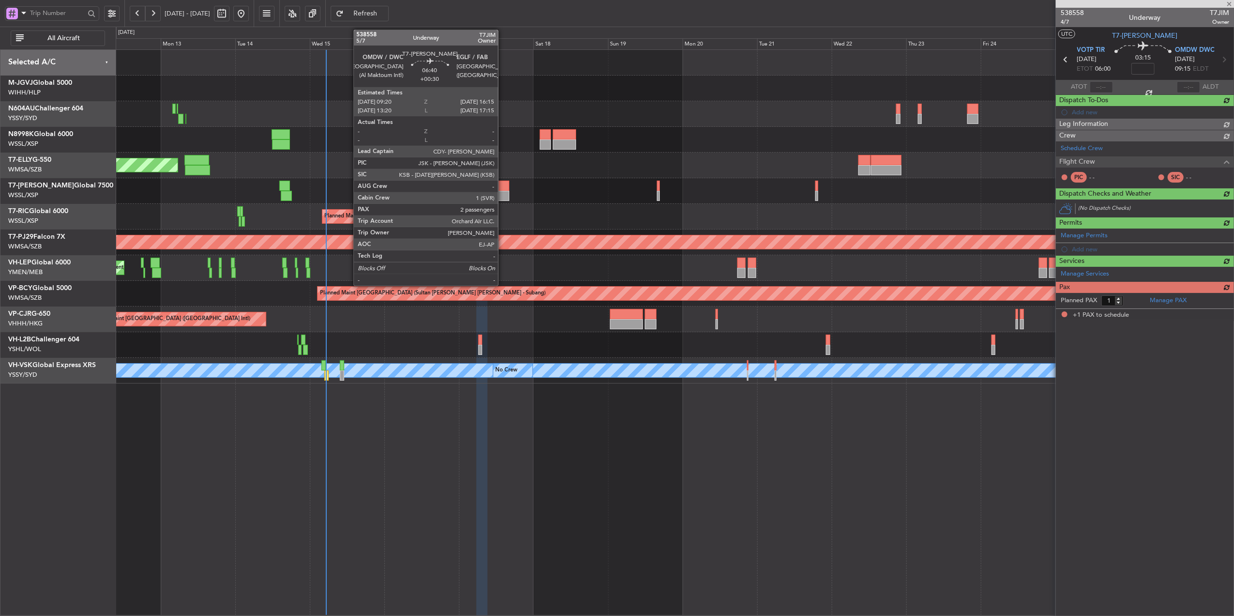
click at [503, 188] on div at bounding box center [499, 186] width 22 height 10
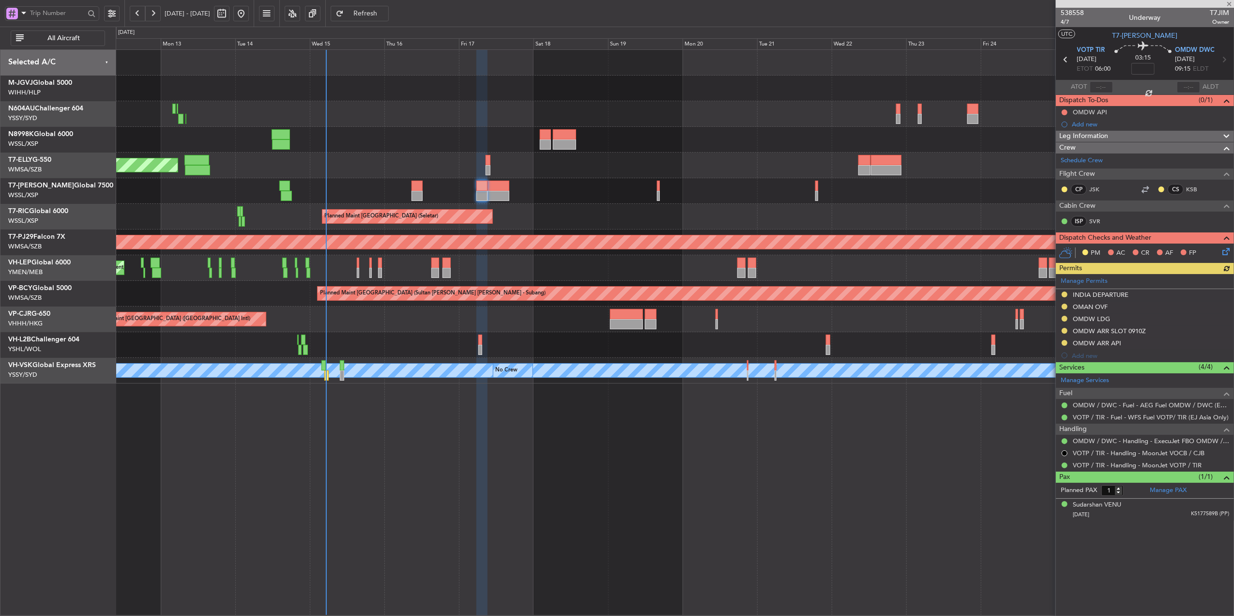
type input "+00:30"
type input "2"
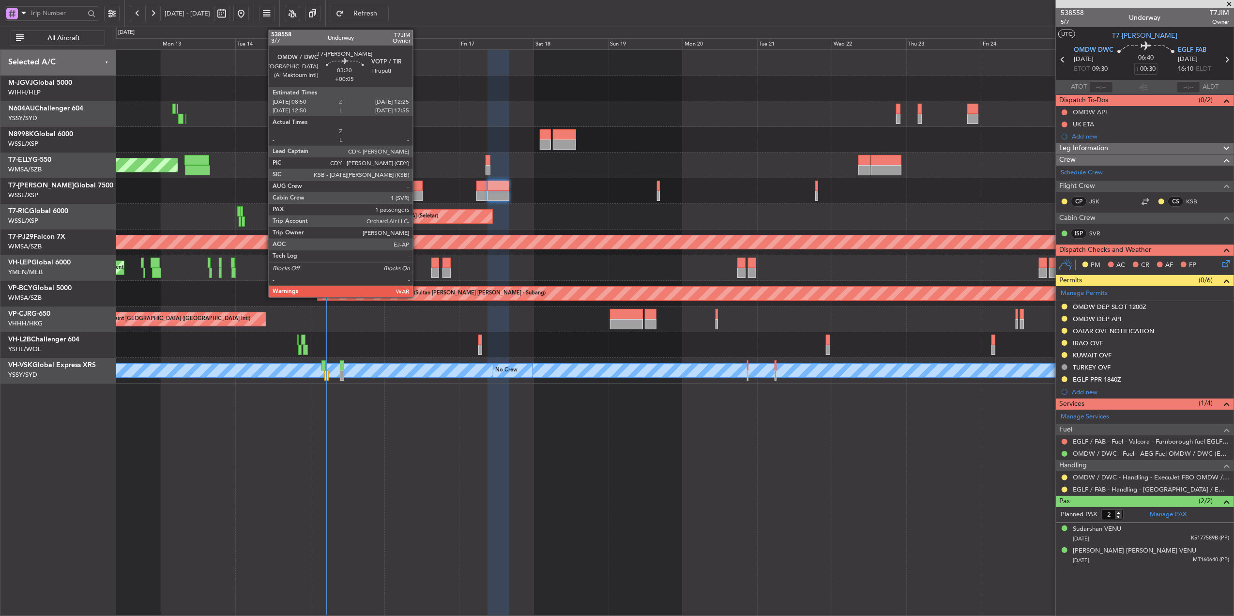
click at [417, 190] on div at bounding box center [417, 186] width 11 height 10
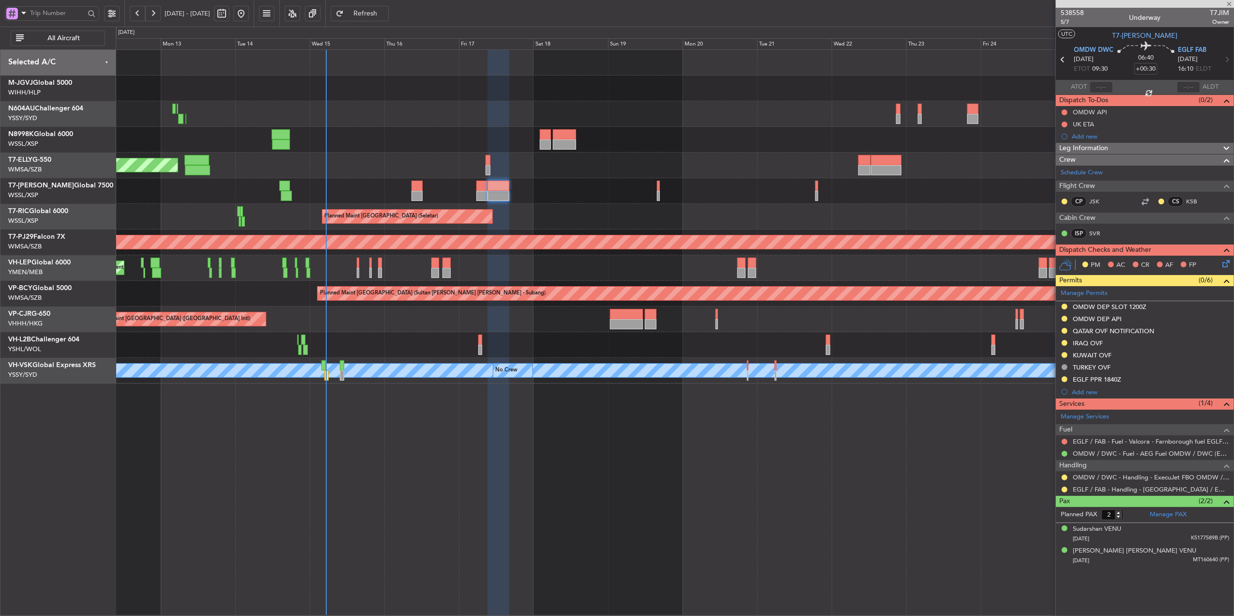
type input "+00:05"
type input "1"
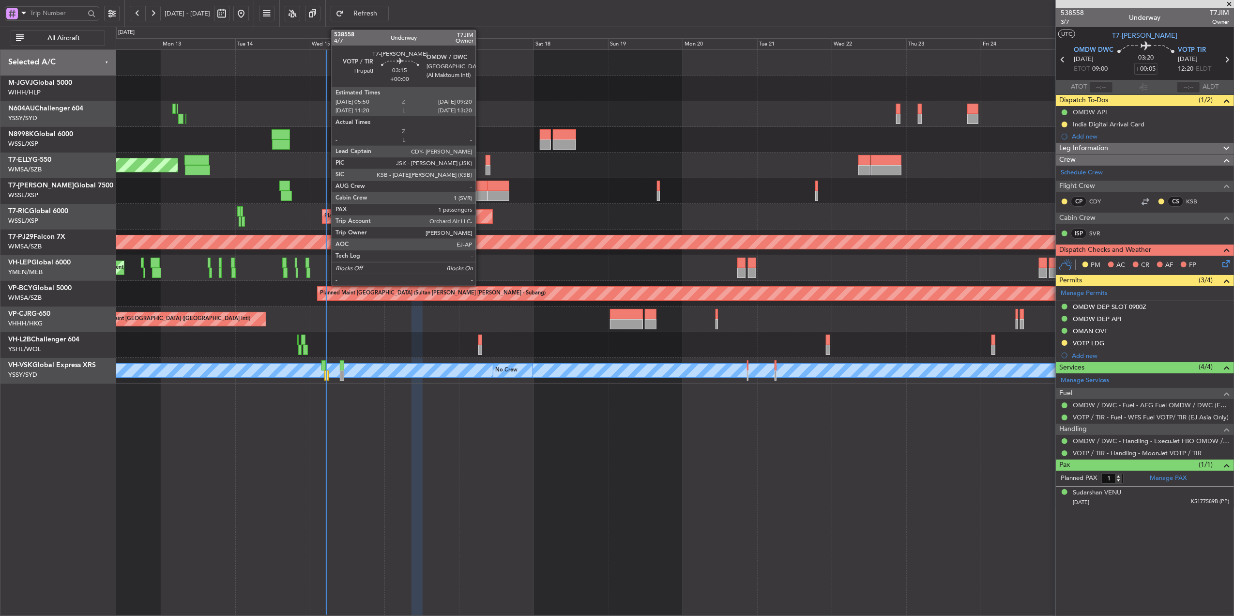
click at [480, 189] on div at bounding box center [481, 186] width 11 height 10
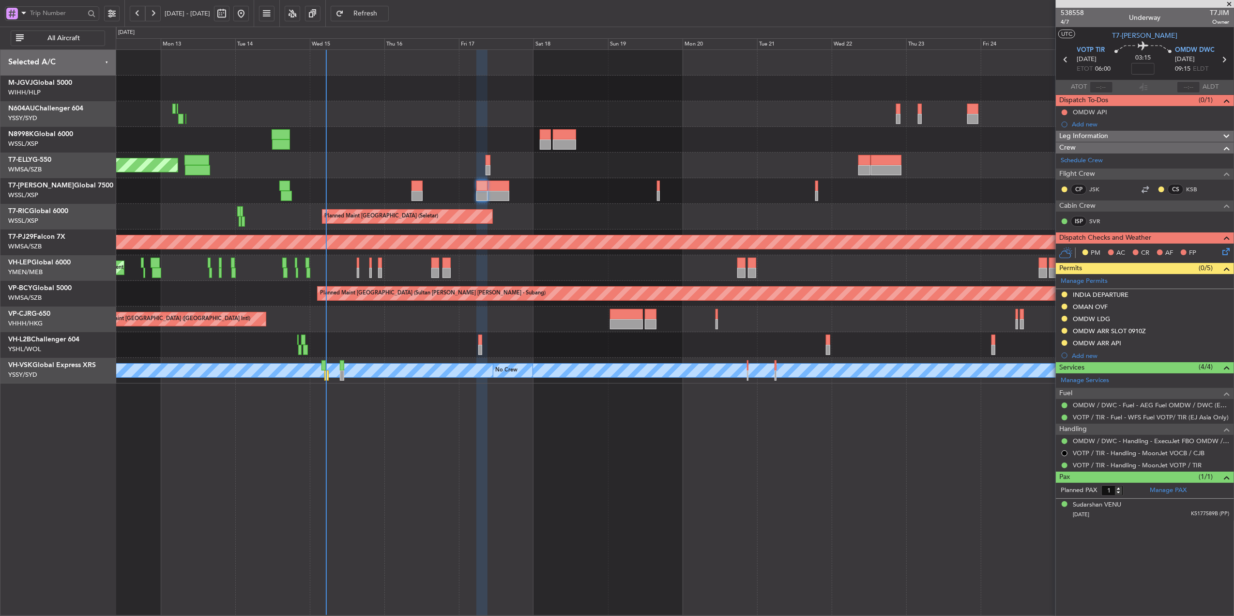
click at [465, 494] on div "Planned Maint [GEOGRAPHIC_DATA] (Seletar) Planned Maint [GEOGRAPHIC_DATA] (Sele…" at bounding box center [675, 332] width 1118 height 566
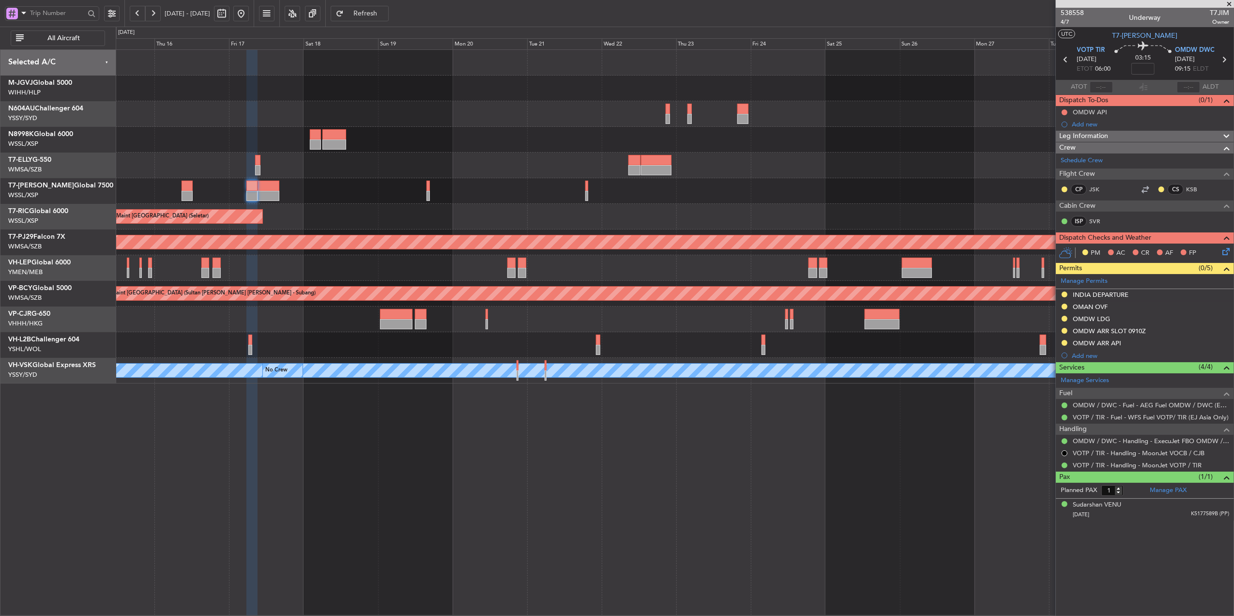
click at [384, 502] on div "Planned Maint Sydney ([PERSON_NAME] Intl) Planned Maint [GEOGRAPHIC_DATA] ([GEO…" at bounding box center [675, 332] width 1118 height 566
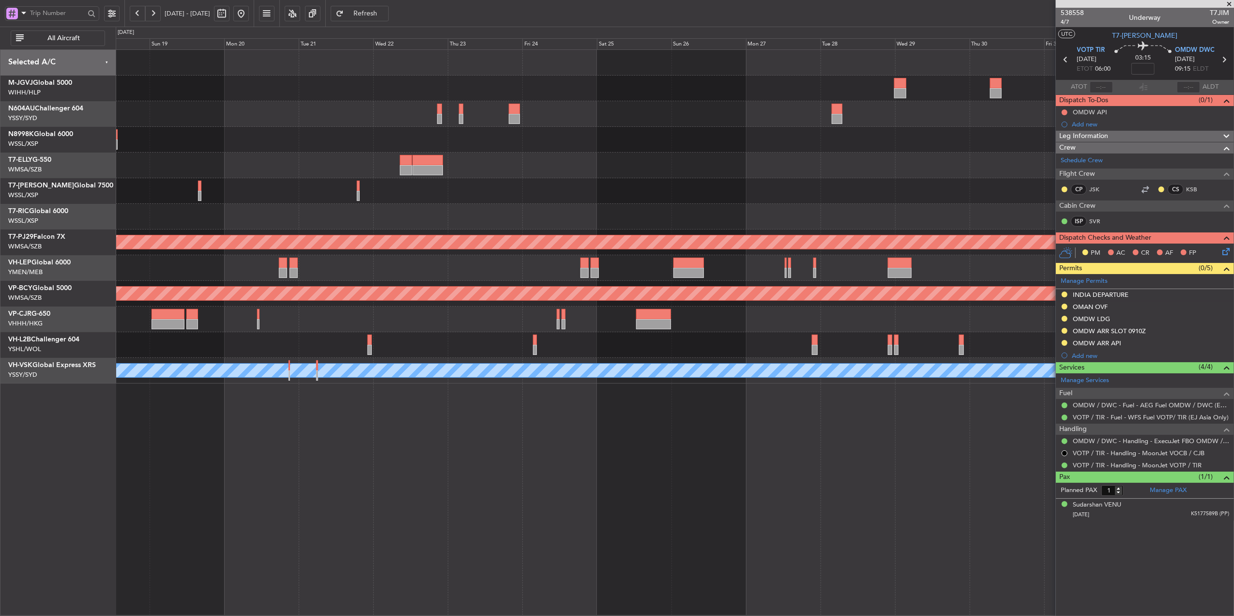
click at [400, 488] on div "Planned Maint Sydney ([PERSON_NAME] Intl) Planned Maint [GEOGRAPHIC_DATA] (Sele…" at bounding box center [675, 332] width 1118 height 566
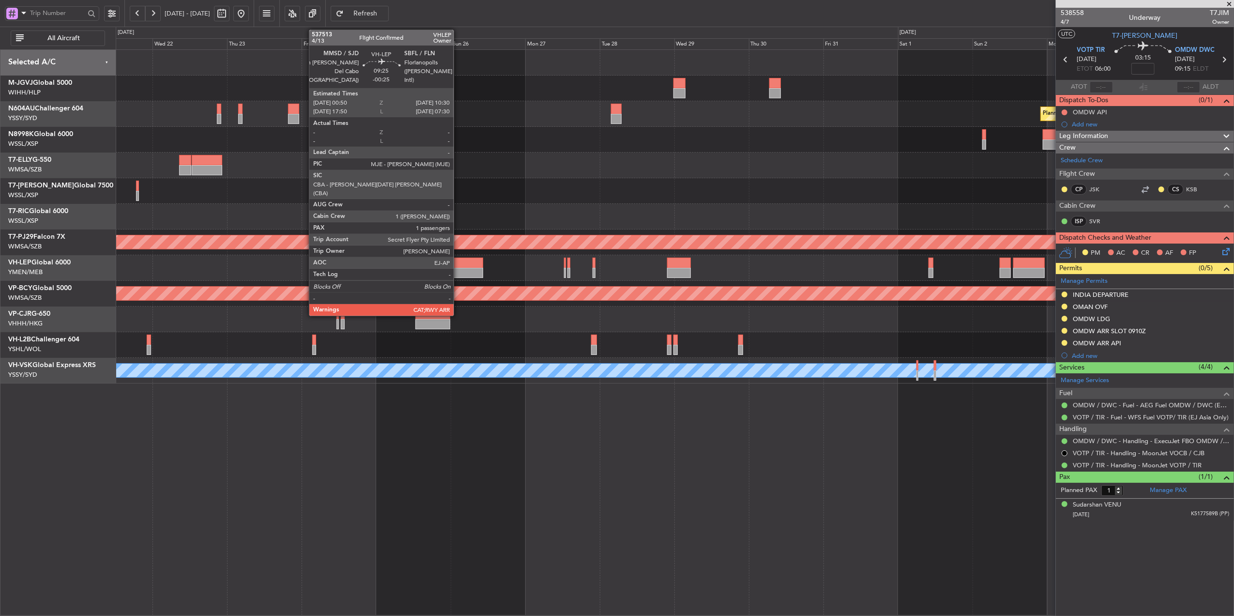
click at [459, 273] on div at bounding box center [468, 273] width 31 height 10
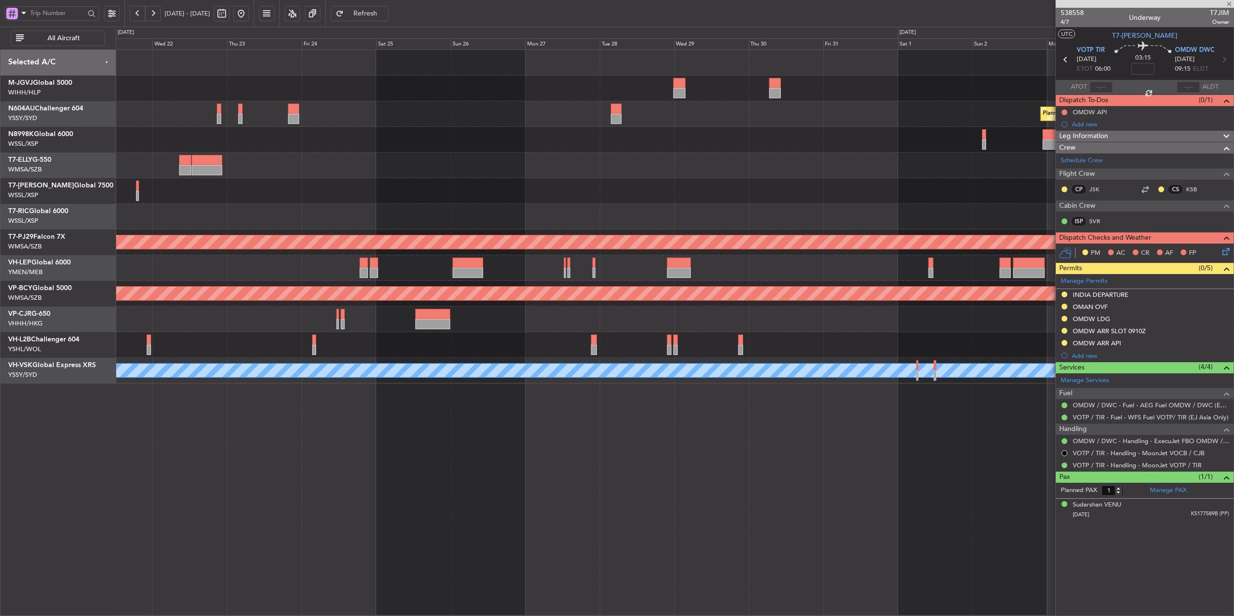
click at [467, 275] on div at bounding box center [675, 268] width 1118 height 26
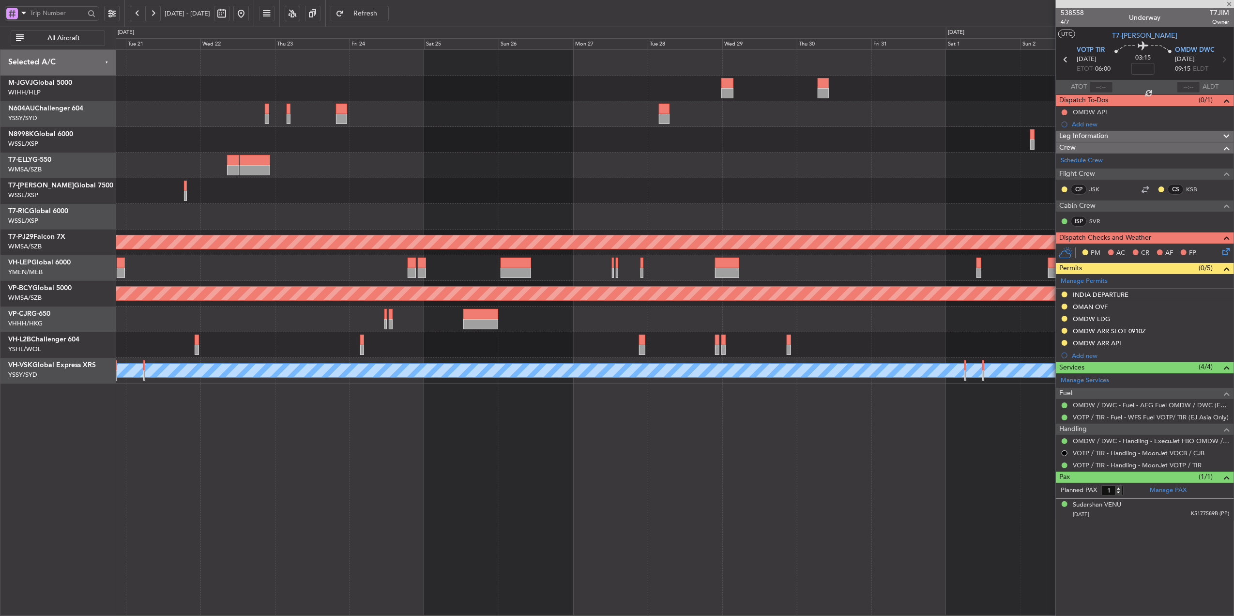
type input "-00:25"
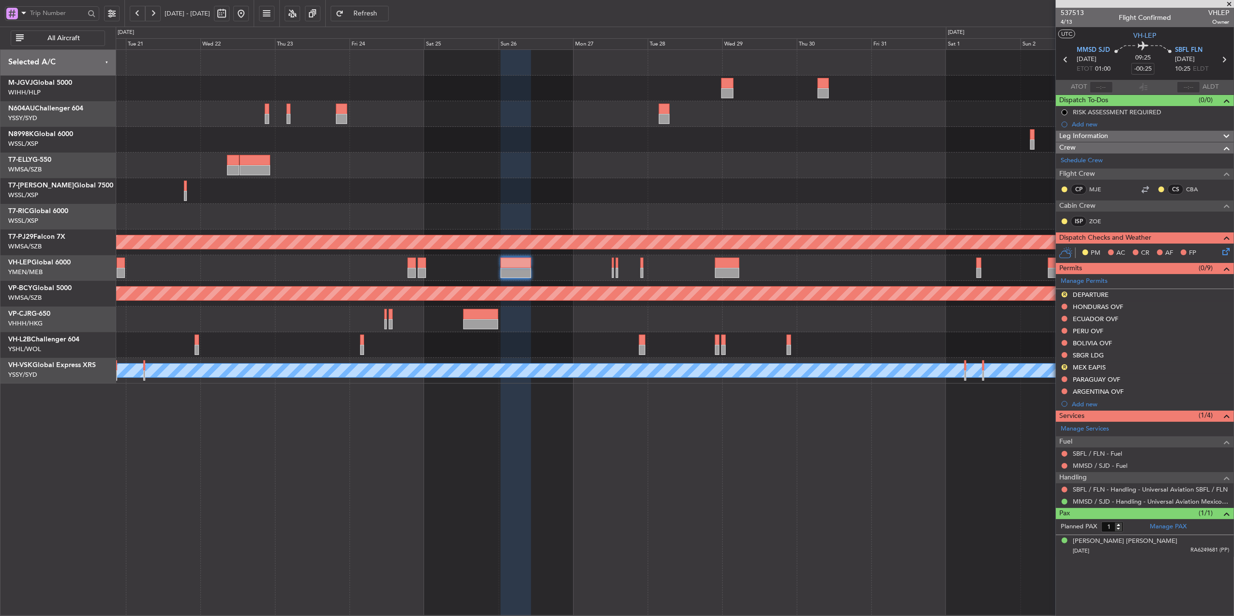
click at [489, 304] on div "Planned Maint [GEOGRAPHIC_DATA] (Sultan [PERSON_NAME] [PERSON_NAME] - Subang)" at bounding box center [675, 294] width 1118 height 26
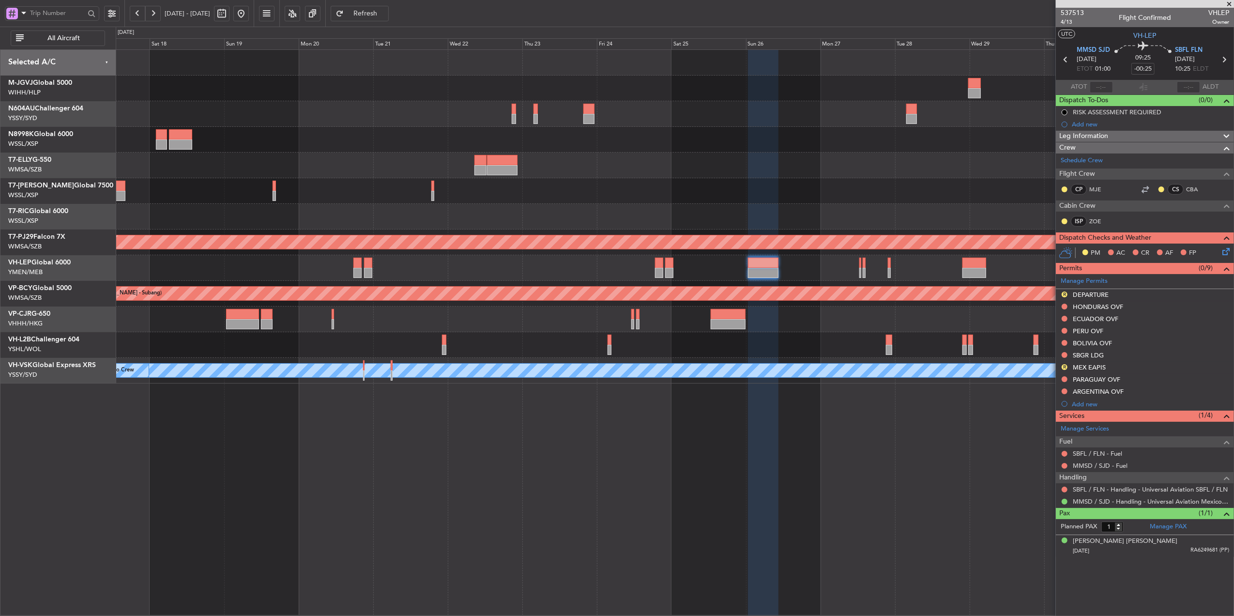
click at [568, 310] on div "Planned Maint [GEOGRAPHIC_DATA] ([GEOGRAPHIC_DATA] Intl)" at bounding box center [675, 319] width 1118 height 26
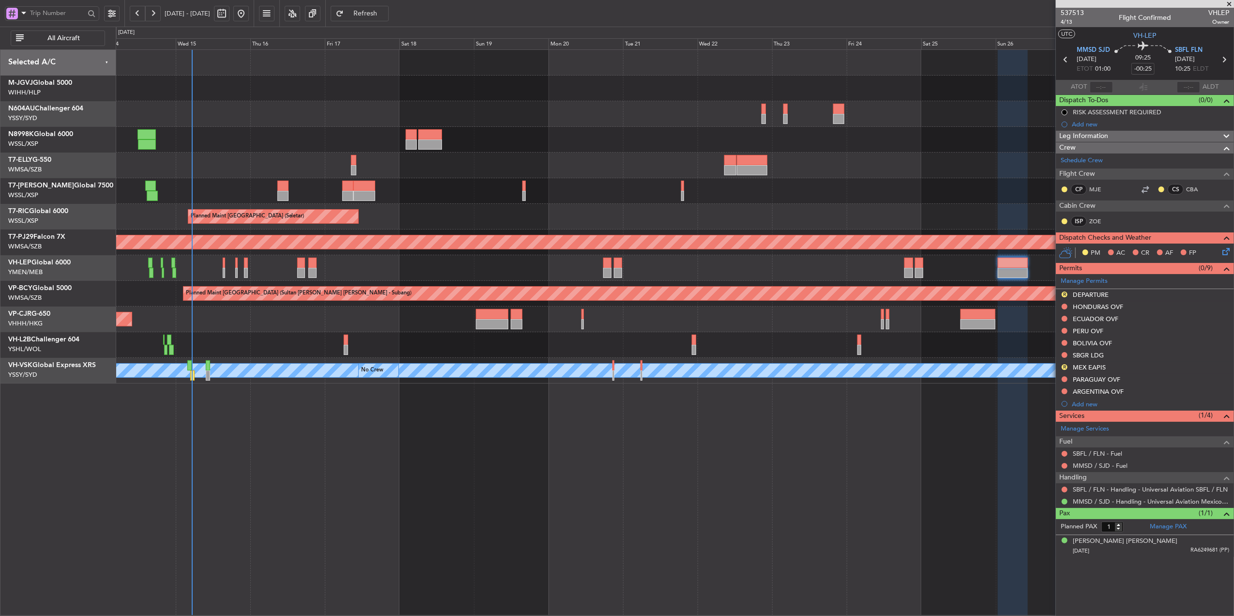
click at [626, 275] on div "Planned Maint Dubai (Dubai Intl) Planned Maint Singapore (Seletar) Planned Main…" at bounding box center [675, 217] width 1118 height 334
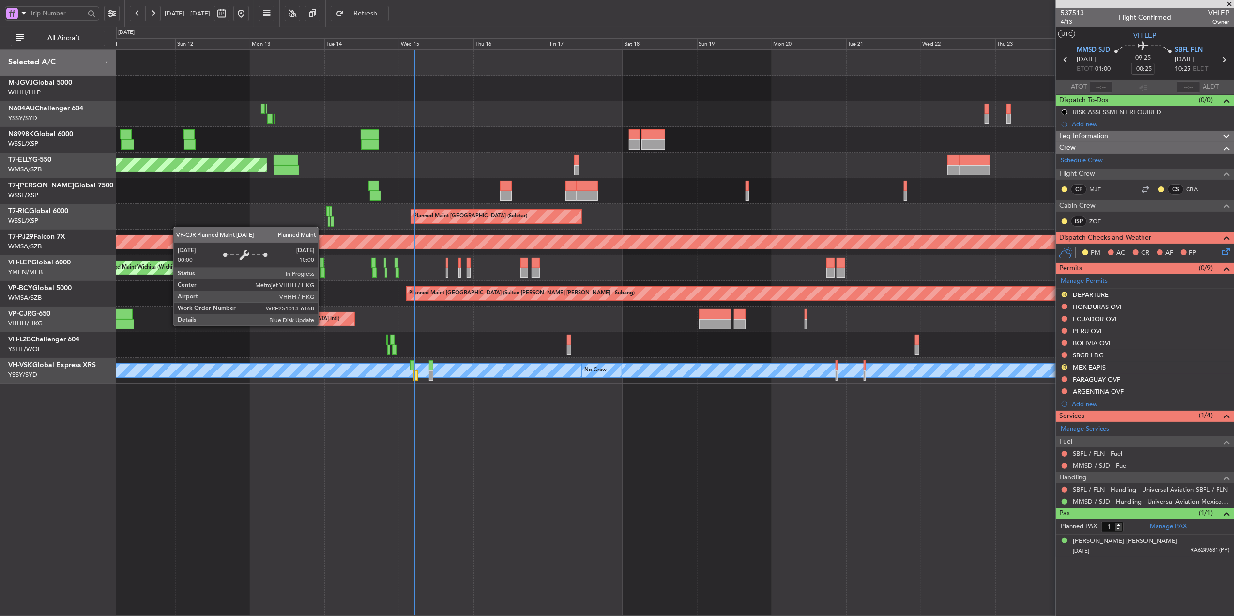
click at [442, 320] on div "Planned Maint [GEOGRAPHIC_DATA] ([GEOGRAPHIC_DATA] Intl)" at bounding box center [675, 319] width 1118 height 26
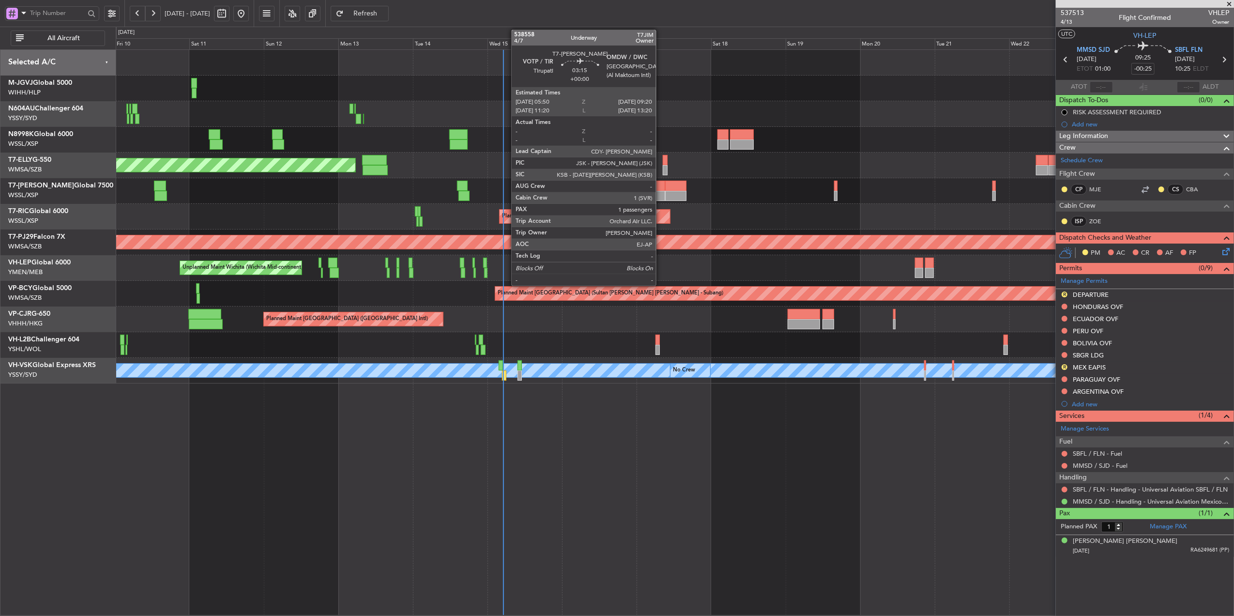
click at [660, 196] on div at bounding box center [659, 196] width 11 height 10
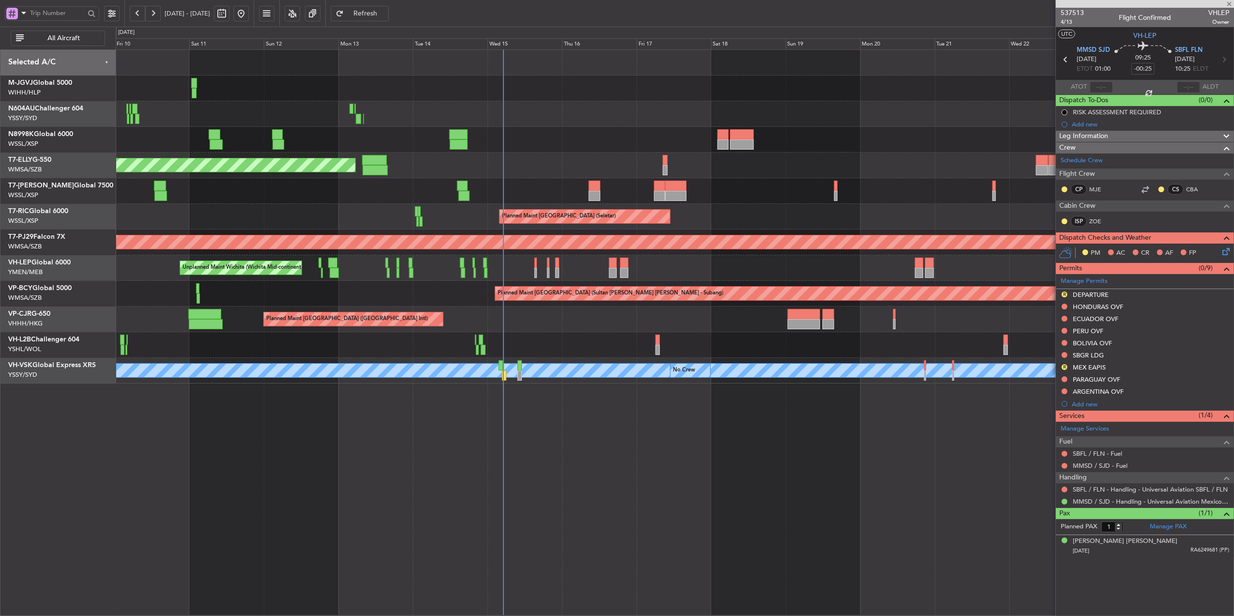
click at [679, 193] on div at bounding box center [676, 196] width 22 height 10
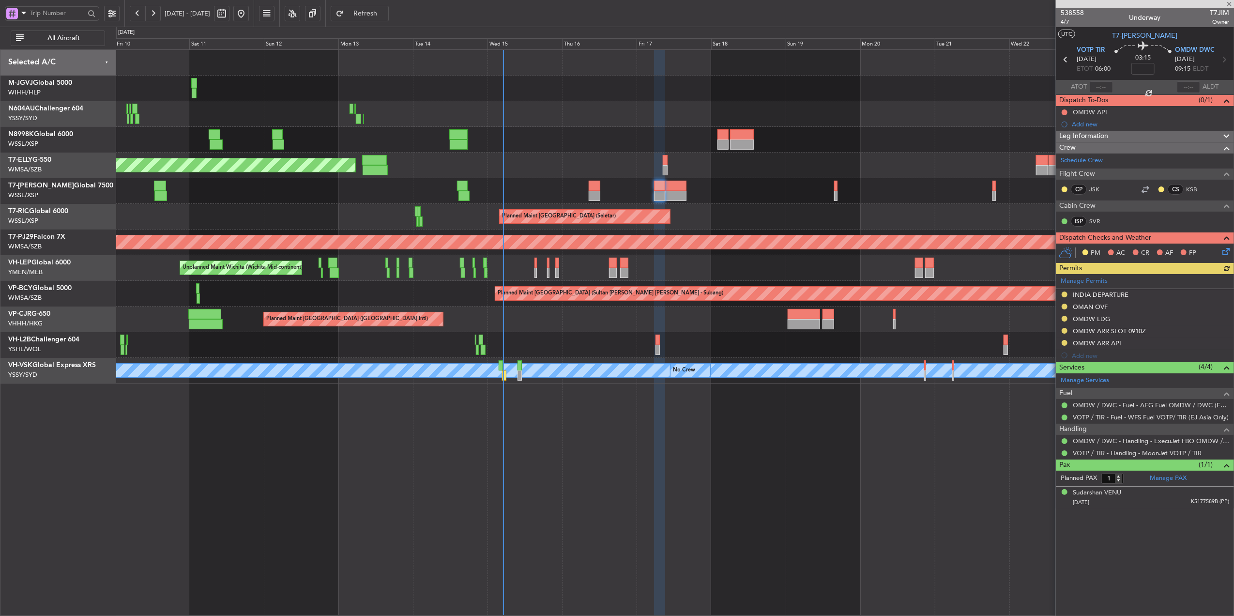
click at [679, 193] on div at bounding box center [676, 196] width 22 height 10
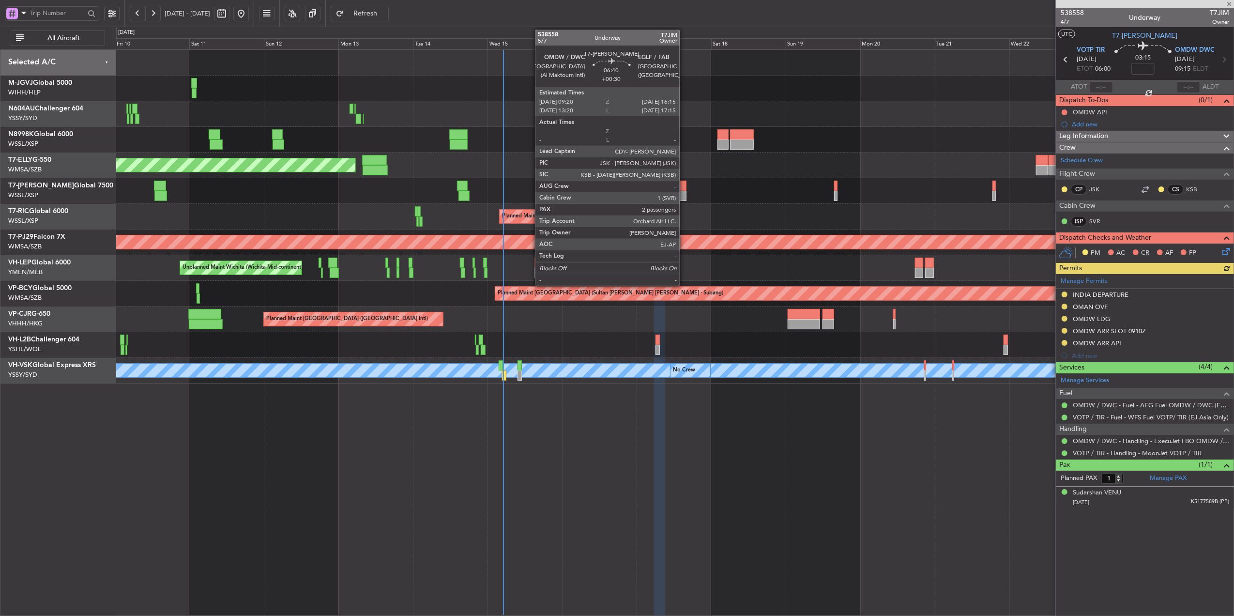
click at [683, 194] on div at bounding box center [676, 196] width 22 height 10
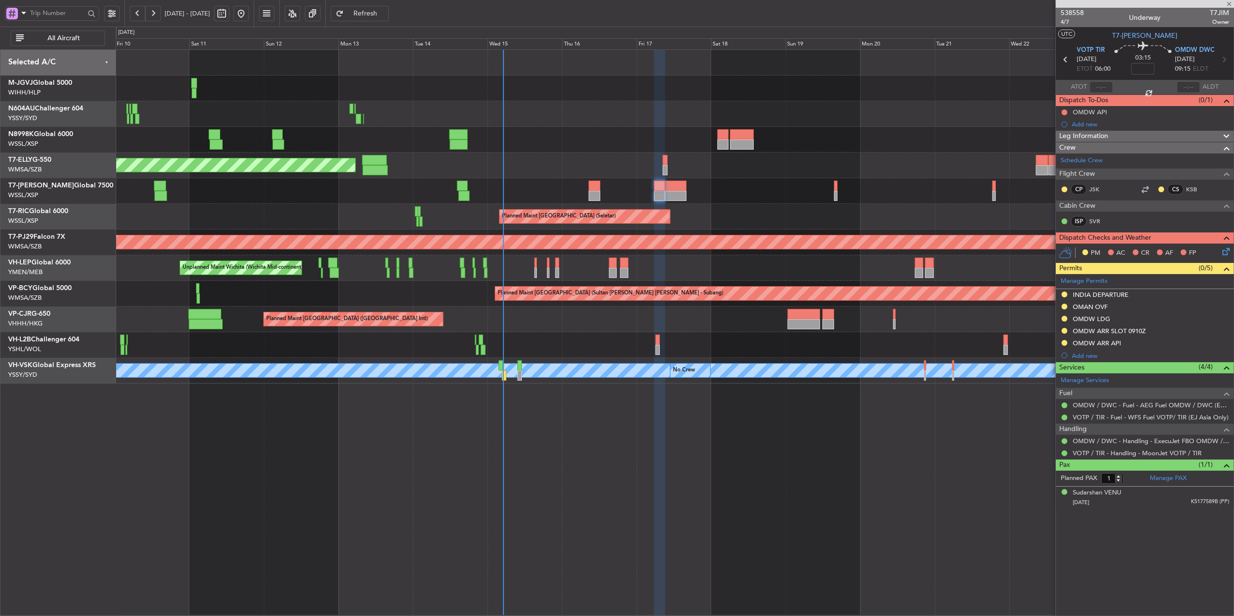
type input "+00:30"
type input "2"
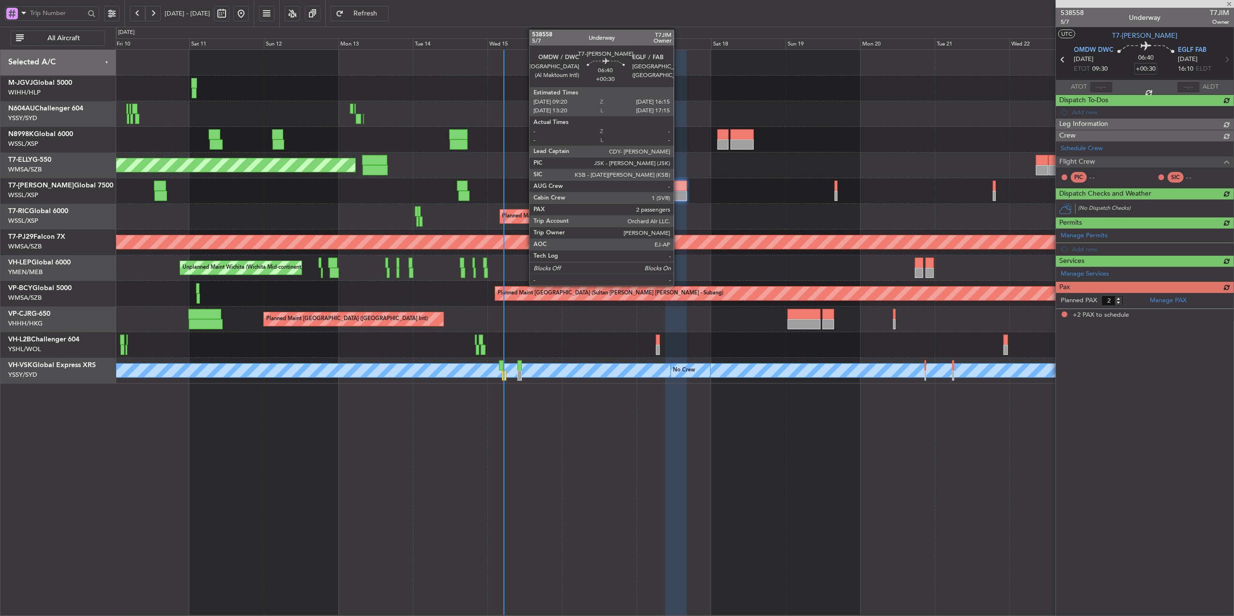
click at [678, 190] on div at bounding box center [676, 186] width 22 height 10
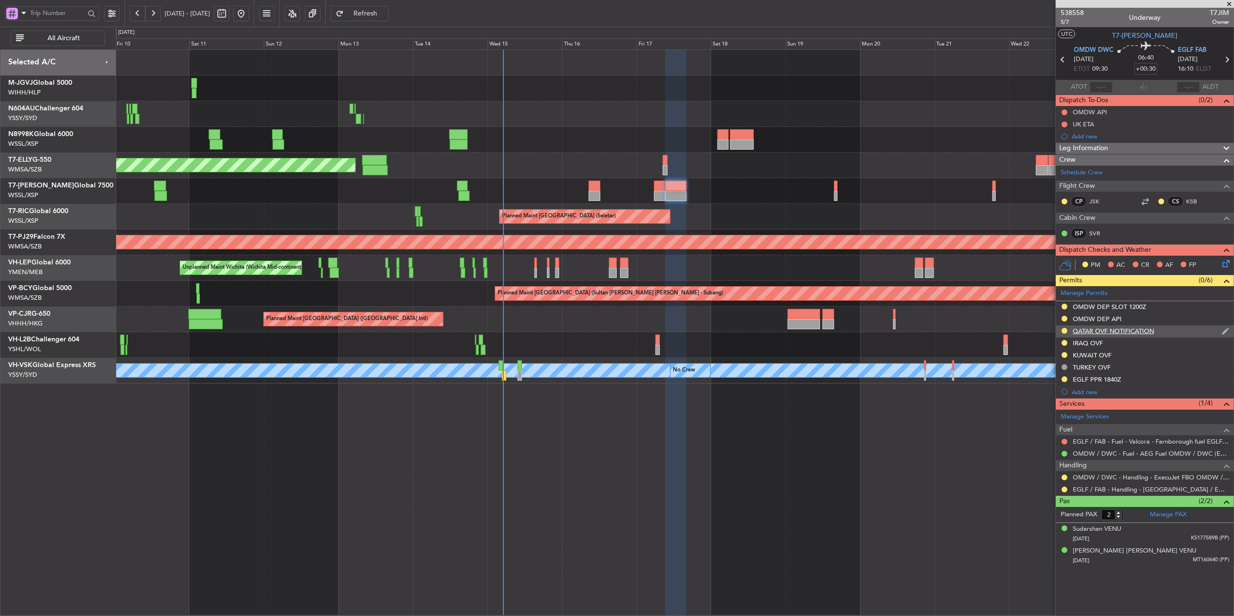
click at [1091, 332] on div "QATAR OVF NOTIFICATION" at bounding box center [1113, 331] width 81 height 8
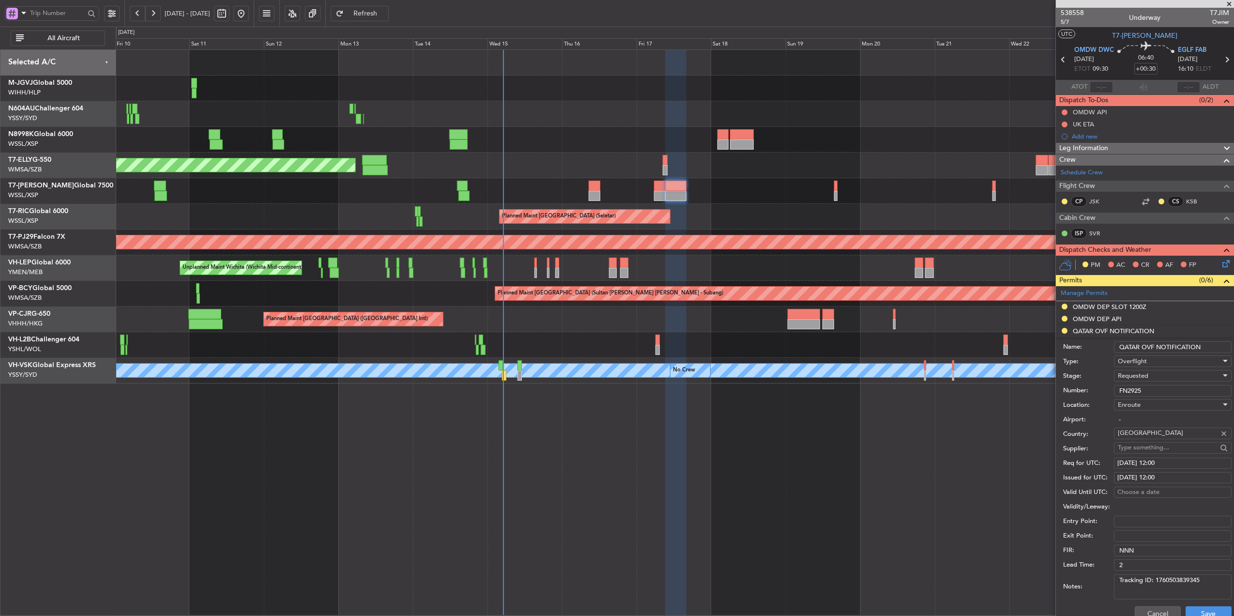
drag, startPoint x: 1147, startPoint y: 391, endPoint x: 1064, endPoint y: 386, distance: 82.9
click at [1064, 386] on div "Number: FN2925" at bounding box center [1147, 390] width 168 height 15
paste input "303"
type input "FN3035"
click at [1145, 370] on div "Requested" at bounding box center [1169, 375] width 103 height 15
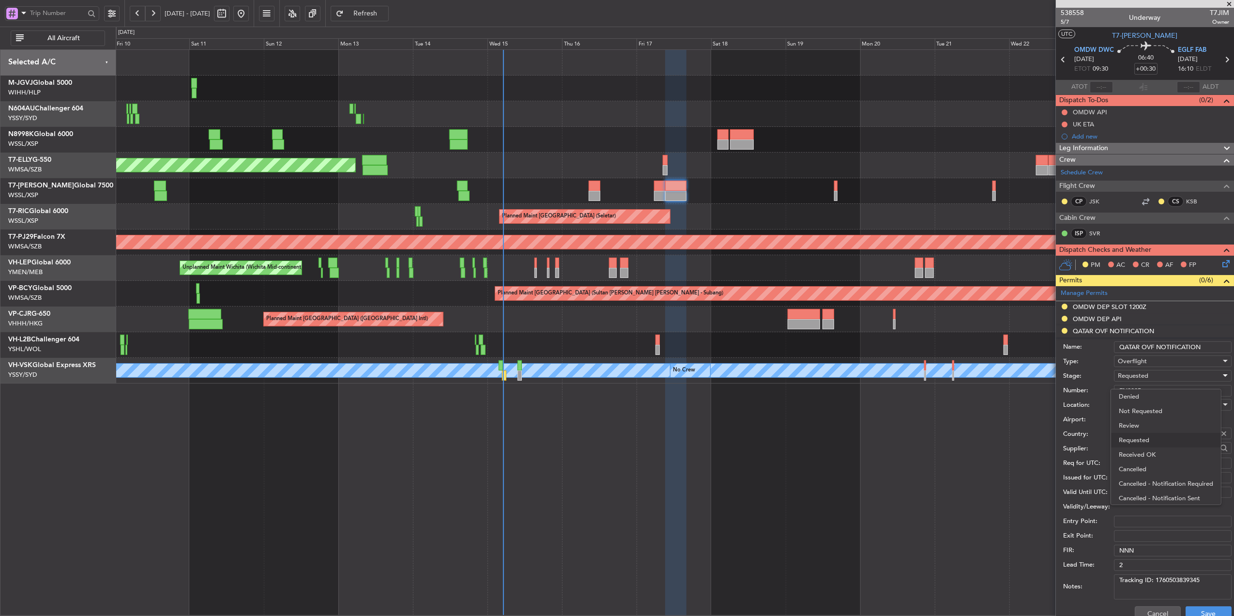
scroll to position [4, 0]
click at [1158, 448] on span "Received OK" at bounding box center [1168, 450] width 99 height 15
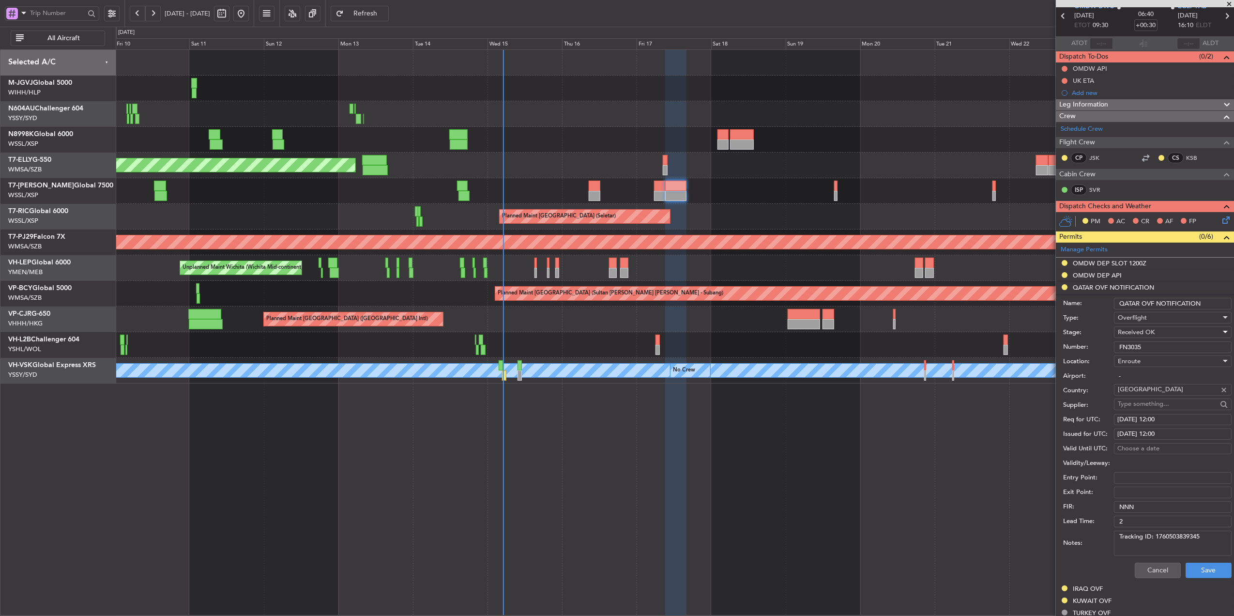
scroll to position [64, 0]
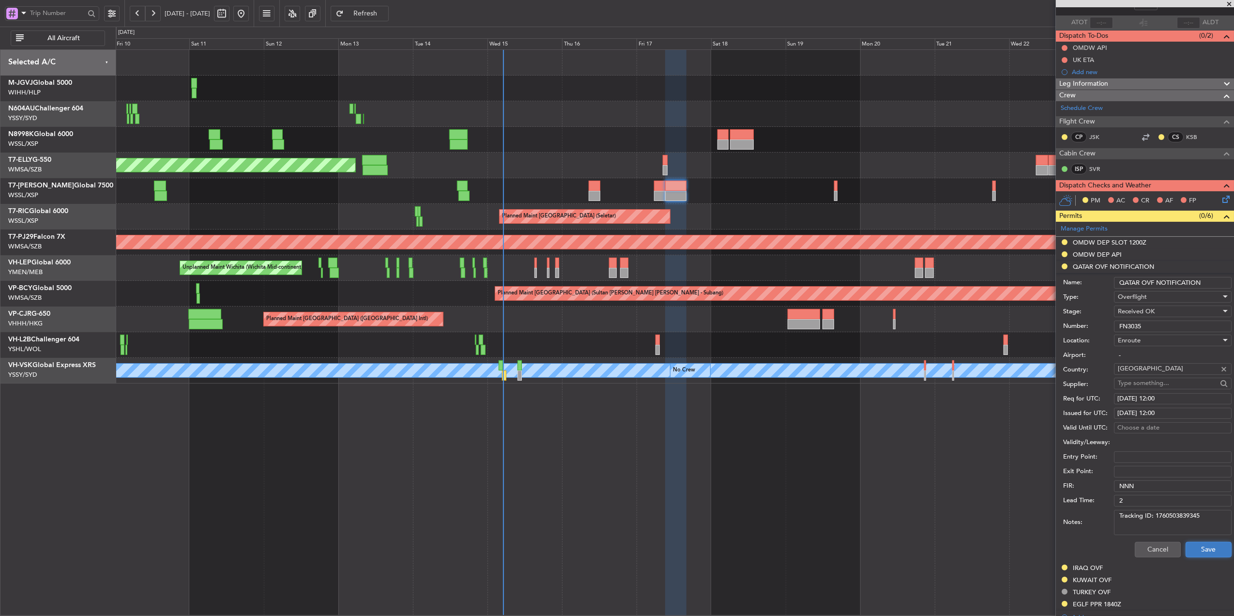
click at [1201, 544] on button "Save" at bounding box center [1209, 549] width 46 height 15
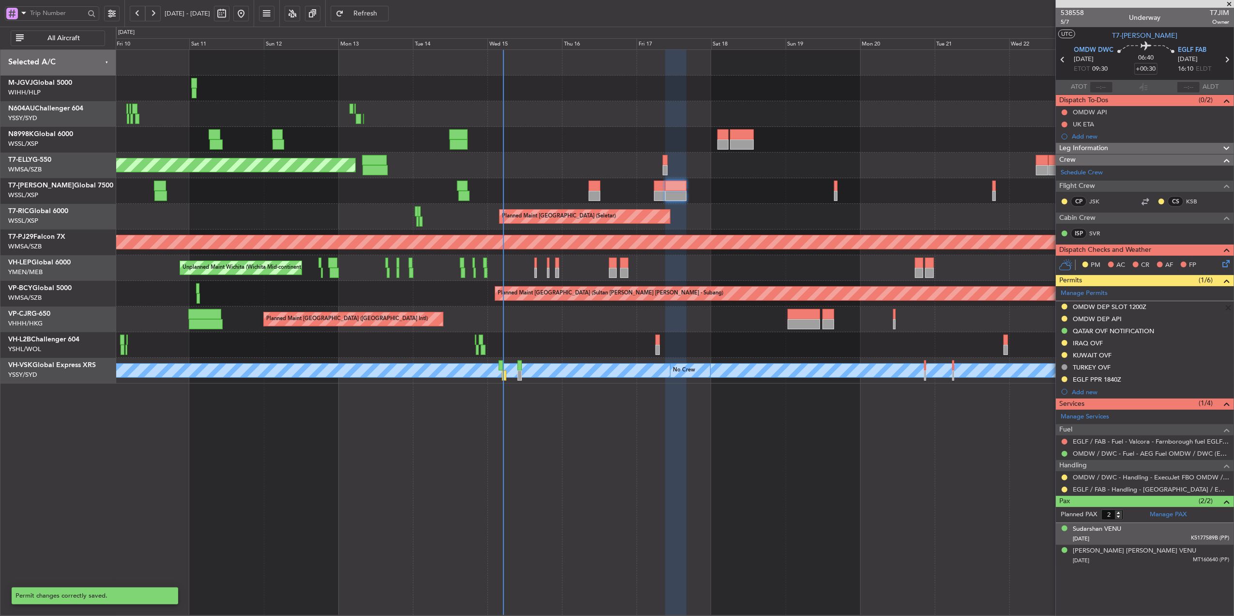
scroll to position [0, 0]
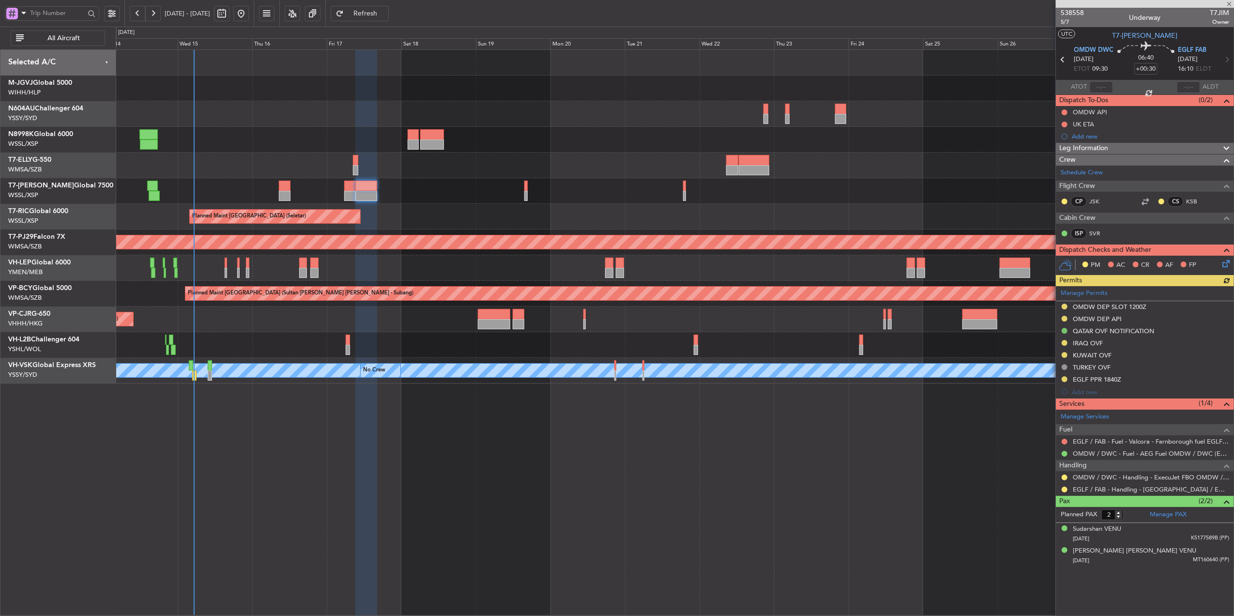
click at [459, 451] on div "Planned Maint Dubai (Dubai Intl) Planned Maint Singapore (Seletar) Planned Main…" at bounding box center [675, 332] width 1118 height 566
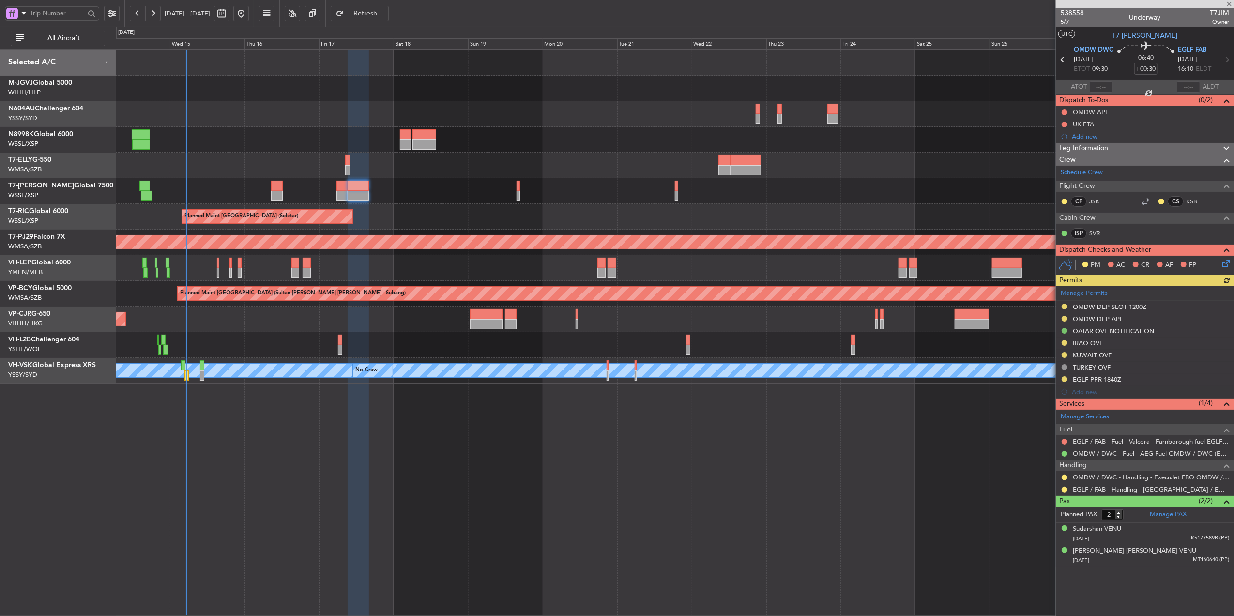
click at [207, 446] on div "Planned Maint Dubai (Dubai Intl) Planned Maint Singapore (Seletar) Planned Main…" at bounding box center [675, 332] width 1118 height 566
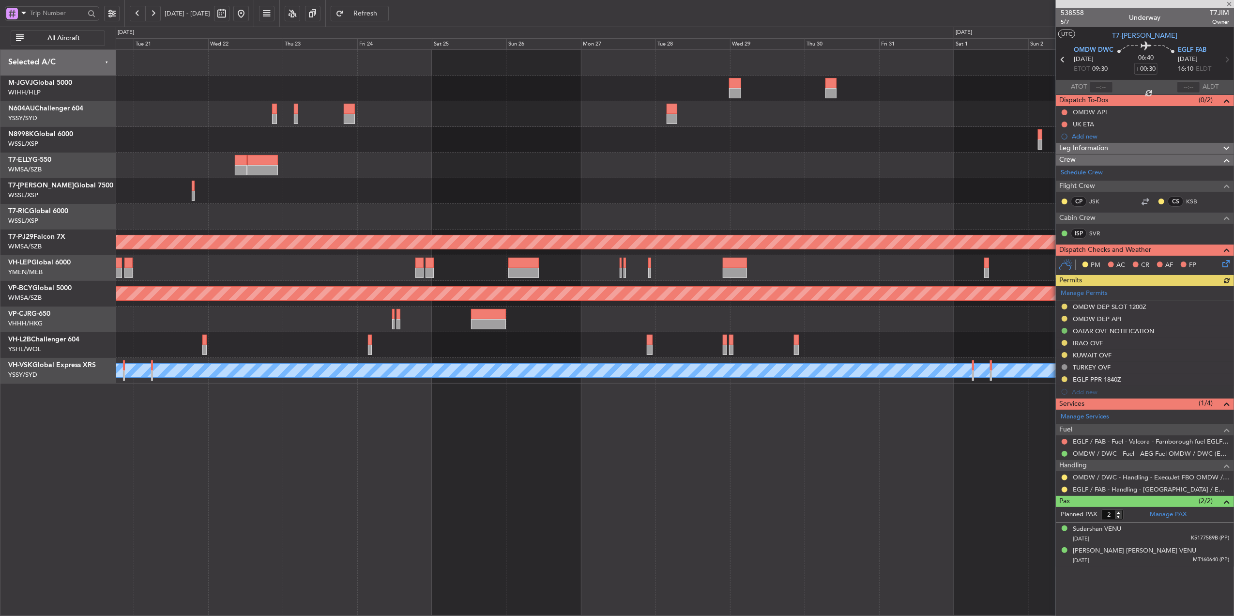
click at [303, 428] on div "Planned Maint Sydney ([PERSON_NAME] Intl) Planned Maint [GEOGRAPHIC_DATA] (Sele…" at bounding box center [675, 332] width 1118 height 566
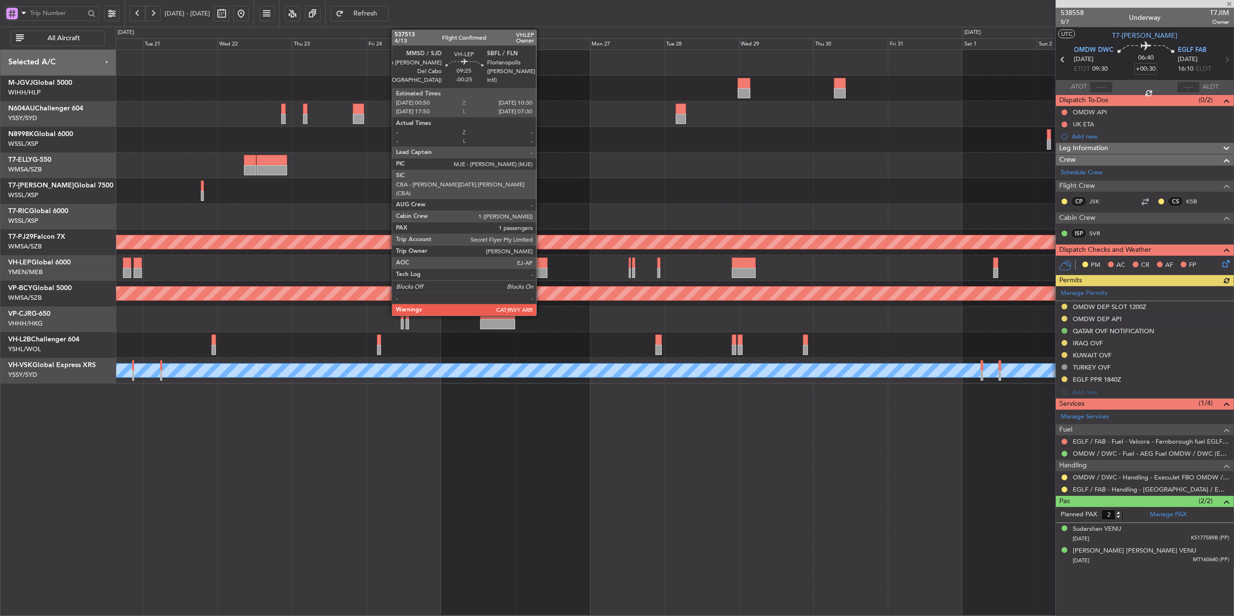
click at [541, 272] on div at bounding box center [533, 273] width 31 height 10
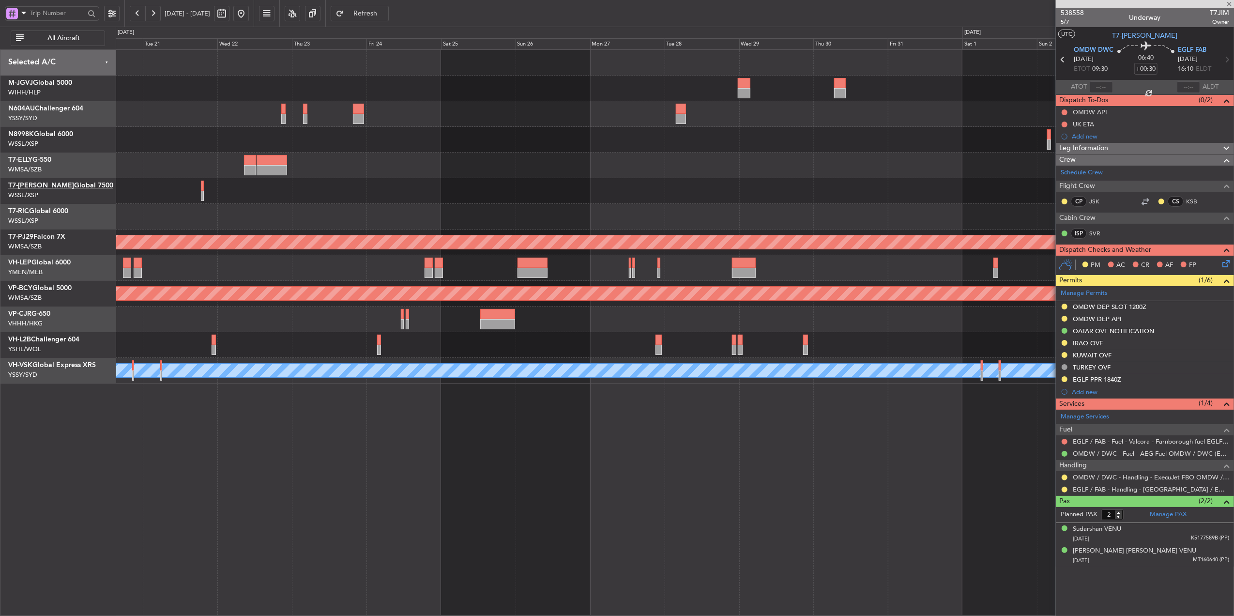
type input "-00:25"
type input "1"
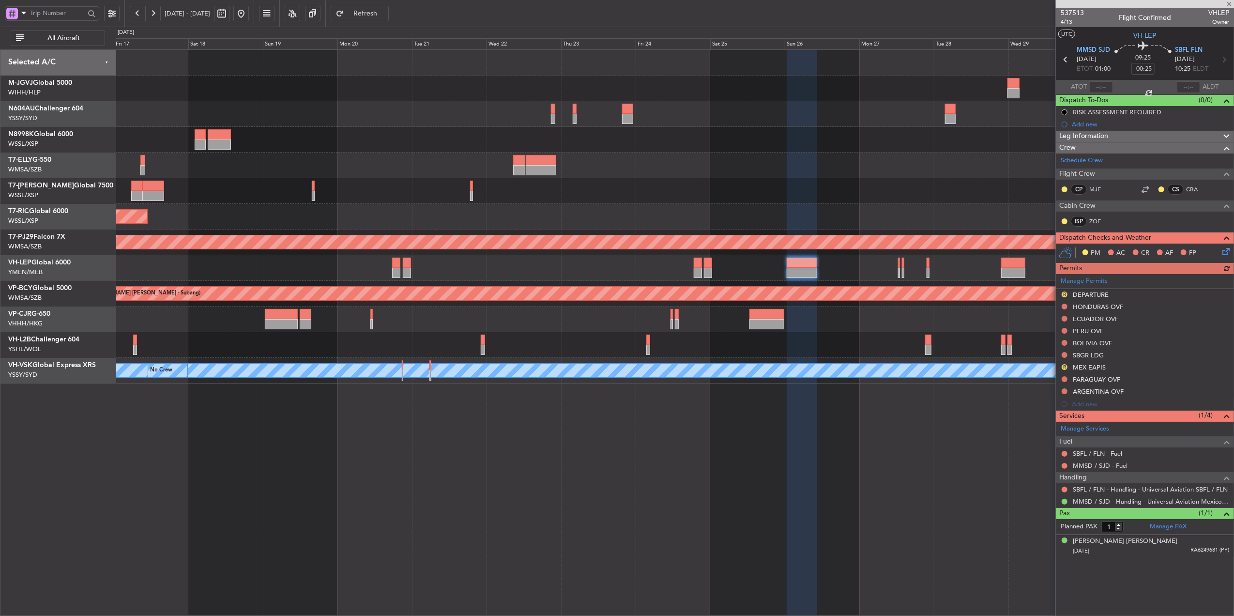
click at [612, 452] on div "Planned Maint Sydney ([PERSON_NAME] Intl) Planned Maint [GEOGRAPHIC_DATA] (Sele…" at bounding box center [675, 332] width 1118 height 566
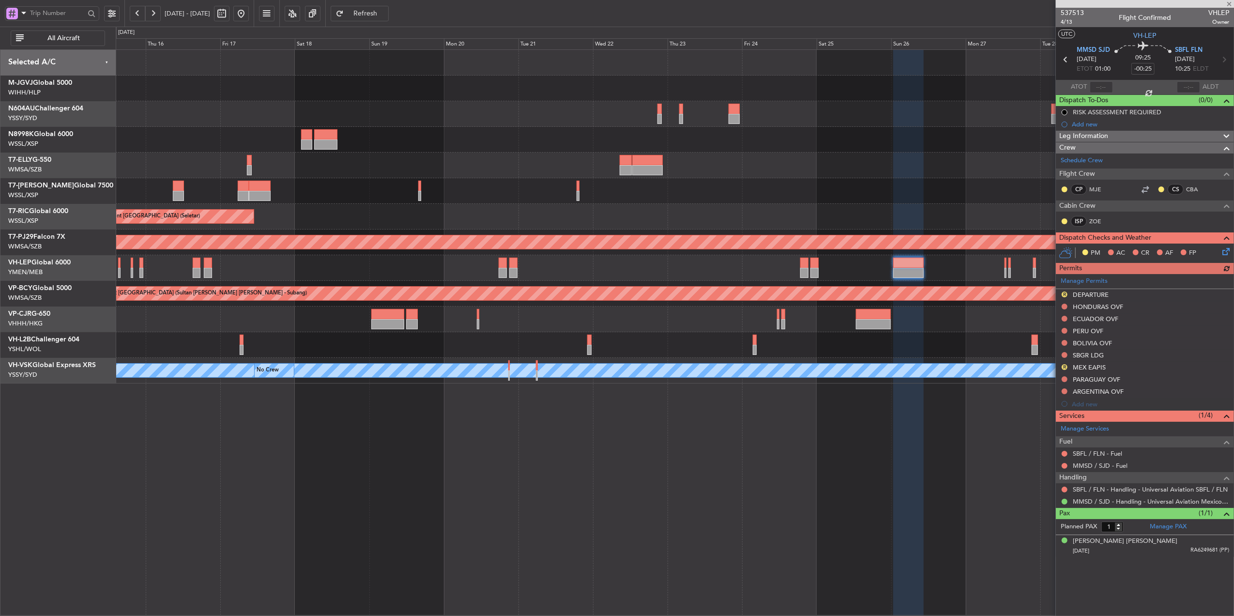
click at [585, 456] on div "Planned Maint Sydney ([PERSON_NAME] Intl) Planned Maint [GEOGRAPHIC_DATA] ([GEO…" at bounding box center [675, 332] width 1118 height 566
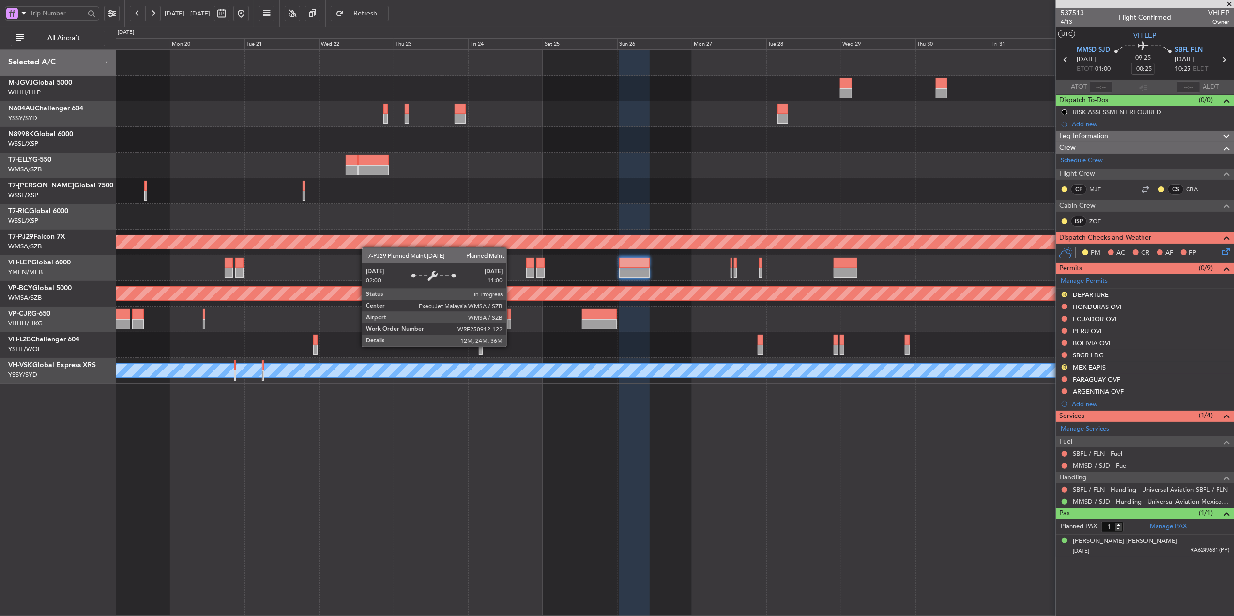
click at [291, 239] on div "Planned Maint Sydney ([PERSON_NAME] Intl) Planned Maint [GEOGRAPHIC_DATA] (Sele…" at bounding box center [675, 217] width 1118 height 334
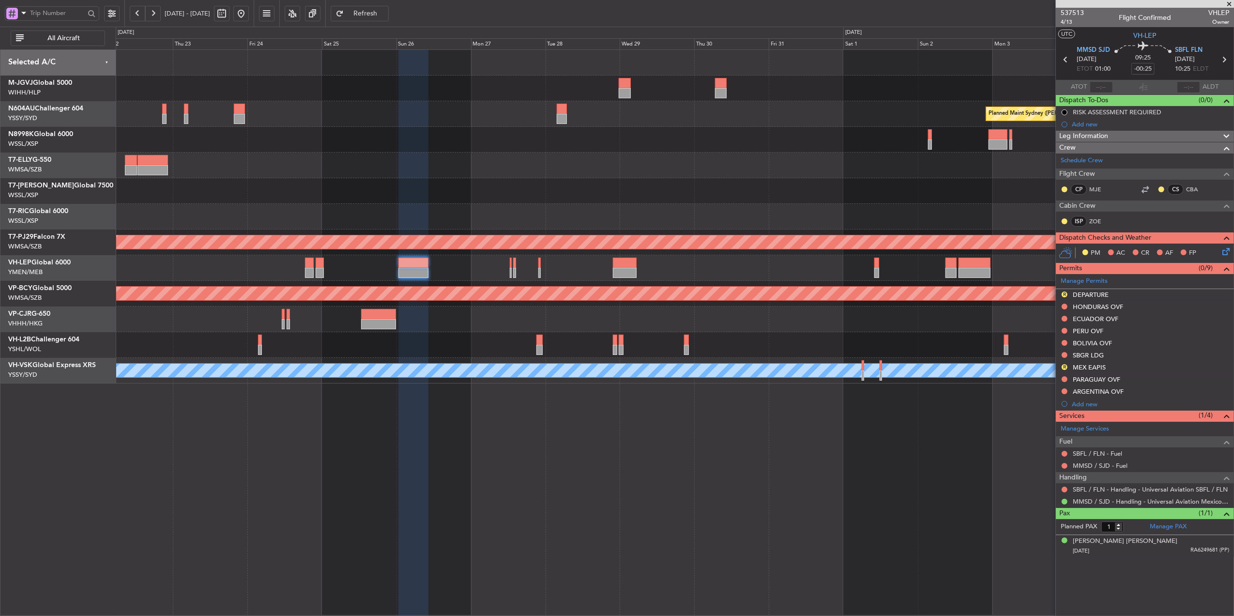
click at [478, 209] on div at bounding box center [675, 217] width 1118 height 26
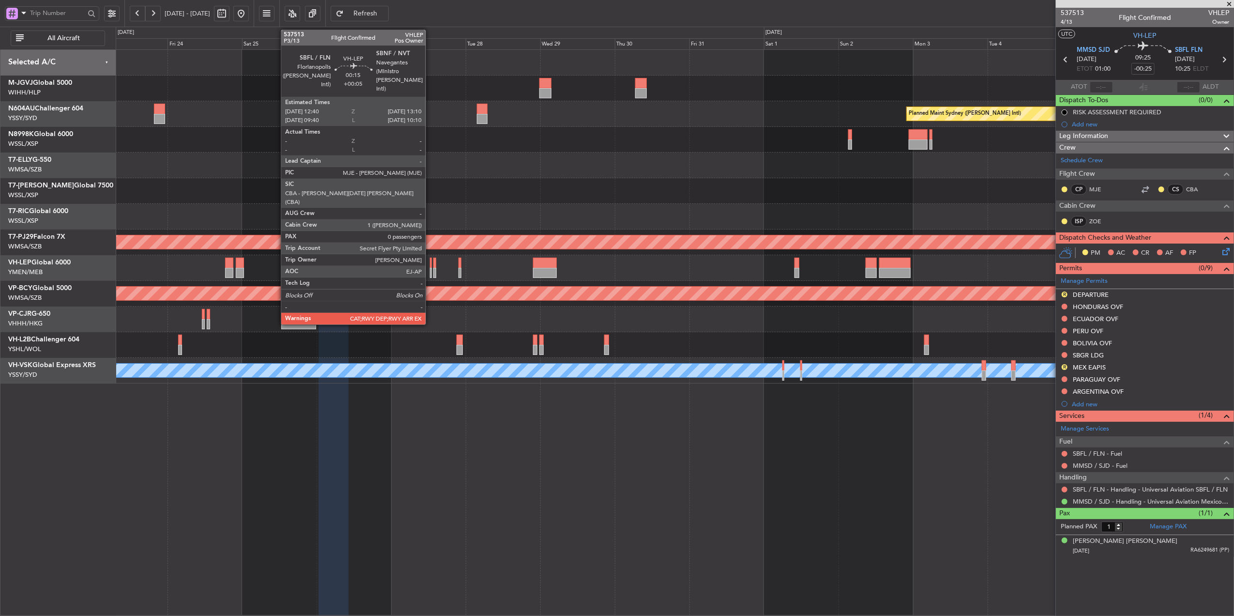
click at [430, 268] on div at bounding box center [431, 273] width 2 height 10
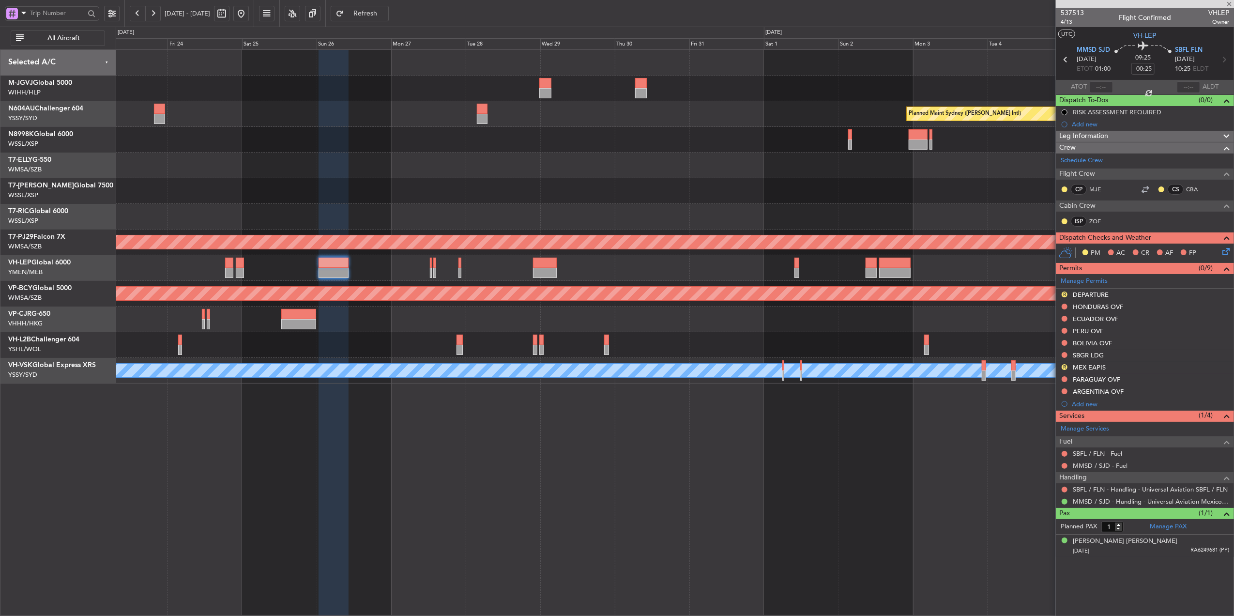
type input "+00:05"
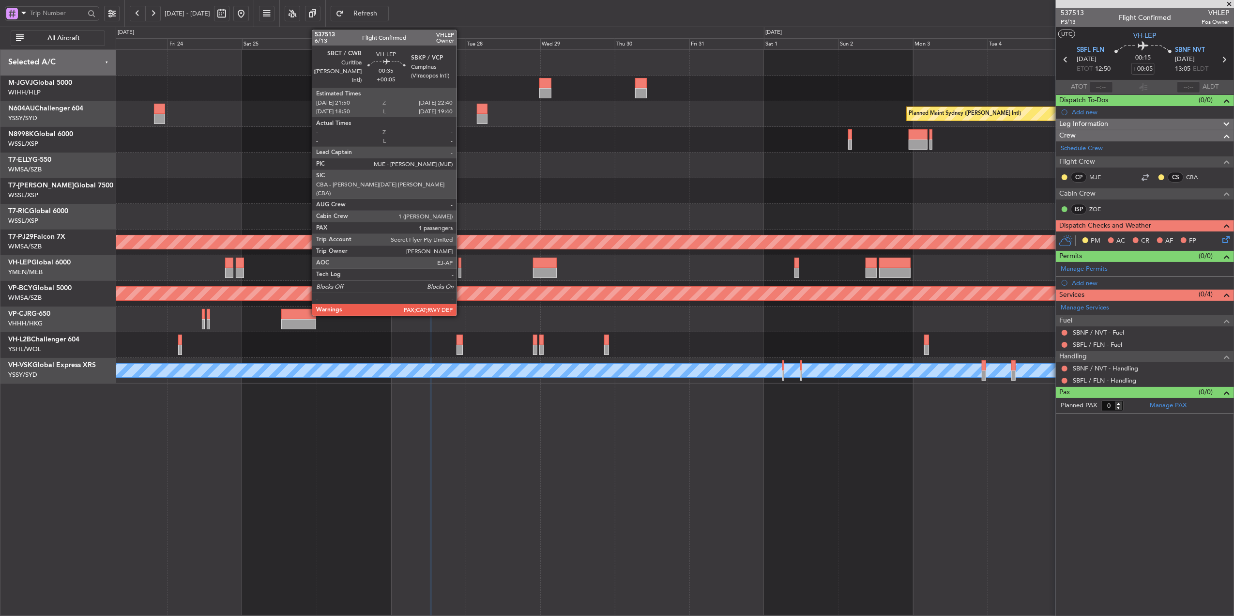
click at [461, 262] on div at bounding box center [459, 263] width 3 height 10
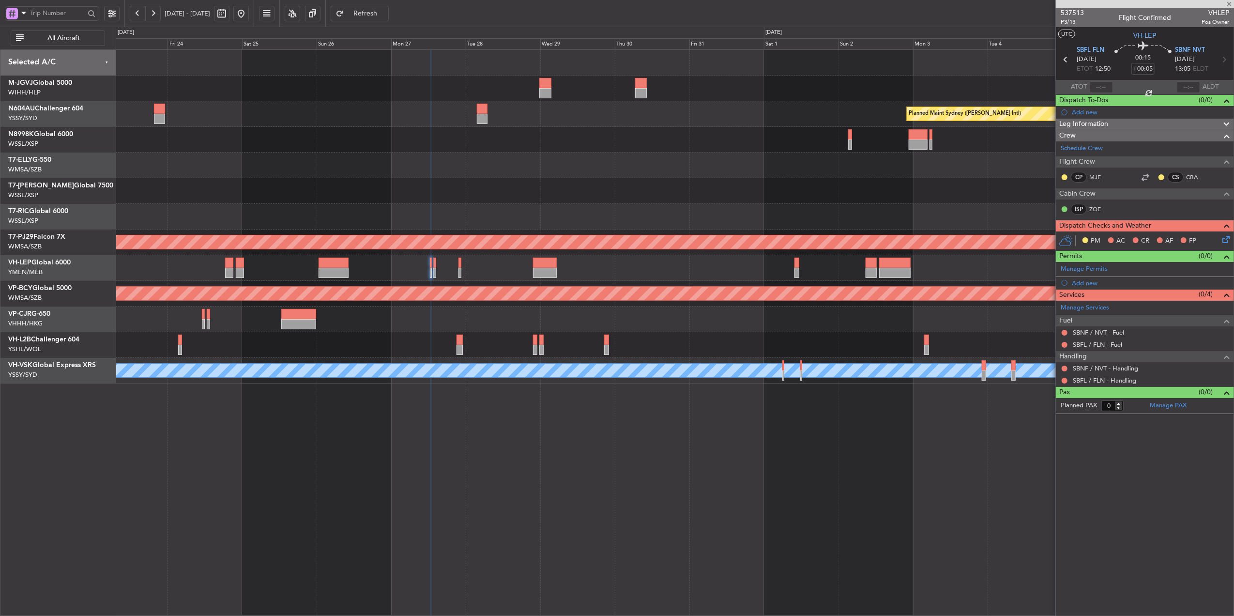
type input "1"
click at [1194, 51] on span "SBKP VCP" at bounding box center [1190, 51] width 30 height 10
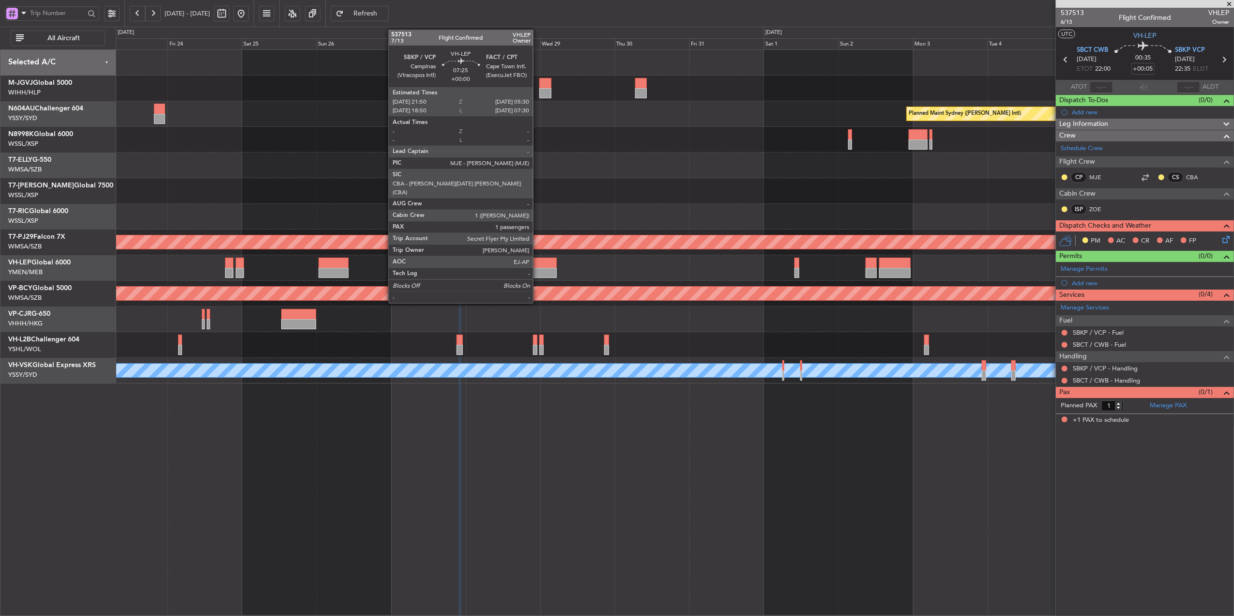
click at [537, 265] on div at bounding box center [545, 263] width 24 height 10
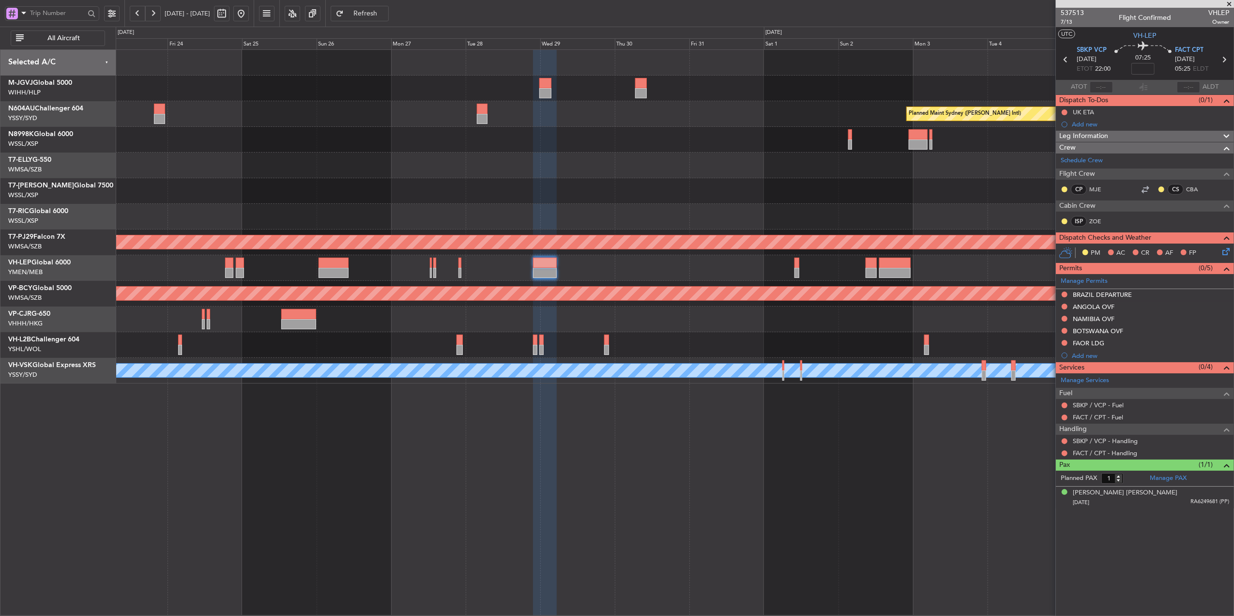
click at [422, 497] on div "Planned Maint Sydney ([PERSON_NAME] Intl) Planned Maint [GEOGRAPHIC_DATA] (Sult…" at bounding box center [675, 332] width 1118 height 566
click at [654, 477] on div "Planned Maint Sydney ([PERSON_NAME] Intl) Planned Maint [GEOGRAPHIC_DATA] (Sult…" at bounding box center [675, 332] width 1118 height 566
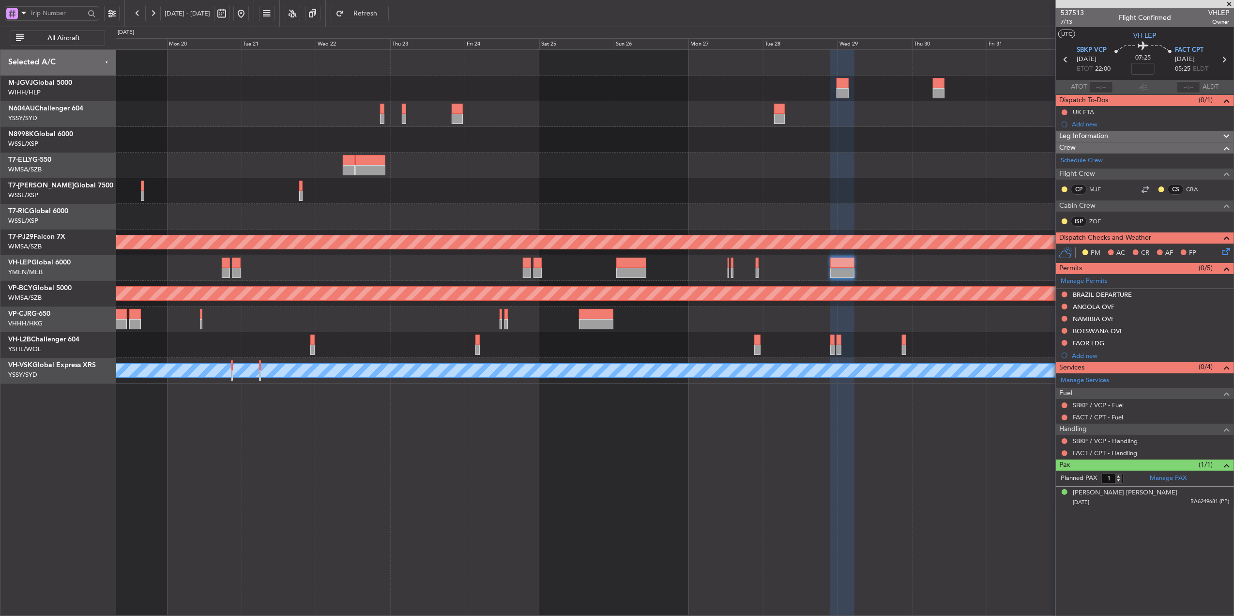
click at [581, 444] on div "Planned Maint Sydney ([PERSON_NAME] Intl) Planned Maint [GEOGRAPHIC_DATA] (Sele…" at bounding box center [675, 332] width 1118 height 566
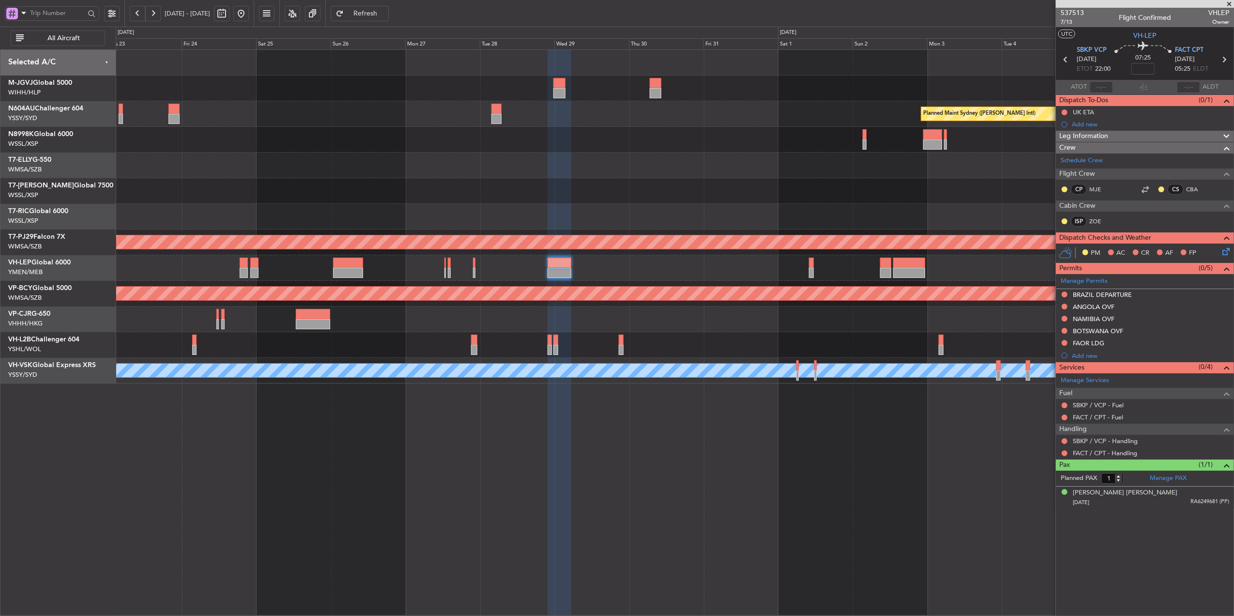
click at [365, 434] on div "Planned Maint Sydney ([PERSON_NAME] Intl) Planned Maint [GEOGRAPHIC_DATA] (Sult…" at bounding box center [675, 332] width 1118 height 566
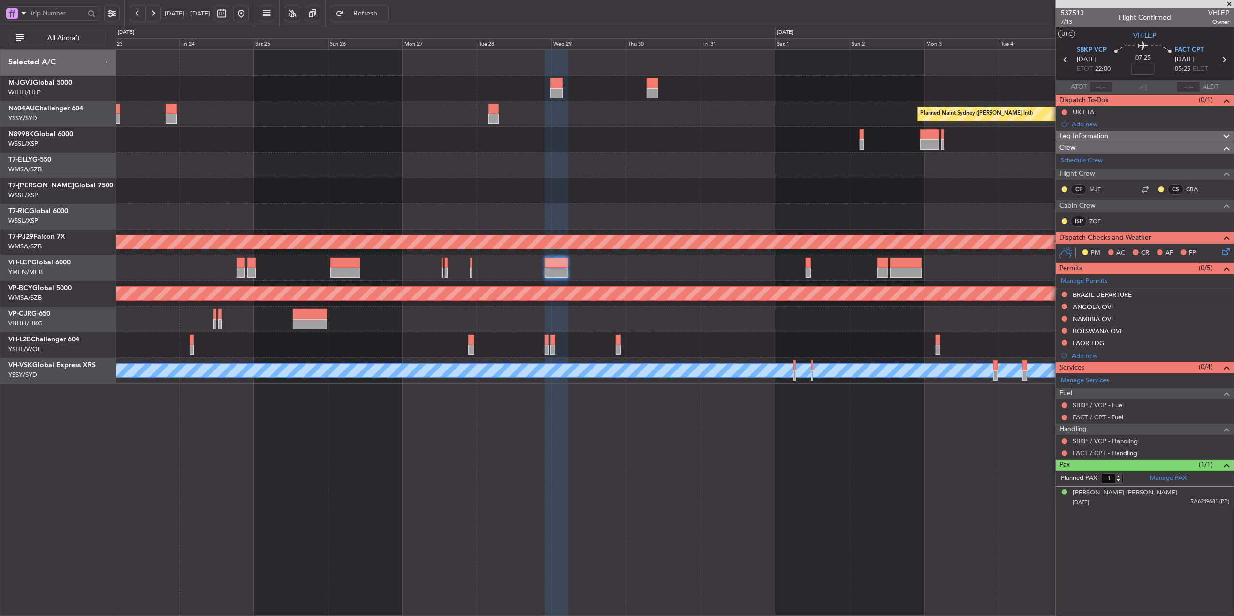
click at [644, 465] on div "Planned Maint Sydney ([PERSON_NAME] Intl) Planned Maint [GEOGRAPHIC_DATA] (Sult…" at bounding box center [675, 332] width 1118 height 566
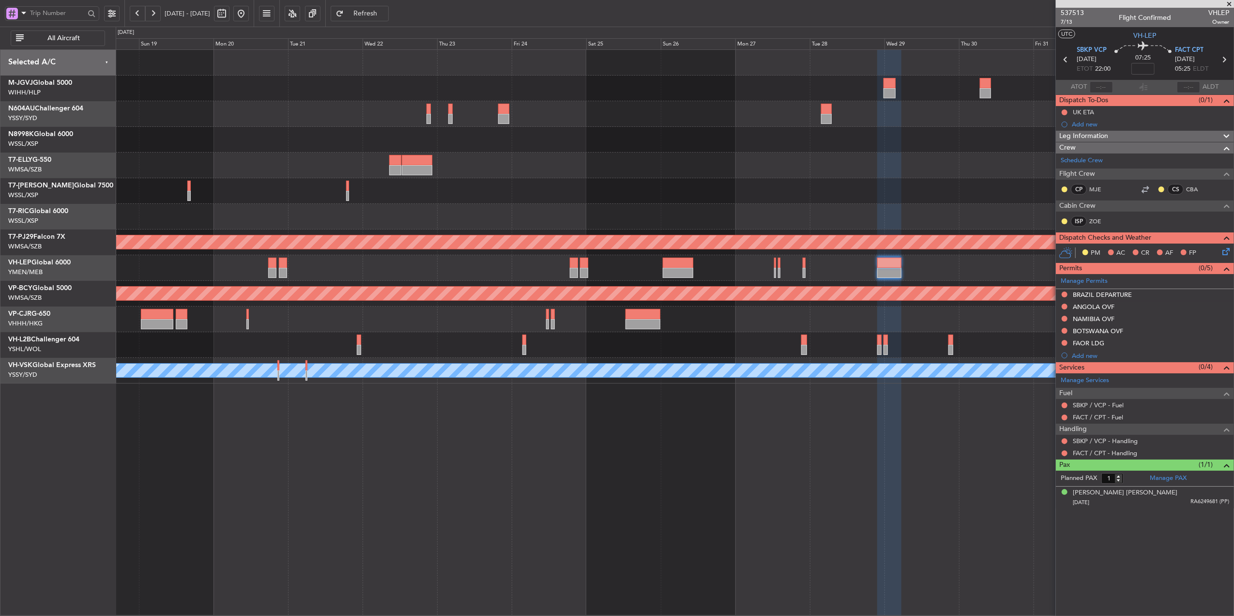
click at [494, 464] on div "Planned Maint Sydney ([PERSON_NAME] Intl) Planned Maint [GEOGRAPHIC_DATA] (Sele…" at bounding box center [675, 332] width 1118 height 566
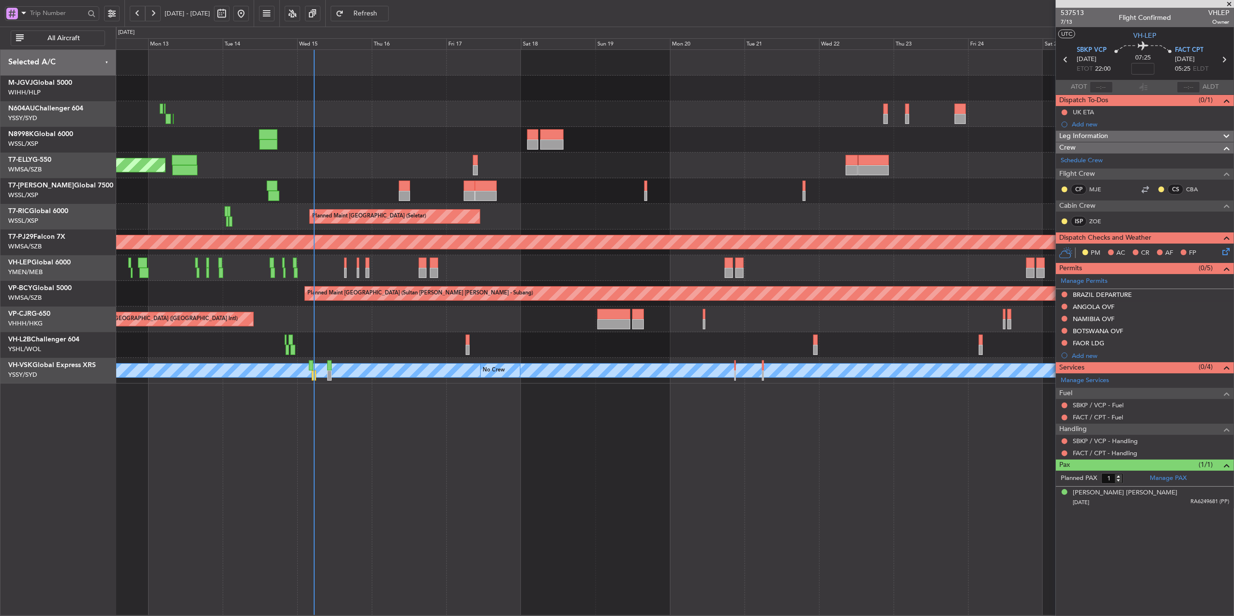
click at [720, 439] on div "Planned Maint [GEOGRAPHIC_DATA] (Seletar) Planned Maint [GEOGRAPHIC_DATA] (Sele…" at bounding box center [675, 332] width 1118 height 566
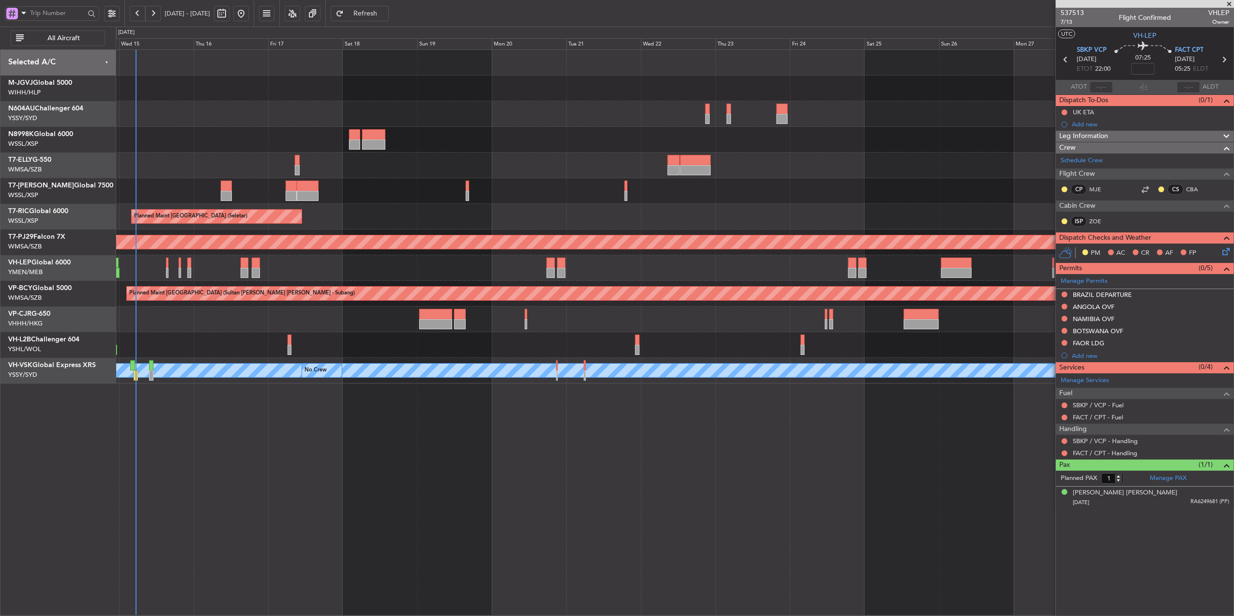
click at [682, 266] on div "Unplanned Maint Wichita (Wichita Mid-continent)" at bounding box center [675, 268] width 1118 height 26
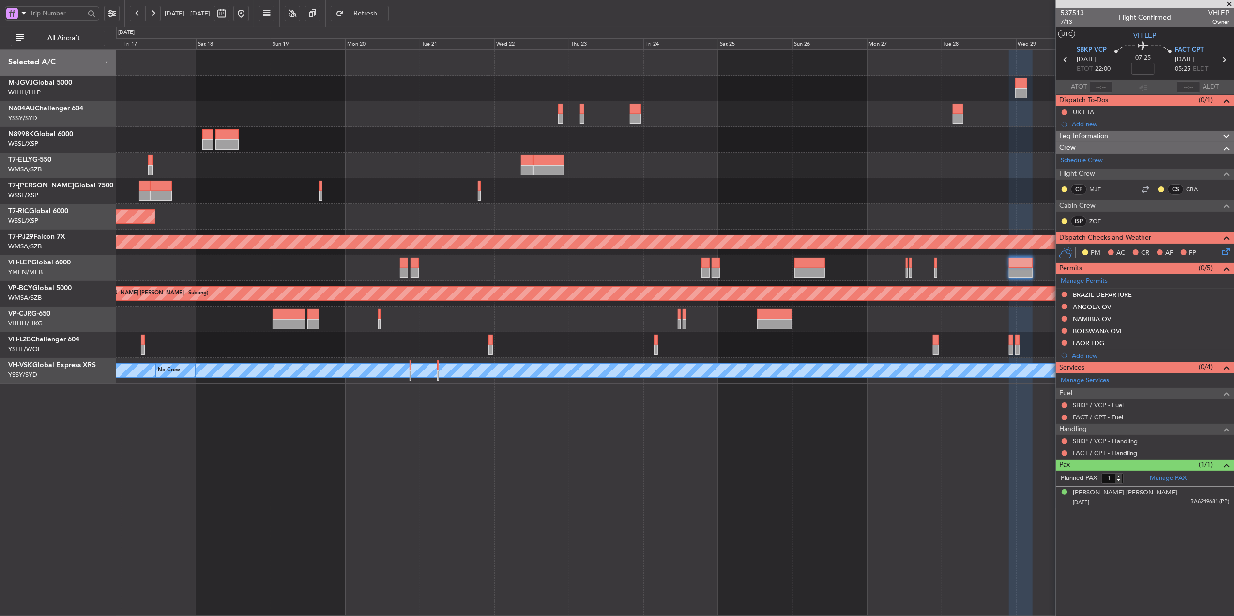
click at [475, 272] on div at bounding box center [675, 268] width 1118 height 26
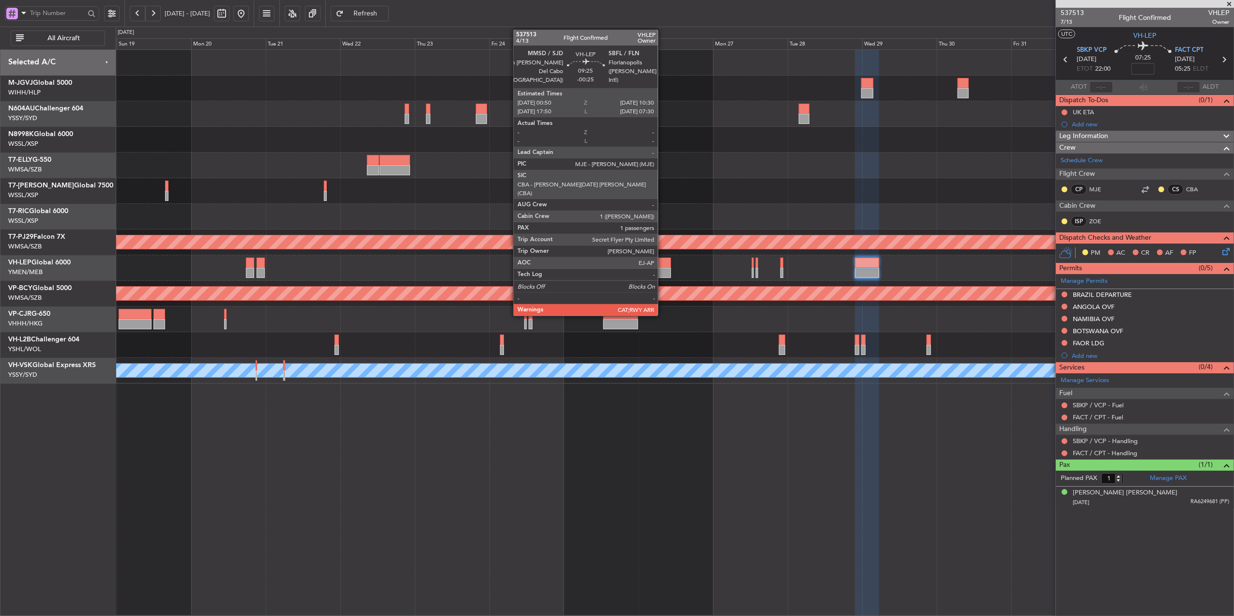
click at [662, 264] on div at bounding box center [656, 263] width 31 height 10
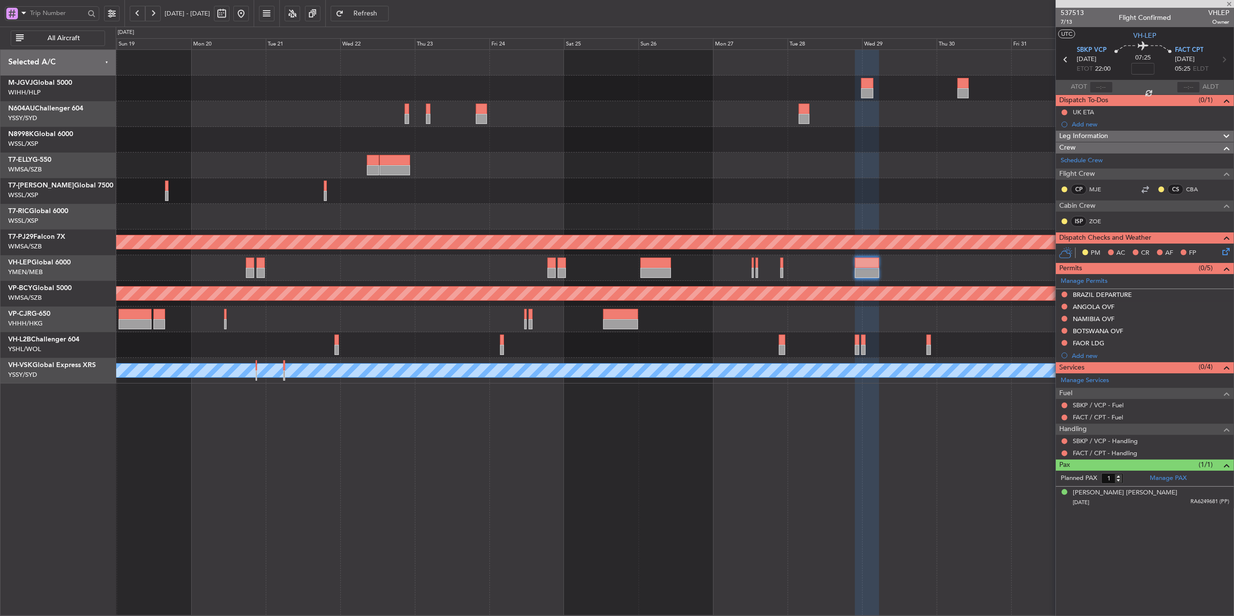
click at [456, 271] on div at bounding box center [675, 268] width 1118 height 26
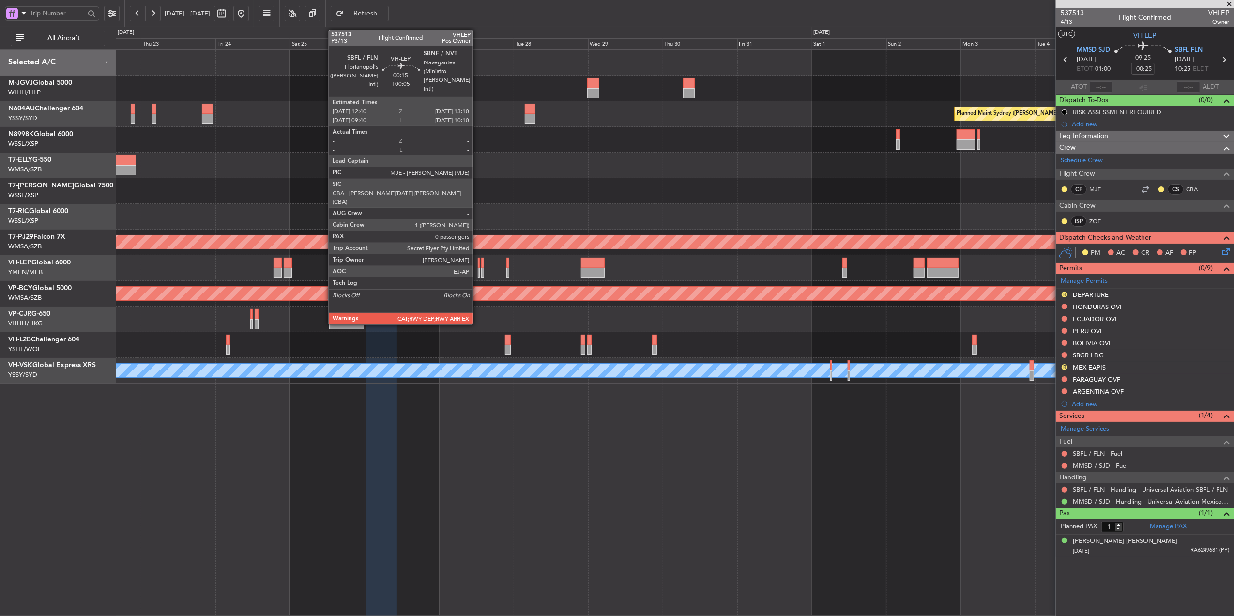
click at [478, 262] on div at bounding box center [479, 263] width 2 height 10
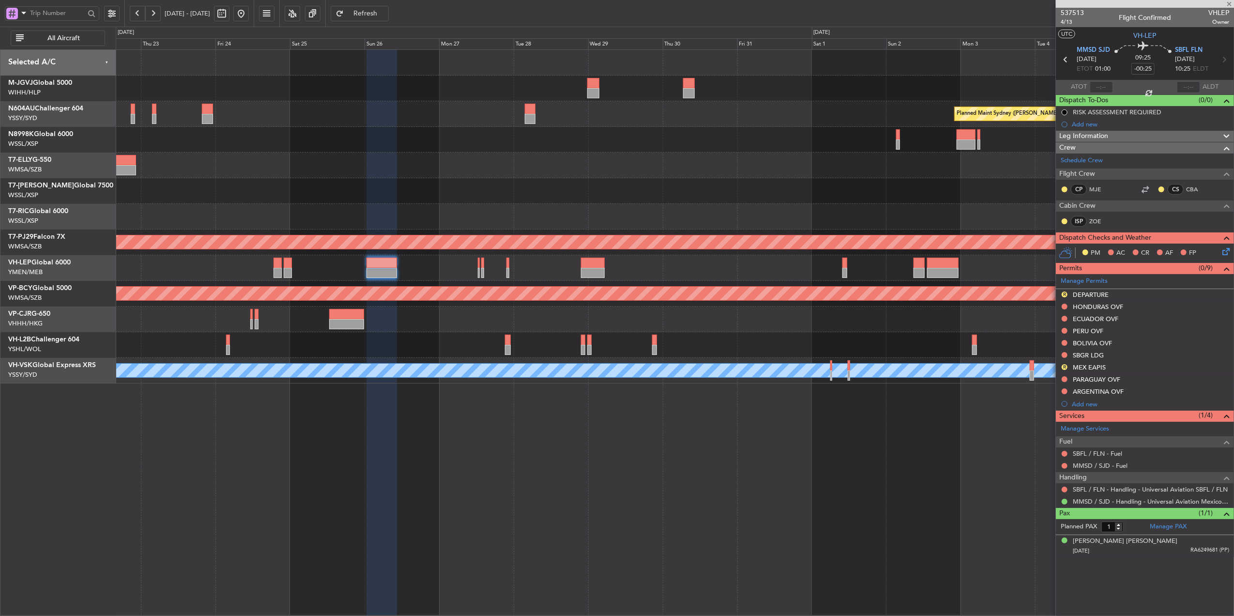
type input "+00:05"
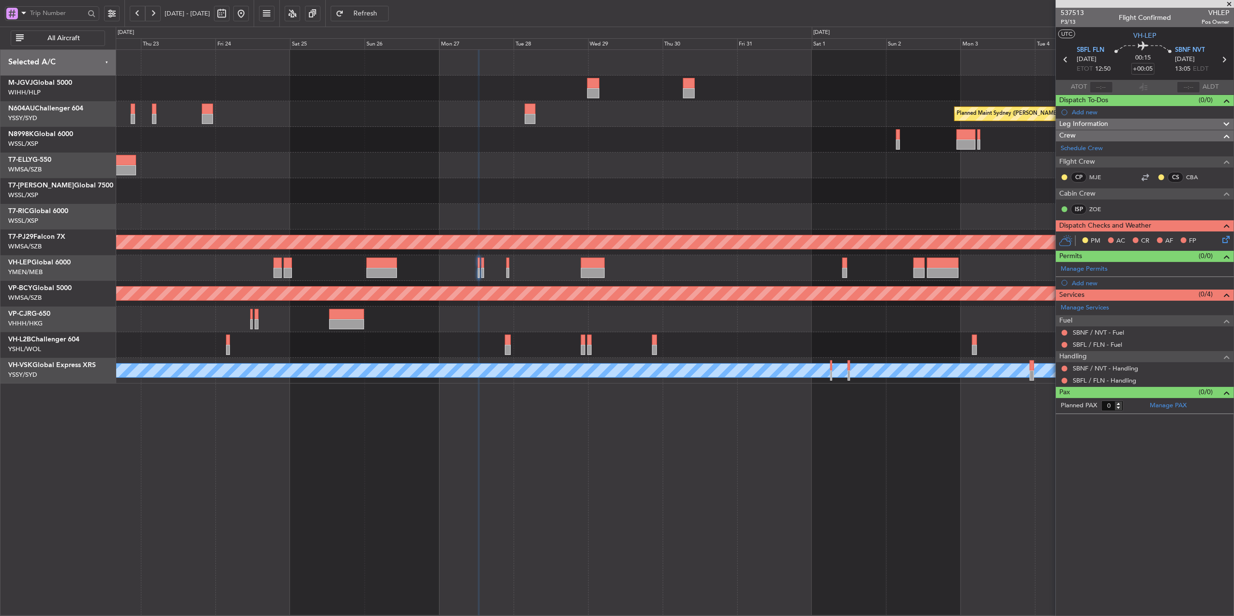
click at [541, 432] on div "Planned Maint Sydney ([PERSON_NAME] Intl) Planned Maint [GEOGRAPHIC_DATA] (Sult…" at bounding box center [675, 332] width 1118 height 566
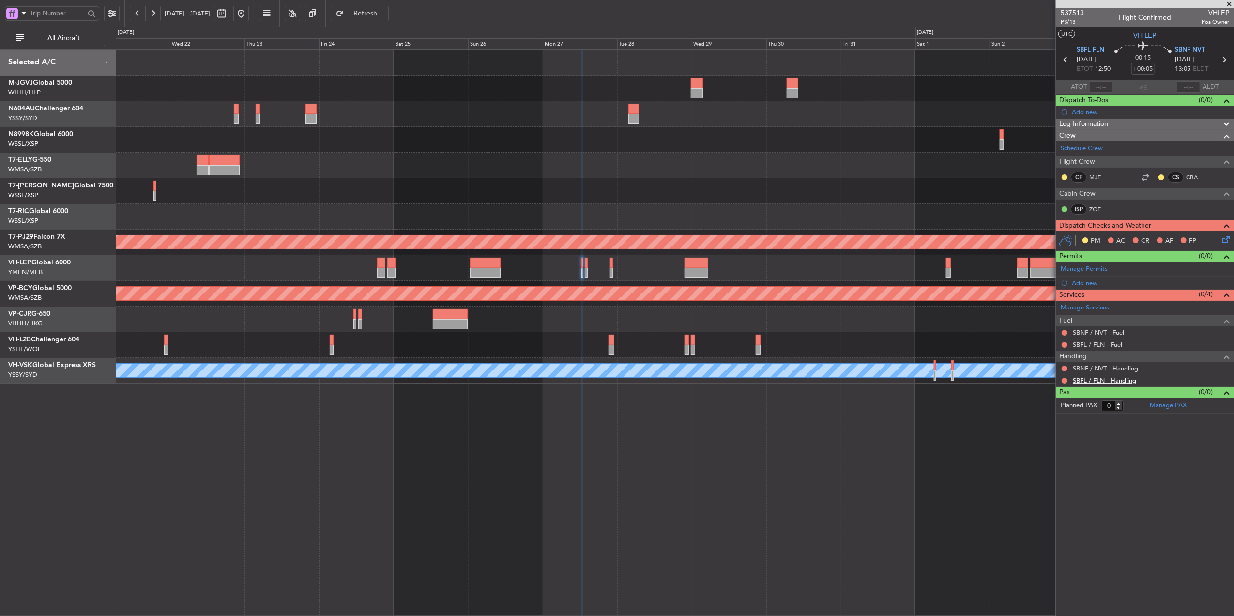
click at [1091, 381] on link "SBFL / FLN - Handling" at bounding box center [1104, 380] width 63 height 8
click at [1111, 368] on link "SBNF / NVT - Handling" at bounding box center [1105, 368] width 65 height 8
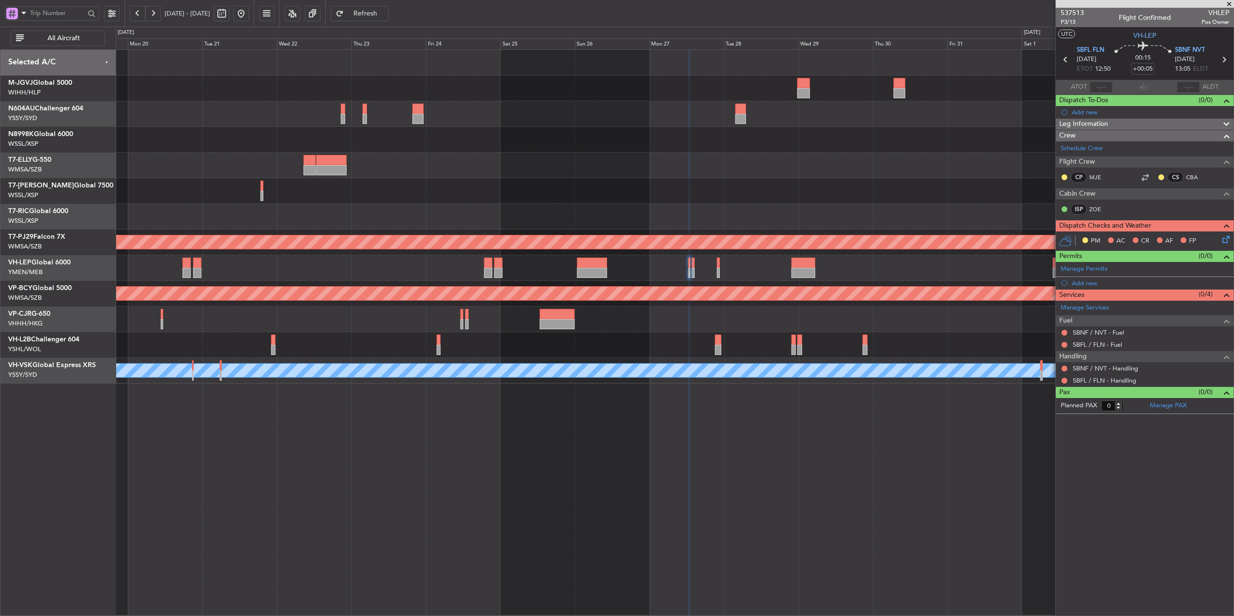
click at [640, 224] on div "Planned Maint [GEOGRAPHIC_DATA] (Seletar)" at bounding box center [675, 217] width 1118 height 26
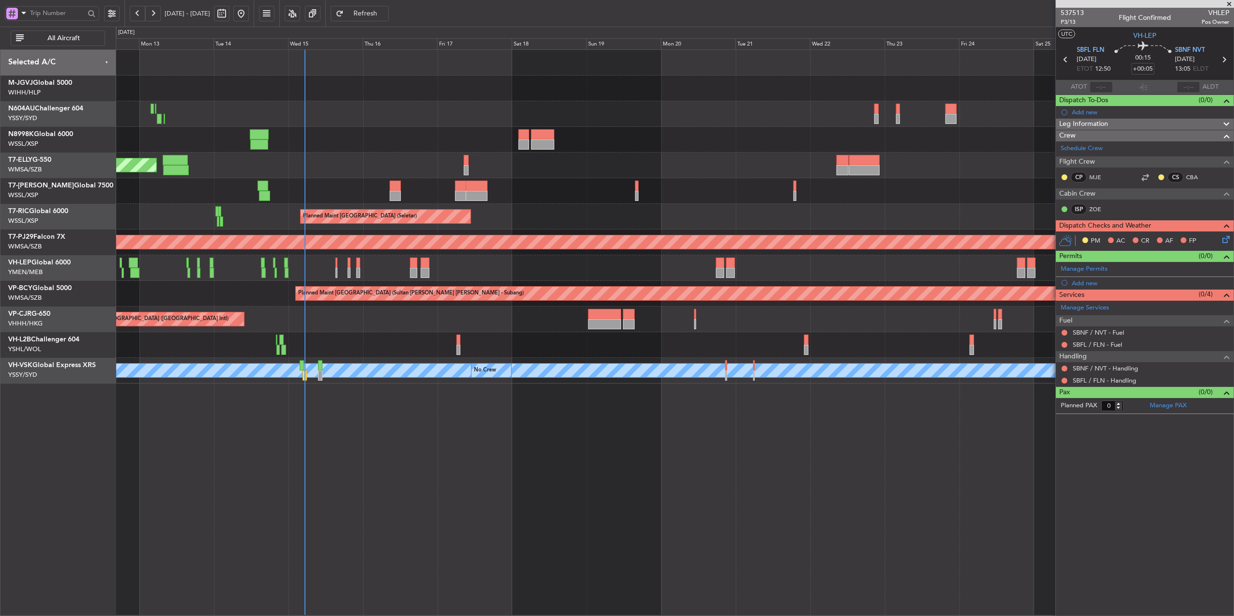
click at [674, 225] on div "Planned Maint [GEOGRAPHIC_DATA] (Seletar)" at bounding box center [675, 217] width 1118 height 26
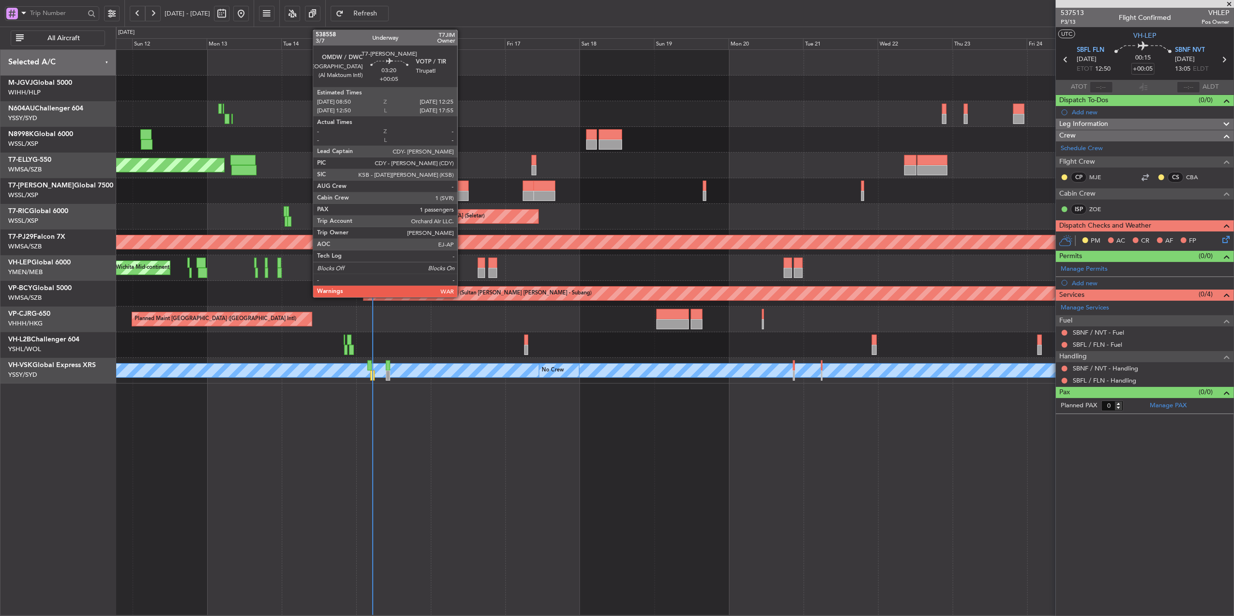
click at [462, 191] on div at bounding box center [463, 196] width 11 height 10
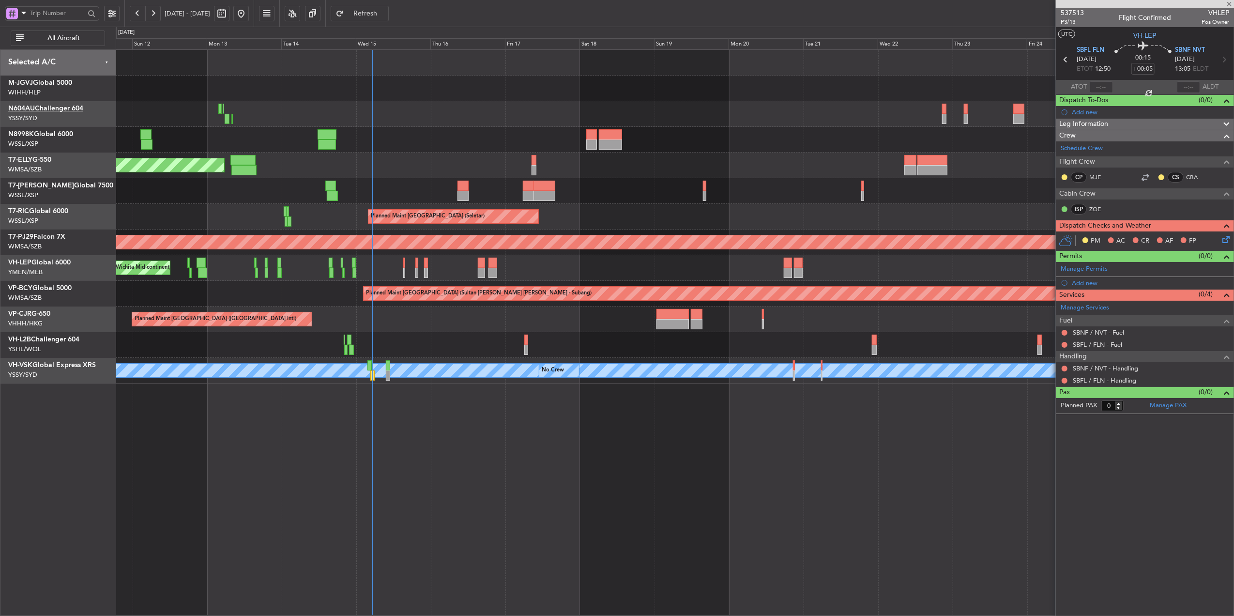
type input "1"
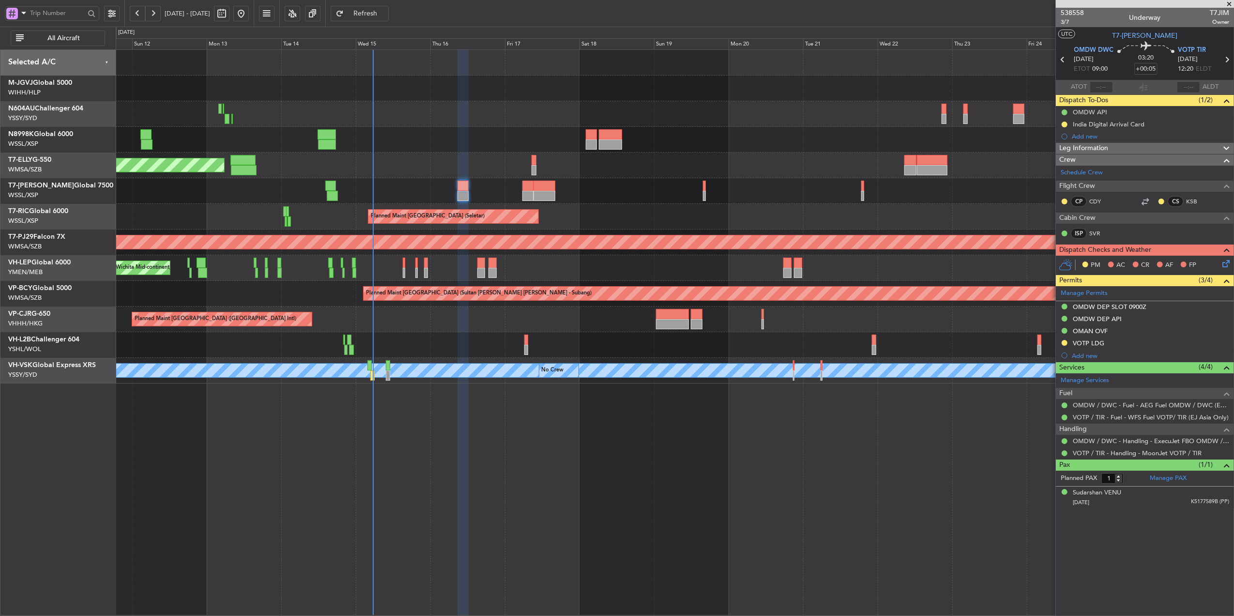
click at [458, 265] on div "Unplanned Maint Wichita (Wichita Mid-continent)" at bounding box center [675, 268] width 1118 height 26
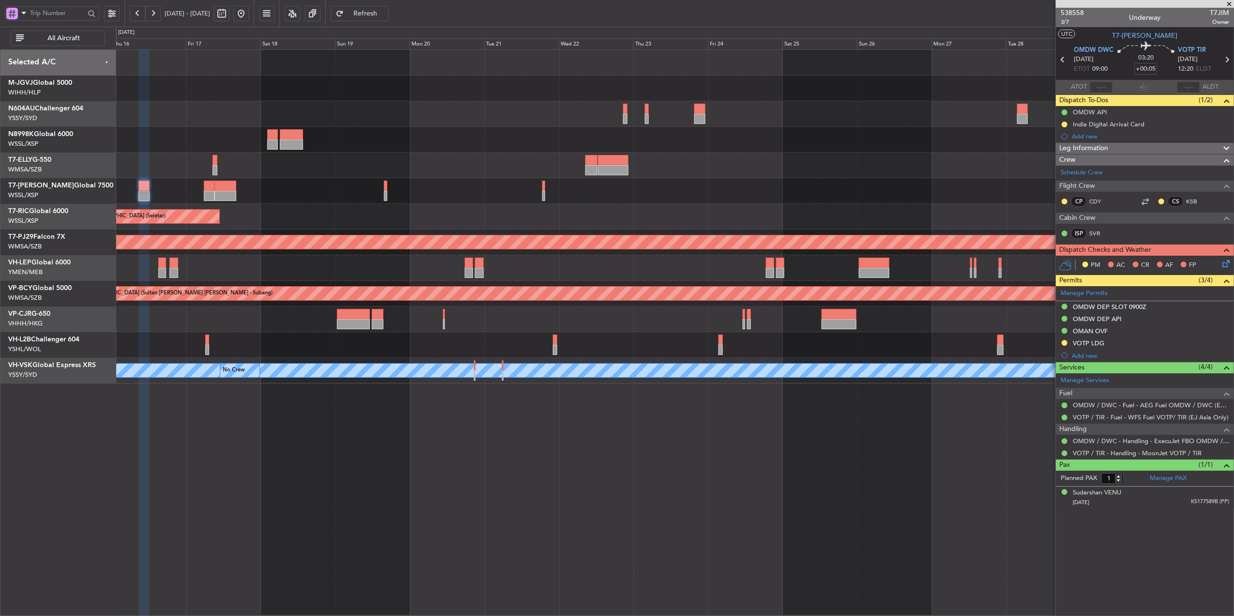
click at [321, 262] on div "Unplanned Maint Wichita (Wichita Mid-continent)" at bounding box center [675, 268] width 1118 height 26
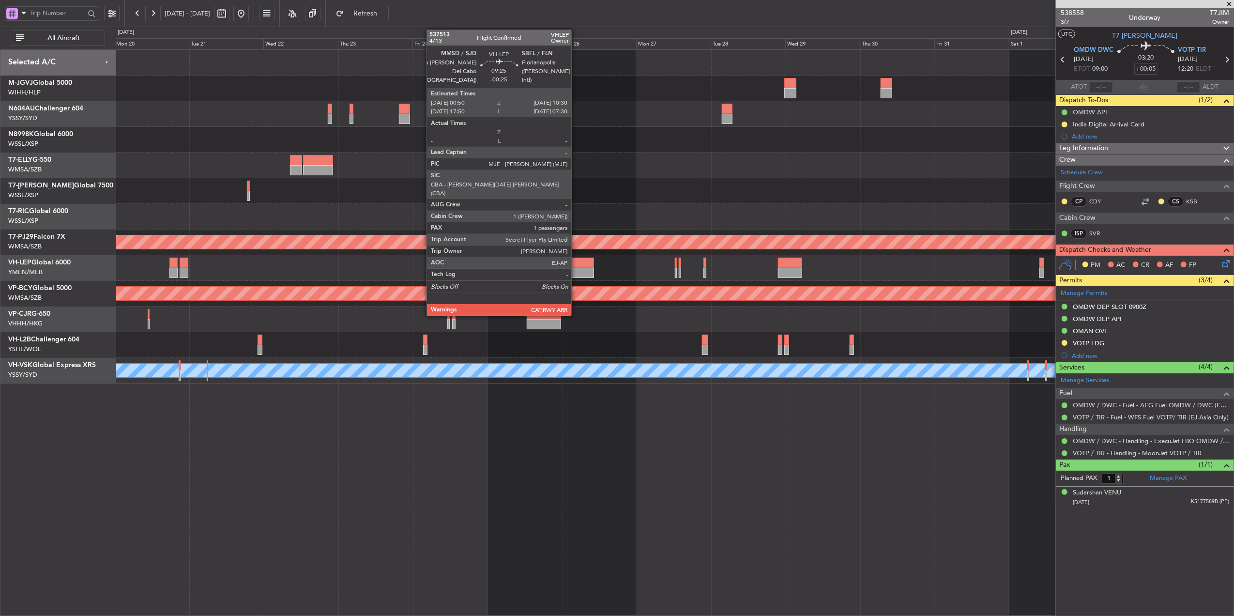
click at [576, 267] on div at bounding box center [579, 263] width 31 height 10
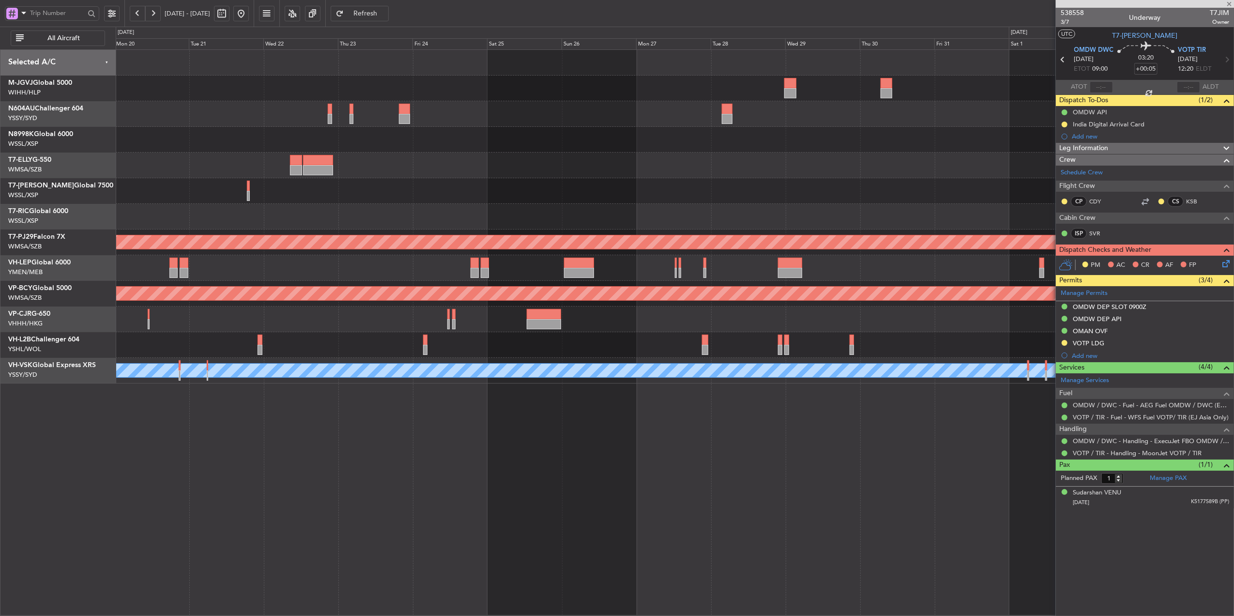
click at [532, 274] on div at bounding box center [675, 268] width 1118 height 26
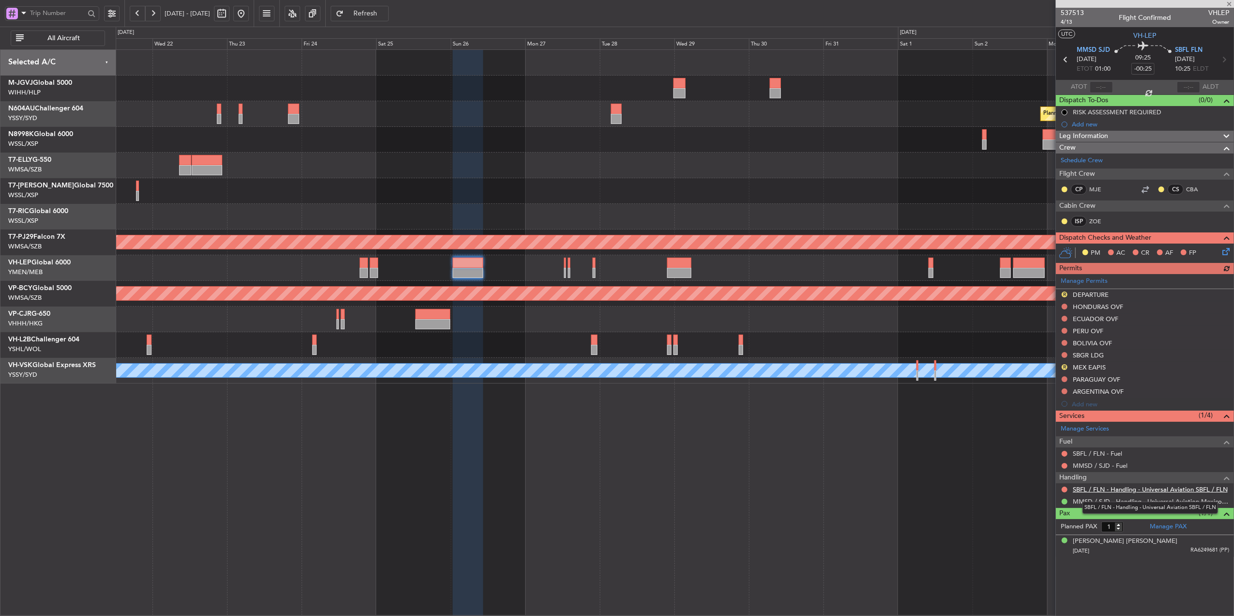
click at [1166, 487] on link "SBFL / FLN - Handling - Universal Aviation SBFL / FLN" at bounding box center [1150, 489] width 155 height 8
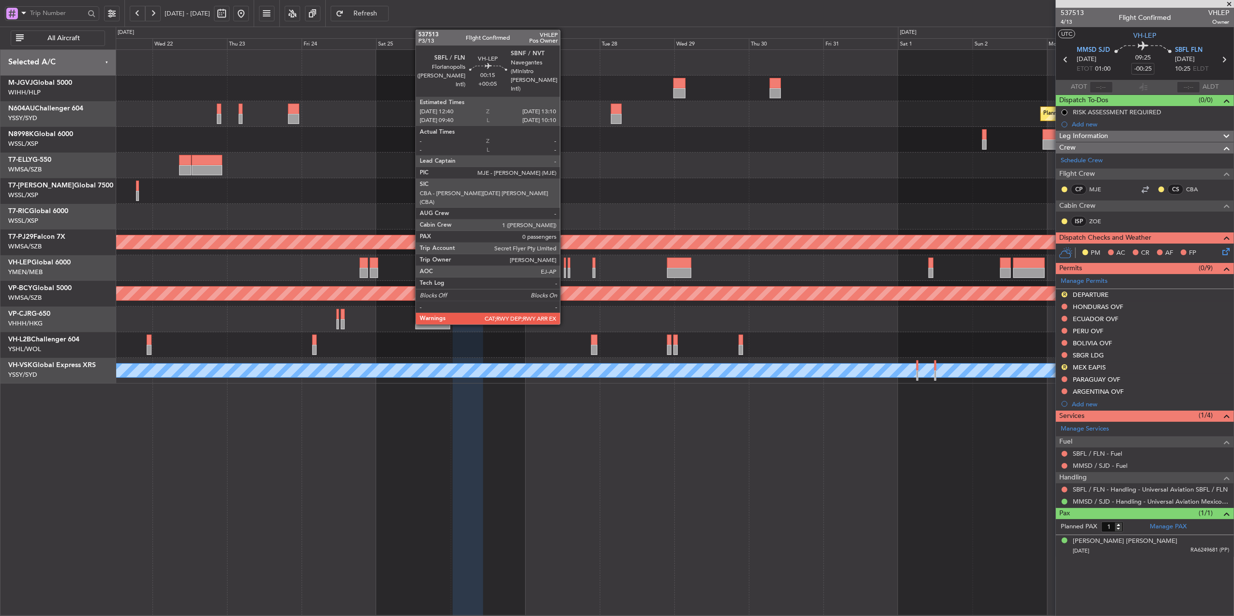
click at [565, 265] on div at bounding box center [565, 263] width 2 height 10
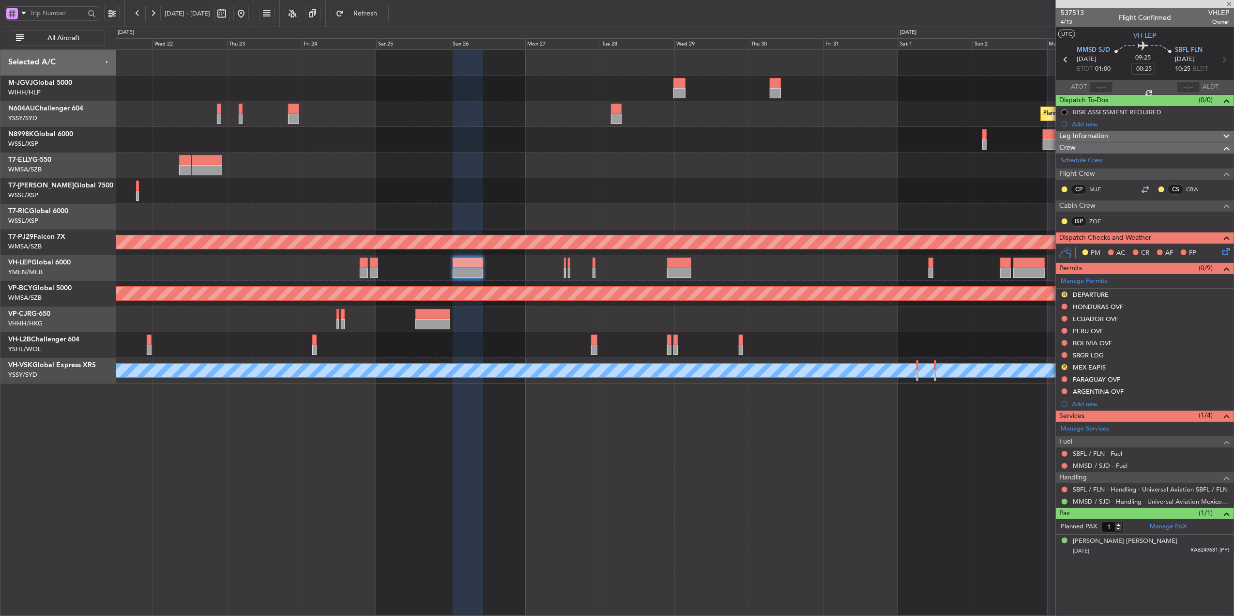
type input "+00:05"
type input "0"
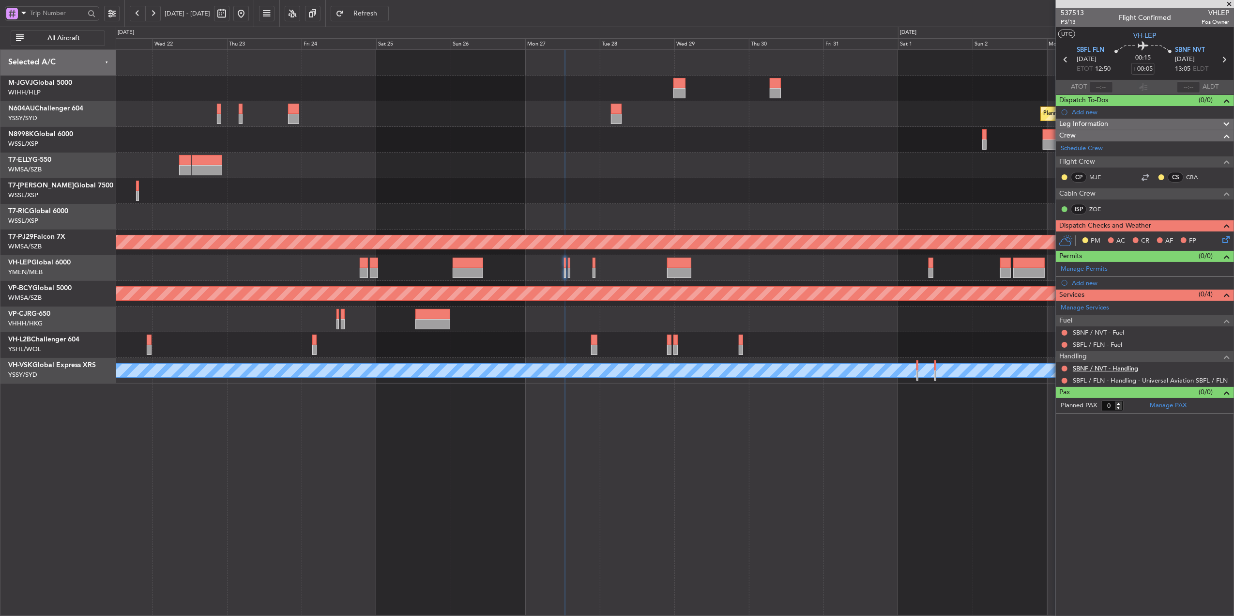
click at [1135, 370] on link "SBNF / NVT - Handling" at bounding box center [1105, 368] width 65 height 8
click at [394, 4] on fb-refresh-button "Refresh" at bounding box center [360, 13] width 68 height 27
click at [392, 4] on fb-refresh-button "Refresh" at bounding box center [360, 13] width 68 height 27
click at [379, 14] on span "Refresh" at bounding box center [366, 13] width 40 height 7
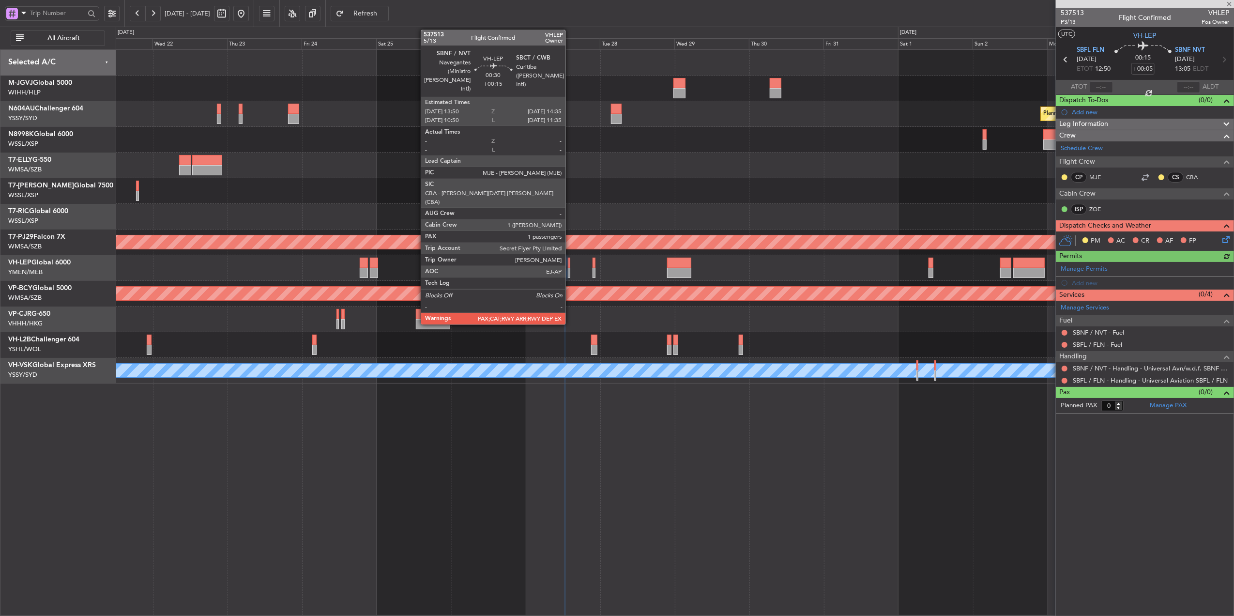
click at [570, 265] on div at bounding box center [569, 263] width 2 height 10
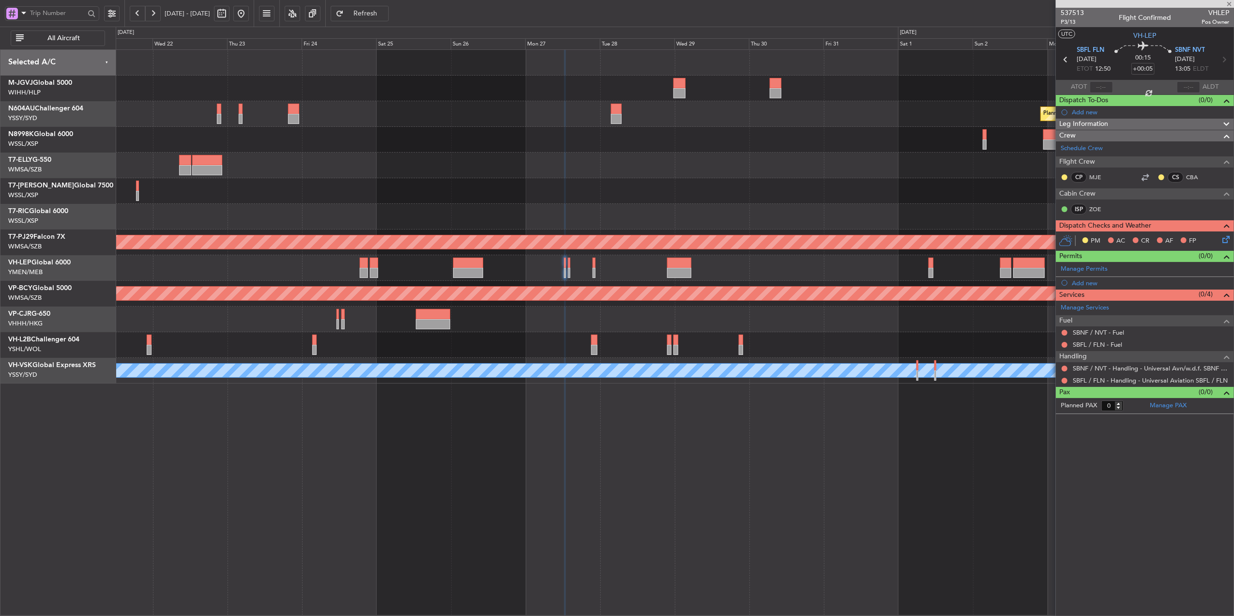
type input "+00:15"
type input "1"
click at [1118, 384] on link "SBNF / NVT - Handling" at bounding box center [1105, 380] width 65 height 8
click at [1110, 368] on link "SBCT / CWB - Handling" at bounding box center [1106, 368] width 67 height 8
click at [385, 13] on span "Refresh" at bounding box center [366, 13] width 40 height 7
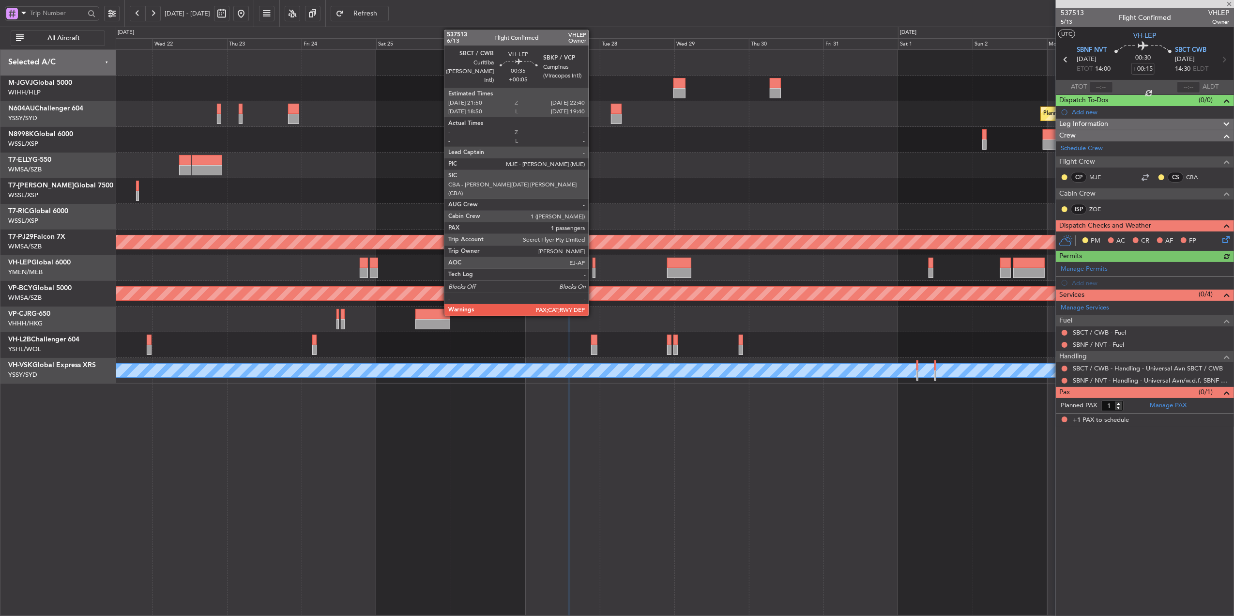
click at [593, 264] on div at bounding box center [594, 263] width 3 height 10
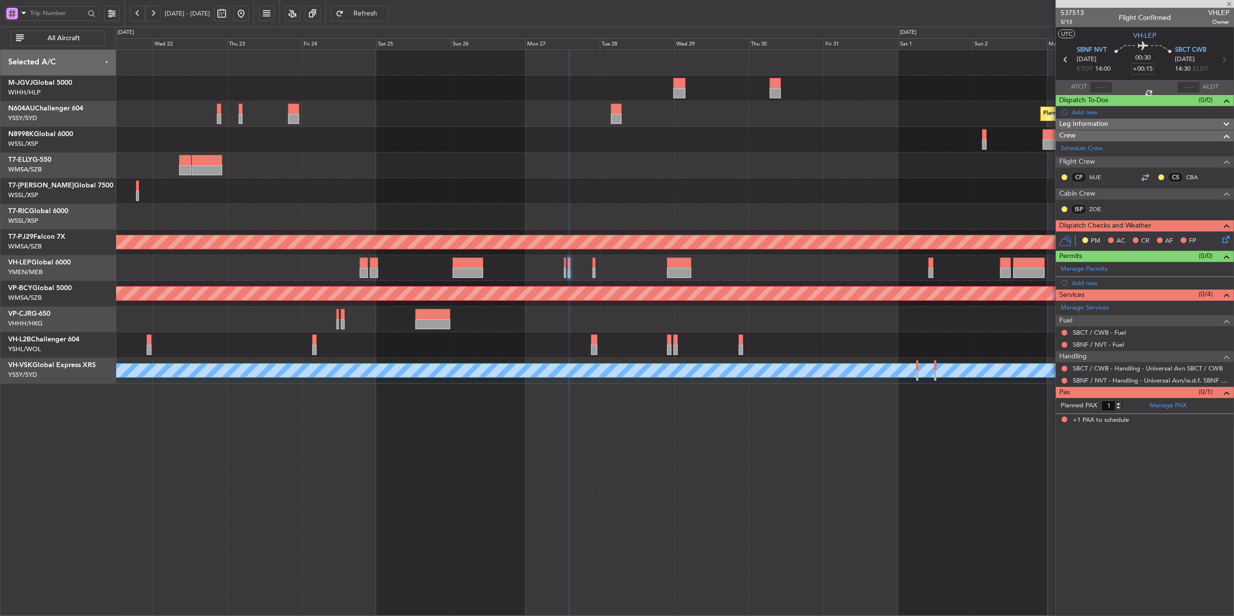
type input "+00:05"
click at [1109, 382] on link "SBCT / CWB - Handling" at bounding box center [1106, 380] width 67 height 8
click at [1104, 372] on link "SBKP / VCP - Handling" at bounding box center [1105, 368] width 65 height 8
click at [385, 10] on span "Refresh" at bounding box center [366, 13] width 40 height 7
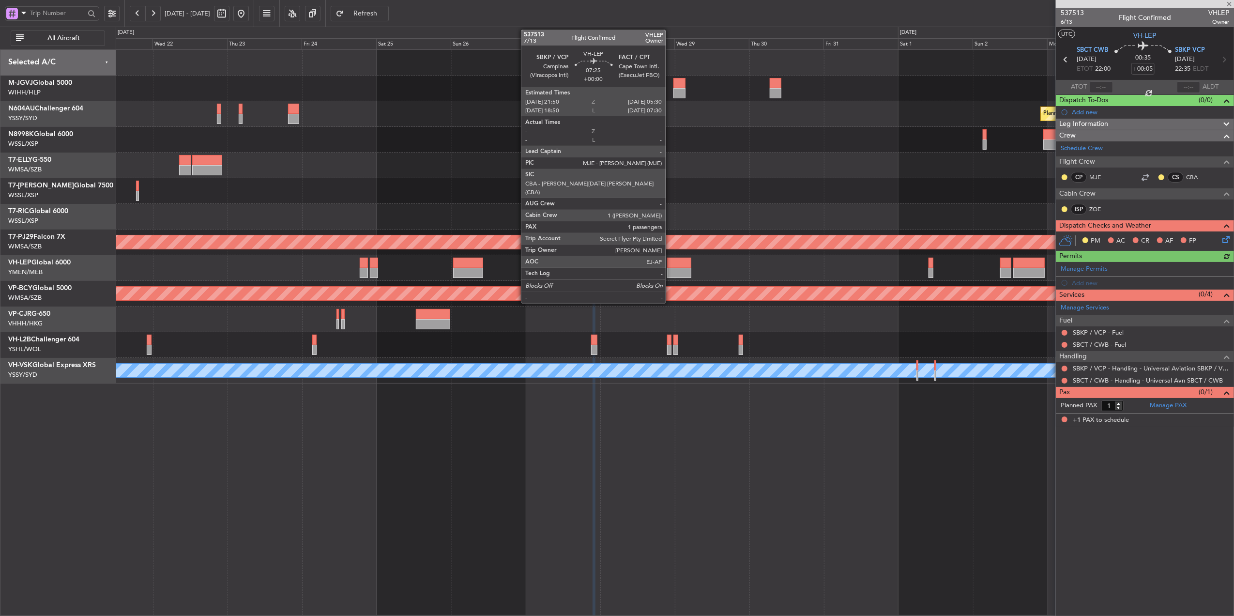
click at [670, 265] on div at bounding box center [679, 263] width 24 height 10
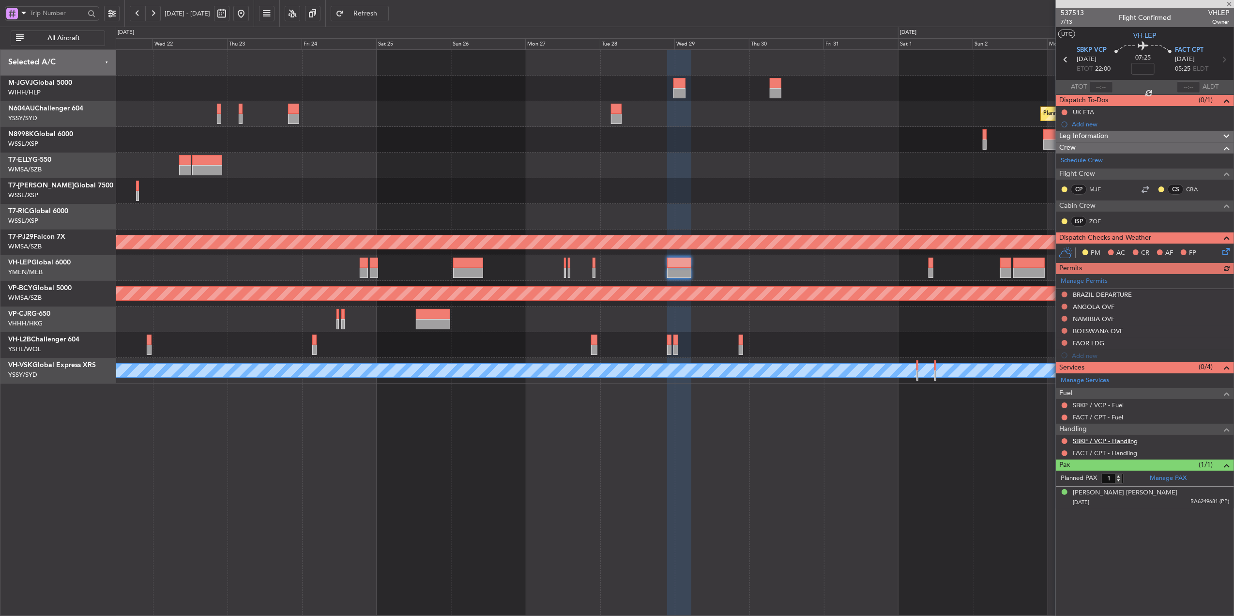
click at [1114, 442] on link "SBKP / VCP - Handling" at bounding box center [1105, 441] width 65 height 8
click at [597, 181] on div at bounding box center [675, 191] width 1118 height 26
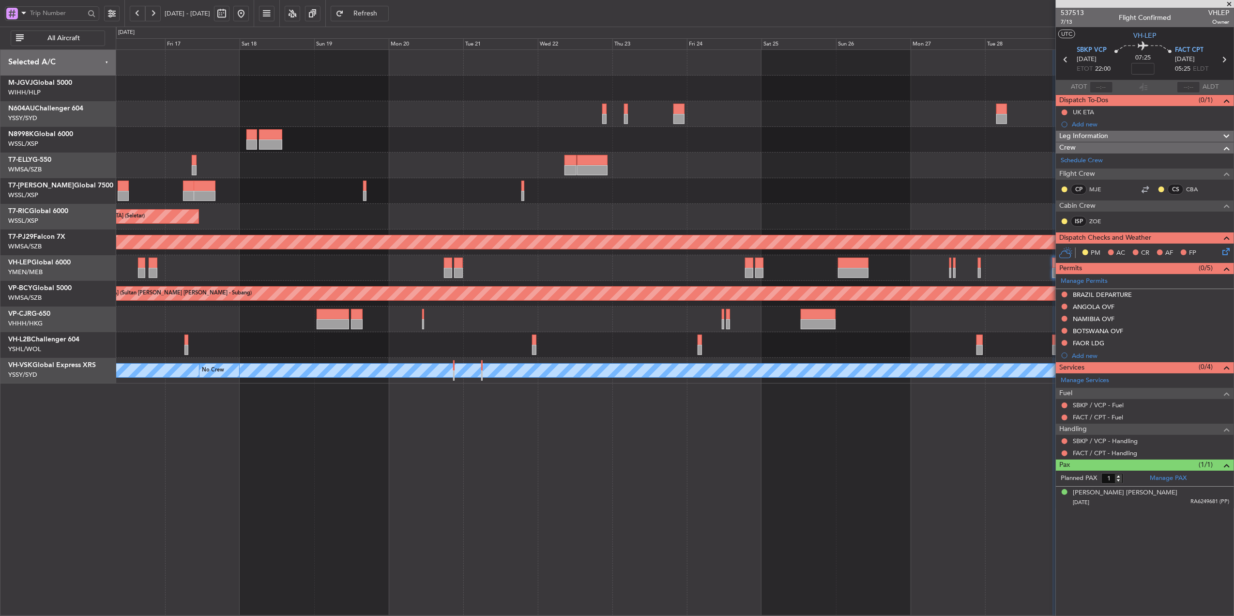
click at [626, 183] on div at bounding box center [675, 191] width 1118 height 26
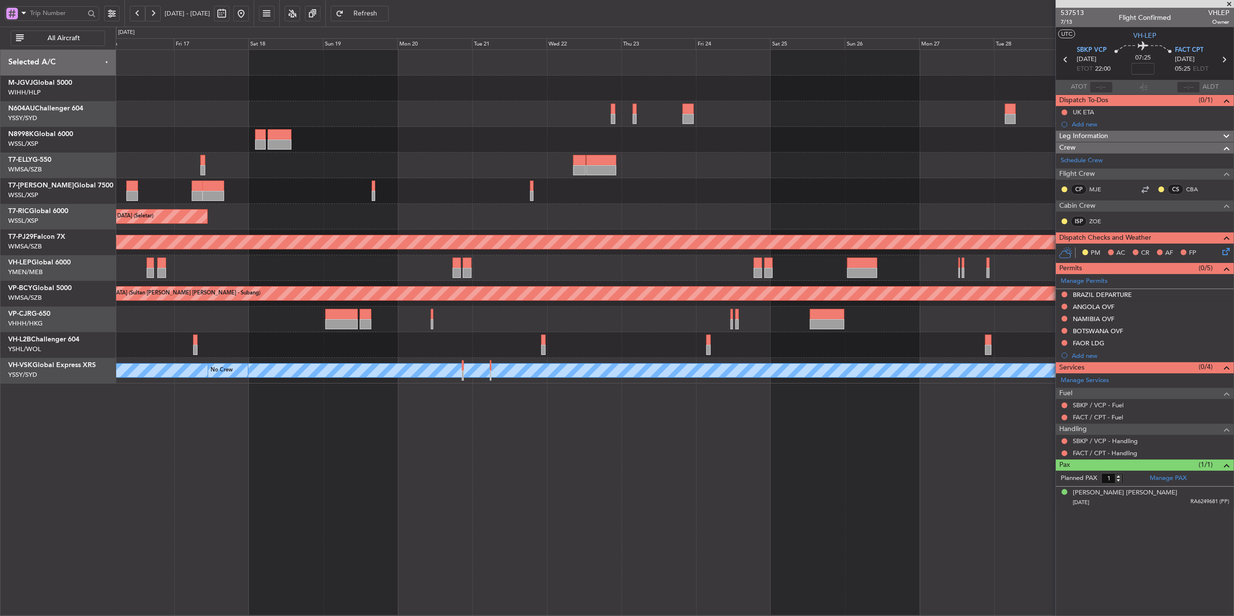
click at [632, 204] on div "Planned Maint Sydney ([PERSON_NAME] Intl) Planned Maint [GEOGRAPHIC_DATA] ([GEO…" at bounding box center [675, 217] width 1118 height 334
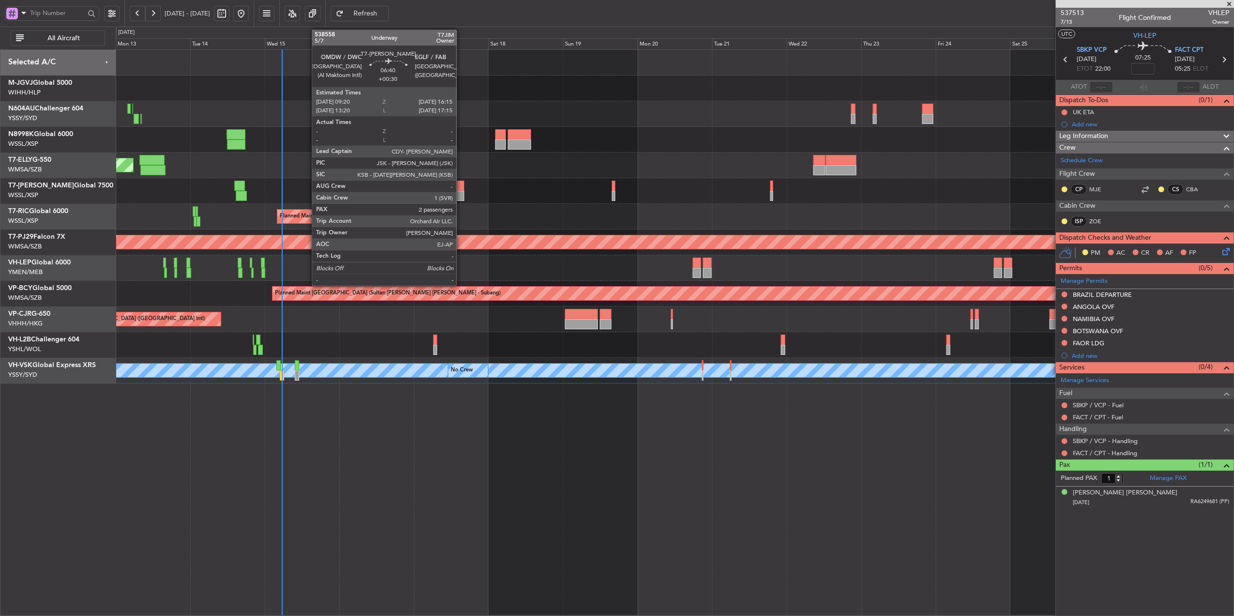
click at [455, 186] on div at bounding box center [454, 186] width 22 height 10
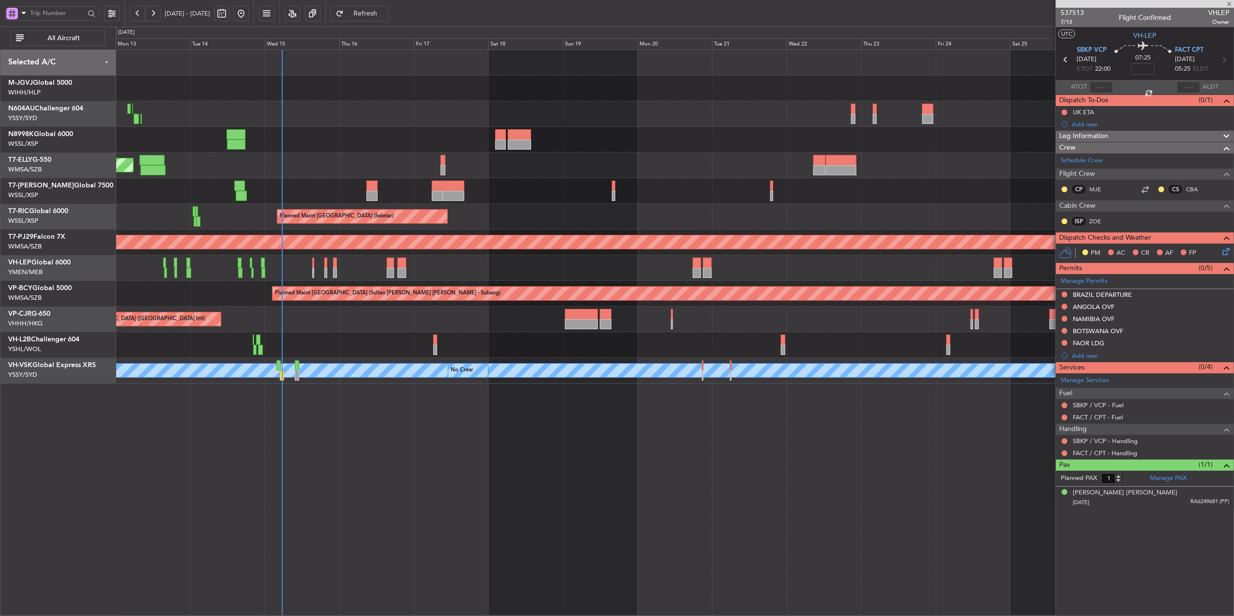
type input "+00:30"
type input "2"
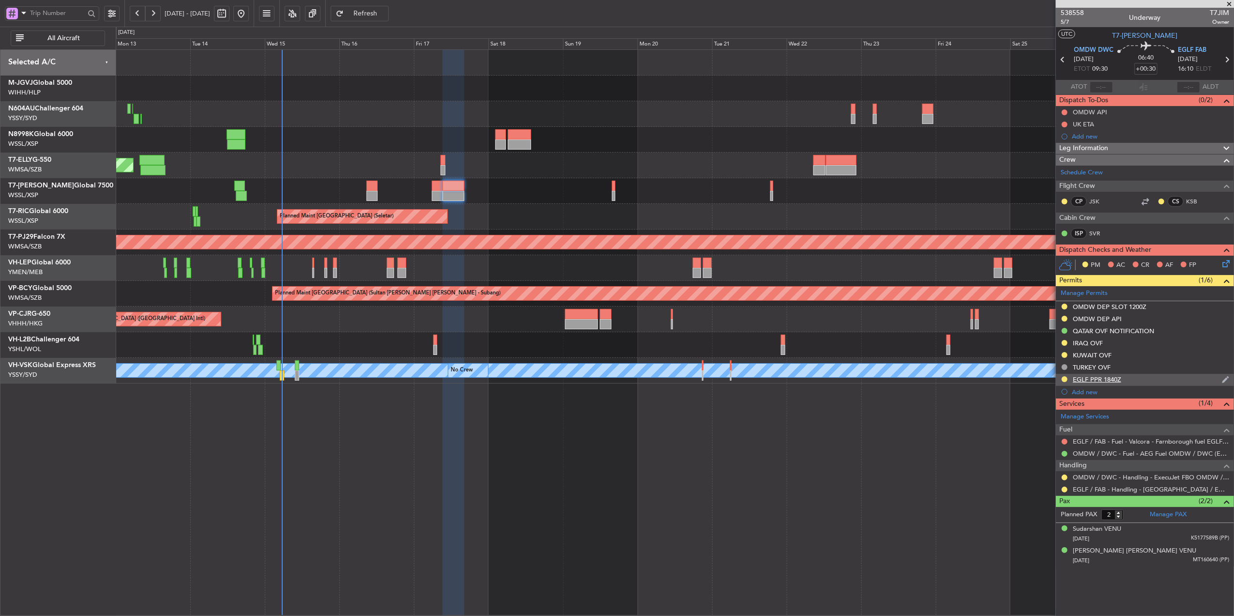
click at [1122, 380] on div "EGLF PPR 1840Z" at bounding box center [1145, 380] width 178 height 12
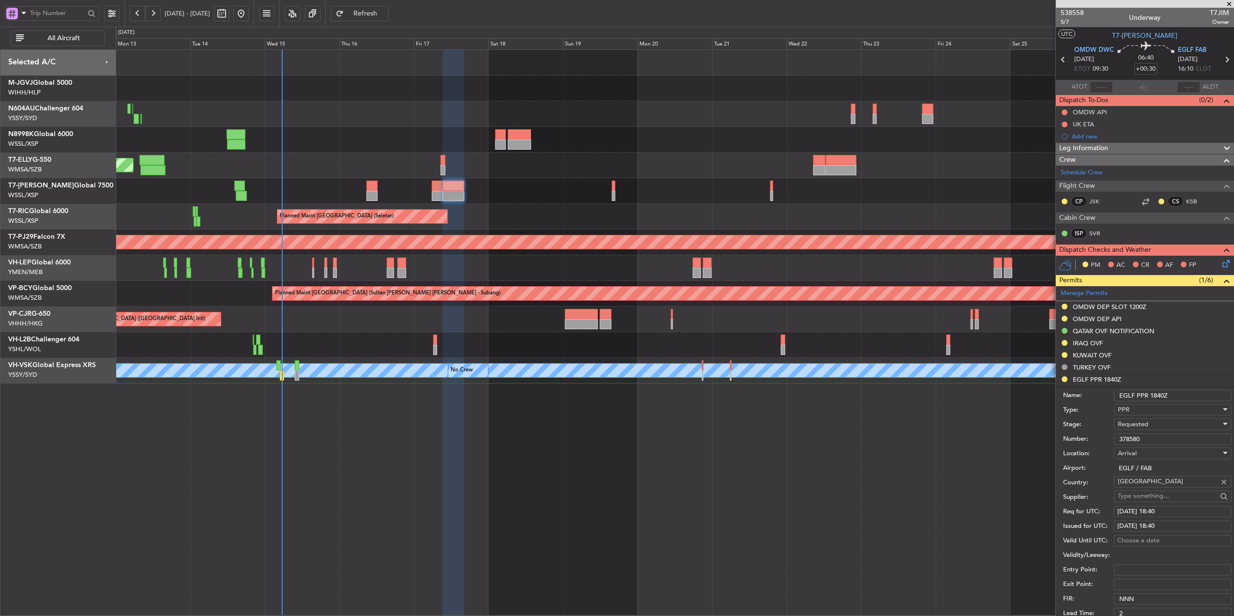
click at [1157, 427] on div "Requested" at bounding box center [1169, 424] width 103 height 15
click at [1153, 487] on span "Requested" at bounding box center [1168, 484] width 99 height 15
click at [1157, 428] on div "Requested" at bounding box center [1169, 424] width 103 height 15
click at [1158, 500] on span "Received OK" at bounding box center [1168, 499] width 99 height 15
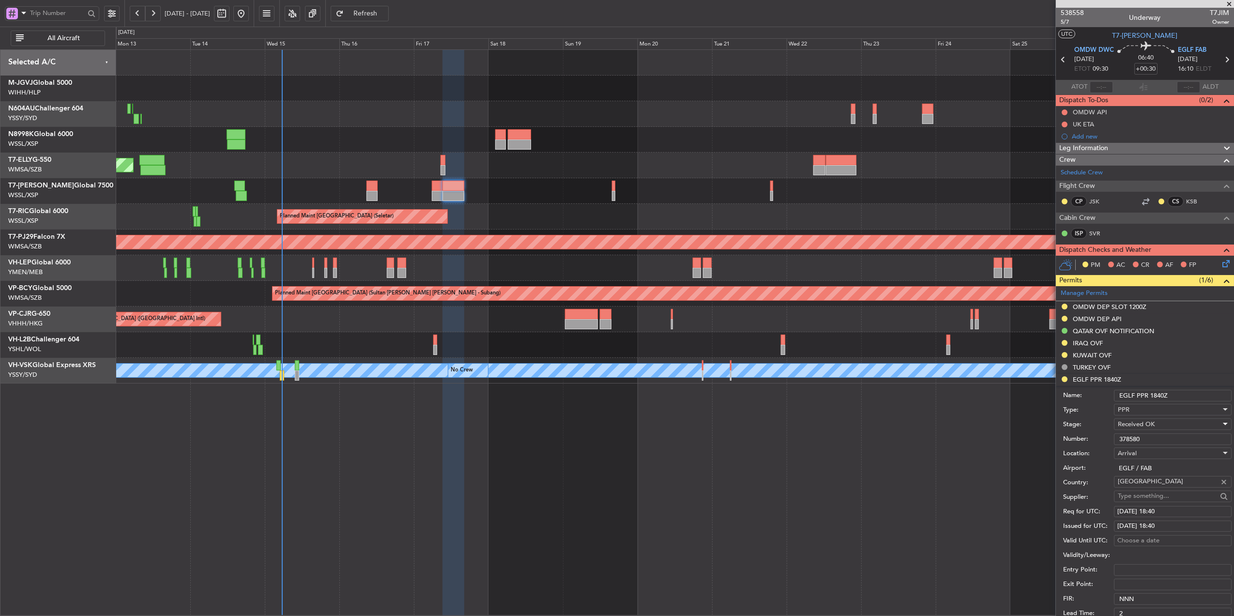
click at [1155, 514] on div "17/10/2025 18:40" at bounding box center [1172, 512] width 111 height 10
select select "10"
select select "2025"
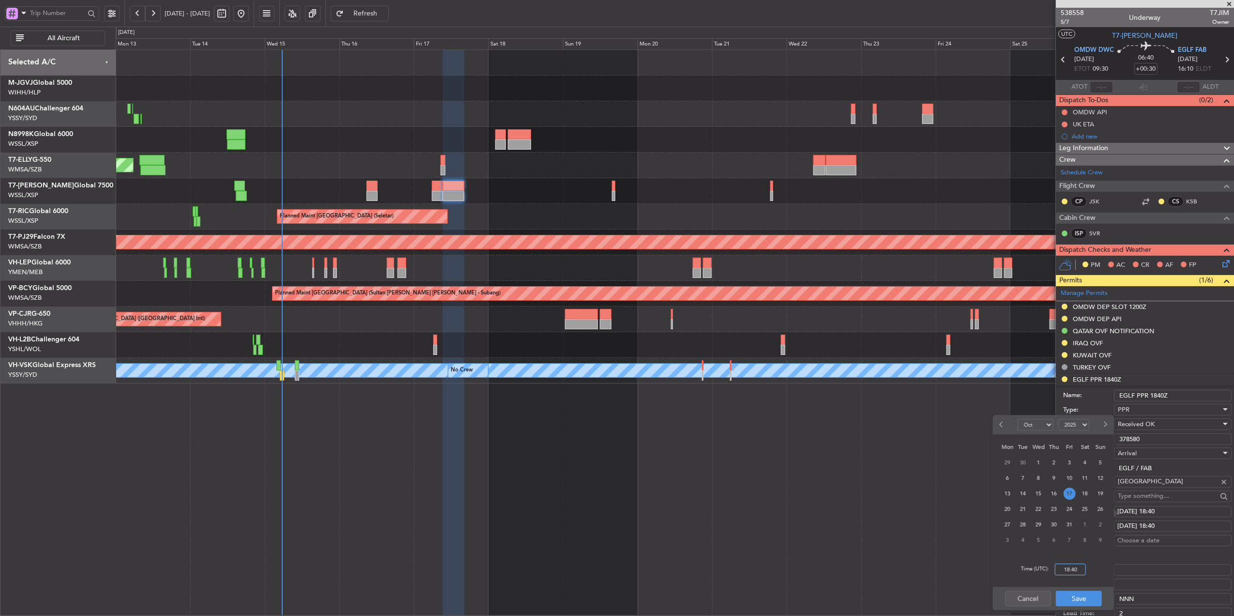
click at [1079, 565] on input "18:40" at bounding box center [1070, 570] width 31 height 12
type input "16:10"
click at [1085, 602] on button "Save" at bounding box center [1079, 598] width 46 height 15
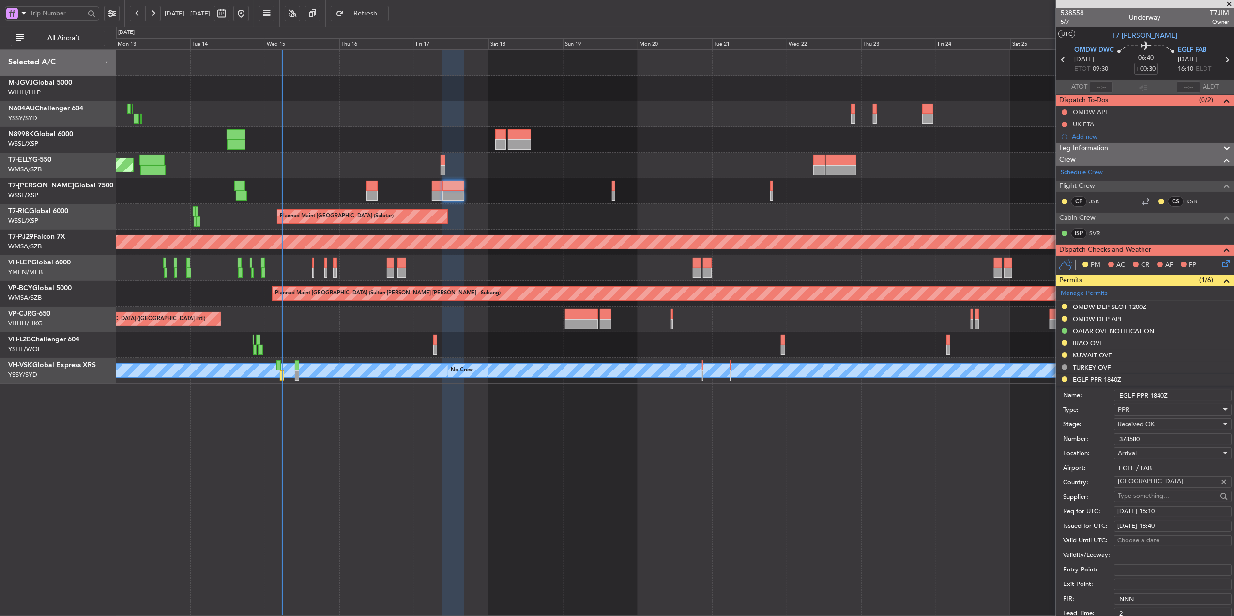
click at [1148, 523] on div "17/10/2025 18:40" at bounding box center [1172, 526] width 111 height 10
select select "10"
select select "2025"
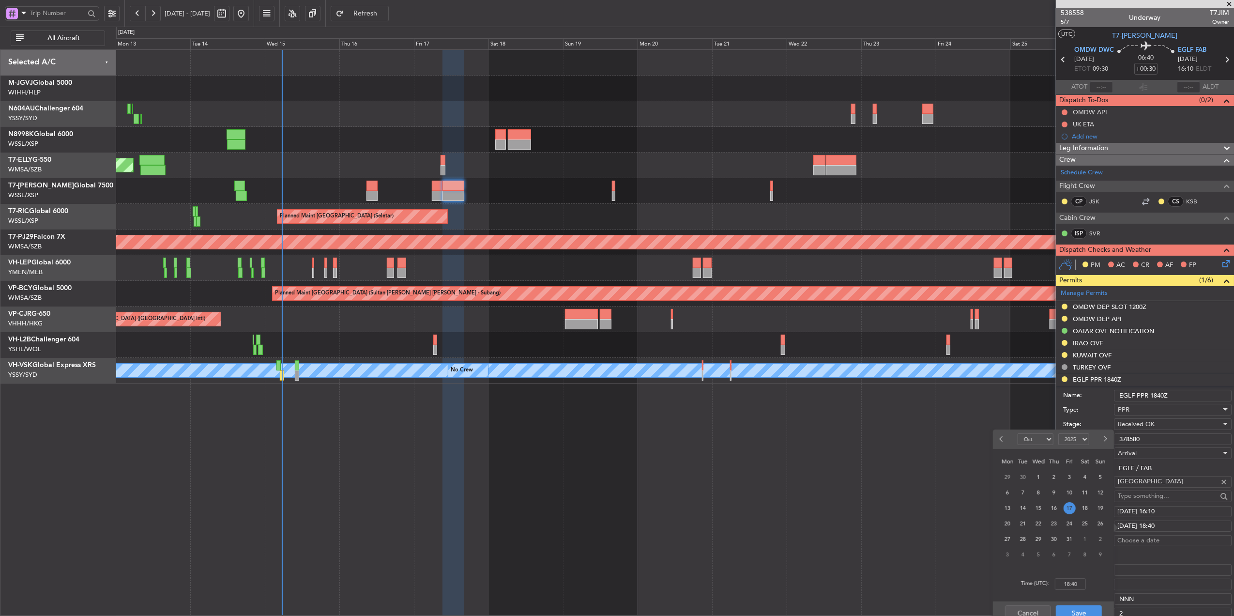
click at [1083, 590] on div "Time (UTC): 18:40" at bounding box center [1053, 583] width 121 height 35
click at [1082, 586] on input "18:40" at bounding box center [1070, 584] width 31 height 12
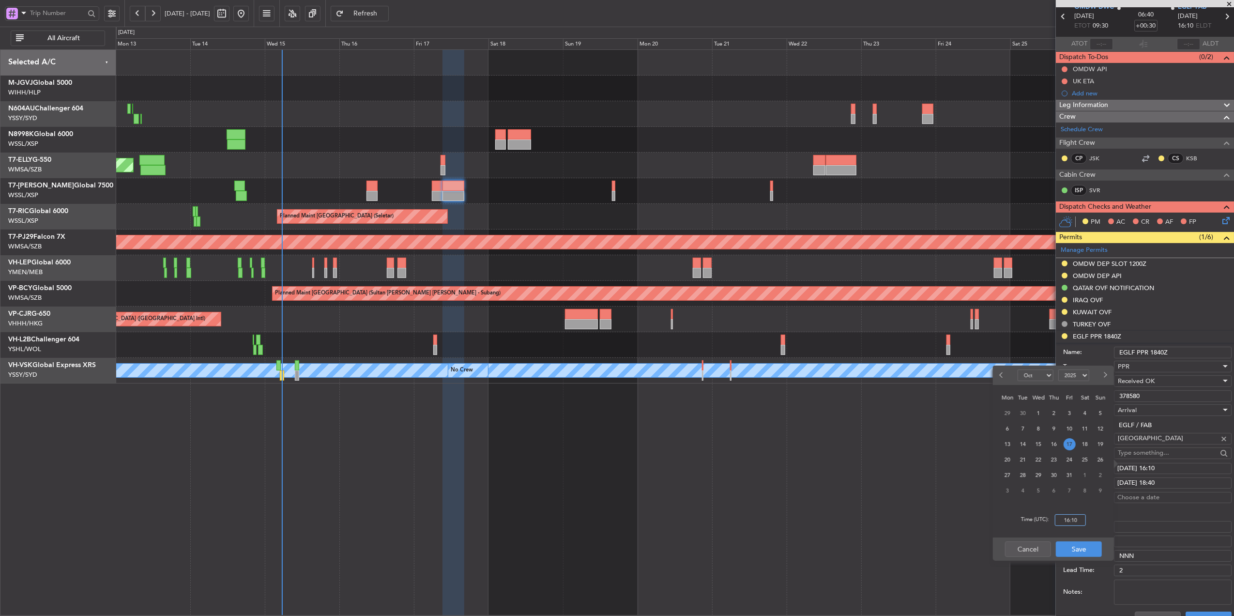
scroll to position [64, 0]
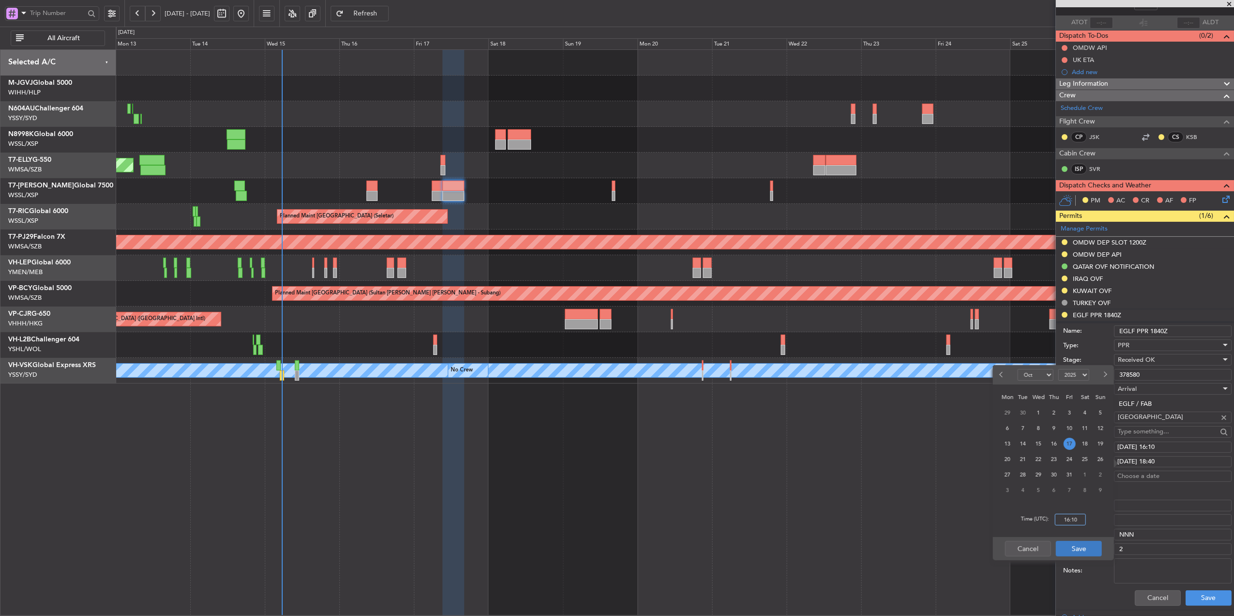
type input "16:10"
click at [1082, 545] on button "Save" at bounding box center [1079, 548] width 46 height 15
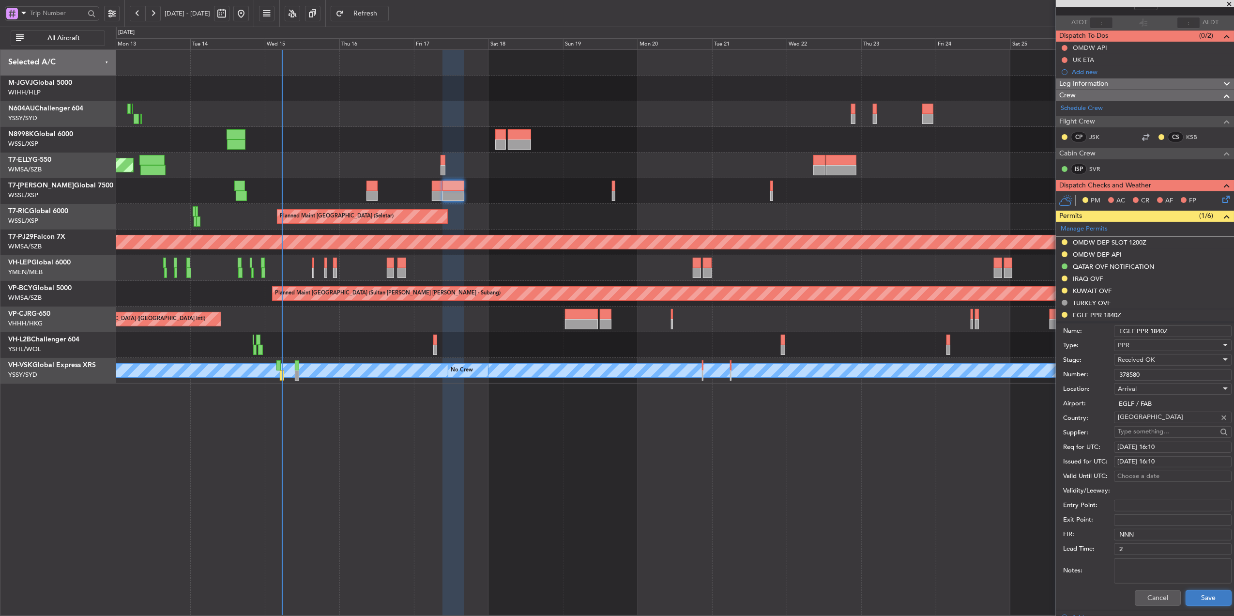
click at [1205, 599] on button "Save" at bounding box center [1209, 597] width 46 height 15
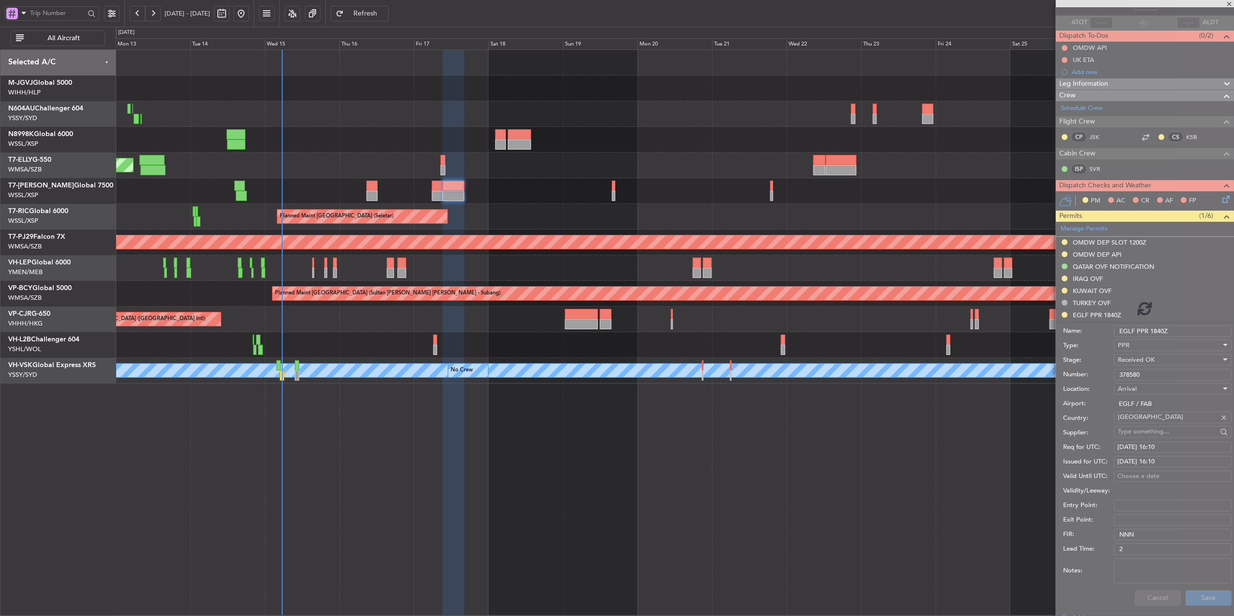
scroll to position [0, 0]
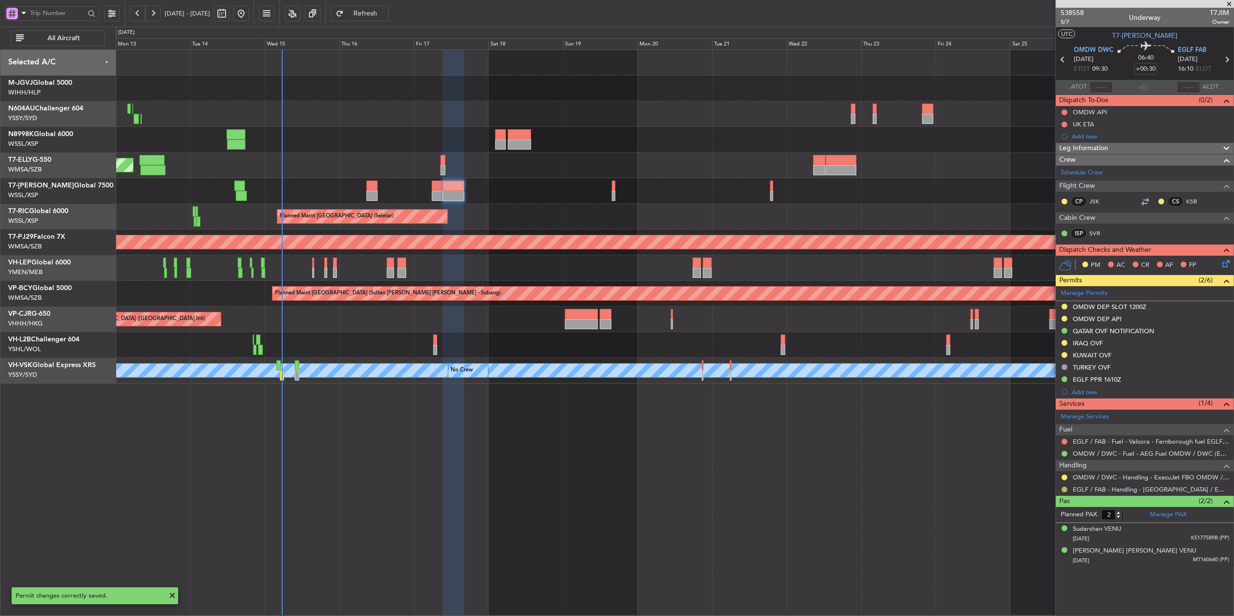
click at [1065, 491] on button at bounding box center [1065, 490] width 6 height 6
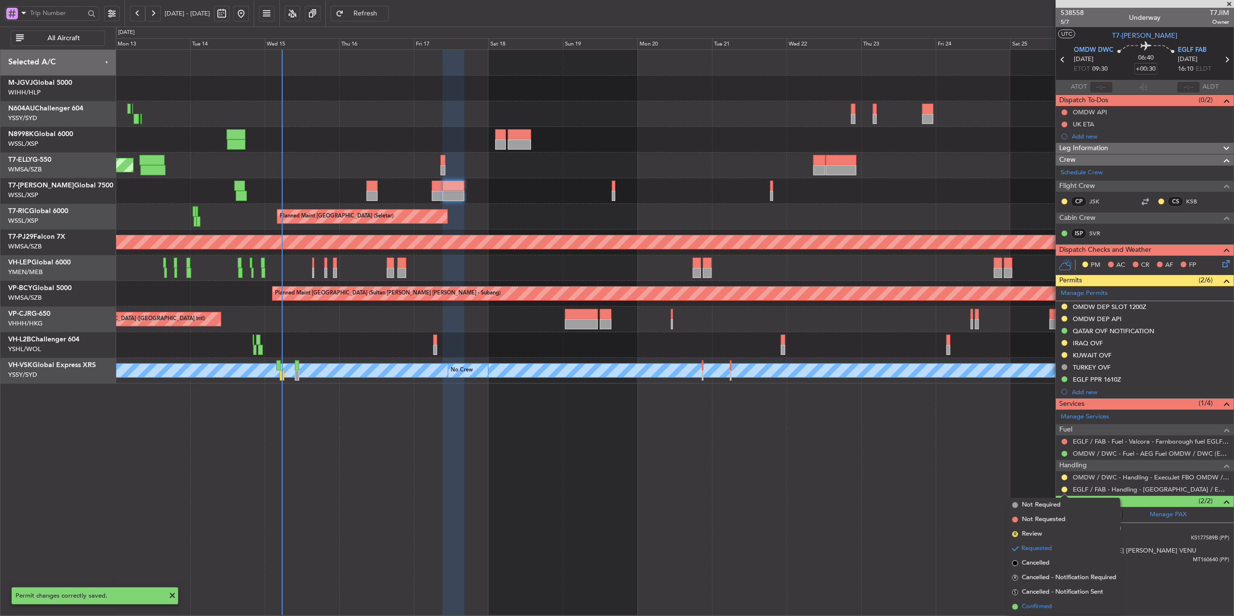
click at [1032, 607] on span "Confirmed" at bounding box center [1037, 607] width 30 height 10
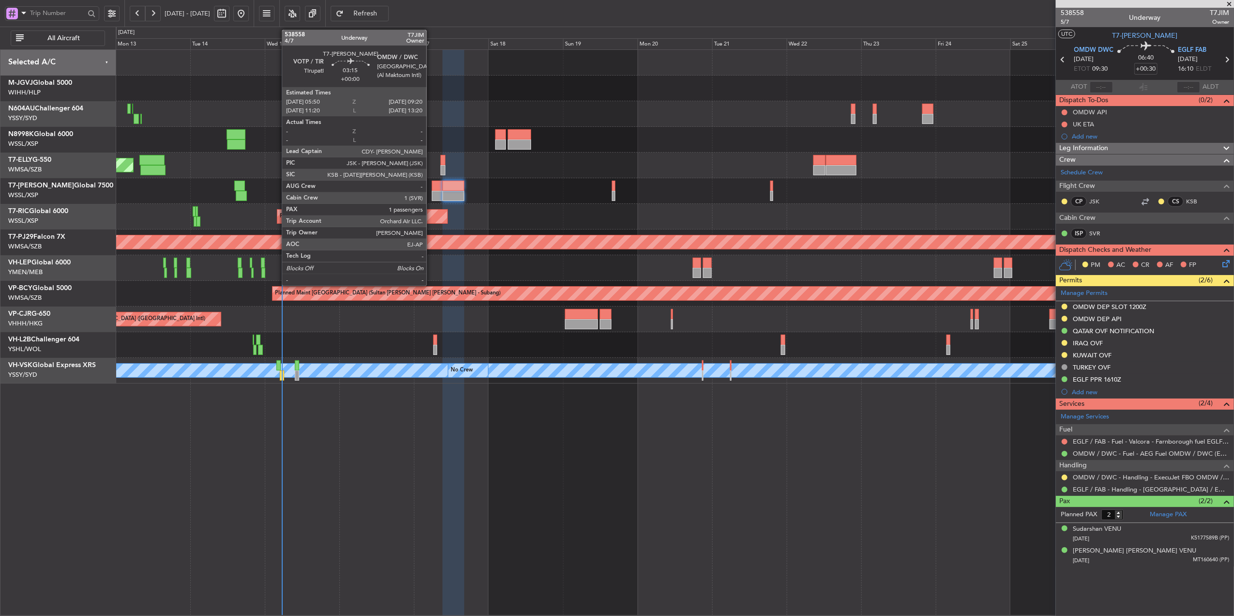
click at [432, 190] on div at bounding box center [437, 186] width 11 height 10
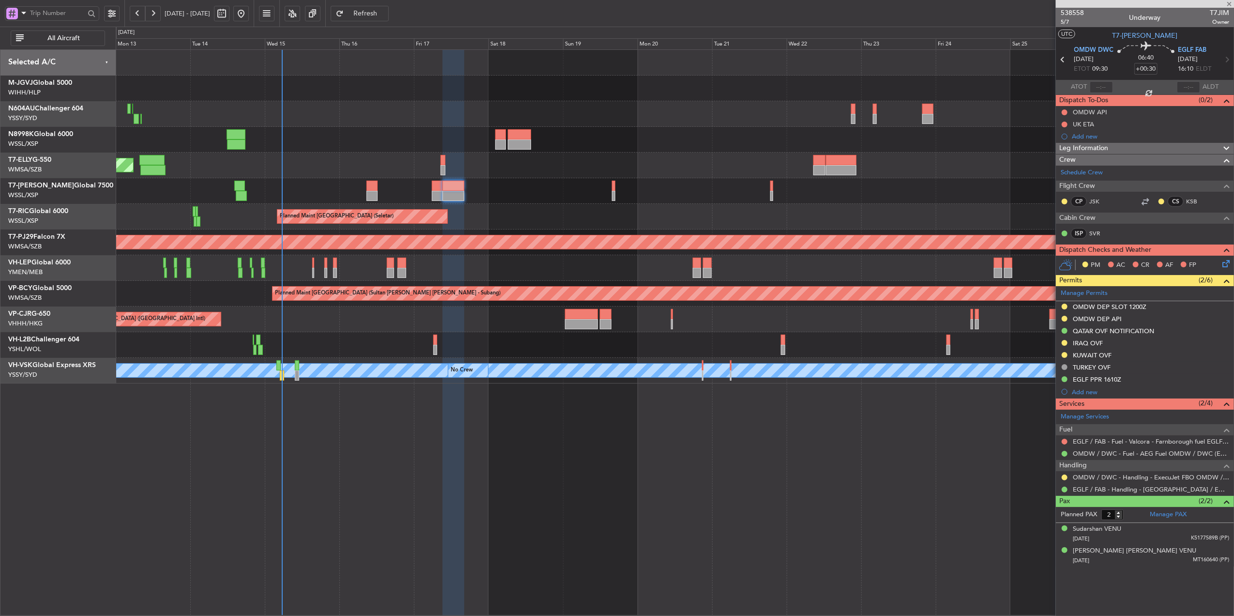
type input "1"
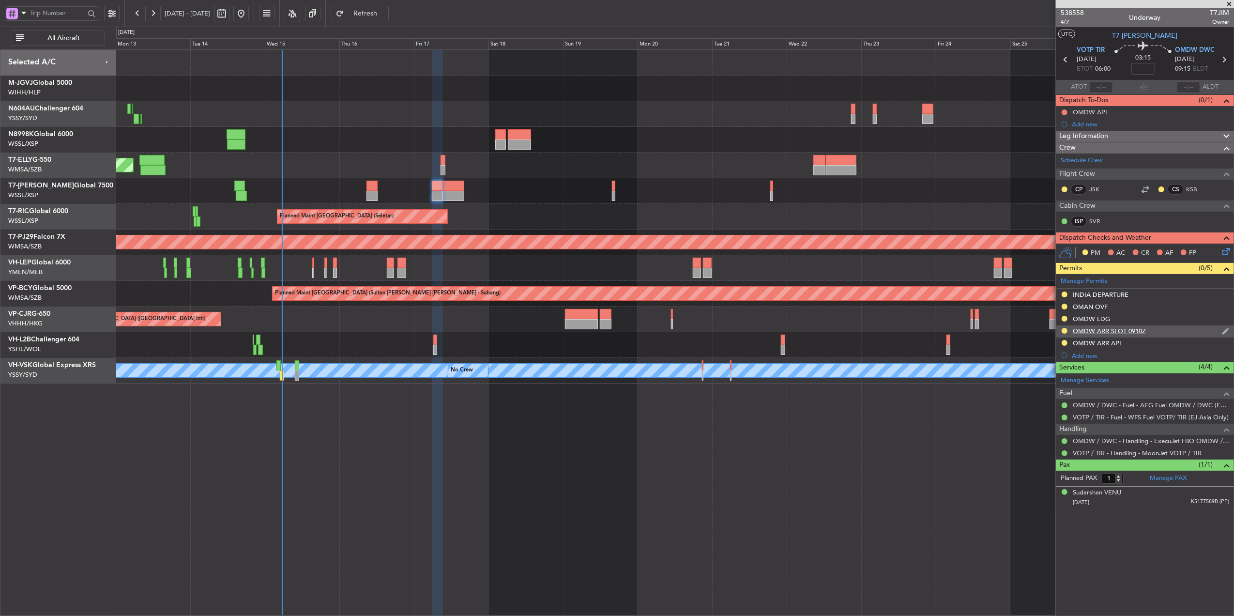
click at [1129, 335] on div "OMDW ARR SLOT 0910Z" at bounding box center [1109, 331] width 73 height 8
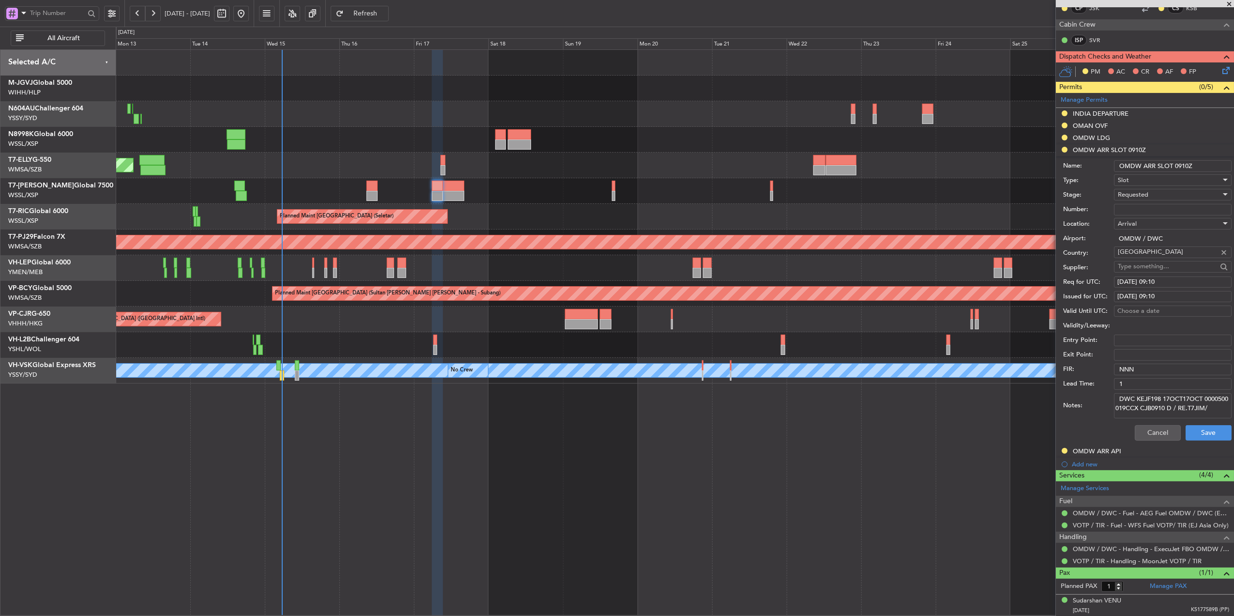
scroll to position [183, 0]
click at [1176, 391] on div "Notes: DWC KEJF198 17OCT17OCT 0000500 019CCX CJB0910 D / RE.T7JIM/" at bounding box center [1147, 405] width 168 height 29
click at [1181, 403] on textarea "DWC KEJF198 17OCT17OCT 0000500 019CCX CJB0910 D / RE.T7JIM/" at bounding box center [1173, 405] width 118 height 25
paste textarea "KEJF198 17OCT17OCT 0000500 019CCX TIR0910 D / RE.T7JIM/"
type textarea "KEJF198 17OCT17OCT 0000500 019CCX TIR0910 D / RE.T7JIM/"
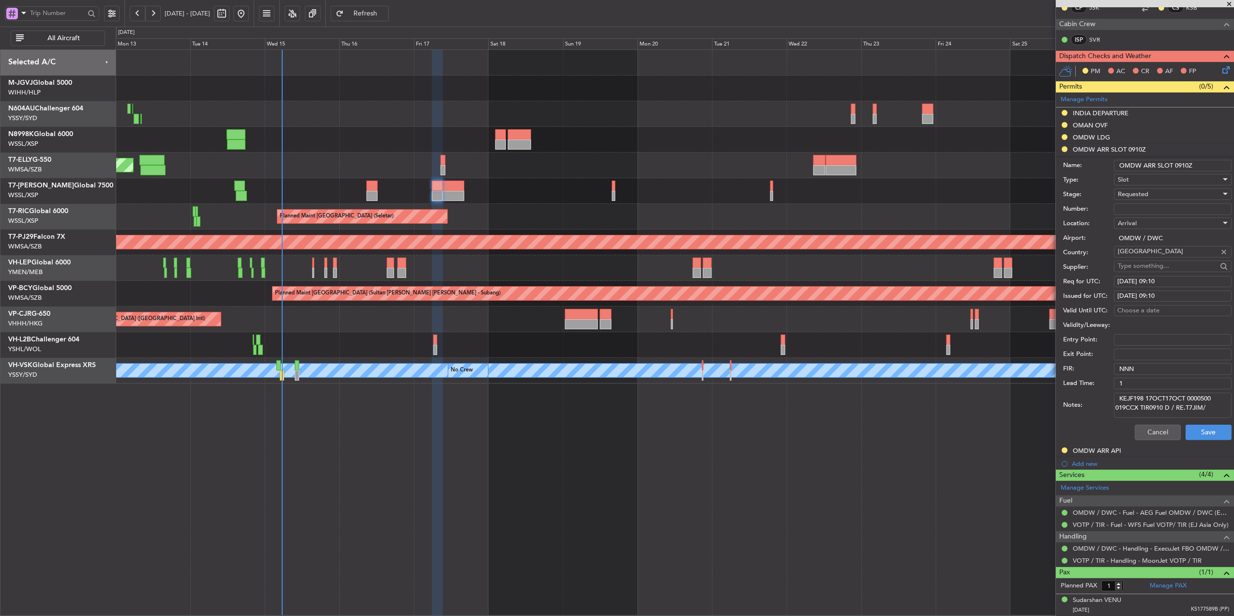
click at [1160, 193] on div "Requested" at bounding box center [1169, 194] width 103 height 15
click at [1166, 266] on span "Received OK" at bounding box center [1168, 267] width 99 height 15
click at [1191, 428] on button "Save" at bounding box center [1209, 432] width 46 height 15
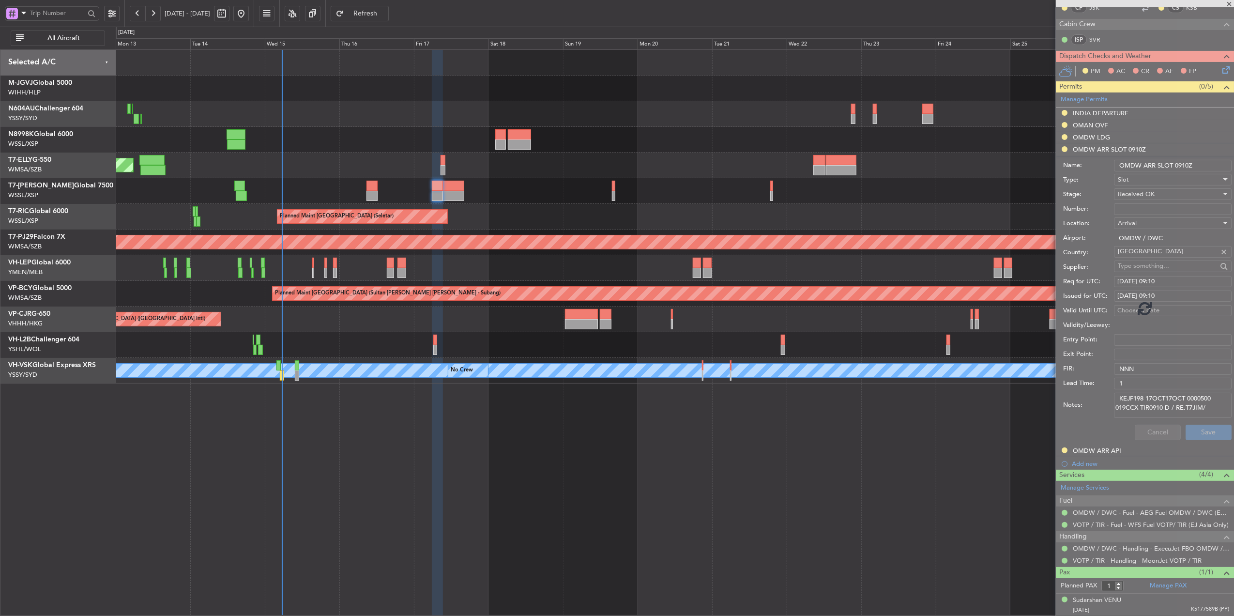
scroll to position [0, 0]
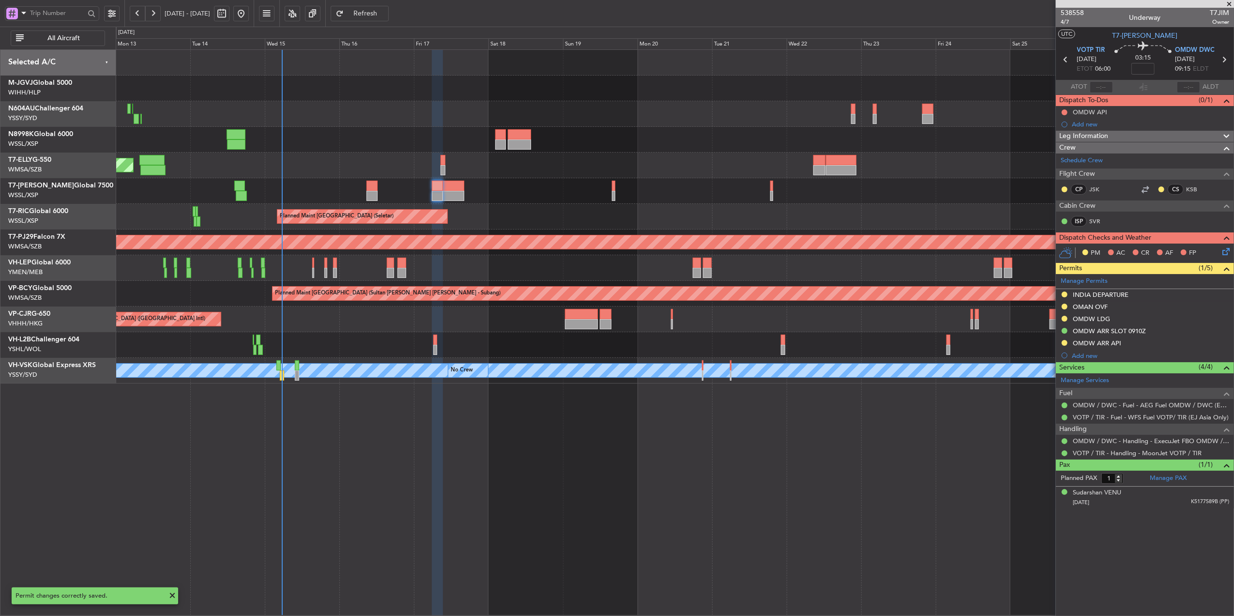
click at [461, 189] on div at bounding box center [454, 186] width 22 height 10
type input "+00:30"
type input "2"
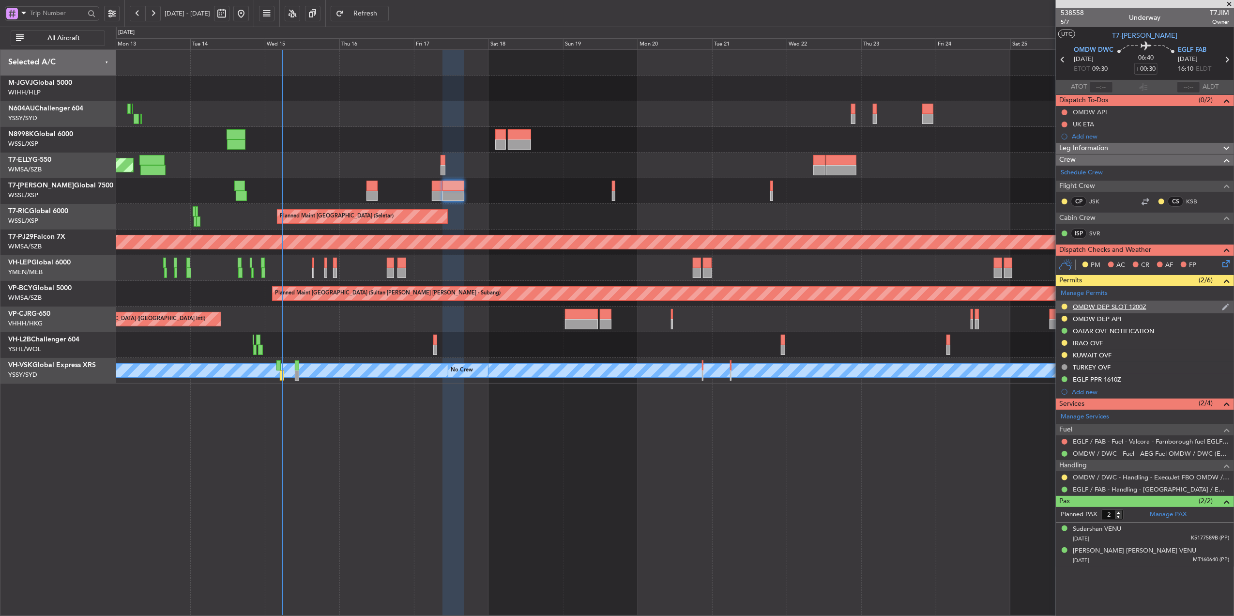
click at [1095, 308] on div "OMDW DEP SLOT 1200Z" at bounding box center [1110, 307] width 74 height 8
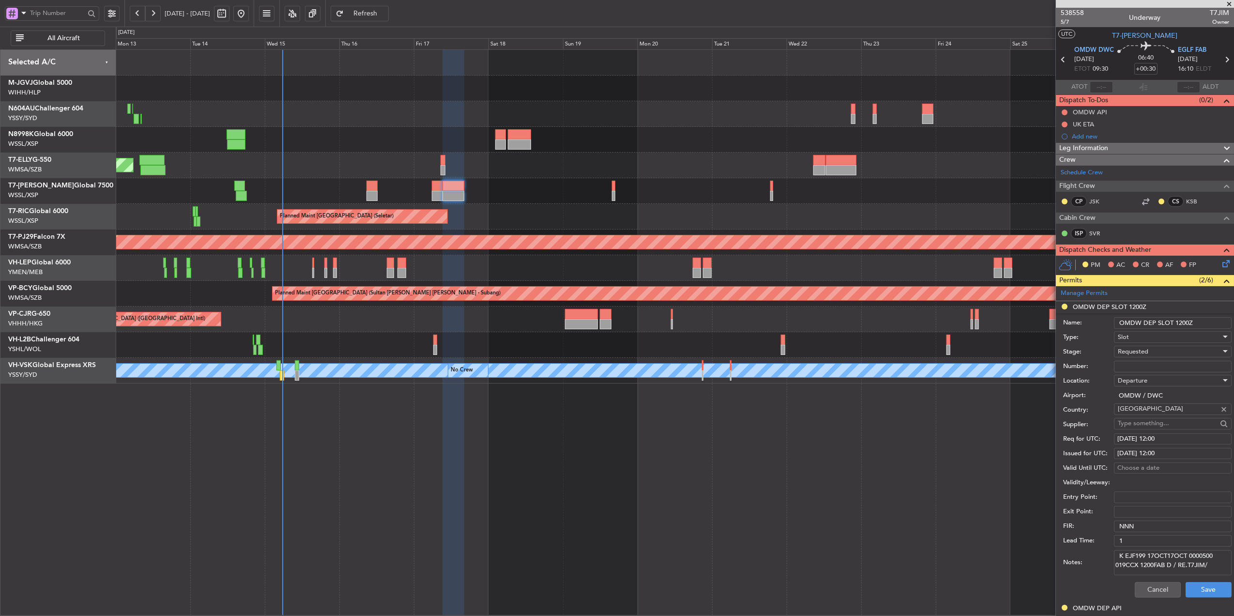
click at [1169, 564] on textarea "K EJF199 17OCT17OCT 0000500 019CCX 1200FAB D / RE.T7JIM/" at bounding box center [1173, 562] width 118 height 25
paste textarea "093"
type textarea "K EJF199 17OCT17OCT 0000500 019CCX 0930FAB D / RE.T7JIM/"
click at [1163, 438] on div "17/10/2025 12:00" at bounding box center [1172, 439] width 111 height 10
select select "10"
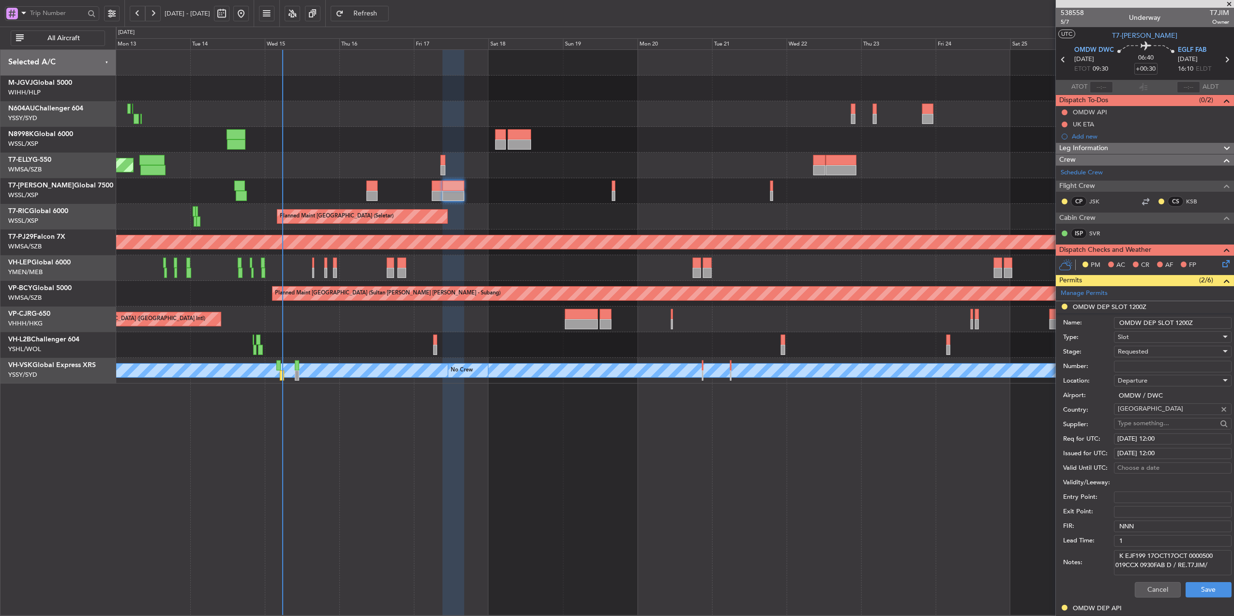
select select "2025"
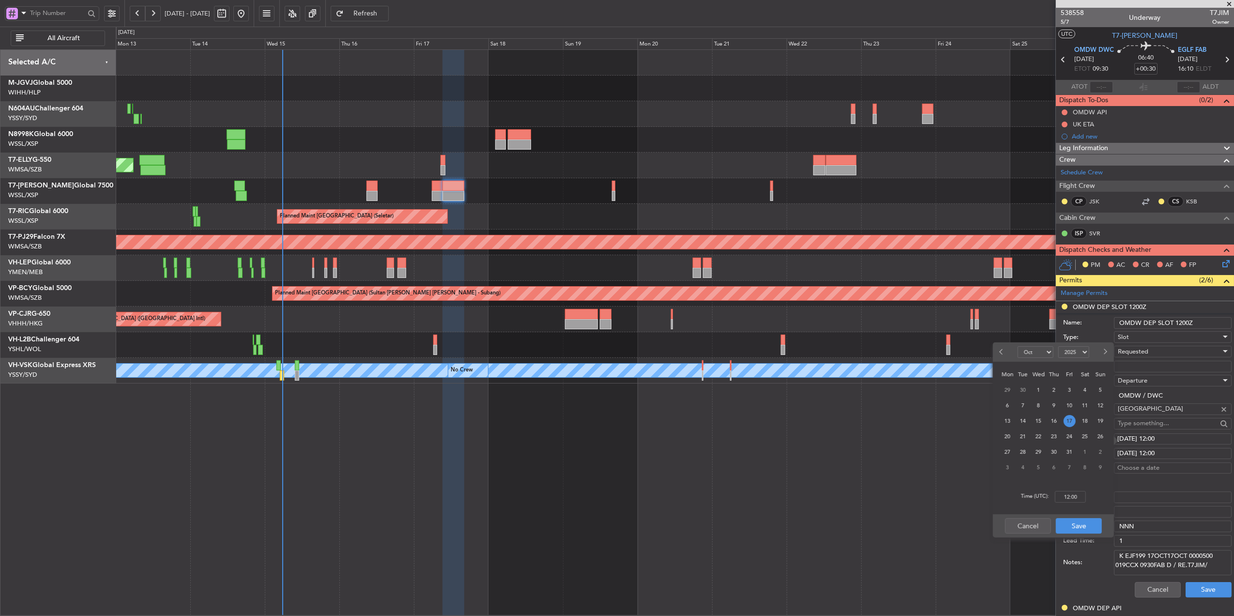
click at [1081, 488] on div "Time (UTC): 12:00" at bounding box center [1053, 496] width 121 height 35
click at [1080, 495] on input "12:00" at bounding box center [1070, 497] width 31 height 12
type input "09:30"
click at [1077, 530] on button "Save" at bounding box center [1079, 525] width 46 height 15
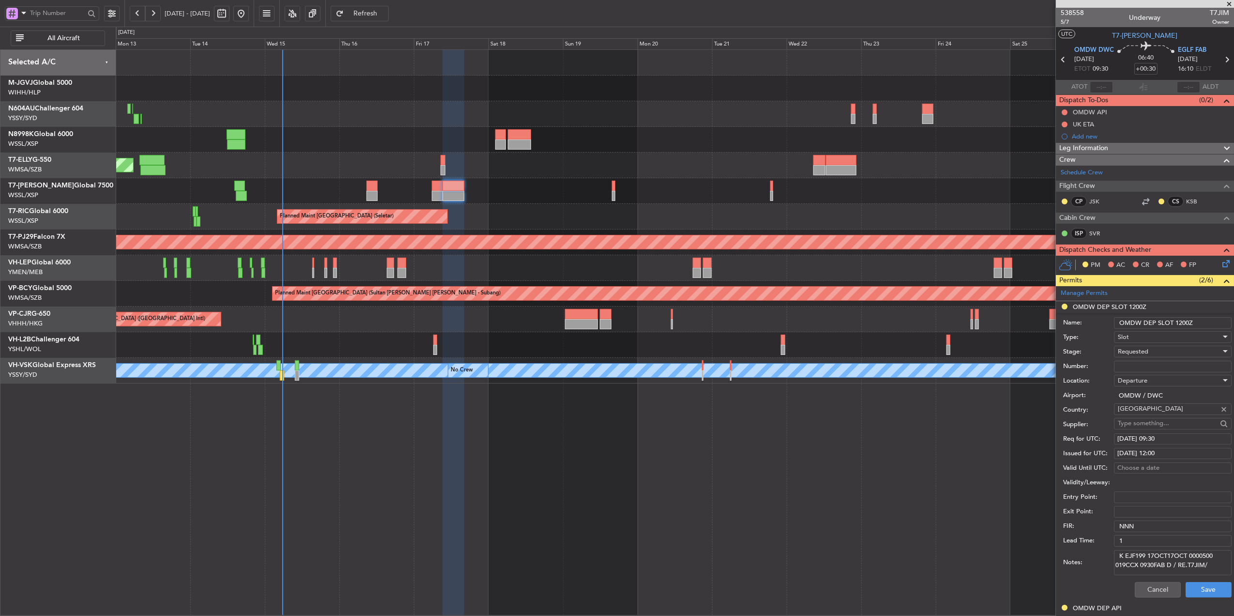
click at [1151, 452] on div "17/10/2025 12:00" at bounding box center [1172, 454] width 111 height 10
select select "10"
select select "2025"
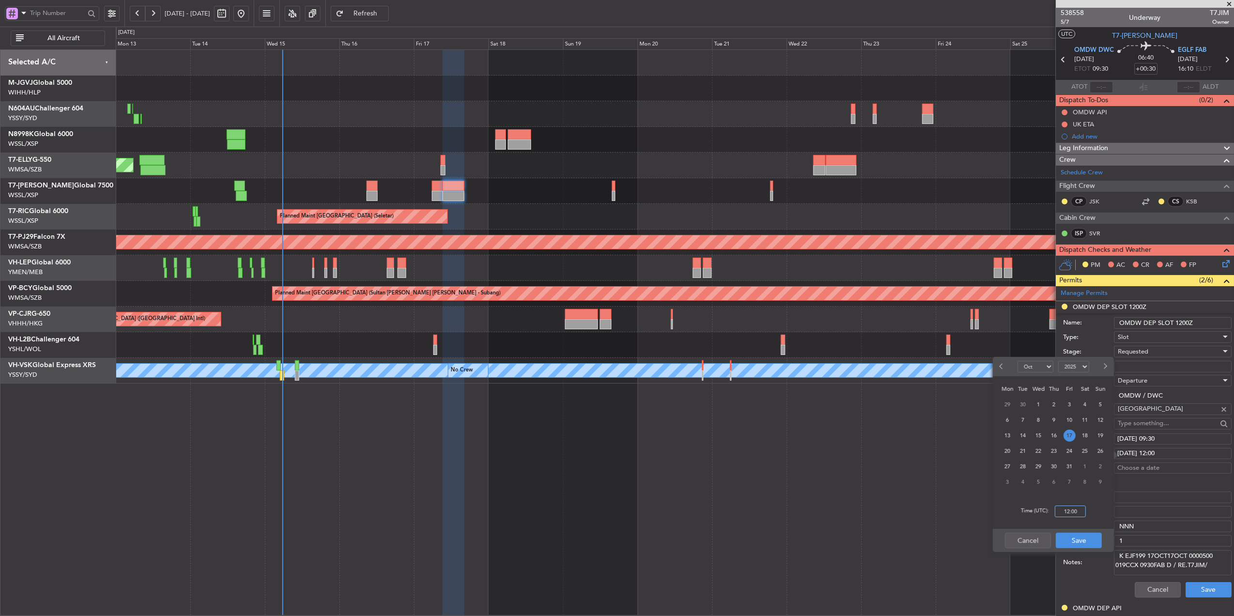
click at [1081, 509] on input "12:00" at bounding box center [1070, 511] width 31 height 12
type input "09:30"
click at [1079, 537] on button "Save" at bounding box center [1079, 540] width 46 height 15
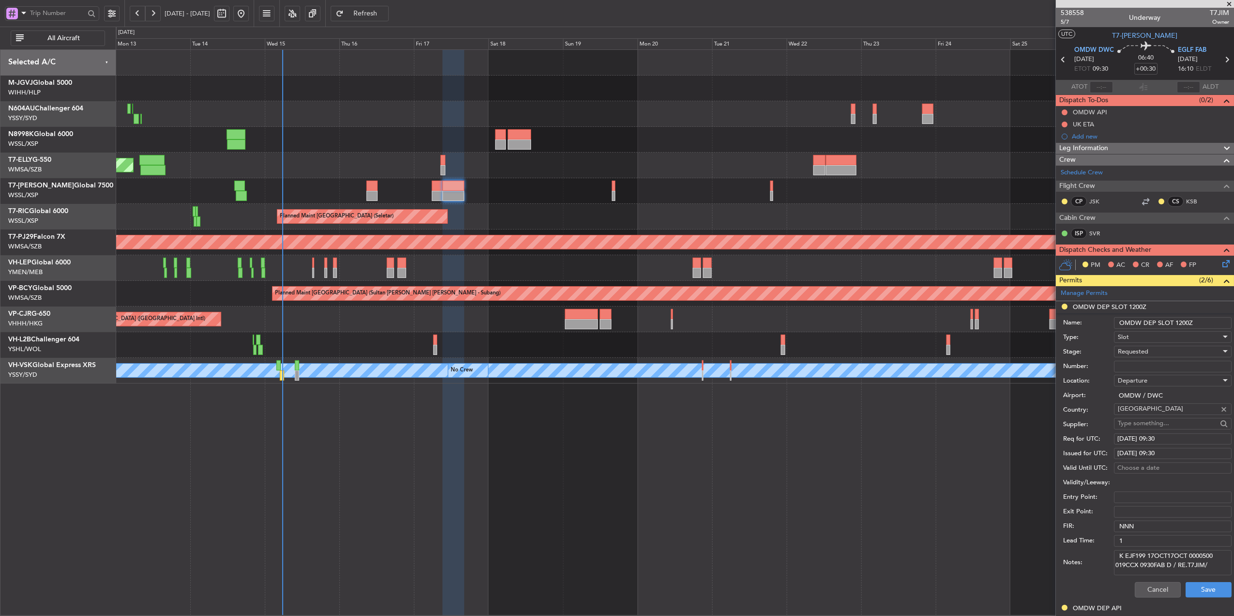
click at [1137, 347] on div "Requested" at bounding box center [1169, 351] width 103 height 15
click at [1147, 425] on span "Received OK" at bounding box center [1168, 426] width 99 height 15
click at [1198, 593] on button "Save" at bounding box center [1209, 589] width 46 height 15
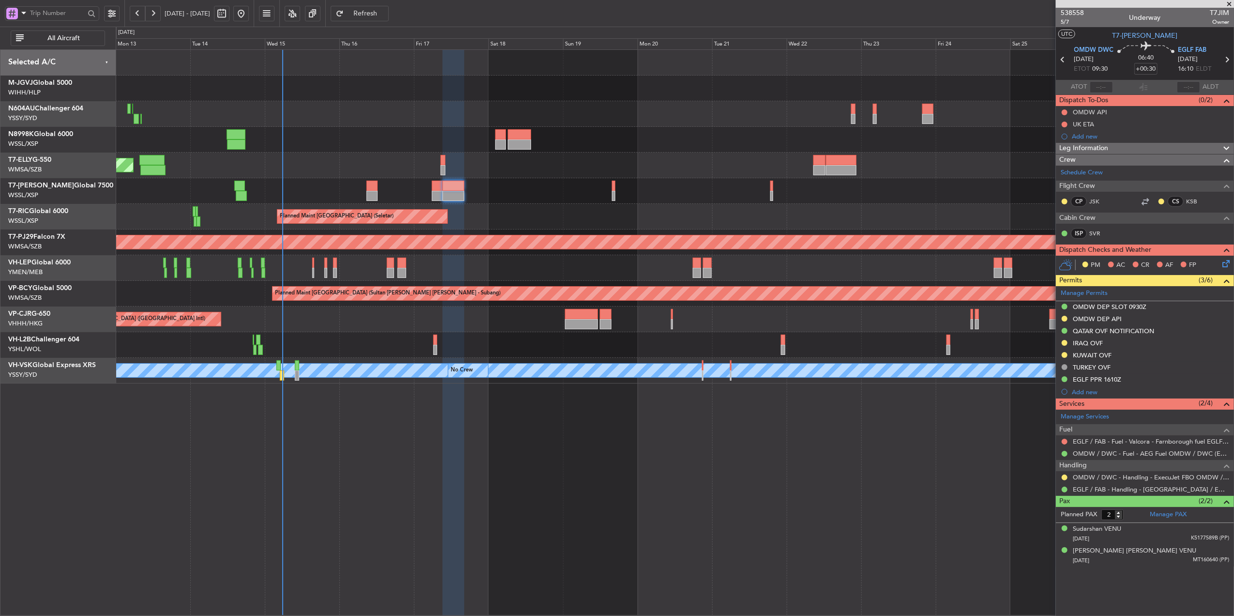
click at [578, 286] on div "Planned Maint [GEOGRAPHIC_DATA] (Seletar) Planned Maint [GEOGRAPHIC_DATA] (Sele…" at bounding box center [675, 217] width 1118 height 334
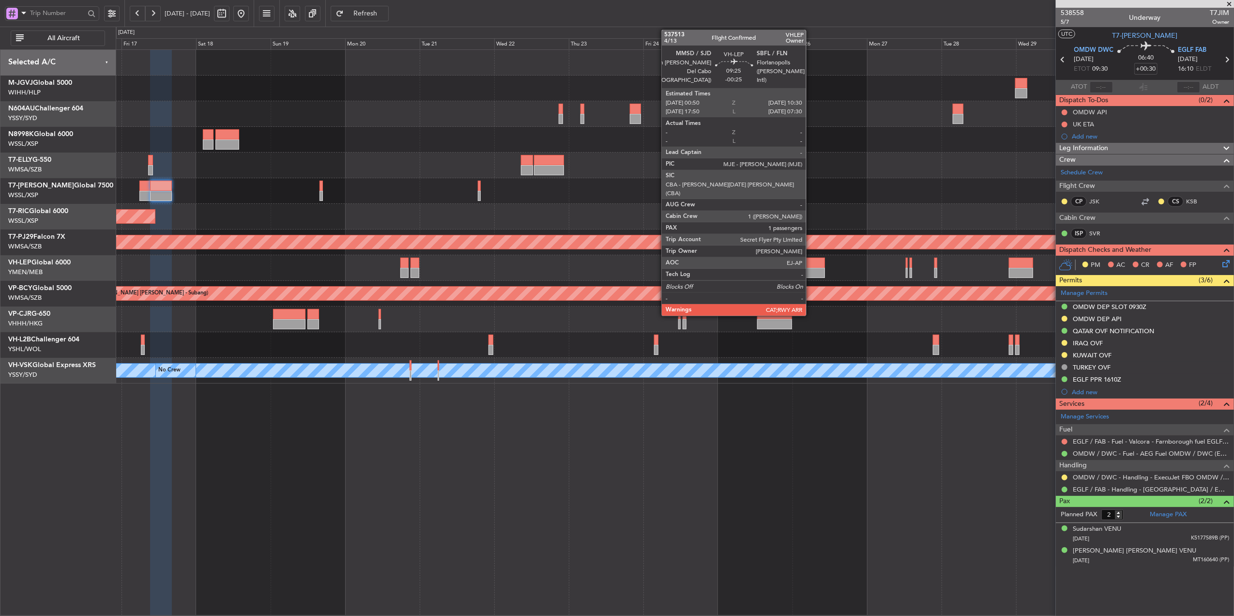
click at [810, 265] on div at bounding box center [809, 263] width 31 height 10
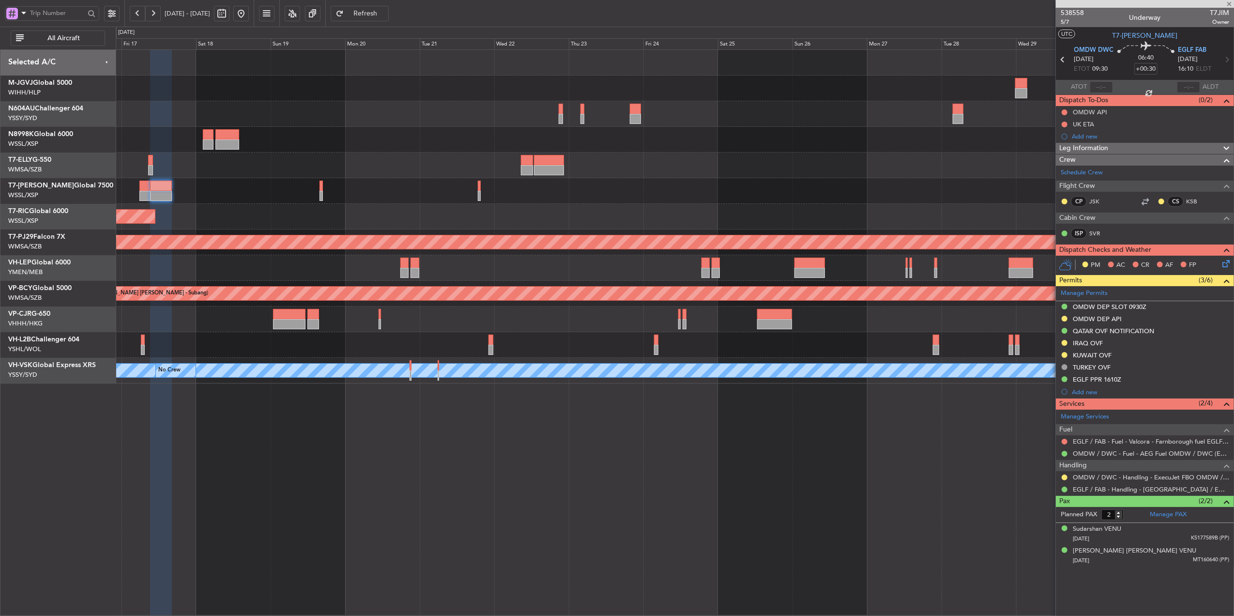
type input "-00:25"
type input "1"
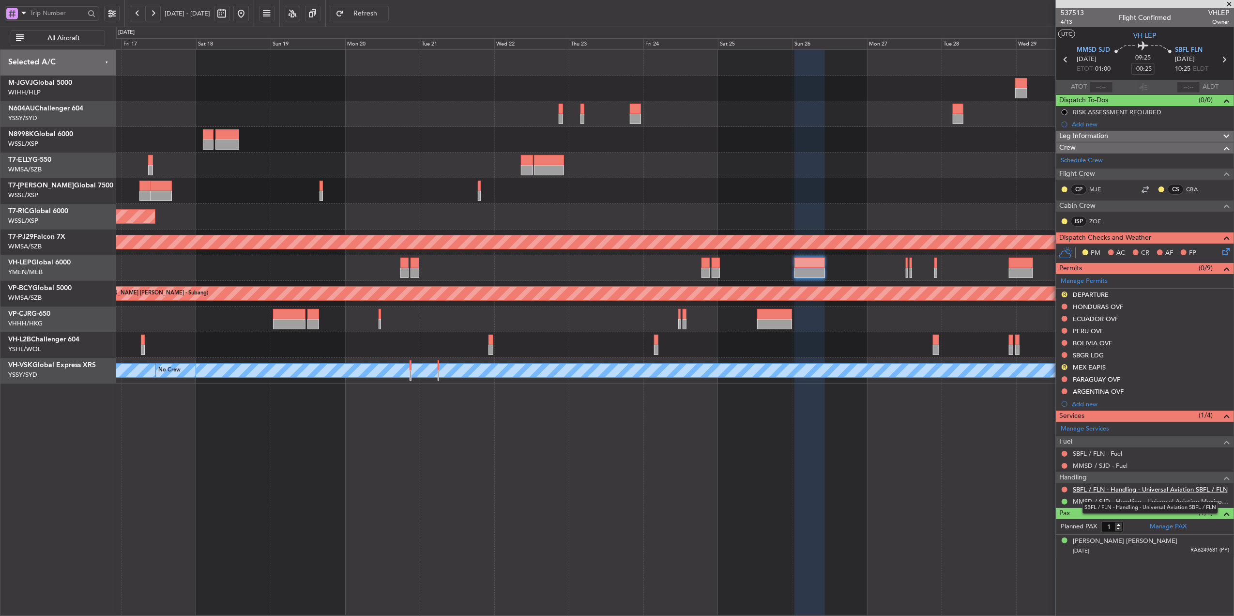
click at [1157, 492] on link "SBFL / FLN - Handling - Universal Aviation SBFL / FLN" at bounding box center [1150, 489] width 155 height 8
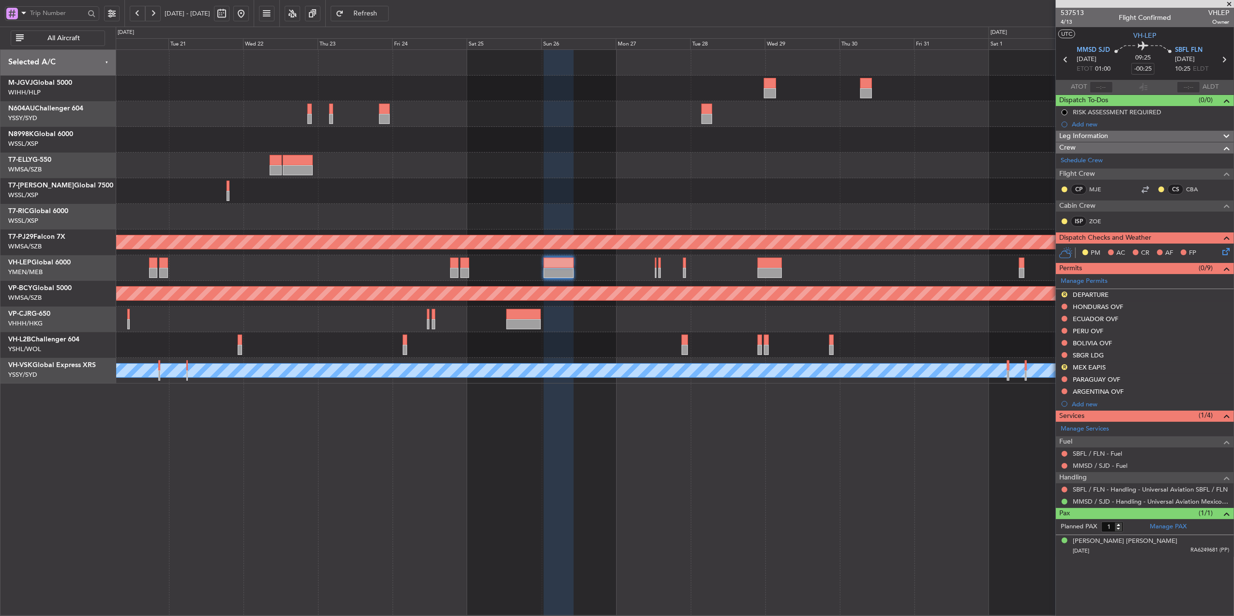
click at [600, 281] on div "Planned Maint Sydney ([PERSON_NAME] Intl) Planned Maint [GEOGRAPHIC_DATA] (Sele…" at bounding box center [675, 217] width 1118 height 334
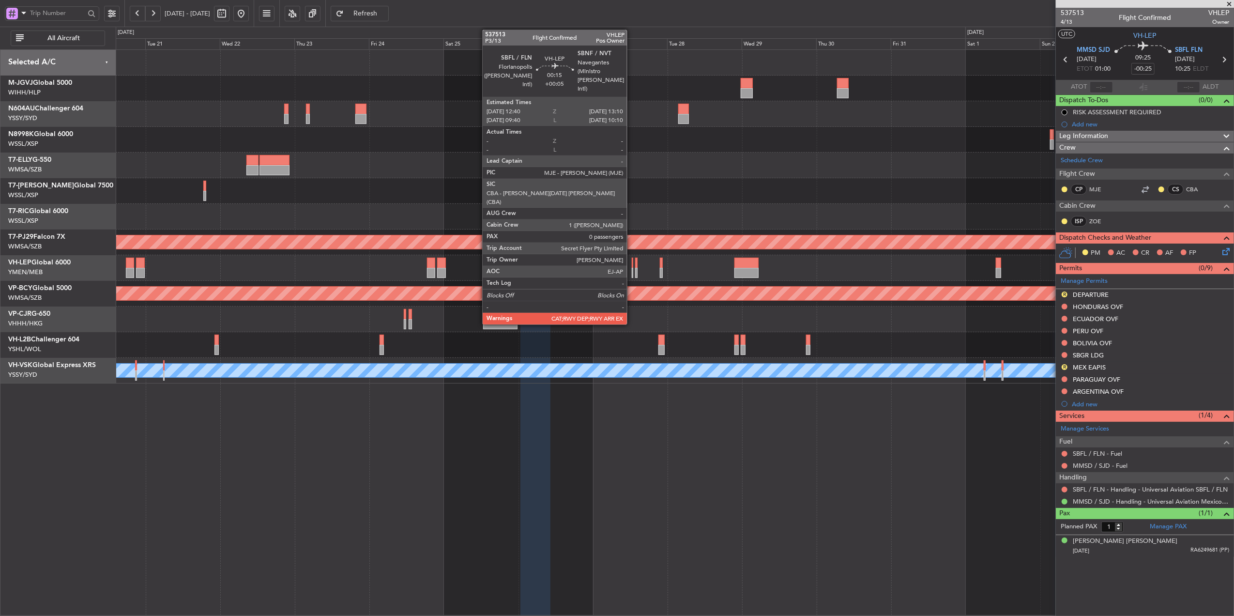
click at [632, 262] on div at bounding box center [633, 263] width 2 height 10
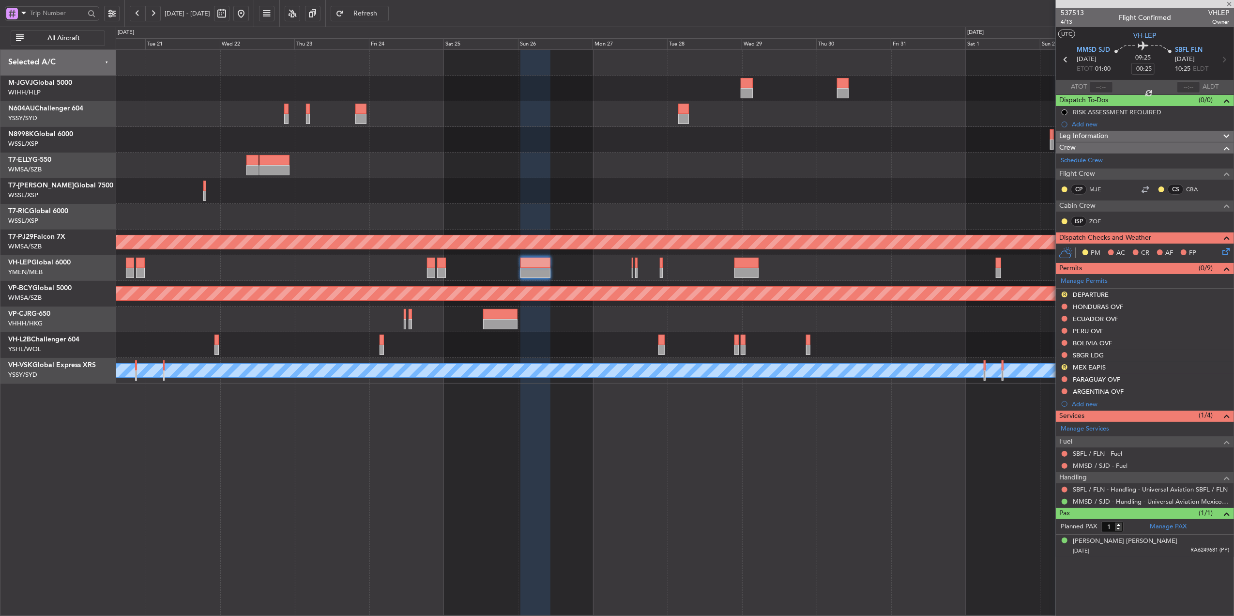
type input "+00:05"
type input "0"
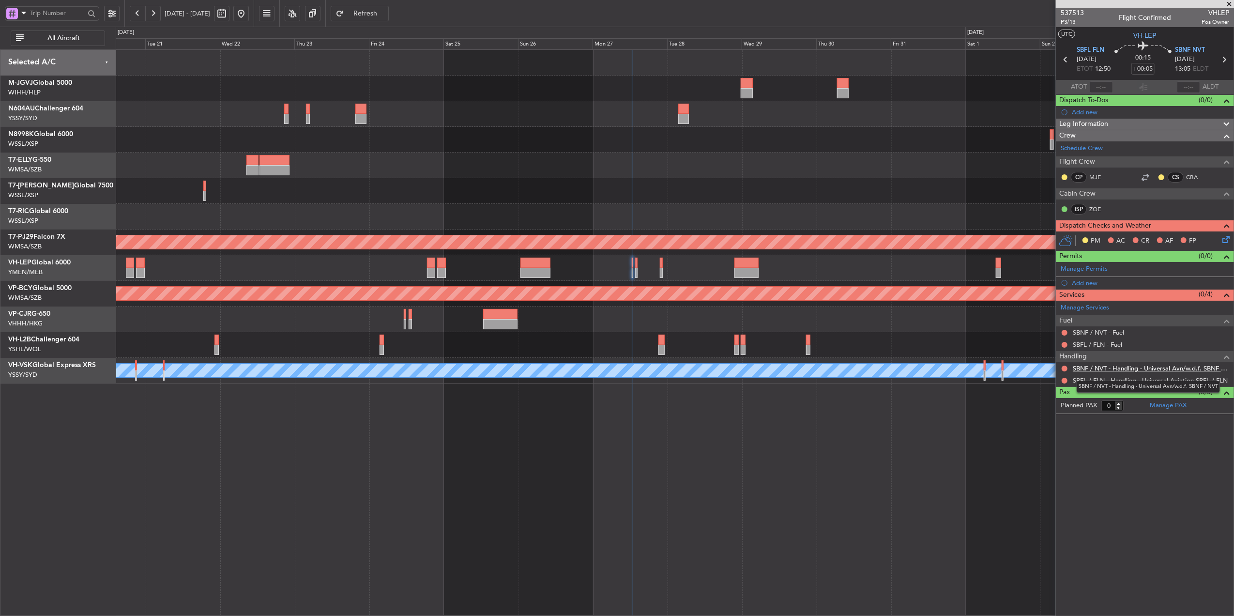
click at [1140, 372] on link "SBNF / NVT - Handling - Universal Avn/w.d.f. SBNF / NVT" at bounding box center [1151, 368] width 156 height 8
click at [1061, 368] on div at bounding box center [1065, 369] width 8 height 8
click at [1065, 368] on button at bounding box center [1065, 369] width 6 height 6
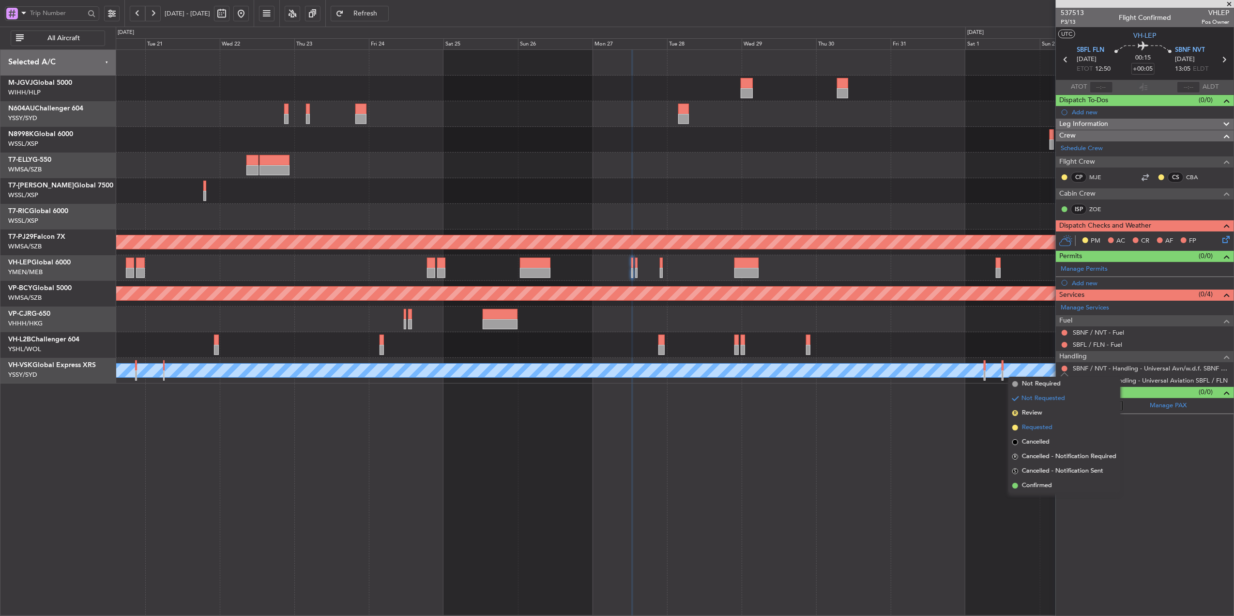
click at [1042, 424] on span "Requested" at bounding box center [1037, 428] width 31 height 10
click at [1062, 382] on button at bounding box center [1065, 381] width 6 height 6
click at [1038, 438] on span "Requested" at bounding box center [1037, 440] width 31 height 10
click at [620, 171] on div "Planned Maint Sydney ([PERSON_NAME] Intl) Planned Maint [GEOGRAPHIC_DATA] (Sele…" at bounding box center [675, 217] width 1118 height 334
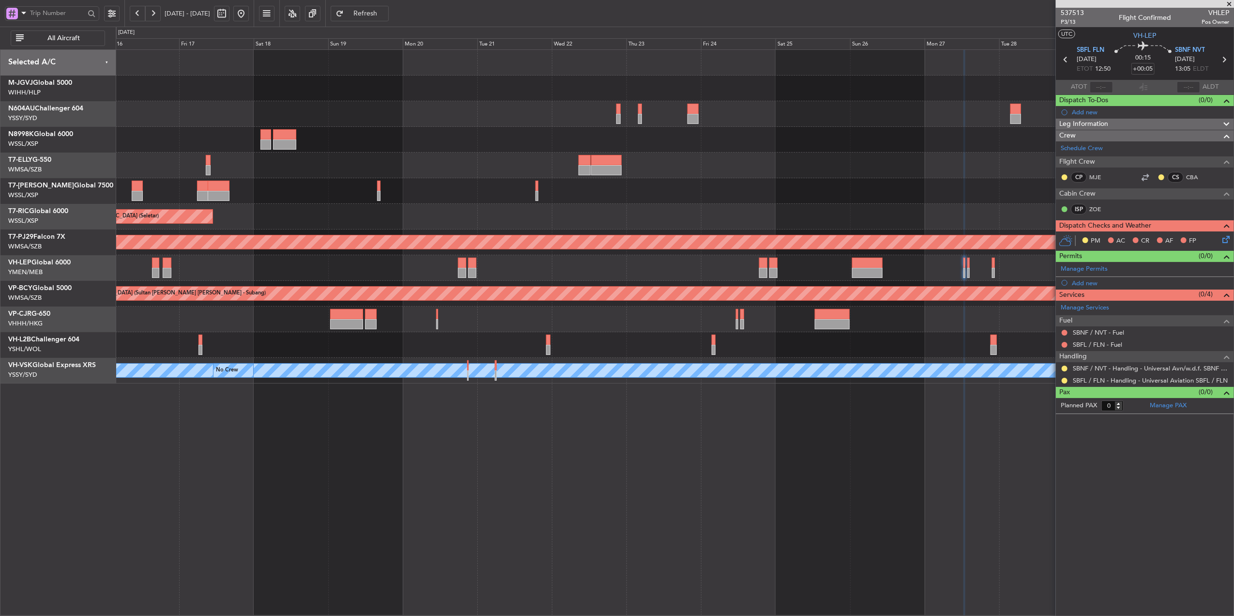
click at [624, 217] on div "Planned Maint Sydney ([PERSON_NAME] Intl) Planned Maint [GEOGRAPHIC_DATA] ([GEO…" at bounding box center [675, 217] width 1118 height 334
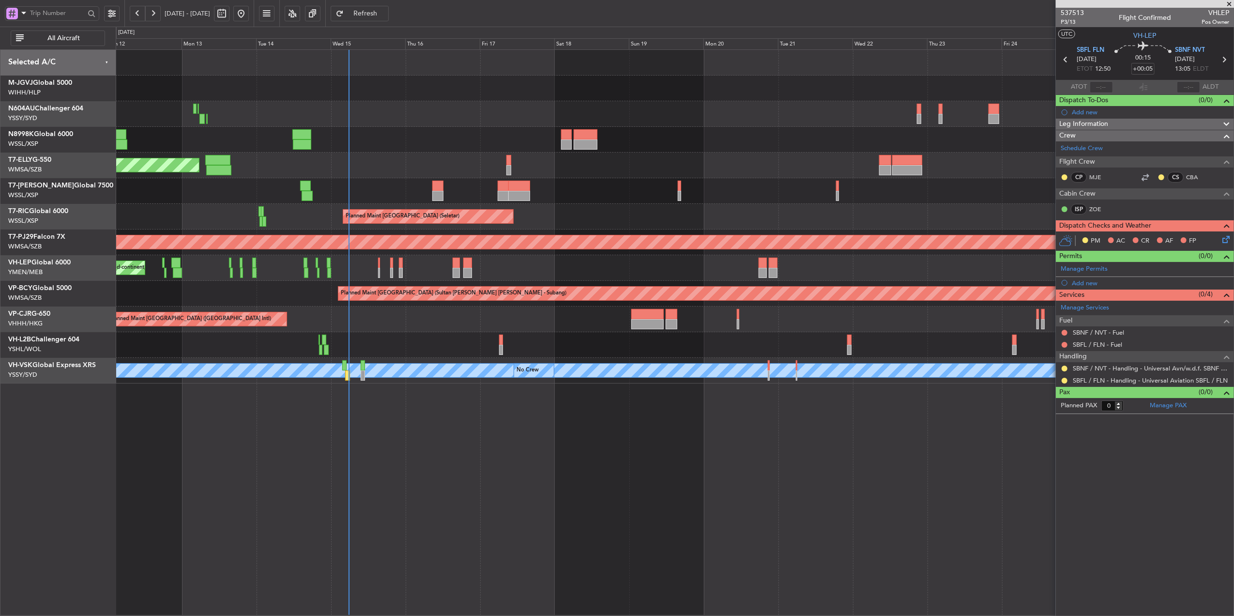
click at [466, 277] on div "Unplanned Maint Wichita (Wichita Mid-continent)" at bounding box center [675, 268] width 1118 height 26
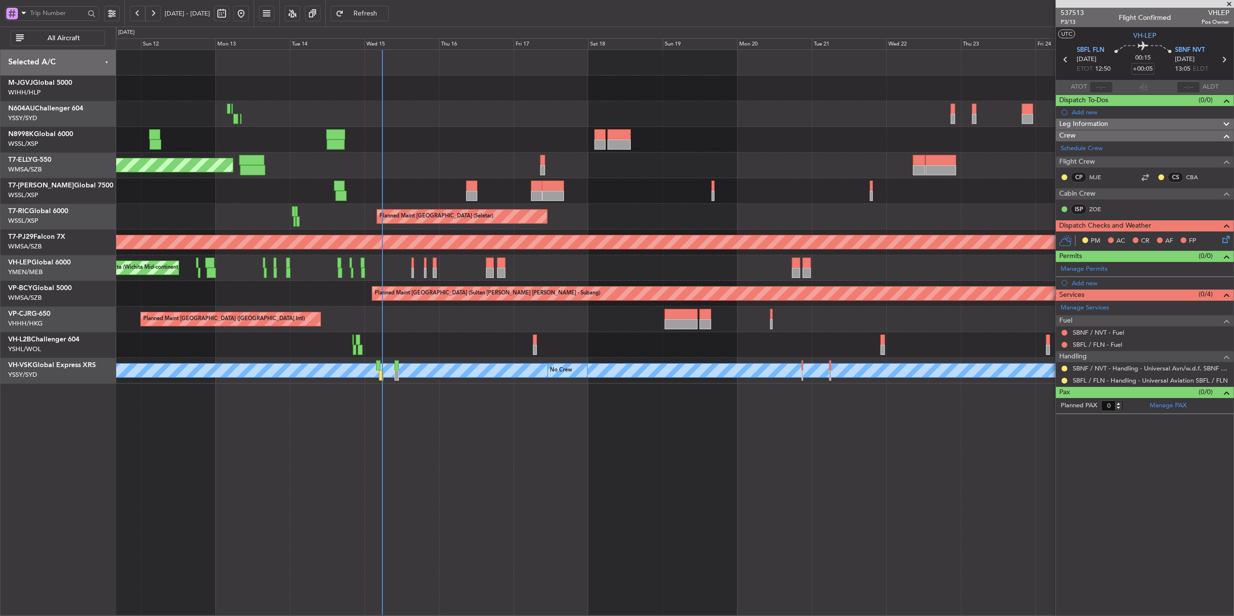
click at [445, 175] on div "Planned Maint [GEOGRAPHIC_DATA] ([GEOGRAPHIC_DATA] Intl)" at bounding box center [675, 166] width 1118 height 26
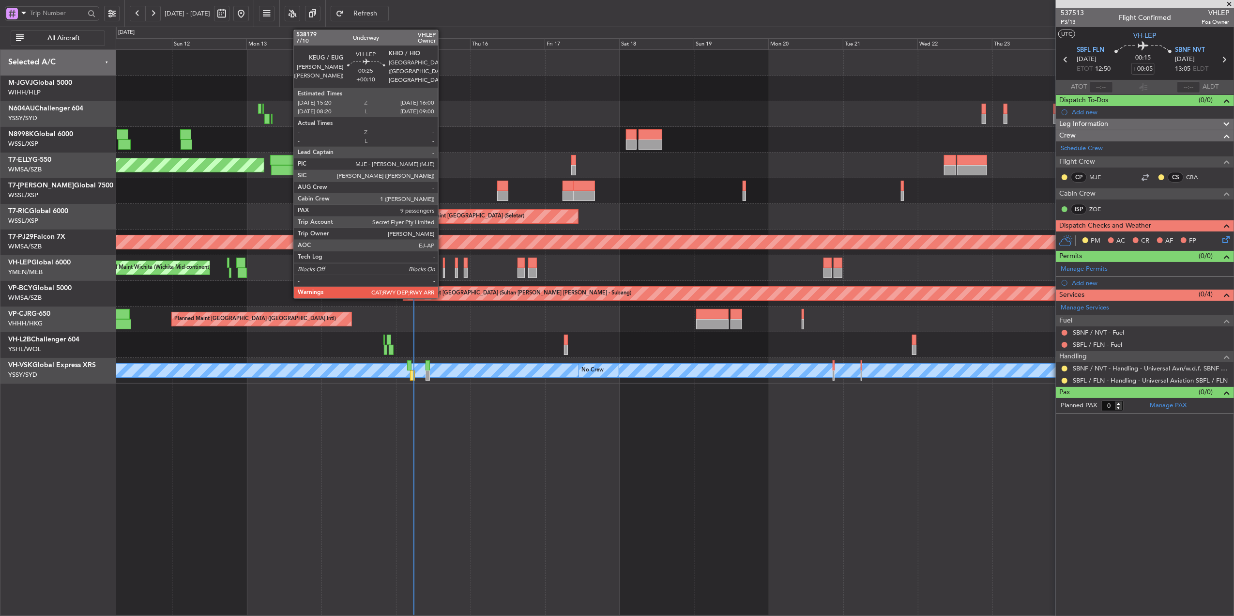
click at [443, 268] on div at bounding box center [444, 273] width 2 height 10
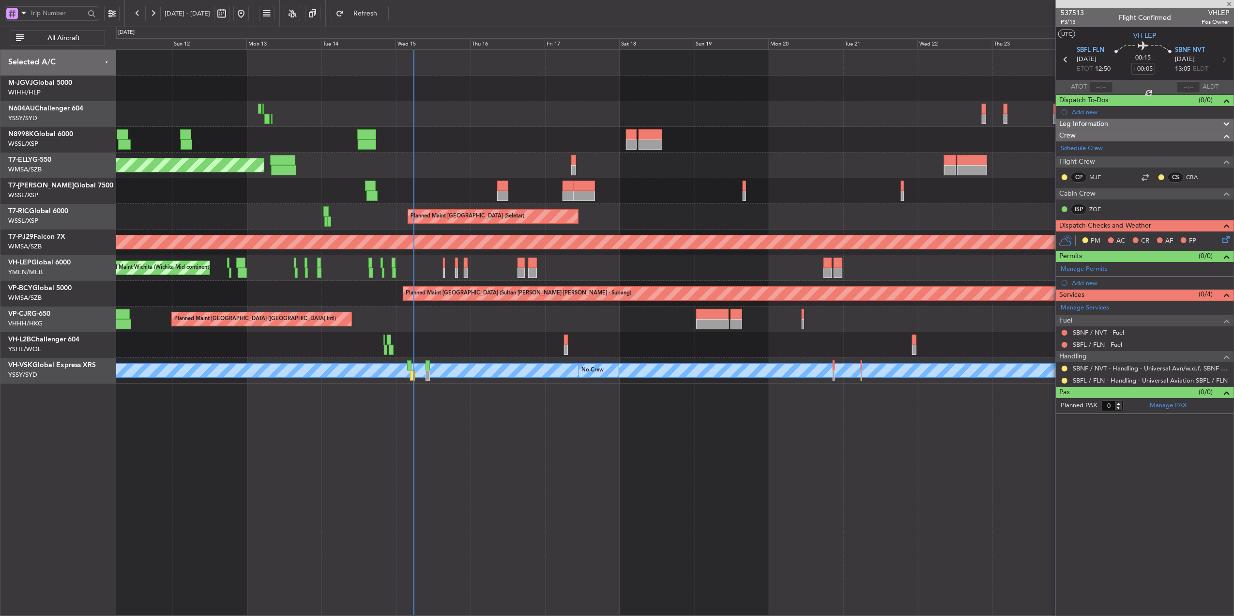
type input "+00:10"
type input "9"
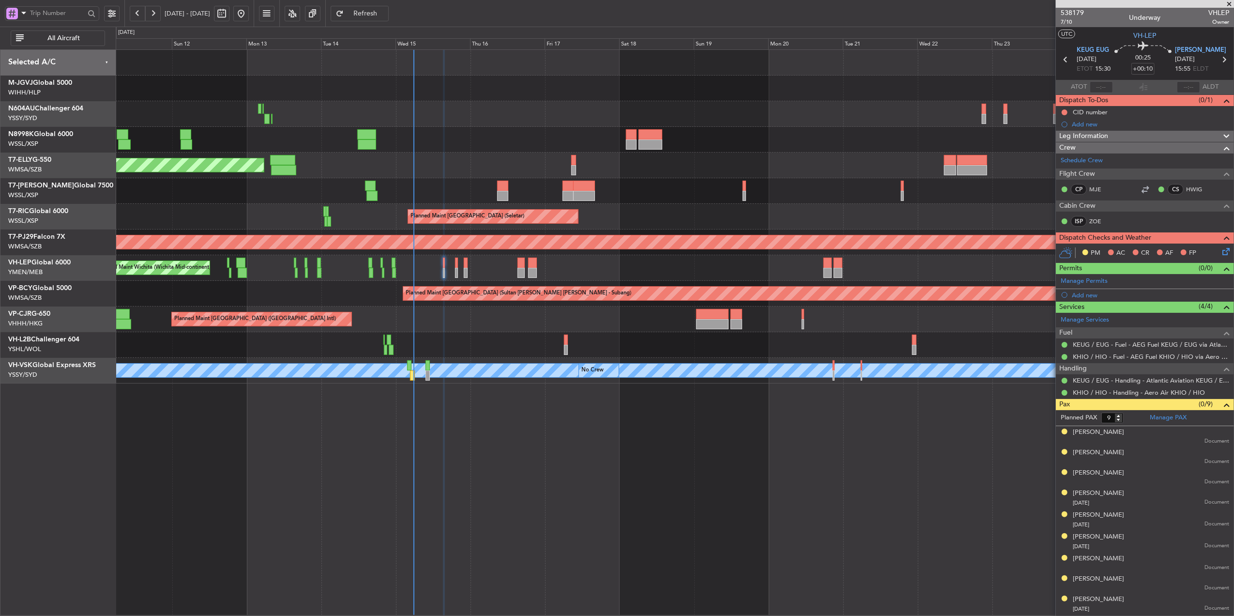
click at [428, 427] on div "Planned Maint Singapore (Seletar) Planned Maint Singapore (Seletar) Planned Mai…" at bounding box center [675, 332] width 1118 height 566
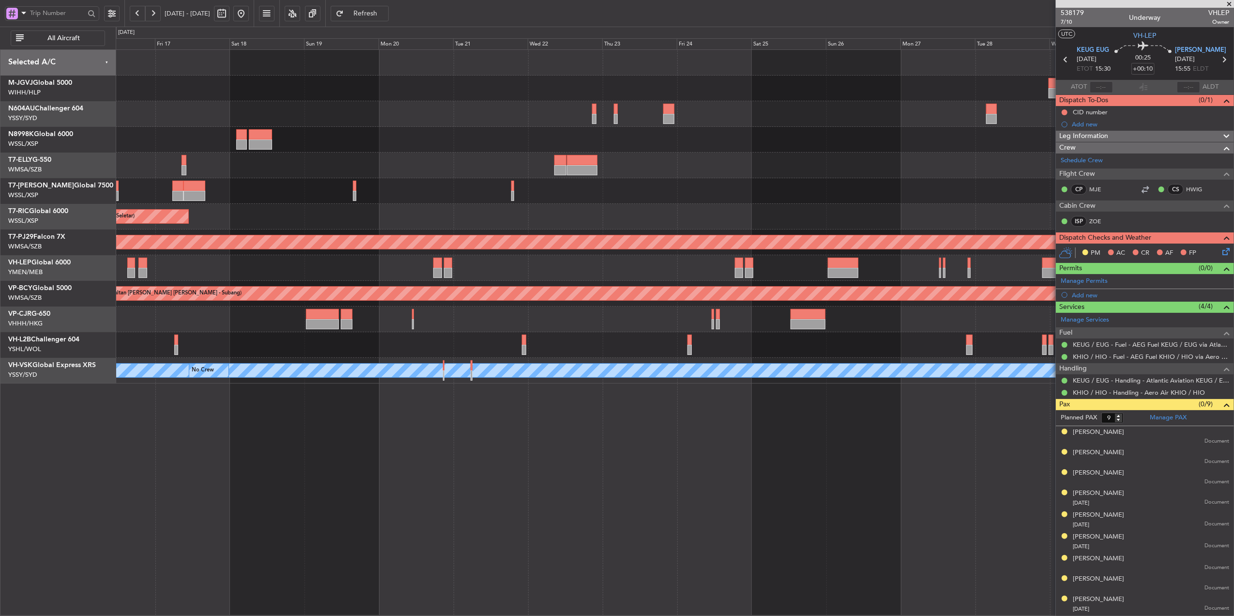
click at [469, 413] on div "Planned Maint Sydney (Kingsford Smith Intl) Planned Maint Dubai (Dubai Intl) Pl…" at bounding box center [675, 332] width 1118 height 566
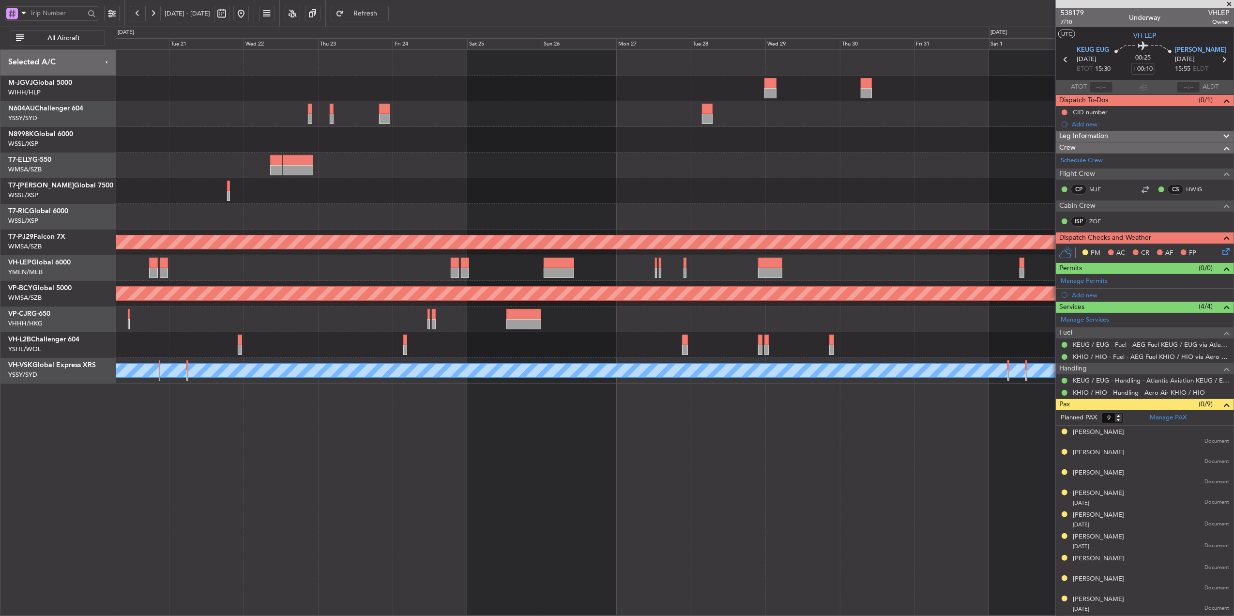
click at [433, 427] on div "Planned Maint Sydney ([PERSON_NAME] Intl) Planned Maint [GEOGRAPHIC_DATA] (Sele…" at bounding box center [675, 332] width 1118 height 566
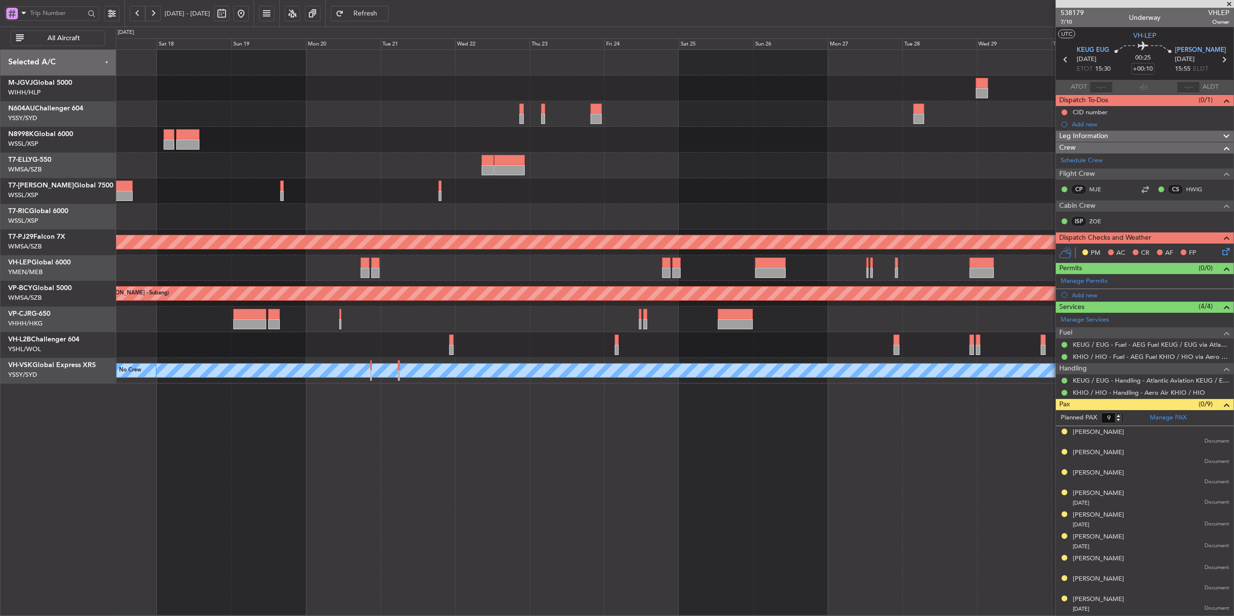
click at [578, 442] on div "Planned Maint Sydney ([PERSON_NAME] Intl) Planned Maint [GEOGRAPHIC_DATA] (Sele…" at bounding box center [675, 332] width 1118 height 566
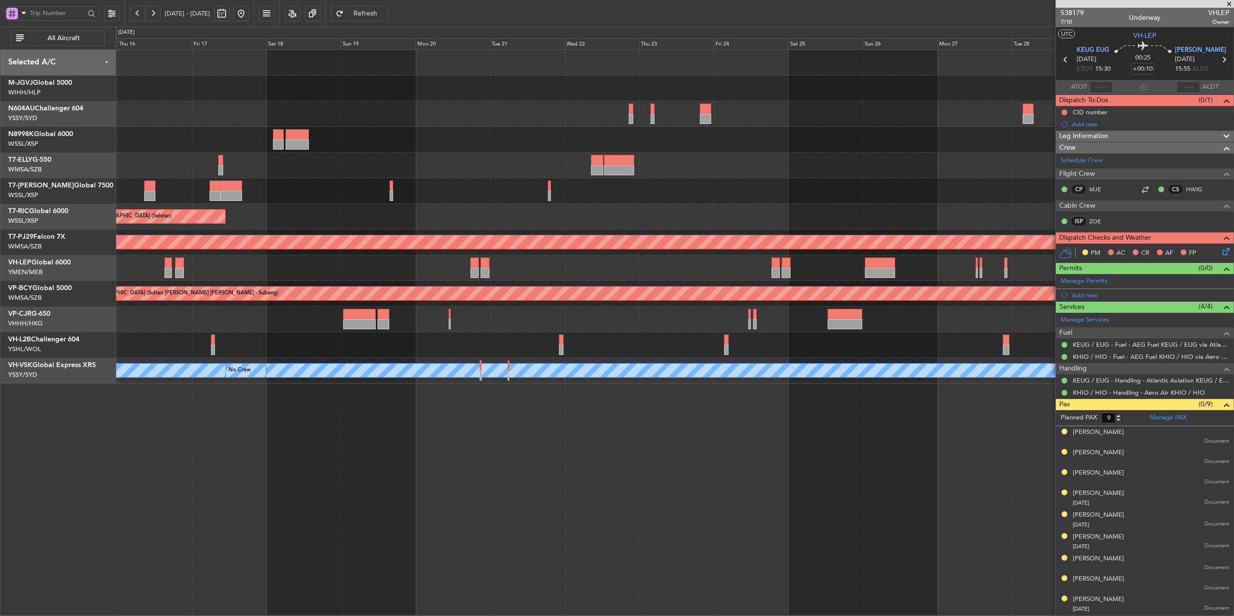
click at [466, 449] on div "Planned Maint Sydney ([PERSON_NAME] Intl) Planned Maint [GEOGRAPHIC_DATA] ([GEO…" at bounding box center [675, 332] width 1118 height 566
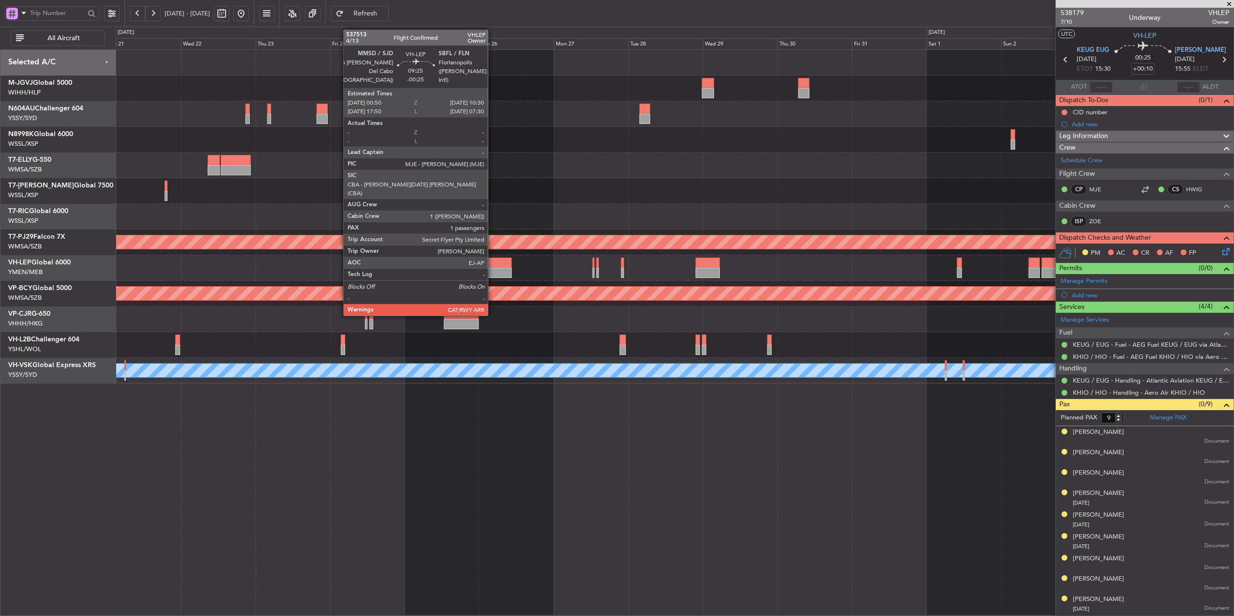
click at [492, 263] on div at bounding box center [496, 263] width 31 height 10
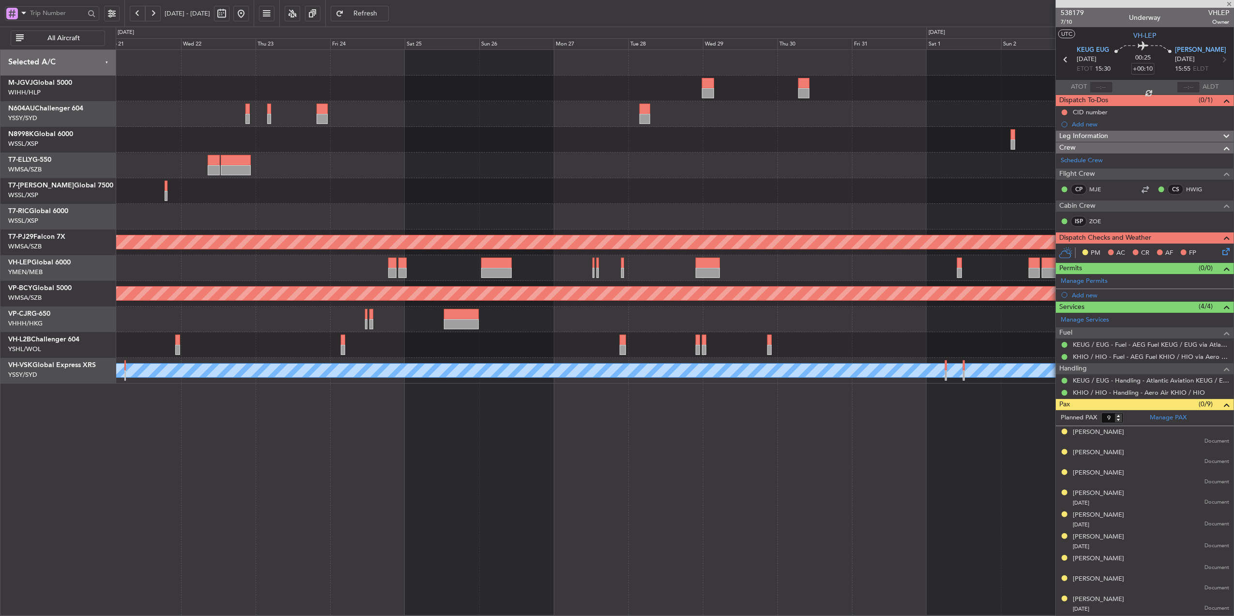
click at [526, 442] on div "Planned Maint Sydney ([PERSON_NAME] Intl) Planned Maint [GEOGRAPHIC_DATA] (Sele…" at bounding box center [675, 332] width 1118 height 566
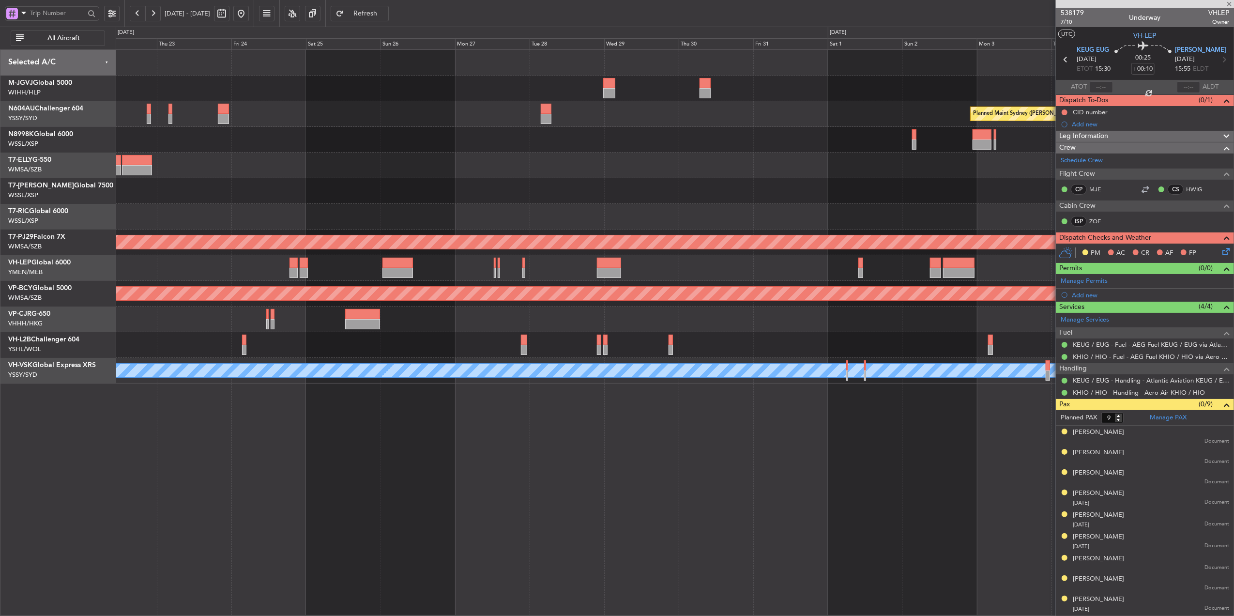
type input "-00:25"
type input "1"
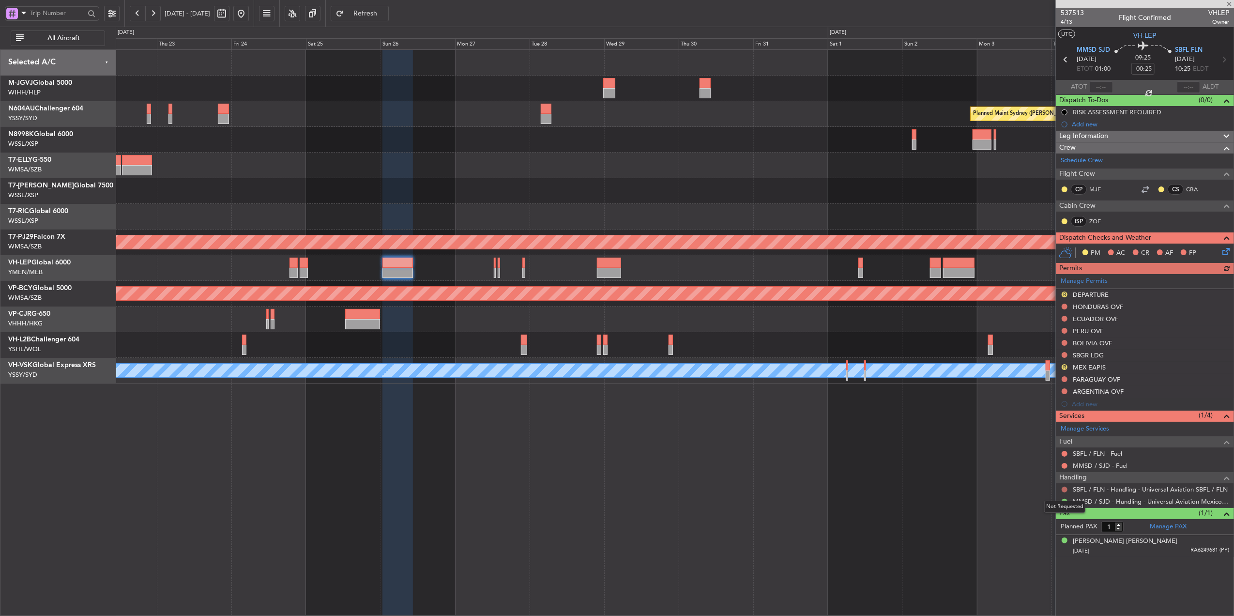
click at [1065, 490] on button at bounding box center [1065, 490] width 6 height 6
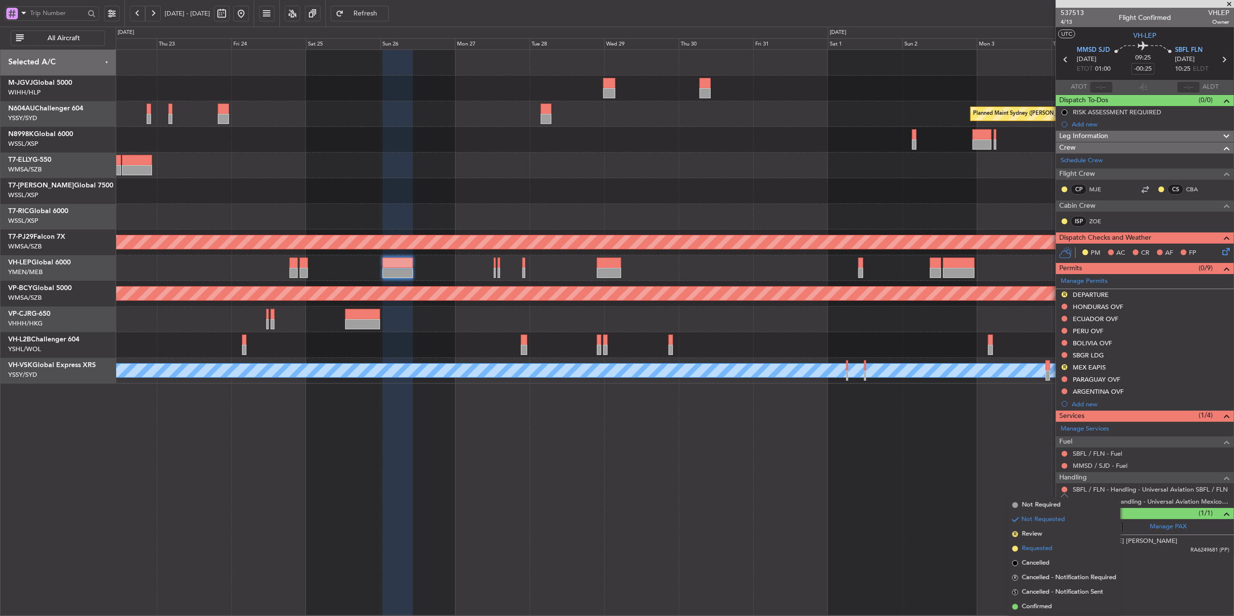
click at [1048, 547] on span "Requested" at bounding box center [1037, 549] width 31 height 10
click at [428, 483] on div "Planned Maint Sydney ([PERSON_NAME] Intl) Planned Maint [GEOGRAPHIC_DATA] (Sult…" at bounding box center [675, 332] width 1118 height 566
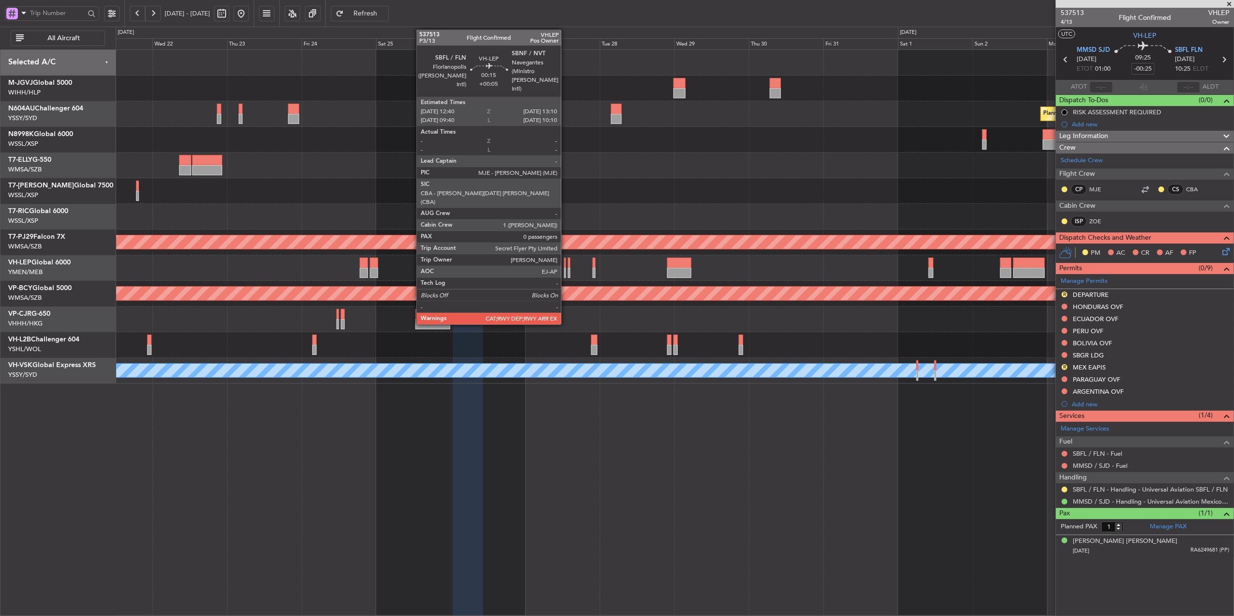
click at [565, 268] on div at bounding box center [565, 273] width 2 height 10
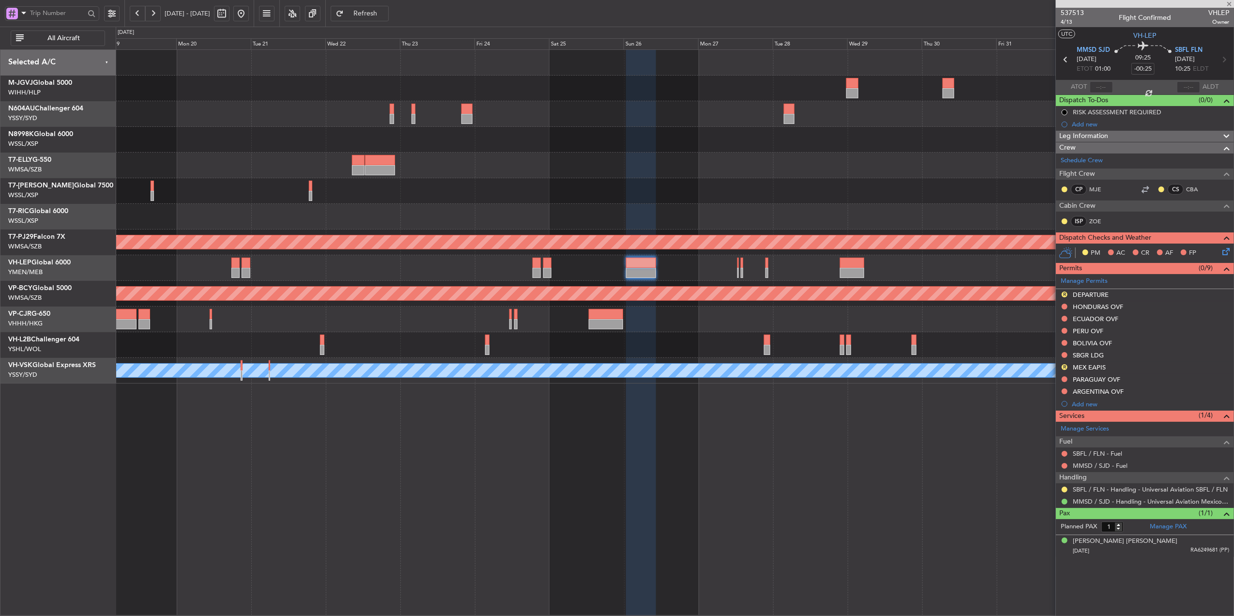
click at [595, 464] on div "Planned Maint Sydney ([PERSON_NAME] Intl) Planned Maint [GEOGRAPHIC_DATA] (Sele…" at bounding box center [675, 332] width 1118 height 566
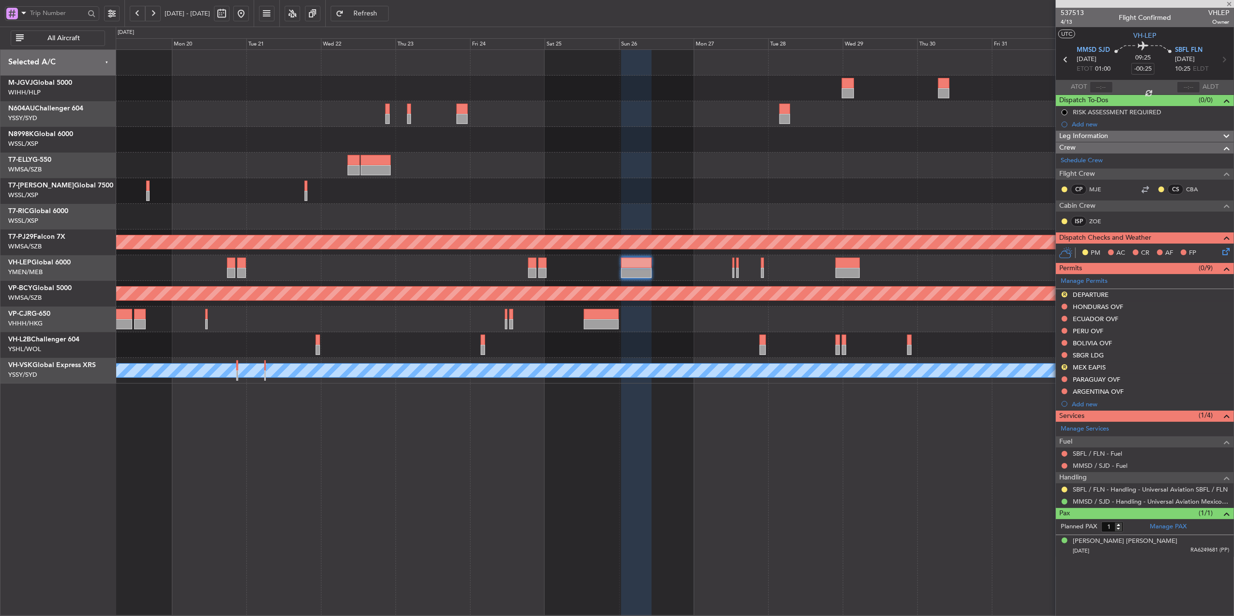
type input "+00:05"
type input "0"
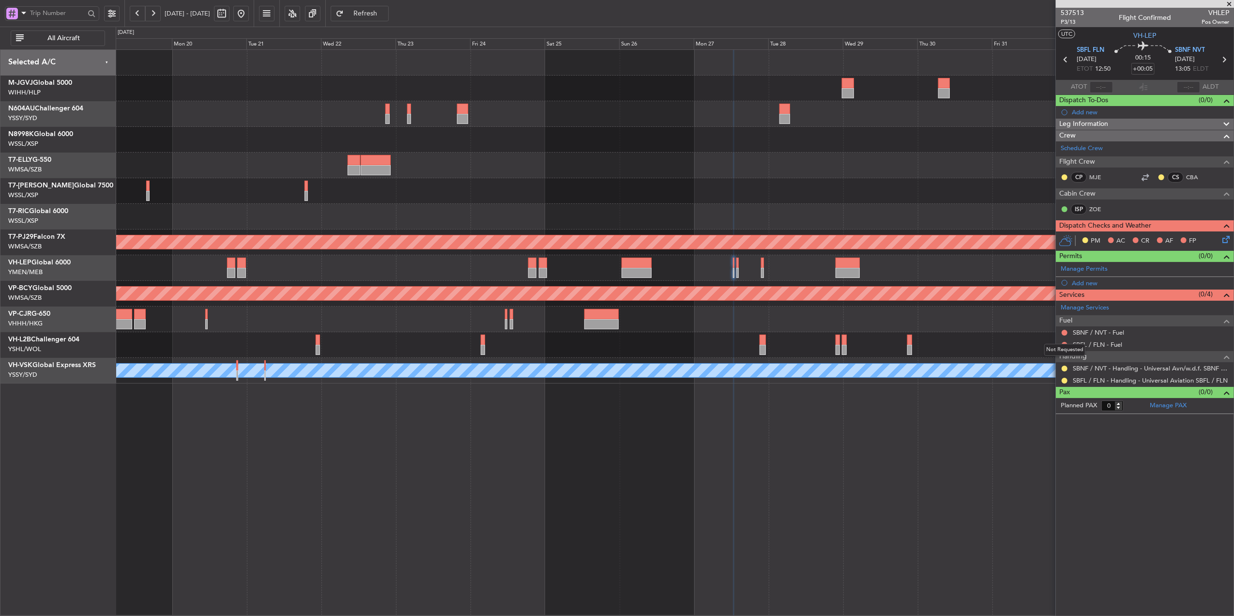
click at [1066, 337] on mat-tooltip-component "Not Requested" at bounding box center [1065, 350] width 55 height 26
click at [1063, 333] on button at bounding box center [1065, 333] width 6 height 6
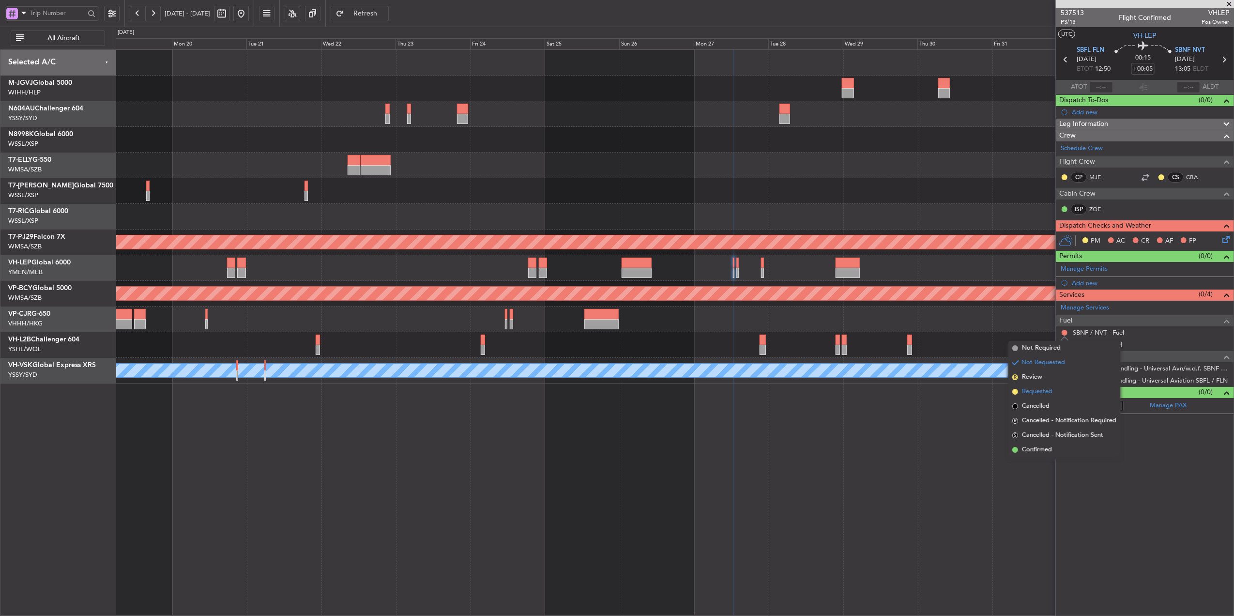
click at [1030, 386] on li "Requested" at bounding box center [1064, 391] width 112 height 15
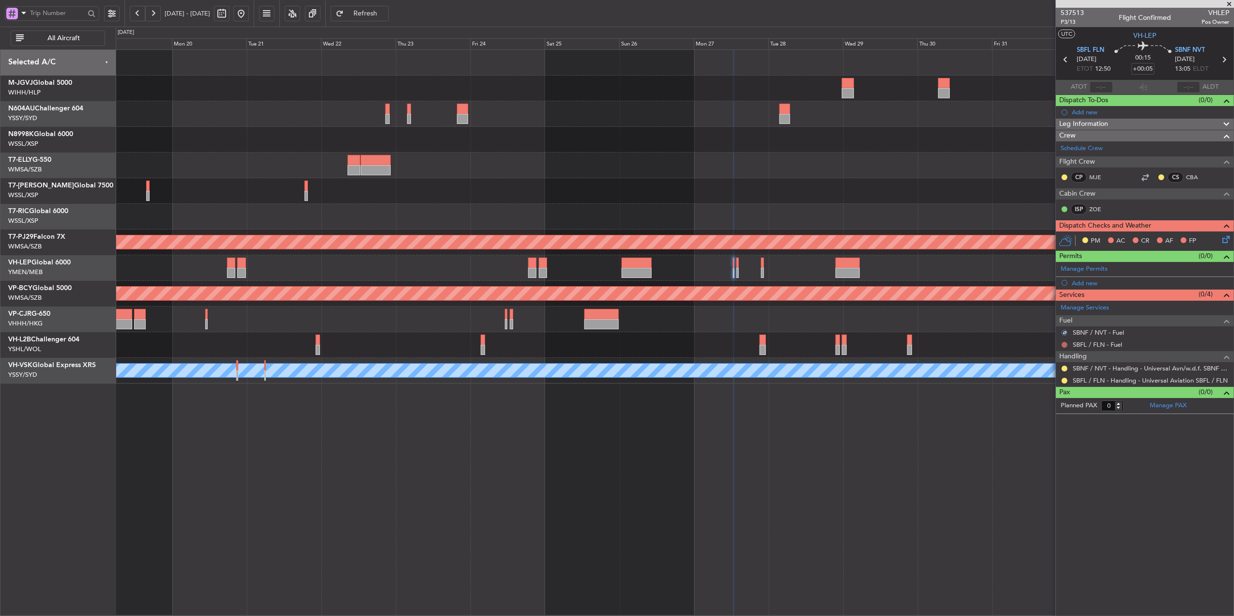
click at [1062, 345] on button at bounding box center [1065, 345] width 6 height 6
click at [1044, 401] on span "Requested" at bounding box center [1037, 404] width 31 height 10
click at [691, 443] on div "Planned Maint Sydney ([PERSON_NAME] Intl) Planned Maint [GEOGRAPHIC_DATA] (Sele…" at bounding box center [675, 332] width 1118 height 566
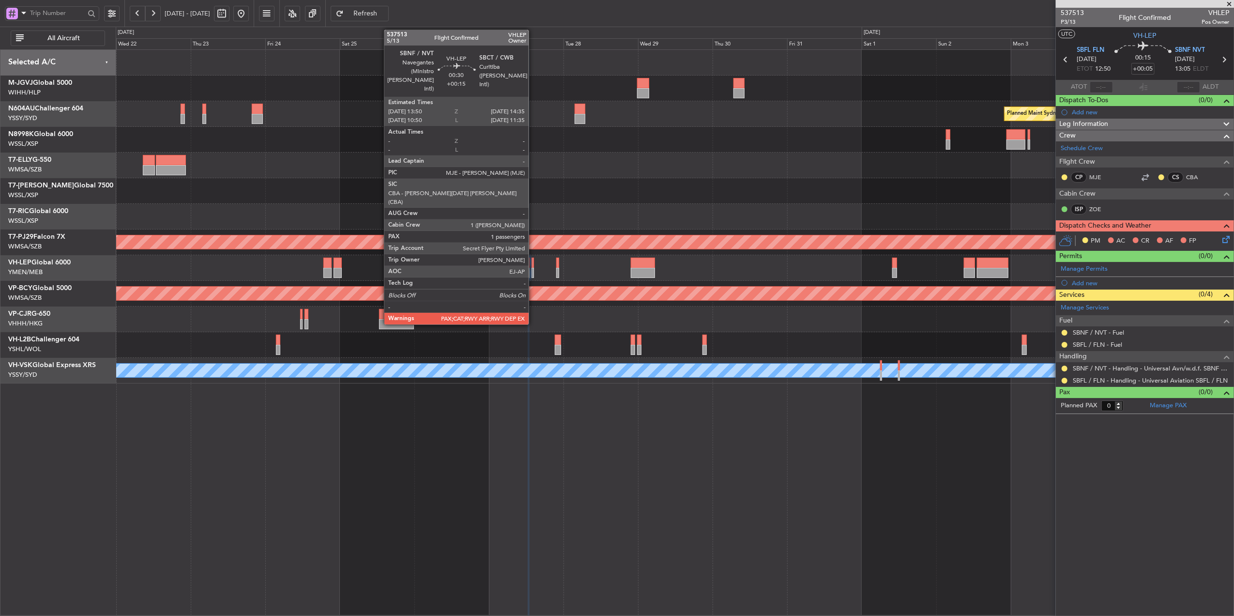
click at [533, 267] on div at bounding box center [533, 263] width 2 height 10
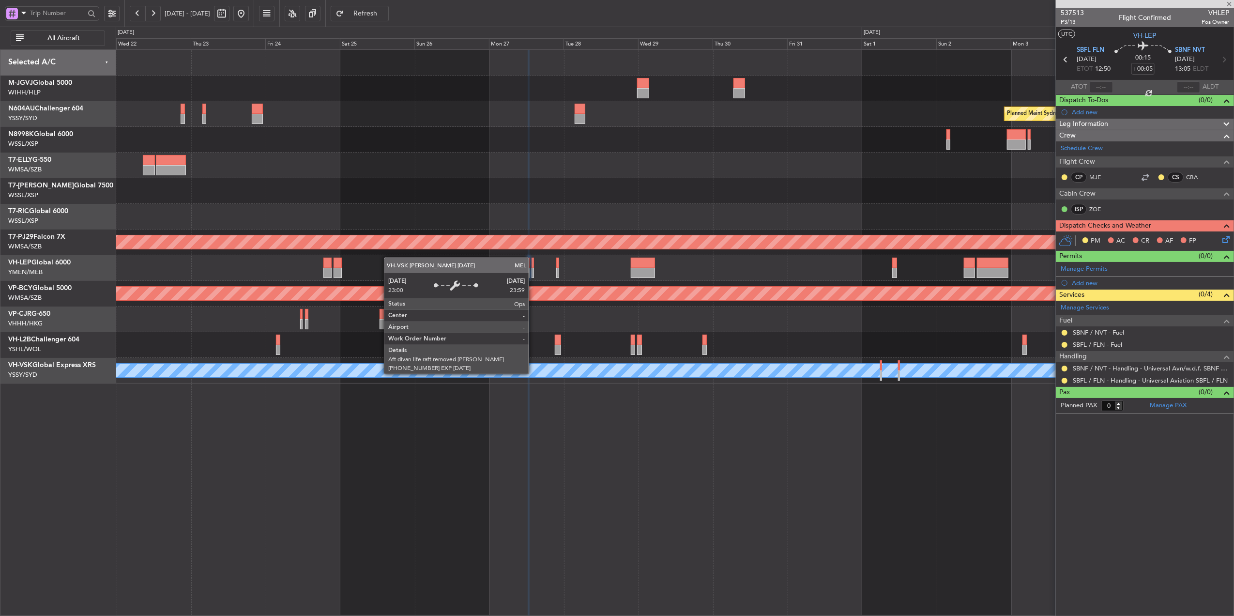
type input "+00:15"
type input "1"
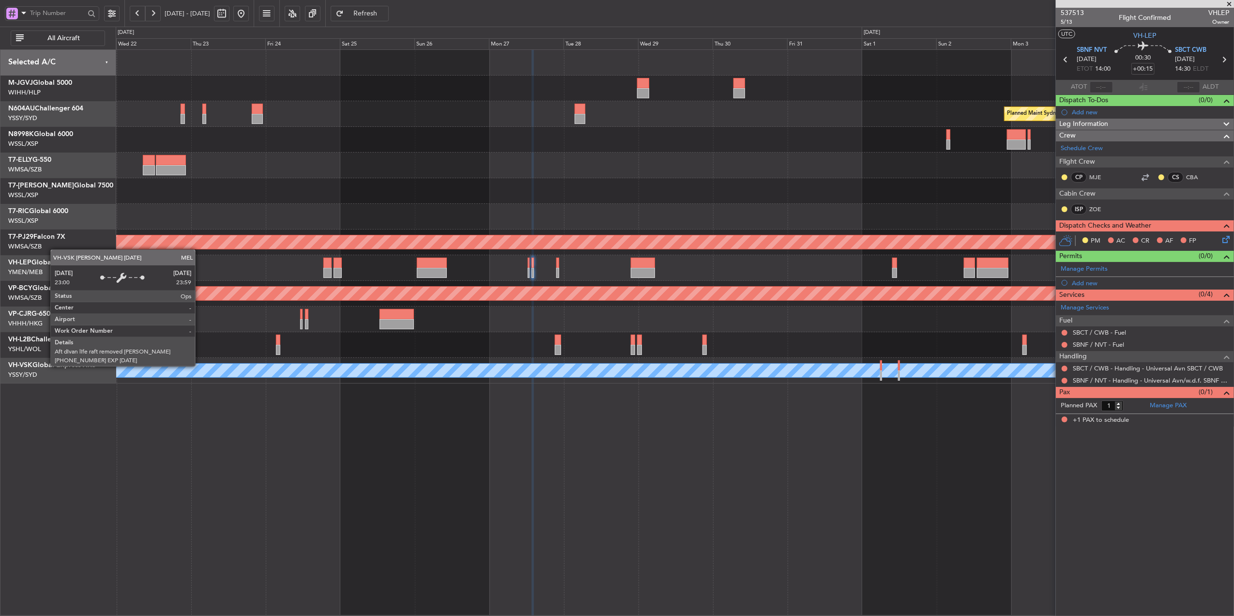
click at [575, 376] on div "MEL" at bounding box center [710, 371] width 3282 height 14
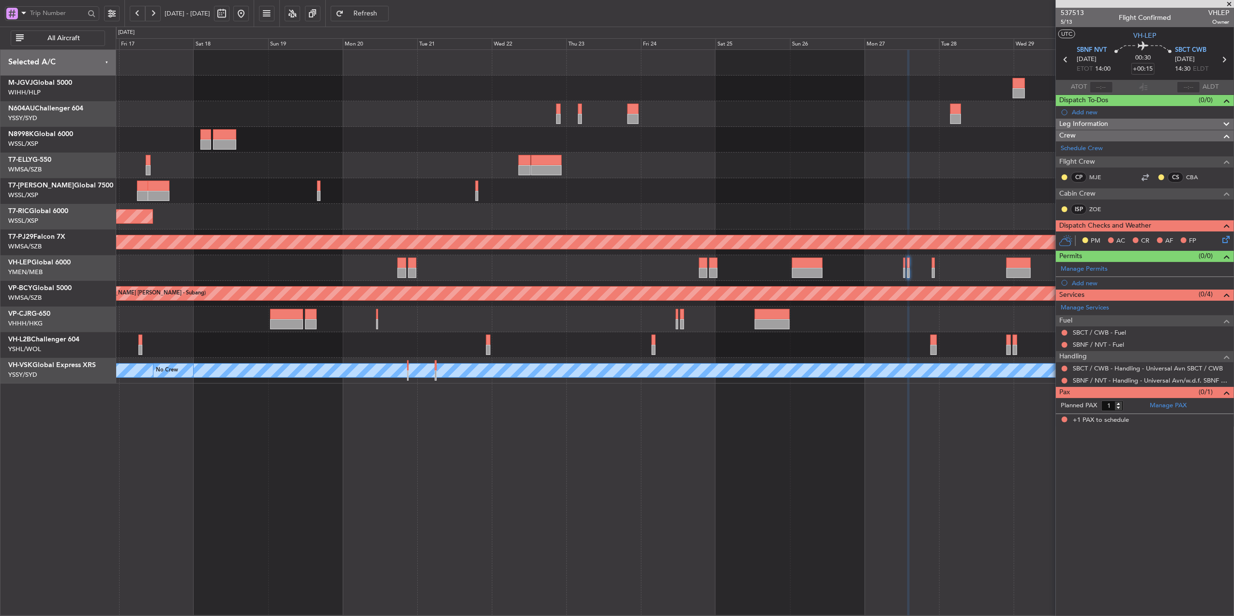
click at [249, 10] on button at bounding box center [240, 13] width 15 height 15
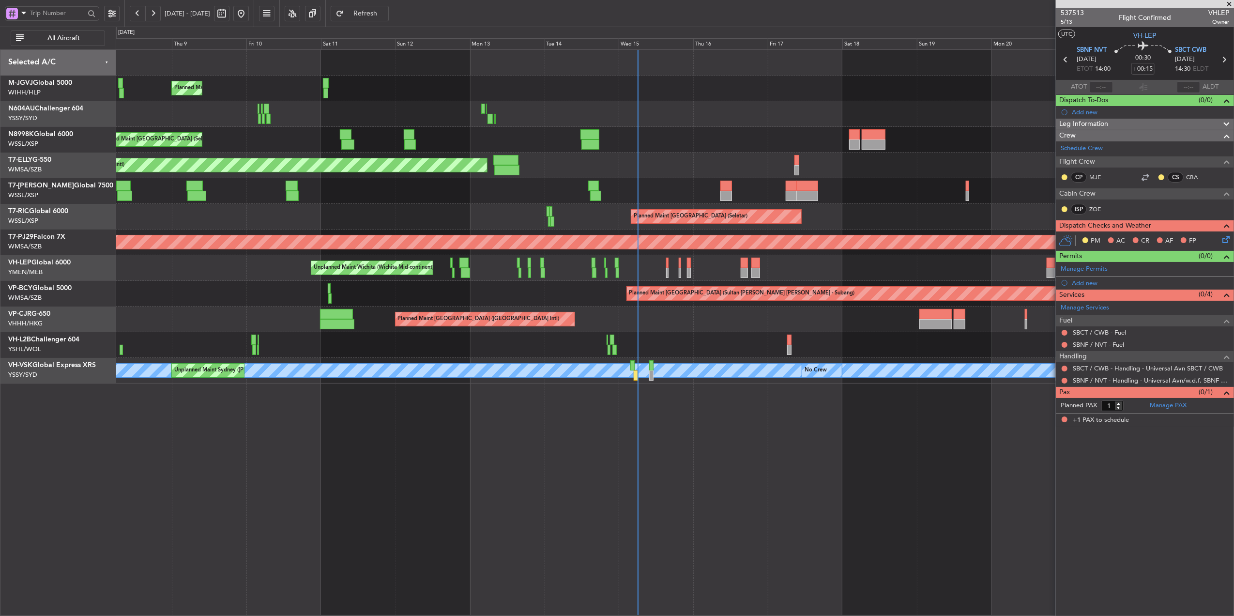
click at [667, 337] on div at bounding box center [675, 345] width 1118 height 26
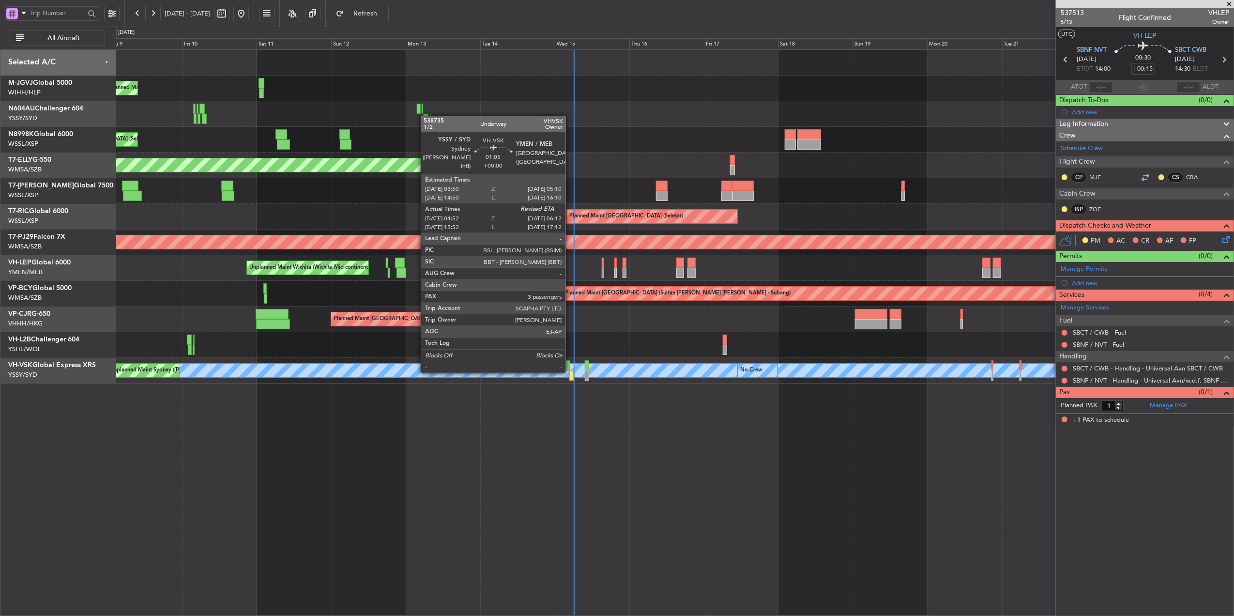
click at [570, 372] on div at bounding box center [571, 375] width 4 height 10
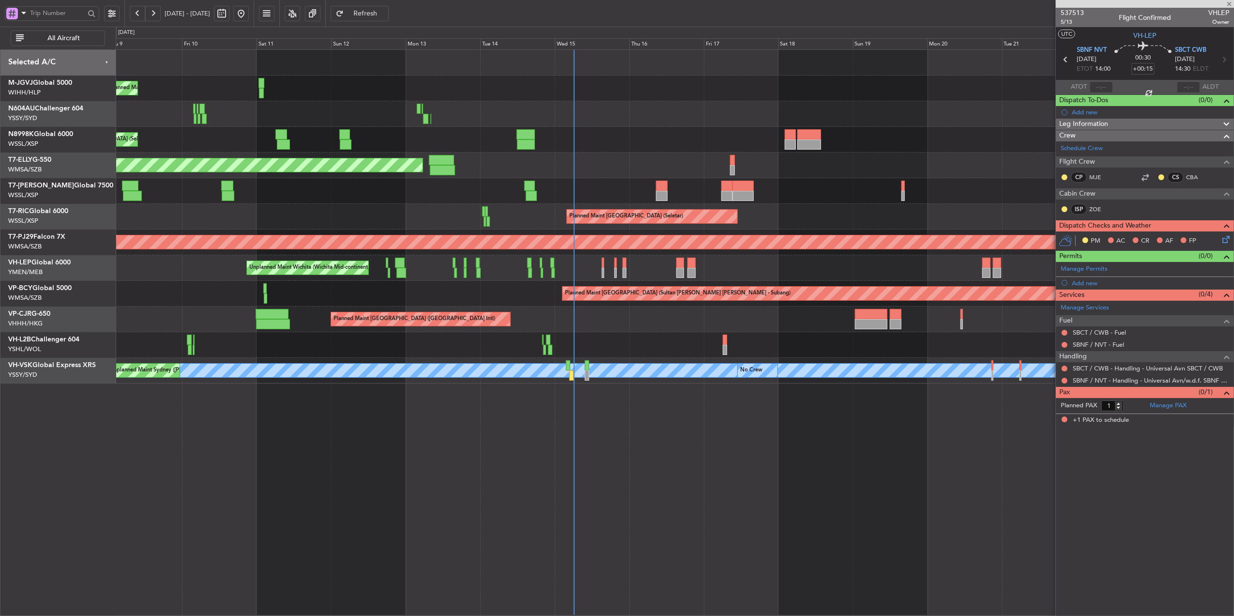
type input "05:02"
type input "3"
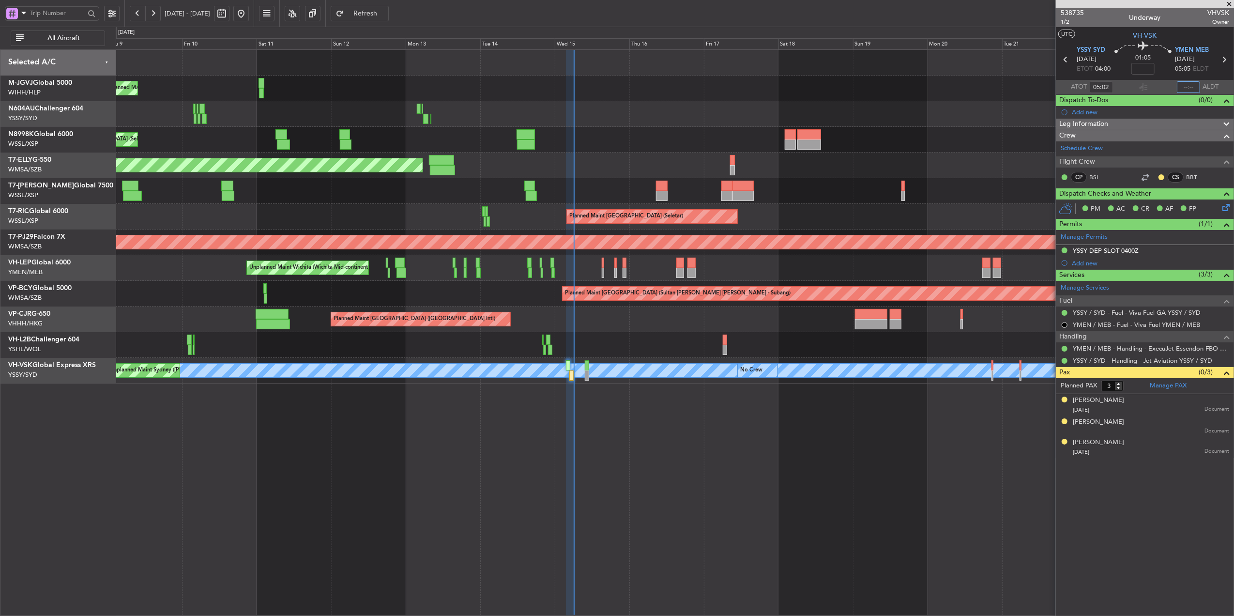
click at [1184, 88] on input "text" at bounding box center [1188, 87] width 23 height 12
type input "06:05"
click at [602, 534] on div "Planned Maint [GEOGRAPHIC_DATA] (Seletar) Planned Maint [GEOGRAPHIC_DATA] (Sele…" at bounding box center [675, 332] width 1118 height 566
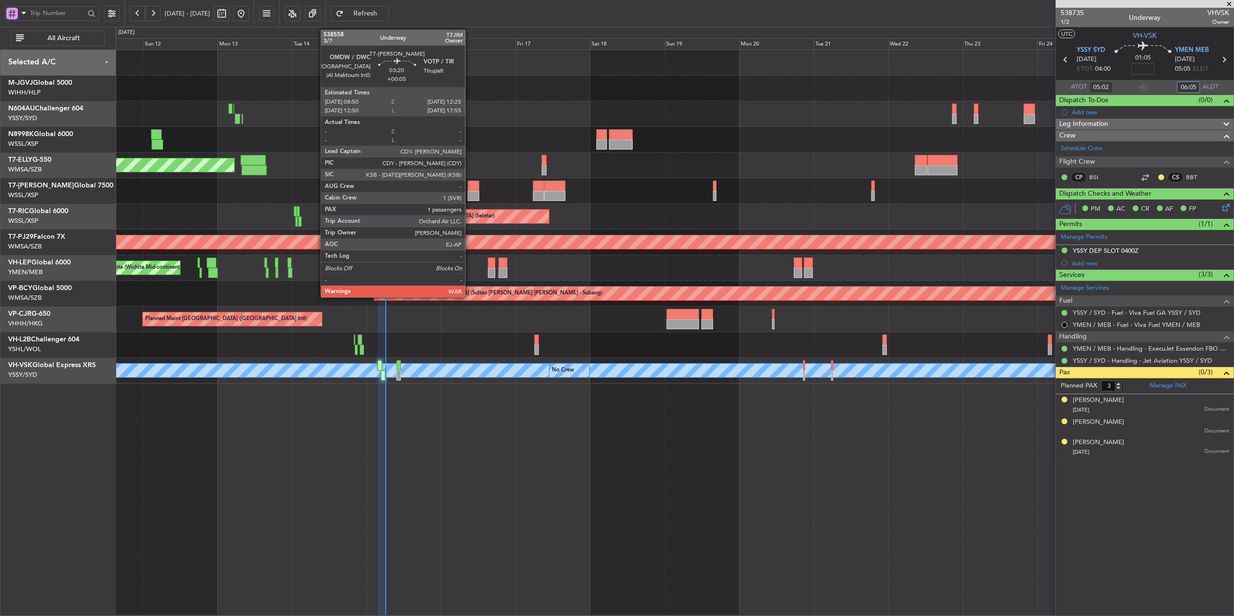
click at [471, 187] on div at bounding box center [473, 186] width 11 height 10
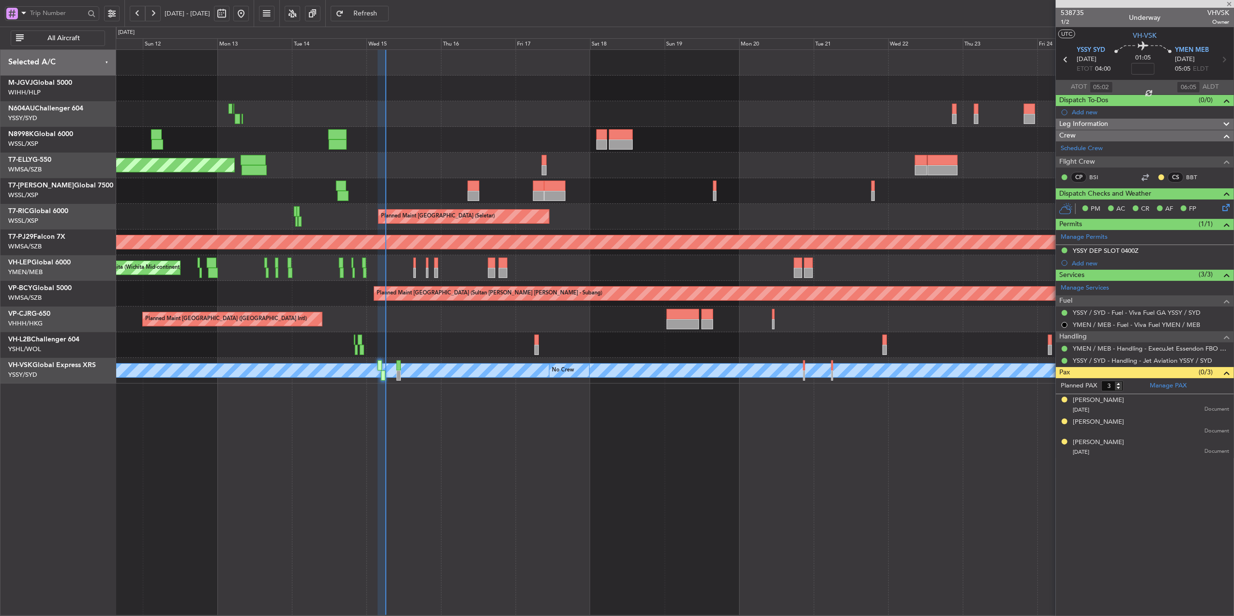
type input "+00:05"
type input "1"
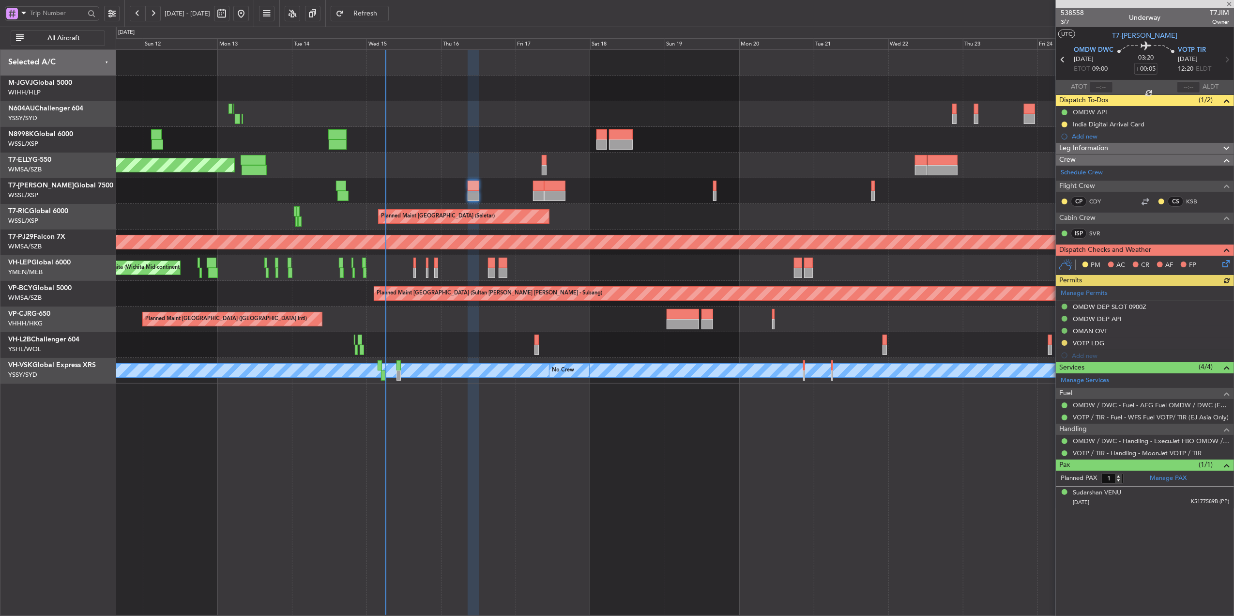
click at [1224, 263] on icon at bounding box center [1225, 262] width 8 height 8
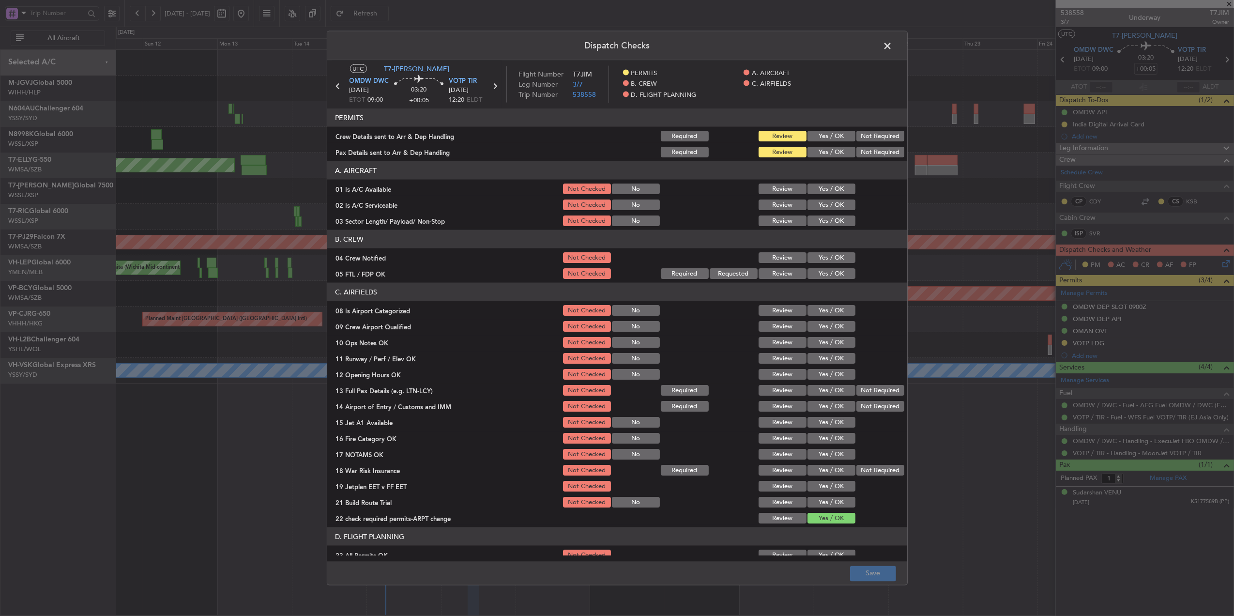
click at [825, 133] on button "Yes / OK" at bounding box center [832, 136] width 48 height 11
click at [824, 148] on button "Yes / OK" at bounding box center [832, 152] width 48 height 11
click at [777, 186] on button "Review" at bounding box center [783, 188] width 48 height 11
click at [825, 189] on button "Yes / OK" at bounding box center [832, 188] width 48 height 11
click at [822, 204] on button "Yes / OK" at bounding box center [832, 204] width 48 height 11
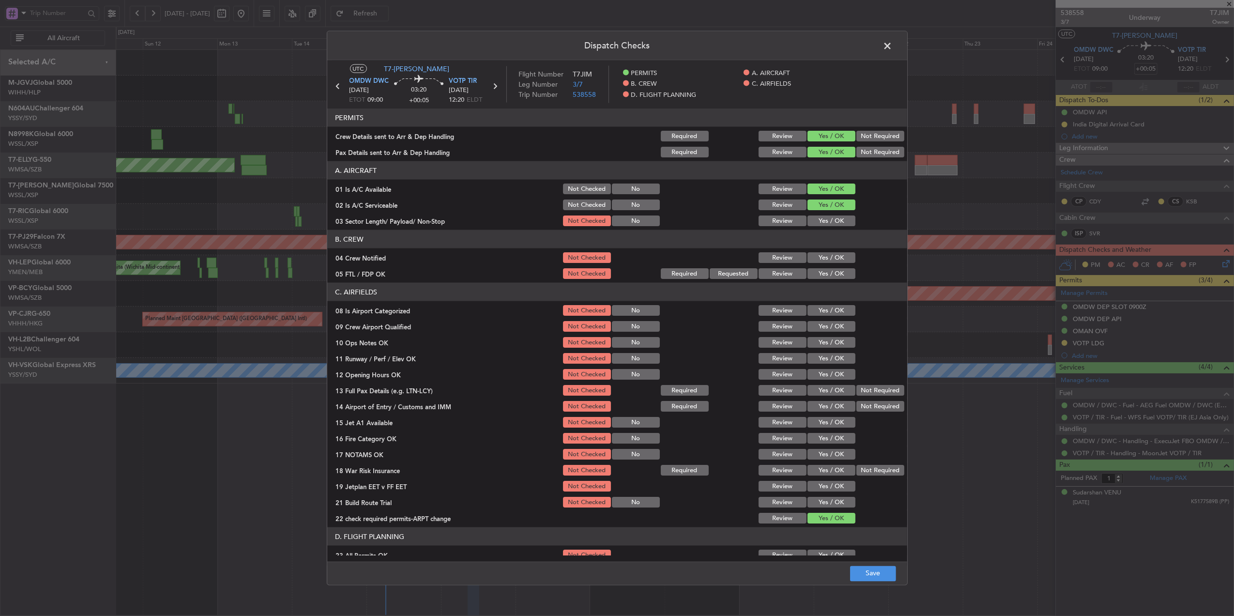
click at [820, 219] on button "Yes / OK" at bounding box center [832, 220] width 48 height 11
click at [816, 256] on button "Yes / OK" at bounding box center [832, 257] width 48 height 11
click at [819, 278] on button "Yes / OK" at bounding box center [832, 273] width 48 height 11
click at [822, 315] on button "Yes / OK" at bounding box center [832, 310] width 48 height 11
click at [825, 322] on button "Yes / OK" at bounding box center [832, 326] width 48 height 11
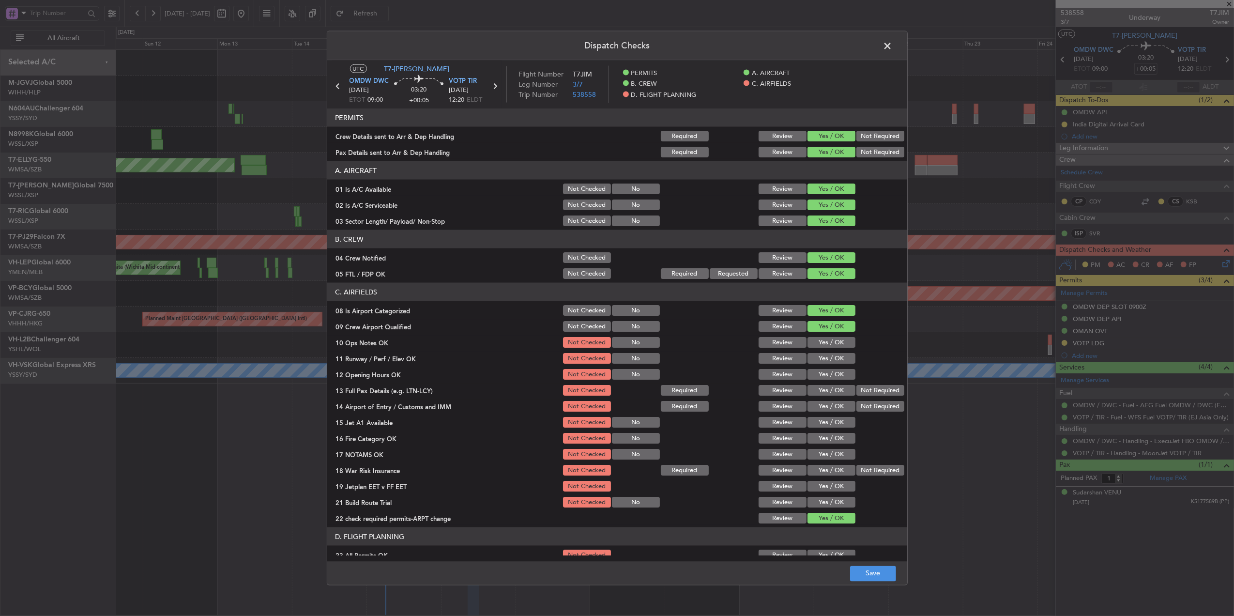
click at [825, 339] on button "Yes / OK" at bounding box center [832, 342] width 48 height 11
click at [822, 355] on button "Yes / OK" at bounding box center [832, 358] width 48 height 11
click at [820, 369] on button "Yes / OK" at bounding box center [832, 374] width 48 height 11
click at [815, 388] on button "Yes / OK" at bounding box center [832, 390] width 48 height 11
click at [816, 401] on button "Yes / OK" at bounding box center [832, 406] width 48 height 11
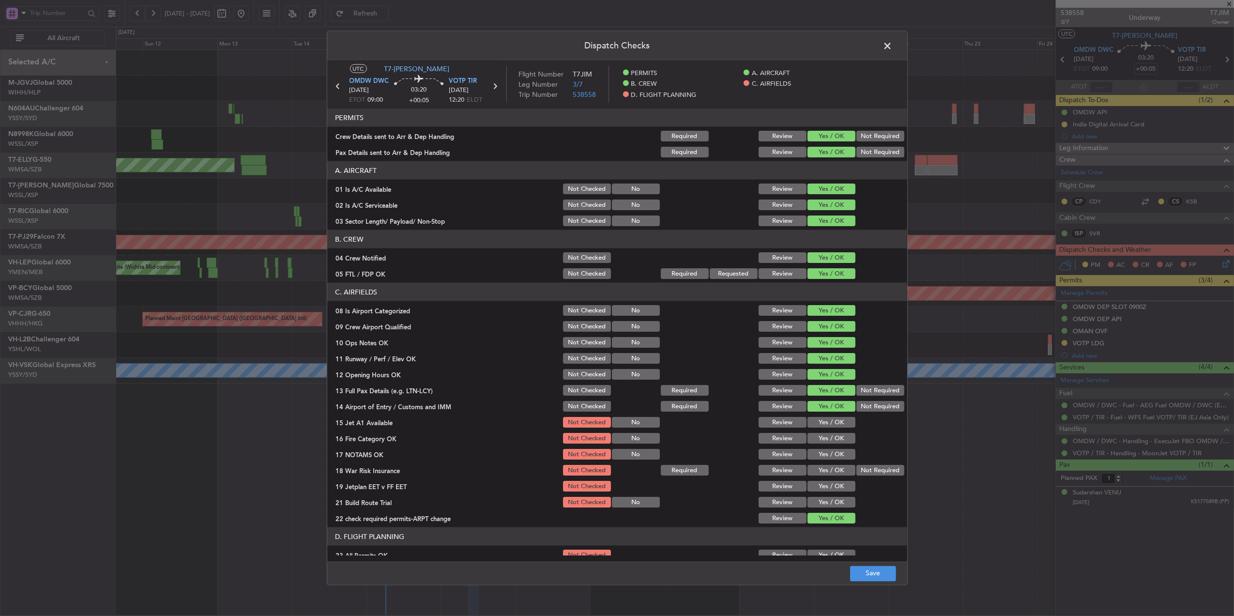
click at [817, 418] on button "Yes / OK" at bounding box center [832, 422] width 48 height 11
click at [817, 428] on div "Yes / OK" at bounding box center [830, 422] width 49 height 14
click at [817, 441] on button "Yes / OK" at bounding box center [832, 438] width 48 height 11
click at [816, 454] on button "Yes / OK" at bounding box center [832, 454] width 48 height 11
click at [813, 473] on button "Yes / OK" at bounding box center [832, 470] width 48 height 11
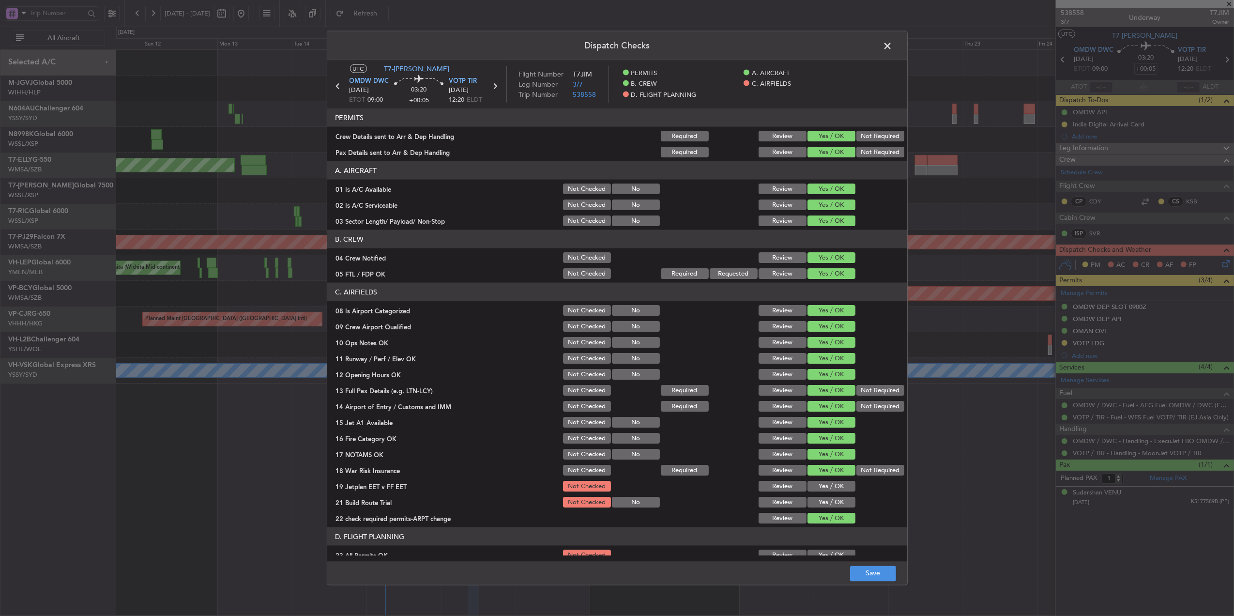
click at [813, 489] on button "Yes / OK" at bounding box center [832, 486] width 48 height 11
click at [816, 504] on button "Yes / OK" at bounding box center [832, 502] width 48 height 11
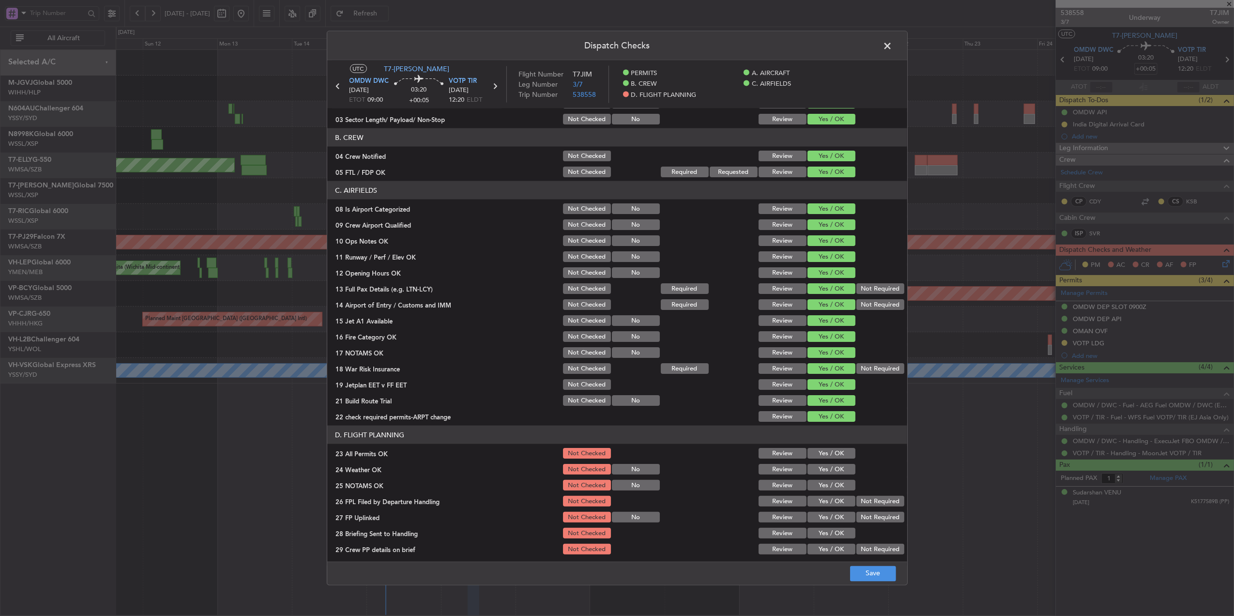
scroll to position [121, 0]
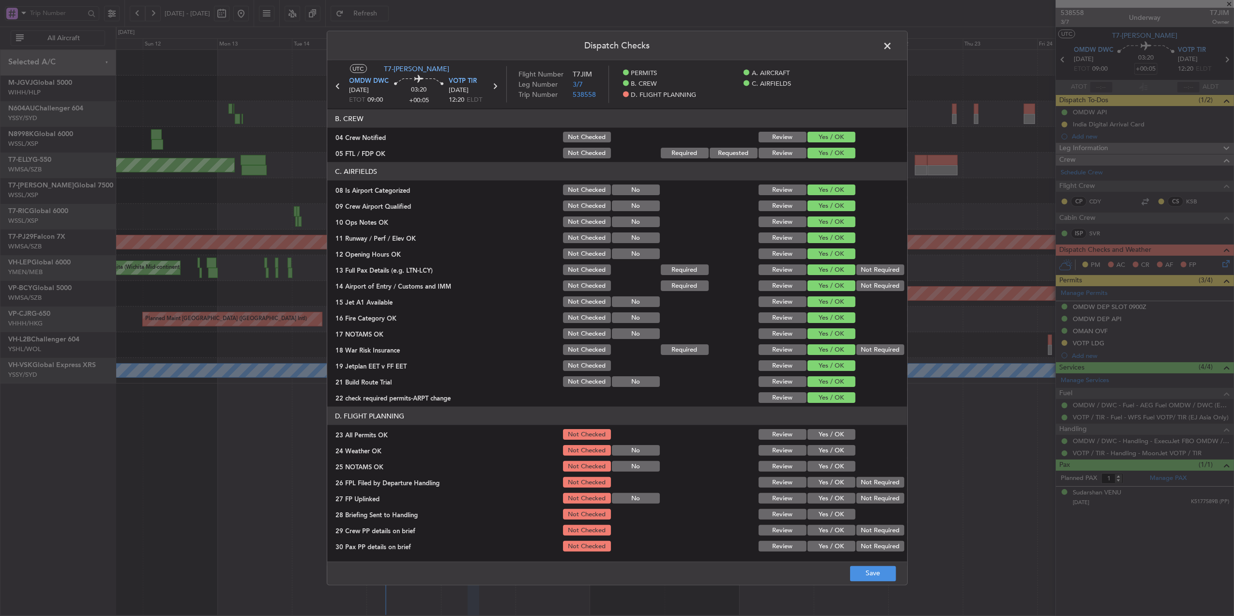
click at [770, 393] on button "Review" at bounding box center [783, 397] width 48 height 11
click at [878, 572] on button "Save" at bounding box center [873, 572] width 46 height 15
click at [893, 42] on span at bounding box center [893, 48] width 0 height 19
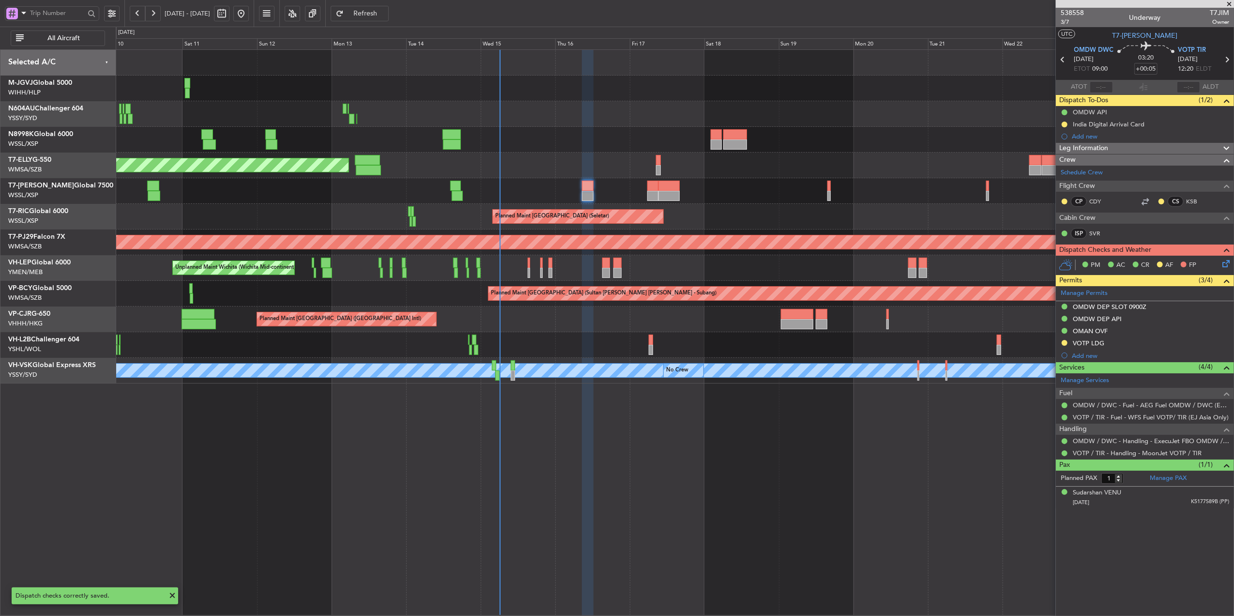
click at [724, 333] on div at bounding box center [675, 345] width 1118 height 26
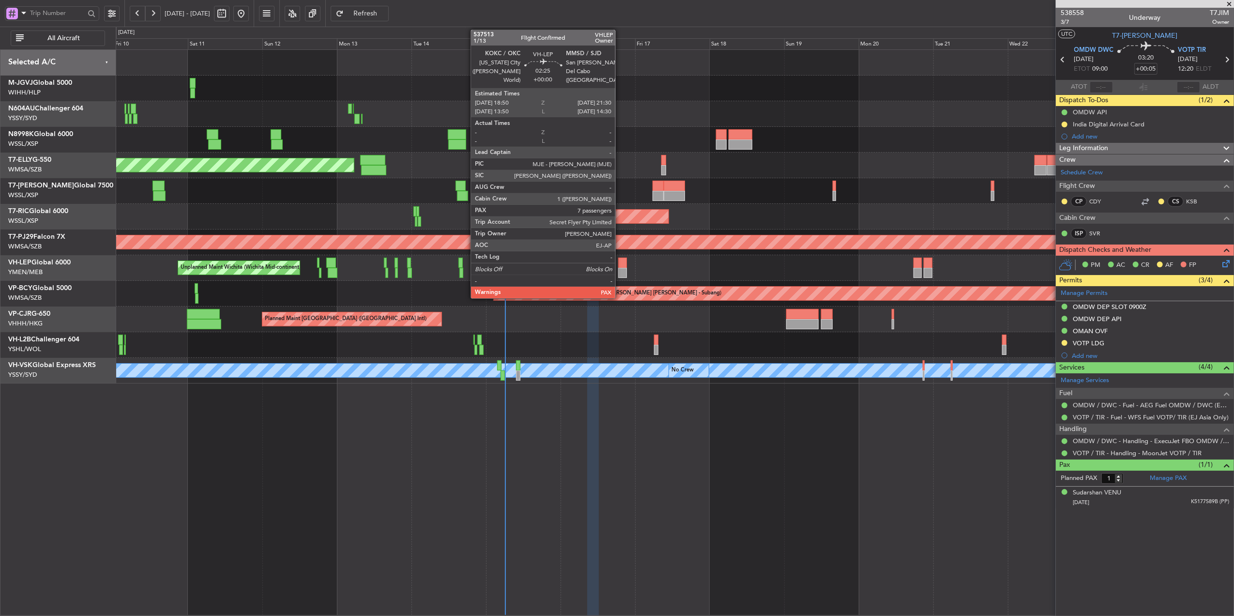
click at [620, 266] on div at bounding box center [622, 263] width 9 height 10
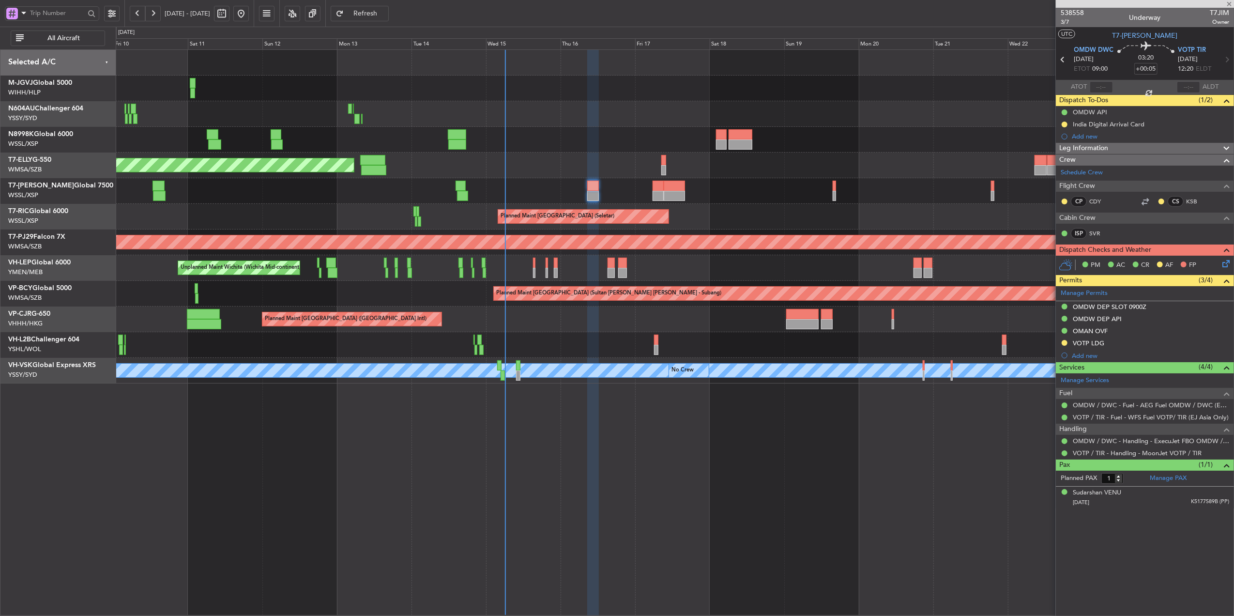
type input "7"
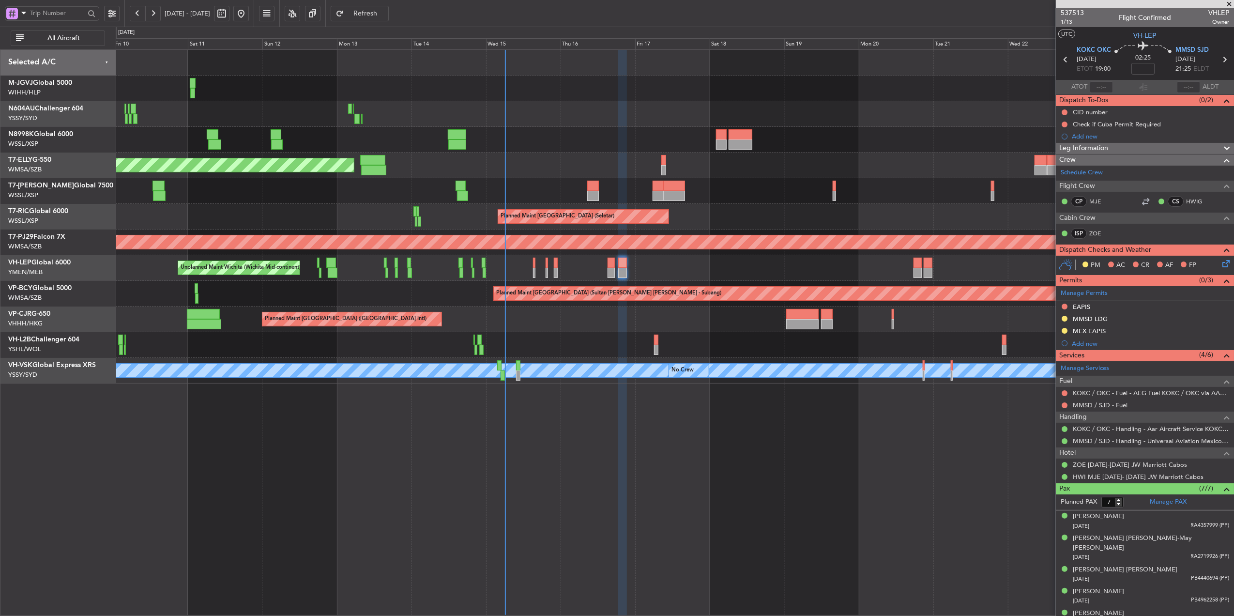
click at [696, 494] on div "Planned Maint [GEOGRAPHIC_DATA] (Seletar) Planned Maint [GEOGRAPHIC_DATA] (Sele…" at bounding box center [675, 332] width 1118 height 566
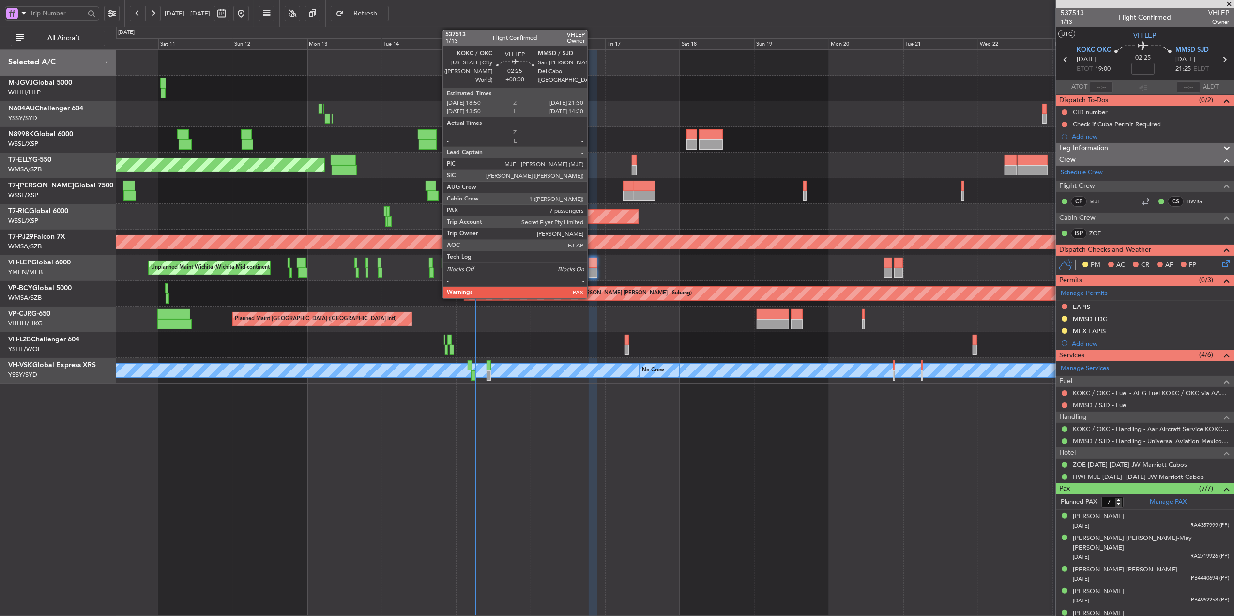
click at [592, 262] on div at bounding box center [593, 263] width 9 height 10
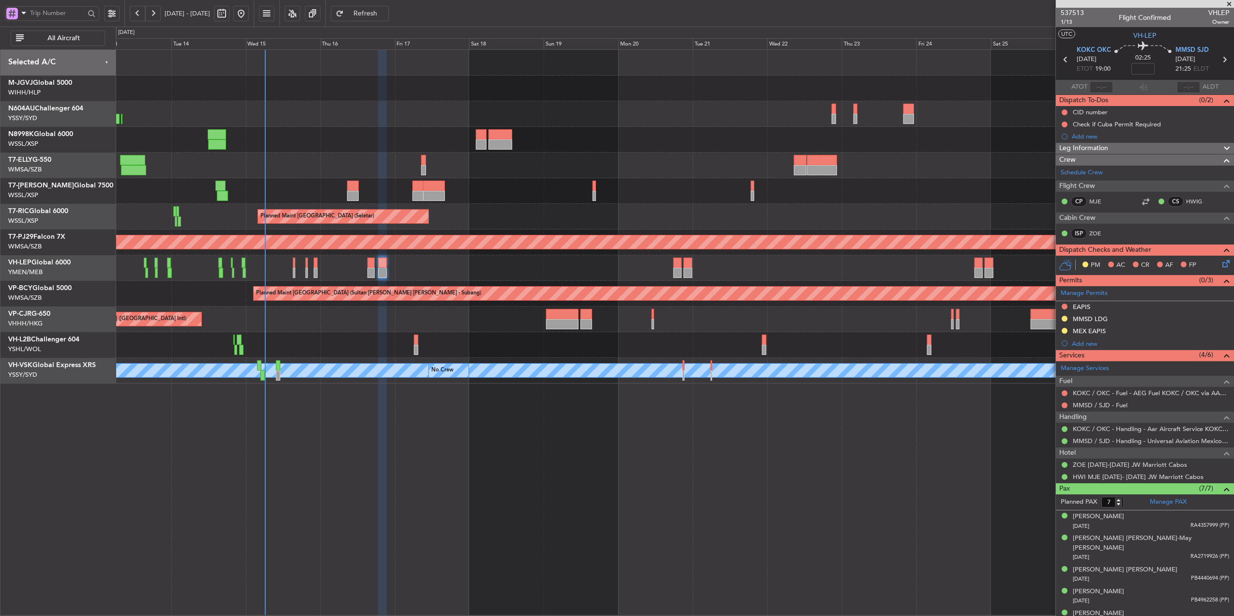
click at [376, 322] on div "Planned Maint [GEOGRAPHIC_DATA] ([GEOGRAPHIC_DATA] Intl)" at bounding box center [675, 319] width 1118 height 26
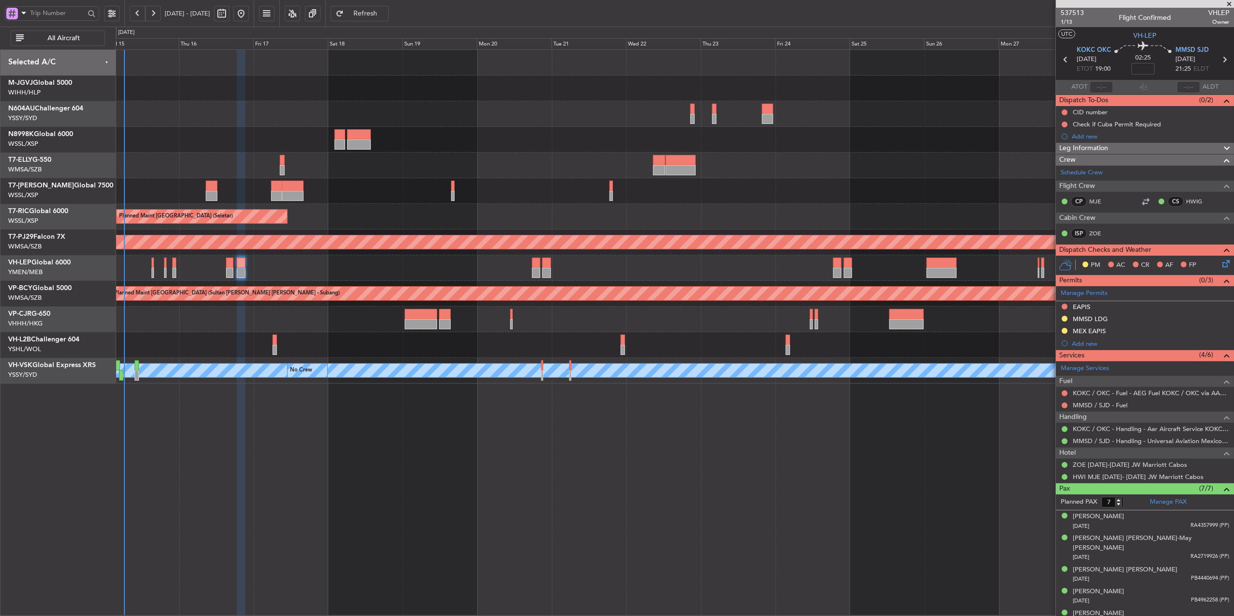
click at [368, 322] on div "Planned Maint [GEOGRAPHIC_DATA] ([GEOGRAPHIC_DATA] Intl)" at bounding box center [675, 319] width 1118 height 26
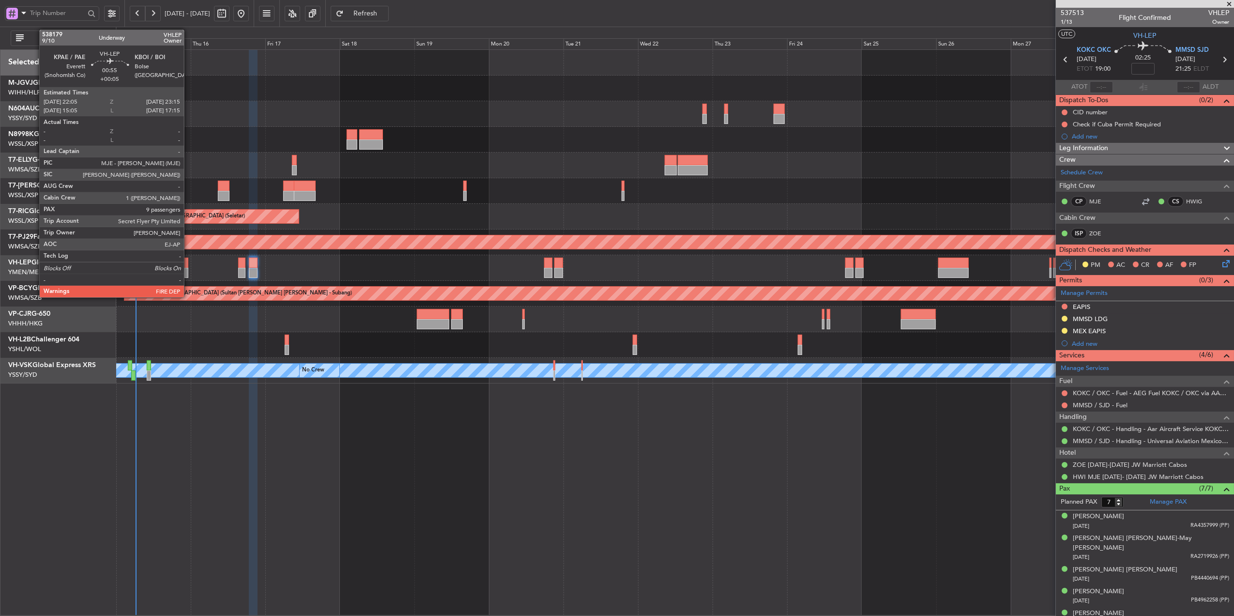
click at [188, 277] on div at bounding box center [186, 273] width 4 height 10
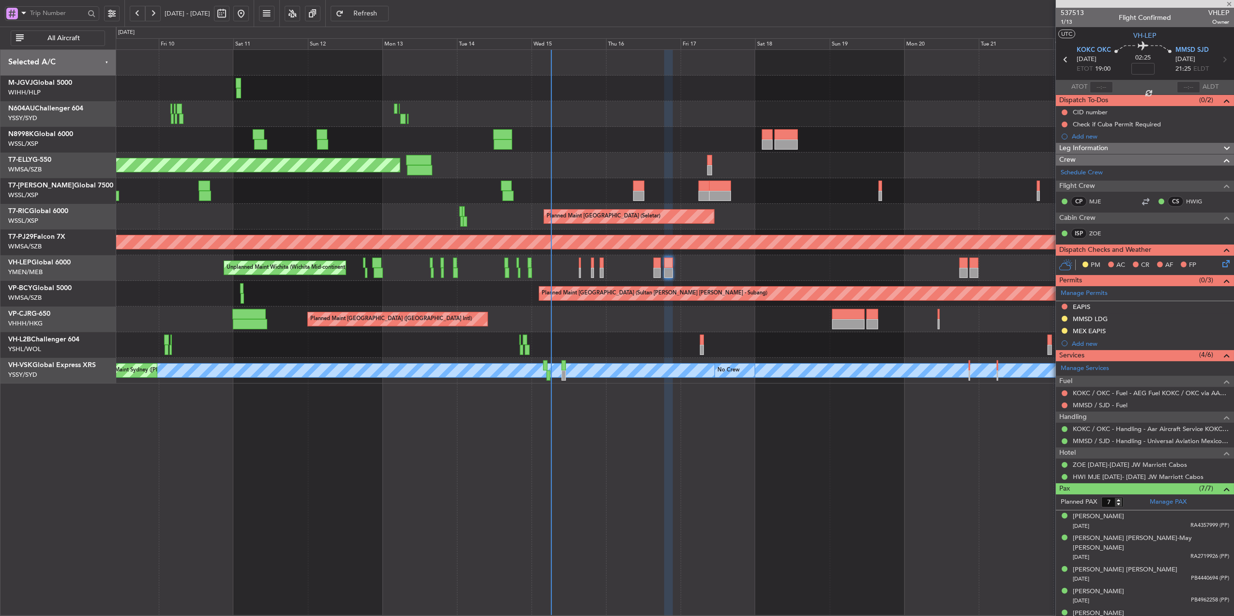
type input "+00:05"
type input "9"
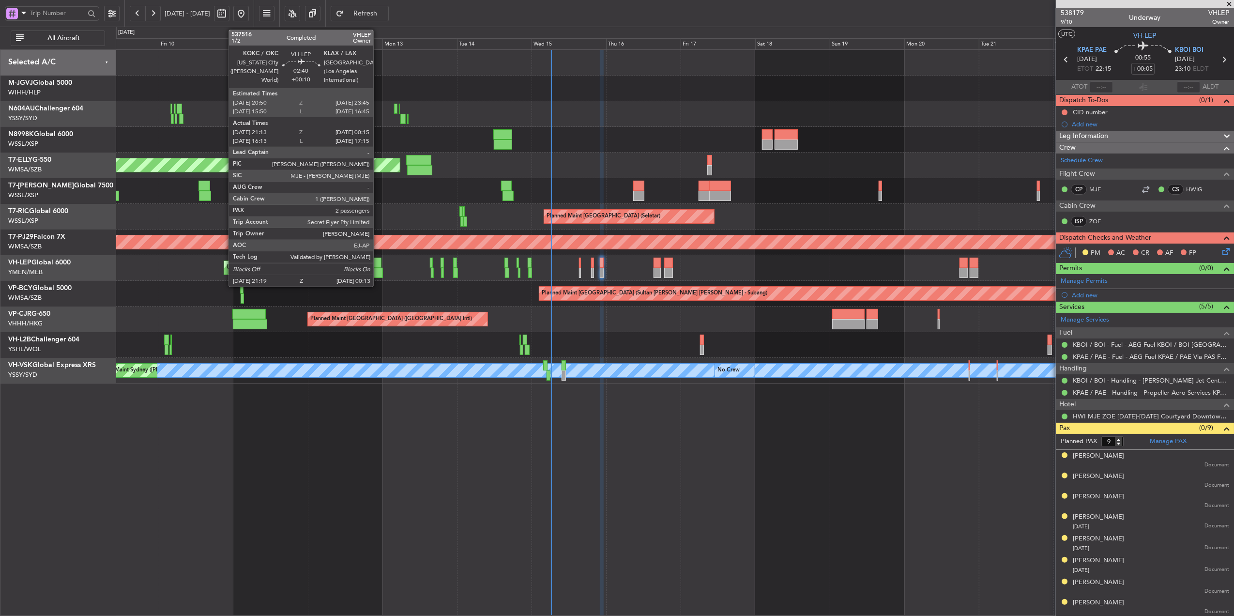
click at [378, 261] on div at bounding box center [376, 263] width 9 height 10
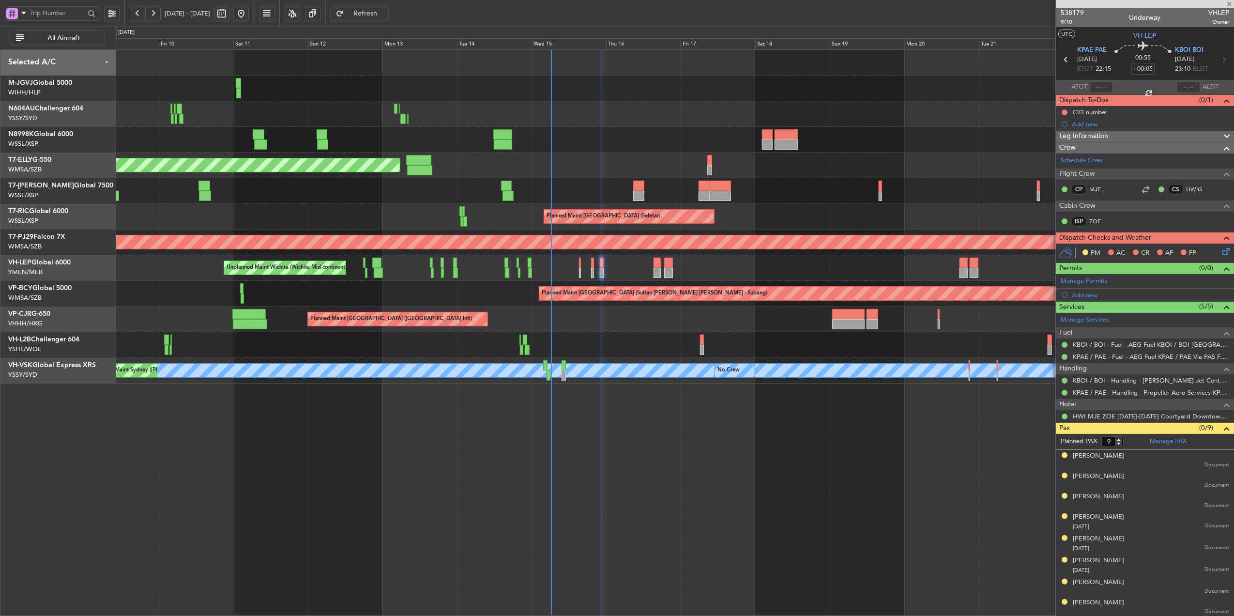
type input "+00:10"
type input "21:23"
type input "00:10"
type input "2"
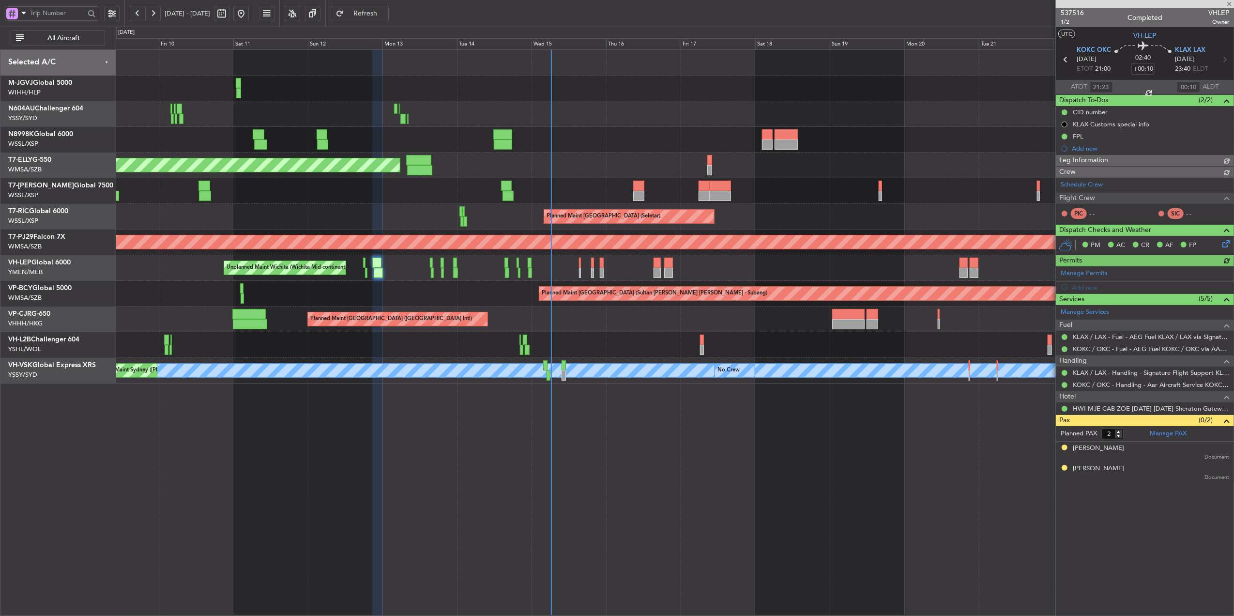
type input "[PERSON_NAME] (KYA)"
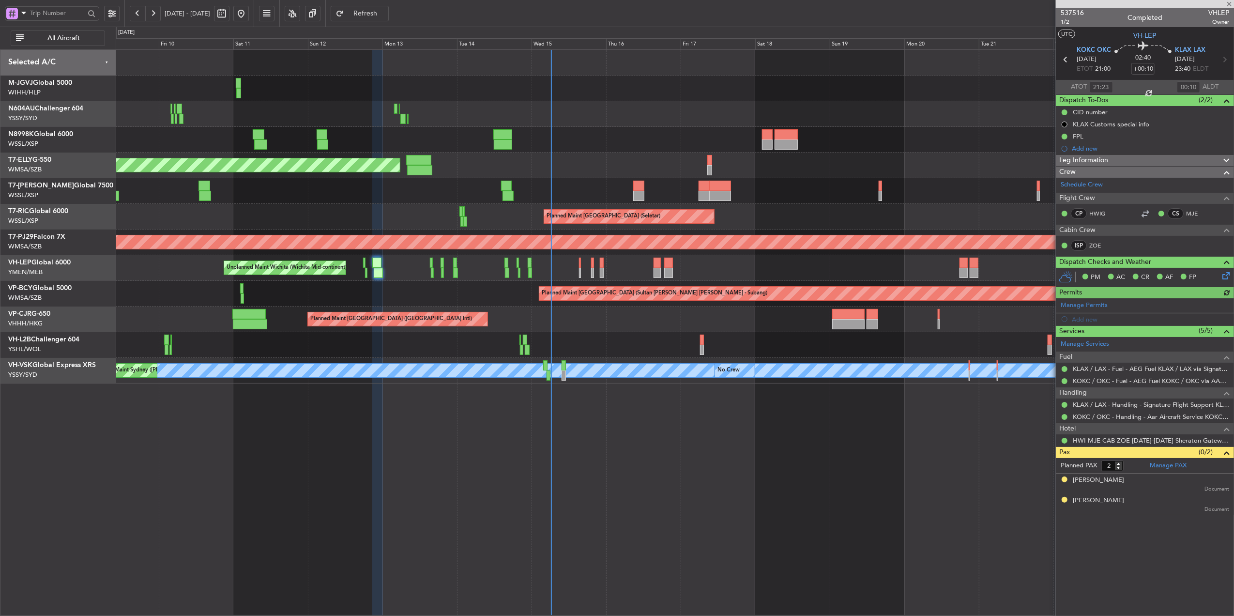
type input "[PERSON_NAME] (KYA)"
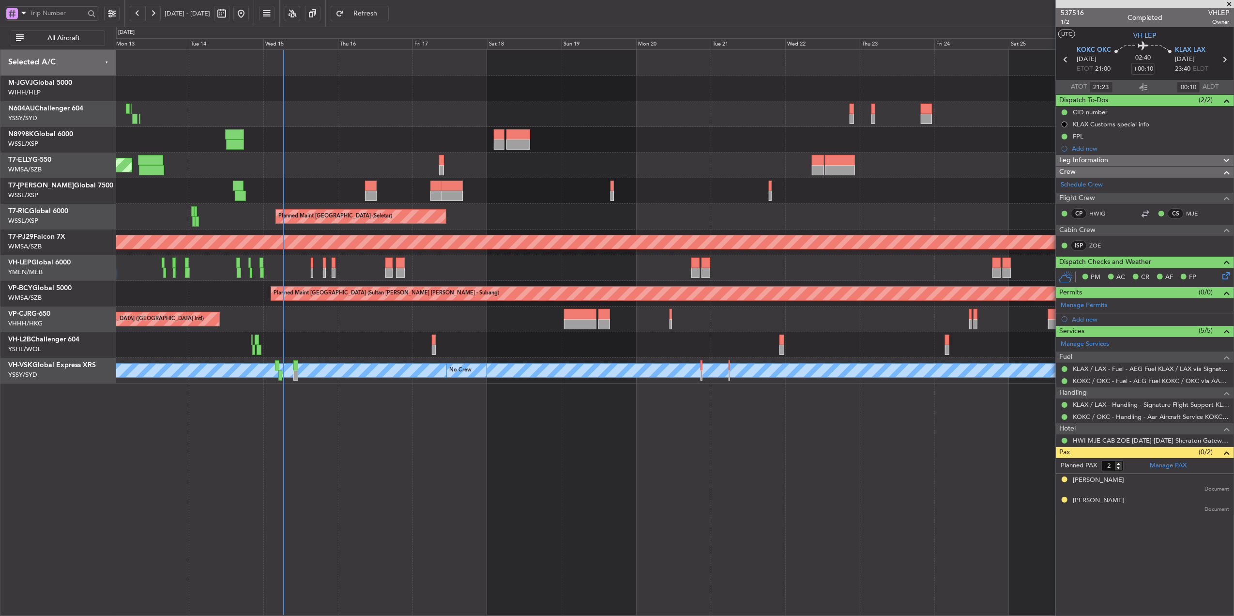
click at [475, 338] on div "Planned Maint [GEOGRAPHIC_DATA] (Seletar) Planned Maint [GEOGRAPHIC_DATA] (Sele…" at bounding box center [675, 217] width 1118 height 334
type input "[PERSON_NAME] (KYA)"
click at [36, 261] on span "[GEOGRAPHIC_DATA] ([GEOGRAPHIC_DATA])" at bounding box center [54, 263] width 93 height 12
type input "[PERSON_NAME] (KYA)"
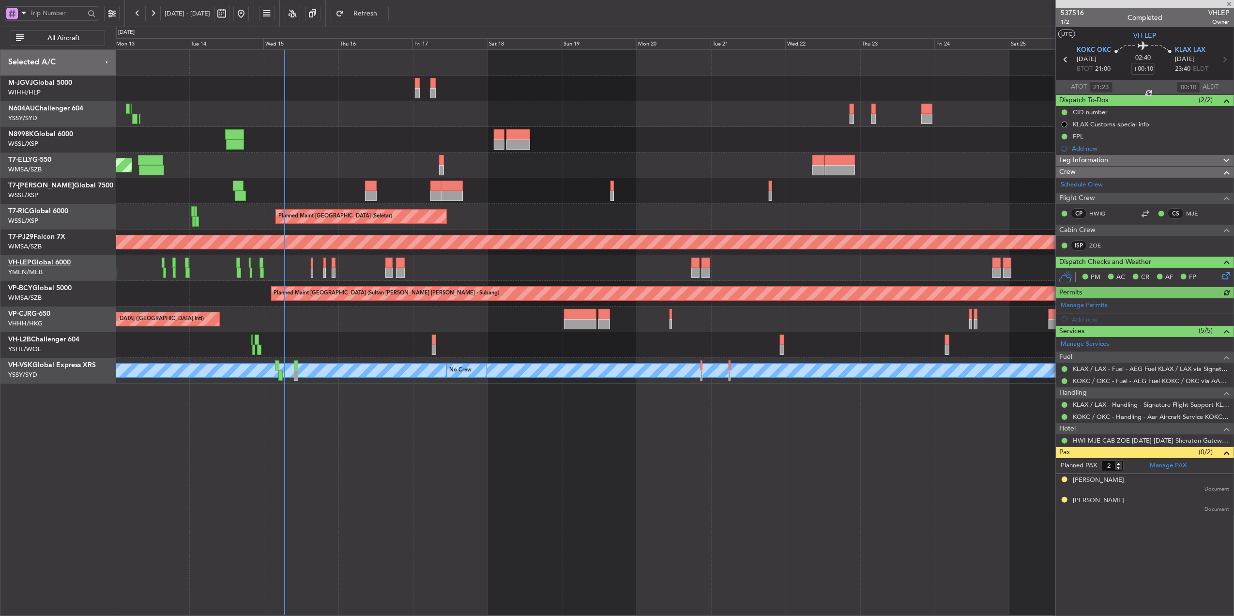
click at [57, 259] on link "VH-LEP Global 6000" at bounding box center [39, 262] width 62 height 7
type input "[PERSON_NAME] (KYA)"
